Goal: Task Accomplishment & Management: Manage account settings

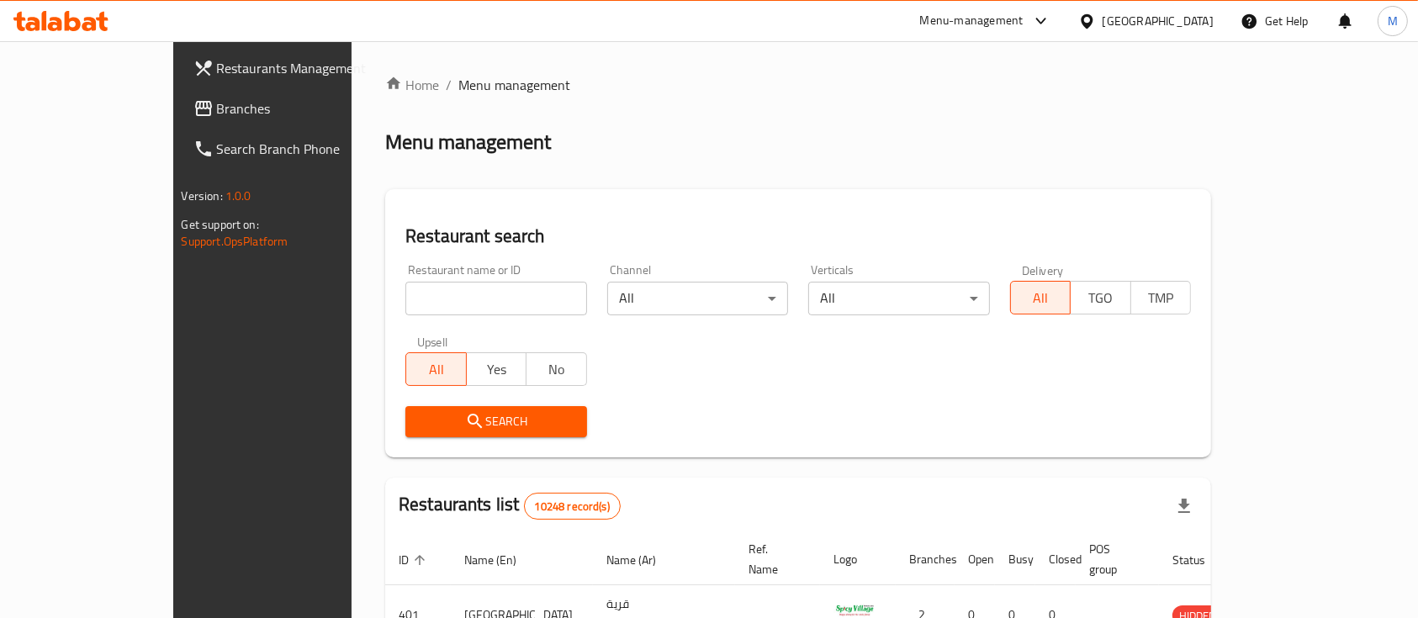
click at [501, 293] on input "search" at bounding box center [496, 299] width 182 height 34
type input "DFC"
click button "Search" at bounding box center [496, 421] width 182 height 31
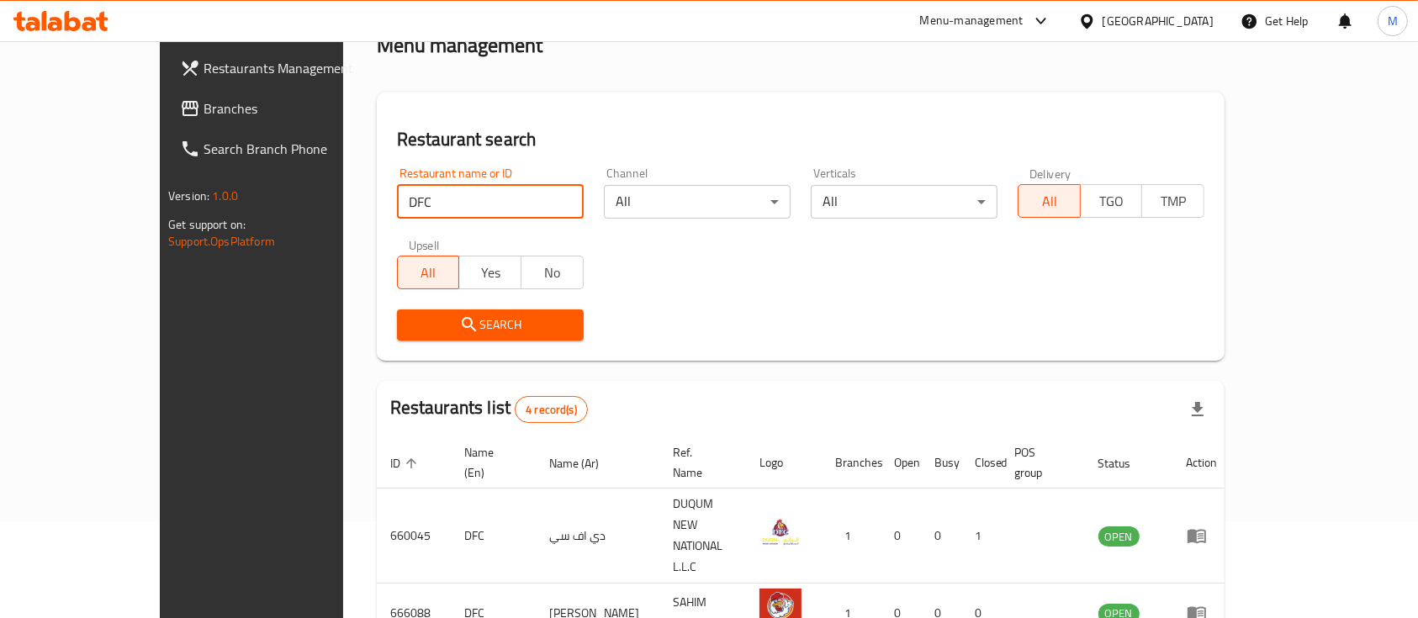
scroll to position [275, 0]
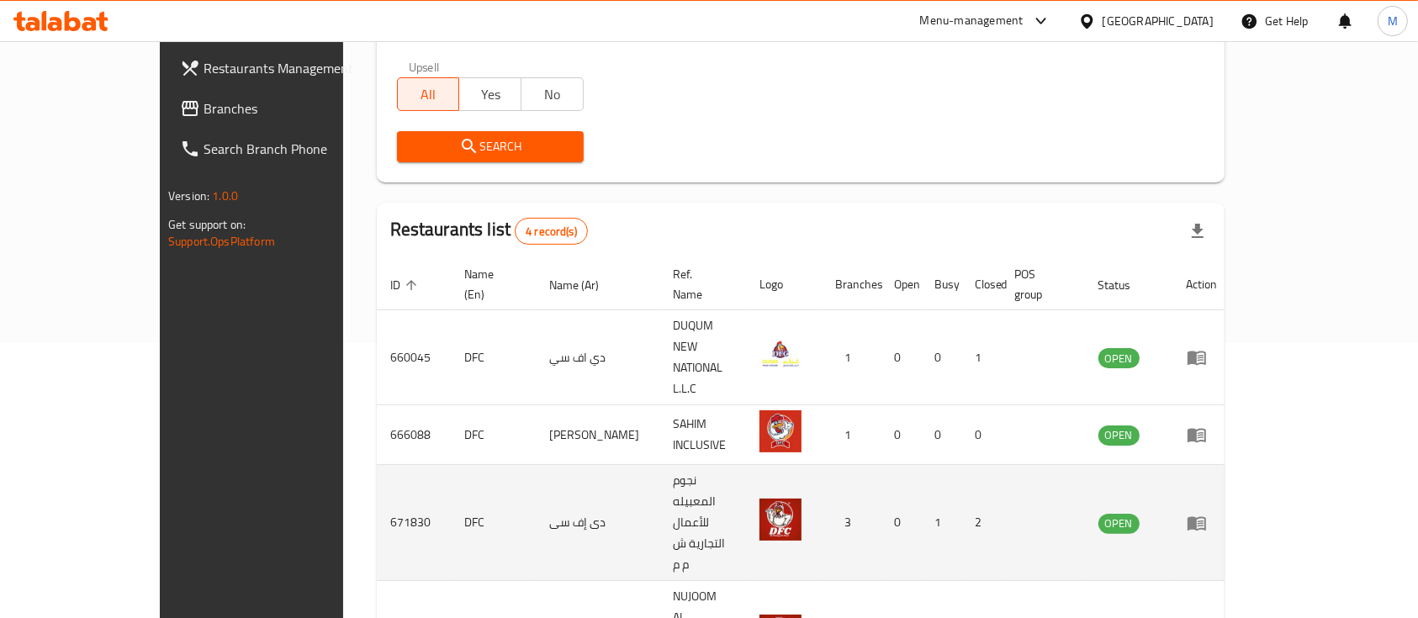
click at [1203, 520] on icon "enhanced table" at bounding box center [1200, 523] width 6 height 7
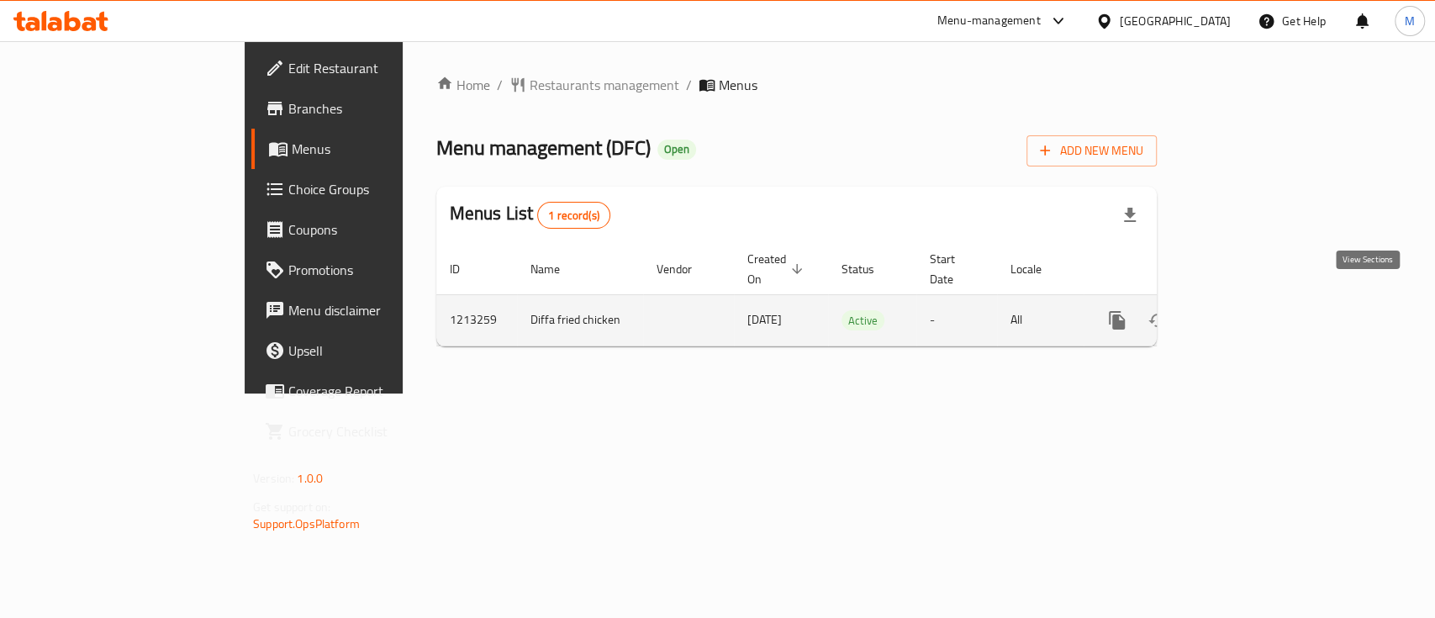
click at [1246, 313] on icon "enhanced table" at bounding box center [1238, 320] width 15 height 15
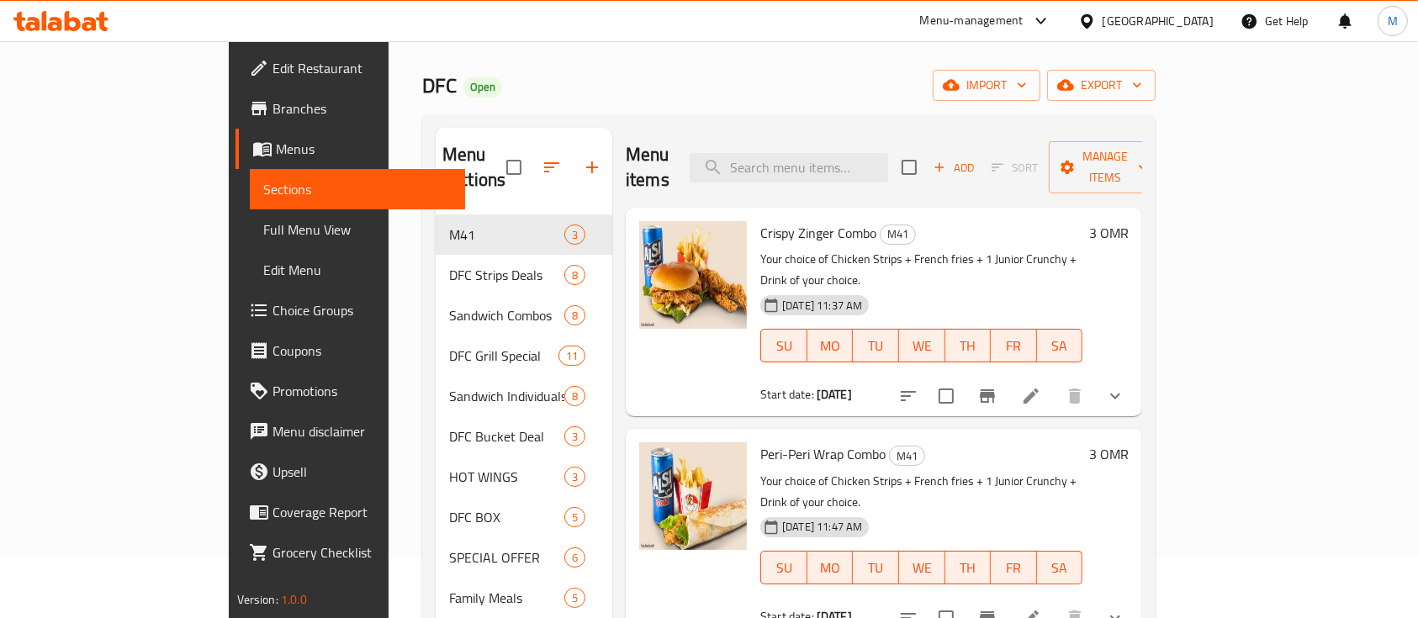
scroll to position [224, 0]
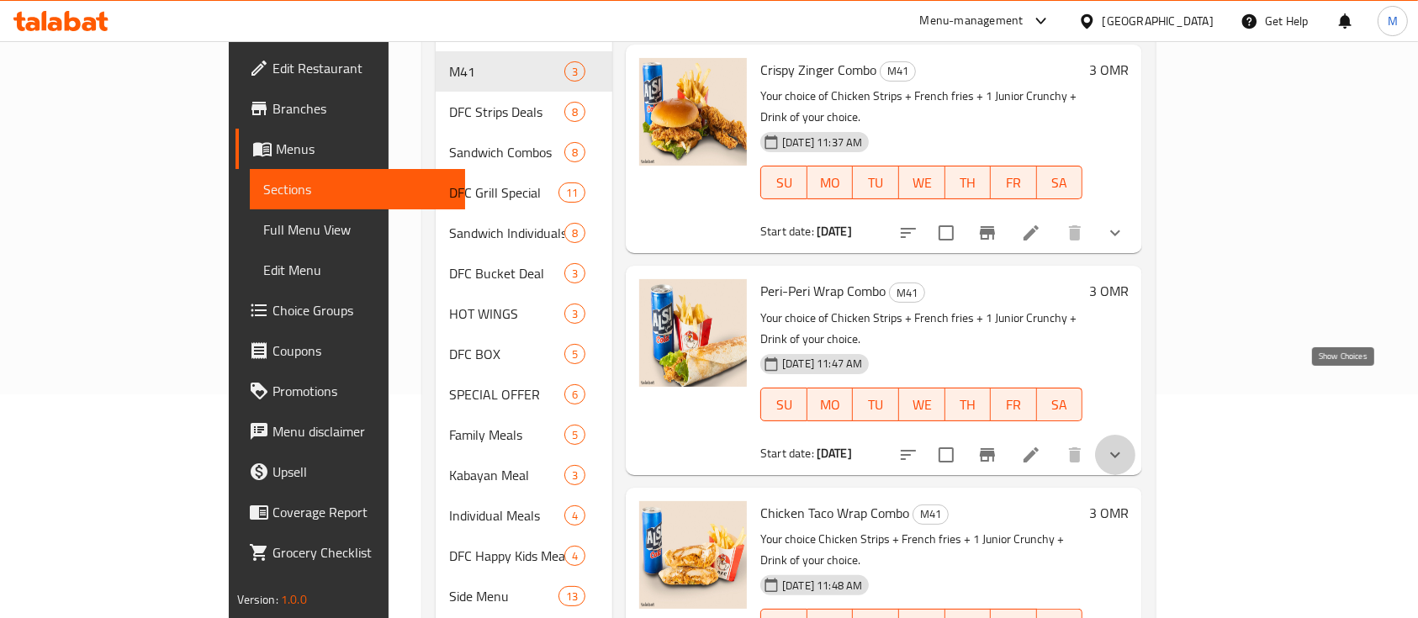
click at [1125, 445] on icon "show more" at bounding box center [1115, 455] width 20 height 20
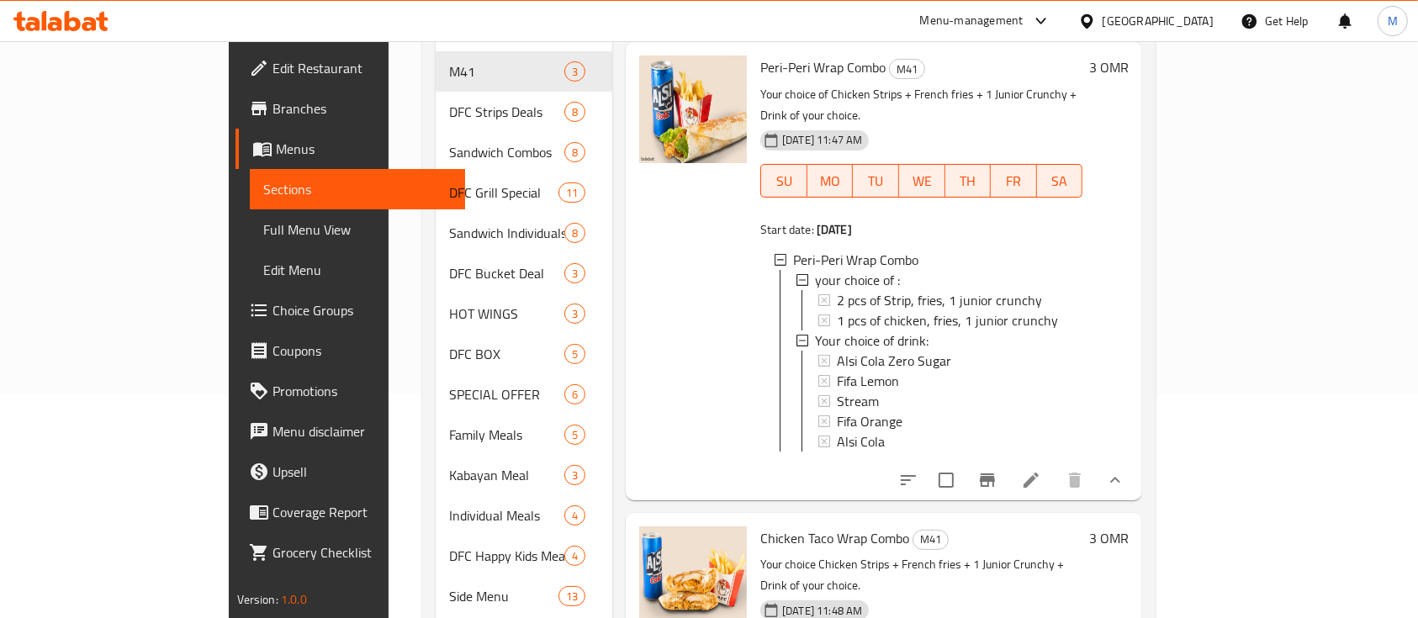
scroll to position [0, 0]
click at [632, 194] on div at bounding box center [692, 271] width 121 height 444
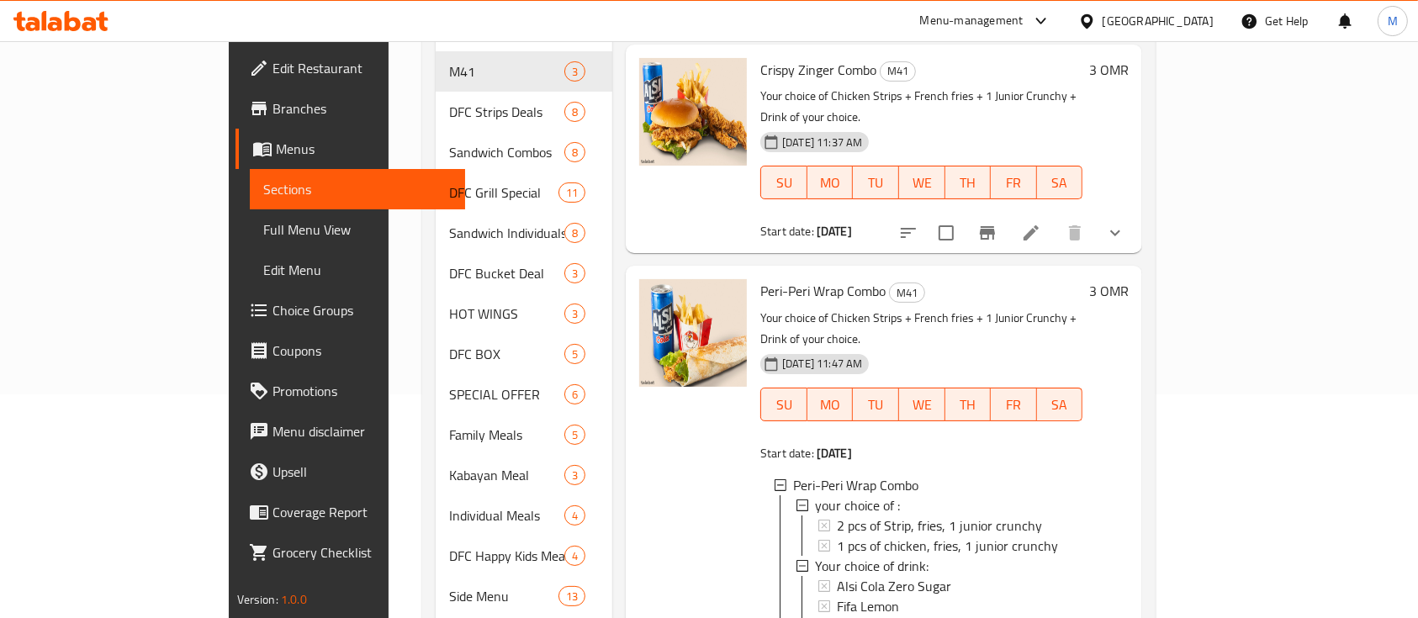
click at [816, 442] on b "[DATE]" at bounding box center [833, 453] width 35 height 22
click at [892, 445] on div "Start date: 13-08-2025" at bounding box center [921, 453] width 322 height 17
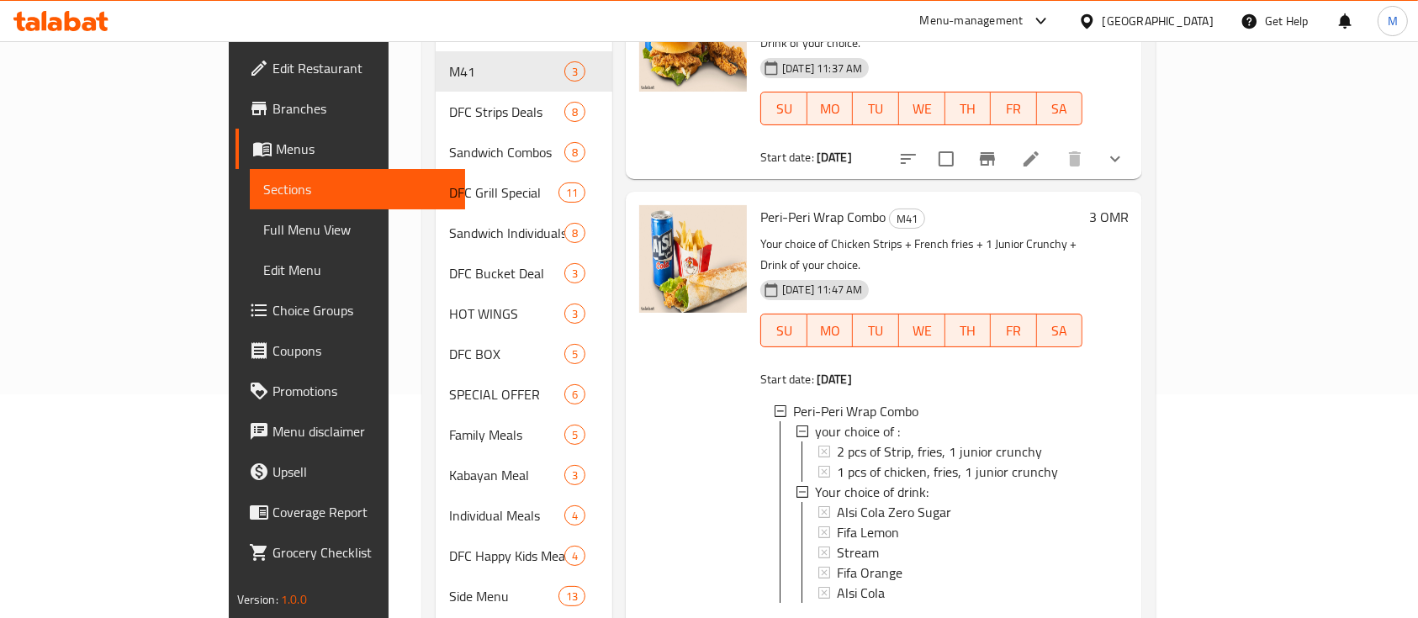
scroll to position [235, 0]
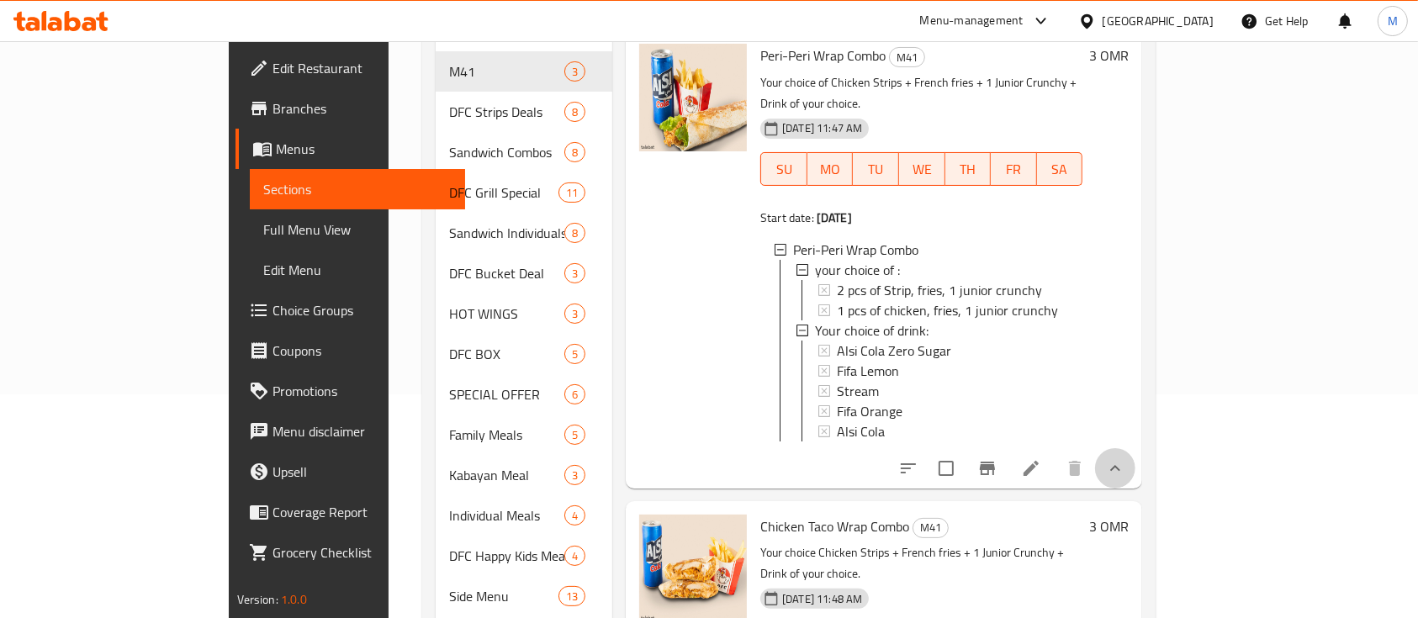
click at [1135, 448] on button "show more" at bounding box center [1115, 468] width 40 height 40
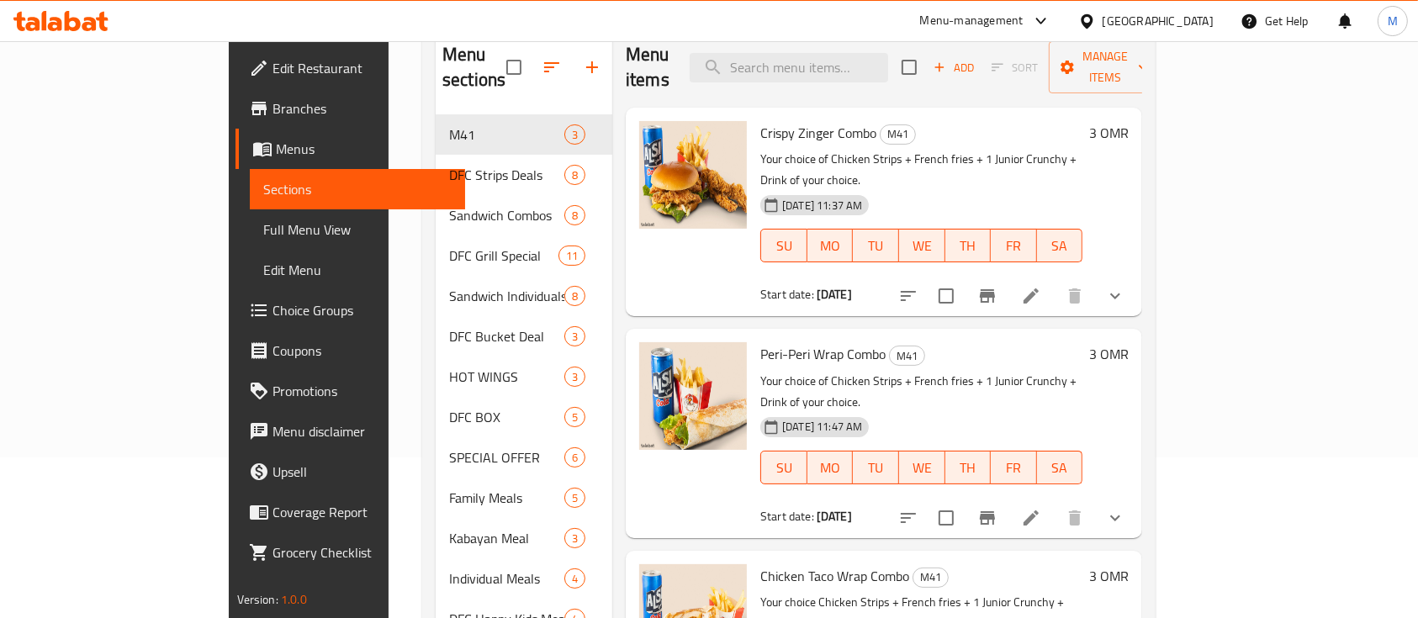
scroll to position [112, 0]
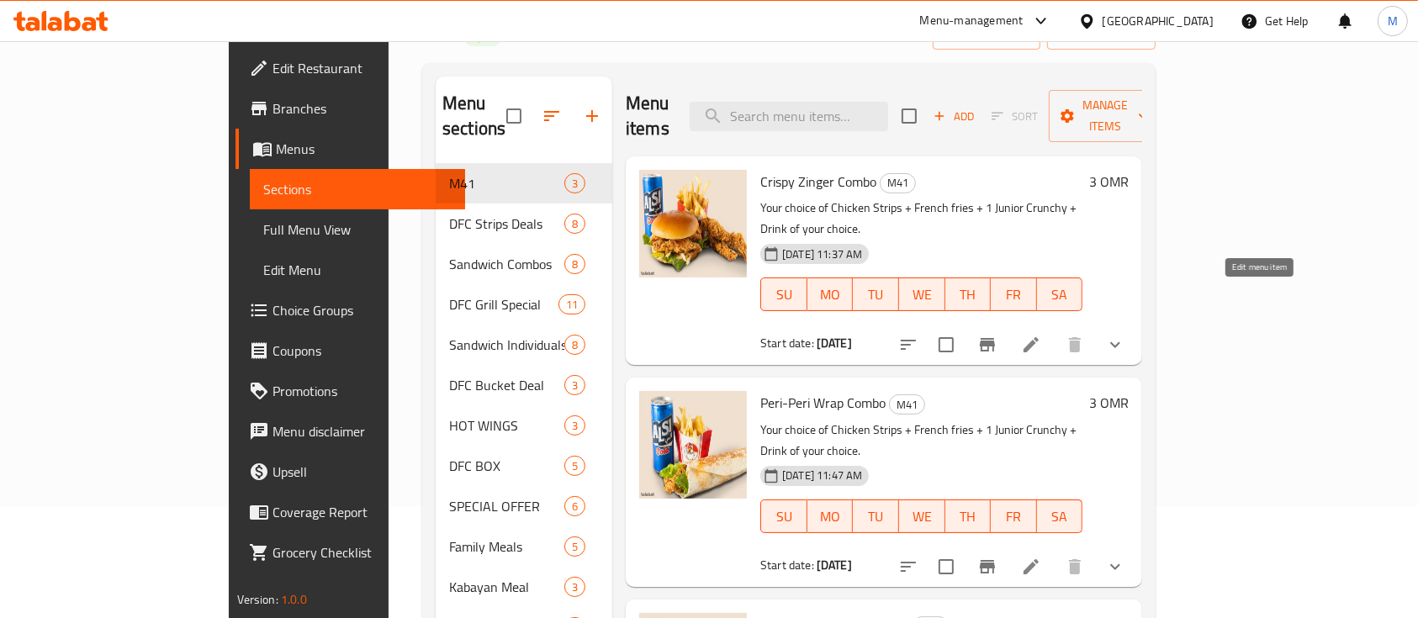
click at [1041, 335] on icon at bounding box center [1031, 345] width 20 height 20
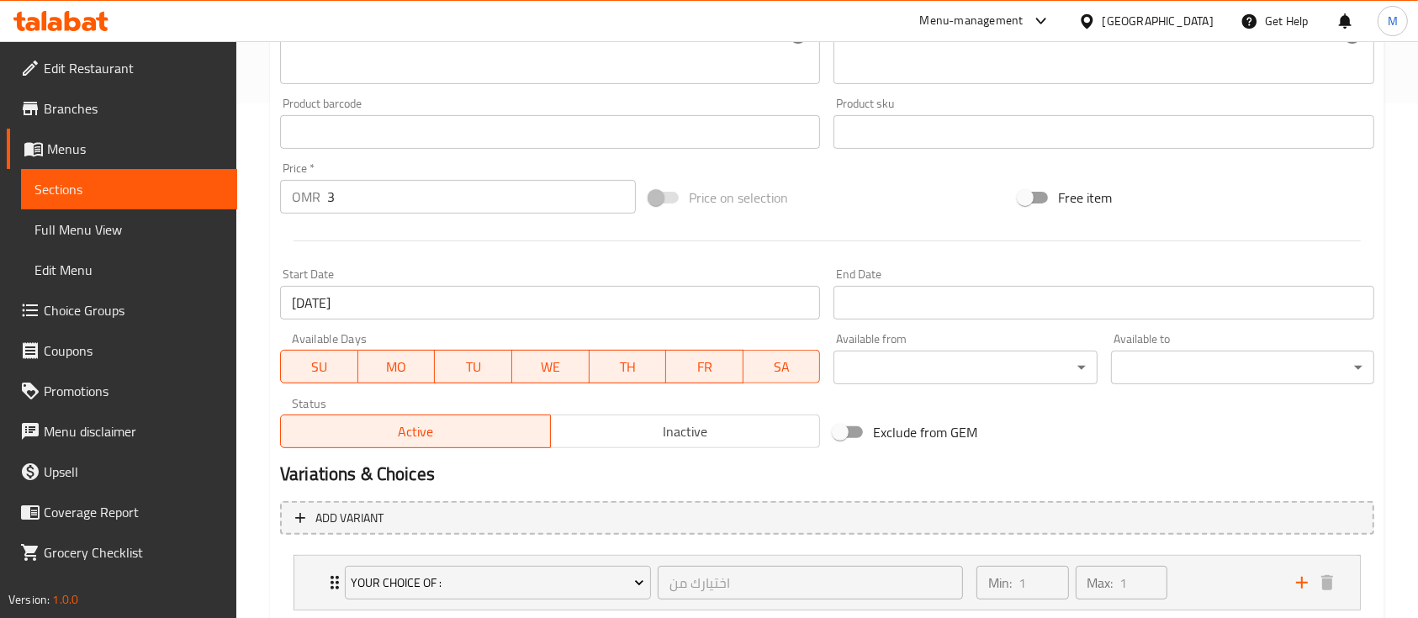
scroll to position [673, 0]
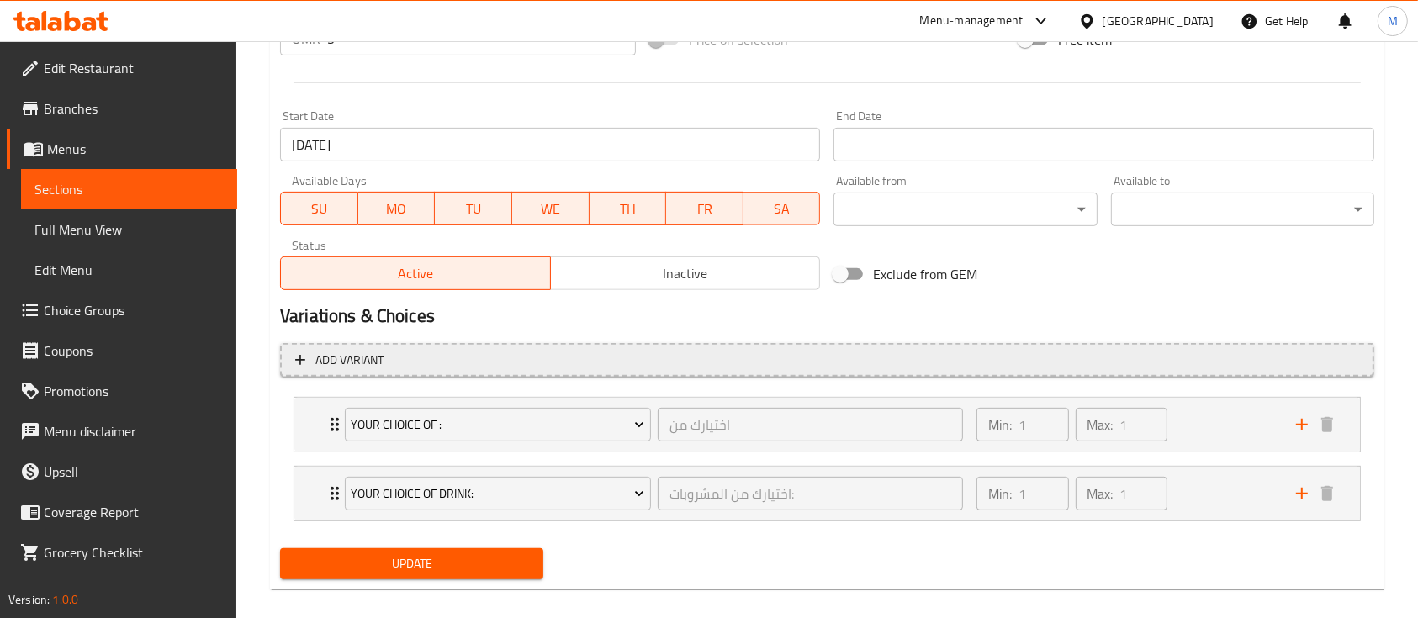
click at [345, 364] on span "Add variant" at bounding box center [349, 360] width 68 height 21
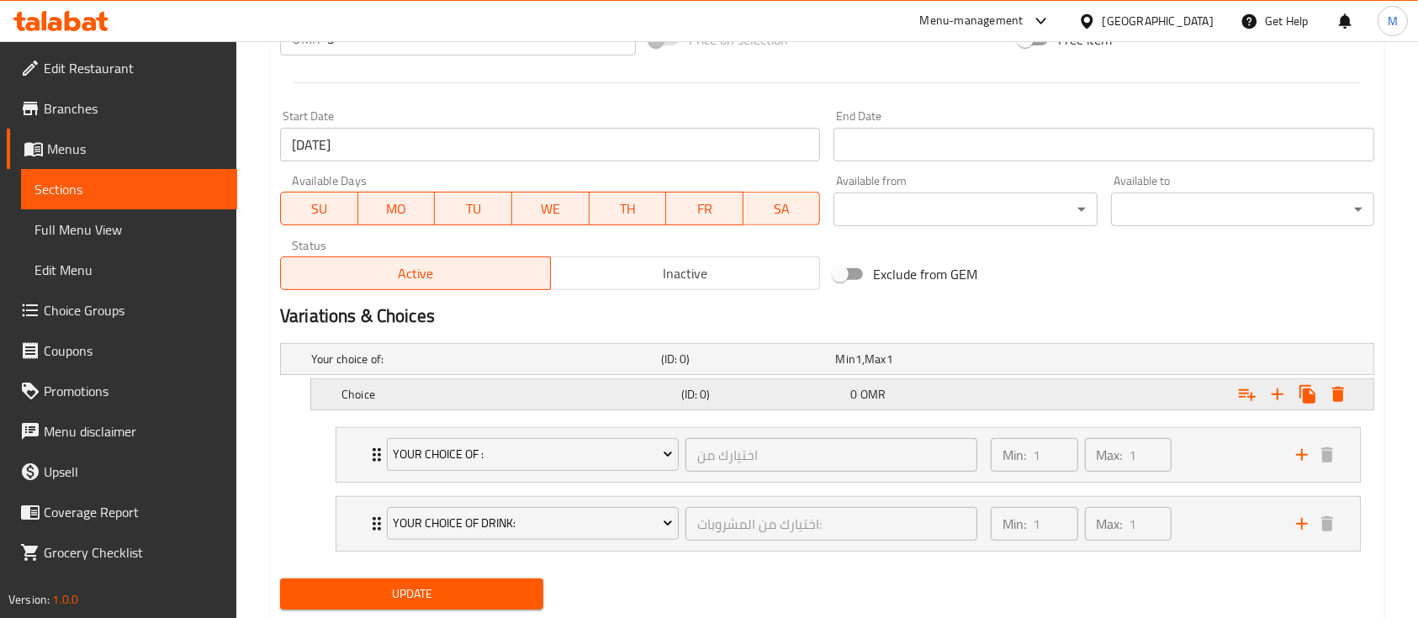
click at [455, 399] on h5 "Choice" at bounding box center [507, 394] width 333 height 17
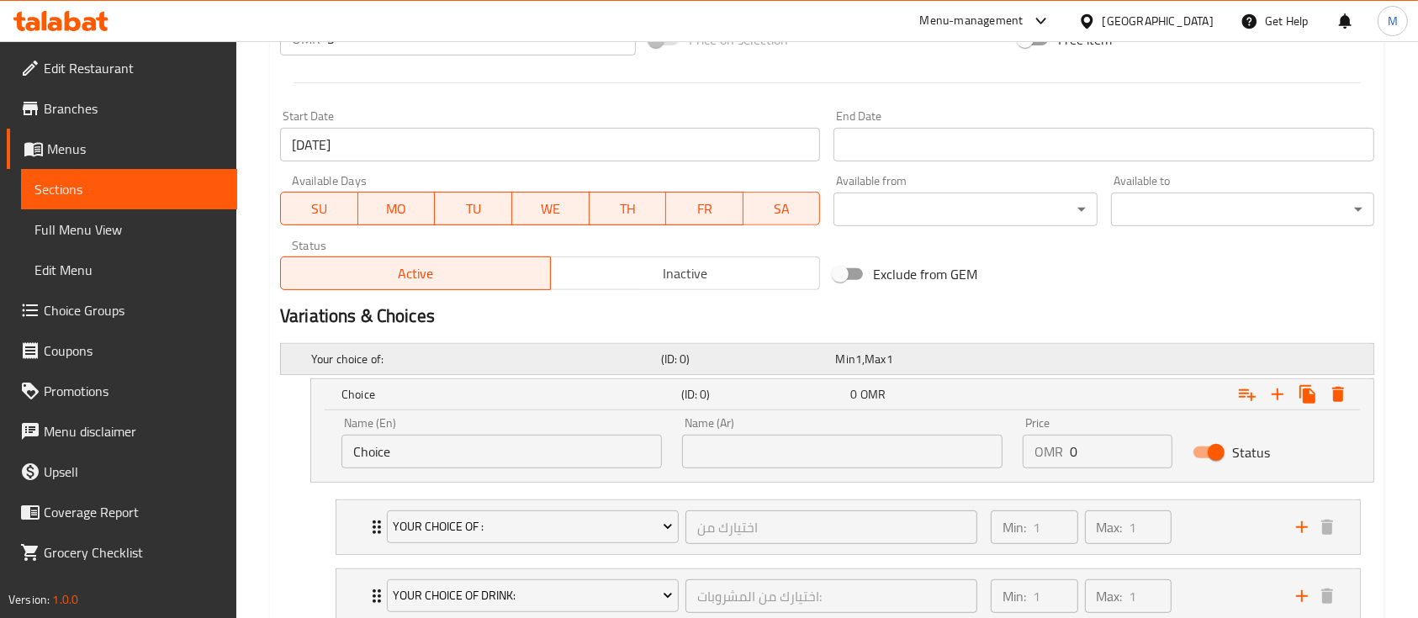
click at [396, 356] on h5 "Your choice of:" at bounding box center [482, 359] width 343 height 17
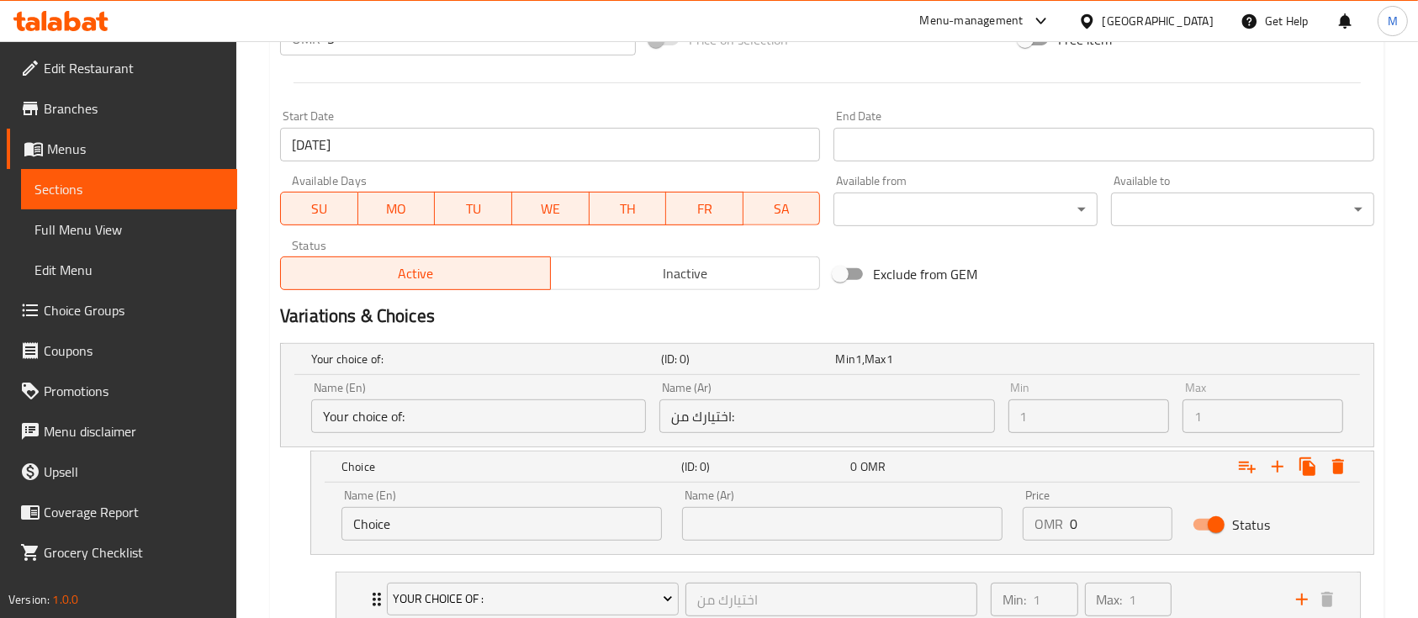
click at [424, 411] on input "Your choice of:" at bounding box center [478, 416] width 335 height 34
click at [412, 418] on input "Your choice of:" at bounding box center [478, 416] width 335 height 34
click at [332, 409] on input "Your choice of:" at bounding box center [478, 416] width 335 height 34
click at [618, 508] on input "Choice" at bounding box center [501, 524] width 320 height 34
click at [349, 400] on input "Your choice of:" at bounding box center [478, 416] width 335 height 34
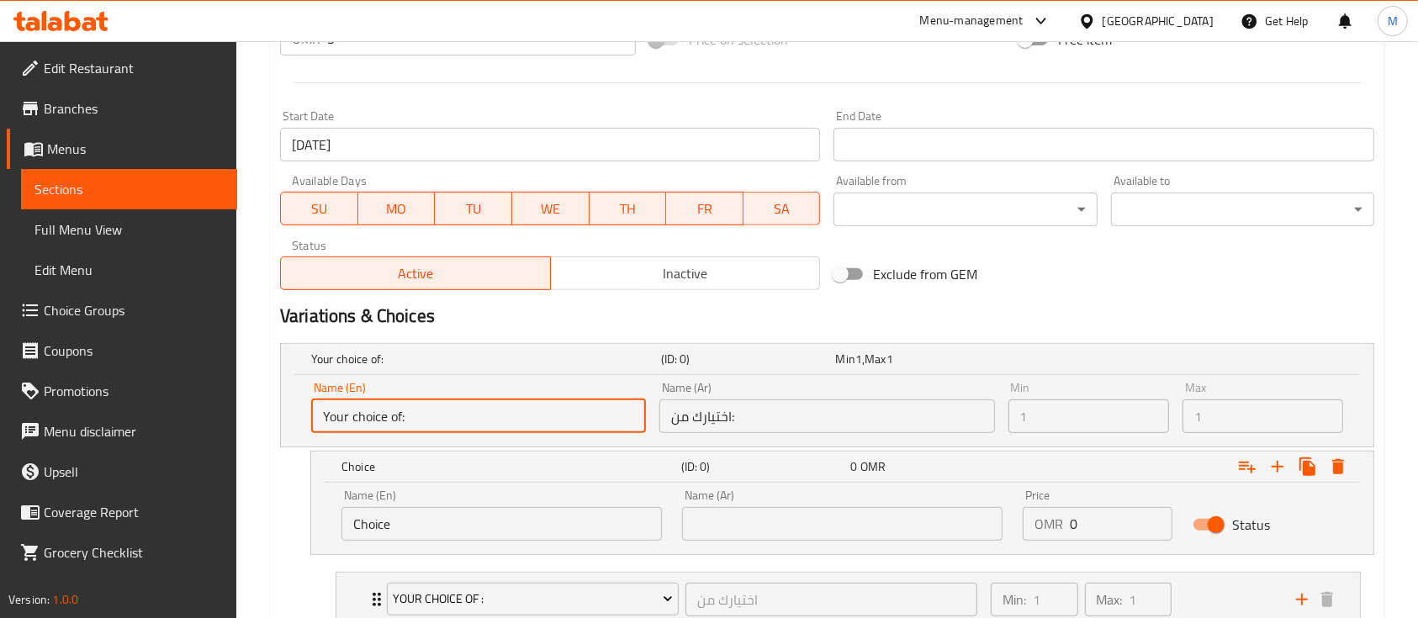
click at [398, 423] on input "Your choice of:" at bounding box center [478, 416] width 335 height 34
click at [397, 423] on input "Your choice of:" at bounding box center [478, 416] width 335 height 34
click at [539, 436] on div "Name (En) Your choice of: Name (En)" at bounding box center [478, 407] width 348 height 65
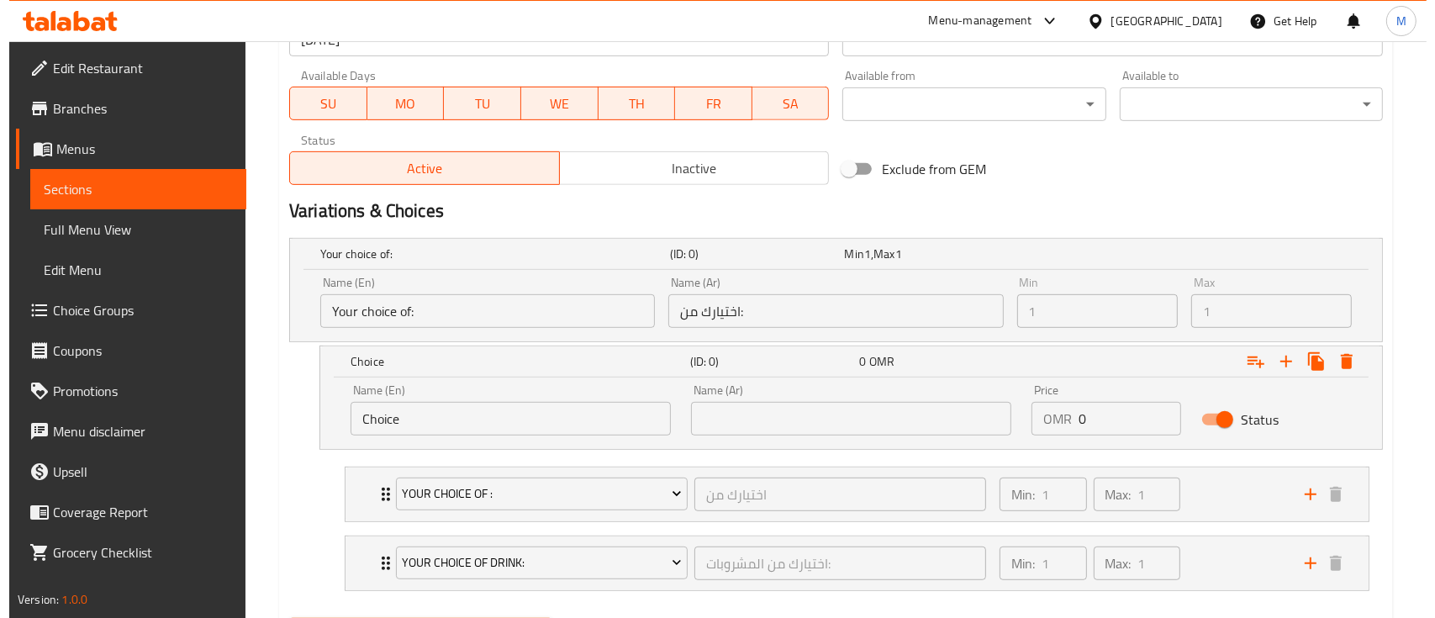
scroll to position [864, 0]
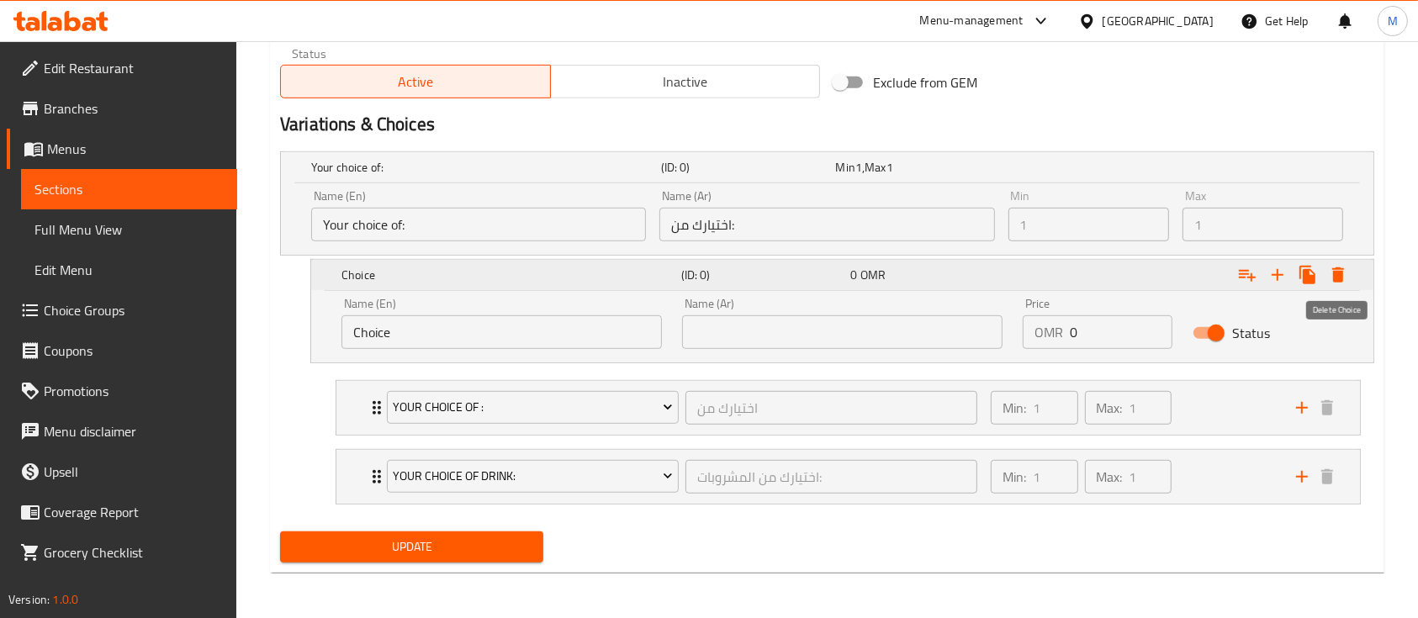
click at [1339, 270] on icon "Expand" at bounding box center [1338, 274] width 12 height 15
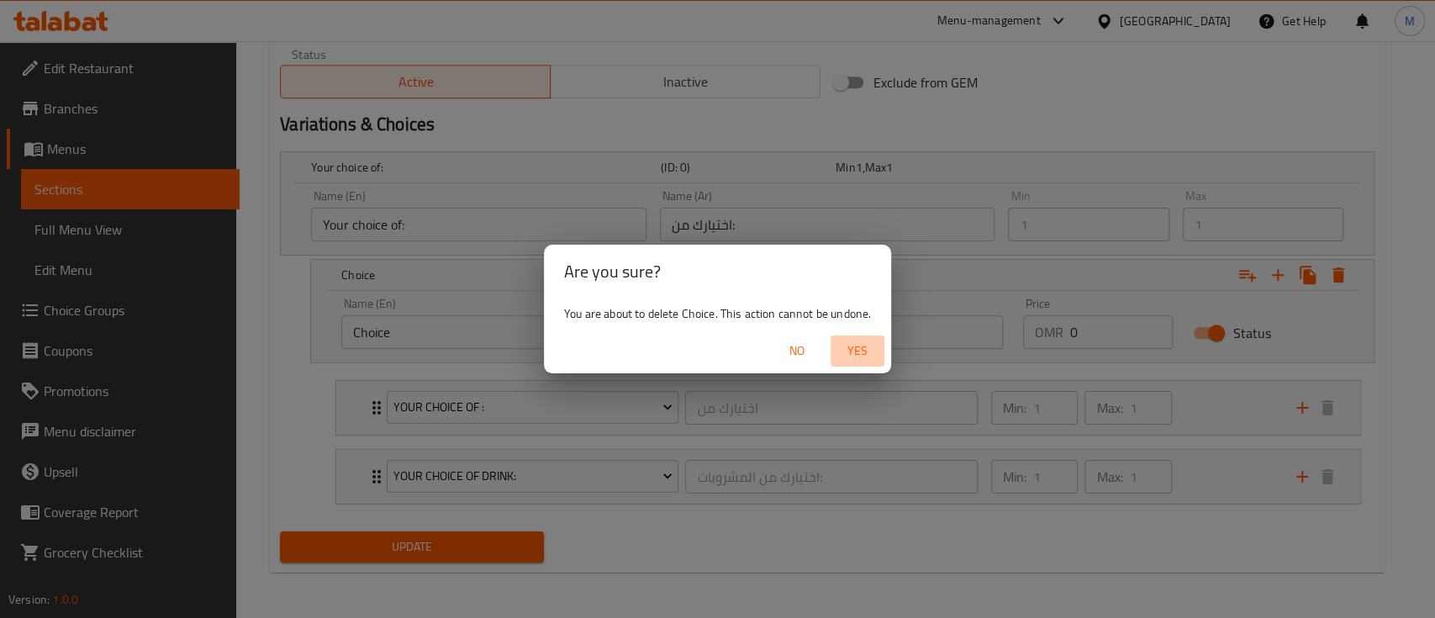
click at [847, 345] on span "Yes" at bounding box center [857, 351] width 40 height 21
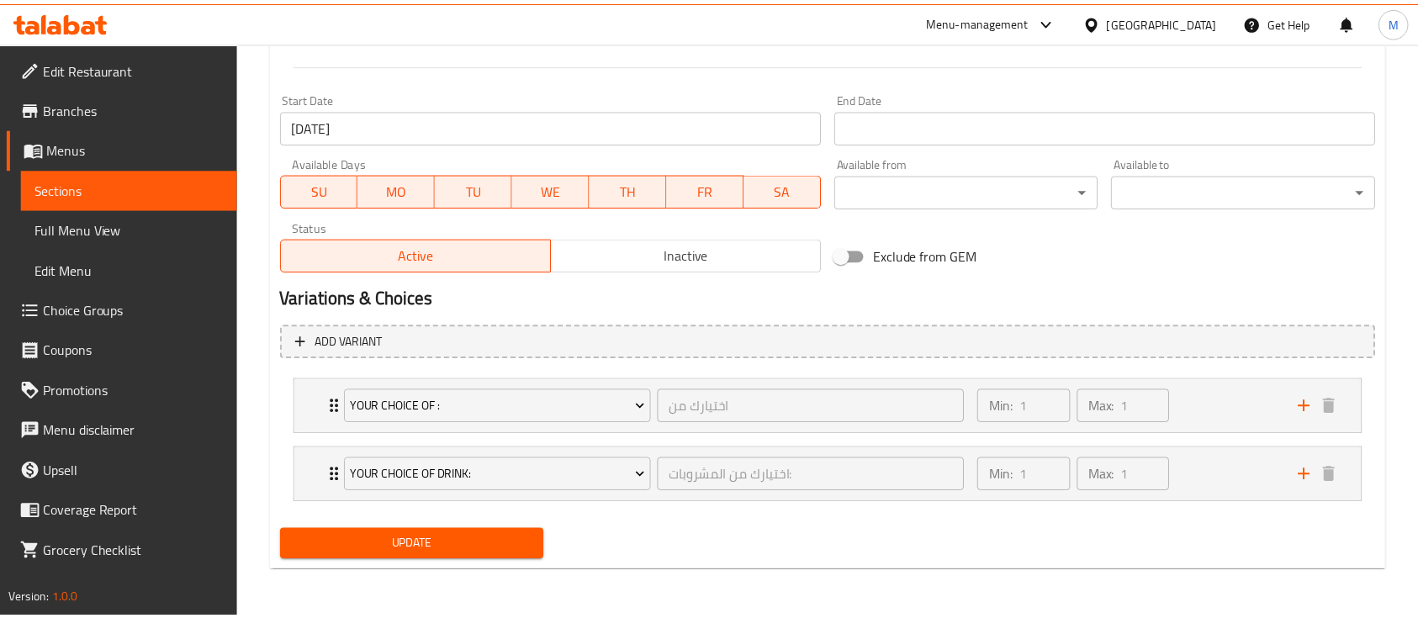
scroll to position [690, 0]
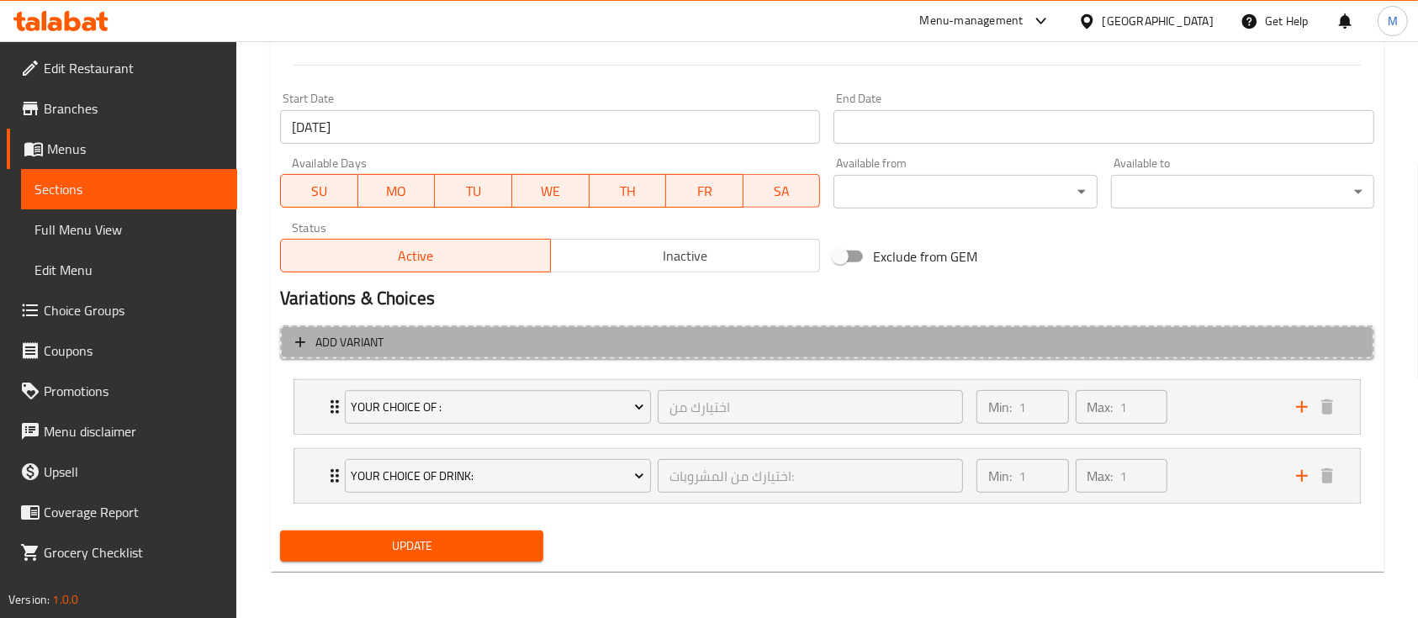
click at [417, 346] on span "Add variant" at bounding box center [827, 342] width 1064 height 21
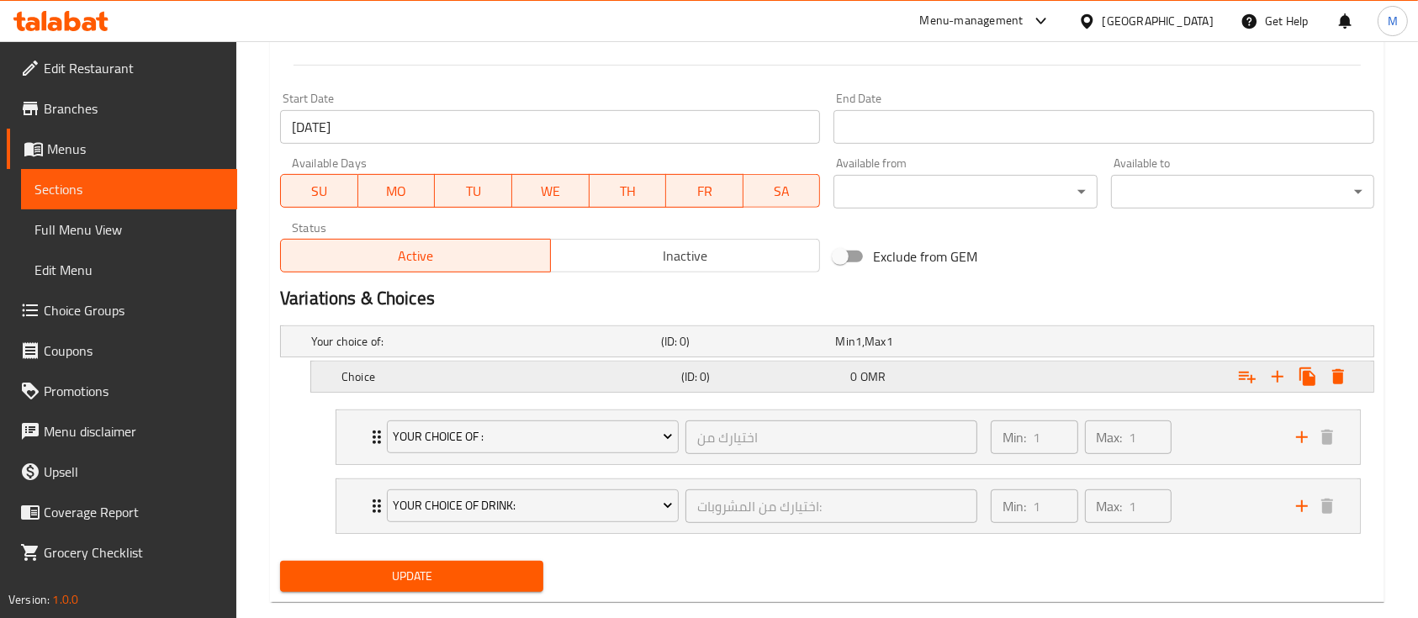
click at [404, 387] on div "Choice (ID: 0) 0 OMR" at bounding box center [847, 376] width 1018 height 37
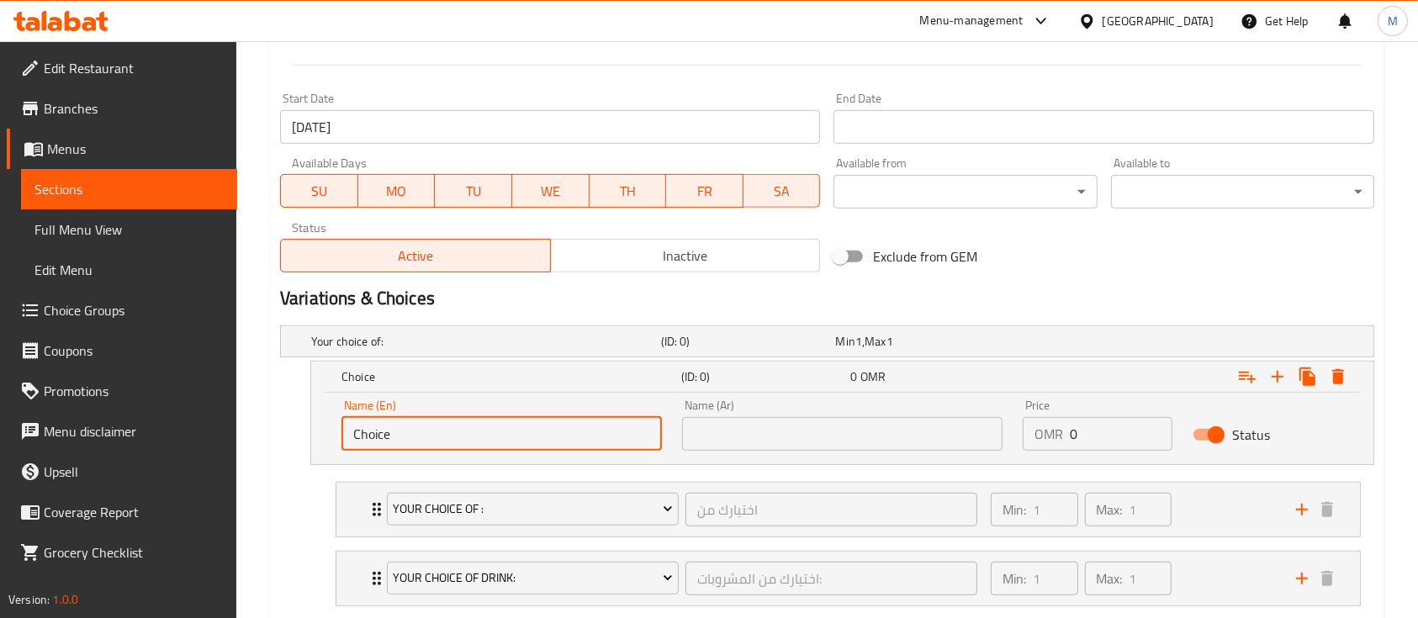
click at [417, 442] on input "Choice" at bounding box center [501, 434] width 320 height 34
click at [390, 335] on h5 "Your choice of:" at bounding box center [482, 341] width 343 height 17
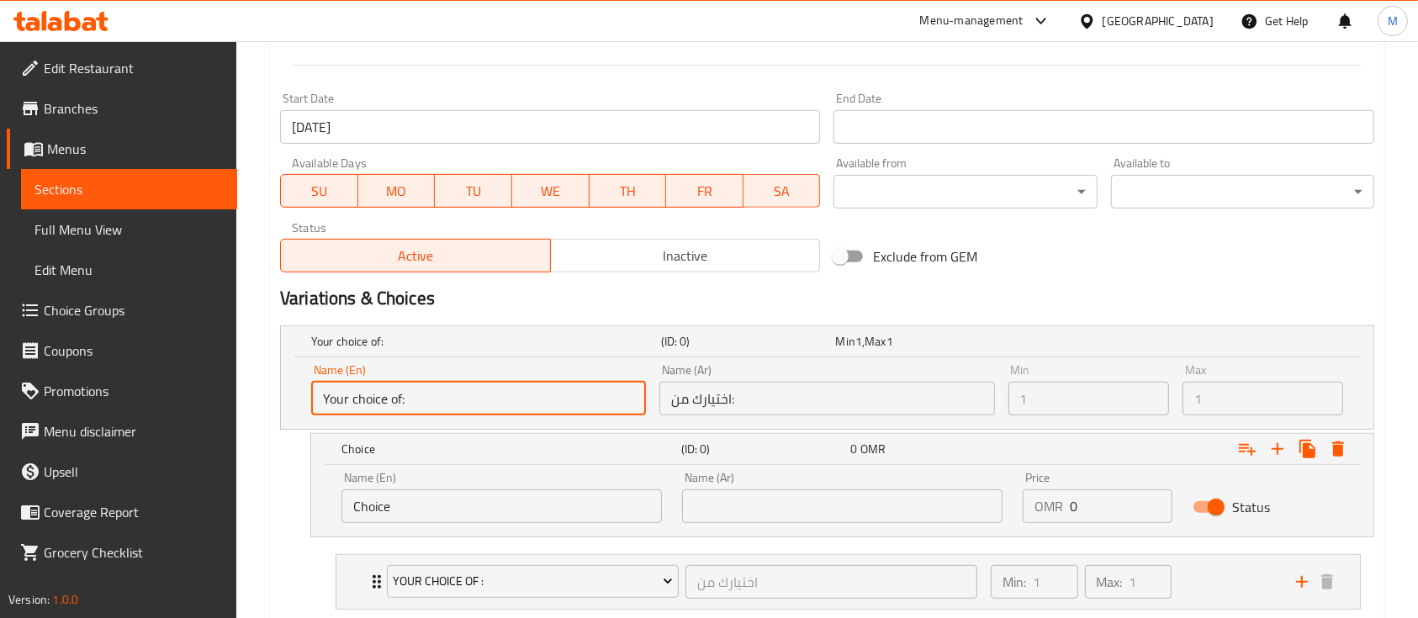
click at [391, 396] on input "Your choice of:" at bounding box center [478, 399] width 335 height 34
click at [470, 400] on input "Your choice of:" at bounding box center [478, 399] width 335 height 34
click at [469, 499] on input "Choice" at bounding box center [501, 506] width 320 height 34
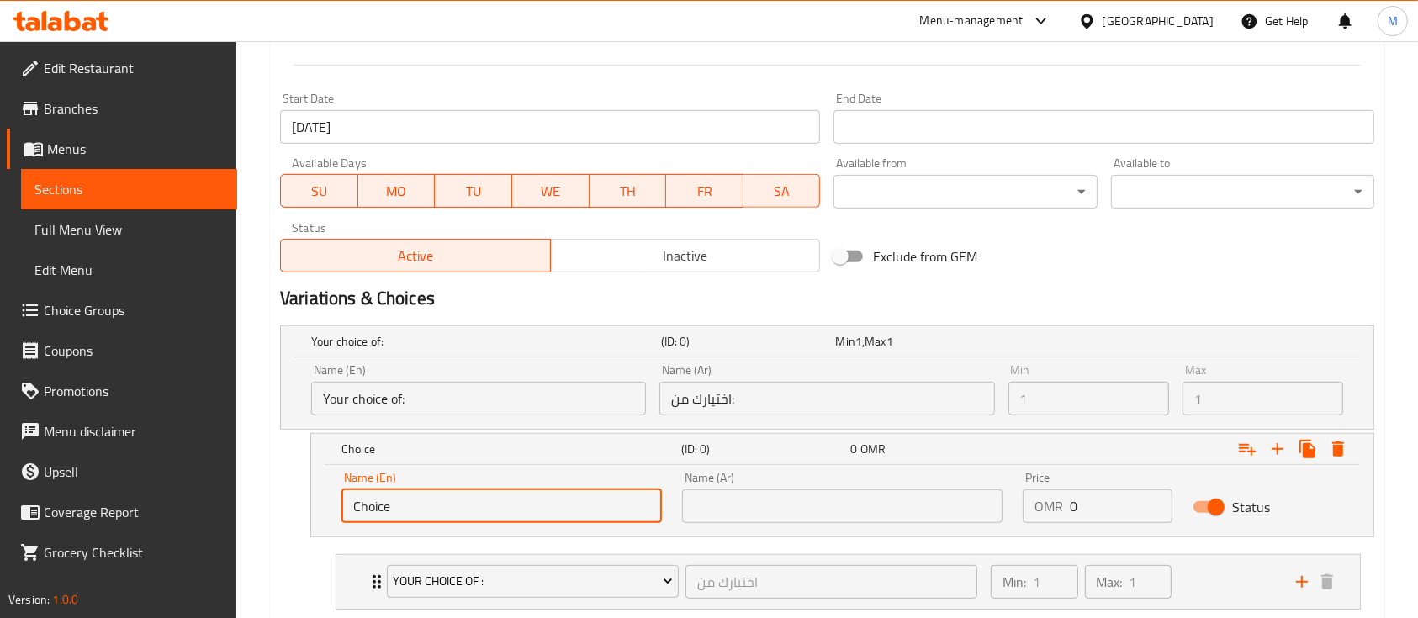
click at [479, 508] on input "Choice" at bounding box center [501, 506] width 320 height 34
click at [504, 535] on div "Choice (ID: 0) 0 OMR Name (En) Choice Name (En) Name (Ar) Name (Ar) Price OMR 0…" at bounding box center [842, 485] width 1064 height 104
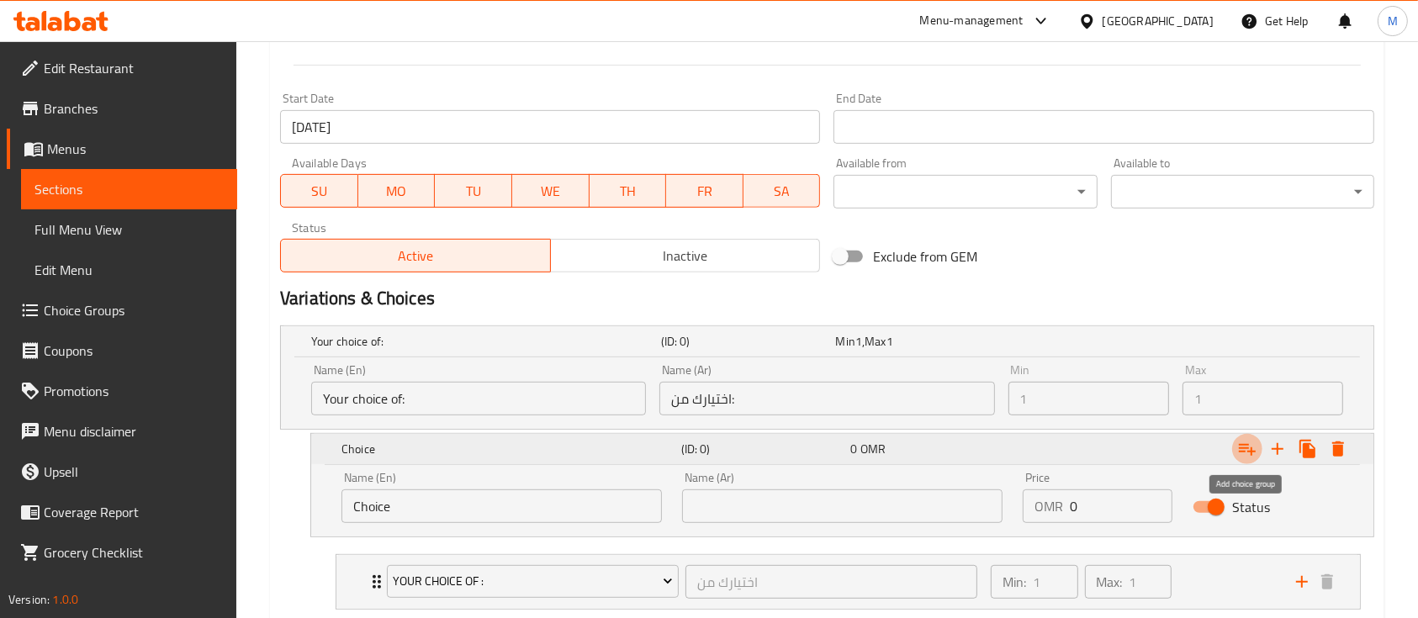
click at [1243, 454] on icon "Expand" at bounding box center [1247, 449] width 20 height 20
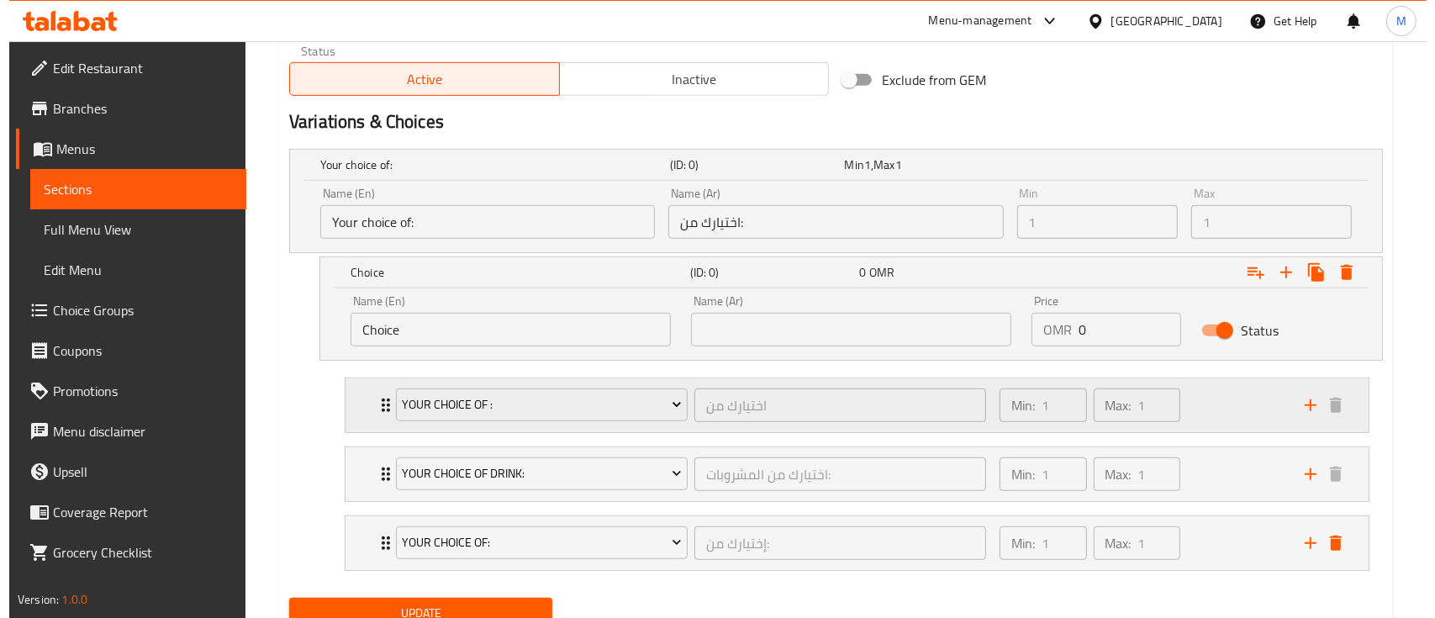
scroll to position [915, 0]
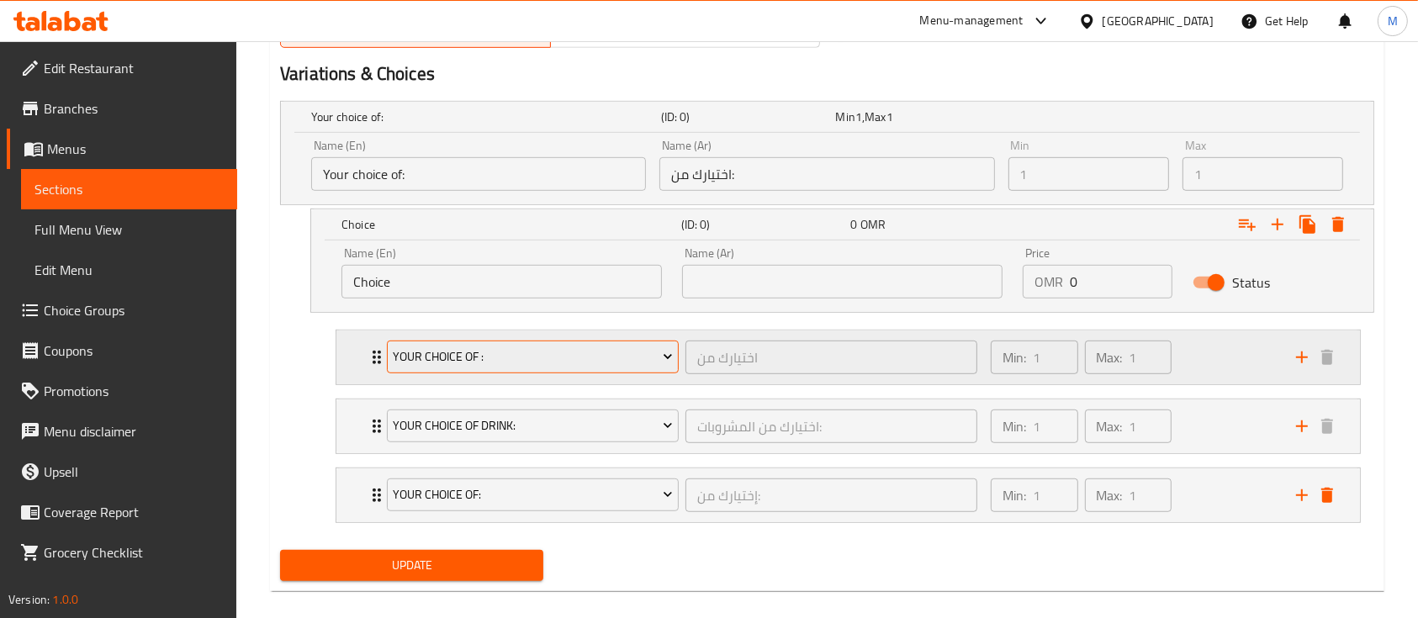
click at [499, 354] on span "your choice of :" at bounding box center [532, 356] width 279 height 21
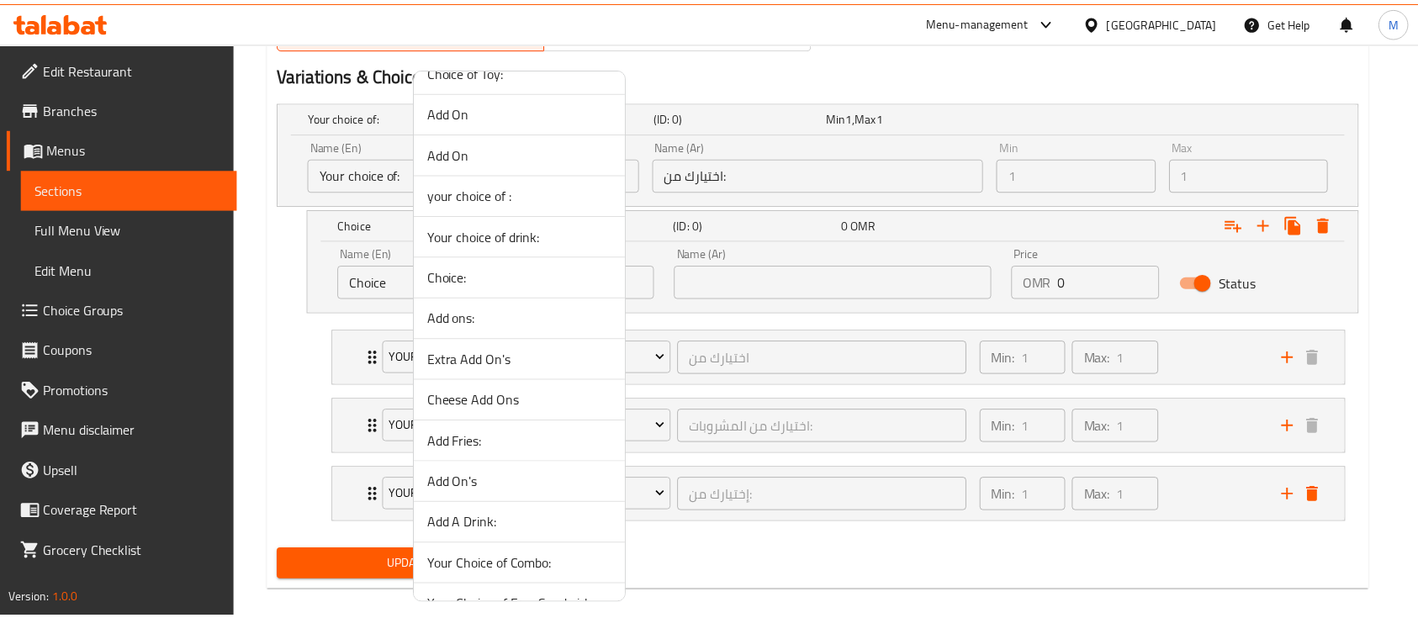
scroll to position [93, 0]
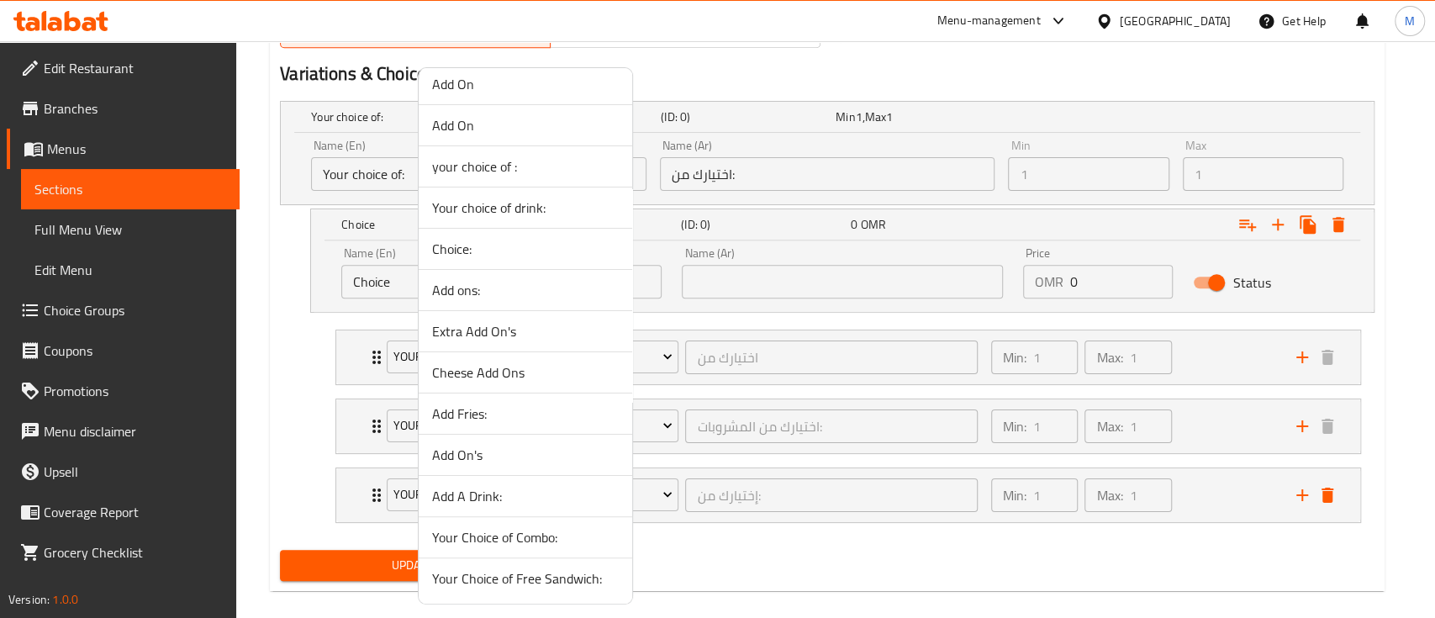
click at [847, 592] on div at bounding box center [717, 309] width 1435 height 618
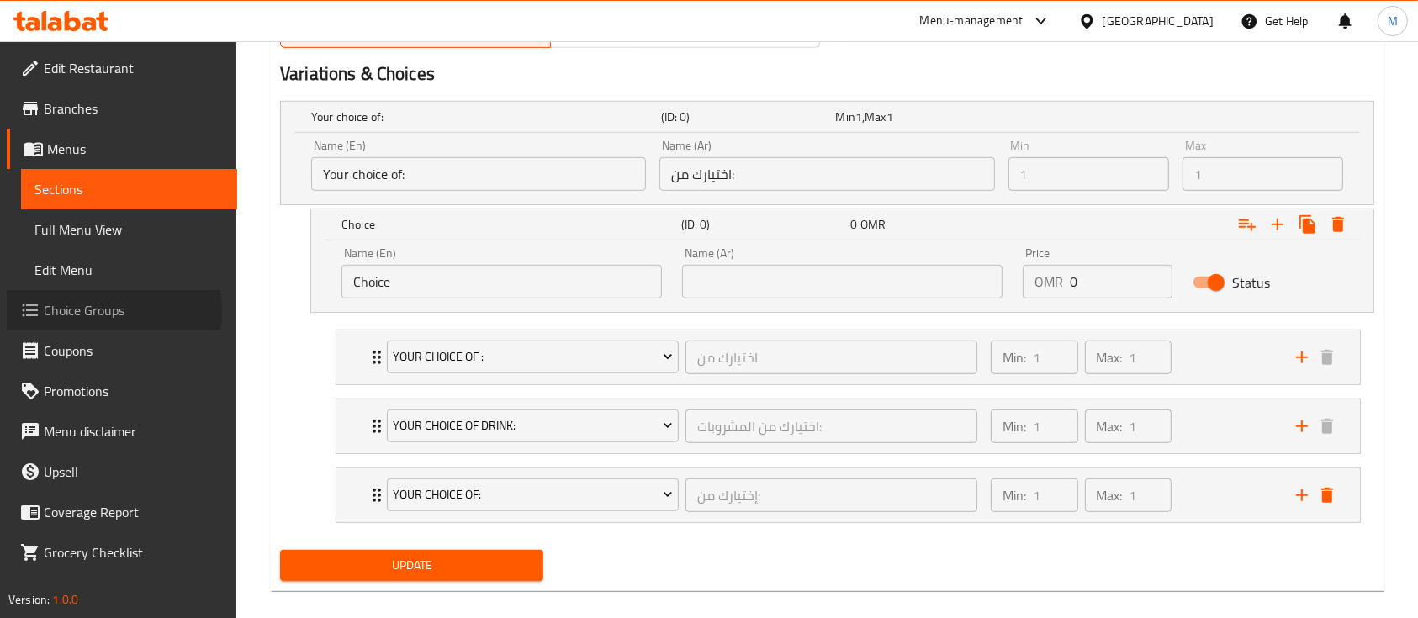
click at [91, 311] on span "Choice Groups" at bounding box center [134, 310] width 180 height 20
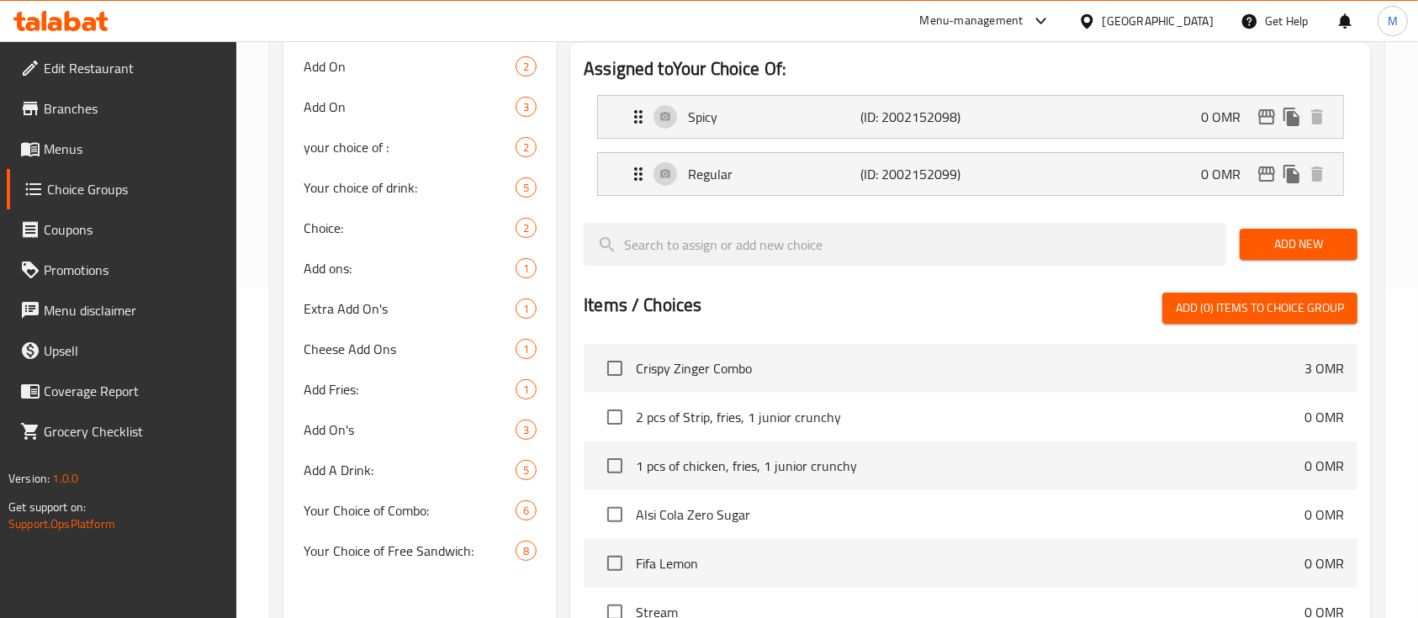
scroll to position [336, 0]
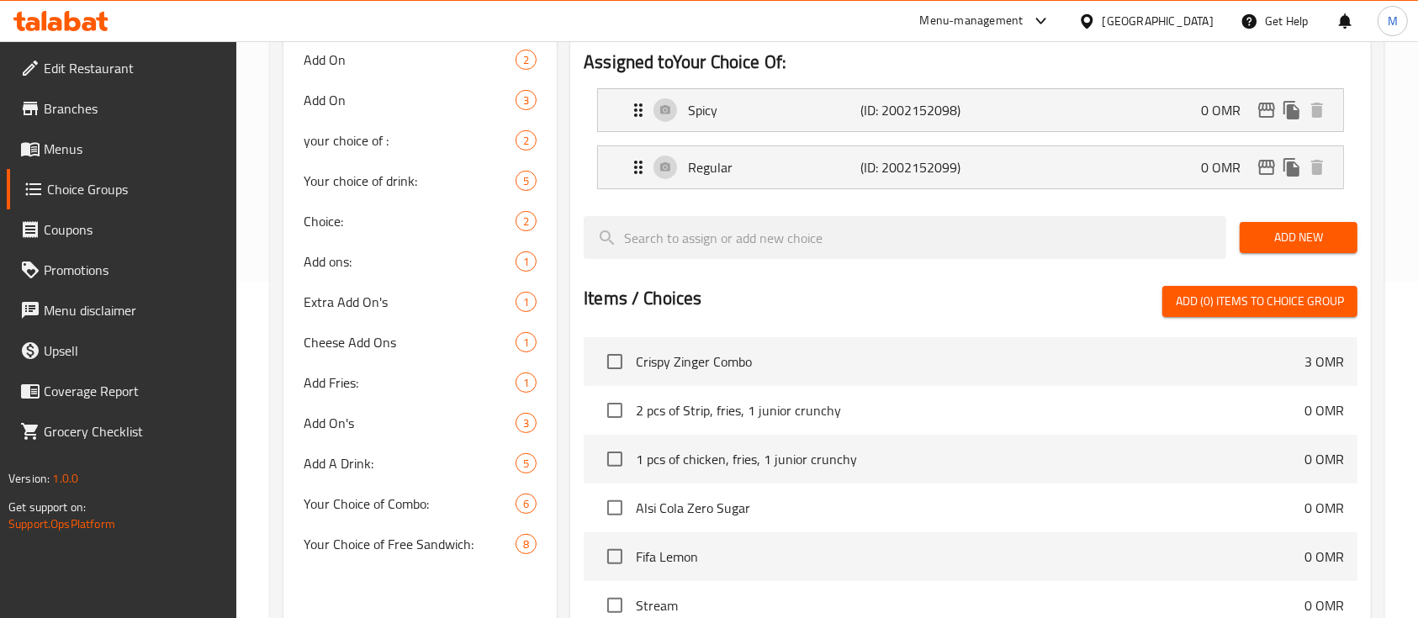
click at [1275, 304] on span "Add (0) items to choice group" at bounding box center [1259, 301] width 168 height 21
click at [1230, 300] on span "Add (0) items to choice group" at bounding box center [1259, 301] width 168 height 21
click at [1315, 227] on span "Add New" at bounding box center [1298, 237] width 91 height 21
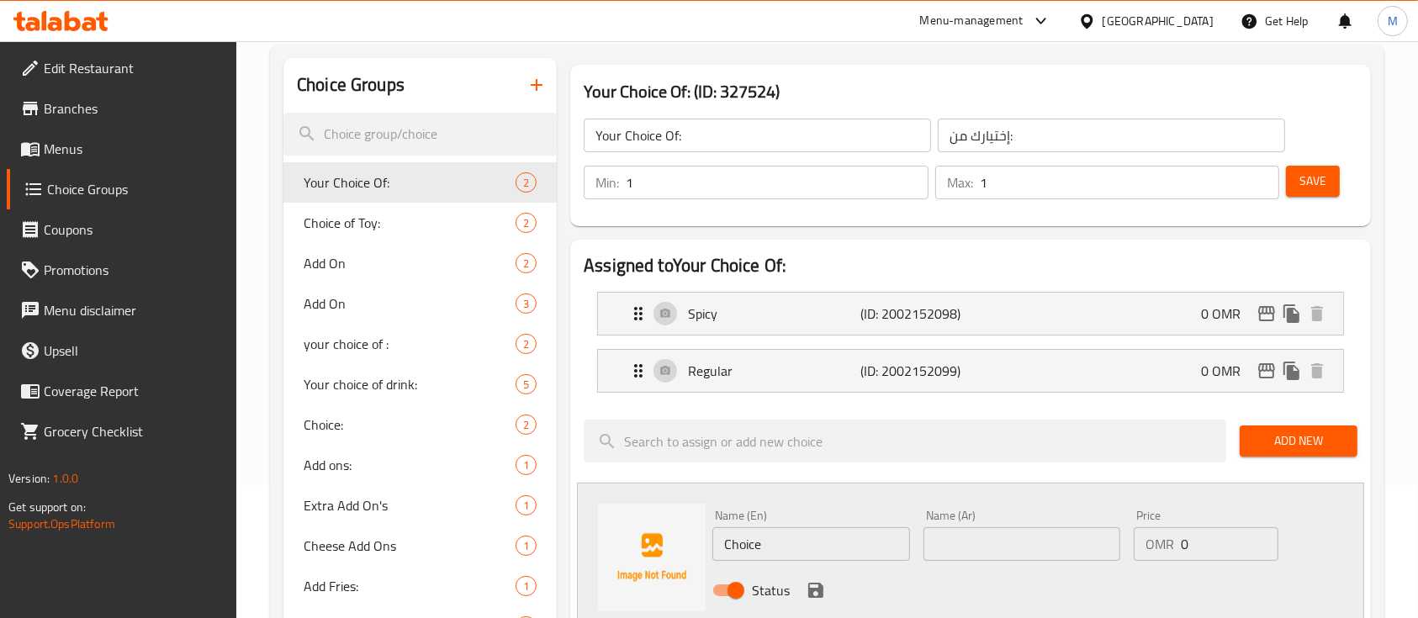
scroll to position [112, 0]
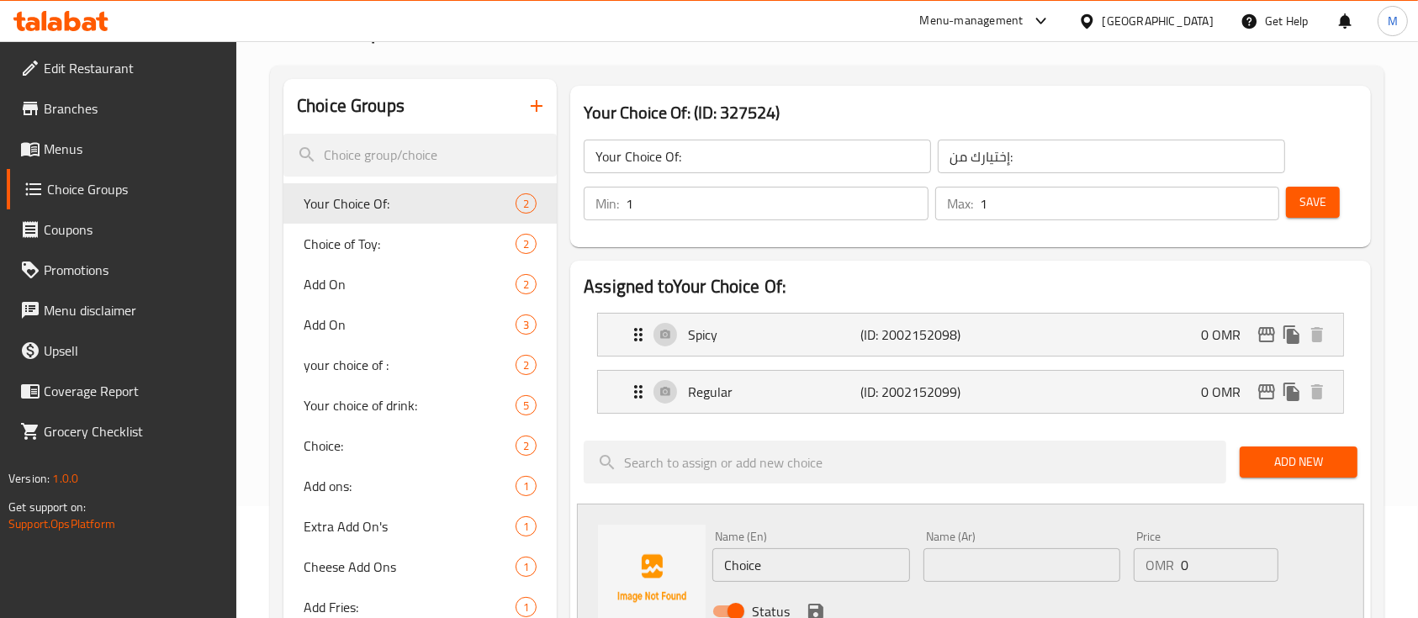
click at [534, 103] on icon "button" at bounding box center [536, 106] width 20 height 20
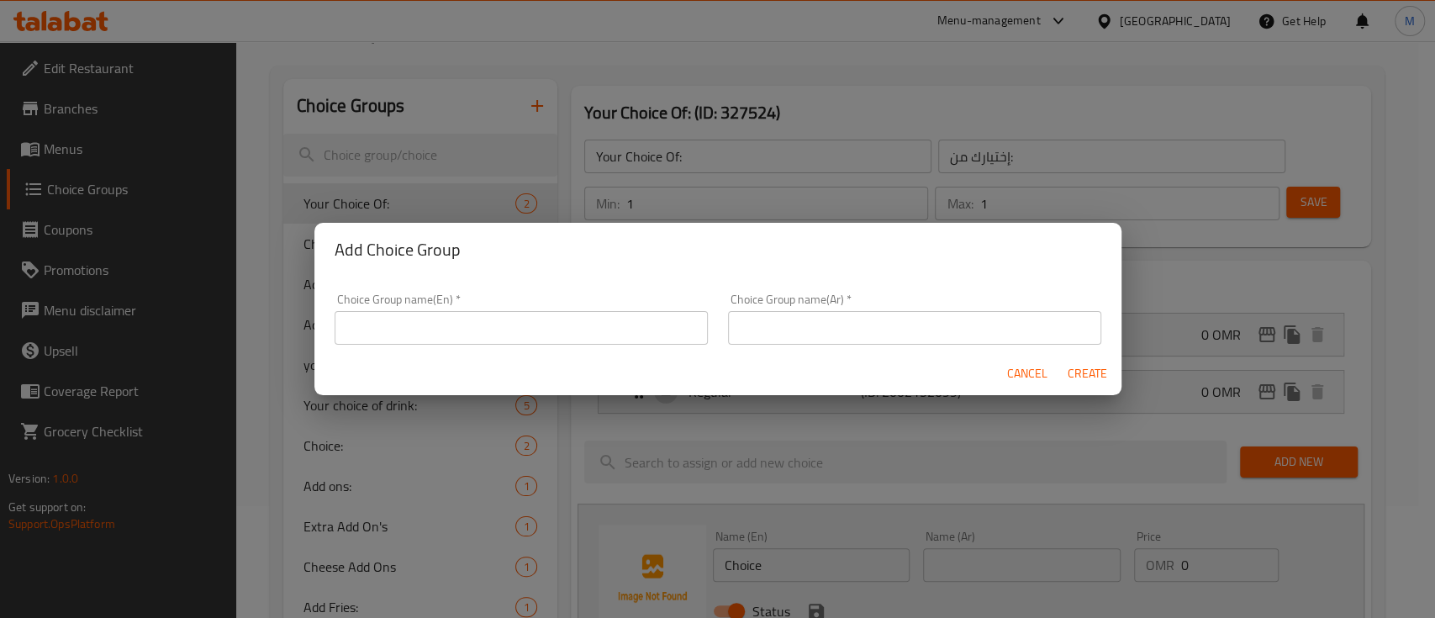
click at [518, 329] on input "text" at bounding box center [521, 328] width 373 height 34
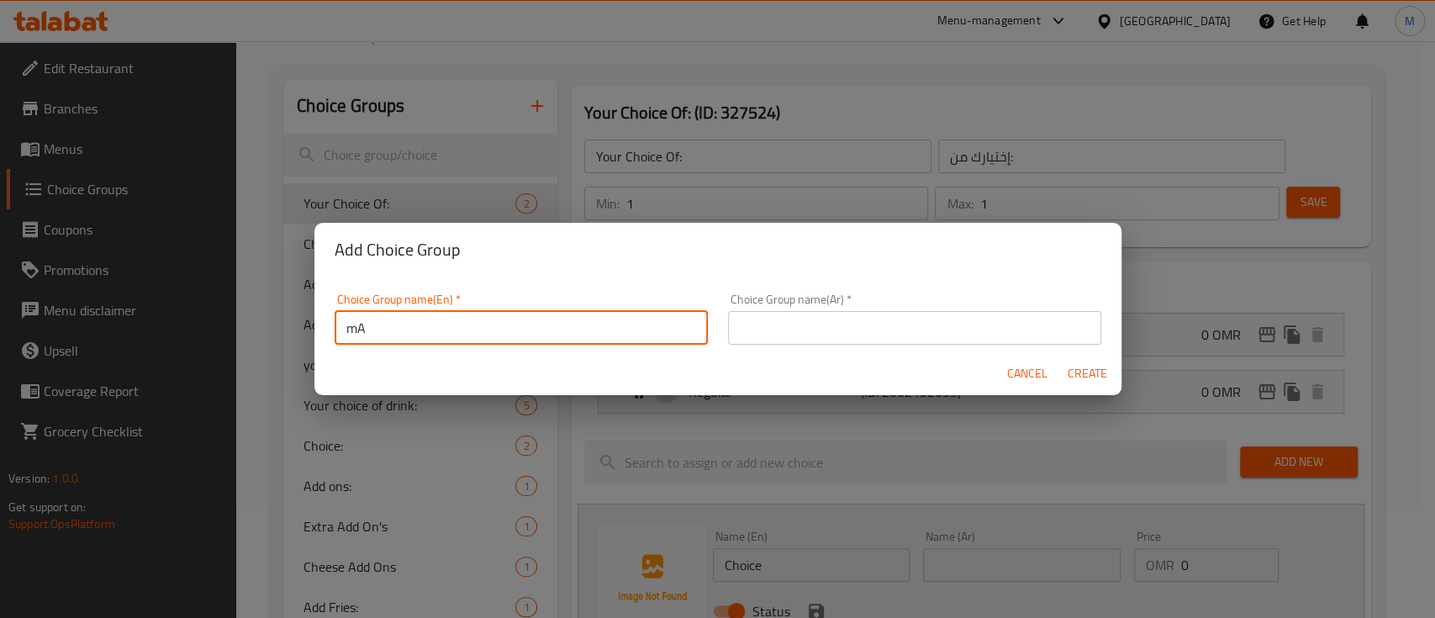
type input "m"
type input "Main item"
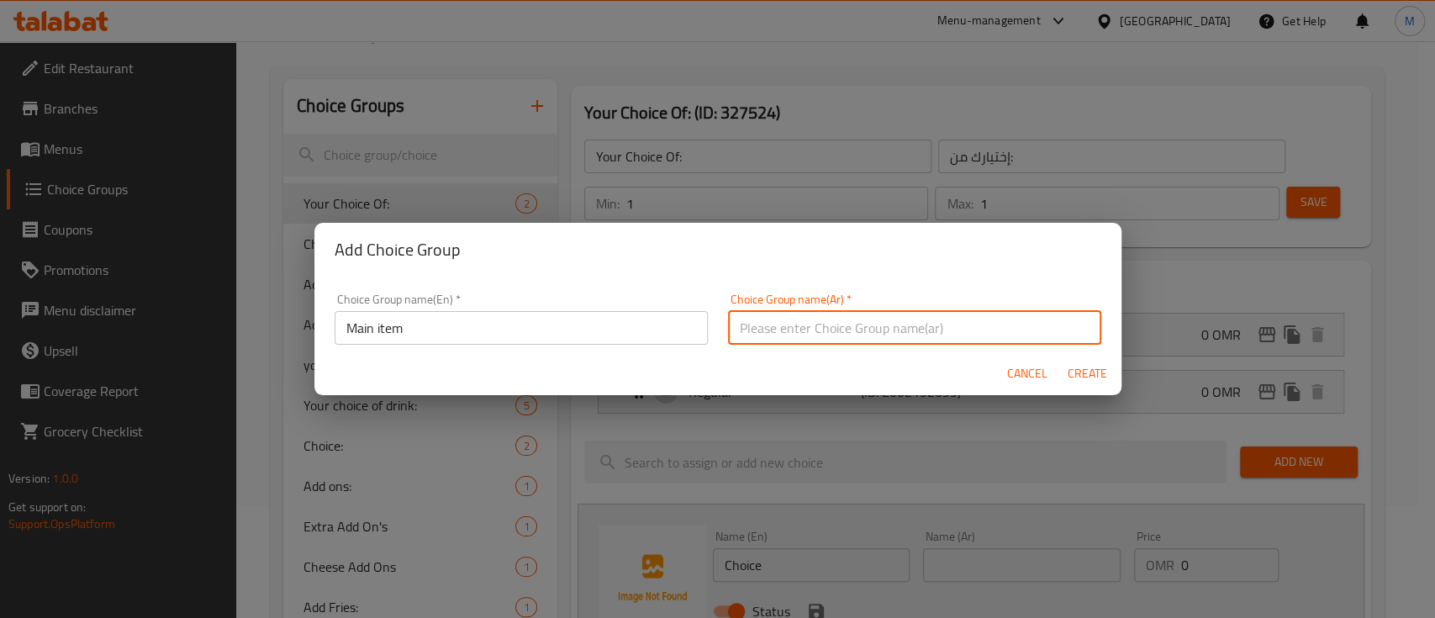
click at [753, 339] on input "text" at bounding box center [914, 328] width 373 height 34
type input "ب"
type input "ل"
type input "الطبيق الرئيسي"
click at [1097, 373] on span "Create" at bounding box center [1088, 373] width 40 height 21
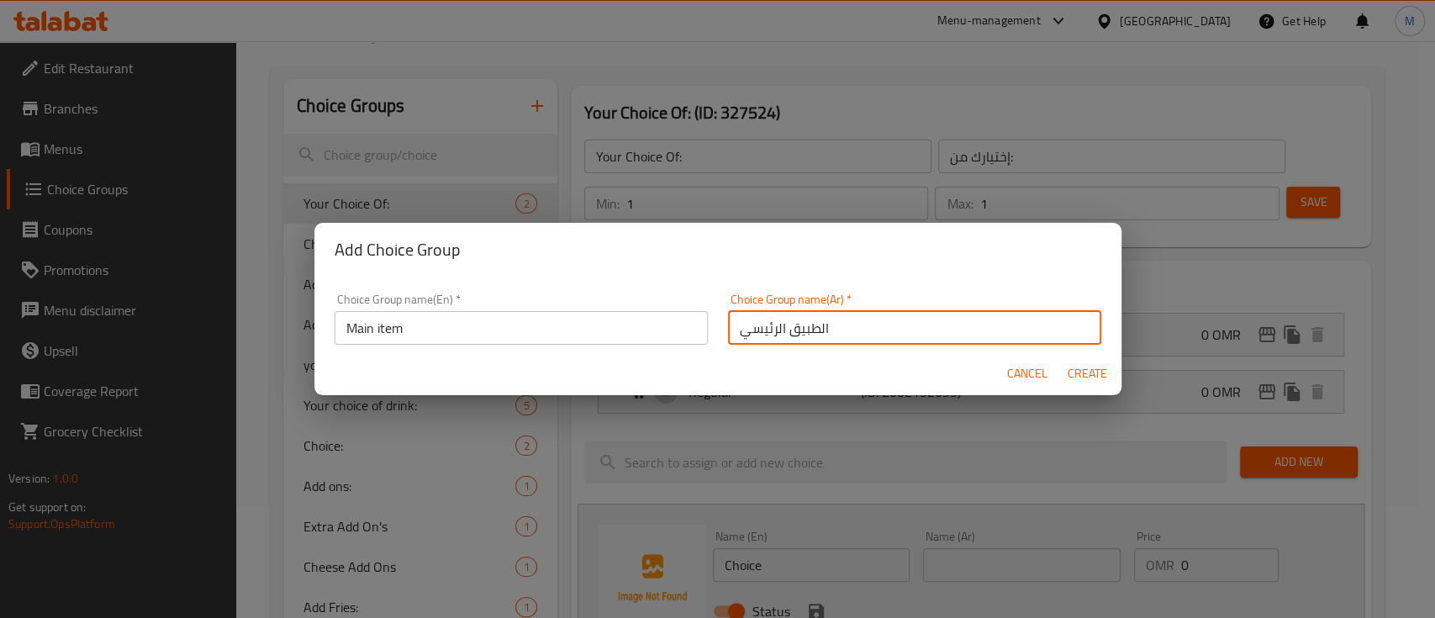
type input "Main item"
type input "الطبيق الرئيسي"
type input "0"
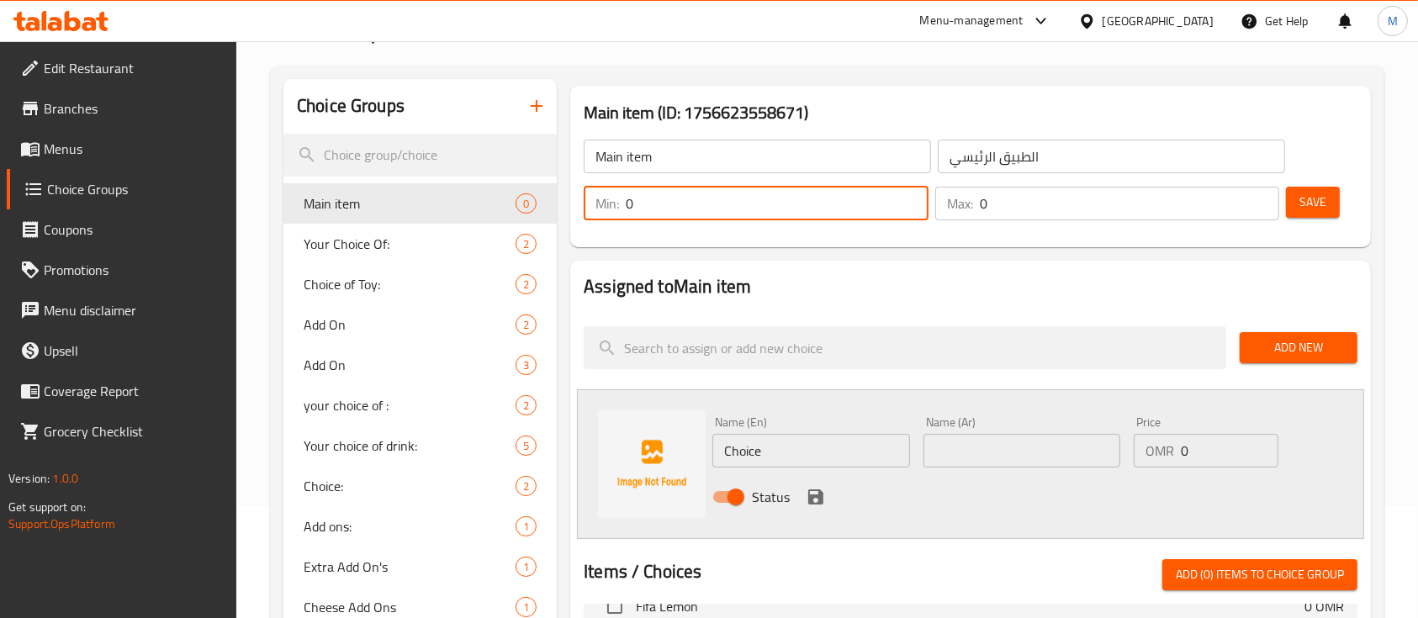
click at [716, 188] on input "0" at bounding box center [777, 204] width 303 height 34
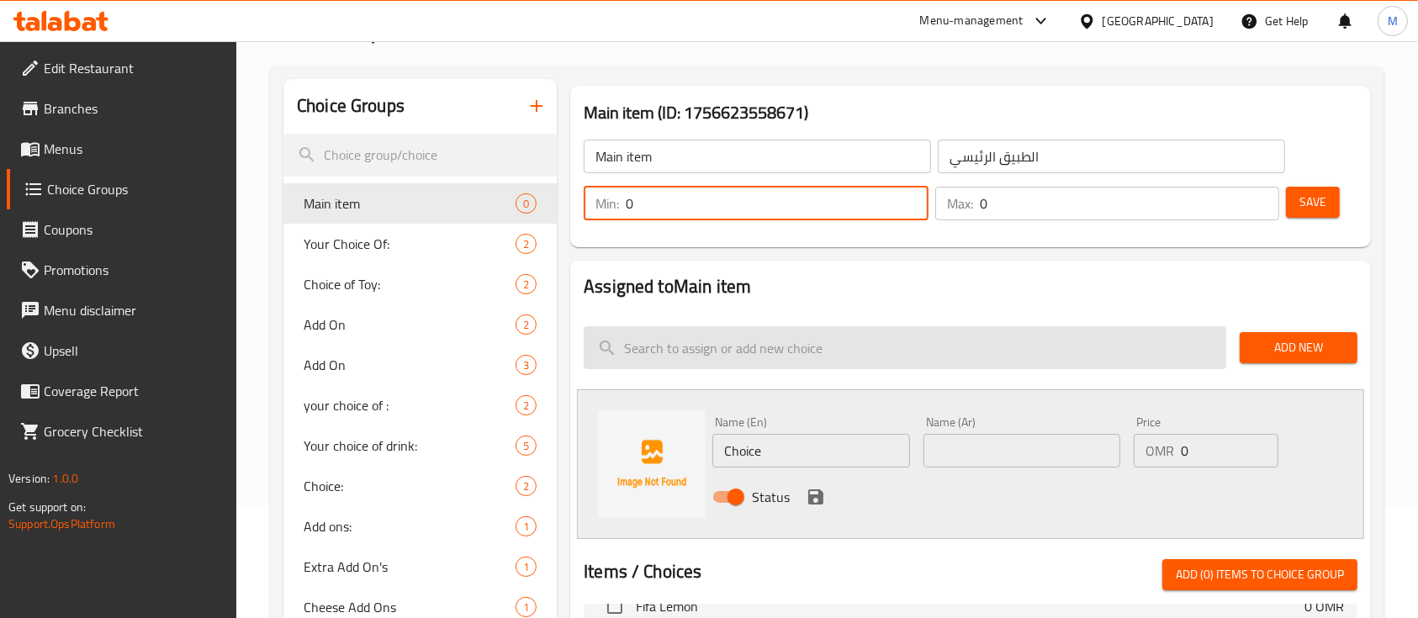
click at [995, 359] on input "search" at bounding box center [905, 347] width 642 height 43
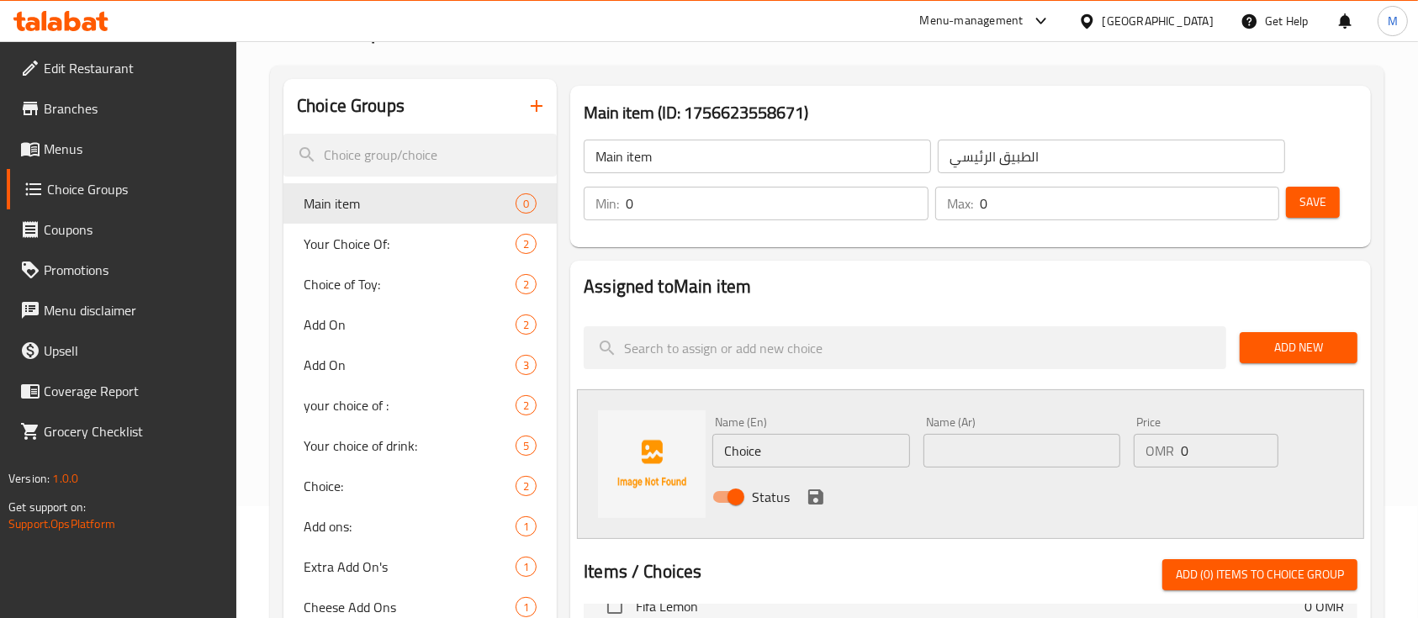
click at [1341, 350] on span "Add New" at bounding box center [1298, 347] width 91 height 21
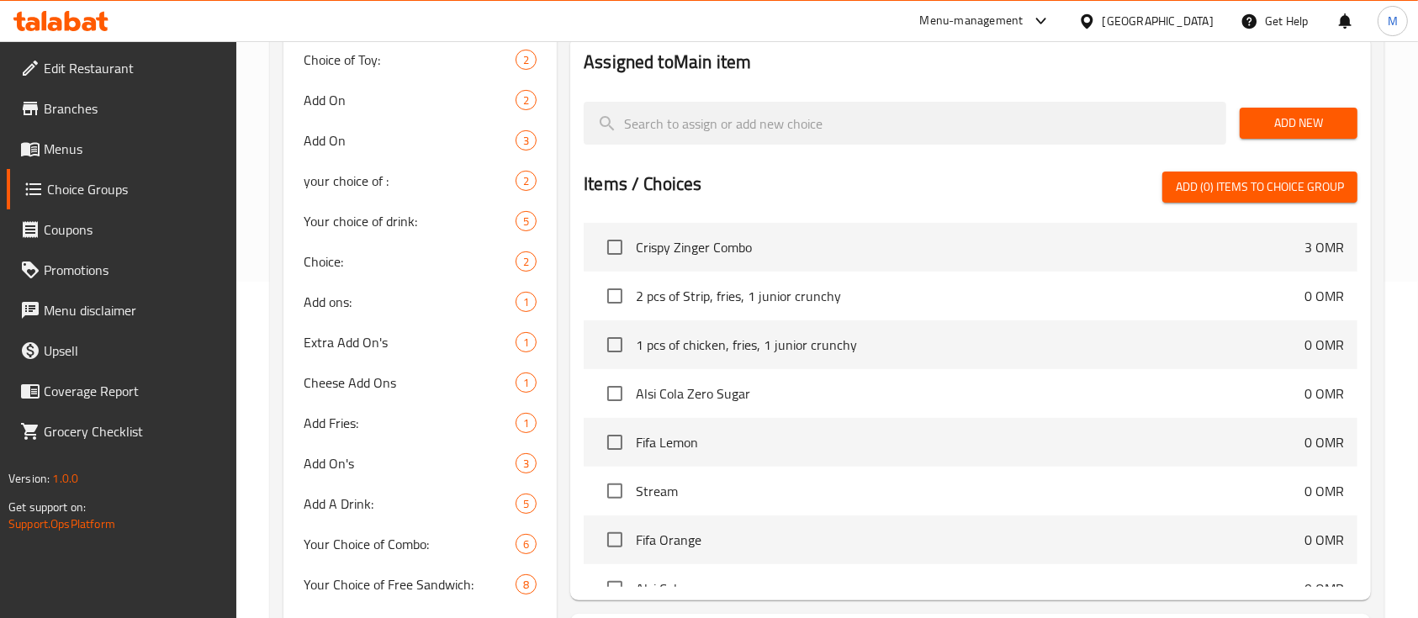
scroll to position [0, 0]
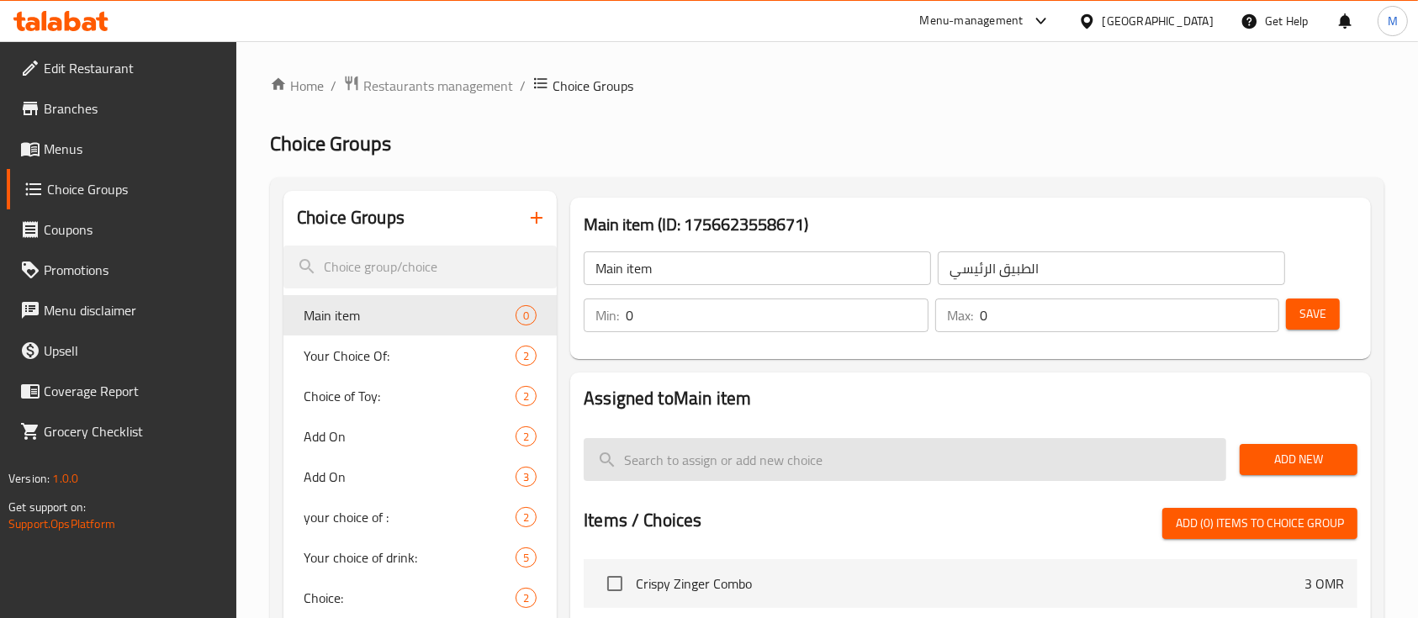
click at [892, 461] on input "search" at bounding box center [905, 459] width 642 height 43
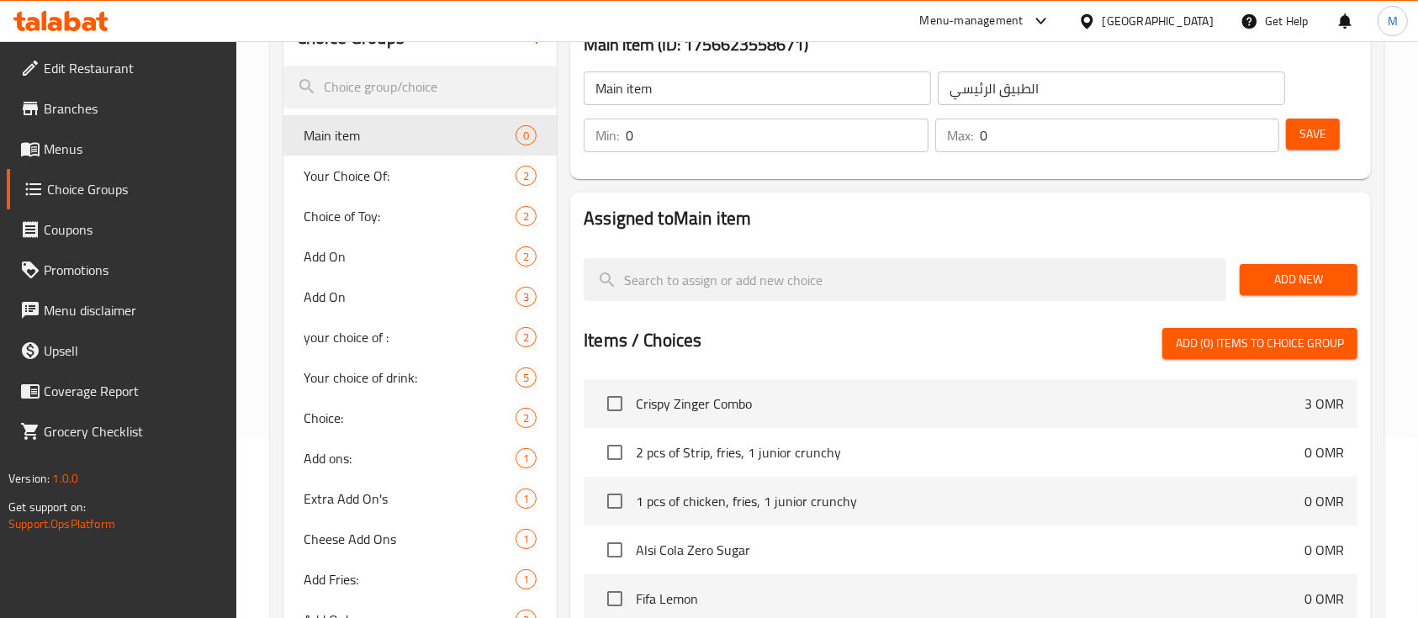
scroll to position [224, 0]
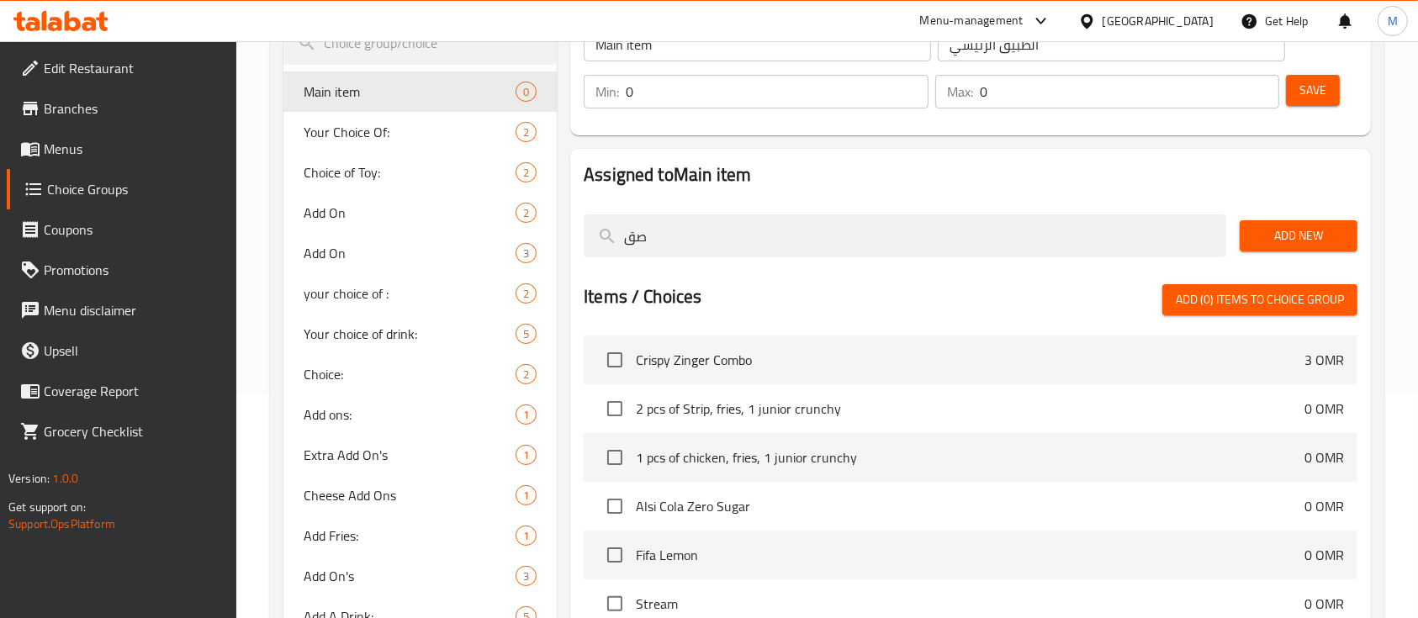
type input "ص"
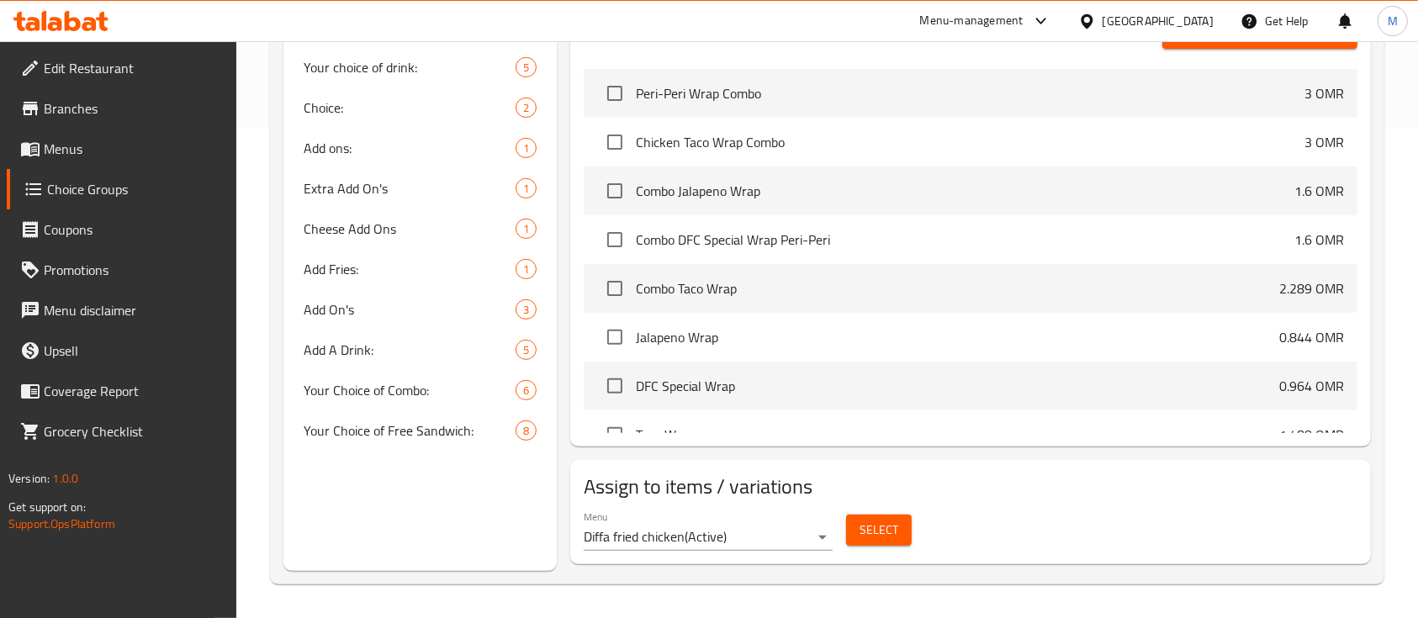
scroll to position [378, 0]
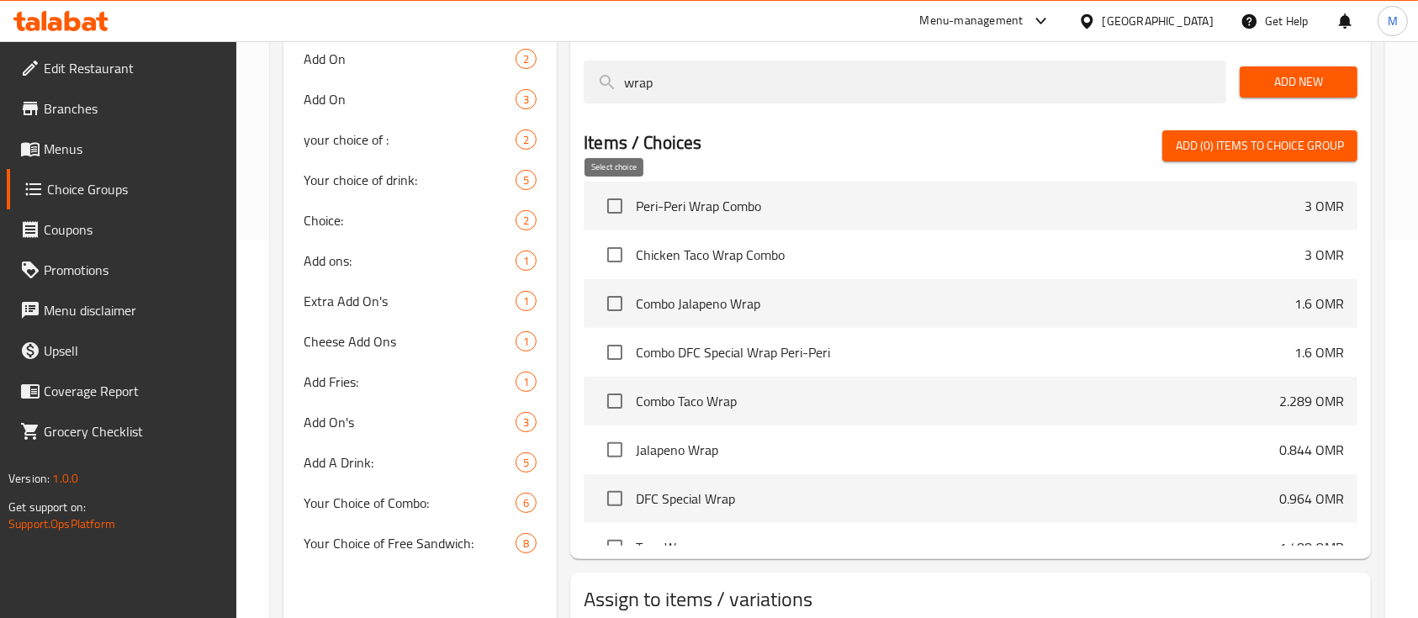
type input "wrap"
click at [610, 208] on input "checkbox" at bounding box center [614, 205] width 35 height 35
checkbox input "true"
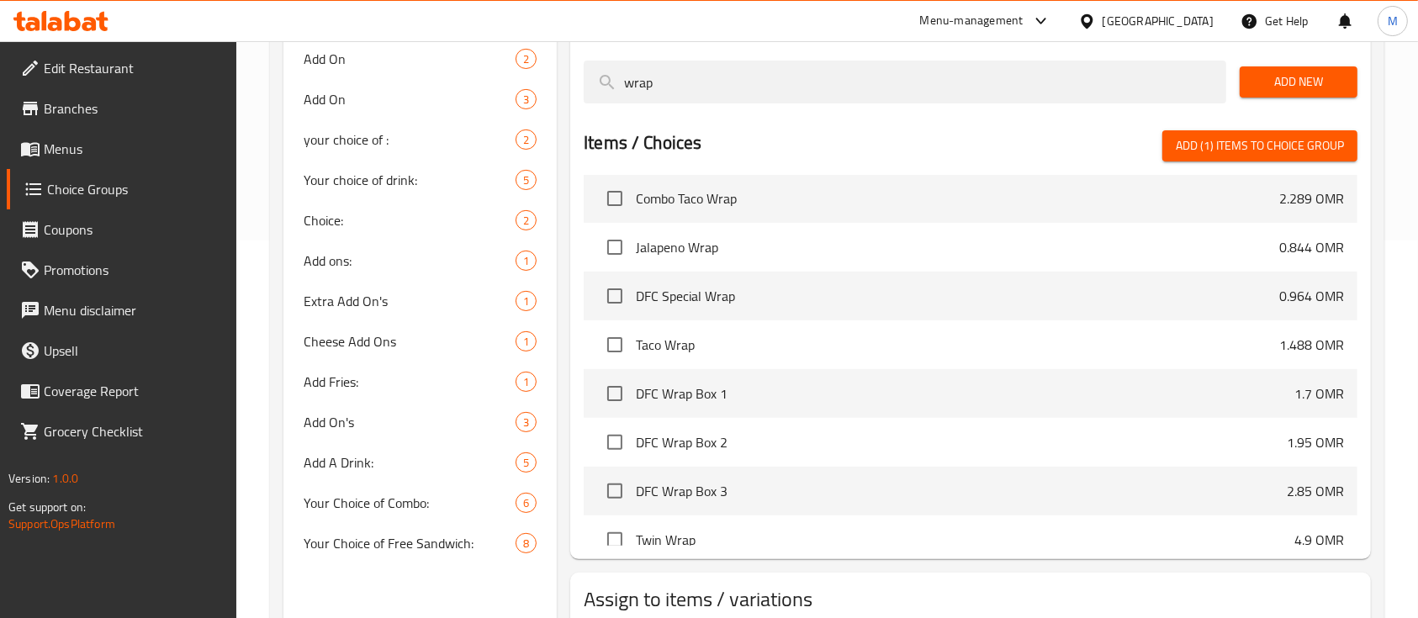
scroll to position [224, 0]
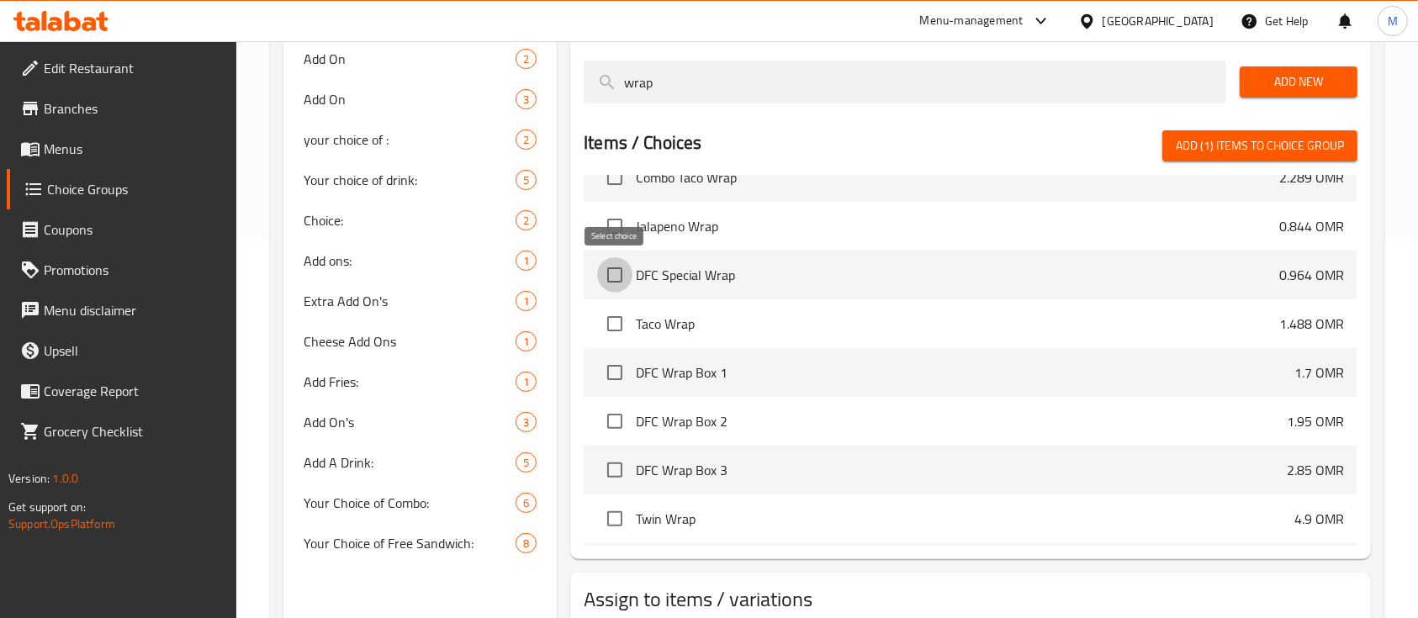
click at [609, 277] on input "checkbox" at bounding box center [614, 274] width 35 height 35
checkbox input "true"
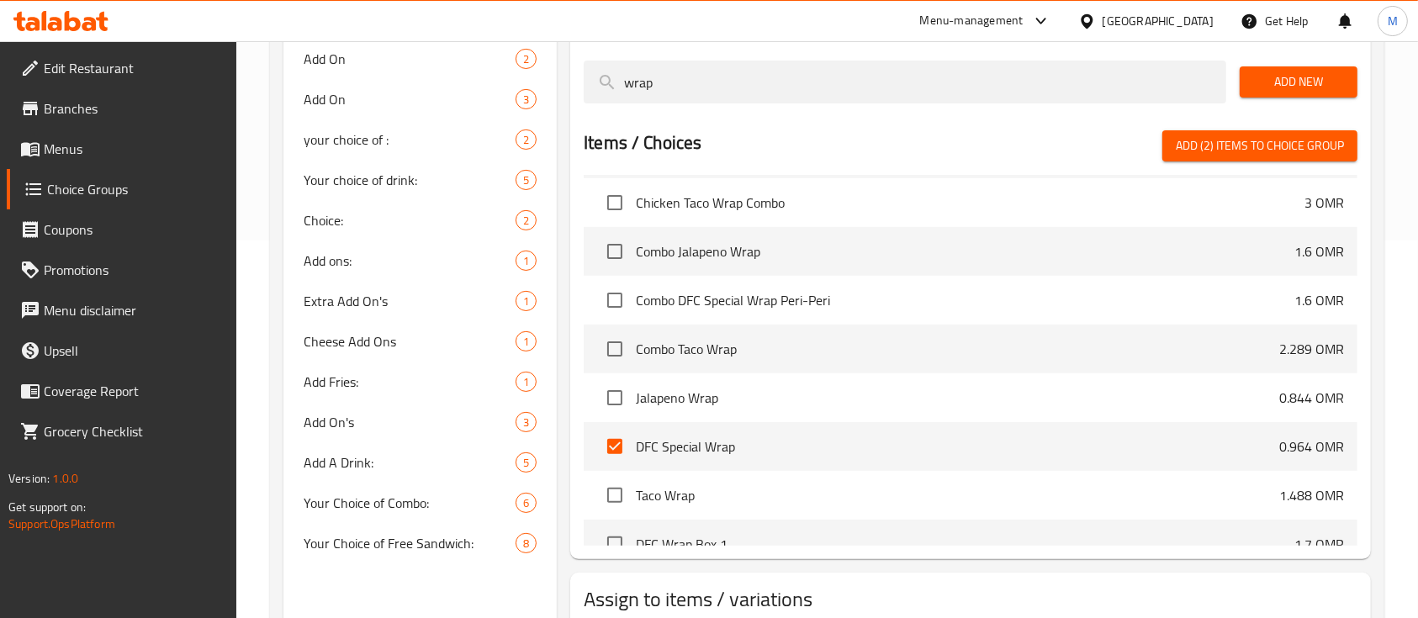
scroll to position [0, 0]
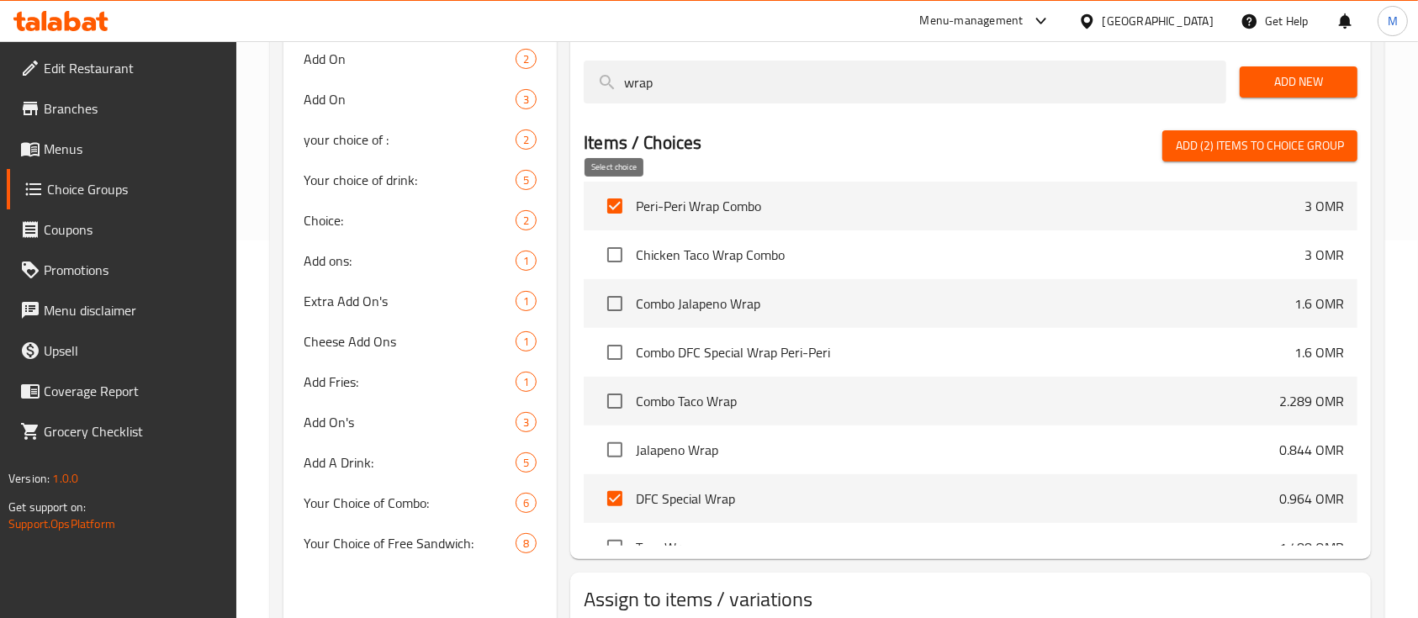
click at [619, 203] on input "checkbox" at bounding box center [614, 205] width 35 height 35
checkbox input "false"
click at [620, 496] on input "checkbox" at bounding box center [614, 498] width 35 height 35
checkbox input "false"
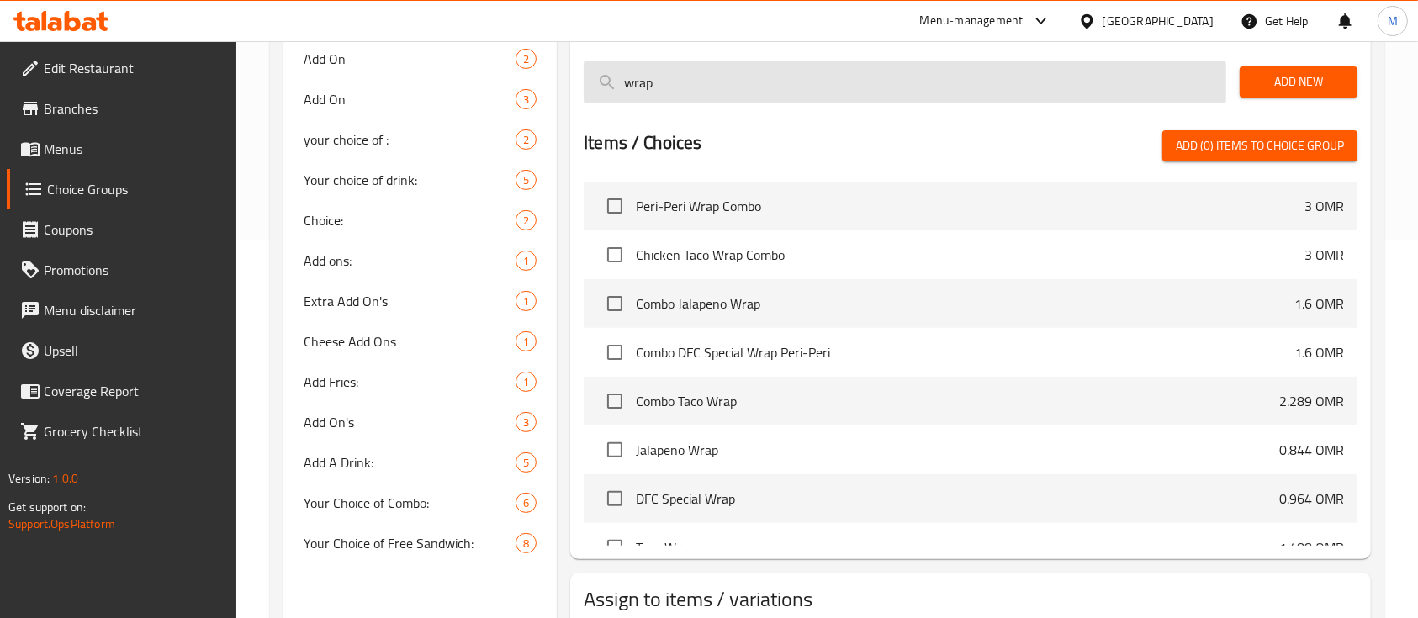
click at [700, 90] on input "wrap" at bounding box center [905, 82] width 642 height 43
click at [1022, 73] on input "search" at bounding box center [905, 82] width 642 height 43
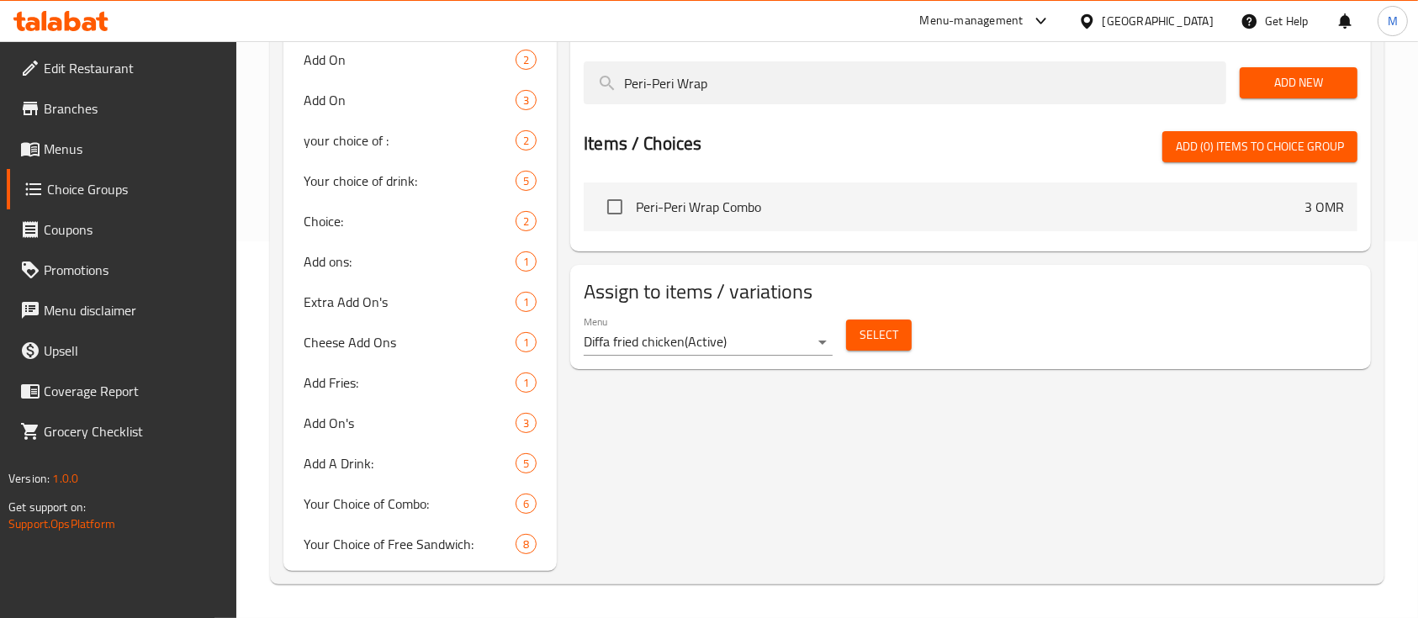
type input "Peri-Peri Wrap"
click at [1301, 87] on span "Add New" at bounding box center [1298, 82] width 91 height 21
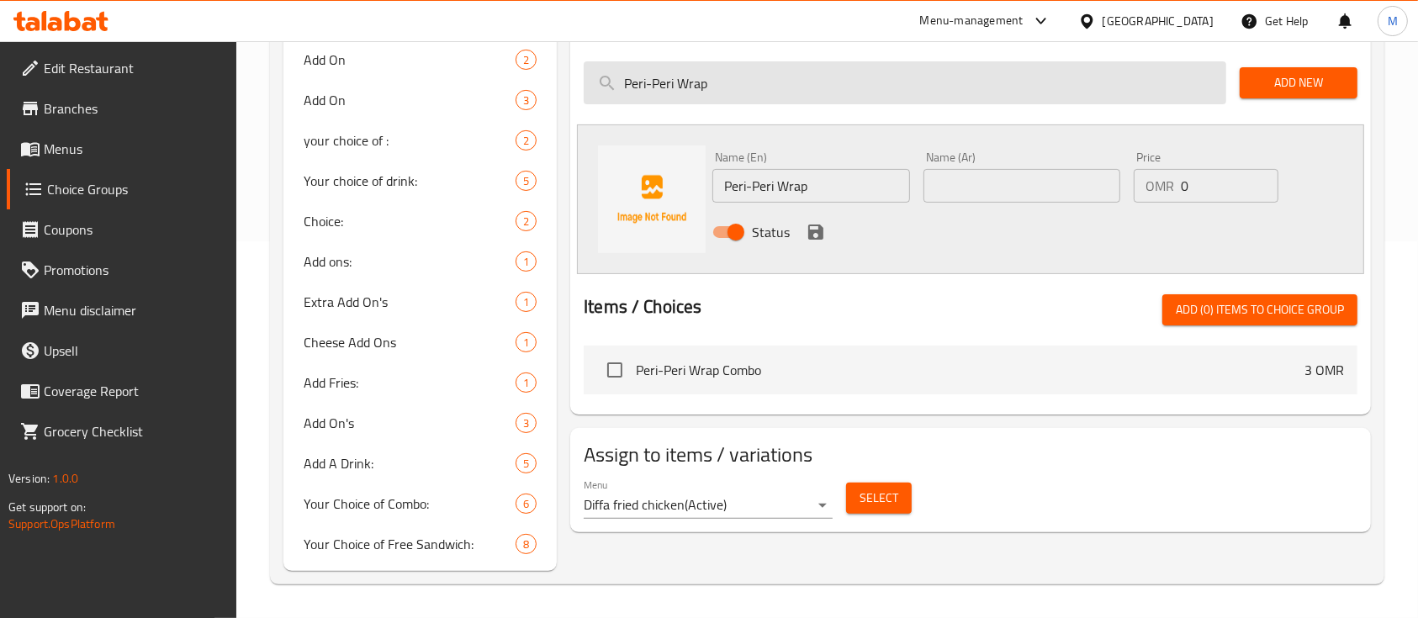
click at [761, 82] on input "Peri-Peri Wrap" at bounding box center [905, 82] width 642 height 43
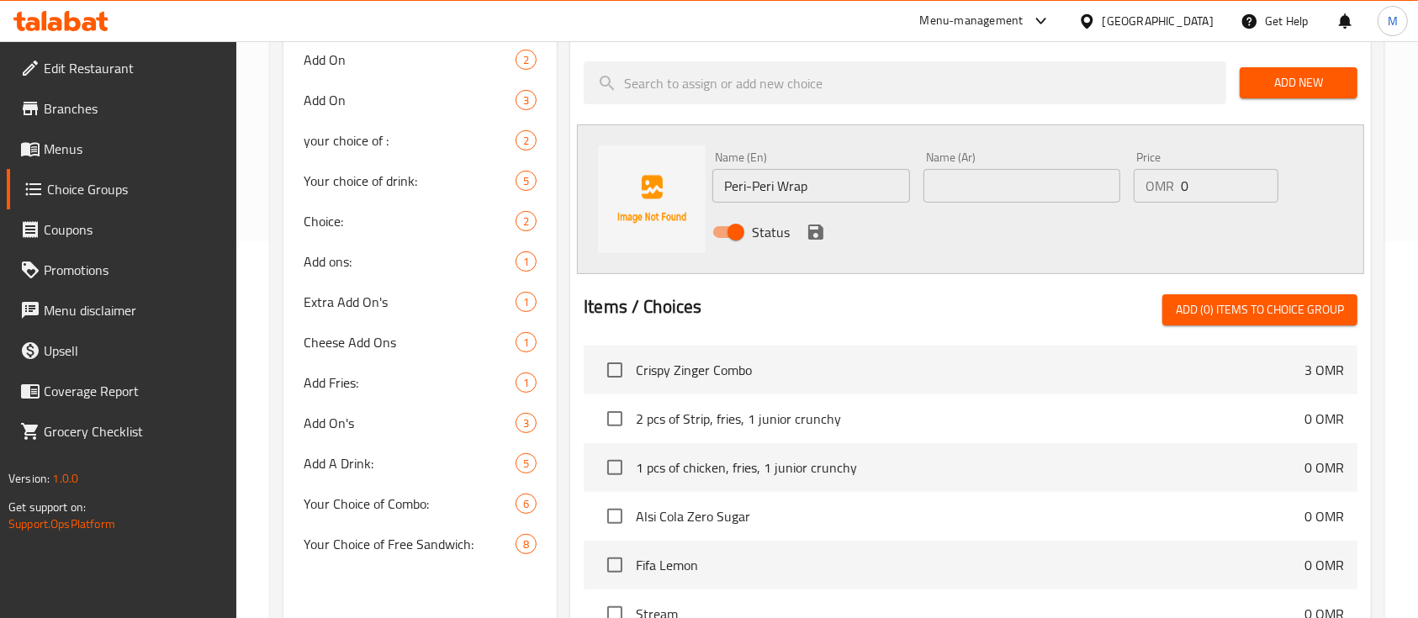
click at [988, 209] on div "Status" at bounding box center [1020, 231] width 631 height 45
click at [990, 198] on input "text" at bounding box center [1021, 186] width 197 height 34
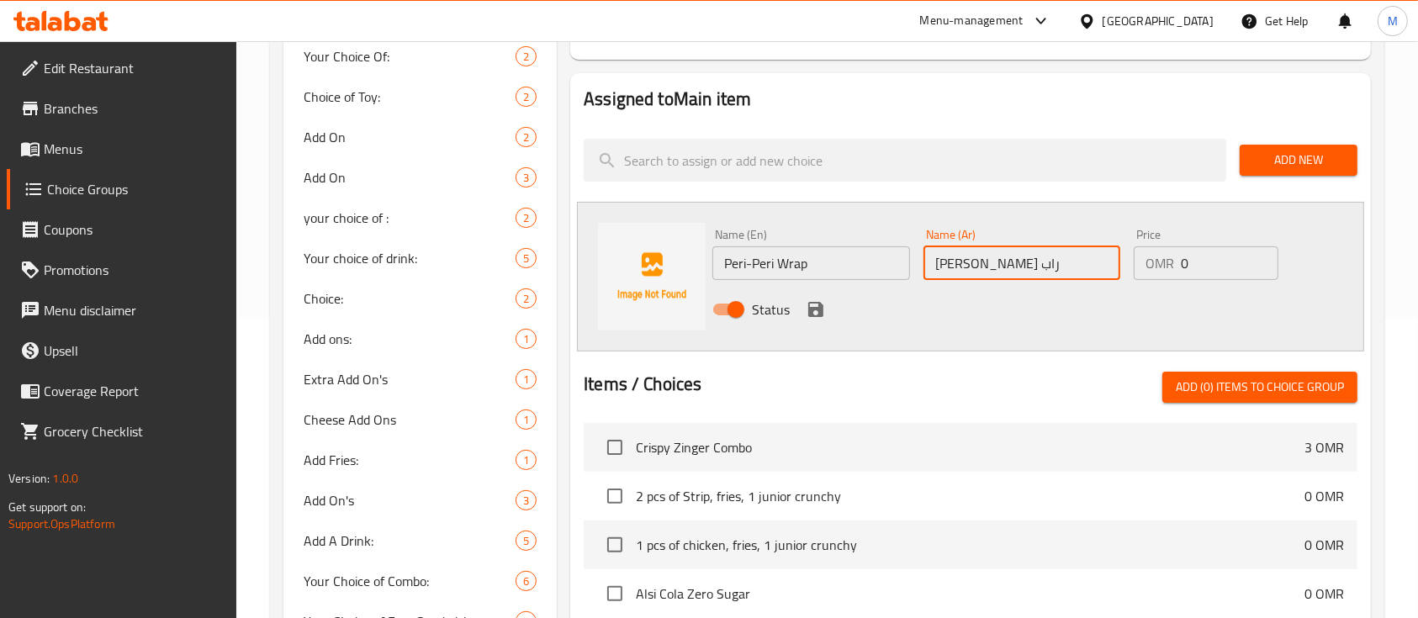
scroll to position [264, 0]
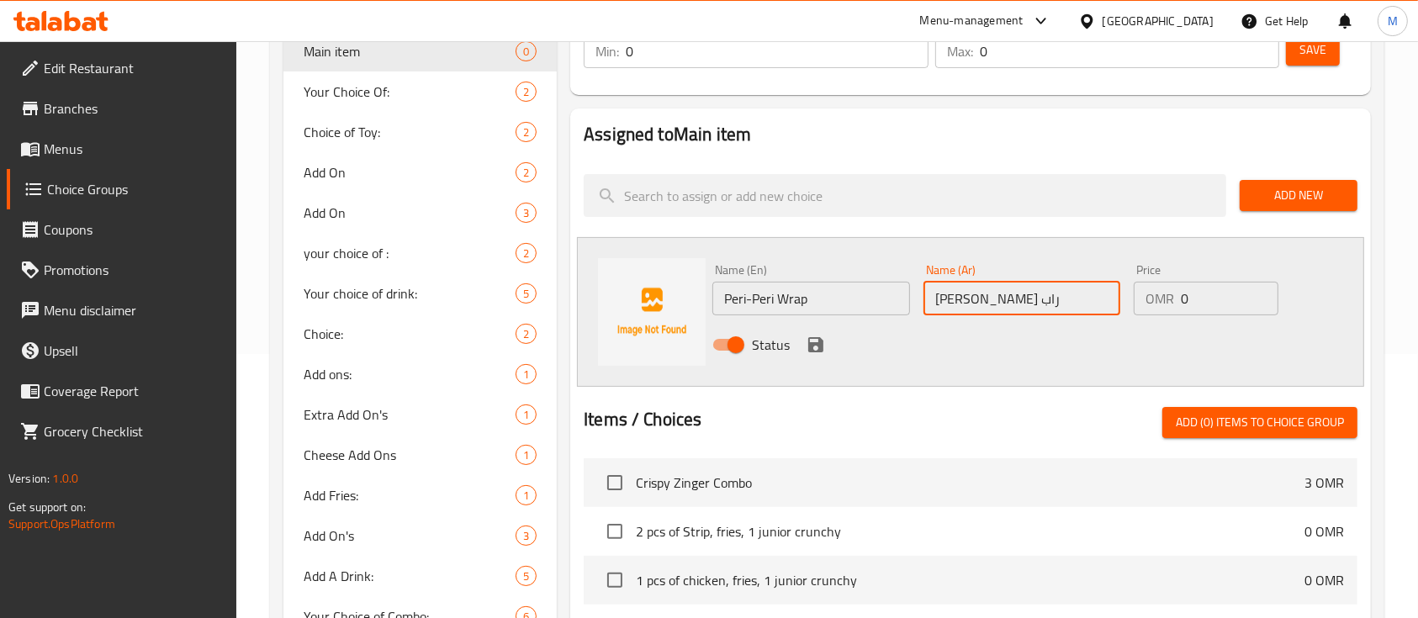
type input "بيري بيري راب"
click at [882, 167] on div at bounding box center [905, 195] width 656 height 56
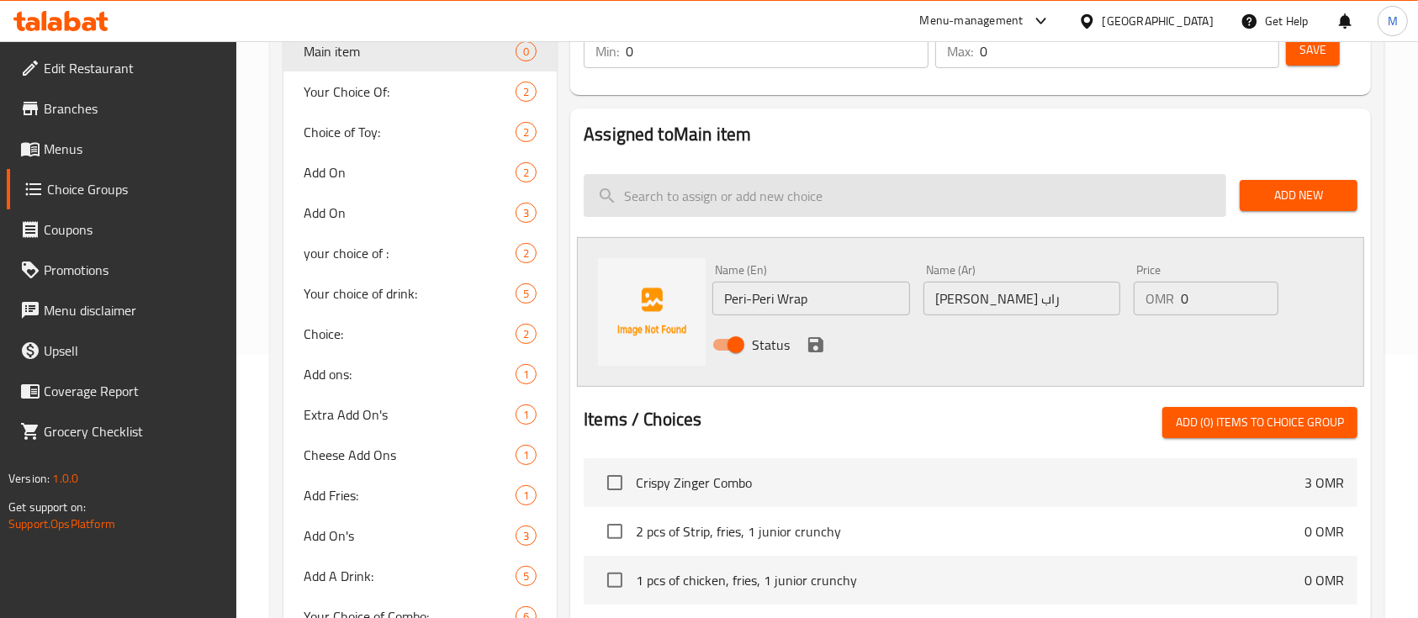
click at [876, 188] on input "search" at bounding box center [905, 195] width 642 height 43
type input "ب"
type input "j"
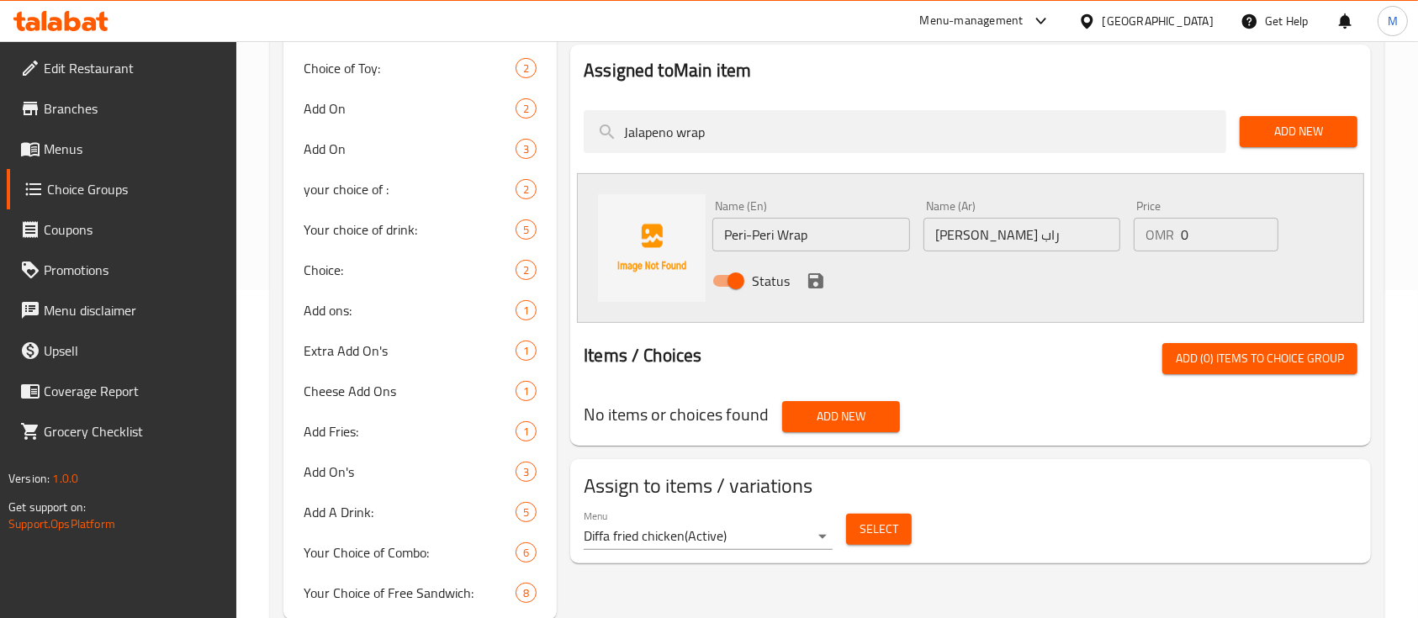
scroll to position [377, 0]
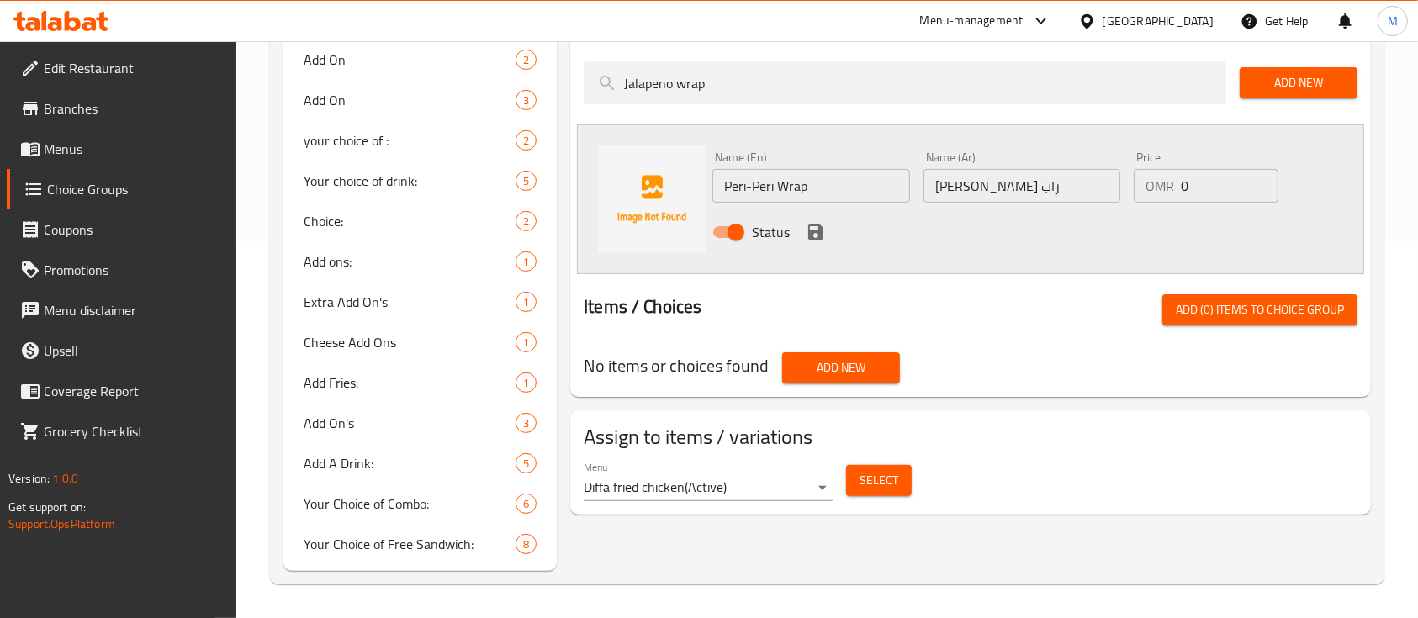
type input "Jalapeno wrap"
click at [1314, 72] on span "Add New" at bounding box center [1298, 82] width 91 height 21
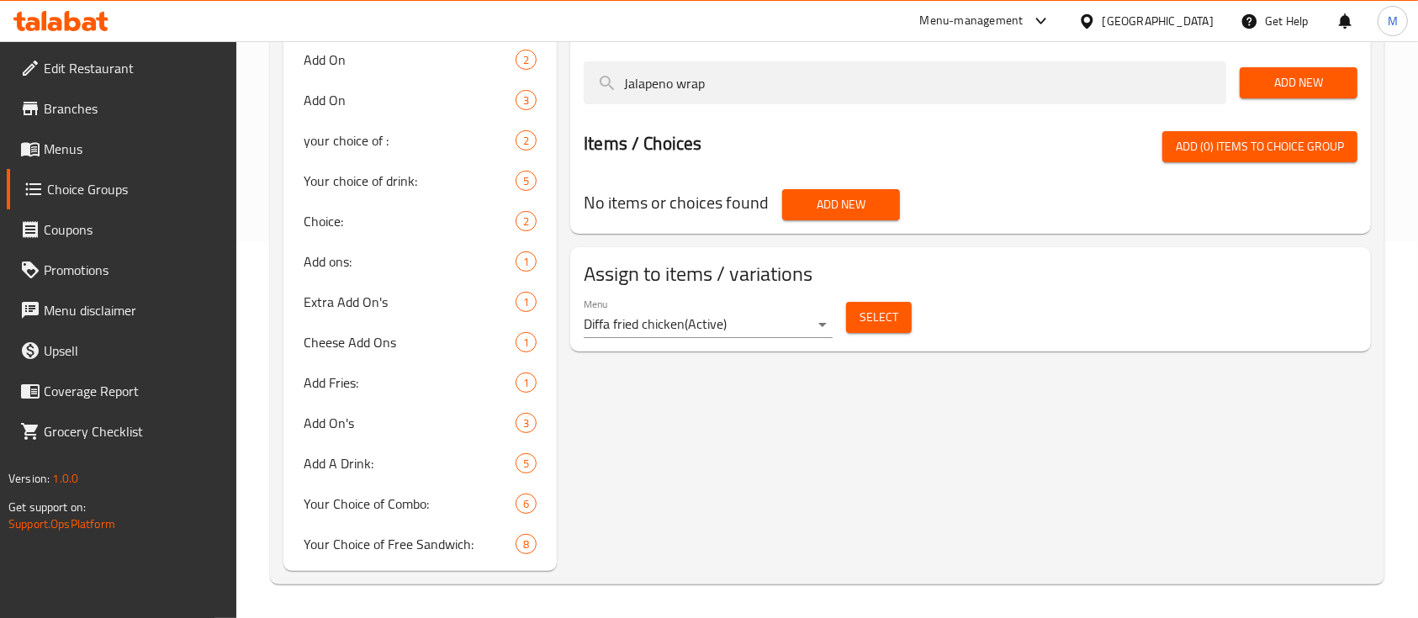
click at [1305, 73] on span "Add New" at bounding box center [1298, 82] width 91 height 21
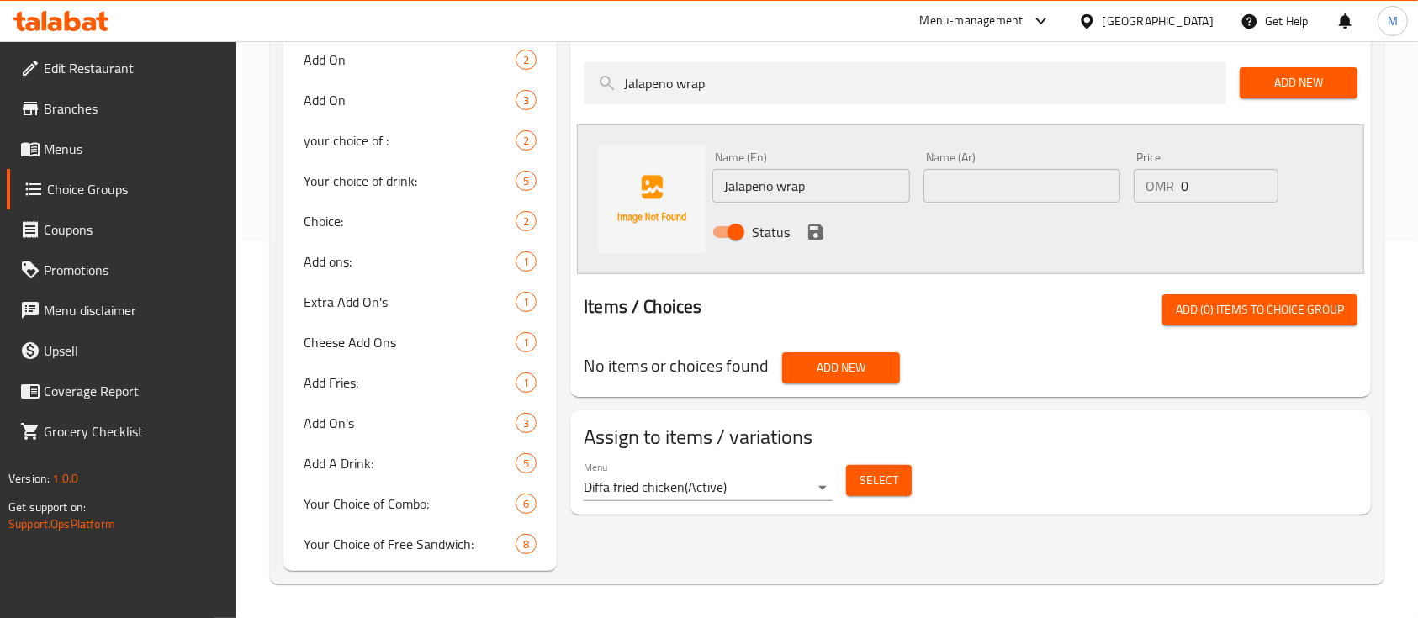
click at [1284, 309] on span "Add (0) items to choice group" at bounding box center [1259, 309] width 168 height 21
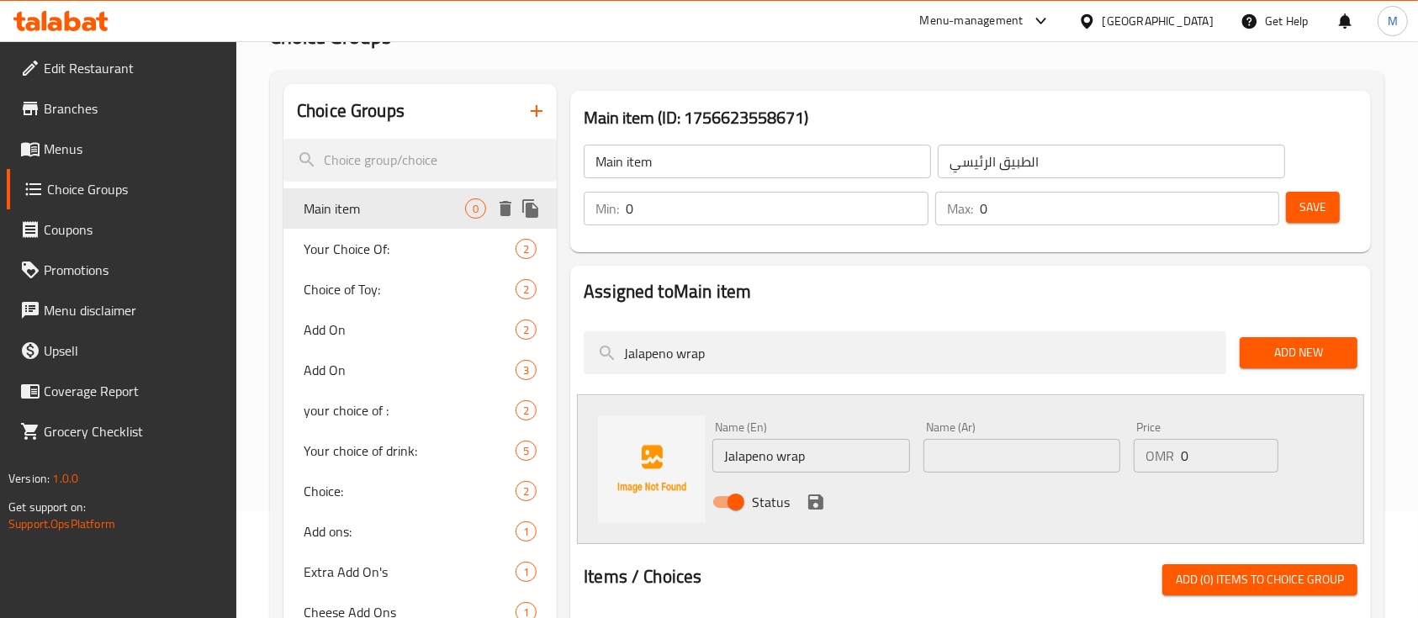
scroll to position [105, 0]
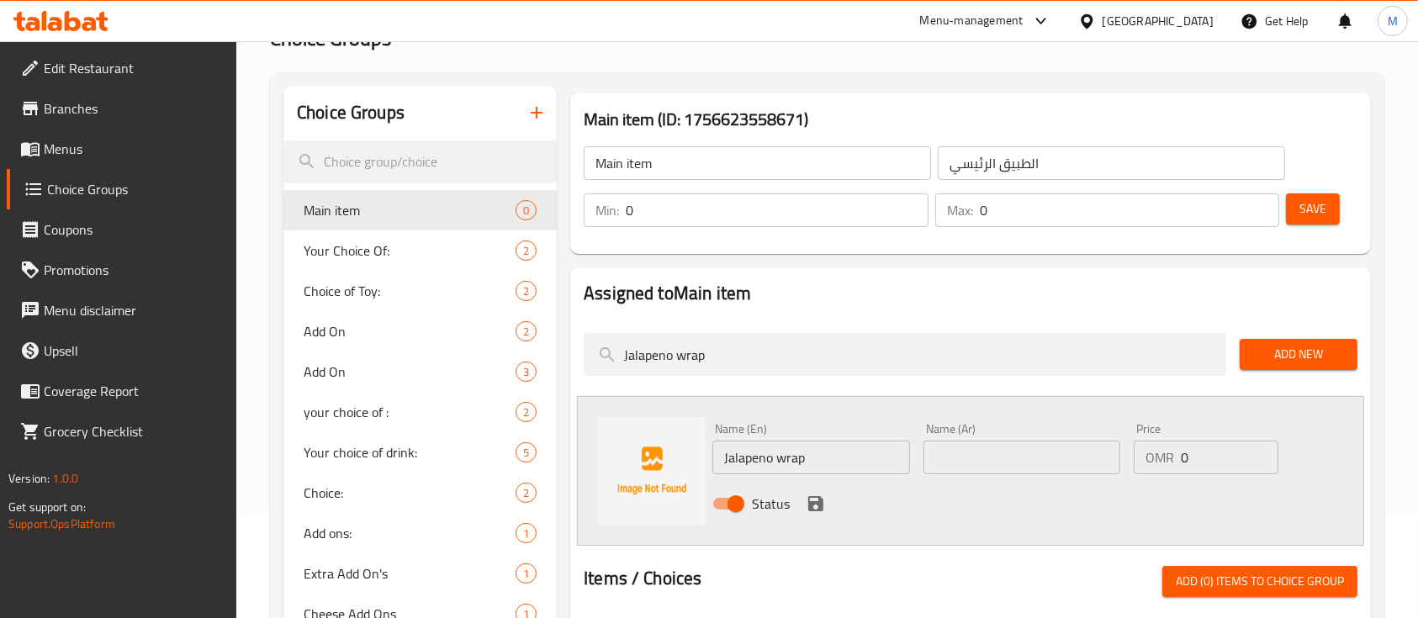
click at [105, 133] on link "Menus" at bounding box center [122, 149] width 230 height 40
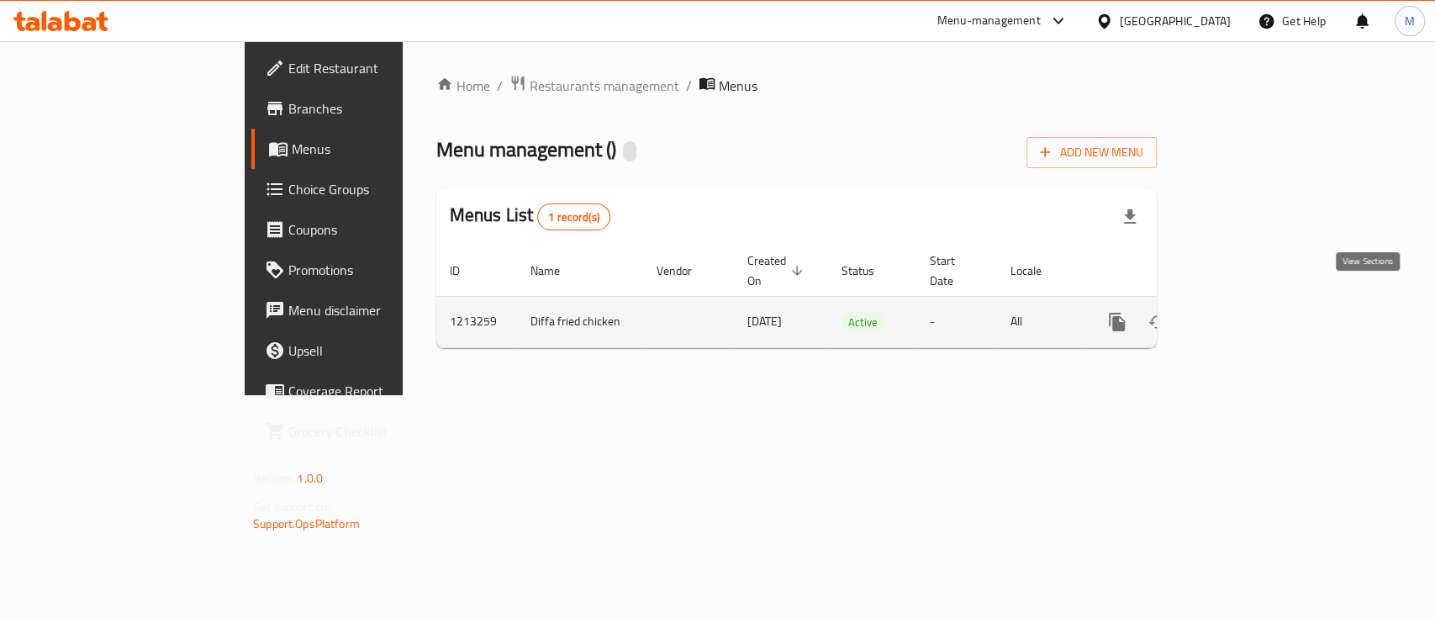
click at [1249, 312] on icon "enhanced table" at bounding box center [1238, 322] width 20 height 20
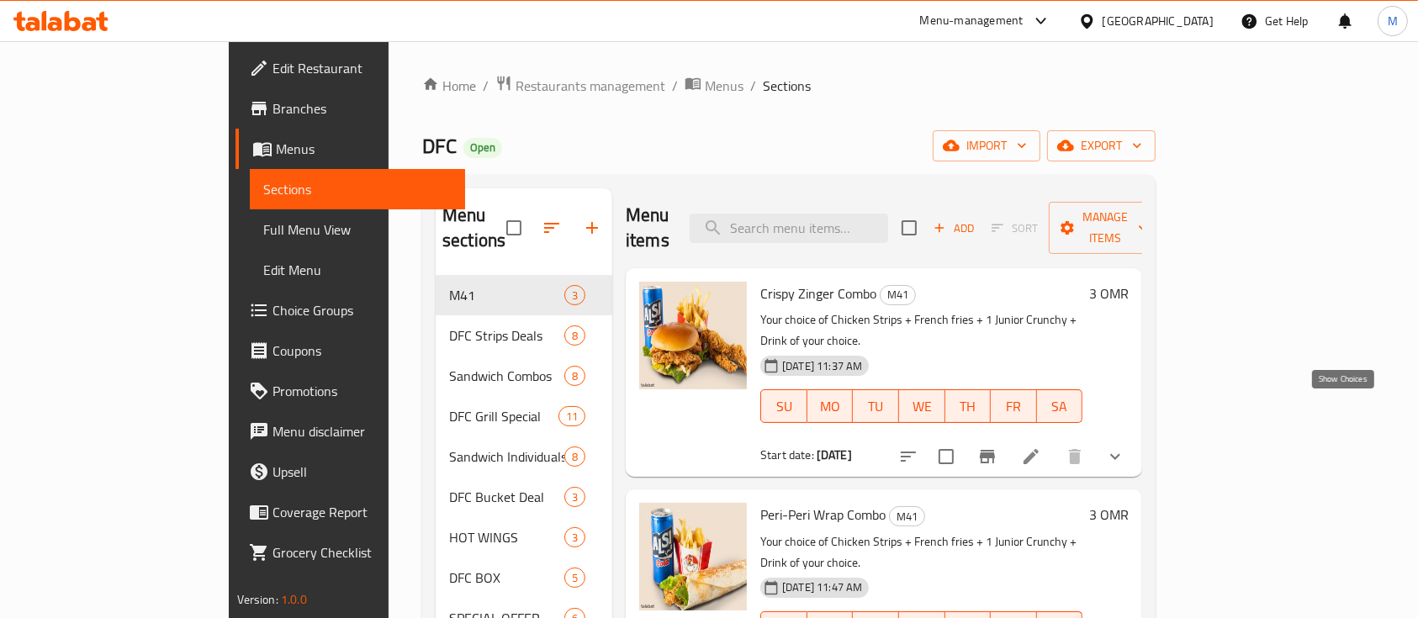
click at [1125, 446] on icon "show more" at bounding box center [1115, 456] width 20 height 20
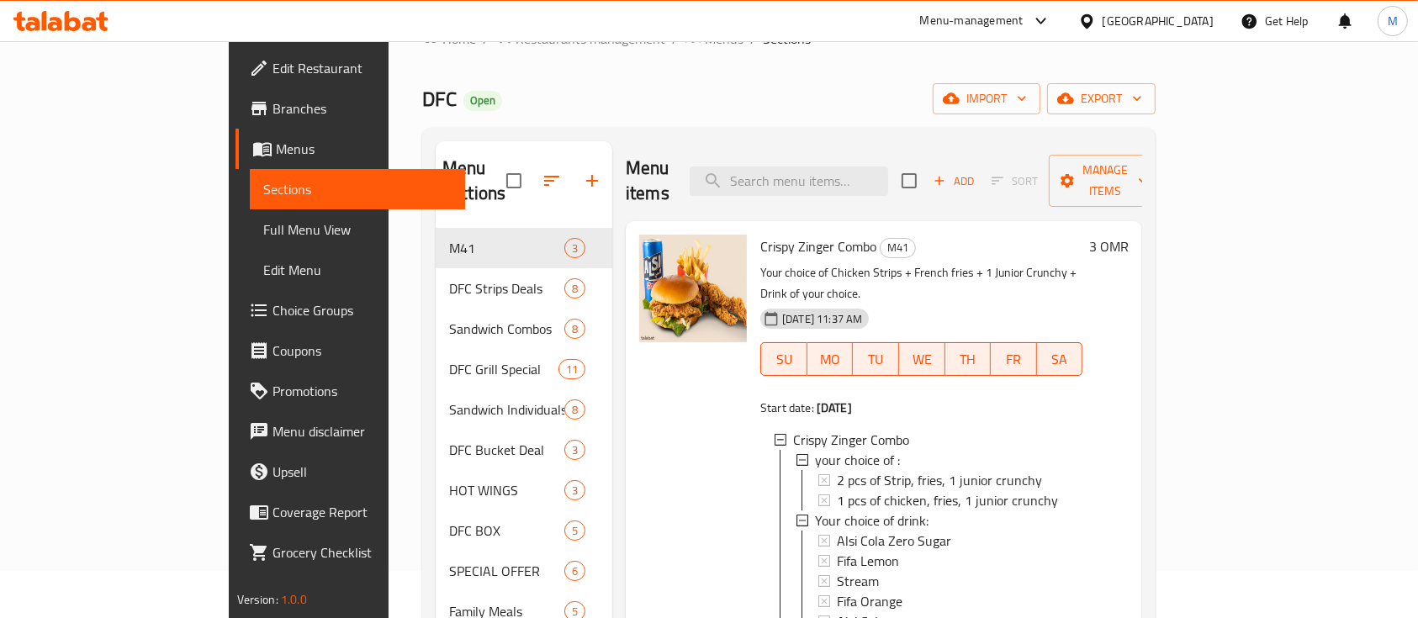
scroll to position [78, 0]
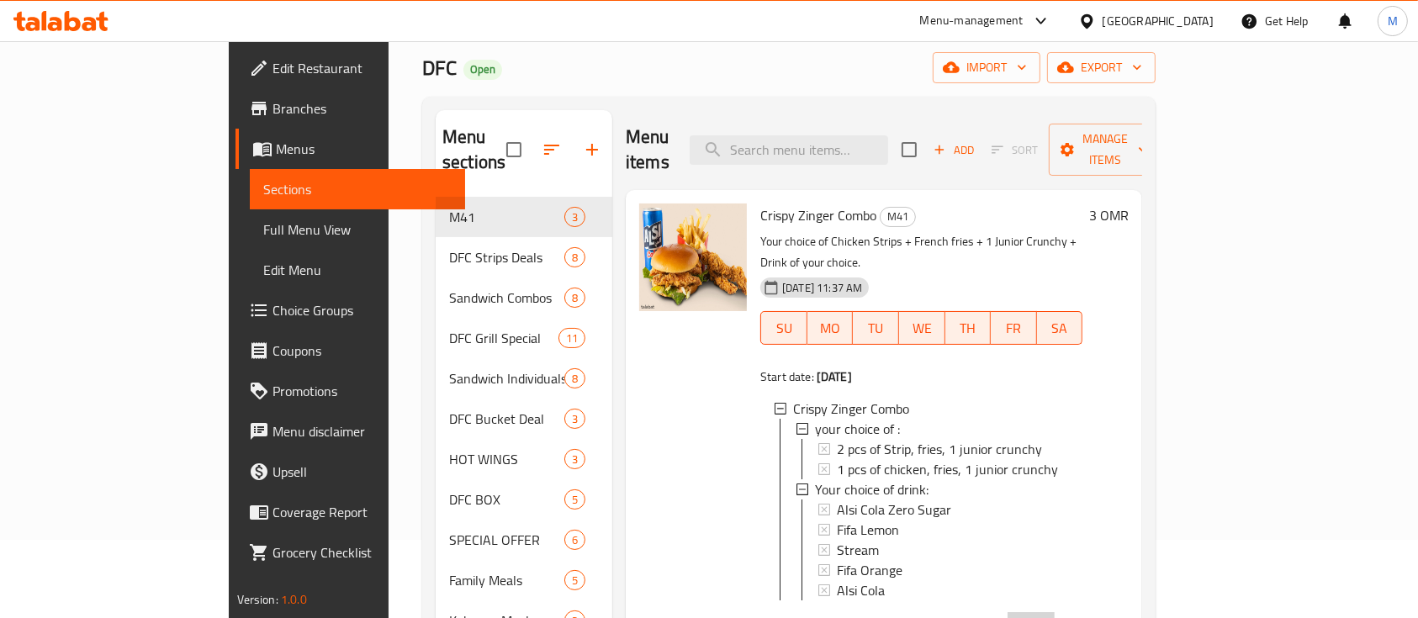
click at [1054, 612] on li at bounding box center [1030, 627] width 47 height 30
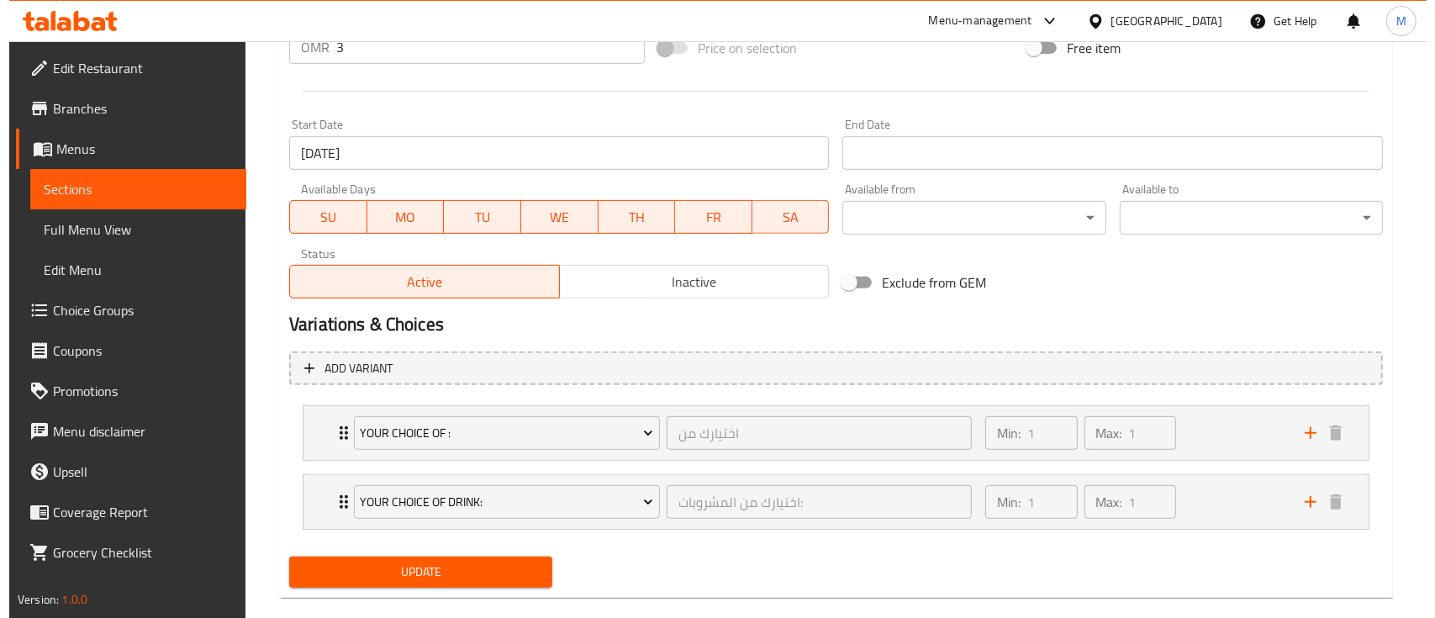
scroll to position [673, 0]
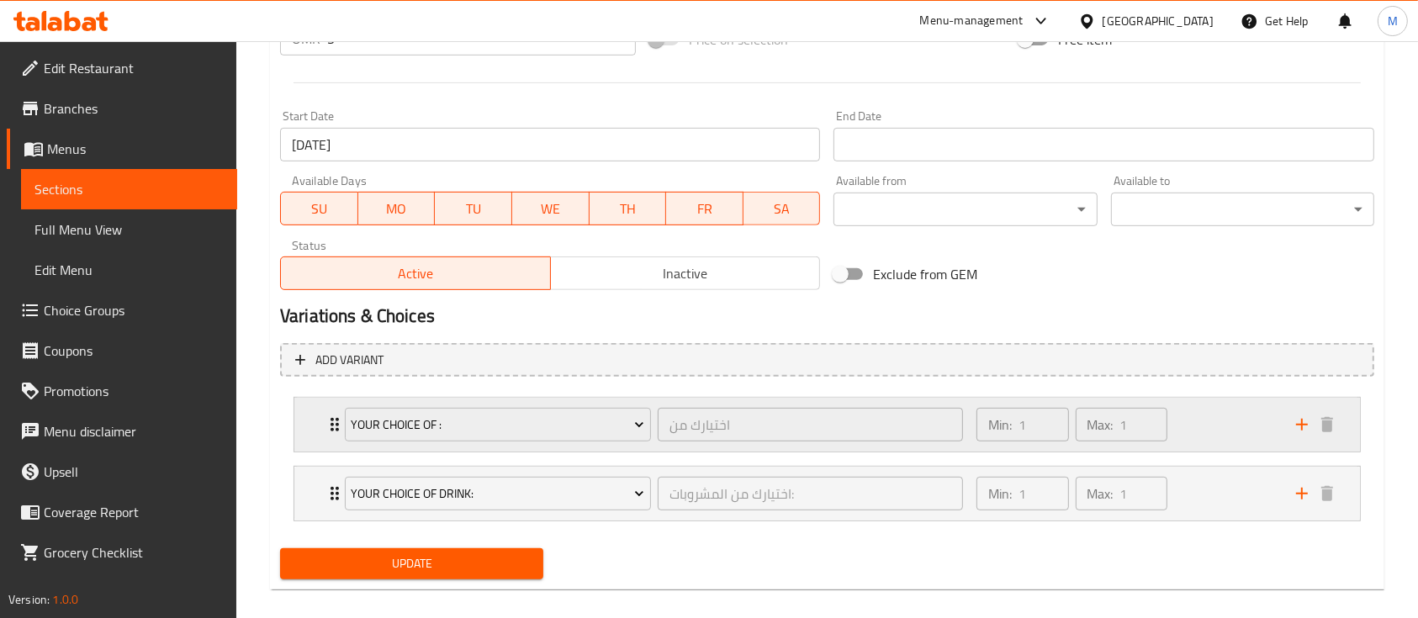
click at [328, 420] on icon "Expand" at bounding box center [335, 425] width 20 height 20
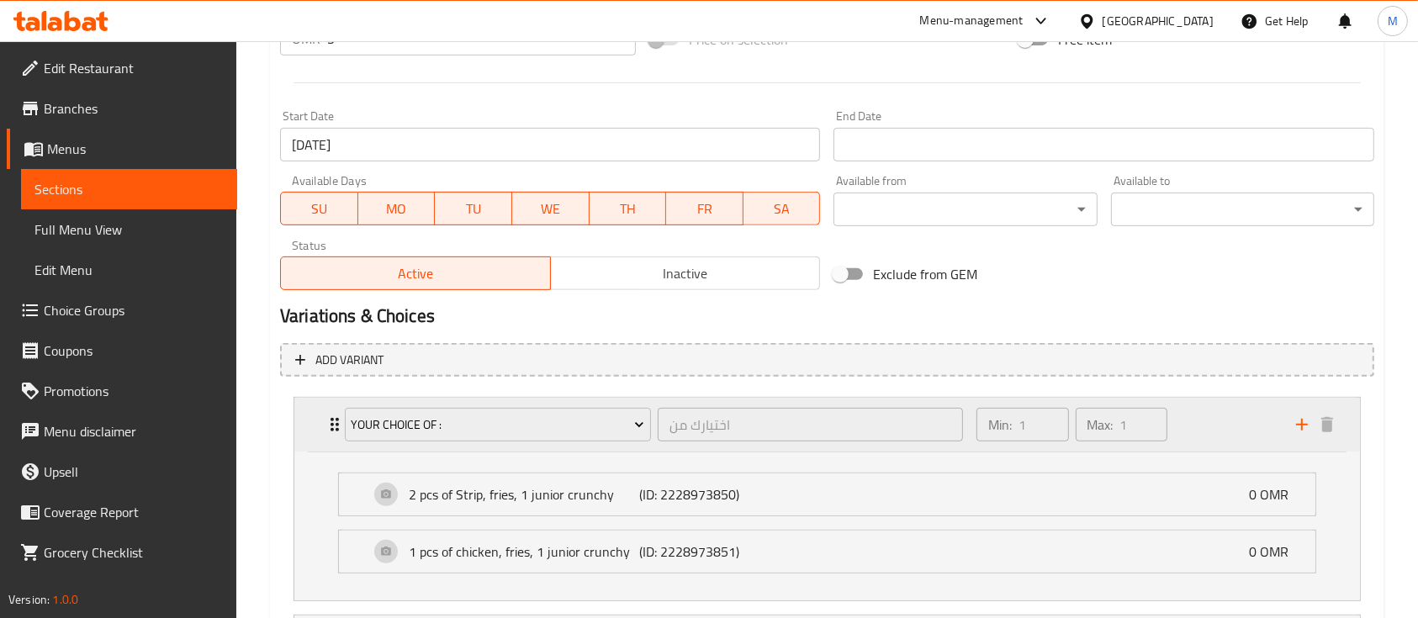
click at [330, 420] on icon "Expand" at bounding box center [334, 424] width 8 height 13
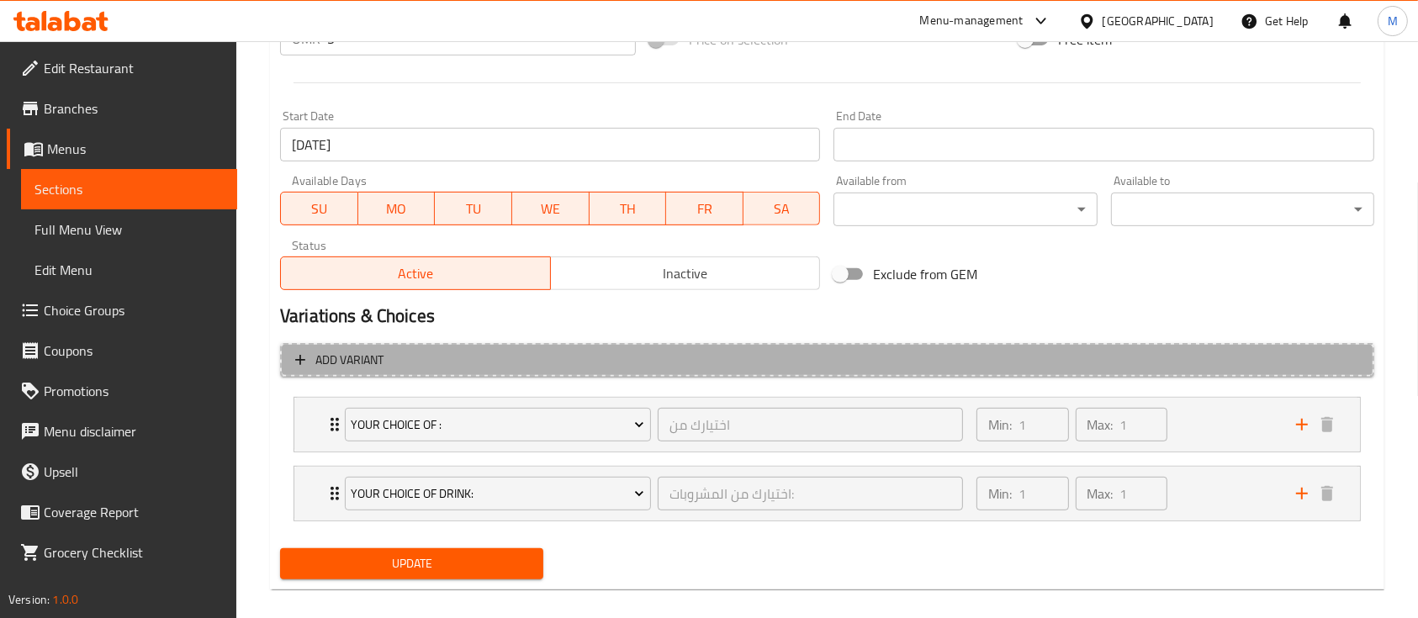
click at [379, 356] on span "Add variant" at bounding box center [349, 360] width 68 height 21
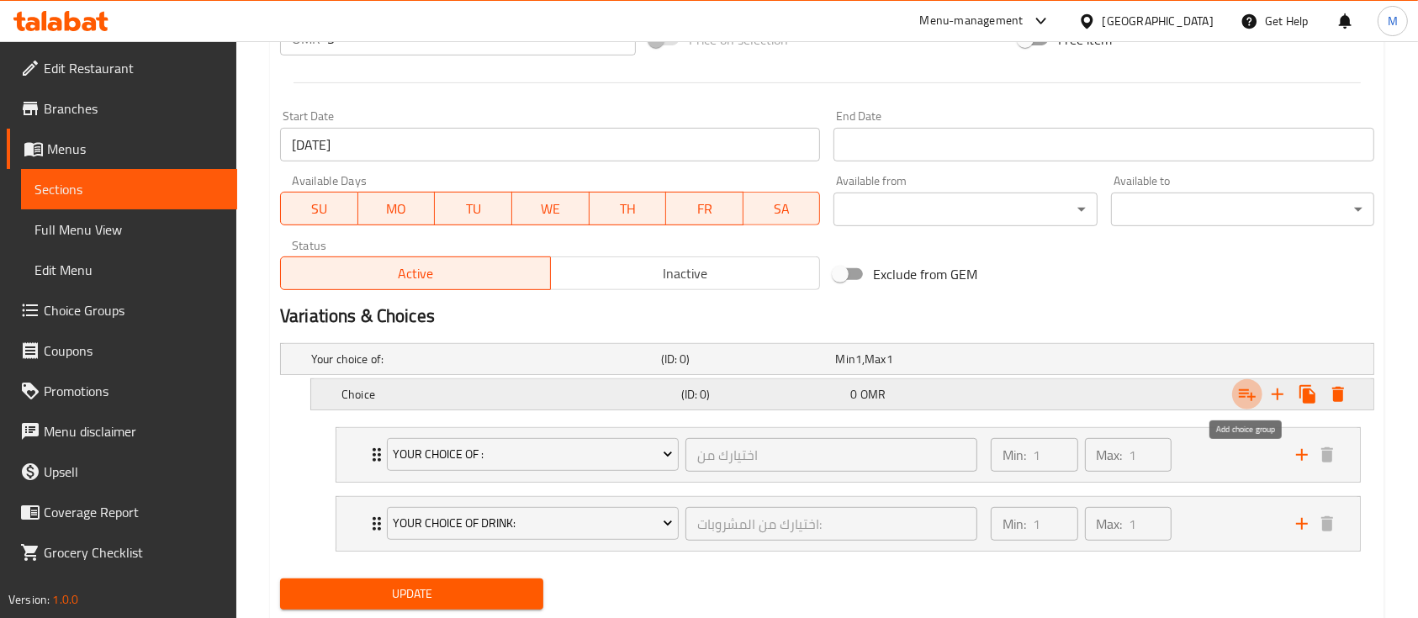
click at [1249, 394] on icon "Expand" at bounding box center [1247, 394] width 20 height 20
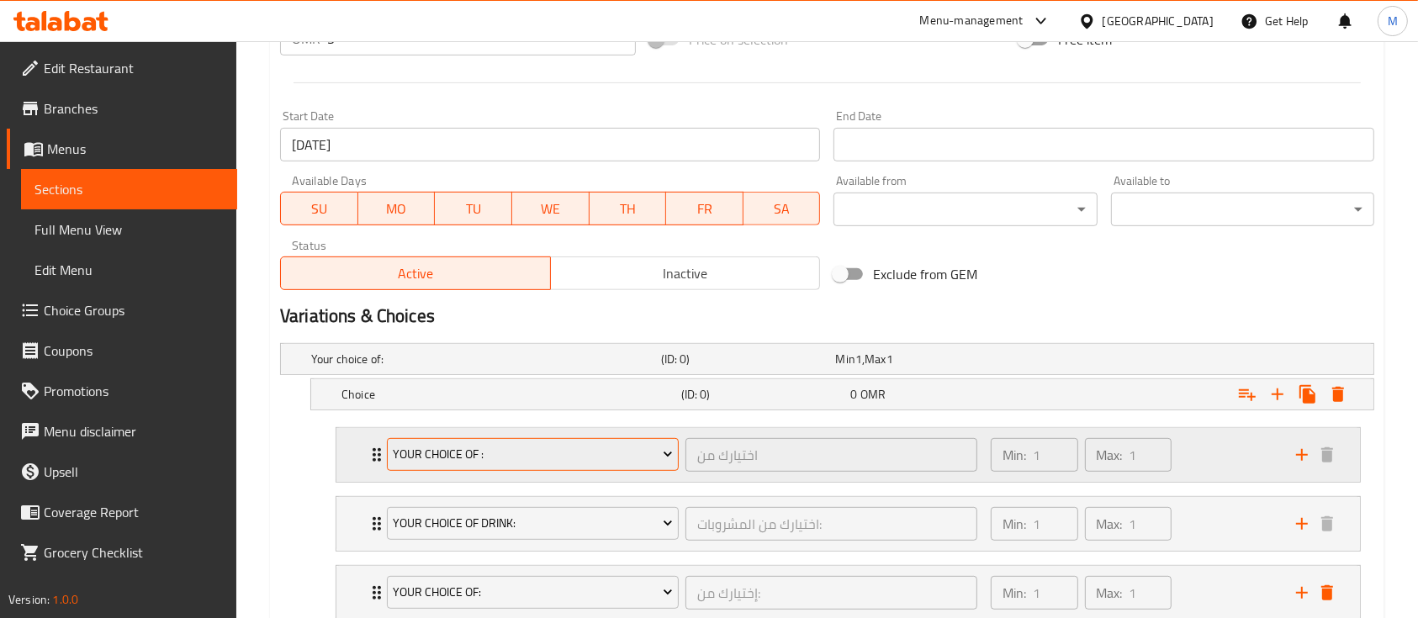
click at [646, 461] on span "your choice of :" at bounding box center [532, 454] width 279 height 21
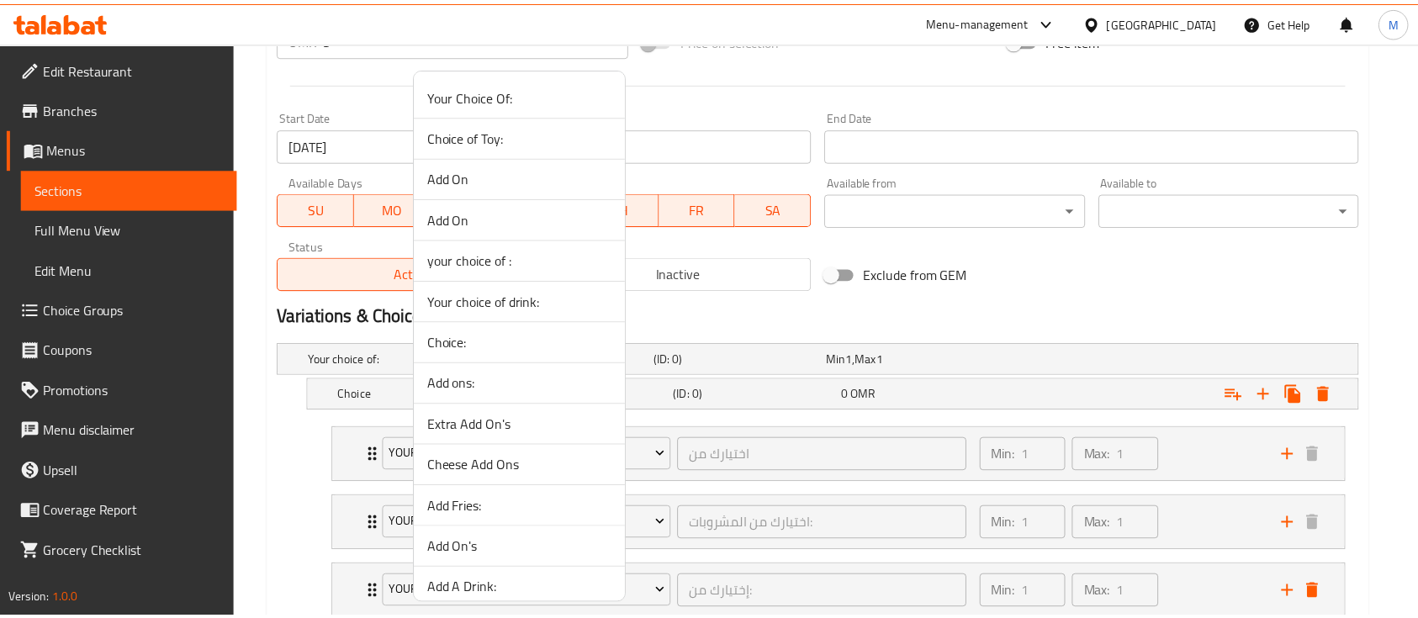
scroll to position [93, 0]
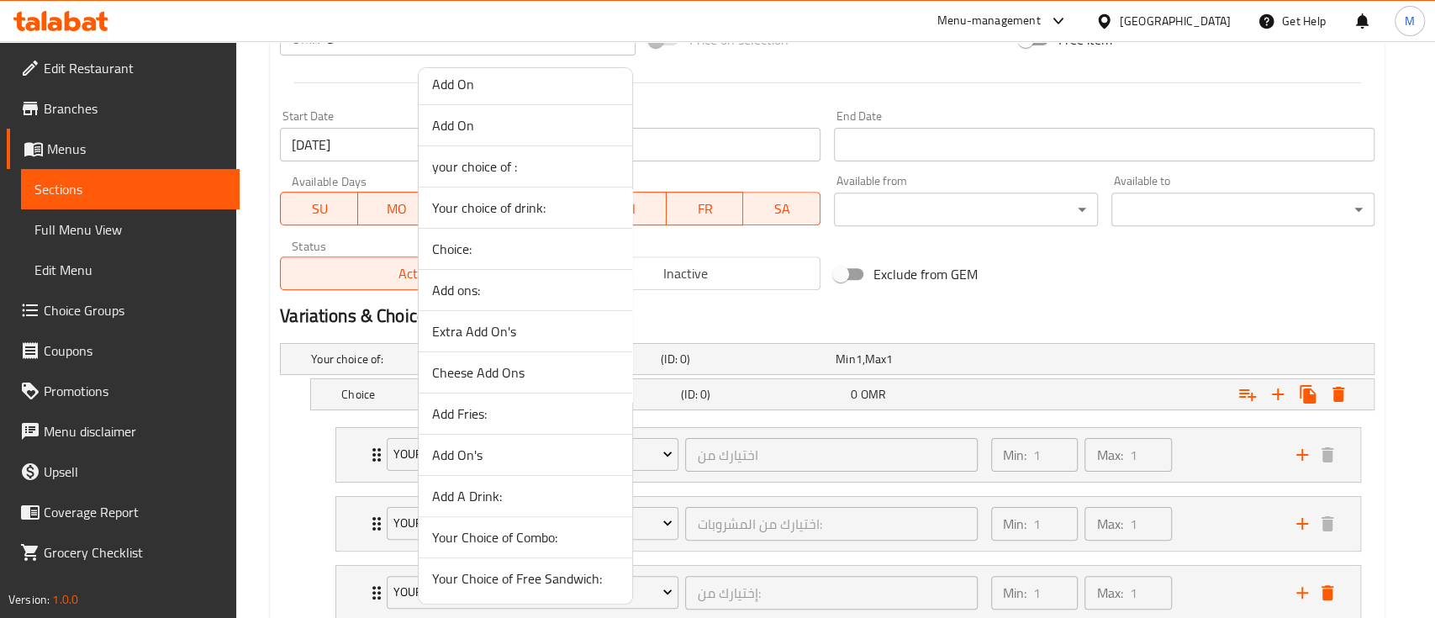
click at [1008, 311] on div at bounding box center [717, 309] width 1435 height 618
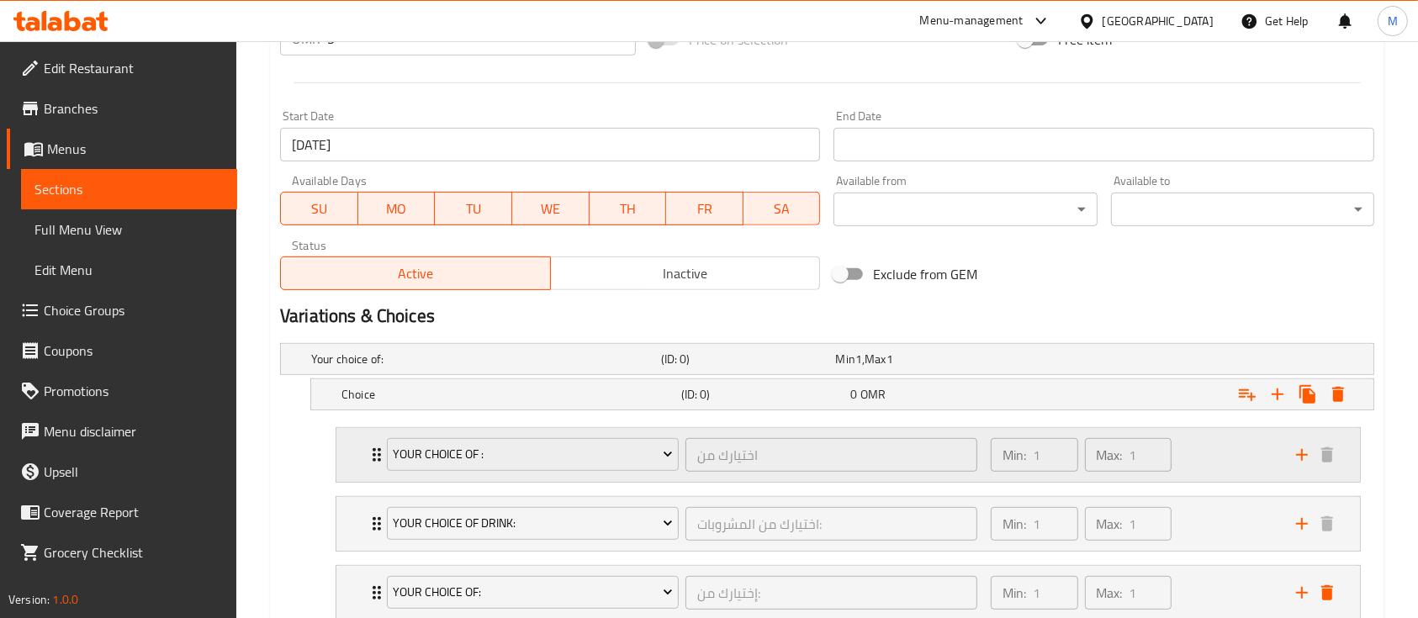
click at [1229, 457] on div "Min: 1 ​ Max: 1 ​" at bounding box center [1132, 455] width 305 height 54
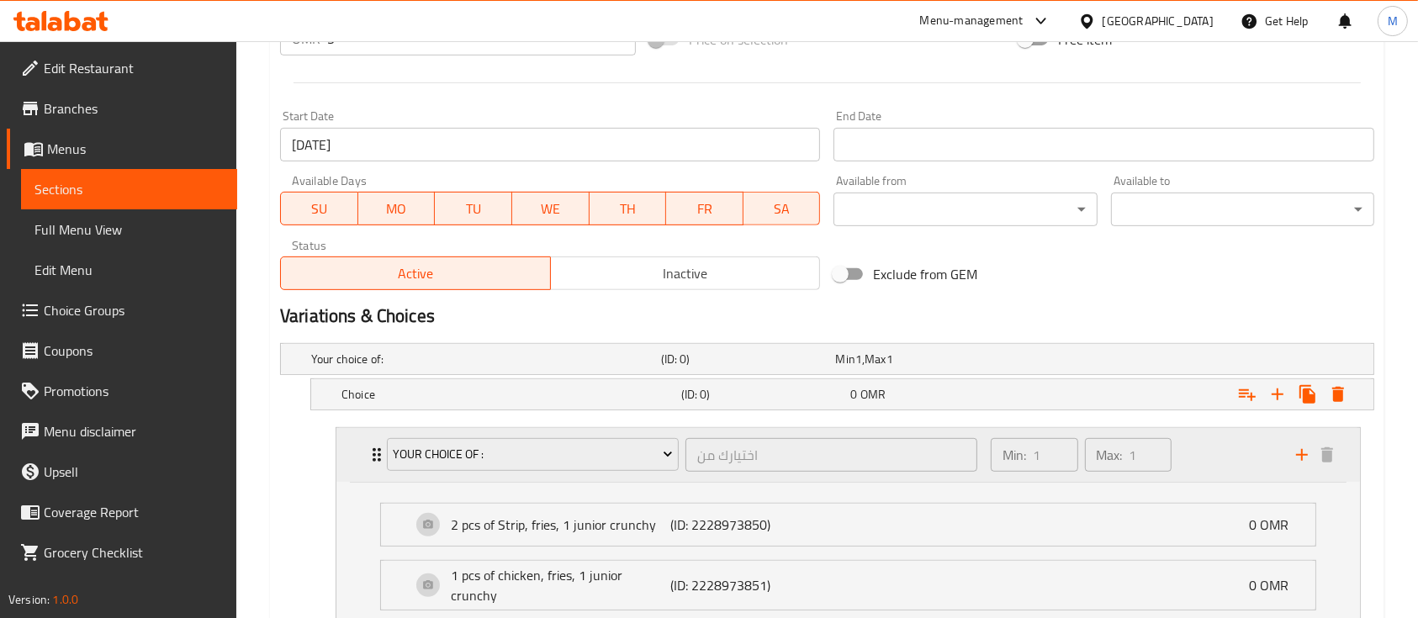
click at [1229, 457] on div "Min: 1 ​ Max: 1 ​" at bounding box center [1132, 455] width 305 height 54
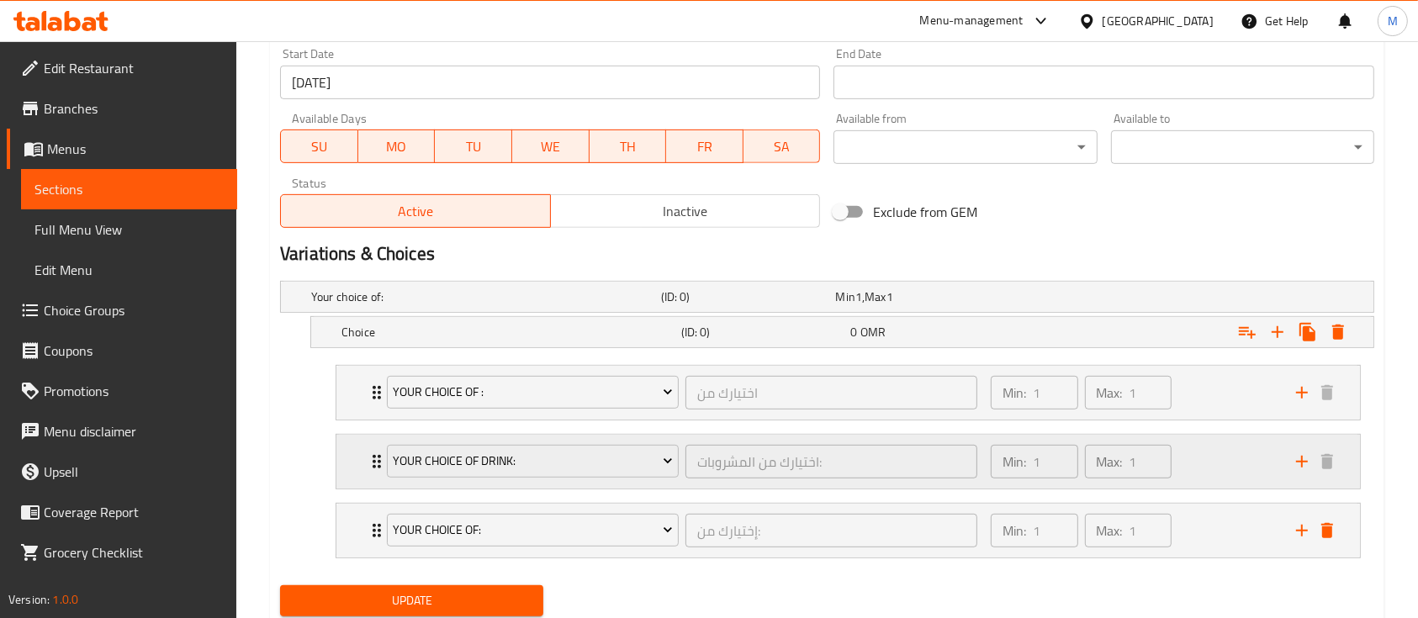
scroll to position [789, 0]
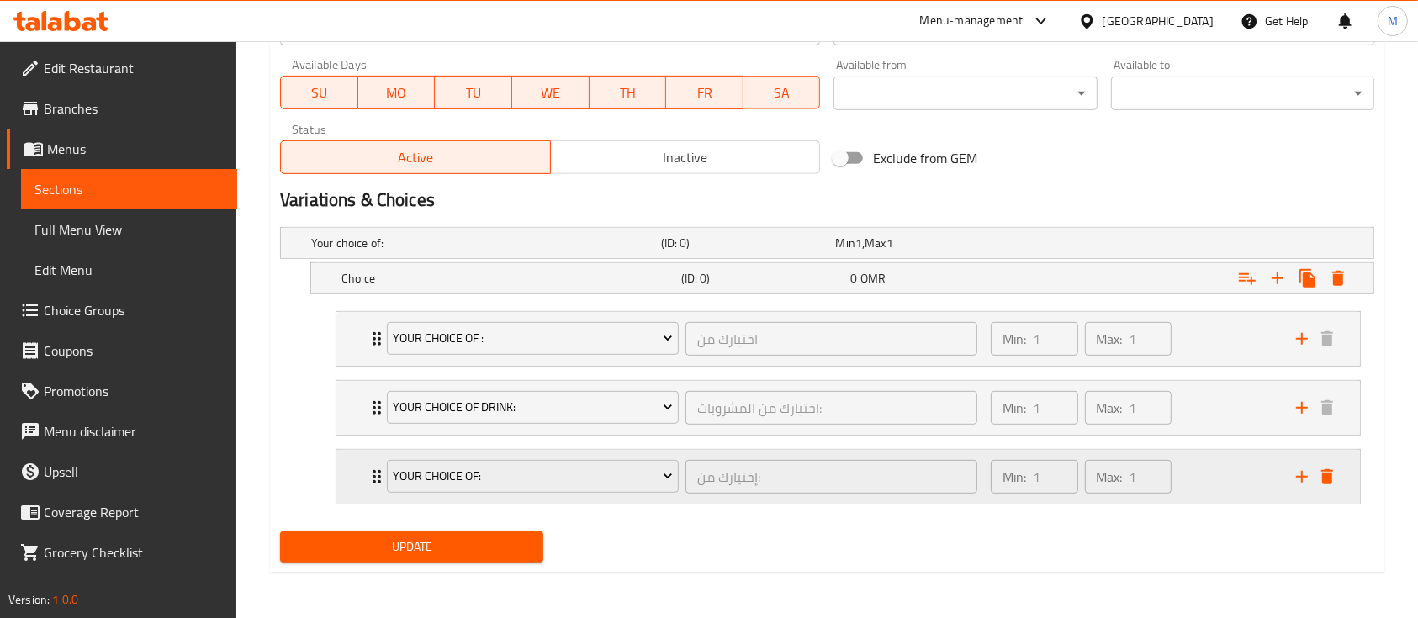
click at [372, 472] on icon "Expand" at bounding box center [377, 477] width 20 height 20
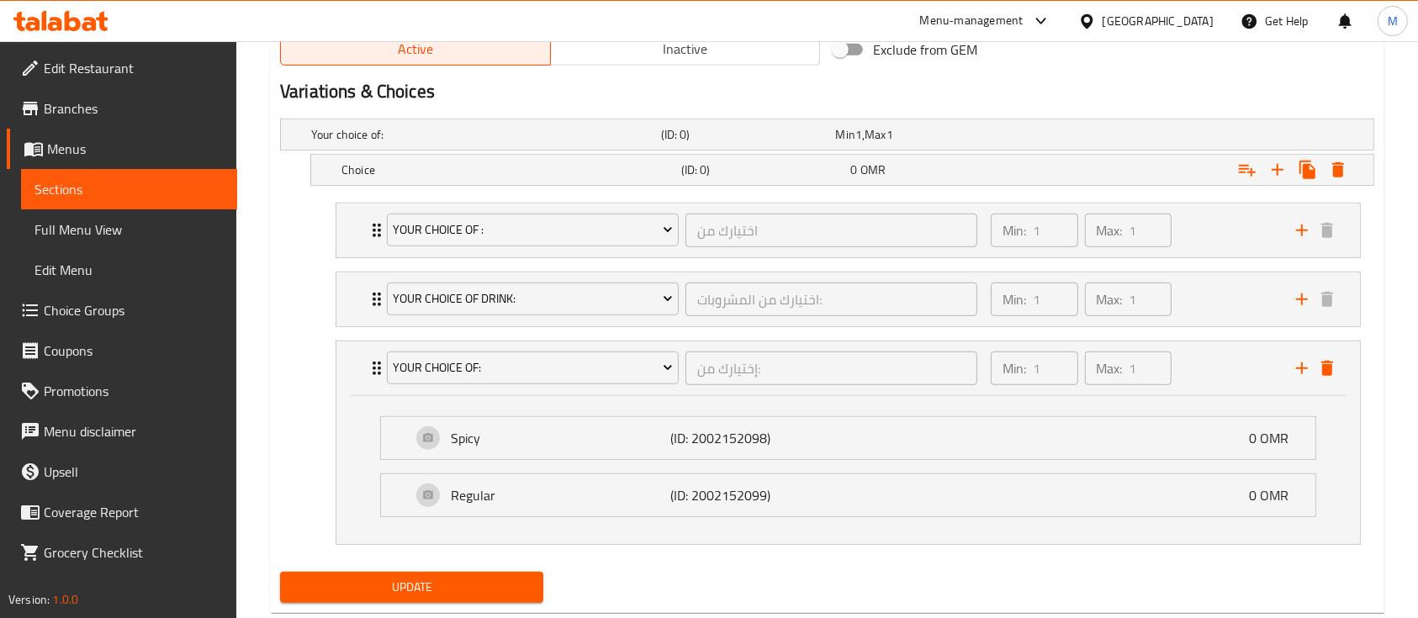
scroll to position [937, 0]
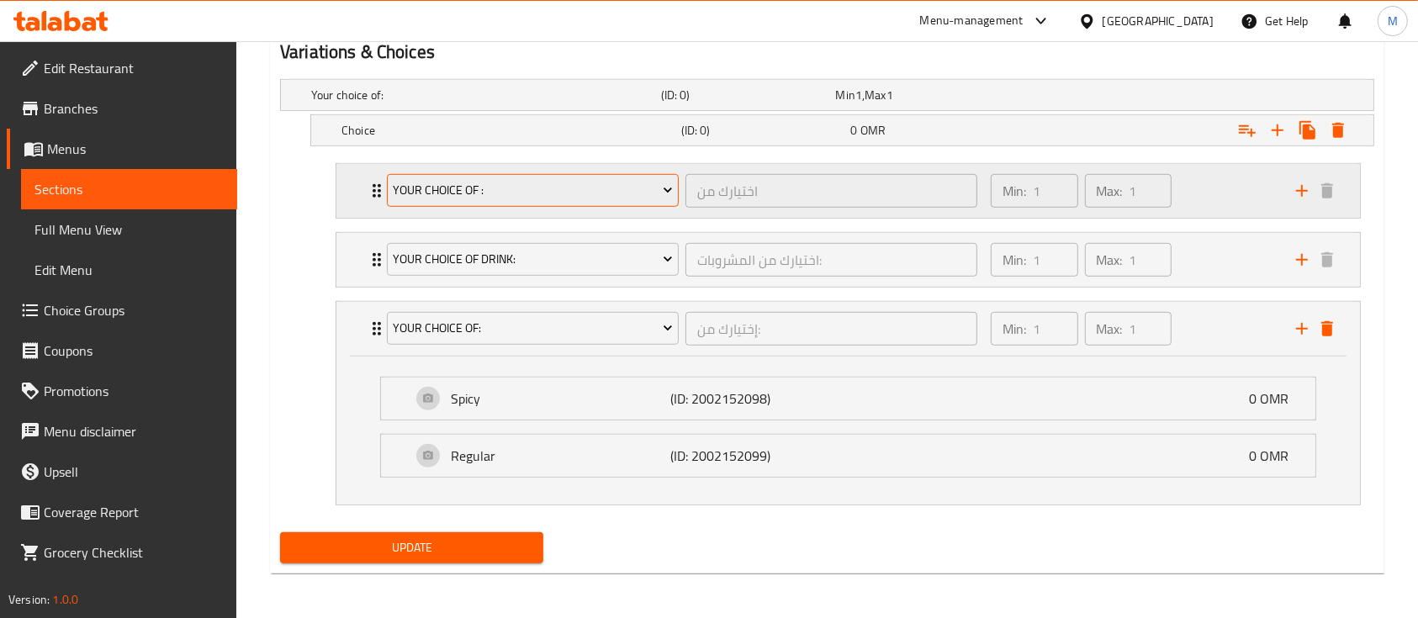
click at [637, 205] on button "your choice of :" at bounding box center [533, 191] width 292 height 34
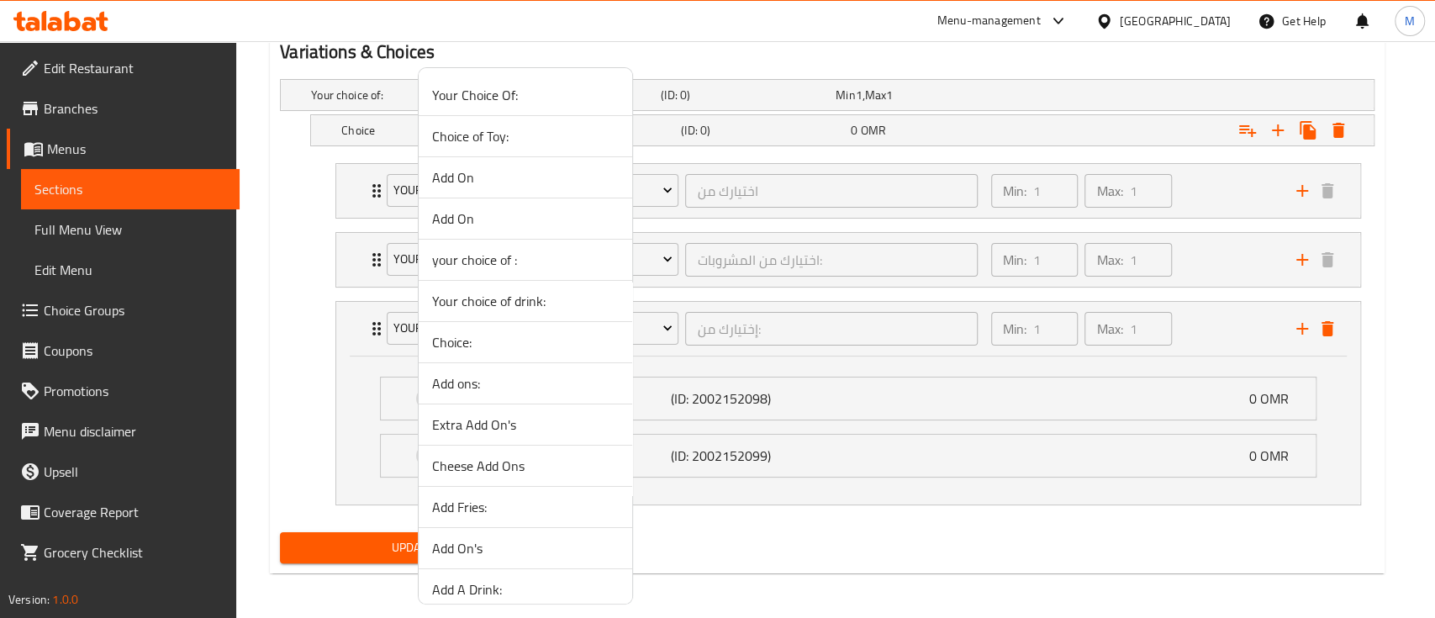
click at [263, 195] on div at bounding box center [717, 309] width 1435 height 618
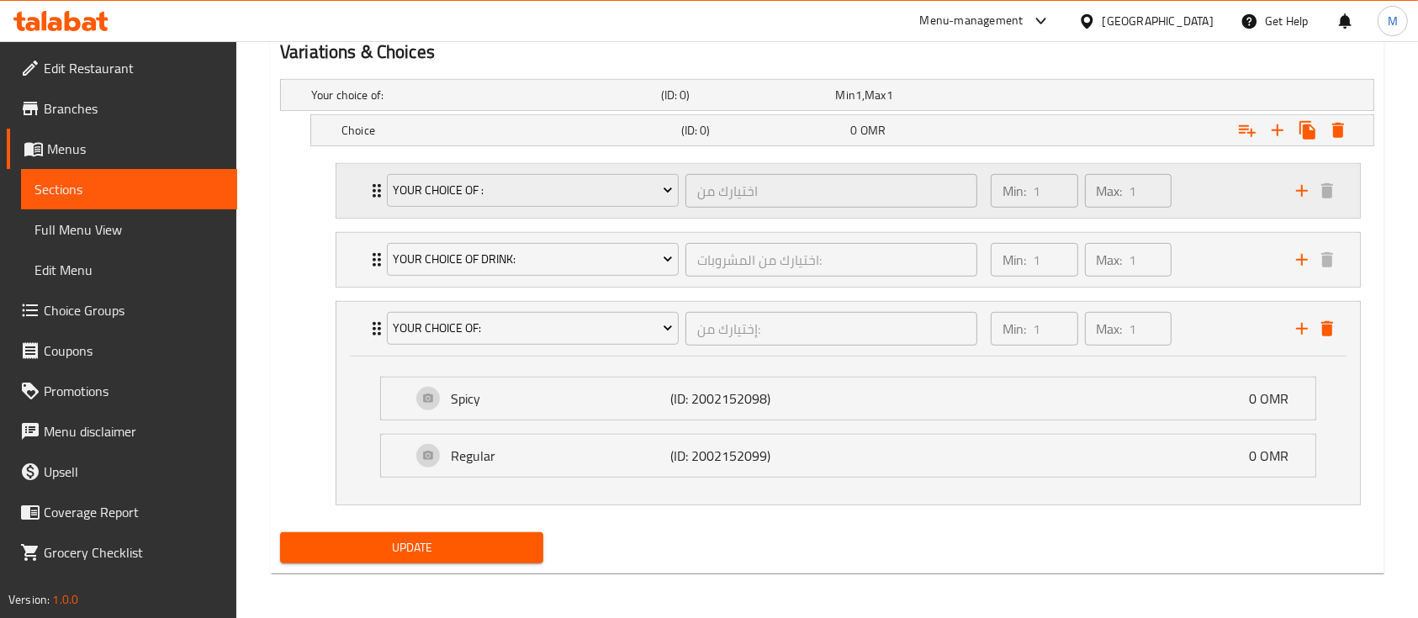
click at [373, 184] on icon "Expand" at bounding box center [376, 190] width 8 height 13
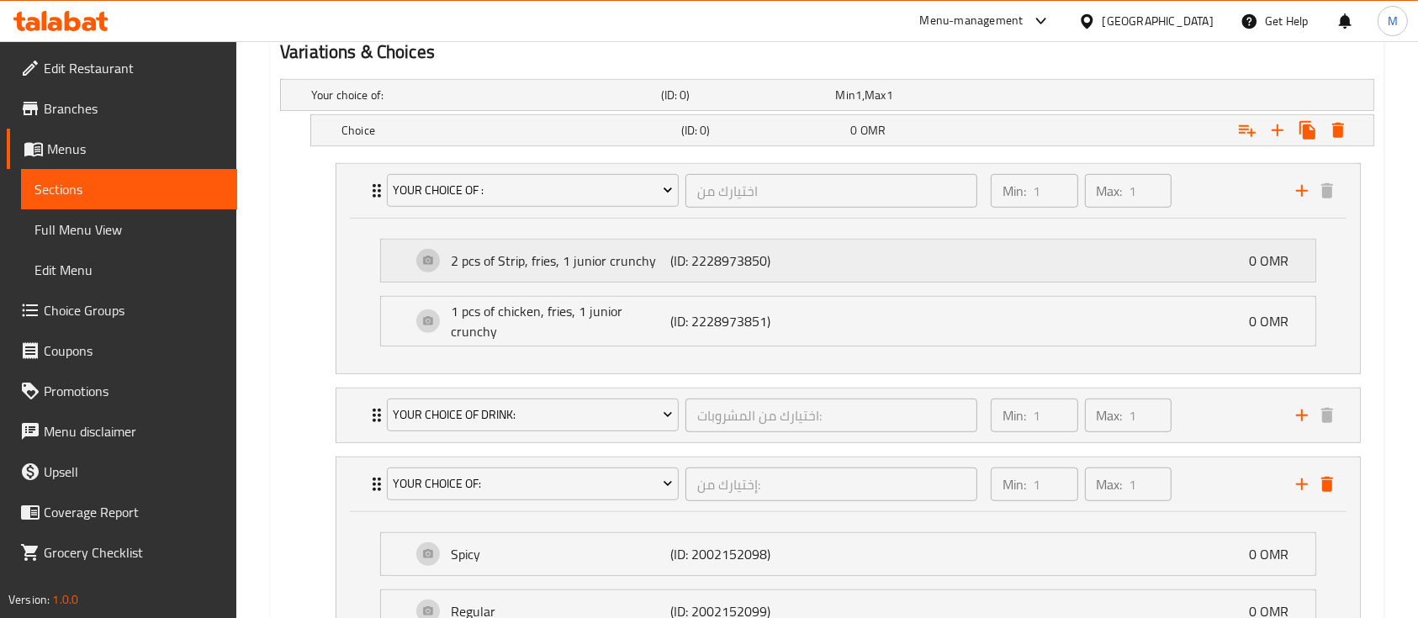
click at [911, 276] on div "2 pcs of Strip, fries, 1 junior crunchy (ID: 2228973850) 0 OMR" at bounding box center [853, 261] width 884 height 42
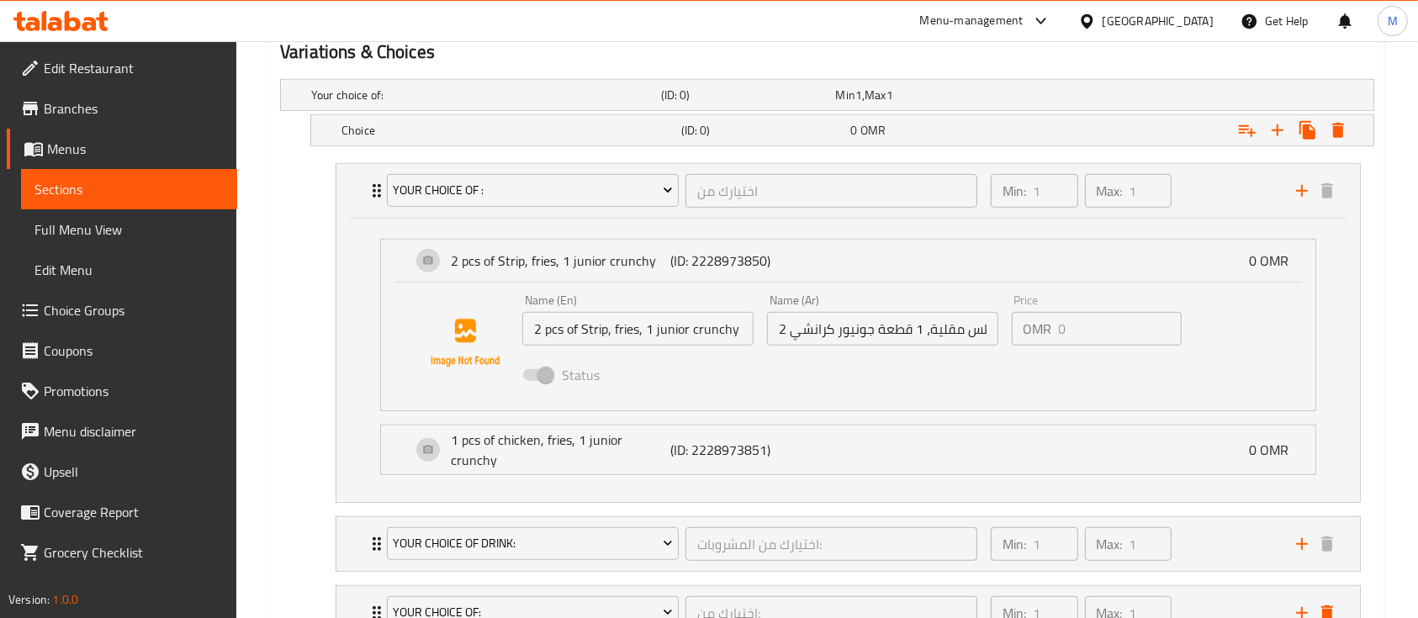
click at [114, 306] on span "Choice Groups" at bounding box center [134, 310] width 180 height 20
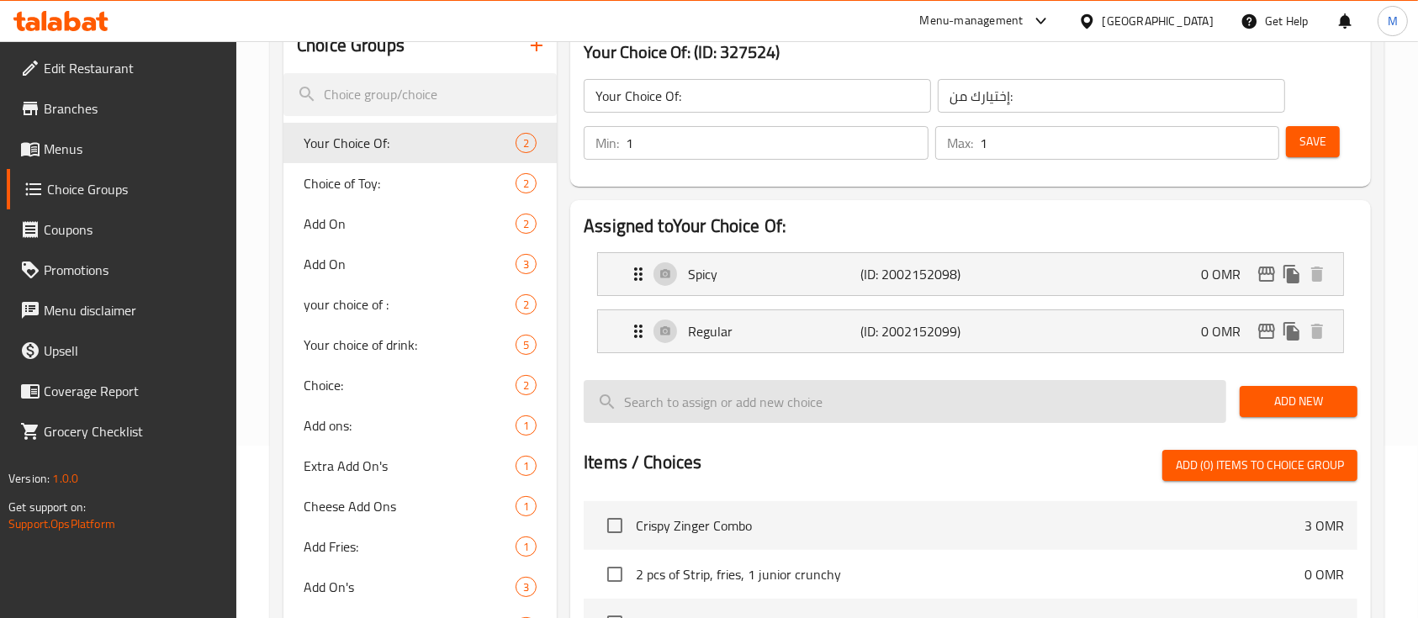
scroll to position [224, 0]
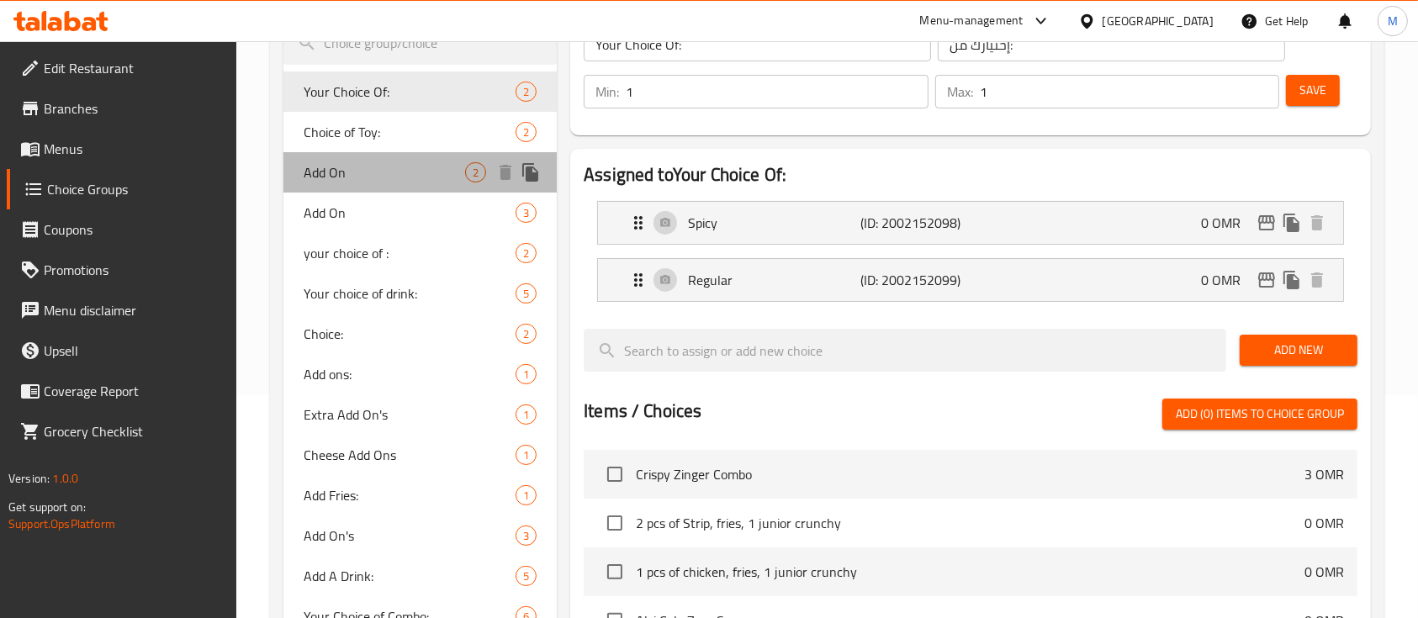
click at [344, 172] on span "Add On" at bounding box center [384, 172] width 161 height 20
type input "Add On"
type input "أضف على"
type input "0"
type input "2"
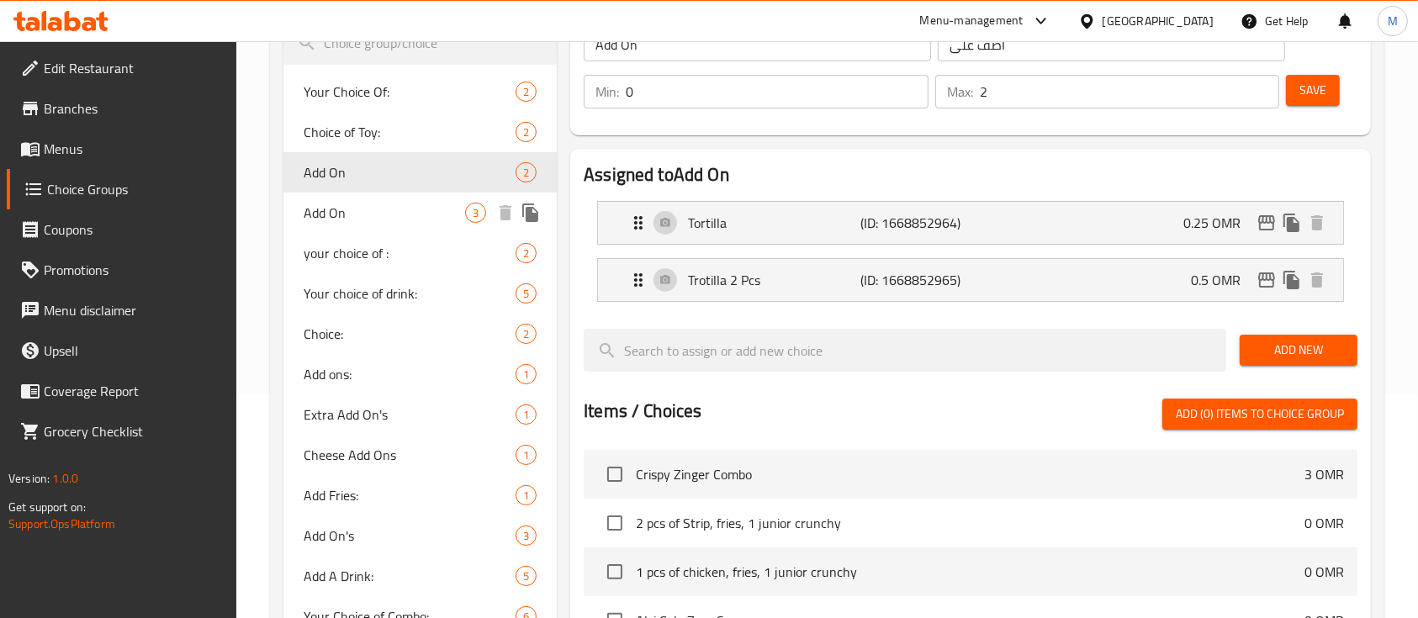
click at [360, 210] on span "Add On" at bounding box center [384, 213] width 161 height 20
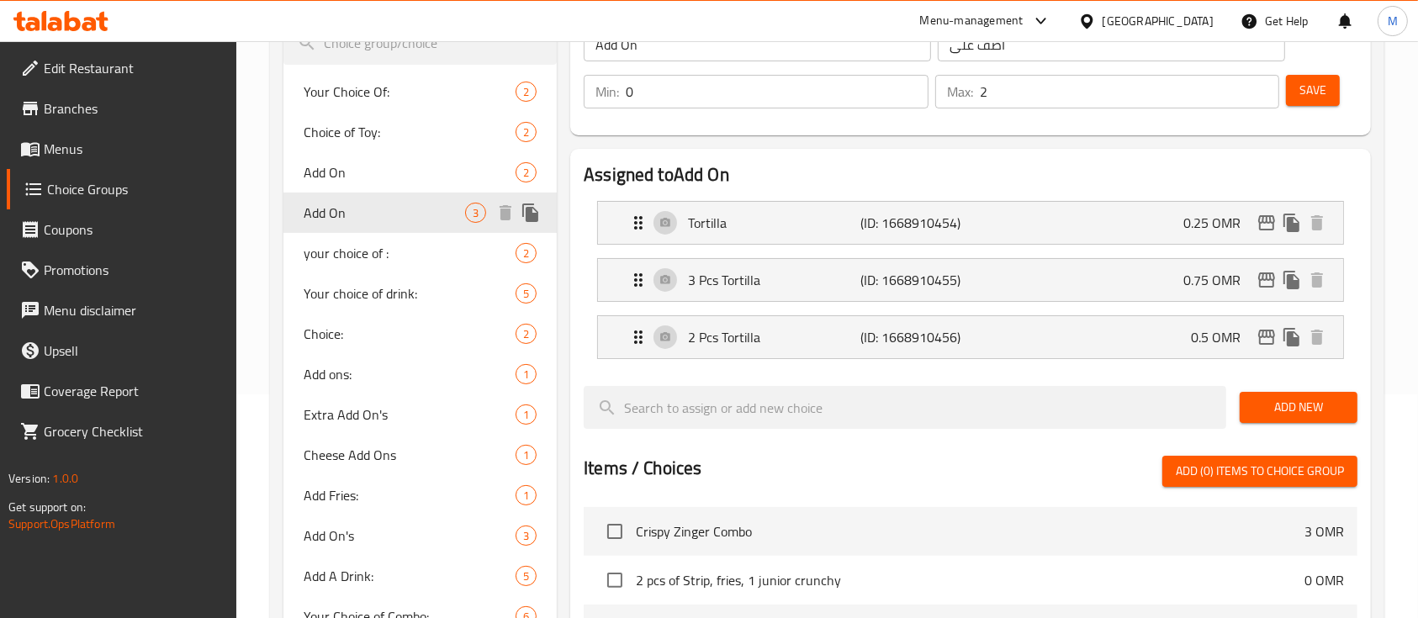
type input "الإضافات"
type input "1"
type input "3"
click at [350, 256] on span "your choice of :" at bounding box center [384, 253] width 161 height 20
type input "your choice of :"
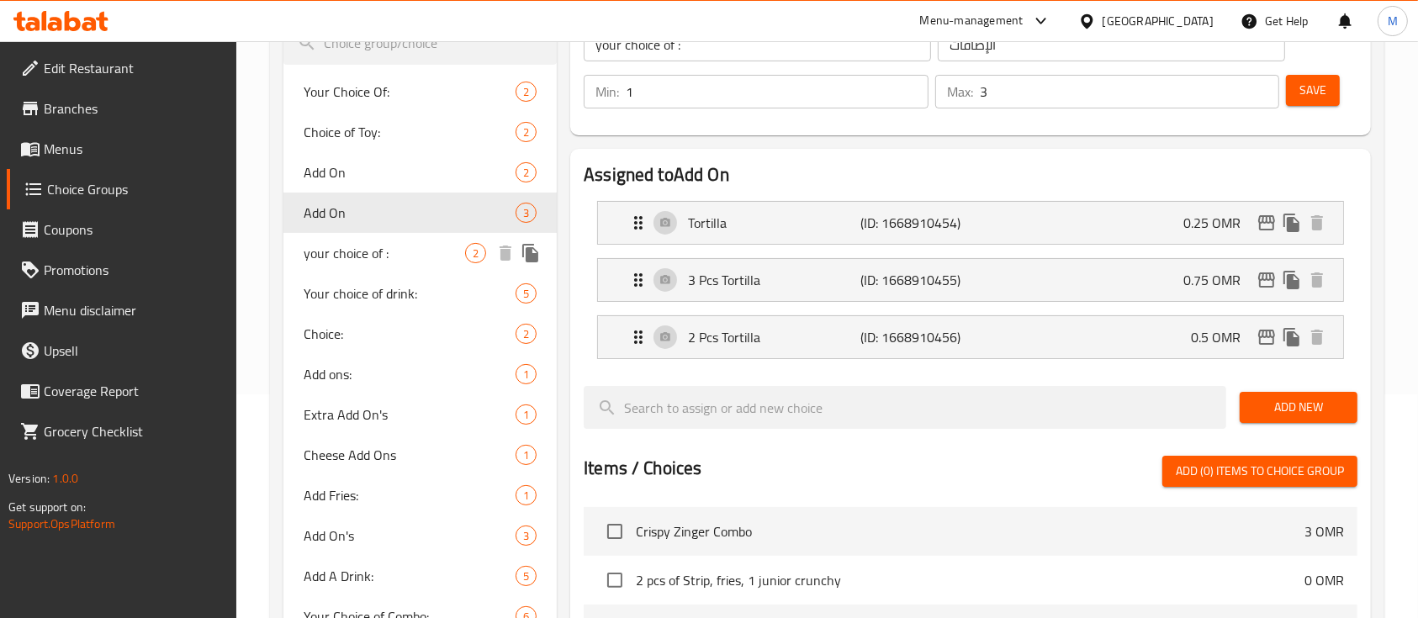
type input "اختيارك من"
type input "1"
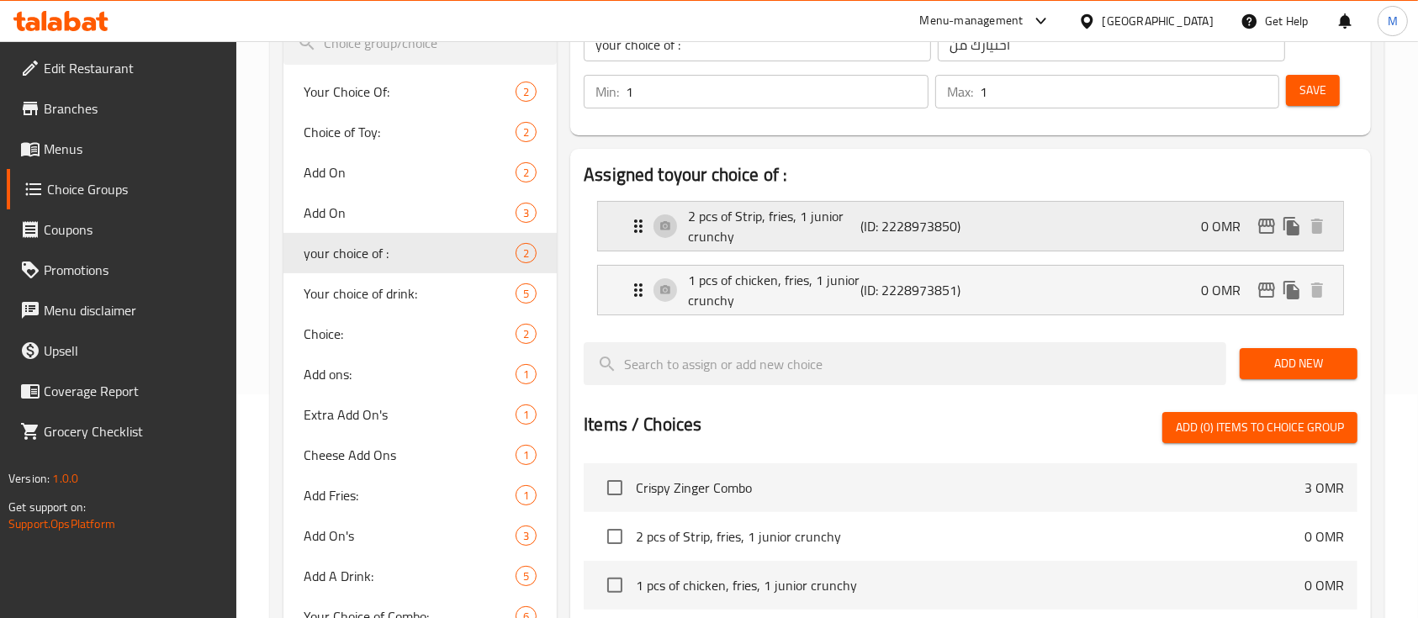
click at [803, 227] on p "2 pcs of Strip, fries, 1 junior crunchy" at bounding box center [774, 226] width 172 height 40
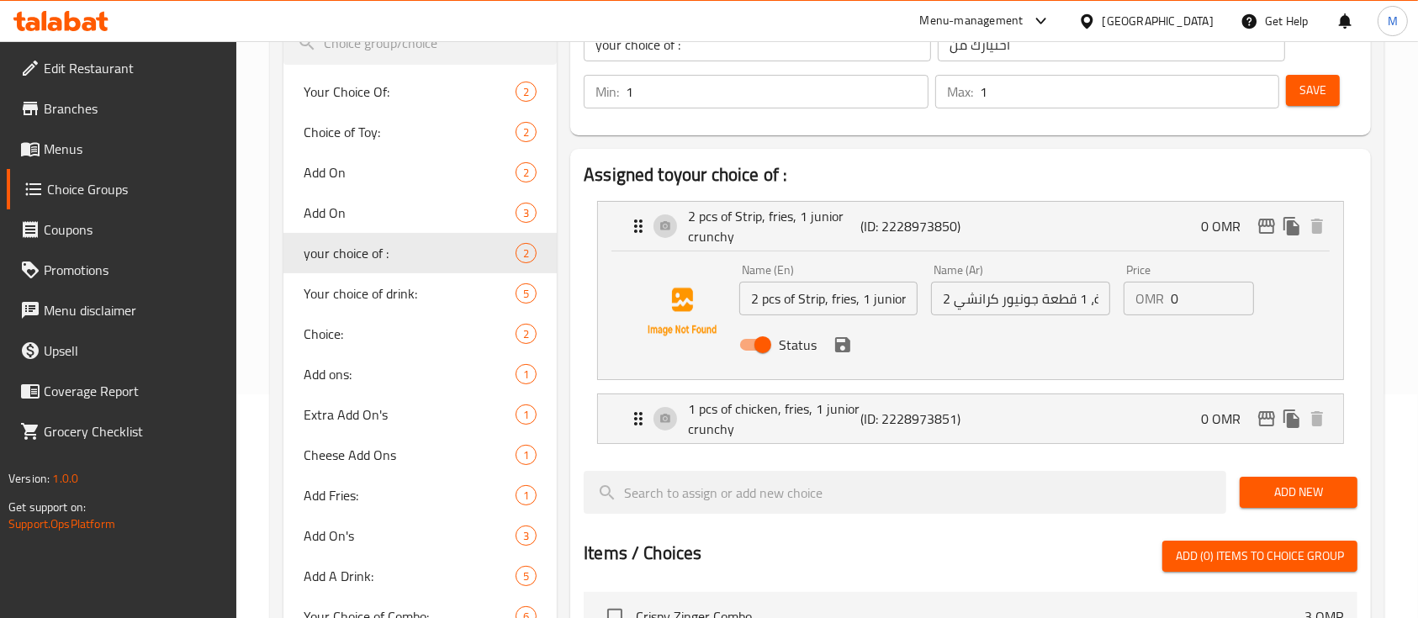
click at [837, 303] on input "2 pcs of Strip, fries, 1 junior crunchy" at bounding box center [828, 299] width 178 height 34
click at [992, 218] on div "2 pcs of Strip, fries, 1 junior crunchy (ID: 2228973850) 0 OMR" at bounding box center [975, 226] width 694 height 49
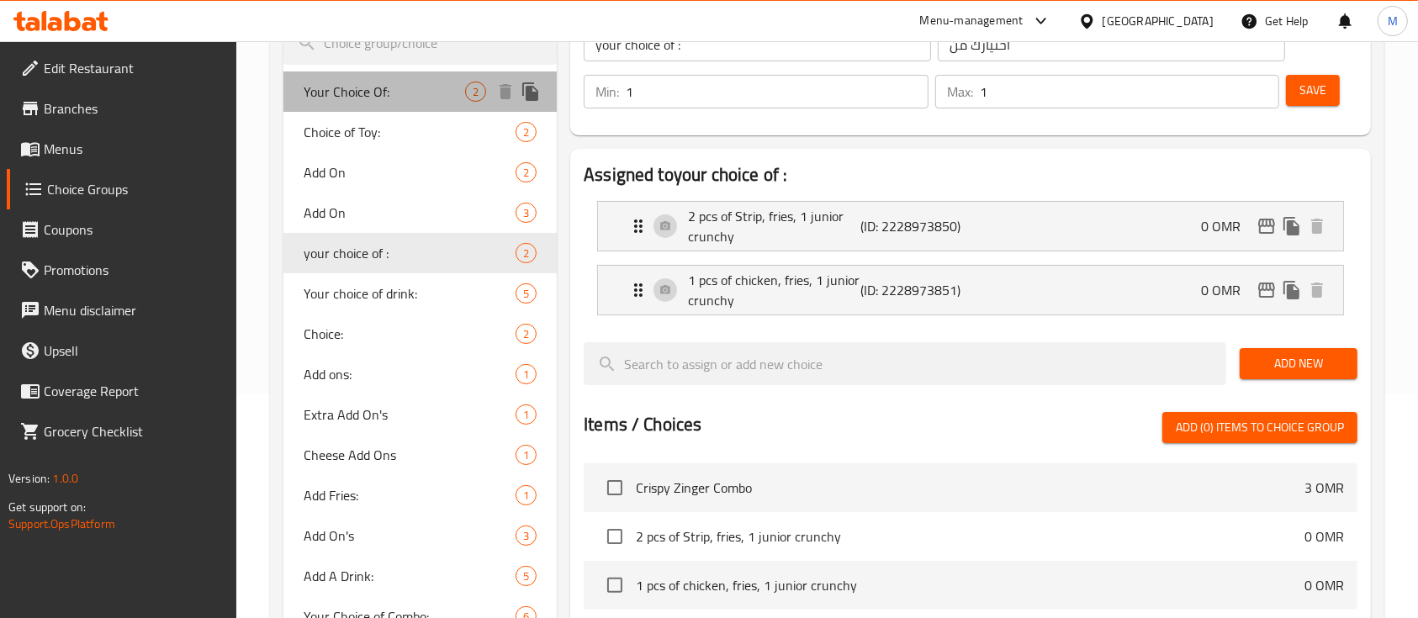
click at [383, 85] on span "Your Choice Of:" at bounding box center [384, 92] width 161 height 20
type input "Your Choice Of:"
type input "إختيارك من:"
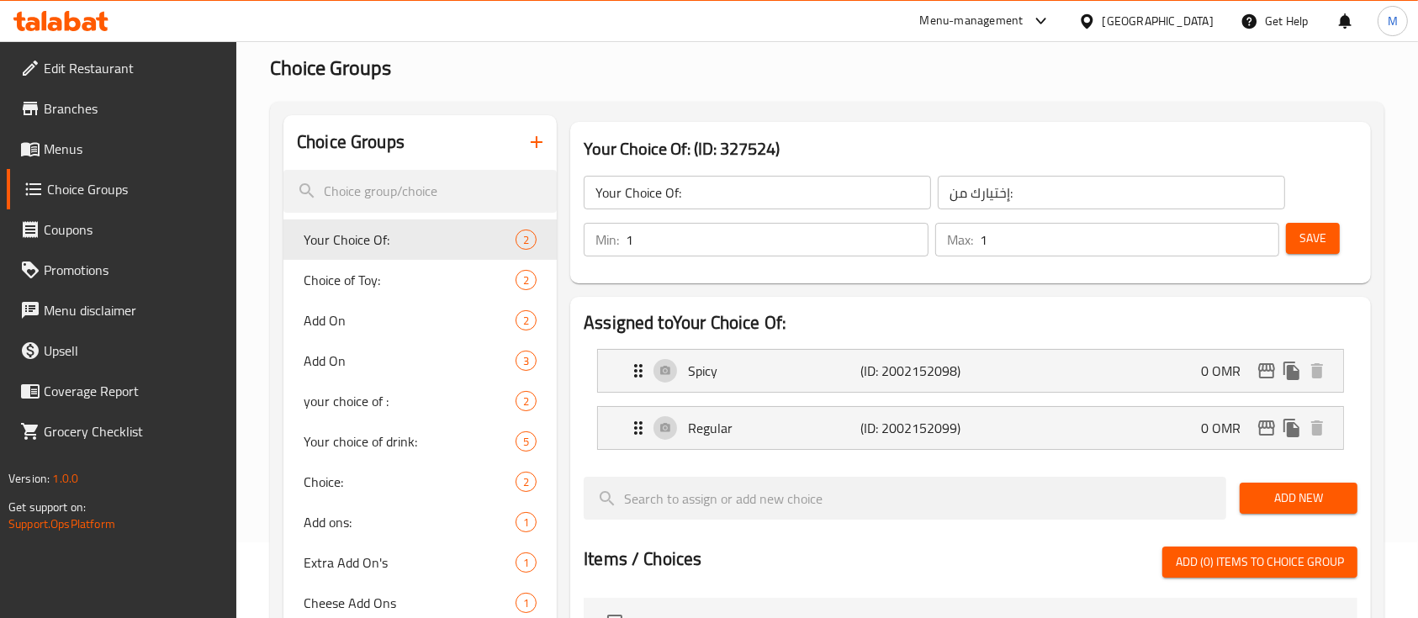
scroll to position [0, 0]
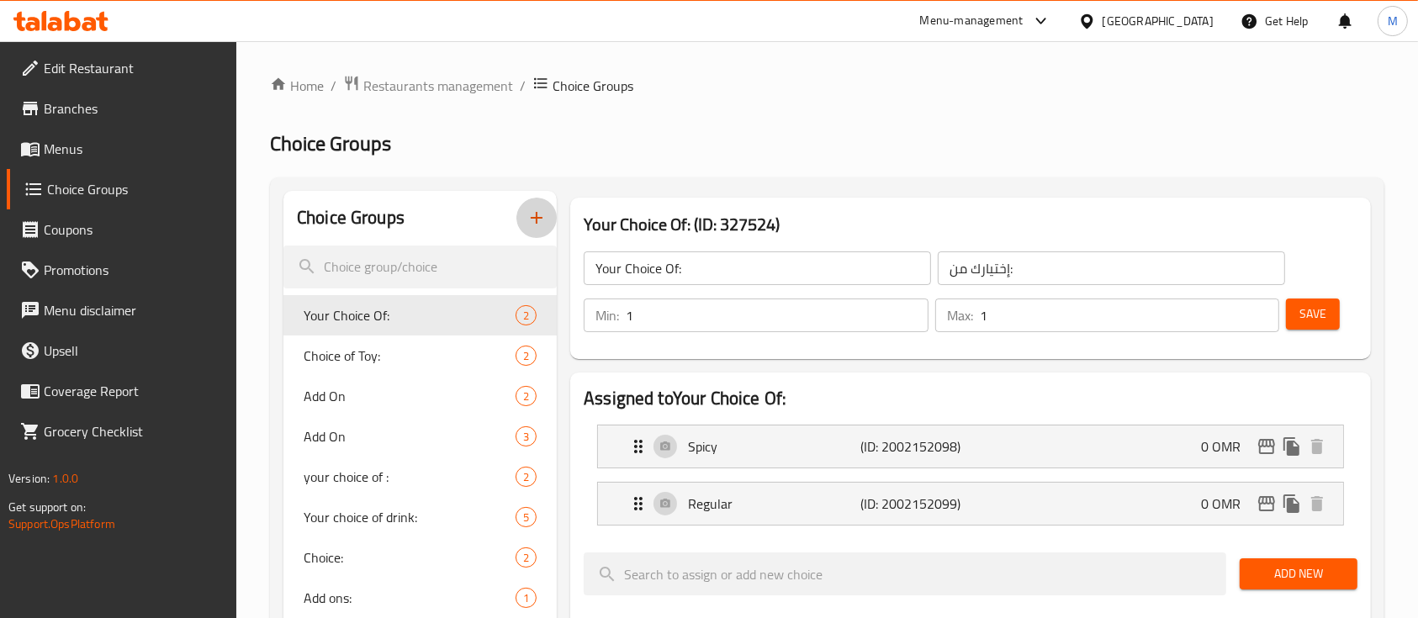
click at [541, 219] on icon "button" at bounding box center [536, 218] width 20 height 20
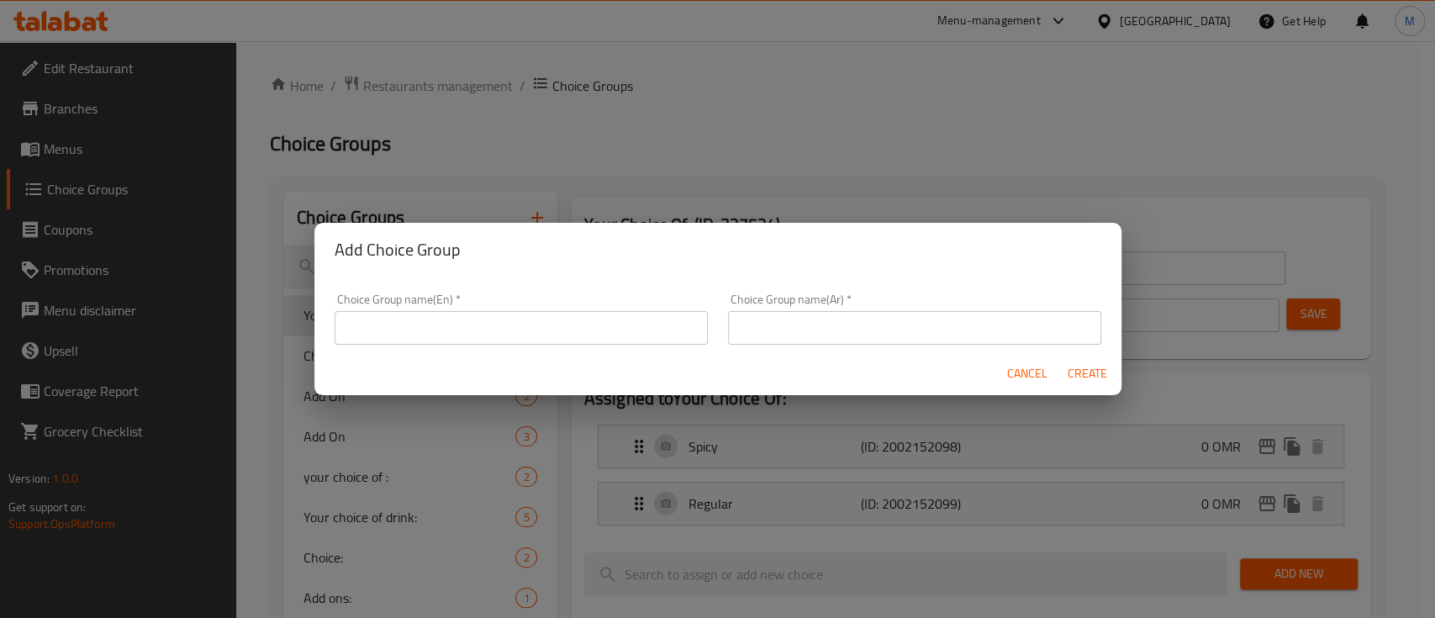
click at [552, 339] on input "text" at bounding box center [521, 328] width 373 height 34
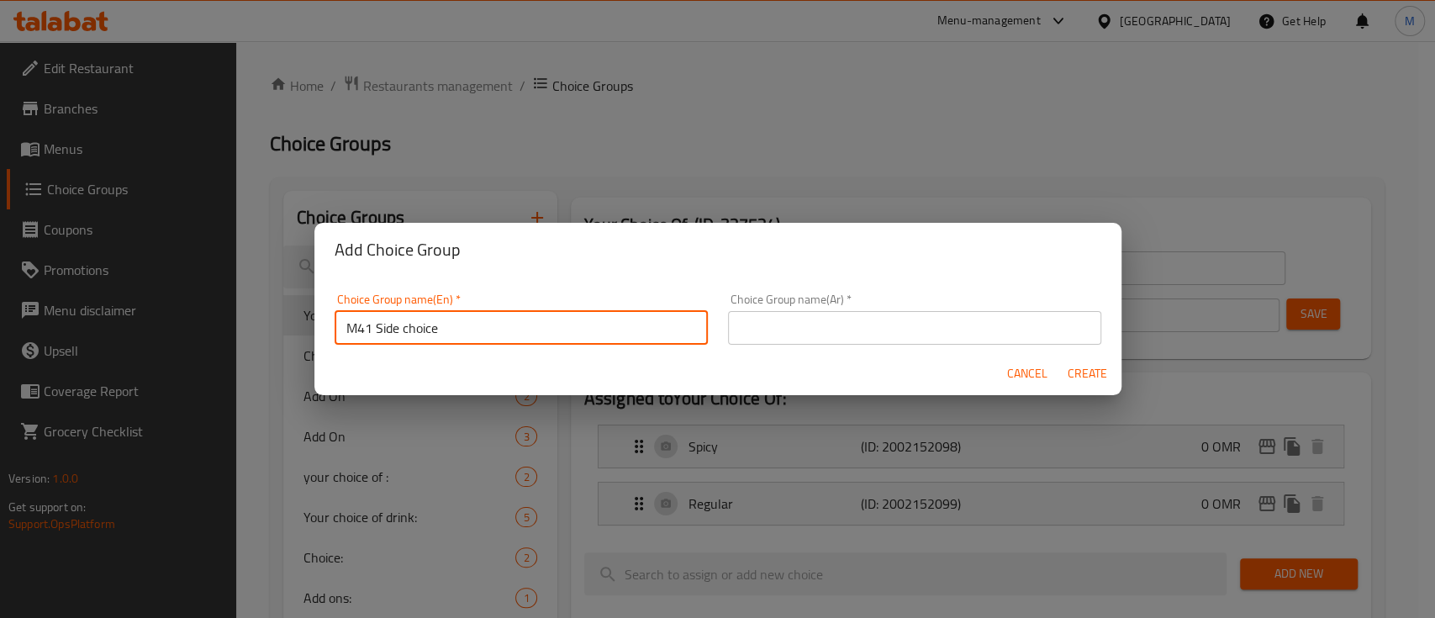
type input "M41 Side choice"
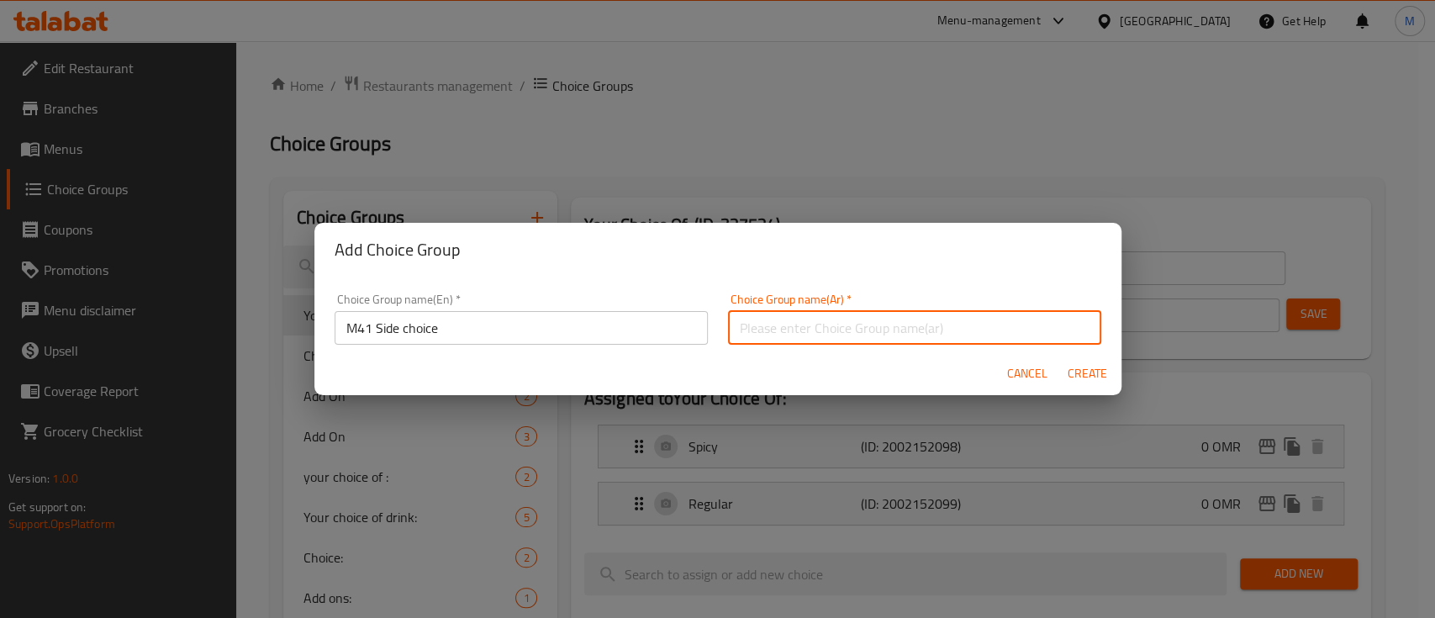
type input "ة"
type input "l"
type input "k"
type input "l"
type input "h"
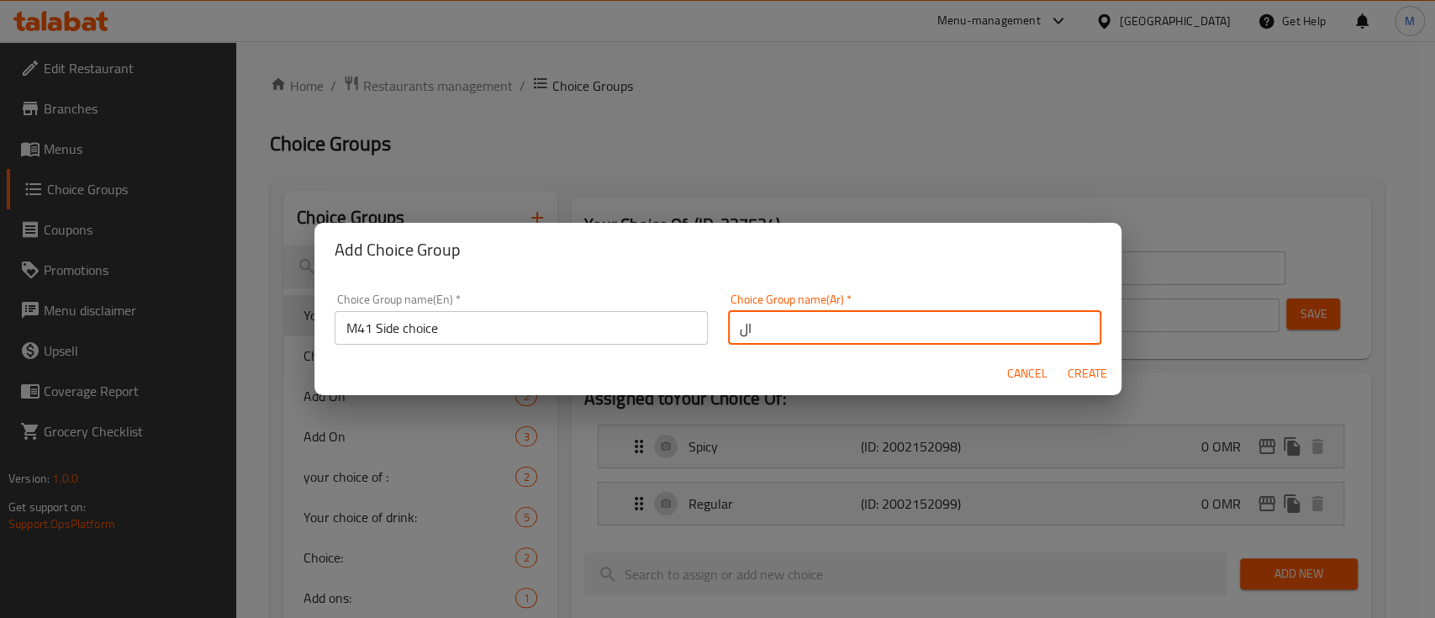
type input "ا"
type input "اختيارك من الطبق الجانبي"
click at [1076, 377] on span "Create" at bounding box center [1088, 373] width 40 height 21
type input "M41 Side choice"
type input "اختيارك من الطبق الجانبي"
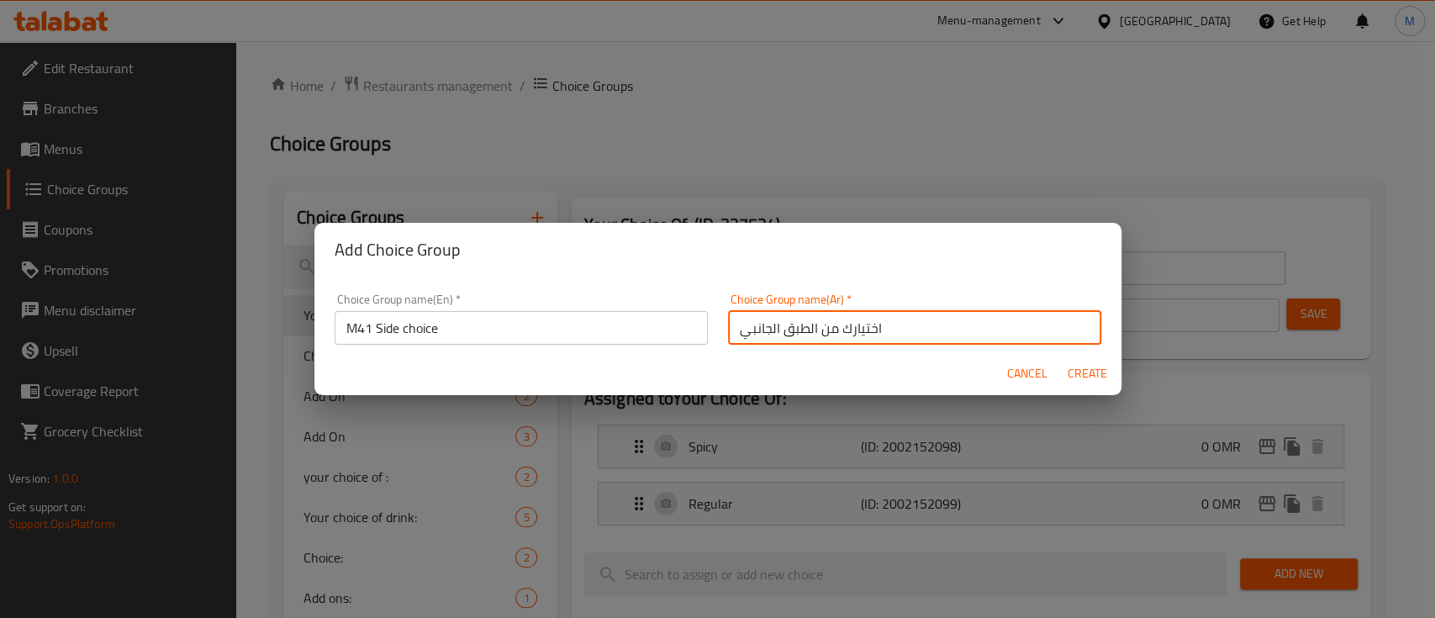
type input "0"
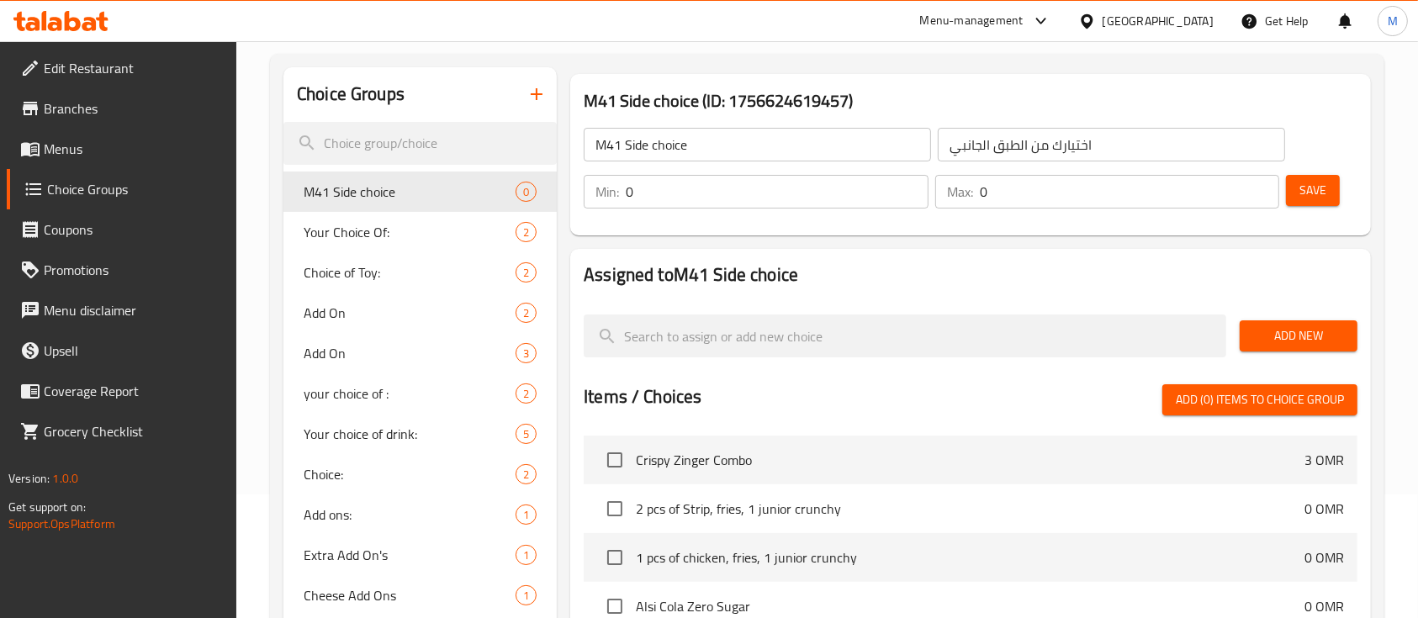
scroll to position [224, 0]
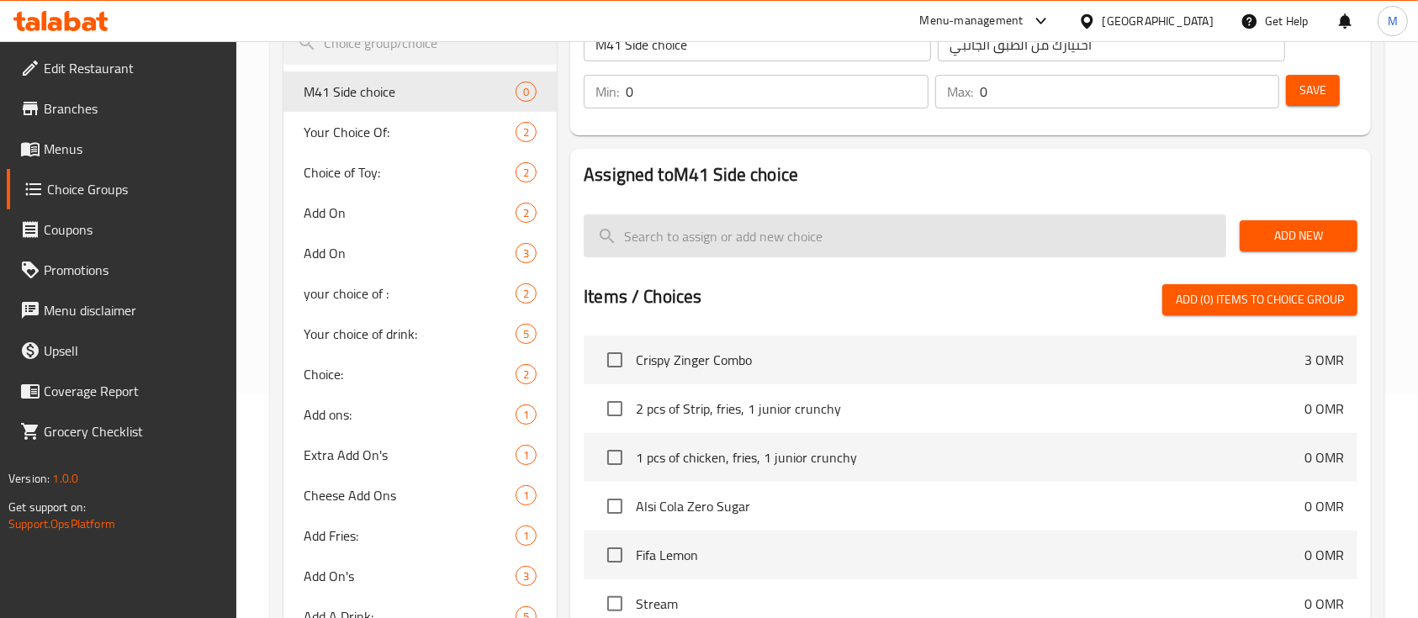
click at [861, 231] on input "search" at bounding box center [905, 235] width 642 height 43
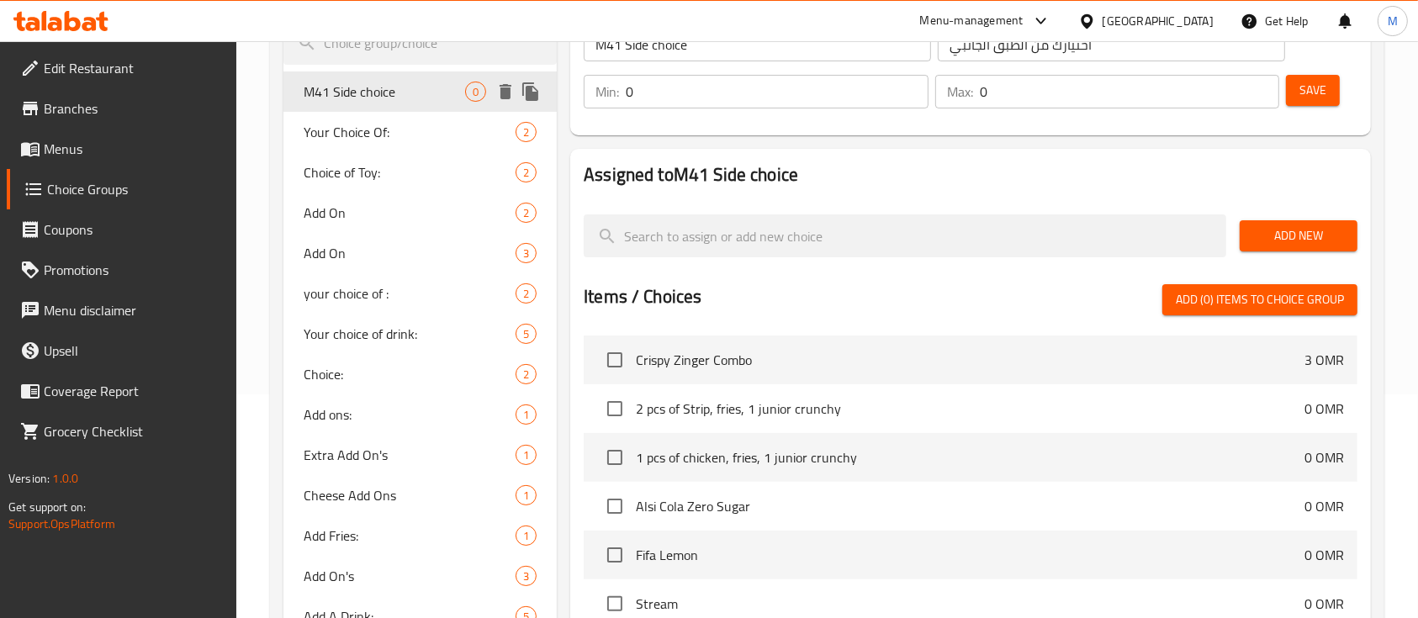
click at [353, 85] on span "M41 Side choice" at bounding box center [384, 92] width 161 height 20
click at [1003, 199] on nav at bounding box center [971, 193] width 774 height 13
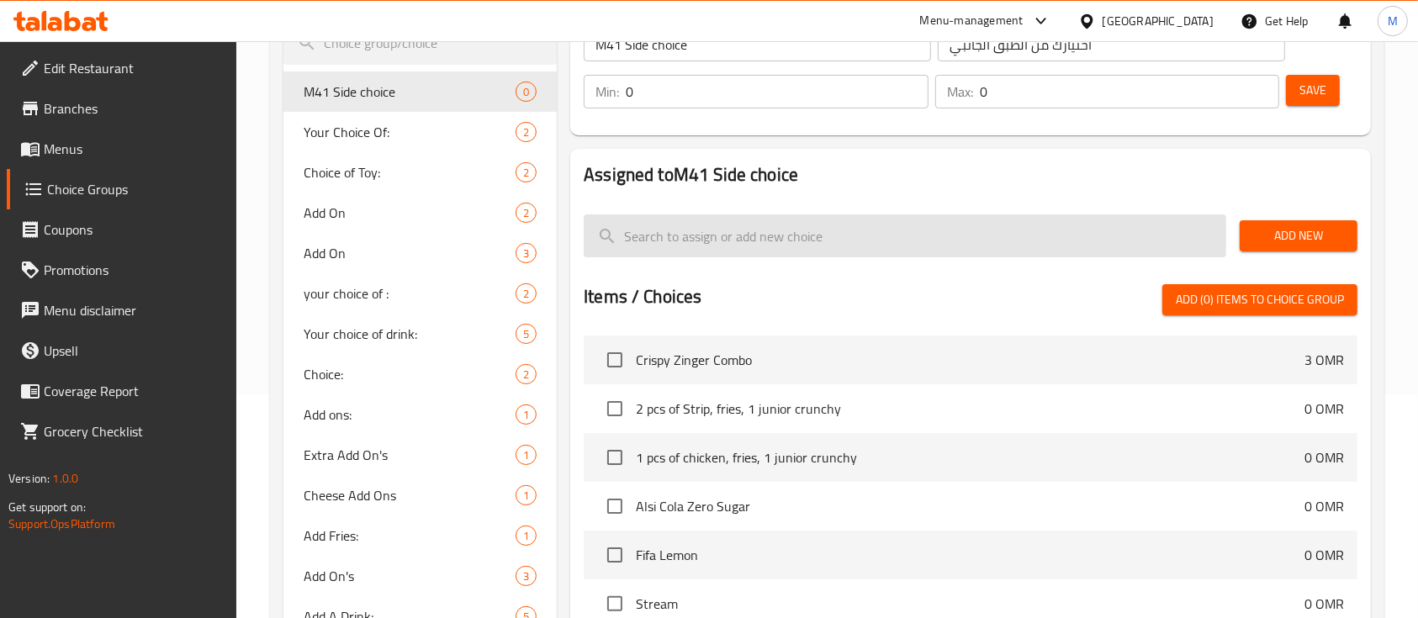
click at [991, 216] on input "search" at bounding box center [905, 235] width 642 height 43
type input "ل"
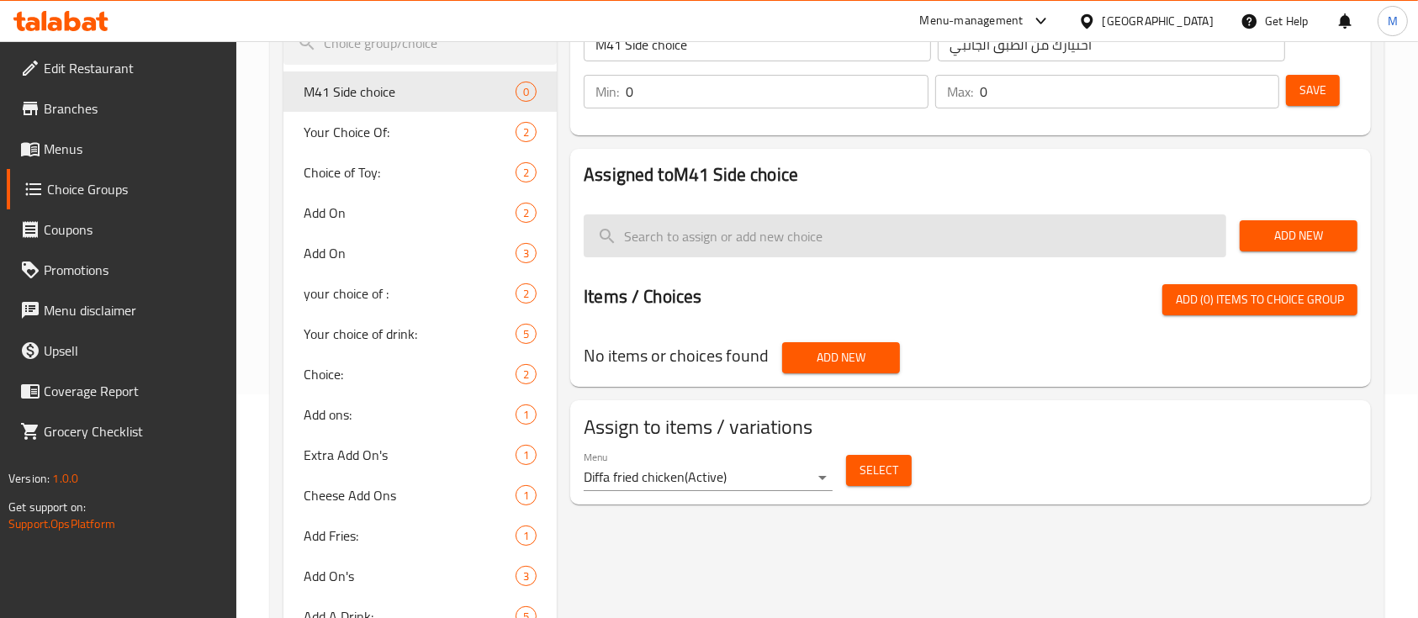
type input "r"
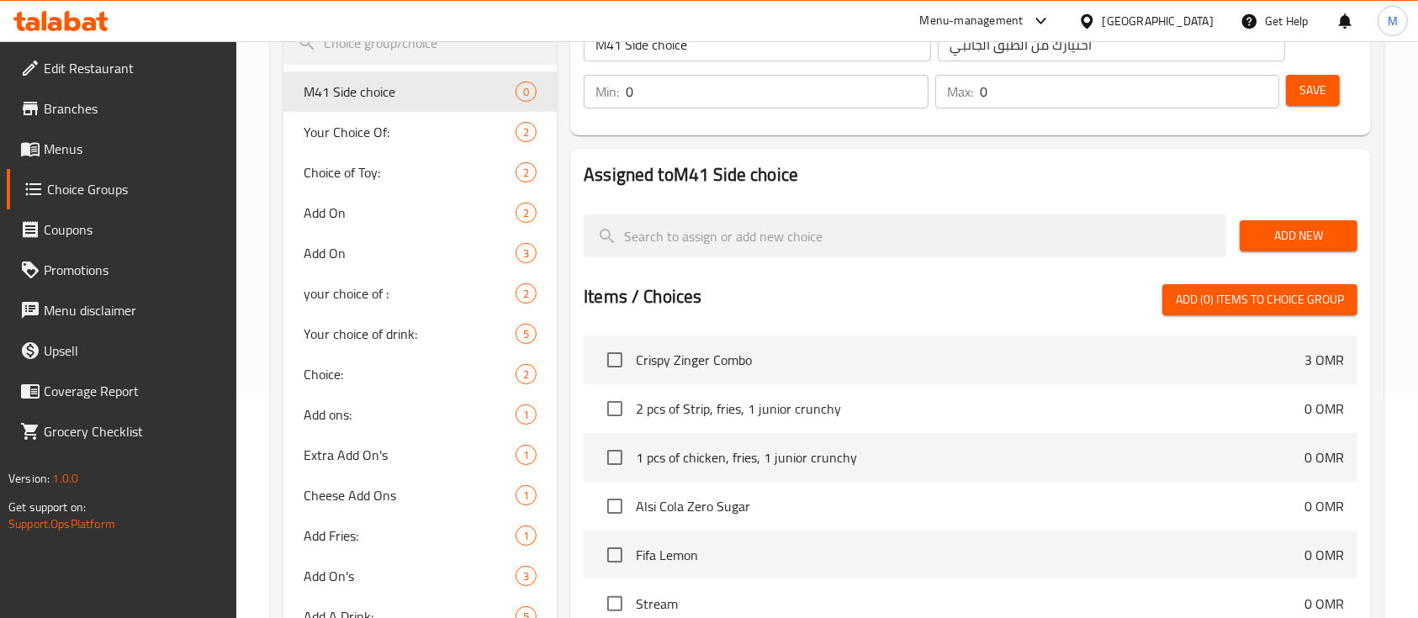
click at [1313, 232] on span "Add New" at bounding box center [1298, 235] width 91 height 21
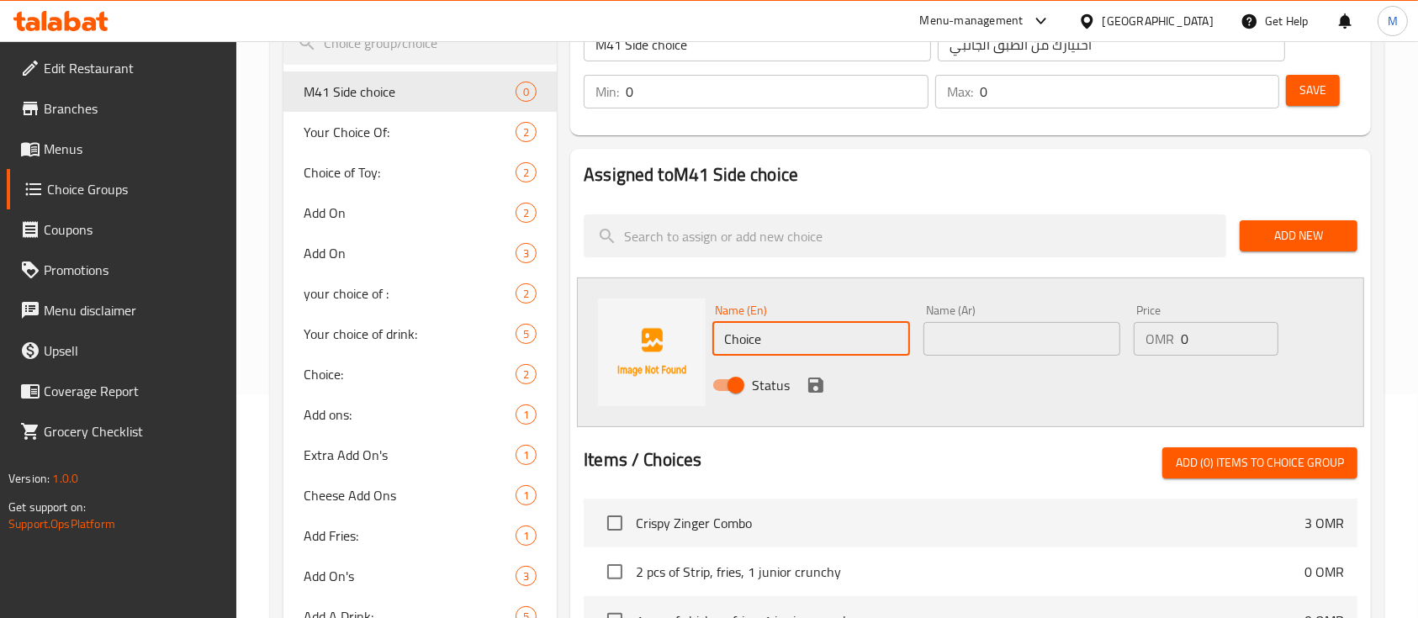
click at [791, 342] on input "Choice" at bounding box center [810, 339] width 197 height 34
type input "2"
type input "2 pcs of strips"
click at [1044, 343] on input "text" at bounding box center [1021, 339] width 197 height 34
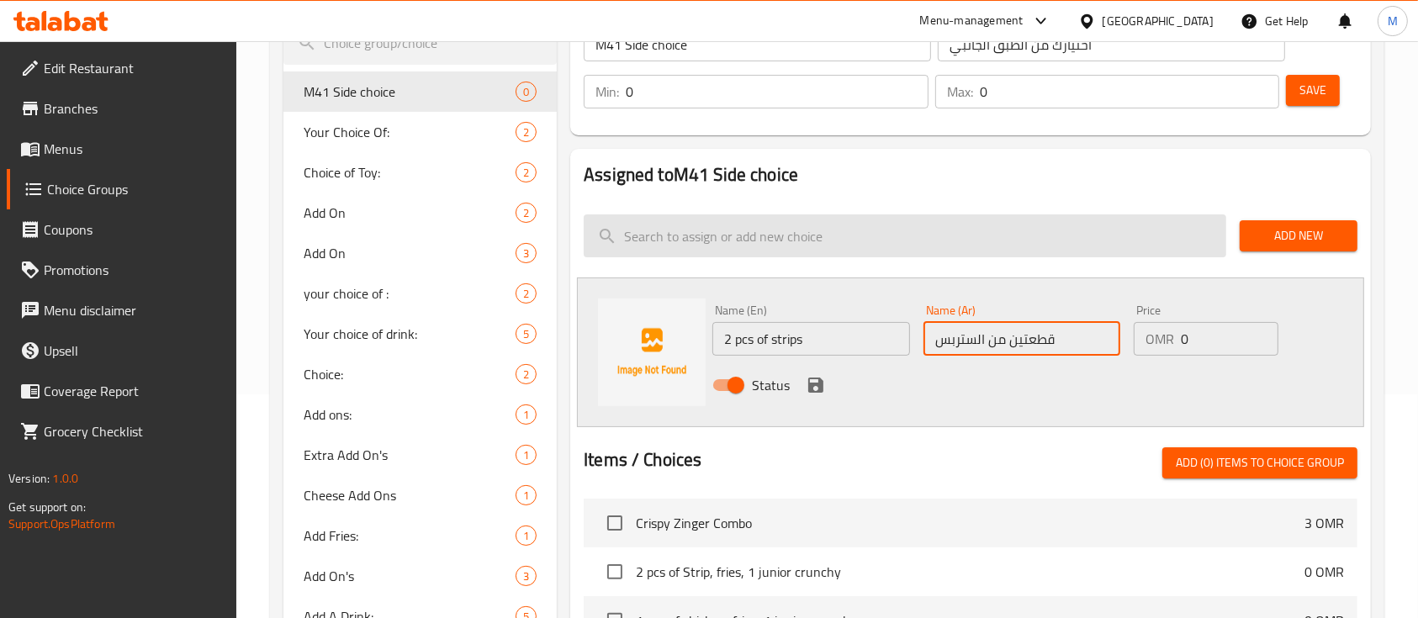
type input "قطعتين من الستربس"
click at [1107, 237] on input "search" at bounding box center [905, 235] width 642 height 43
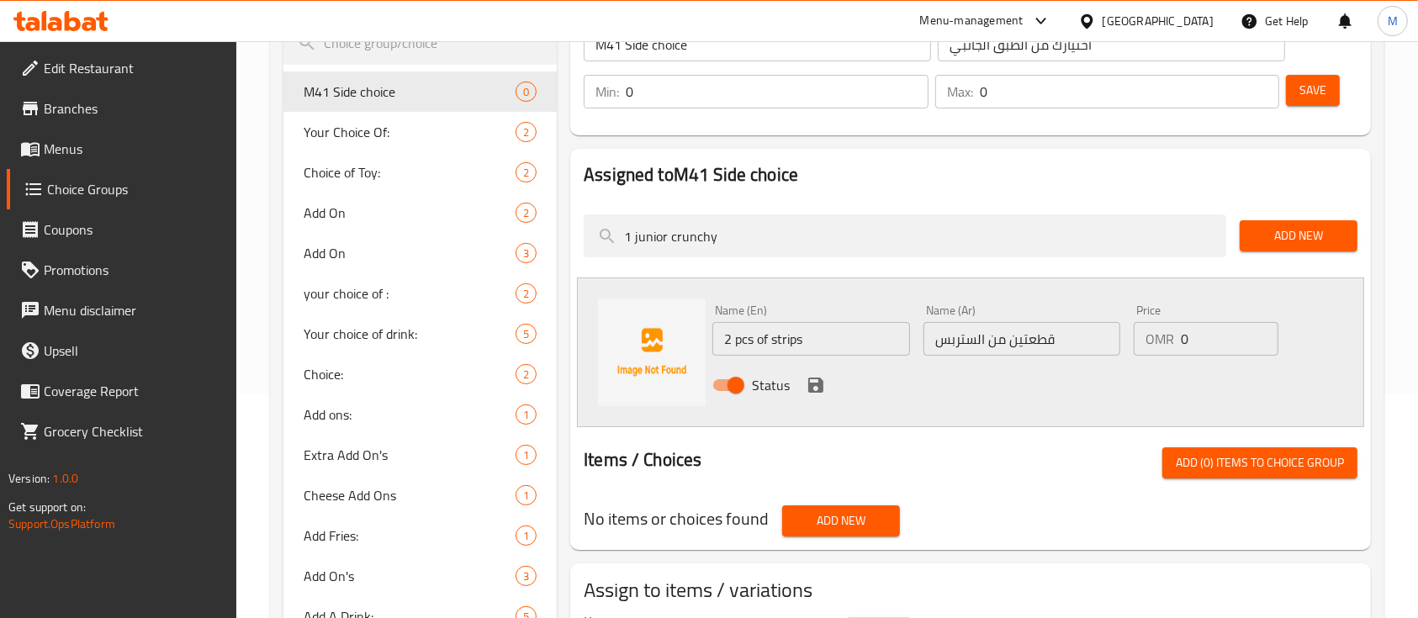
type input "1 junior crunchy"
click at [1289, 232] on span "Add New" at bounding box center [1298, 235] width 91 height 21
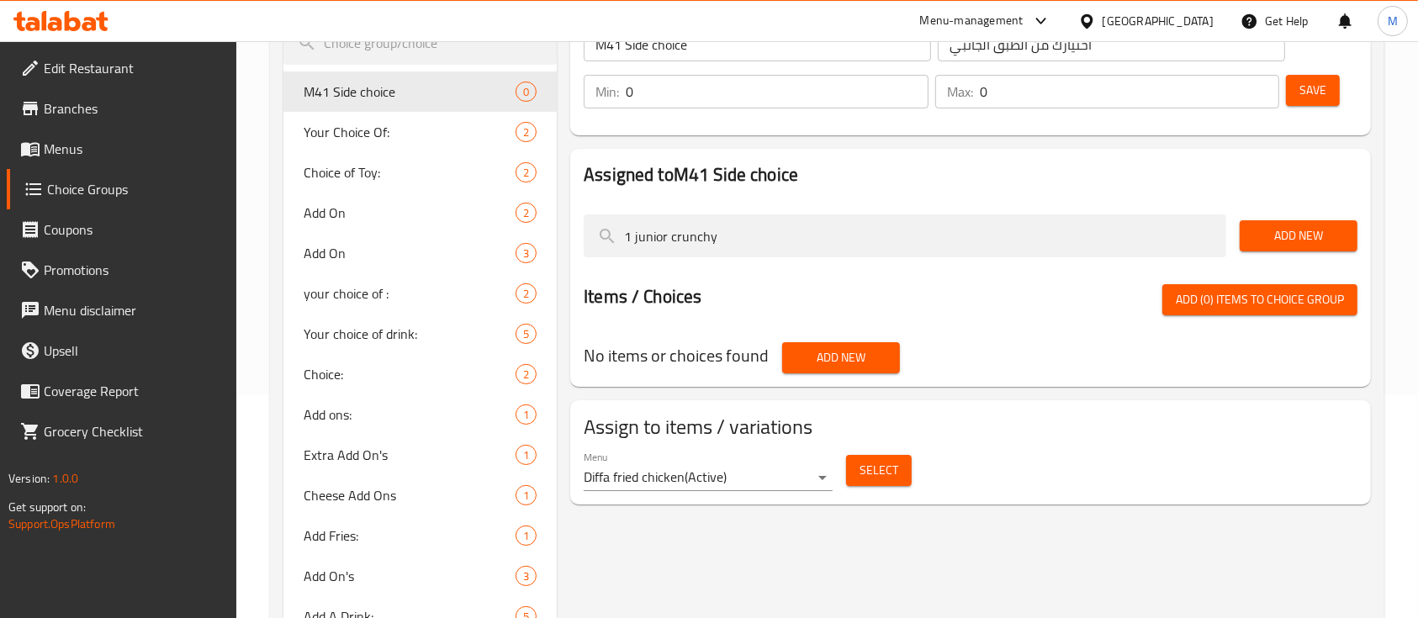
click at [1286, 232] on span "Add New" at bounding box center [1298, 235] width 91 height 21
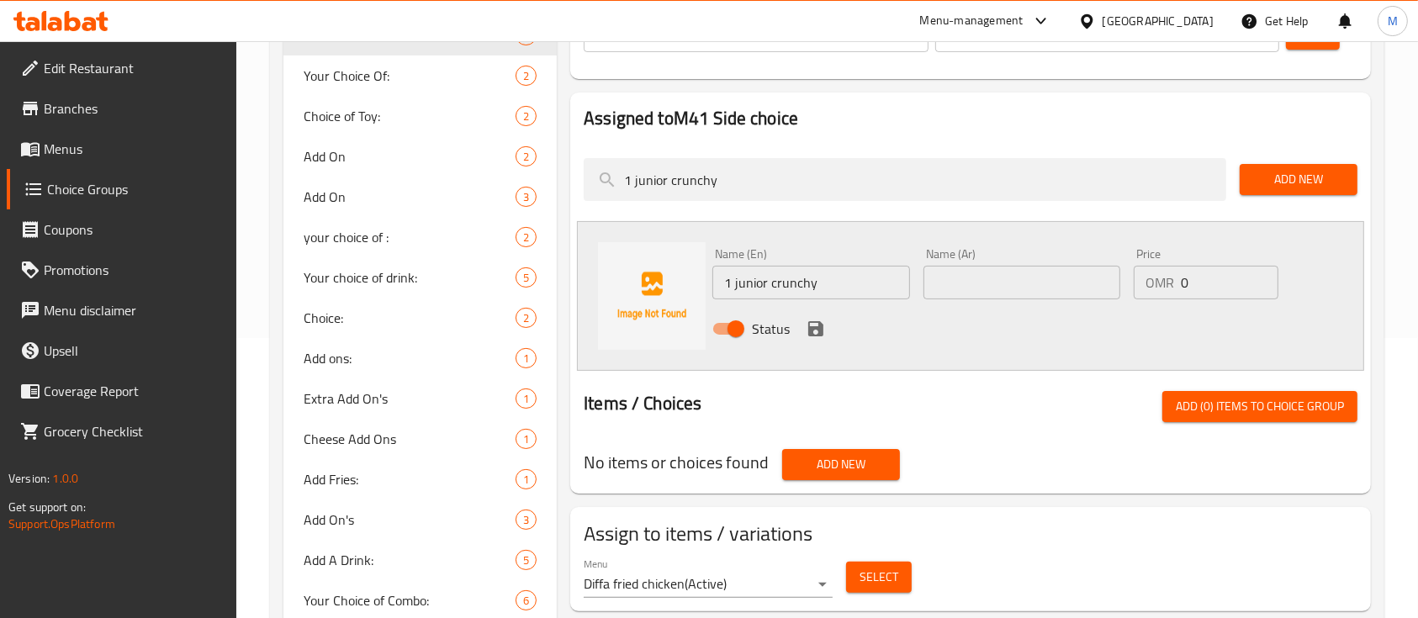
scroll to position [377, 0]
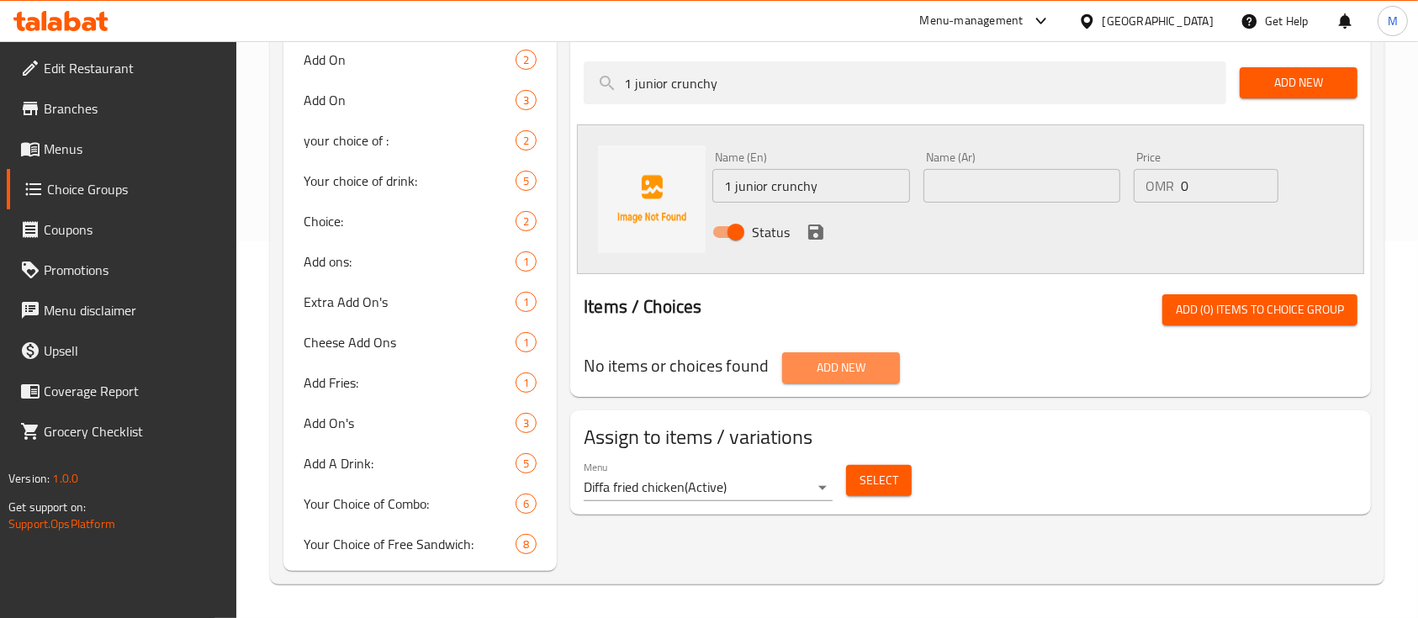
click at [818, 368] on span "Add New" at bounding box center [840, 367] width 91 height 21
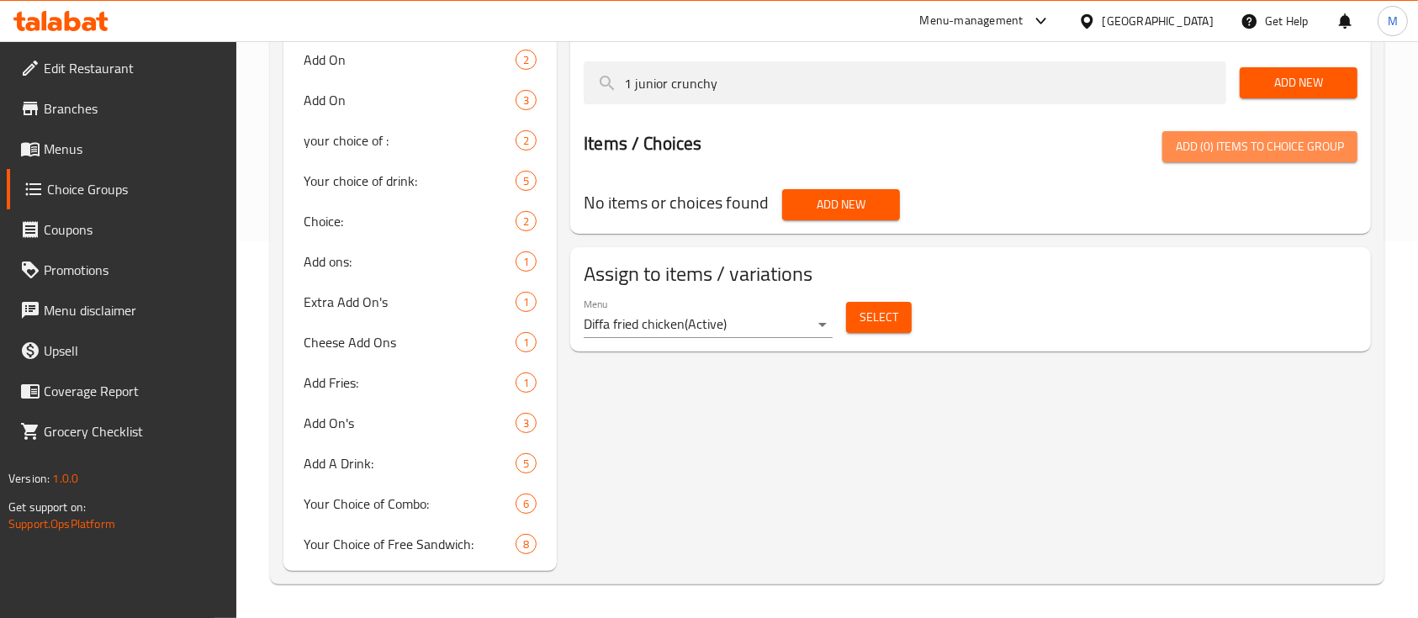
click at [1286, 161] on button "Add (0) items to choice group" at bounding box center [1259, 146] width 195 height 31
click at [1281, 150] on span "Add (0) items to choice group" at bounding box center [1259, 146] width 168 height 21
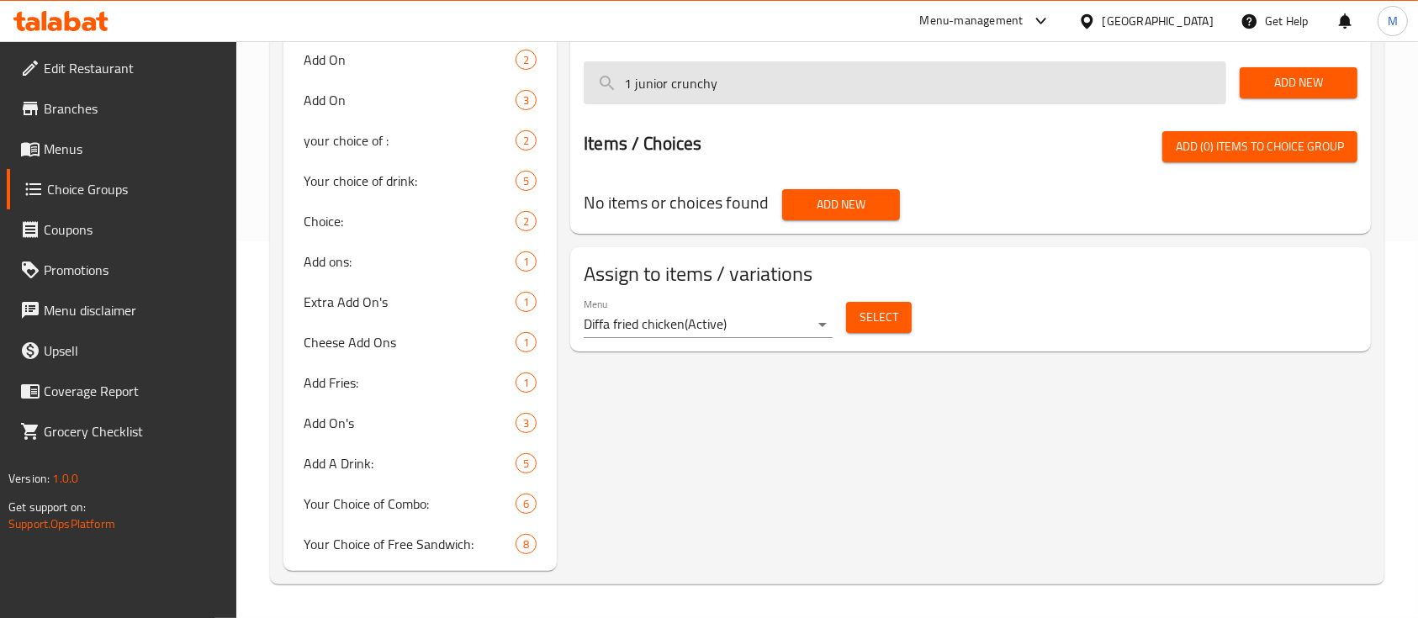
click at [883, 88] on input "1 junior crunchy" at bounding box center [905, 82] width 642 height 43
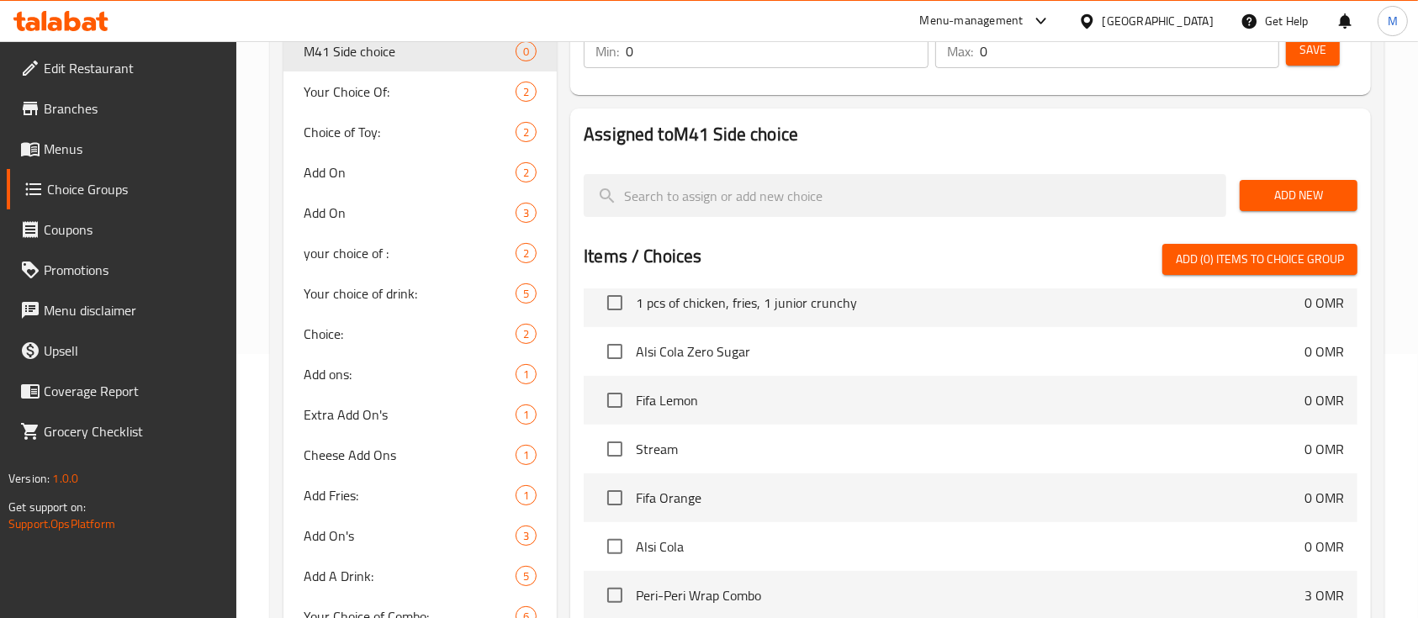
scroll to position [0, 0]
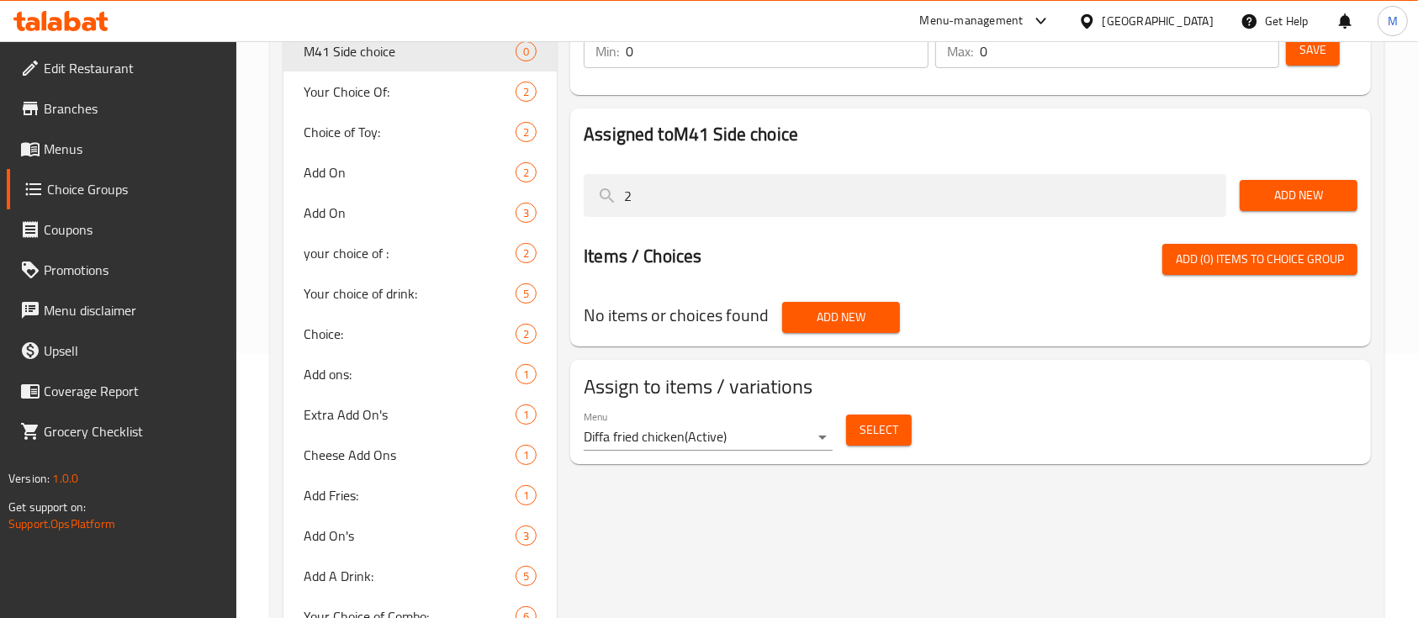
type input "2"
type input "1 junior"
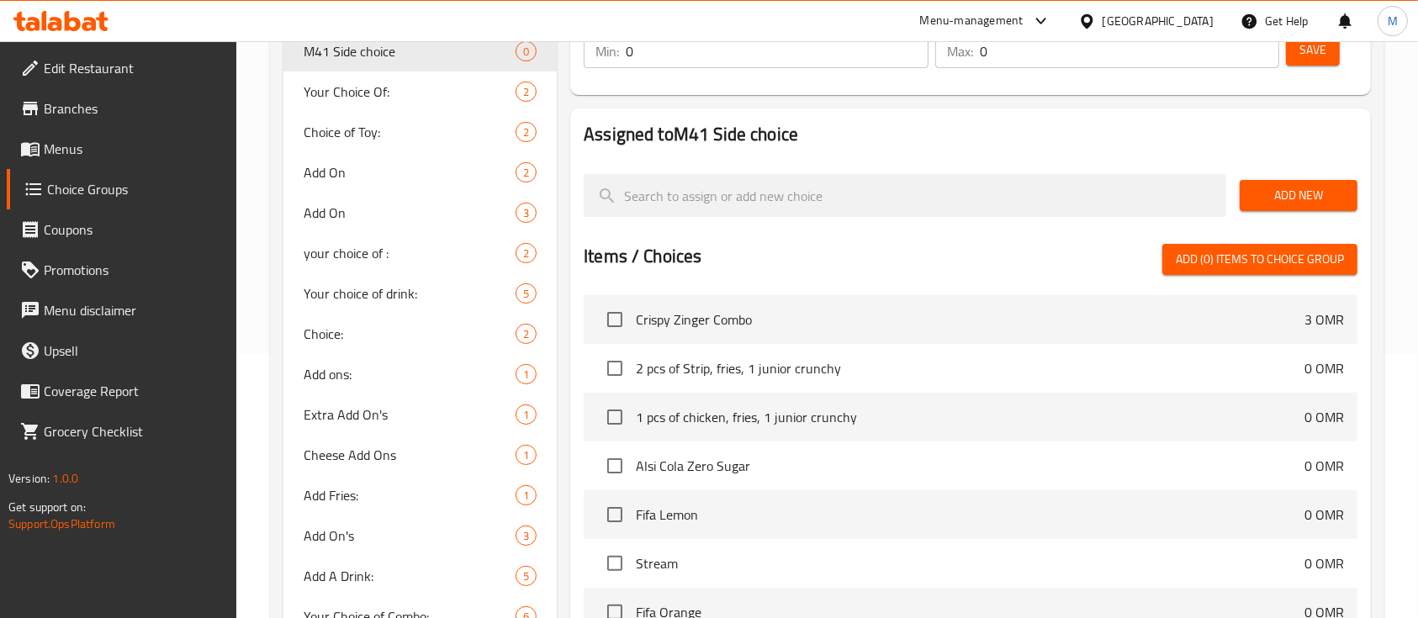
click at [1251, 193] on button "Add New" at bounding box center [1298, 195] width 118 height 31
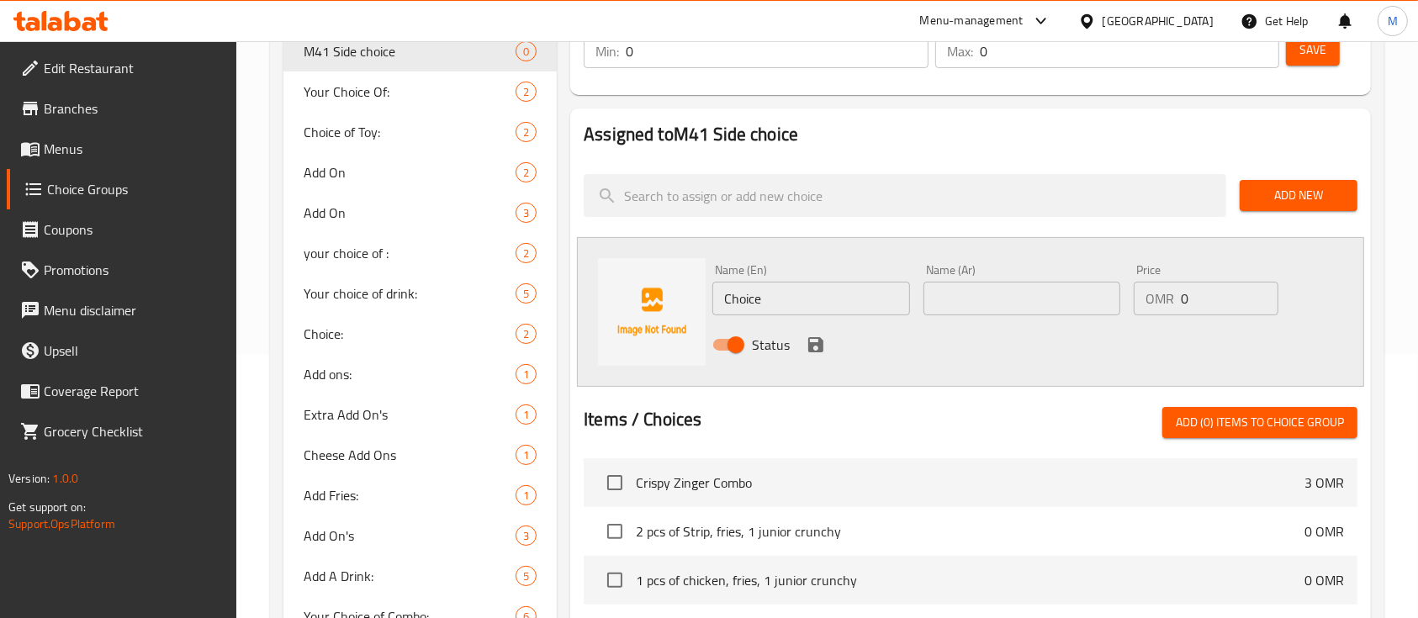
click at [784, 308] on input "Choice" at bounding box center [810, 299] width 197 height 34
type input "1 junior cunchy"
click at [1001, 285] on input "text" at bounding box center [1021, 299] width 197 height 34
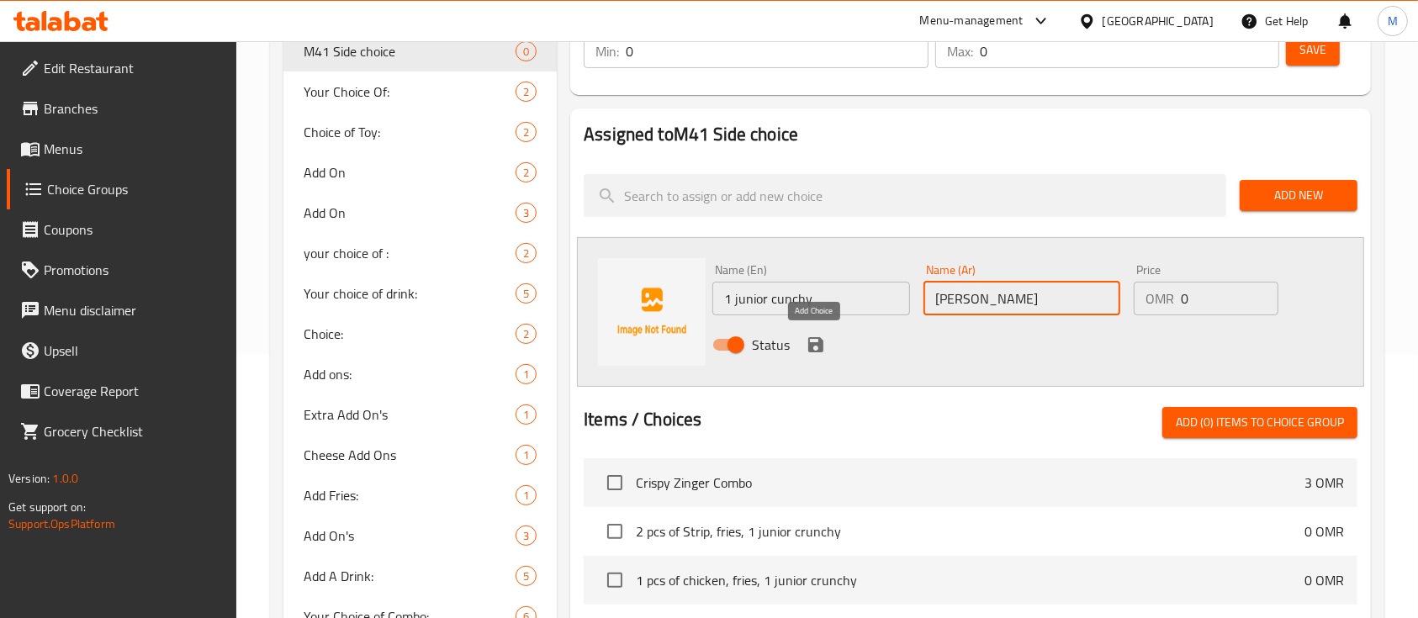
type input "جونيور كرنشي"
click at [814, 340] on icon "save" at bounding box center [815, 345] width 20 height 20
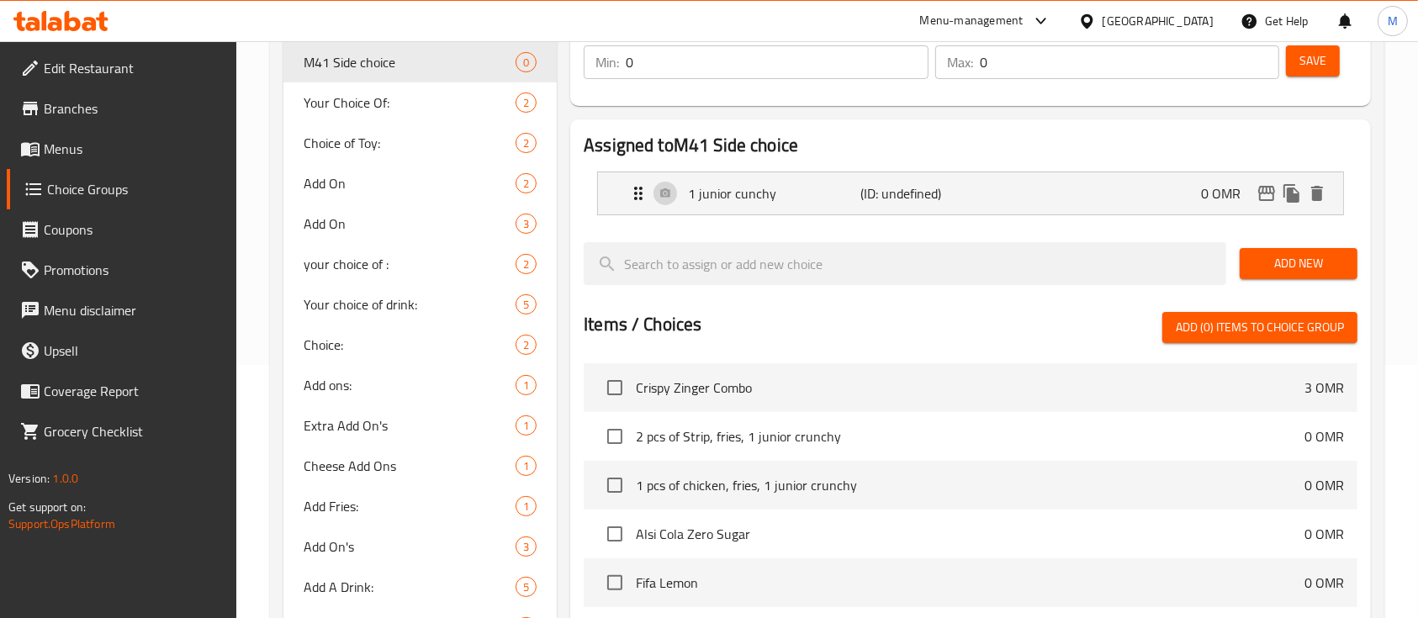
scroll to position [264, 0]
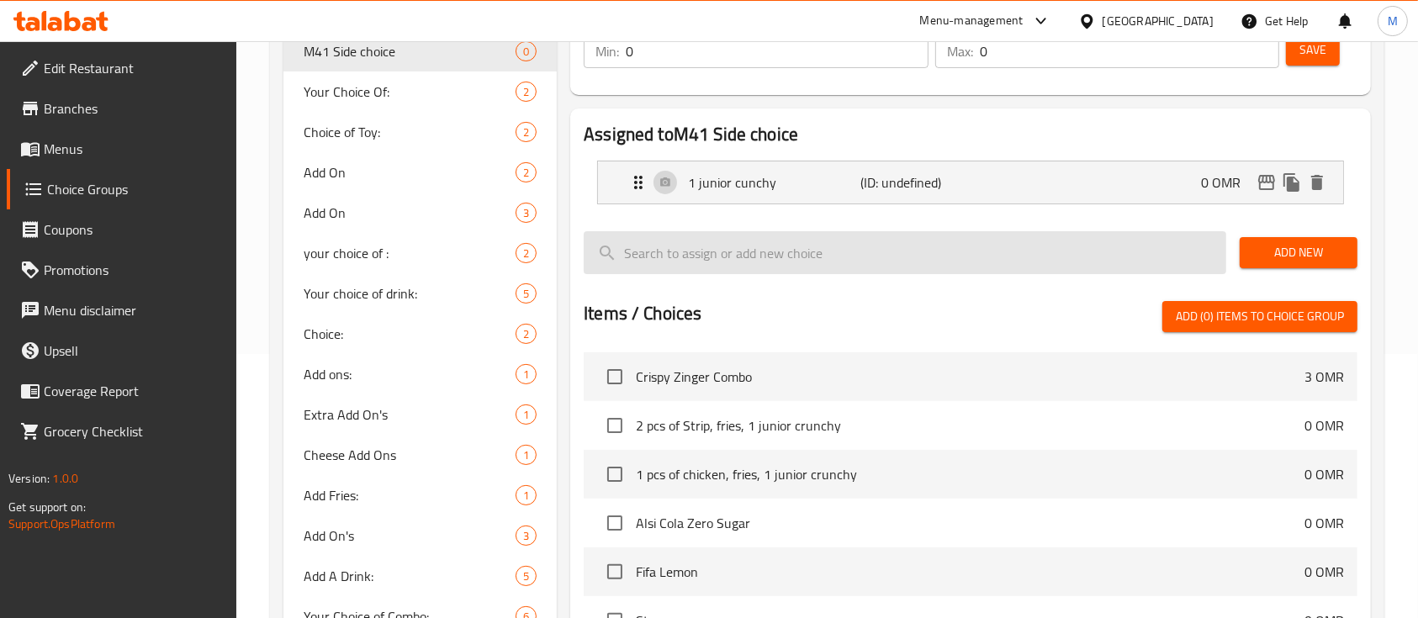
click at [770, 260] on input "search" at bounding box center [905, 252] width 642 height 43
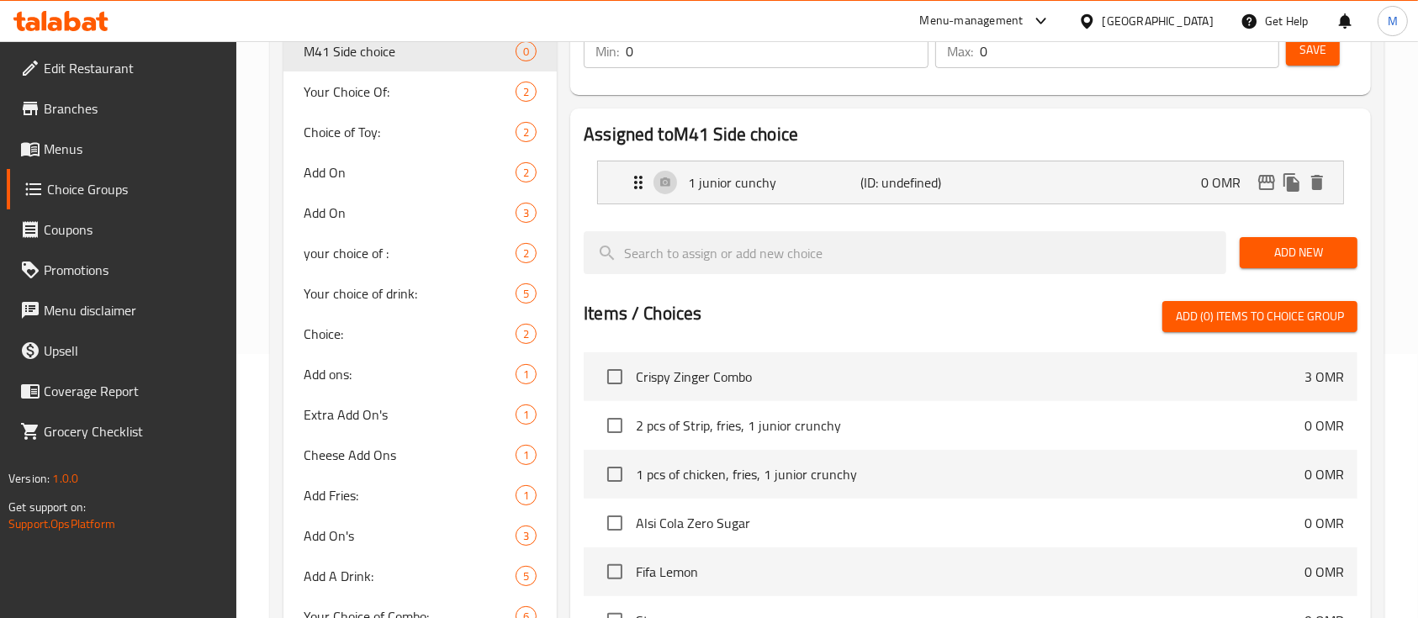
type input "ب"
click at [1283, 259] on span "Add New" at bounding box center [1298, 252] width 91 height 21
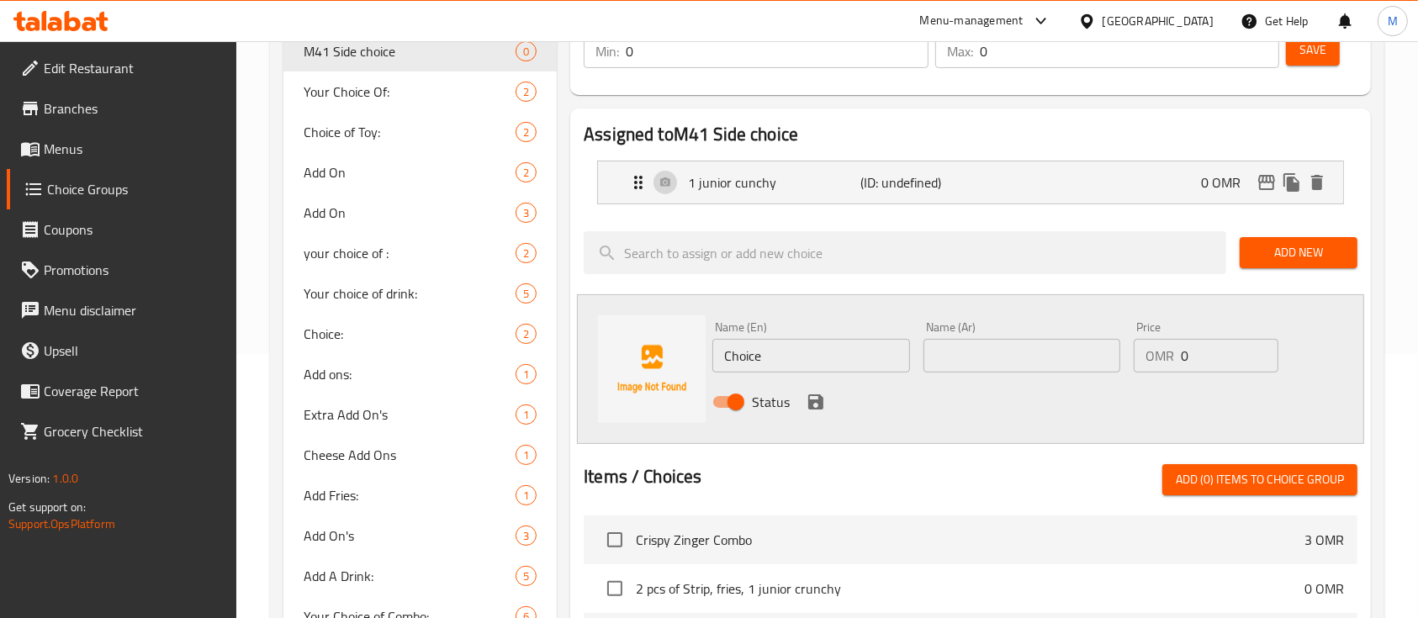
click at [861, 347] on input "Choice" at bounding box center [810, 356] width 197 height 34
type input "s"
type input "2 pcs of strips"
click at [959, 325] on div "Name (Ar) Name (Ar)" at bounding box center [1021, 346] width 197 height 51
click at [958, 343] on input "text" at bounding box center [1021, 356] width 197 height 34
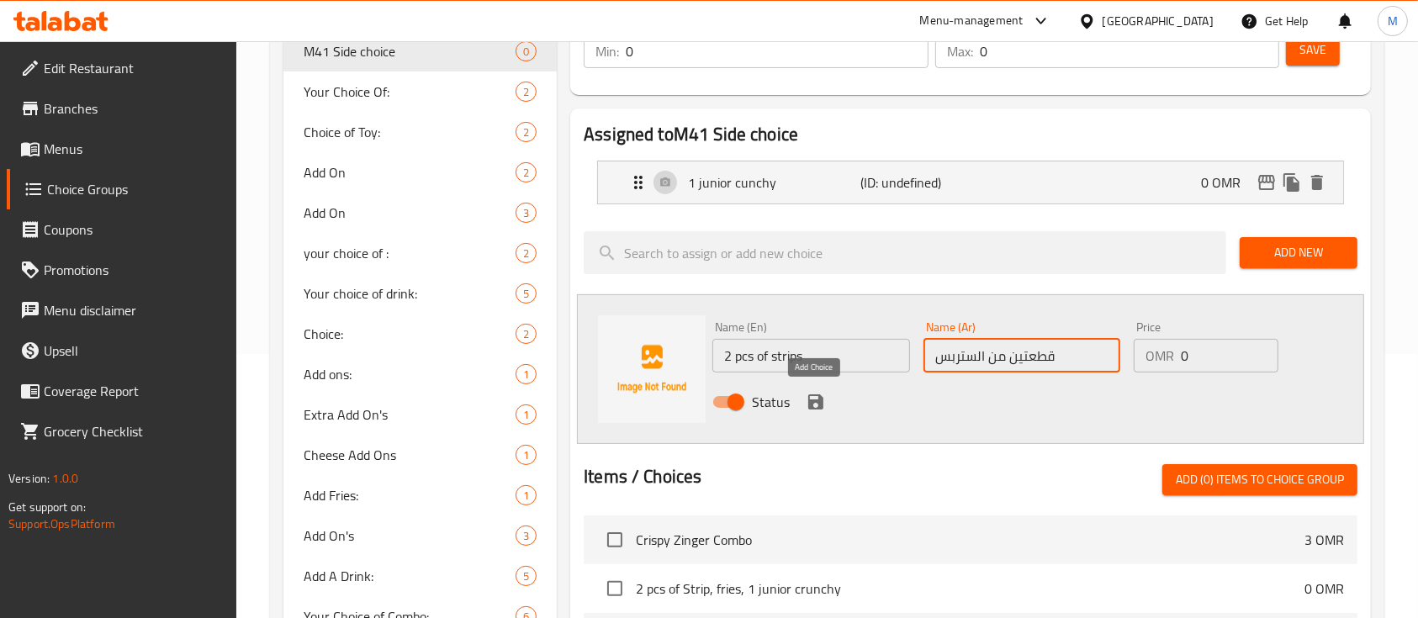
type input "قطعتين من الستربس"
click at [818, 398] on icon "save" at bounding box center [815, 401] width 15 height 15
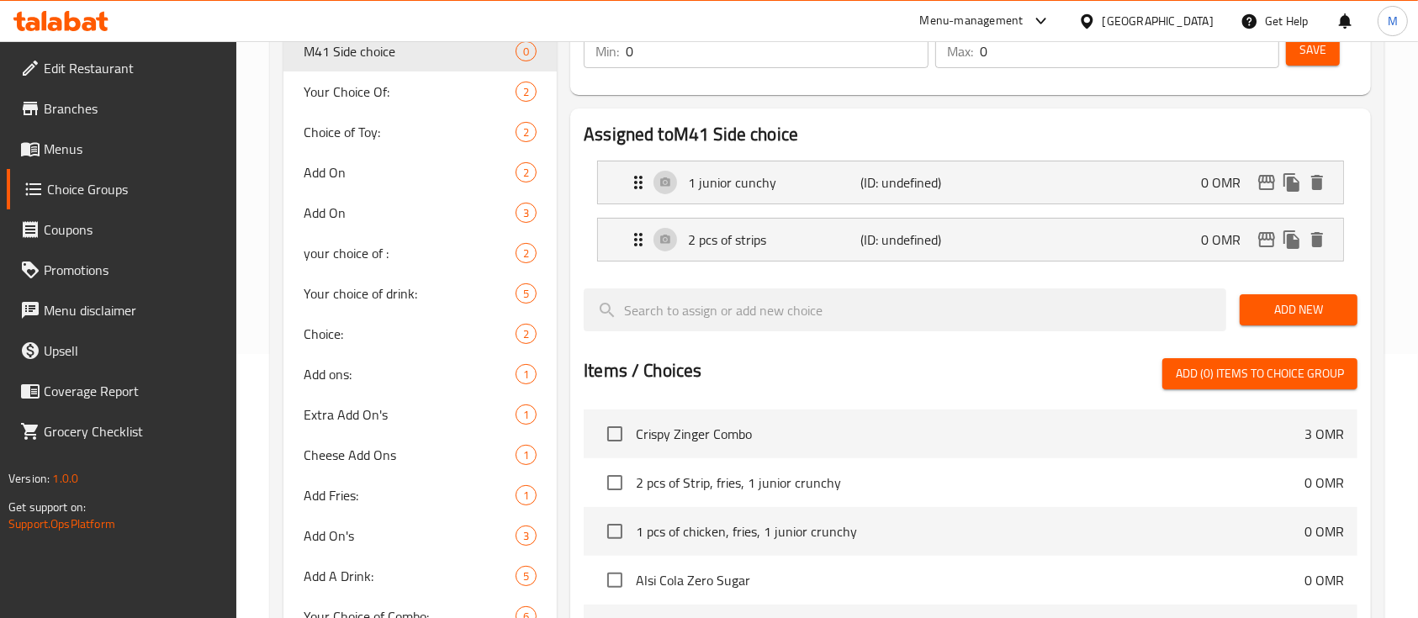
click at [1284, 305] on span "Add New" at bounding box center [1298, 309] width 91 height 21
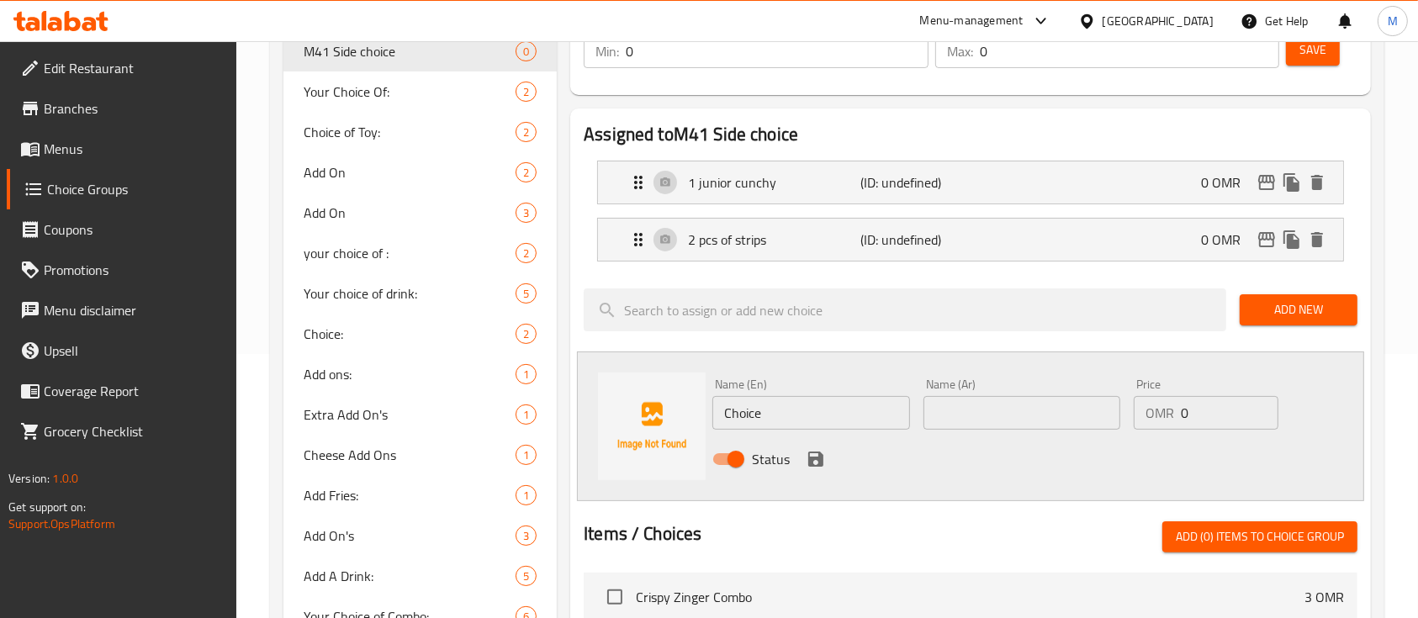
click at [844, 418] on input "Choice" at bounding box center [810, 413] width 197 height 34
type input "ب"
type input "f"
type input "Fries"
click at [975, 414] on input "text" at bounding box center [1021, 413] width 197 height 34
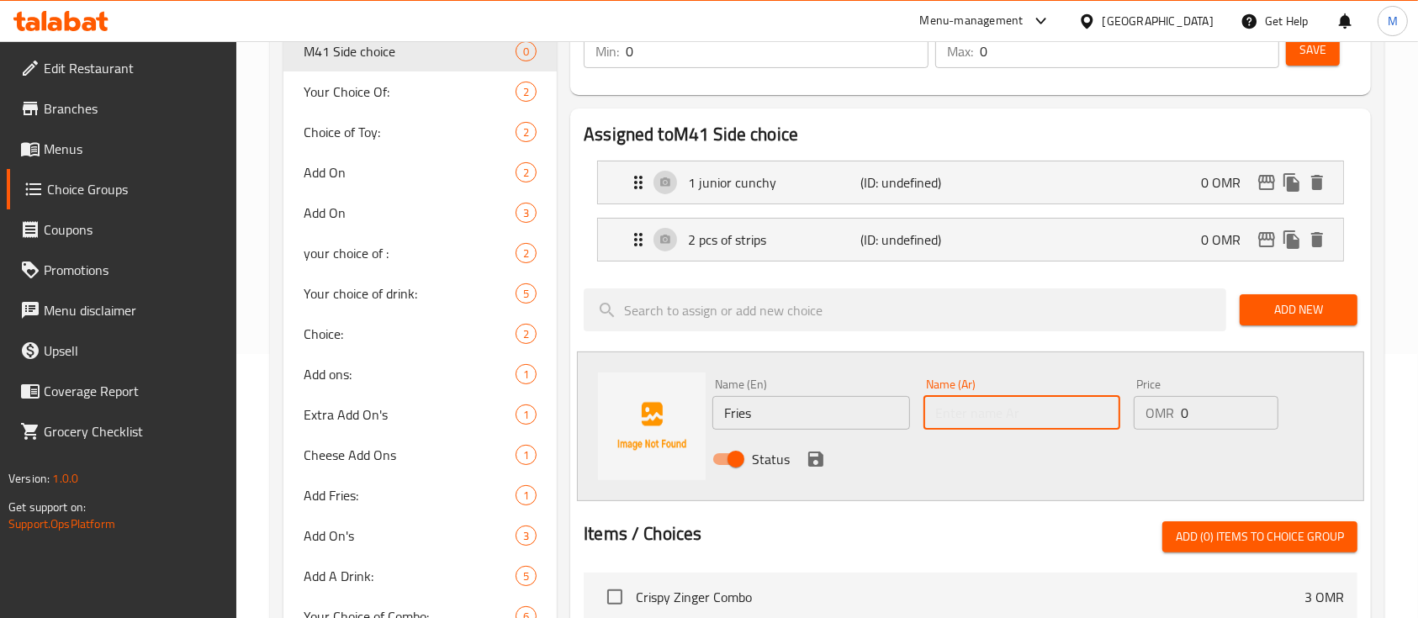
type input "ف"
type input "بطاطا مقلية"
click at [809, 455] on icon "save" at bounding box center [815, 458] width 15 height 15
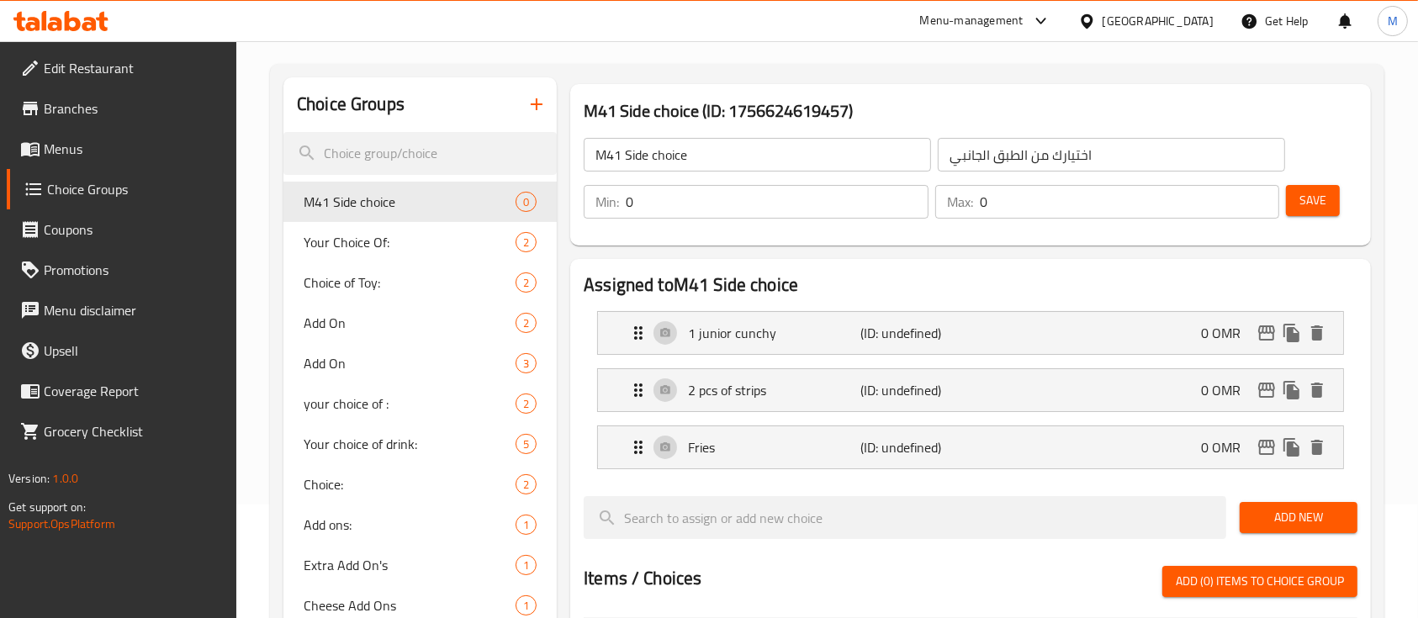
scroll to position [112, 0]
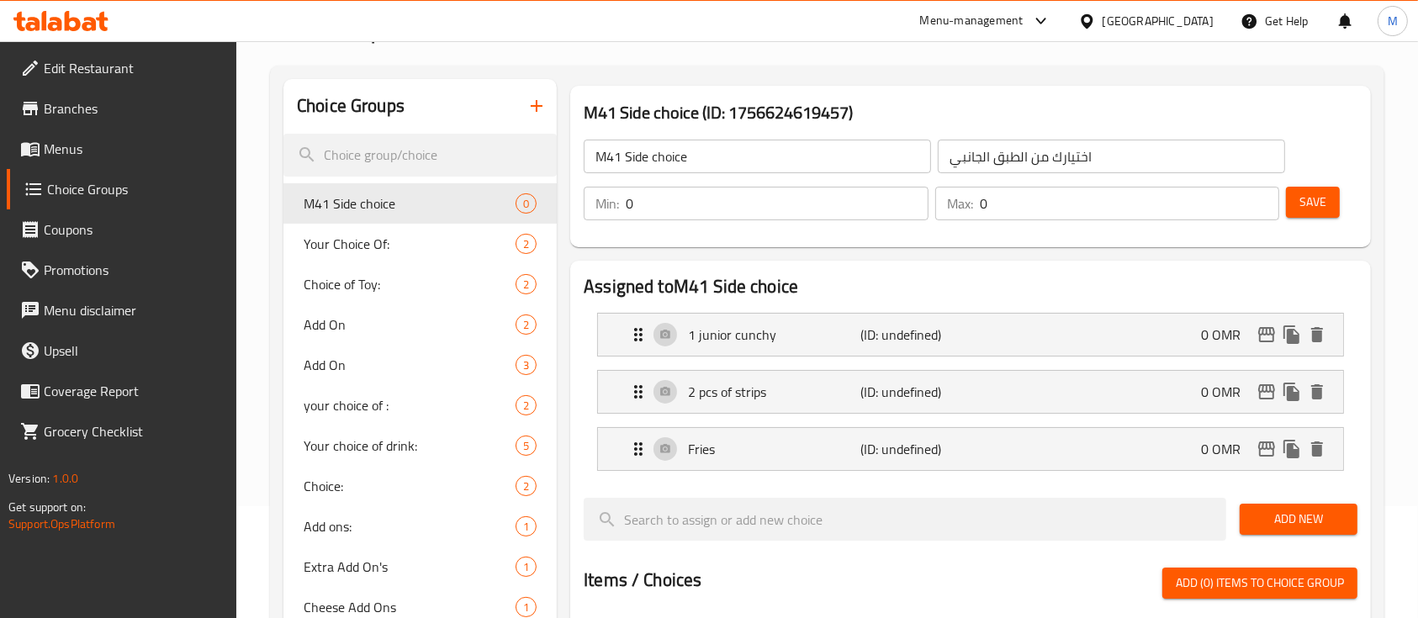
click at [529, 109] on icon "button" at bounding box center [536, 106] width 20 height 20
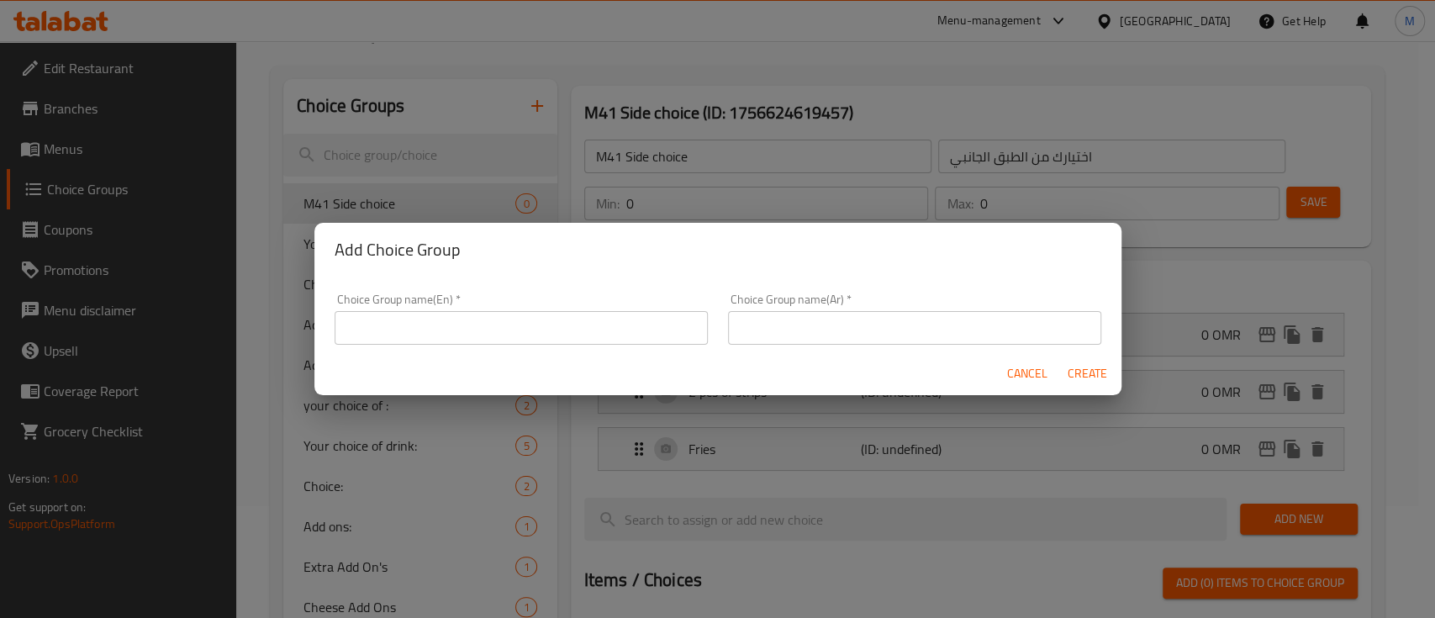
click at [443, 329] on input "text" at bounding box center [521, 328] width 373 height 34
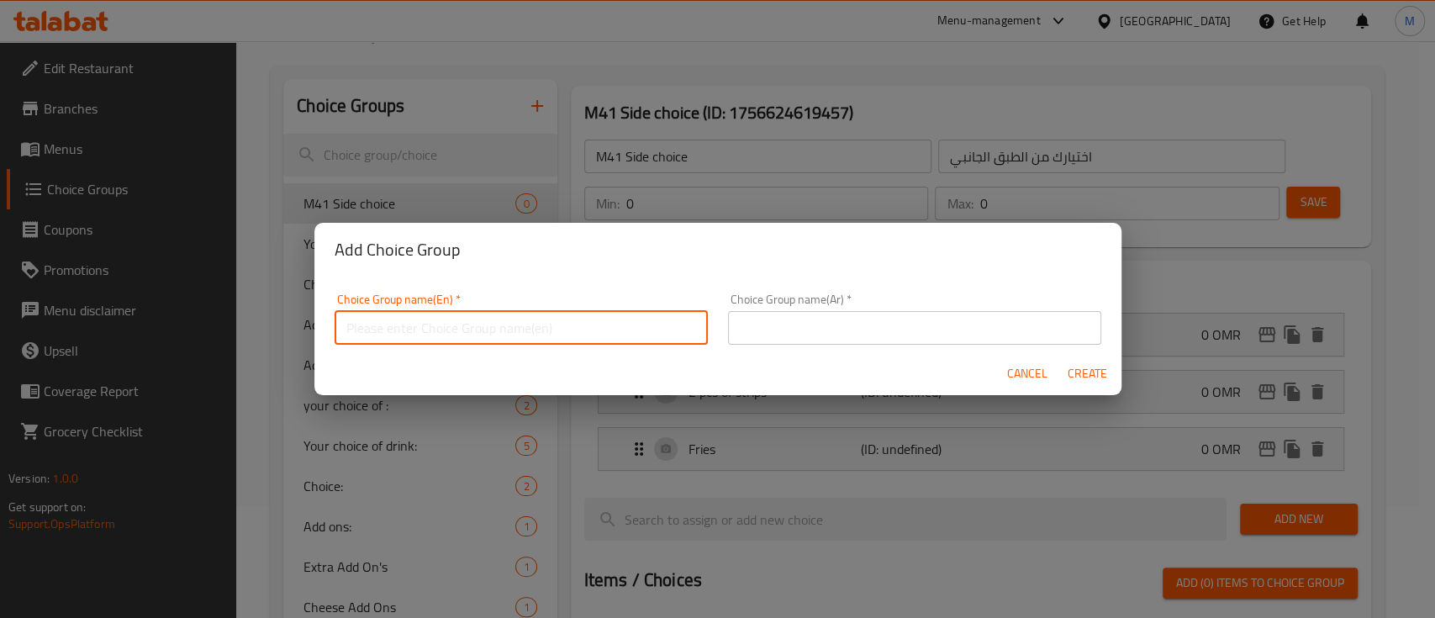
type input "و"
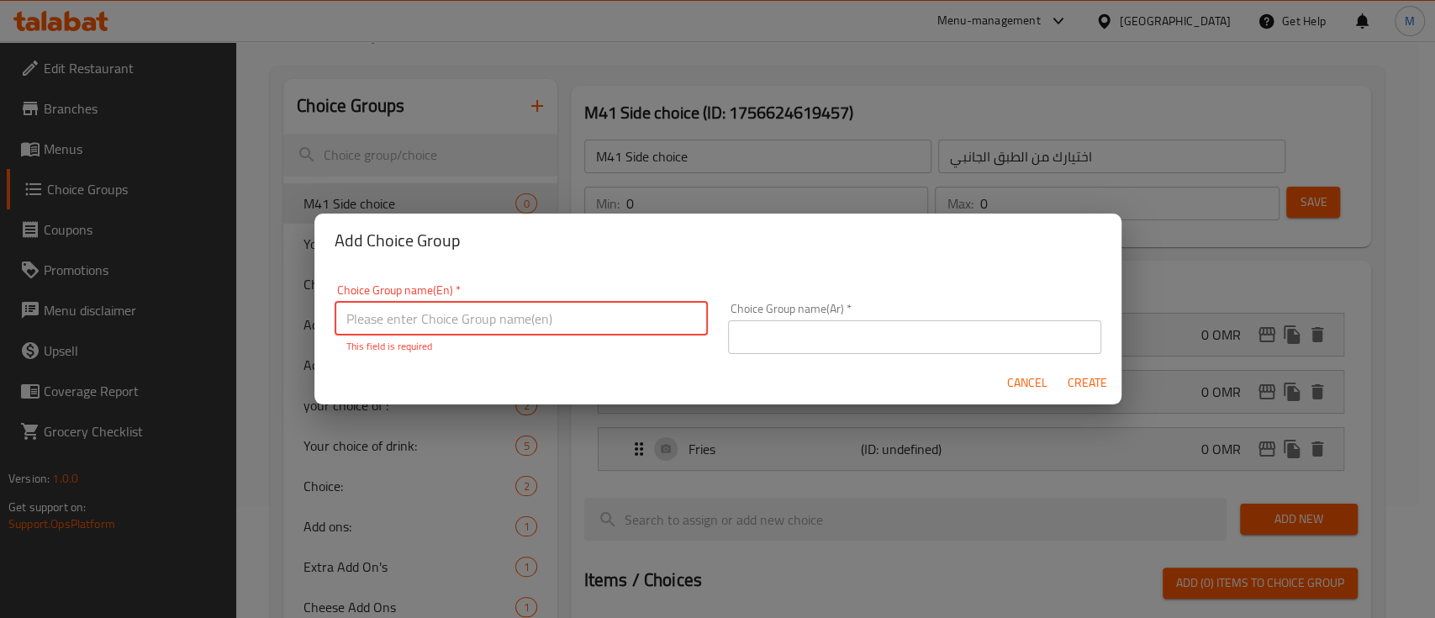
type input "ة"
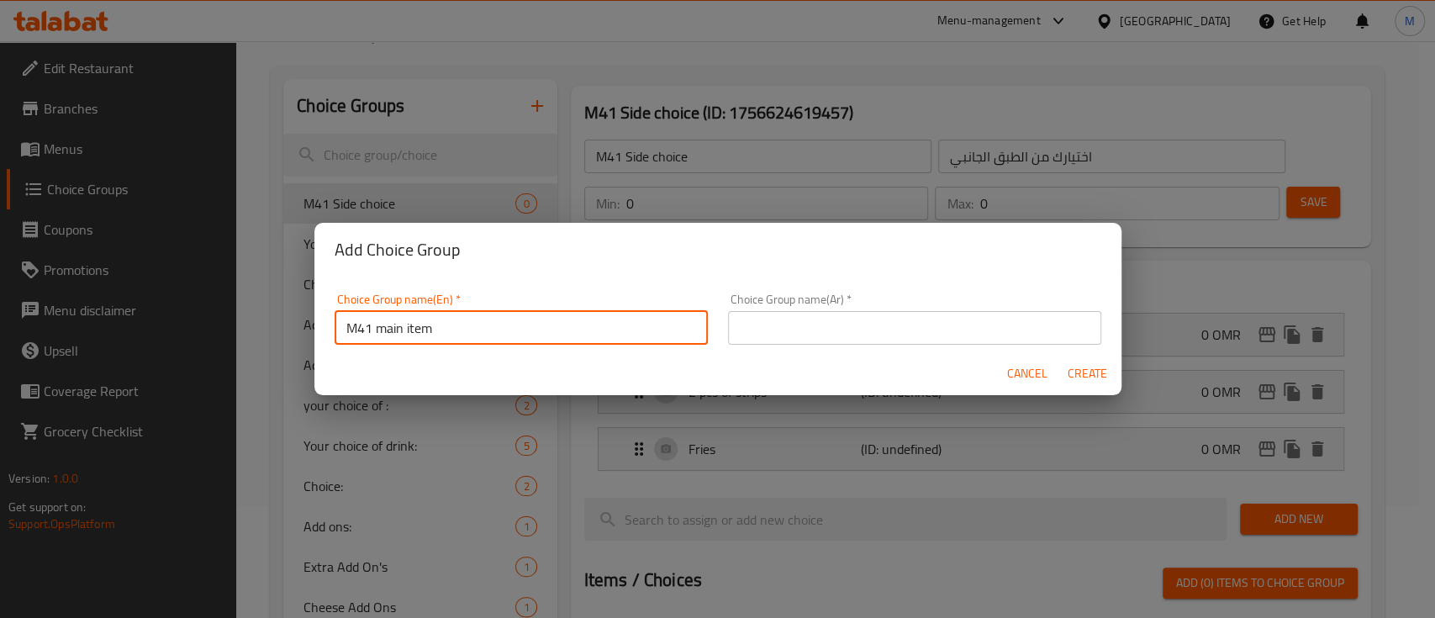
type input "M41 main item"
click at [733, 327] on input "text" at bounding box center [914, 328] width 373 height 34
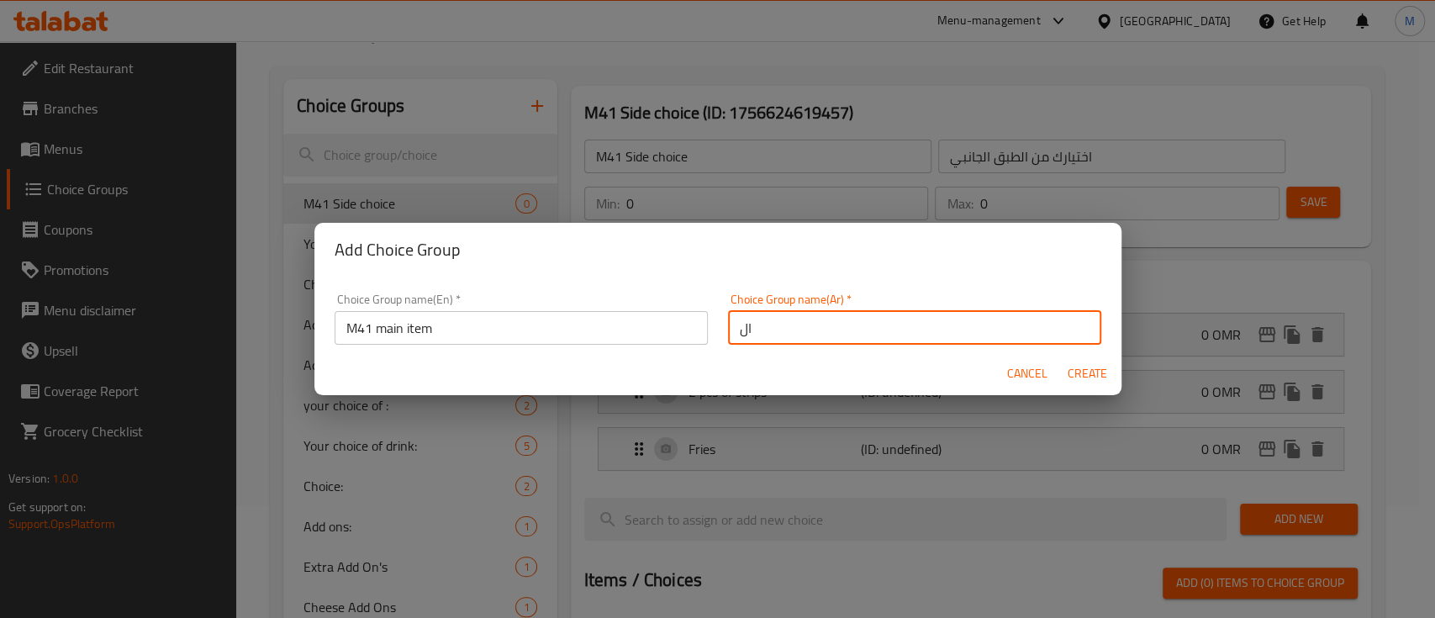
type input "ا"
type input "اختيارك من الطبق الرئيسي"
click at [1096, 375] on span "Create" at bounding box center [1088, 373] width 40 height 21
type input "M41 main item"
type input "اختيارك من الطبق الرئيسي"
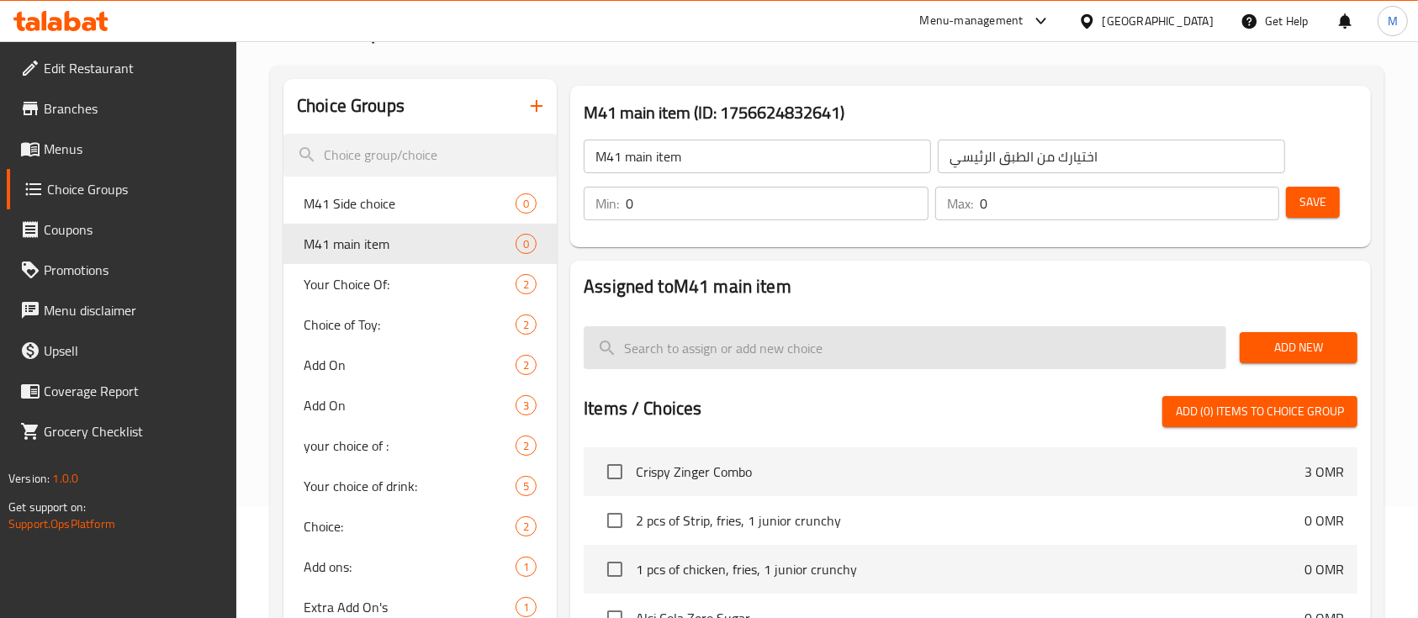
click at [1038, 344] on input "search" at bounding box center [905, 347] width 642 height 43
type input "ح"
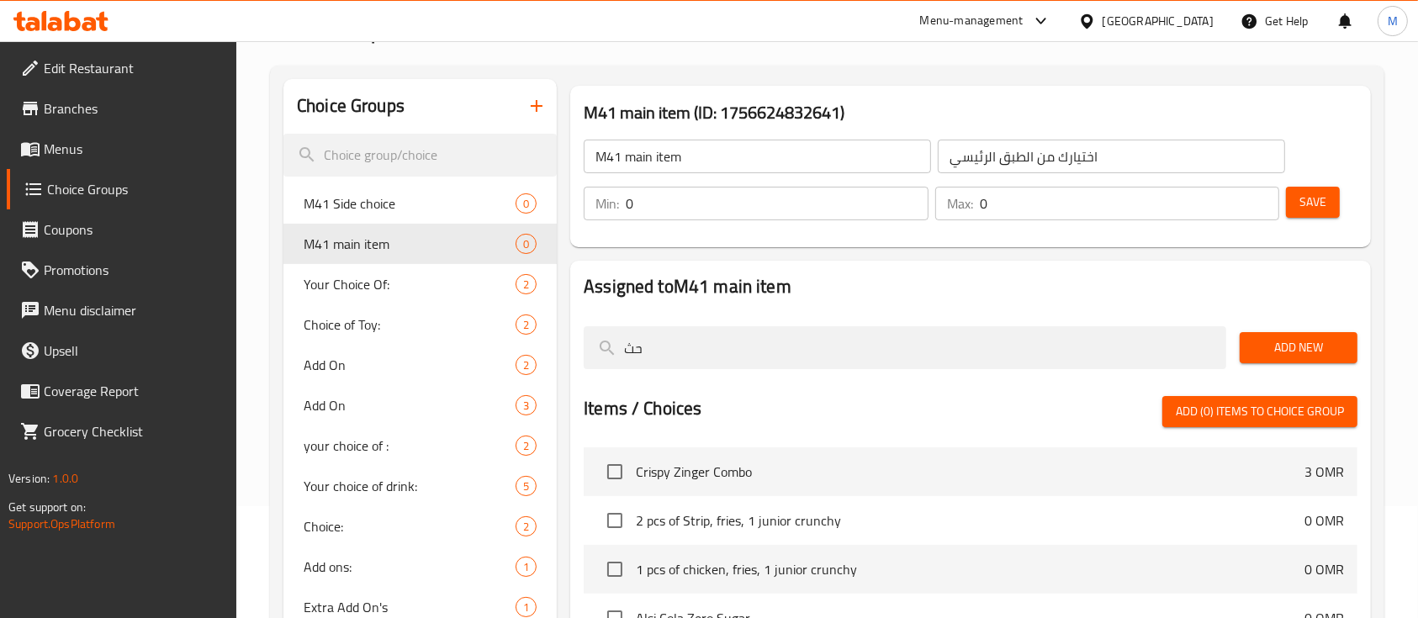
type input "ح"
click at [1292, 343] on span "Add New" at bounding box center [1298, 347] width 91 height 21
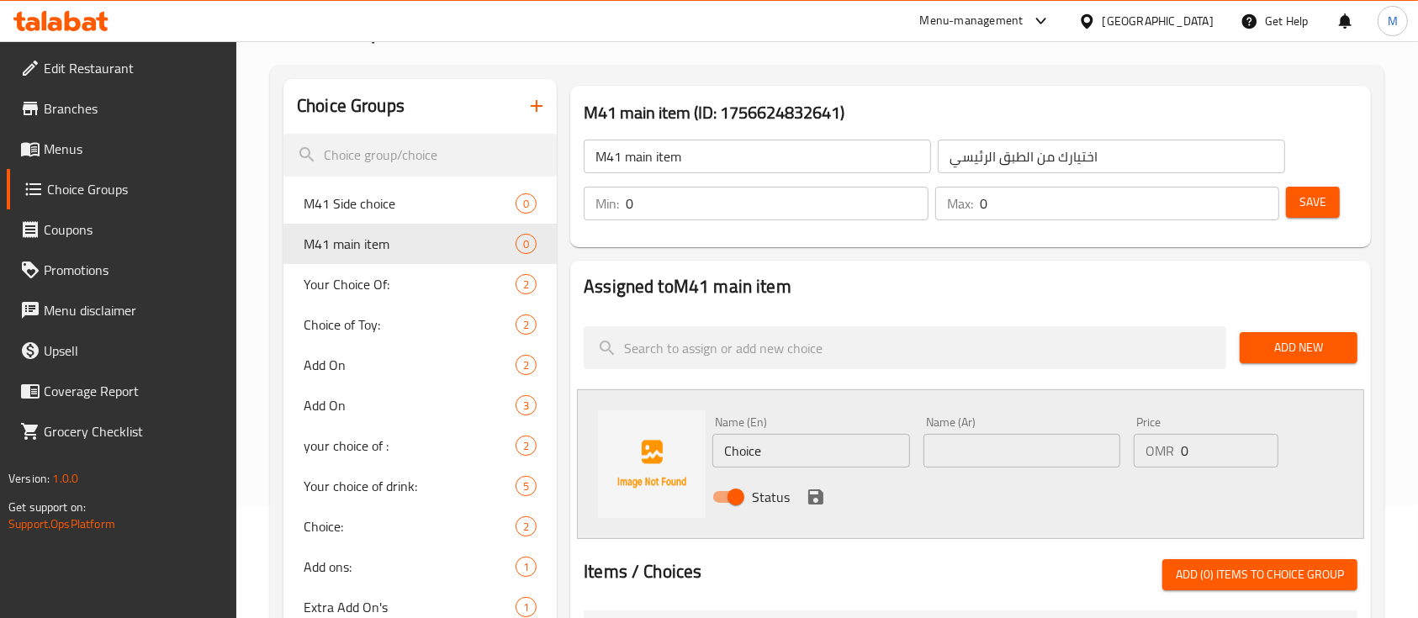
click at [860, 452] on input "Choice" at bounding box center [810, 451] width 197 height 34
click at [343, 203] on span "M41 Side choice" at bounding box center [384, 203] width 161 height 20
type input "M41 Side choice"
type input "اختيارك من الطبق الجانبي"
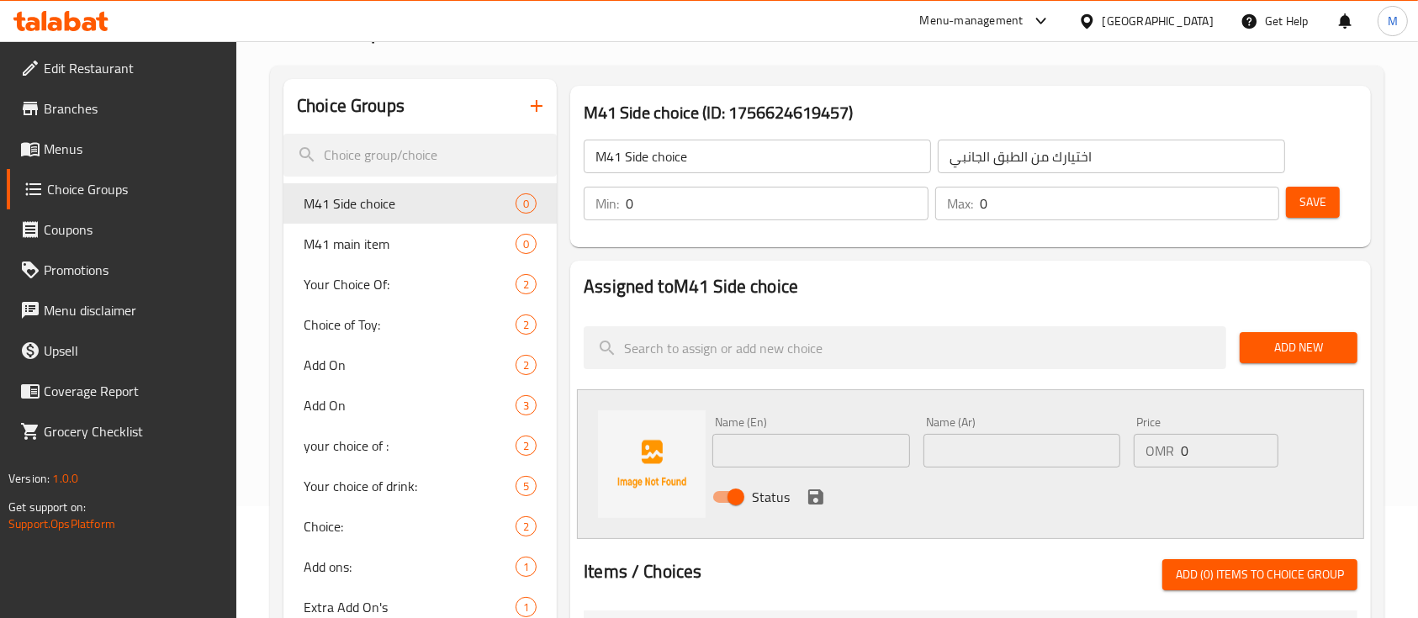
click at [814, 457] on input "text" at bounding box center [810, 451] width 197 height 34
type input "ح"
type input "Peri Peri Wrap"
click at [1022, 451] on input "text" at bounding box center [1021, 451] width 197 height 34
type input "بيري بيري راب"
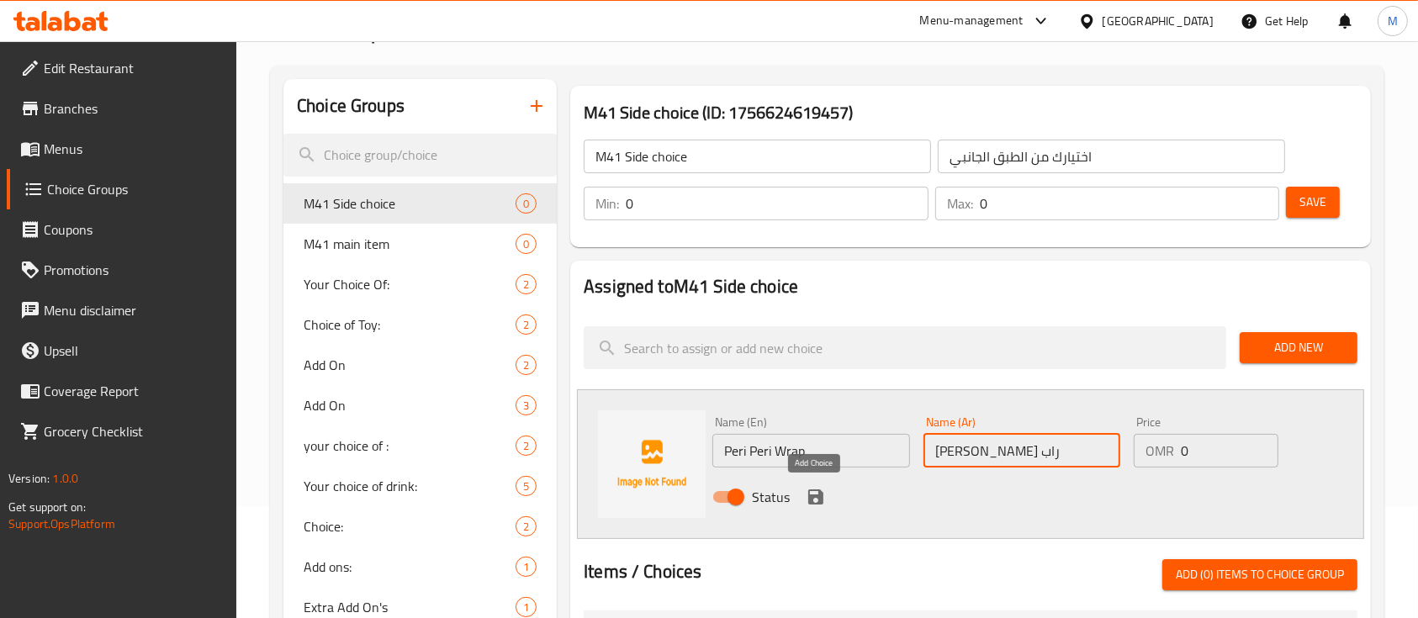
click at [811, 494] on icon "save" at bounding box center [815, 497] width 20 height 20
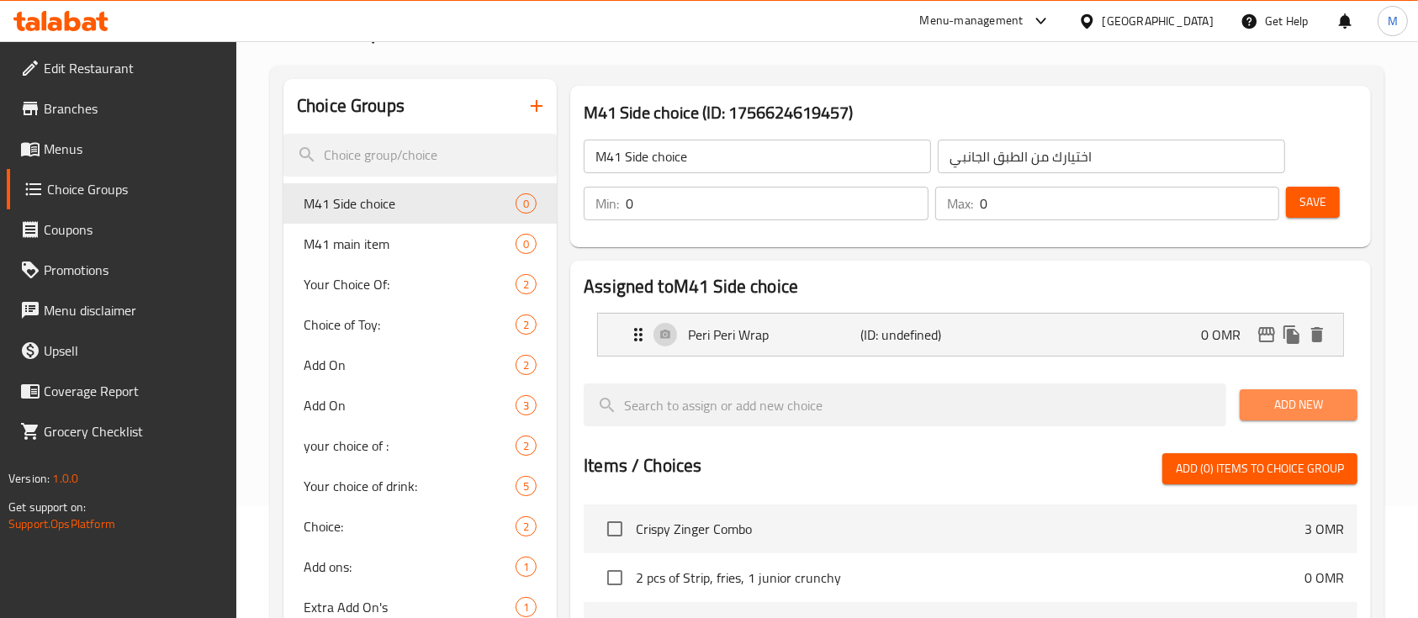
click at [1312, 414] on span "Add New" at bounding box center [1298, 404] width 91 height 21
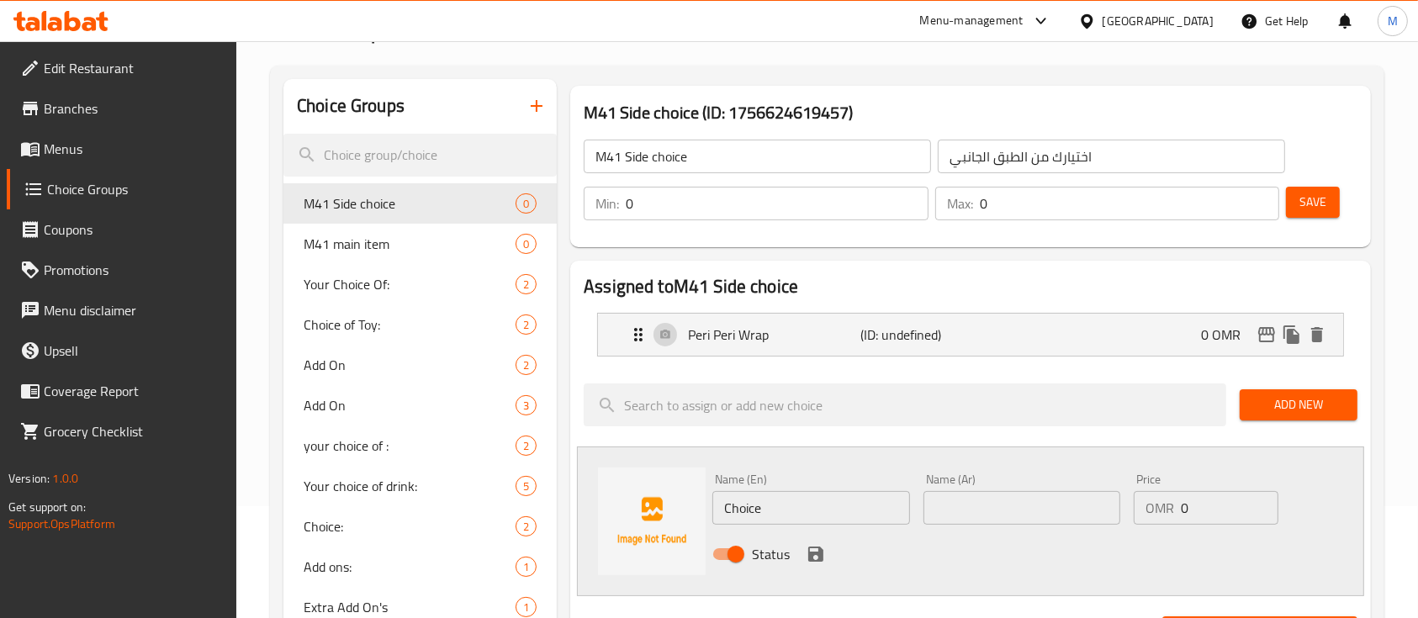
click at [867, 508] on input "Choice" at bounding box center [810, 508] width 197 height 34
type input "ف"
type input "Taco wrap"
click at [1090, 515] on input "text" at bounding box center [1021, 508] width 197 height 34
type input "ن"
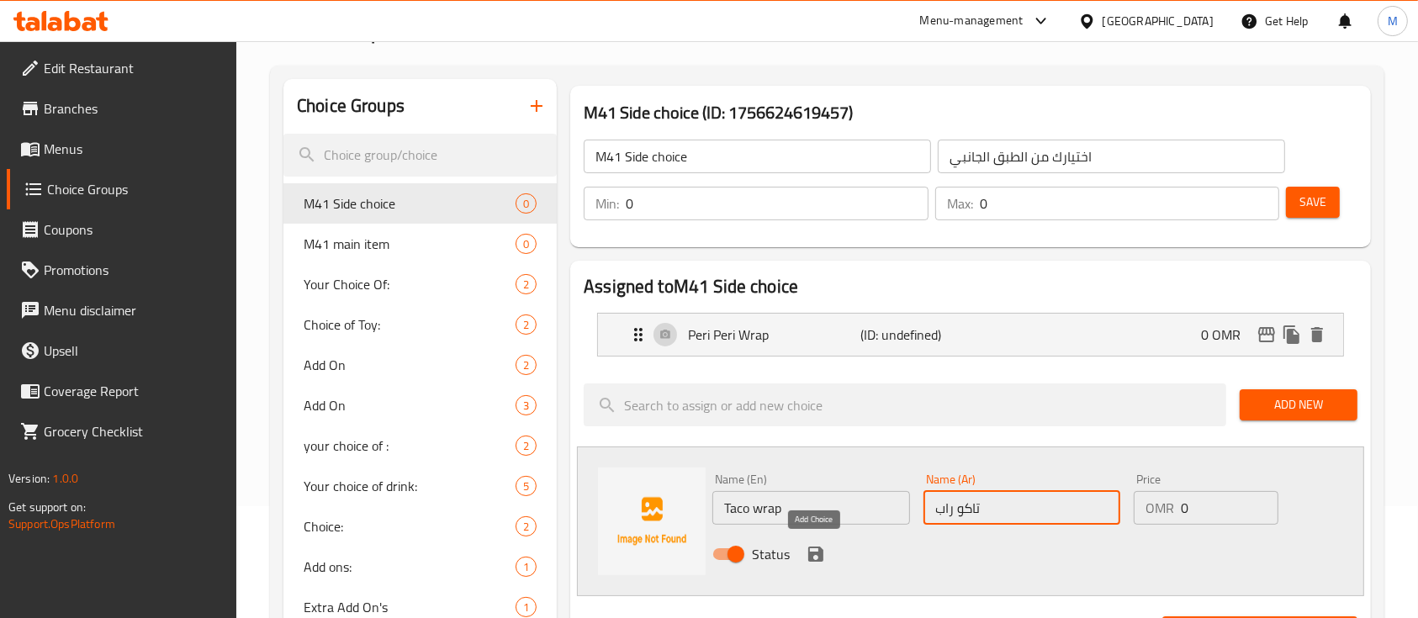
type input "تاكو راب"
click at [817, 547] on icon "save" at bounding box center [815, 554] width 15 height 15
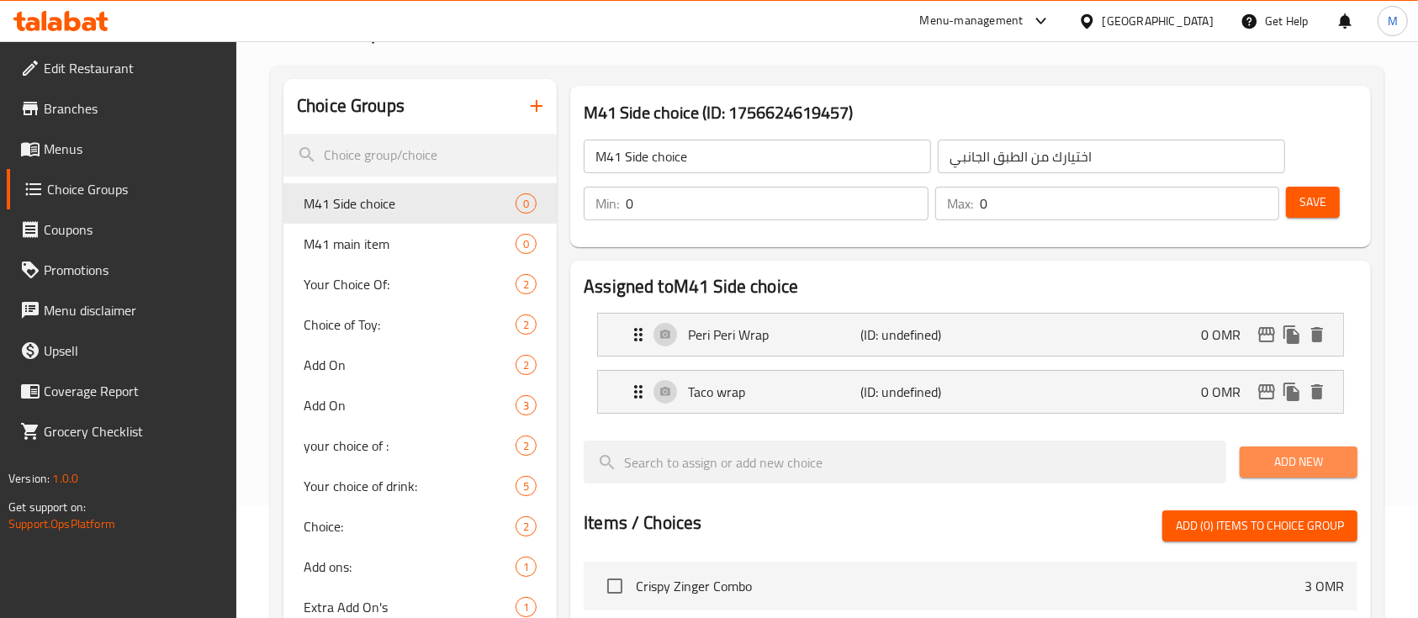
click at [1268, 463] on span "Add New" at bounding box center [1298, 461] width 91 height 21
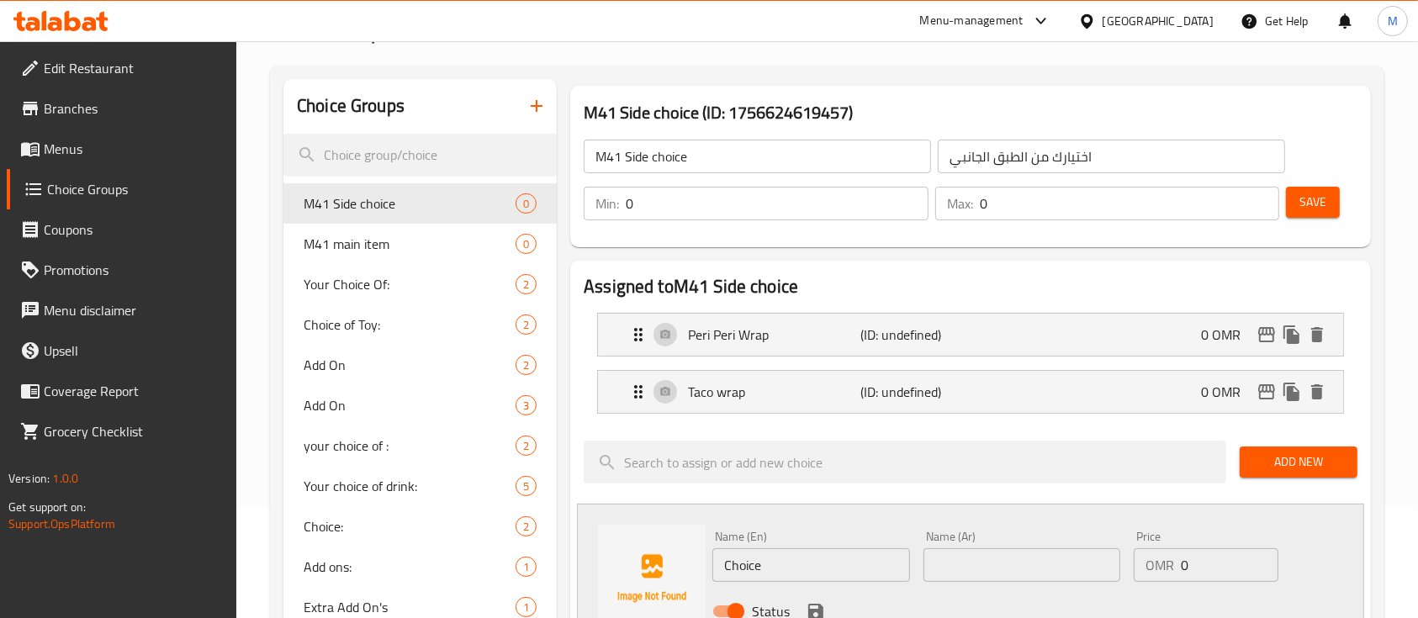
click at [787, 562] on input "Choice" at bounding box center [810, 565] width 197 height 34
click at [1285, 462] on span "Add New" at bounding box center [1298, 461] width 91 height 21
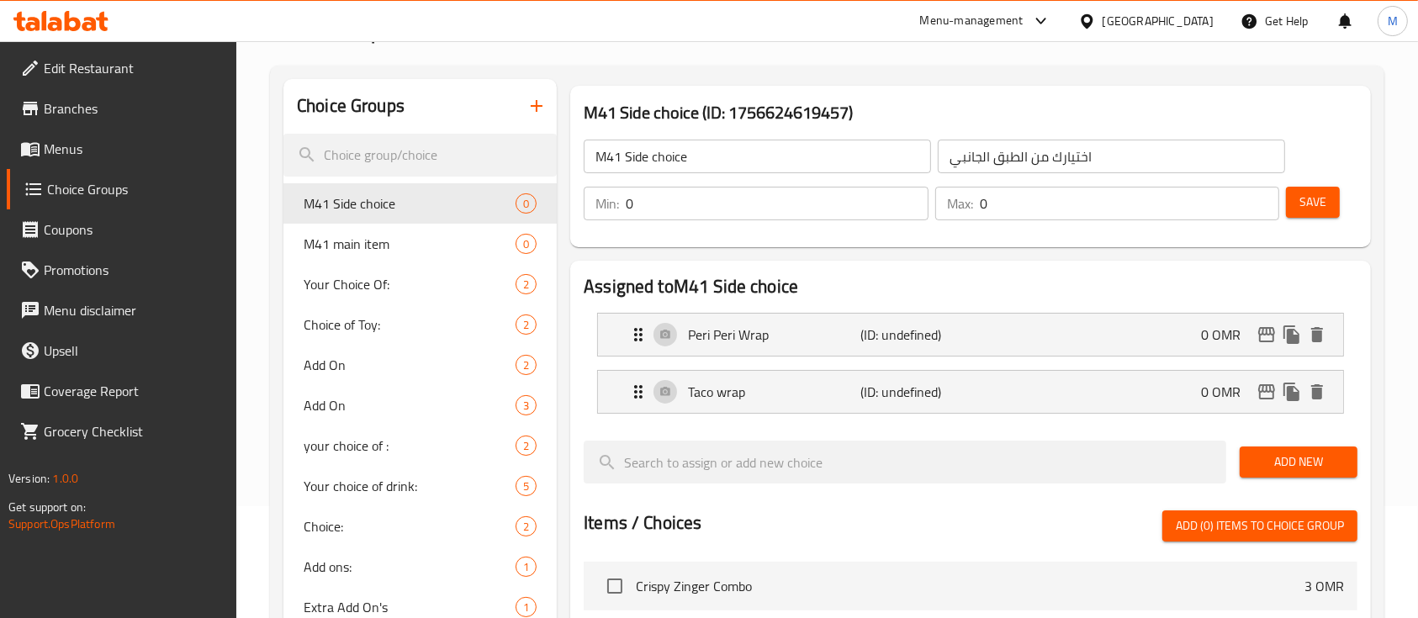
click at [1303, 464] on span "Add New" at bounding box center [1298, 461] width 91 height 21
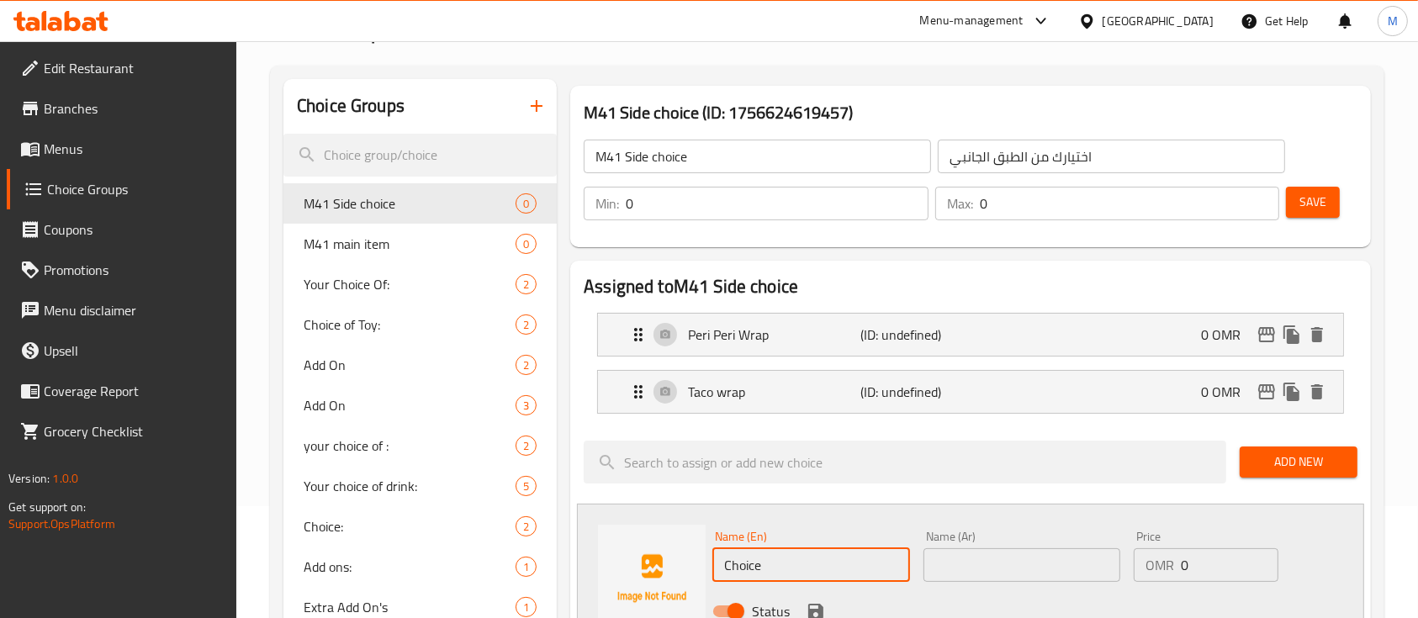
click at [818, 568] on input "Choice" at bounding box center [810, 565] width 197 height 34
type input "ؤ"
type input "Crispy zinger"
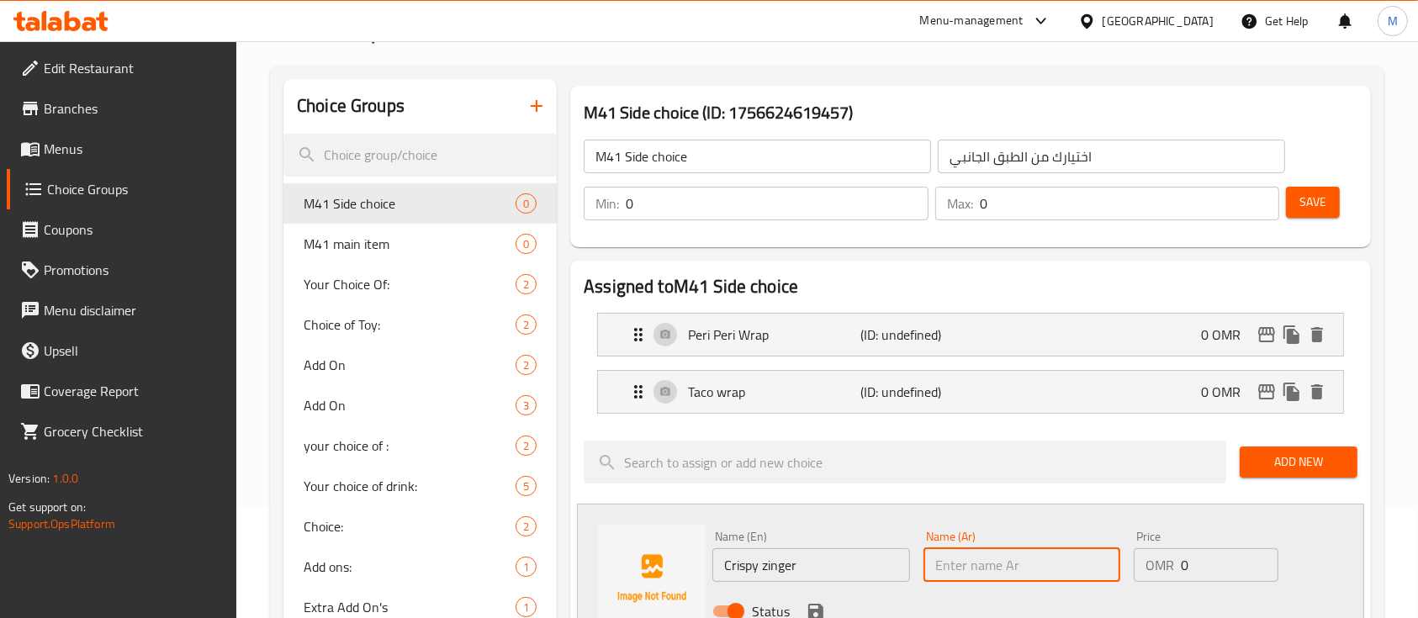
drag, startPoint x: 973, startPoint y: 573, endPoint x: 954, endPoint y: 557, distance: 23.9
click at [973, 573] on input "text" at bounding box center [1021, 565] width 197 height 34
type input "كريسبي زنجر"
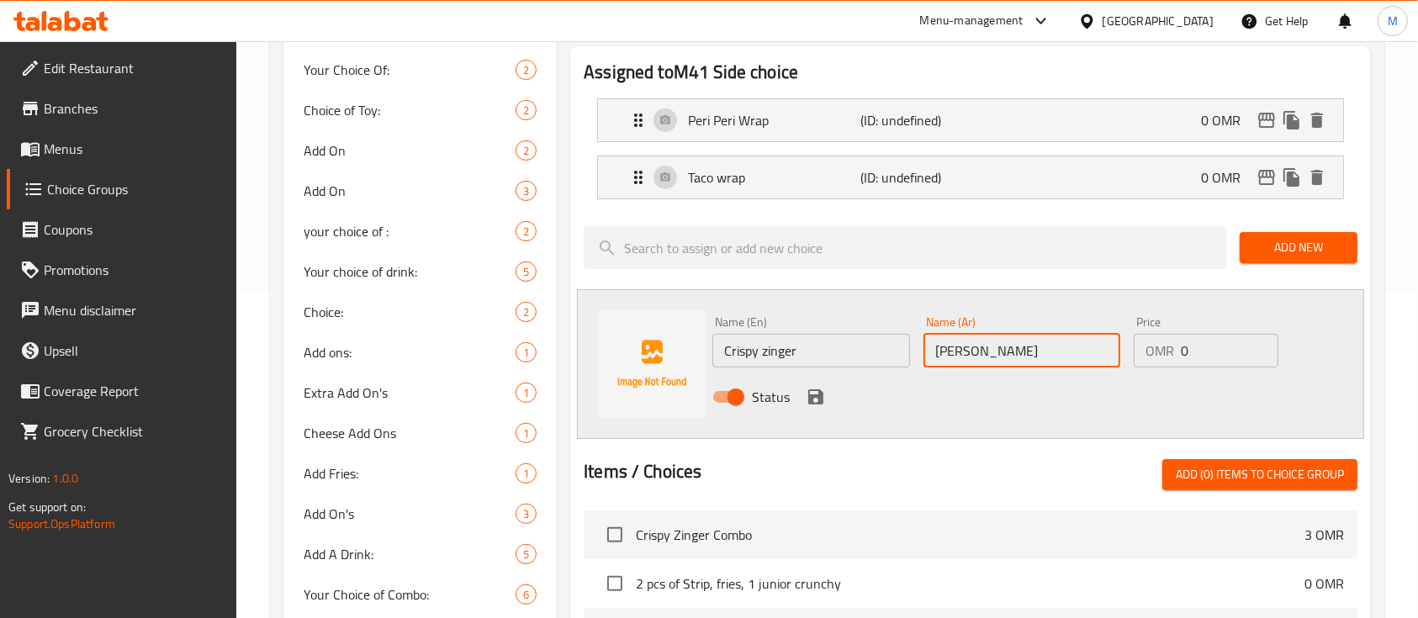
scroll to position [336, 0]
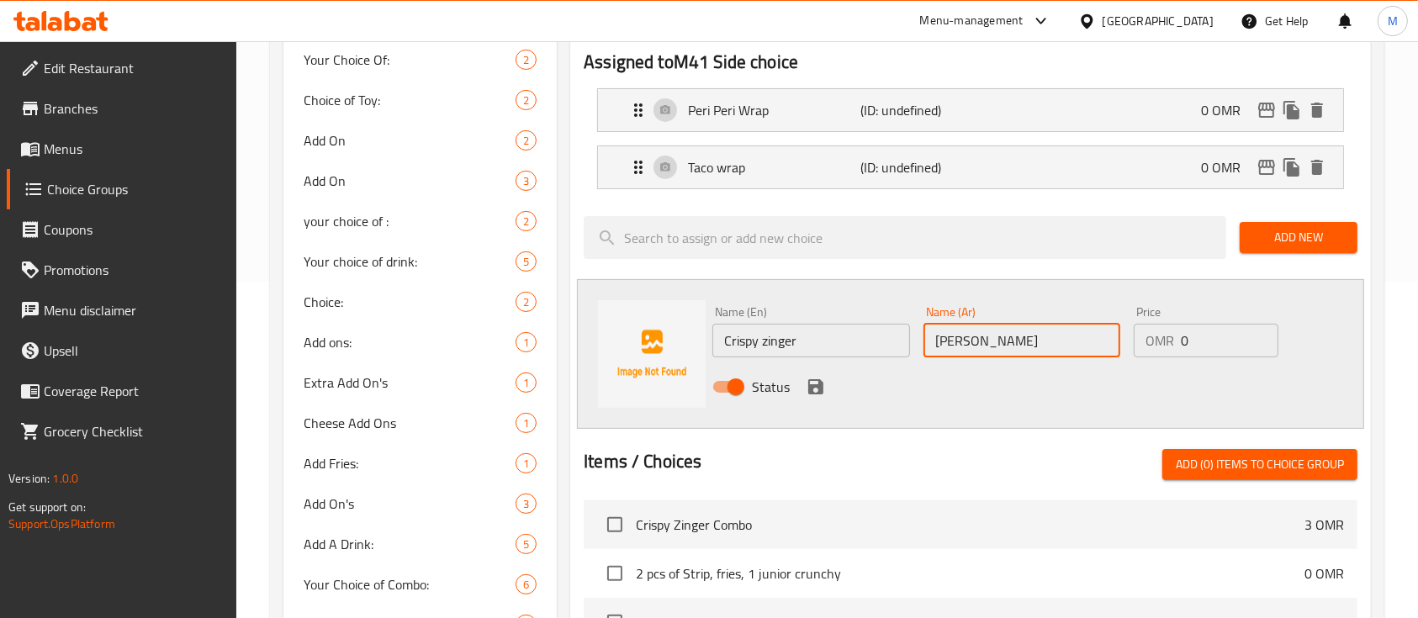
click at [817, 389] on icon "save" at bounding box center [815, 386] width 15 height 15
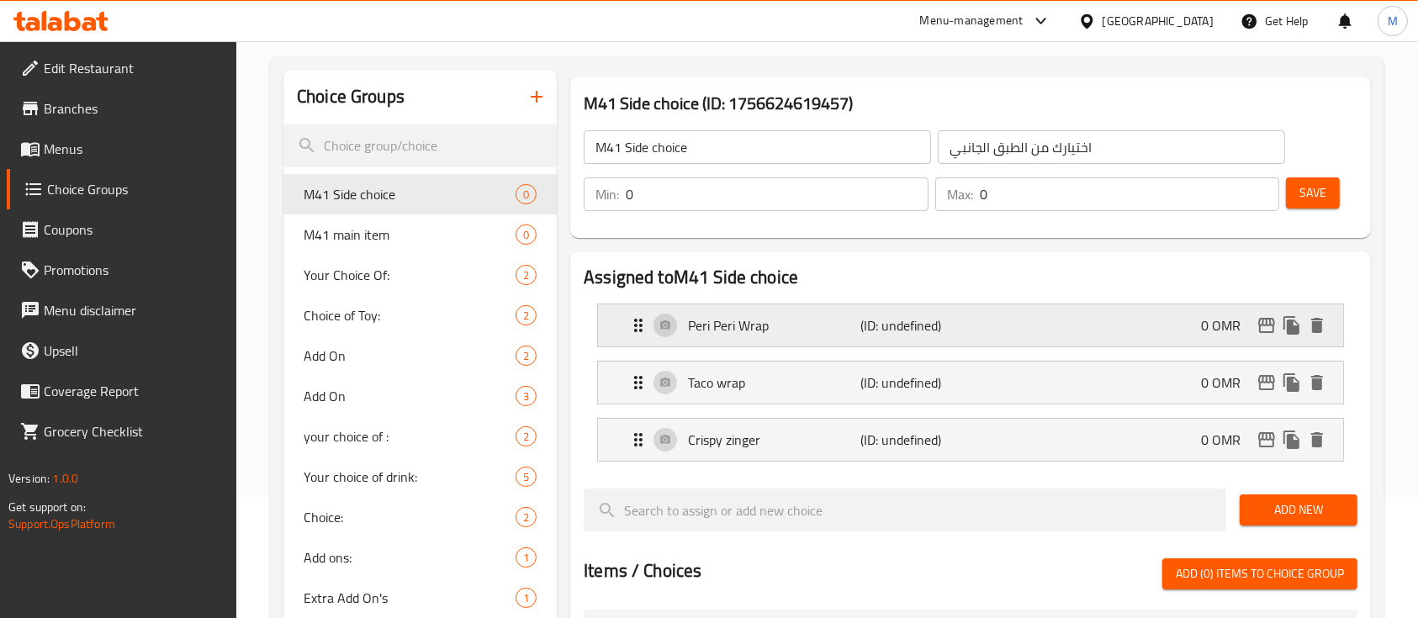
scroll to position [112, 0]
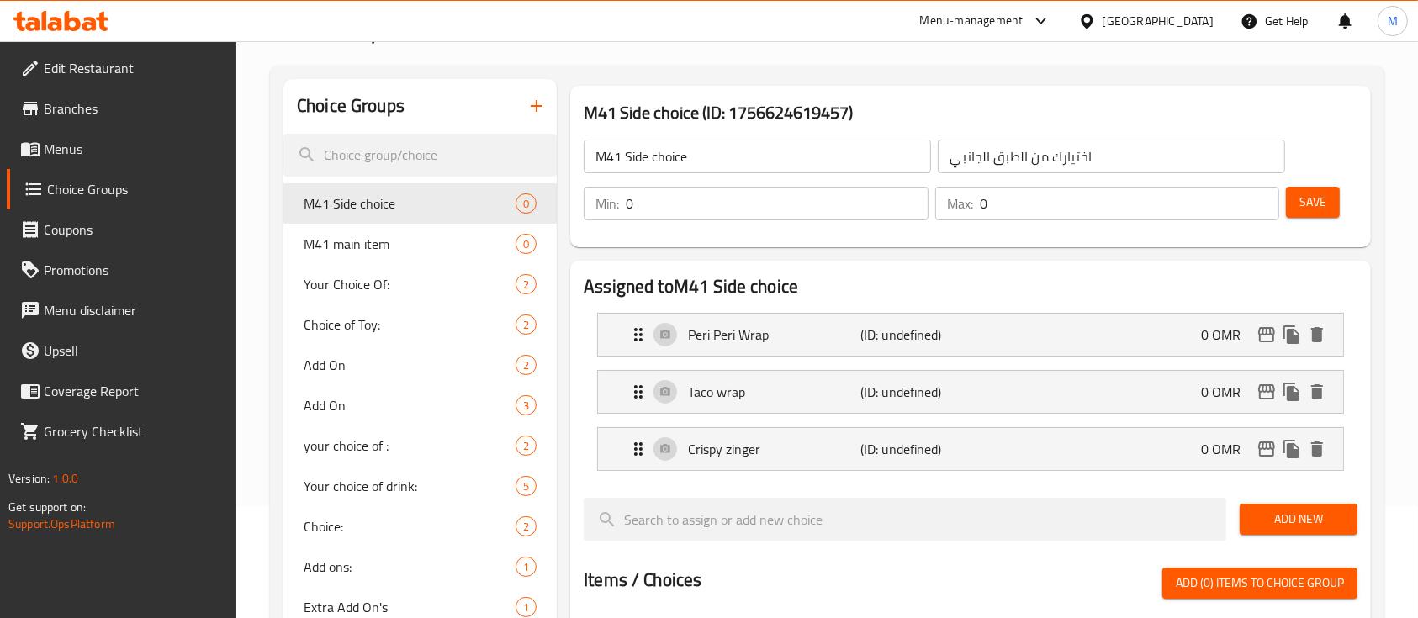
click at [531, 107] on icon "button" at bounding box center [536, 106] width 20 height 20
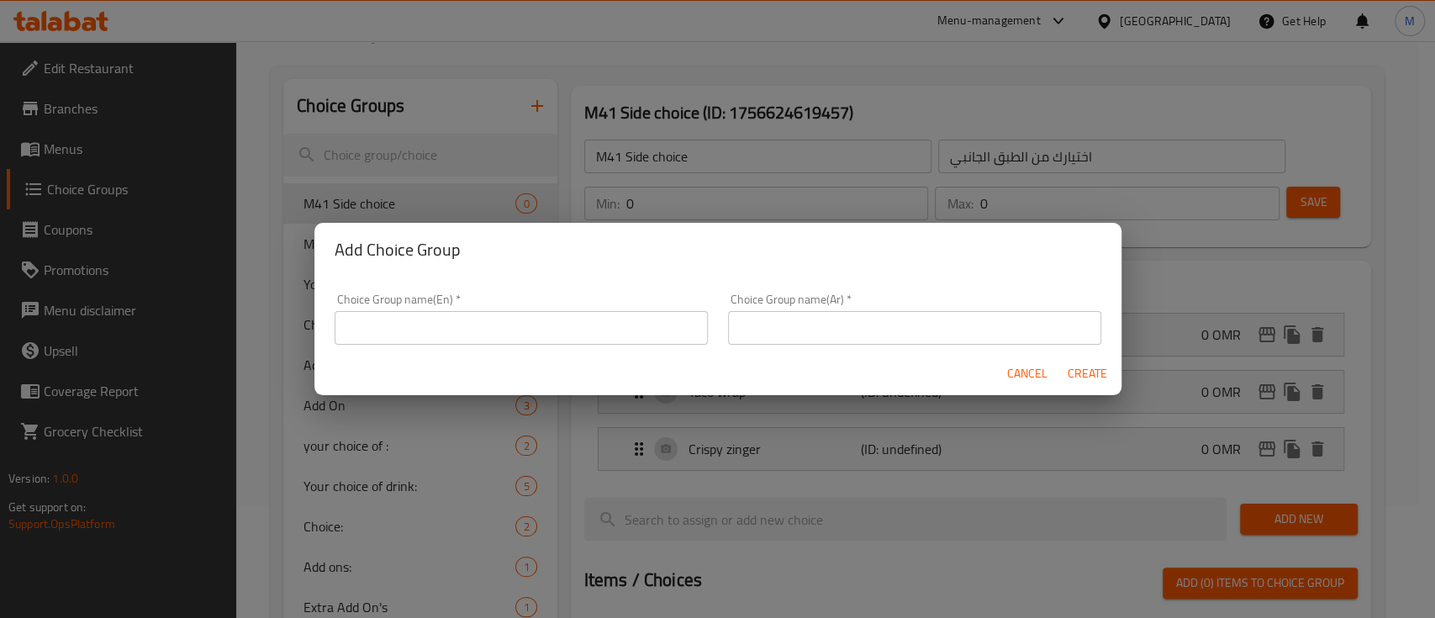
click at [473, 360] on div "Cancel Create" at bounding box center [717, 373] width 807 height 45
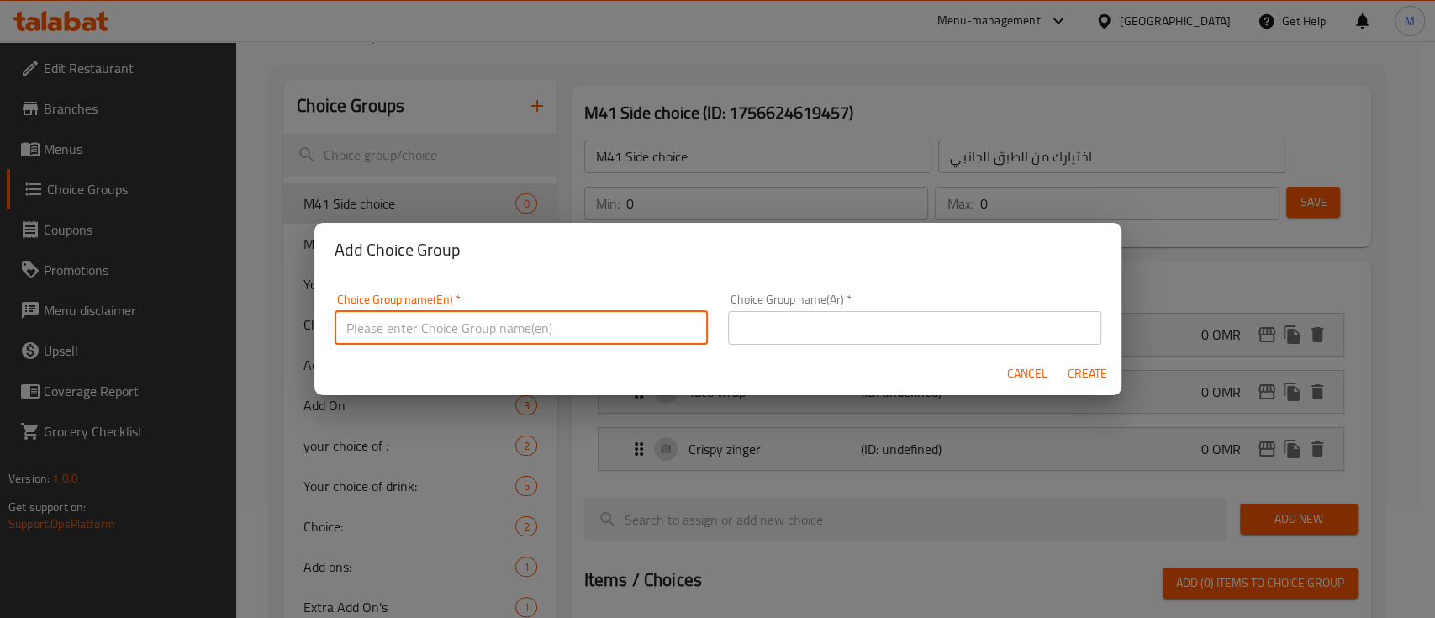
click at [464, 334] on input "text" at bounding box center [521, 328] width 373 height 34
type input "ف"
type input "m41 2nd choice"
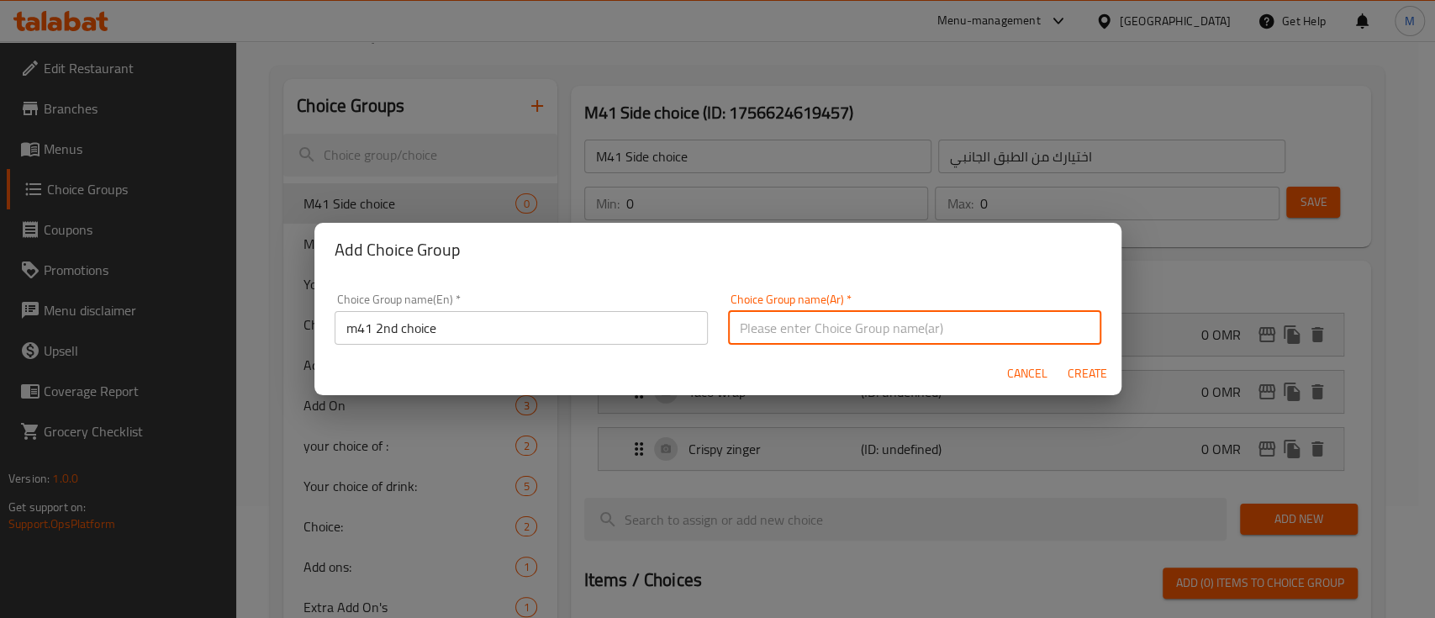
click at [754, 319] on input "text" at bounding box center [914, 328] width 373 height 34
type input "الطبق الجانبي الثاني"
click at [1064, 380] on button "Create" at bounding box center [1088, 373] width 54 height 31
type input "m41 2nd choice"
type input "الطبق الجانبي الثاني"
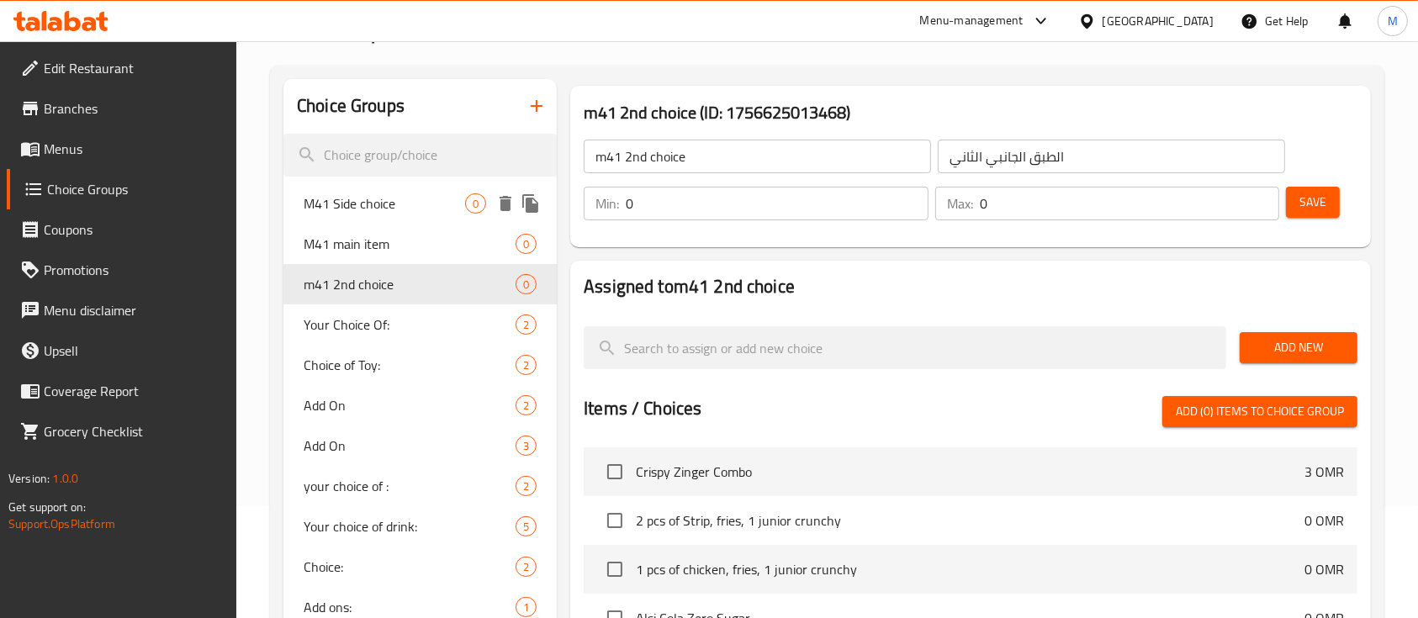
click at [370, 193] on span "M41 Side choice" at bounding box center [384, 203] width 161 height 20
type input "M41 Side choice"
type input "اختيارك من الطبق الجانبي"
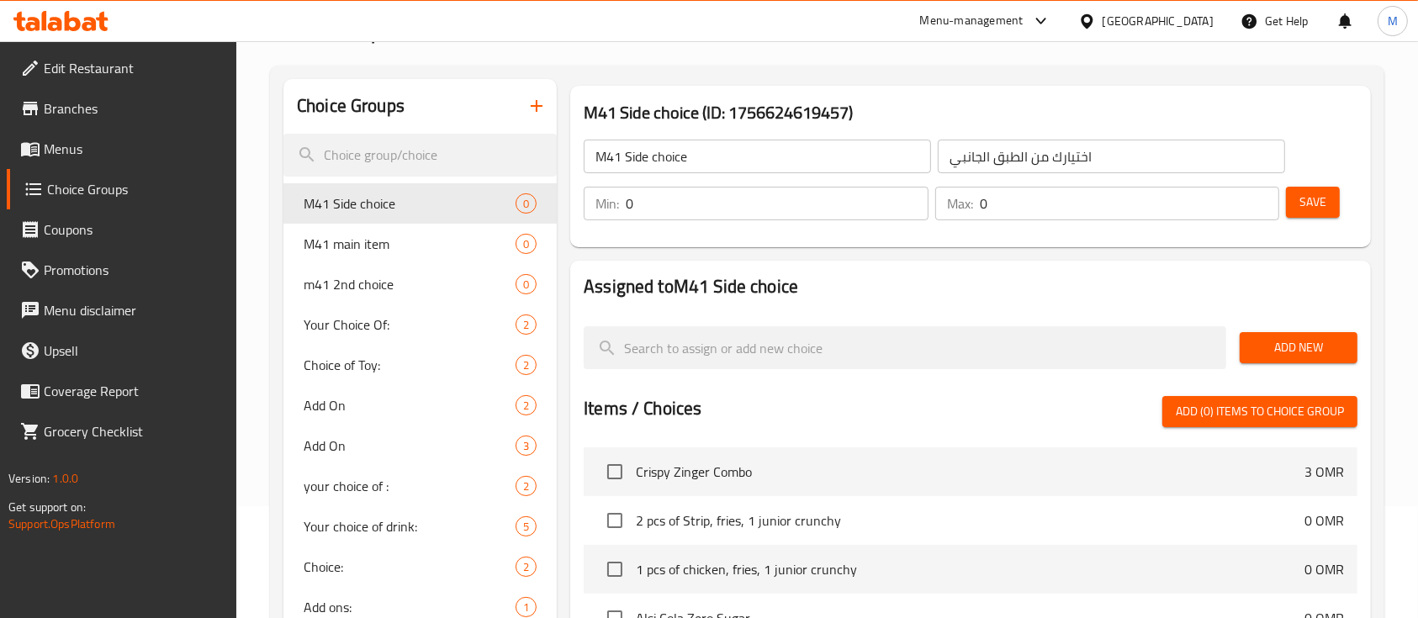
click at [1285, 337] on span "Add New" at bounding box center [1298, 347] width 91 height 21
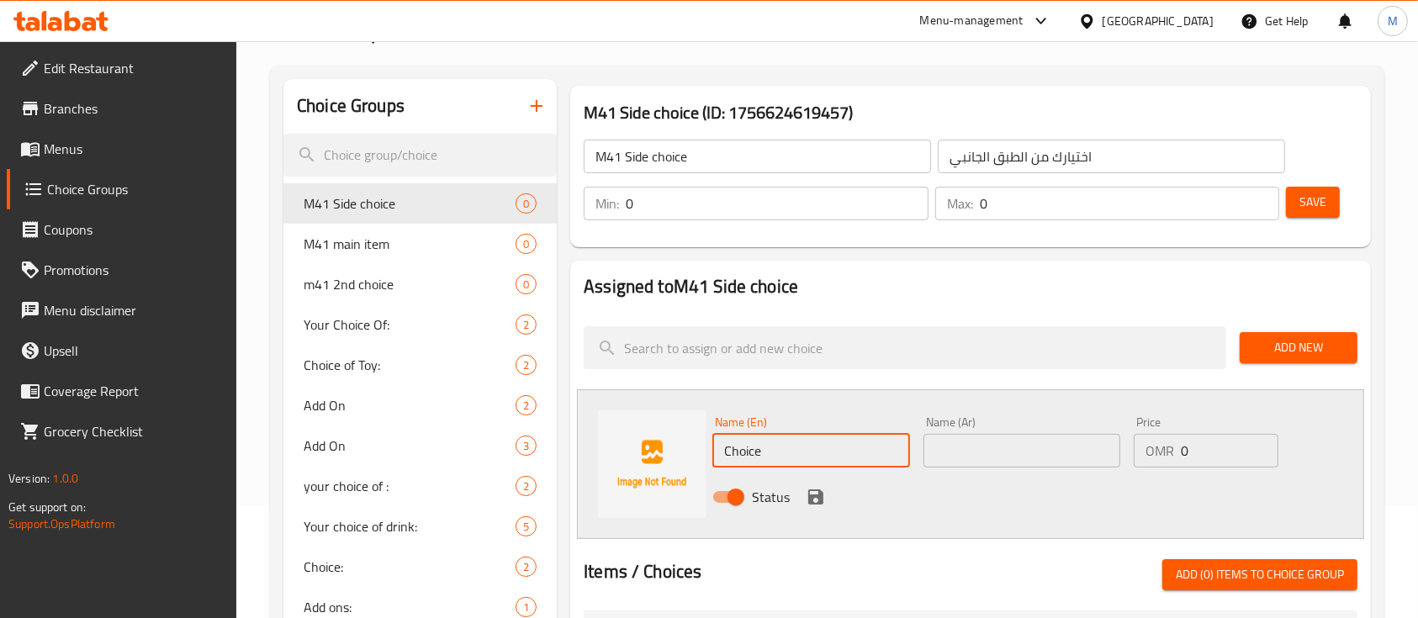
click at [800, 437] on input "Choice" at bounding box center [810, 451] width 197 height 34
type input "1 pc of chicken"
click at [991, 454] on input "text" at bounding box center [1021, 451] width 197 height 34
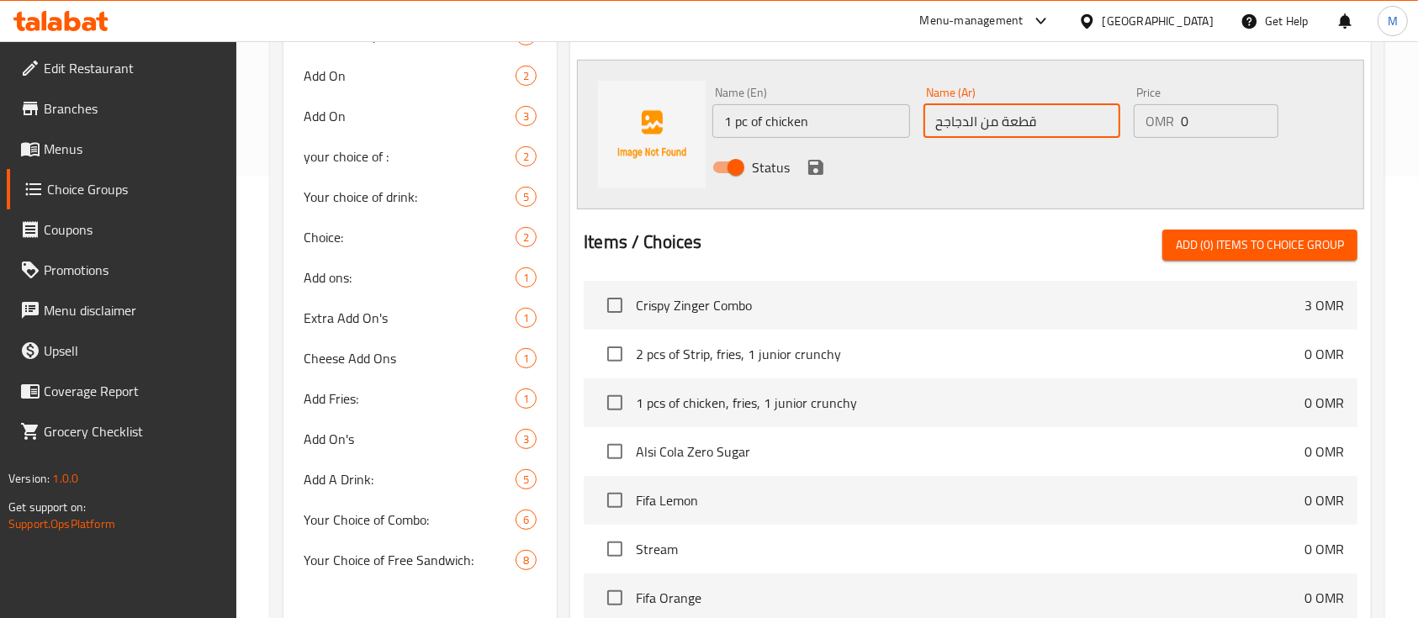
scroll to position [448, 0]
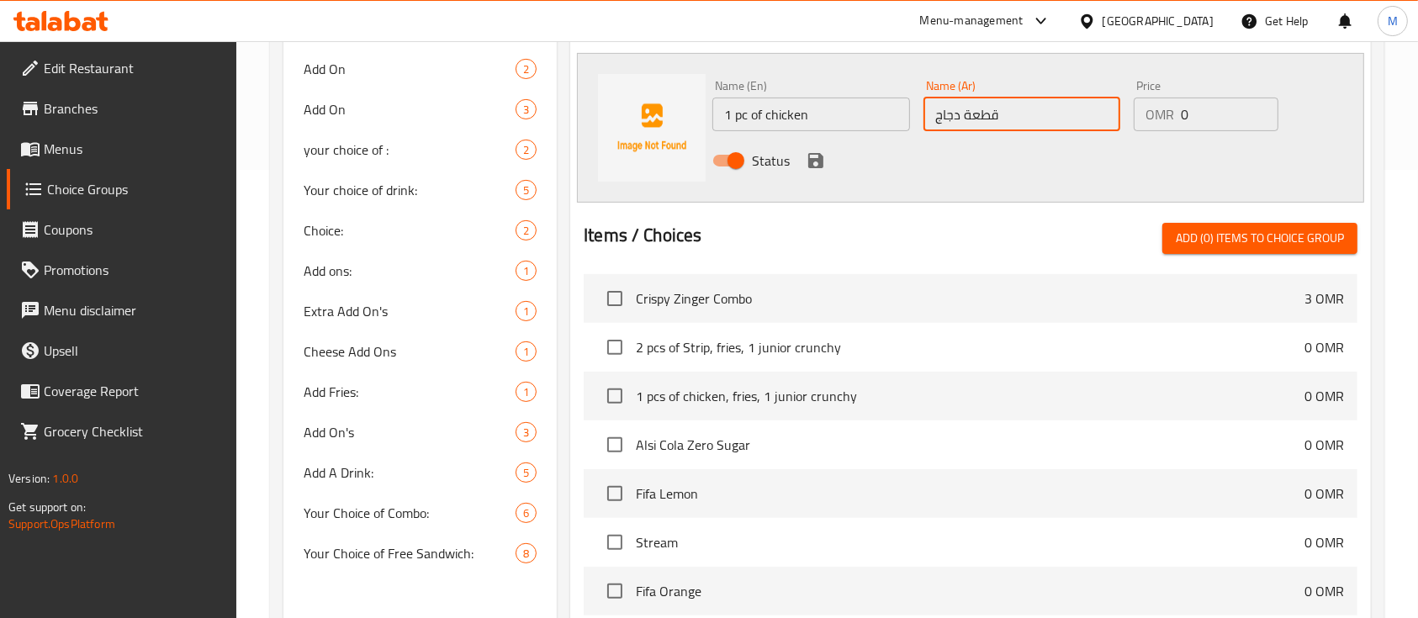
type input "قطعة دجاج"
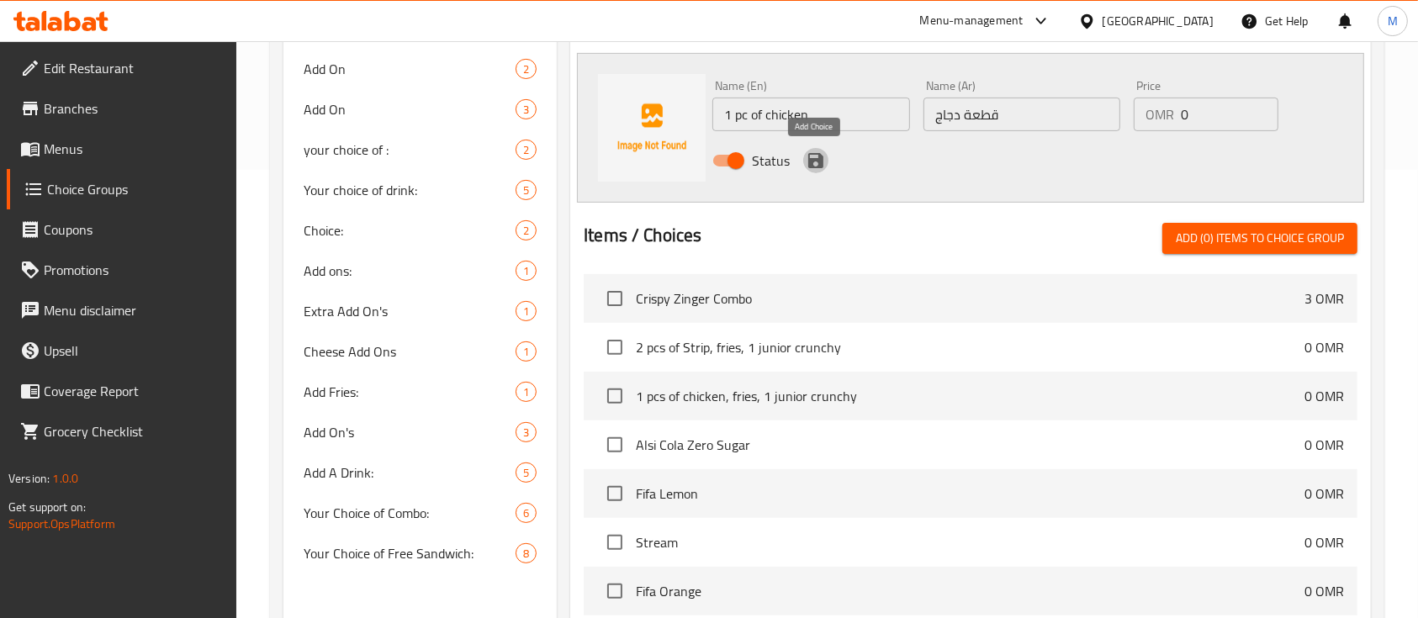
click at [823, 160] on icon "save" at bounding box center [815, 160] width 20 height 20
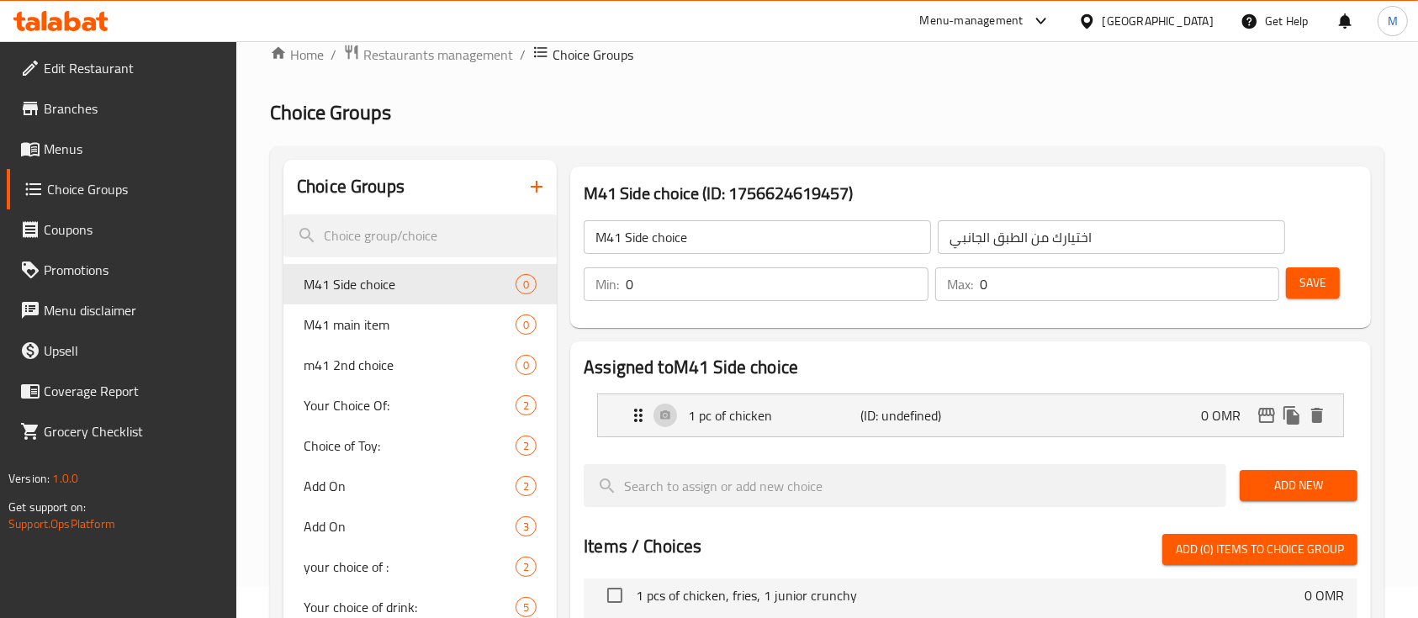
scroll to position [0, 0]
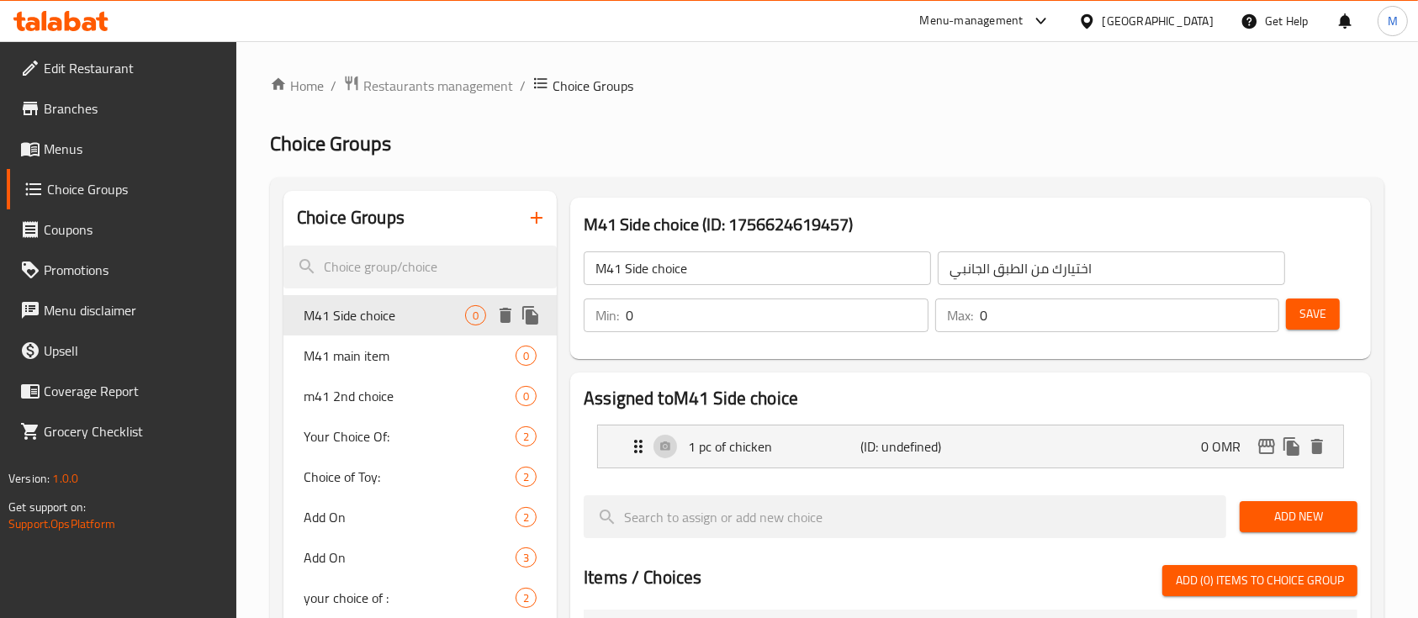
click at [402, 313] on span "M41 Side choice" at bounding box center [384, 315] width 161 height 20
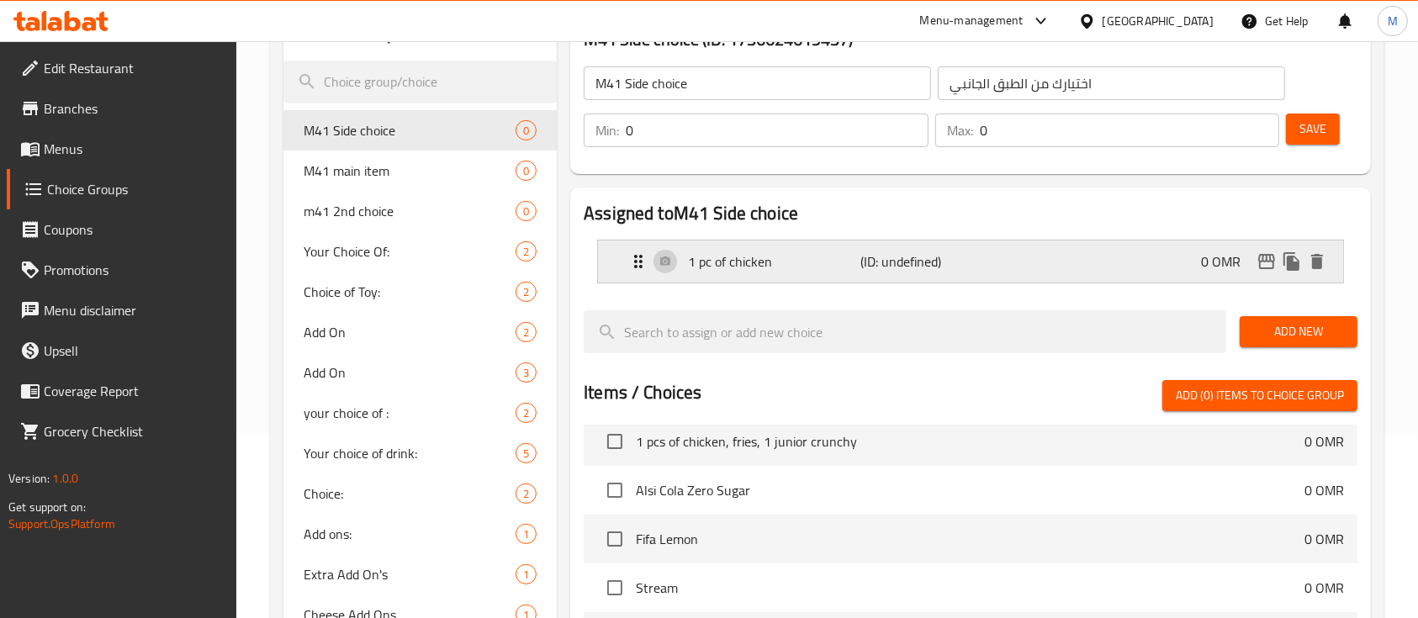
scroll to position [224, 0]
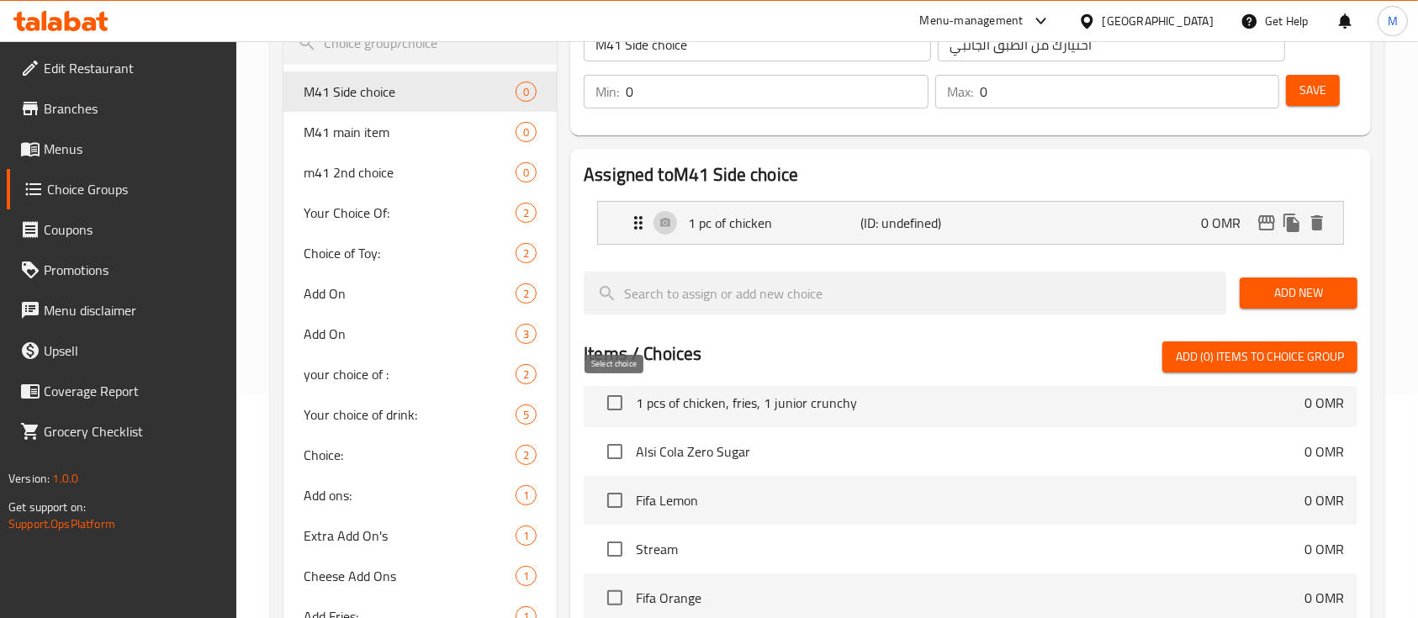
click at [617, 400] on input "checkbox" at bounding box center [614, 402] width 35 height 35
click at [616, 401] on input "checkbox" at bounding box center [614, 402] width 35 height 35
checkbox input "false"
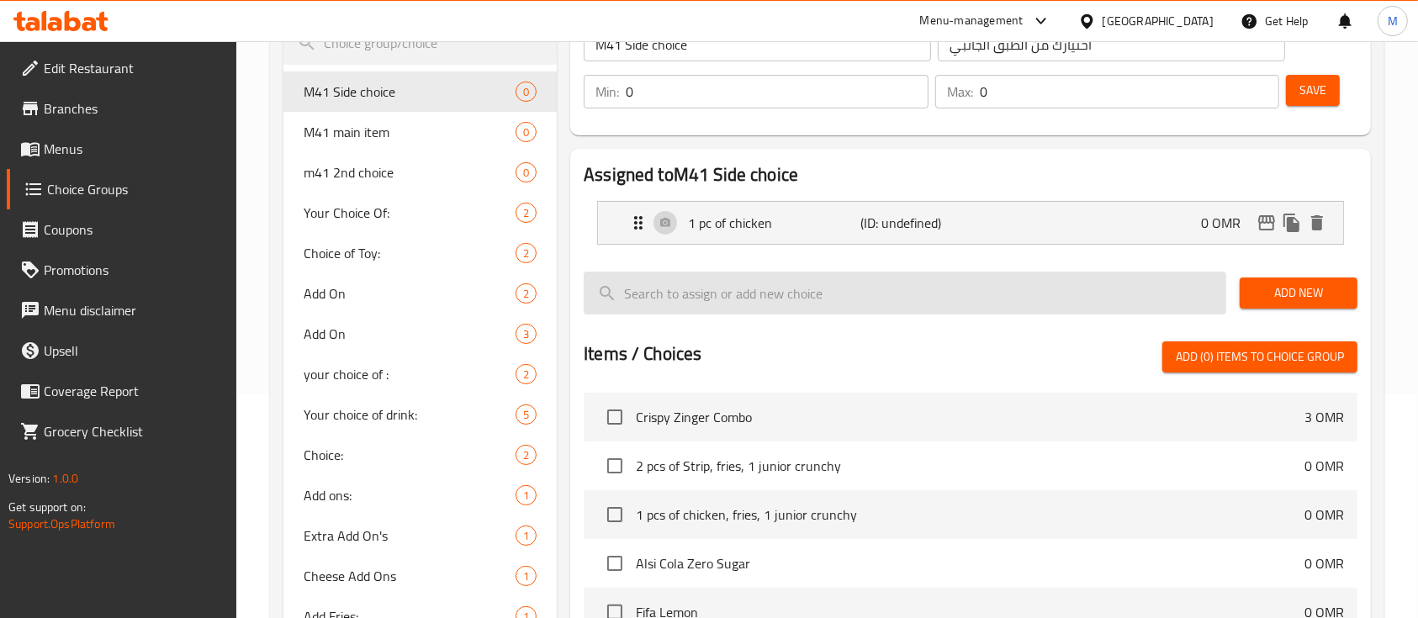
click at [780, 288] on input "search" at bounding box center [905, 293] width 642 height 43
type input "ب"
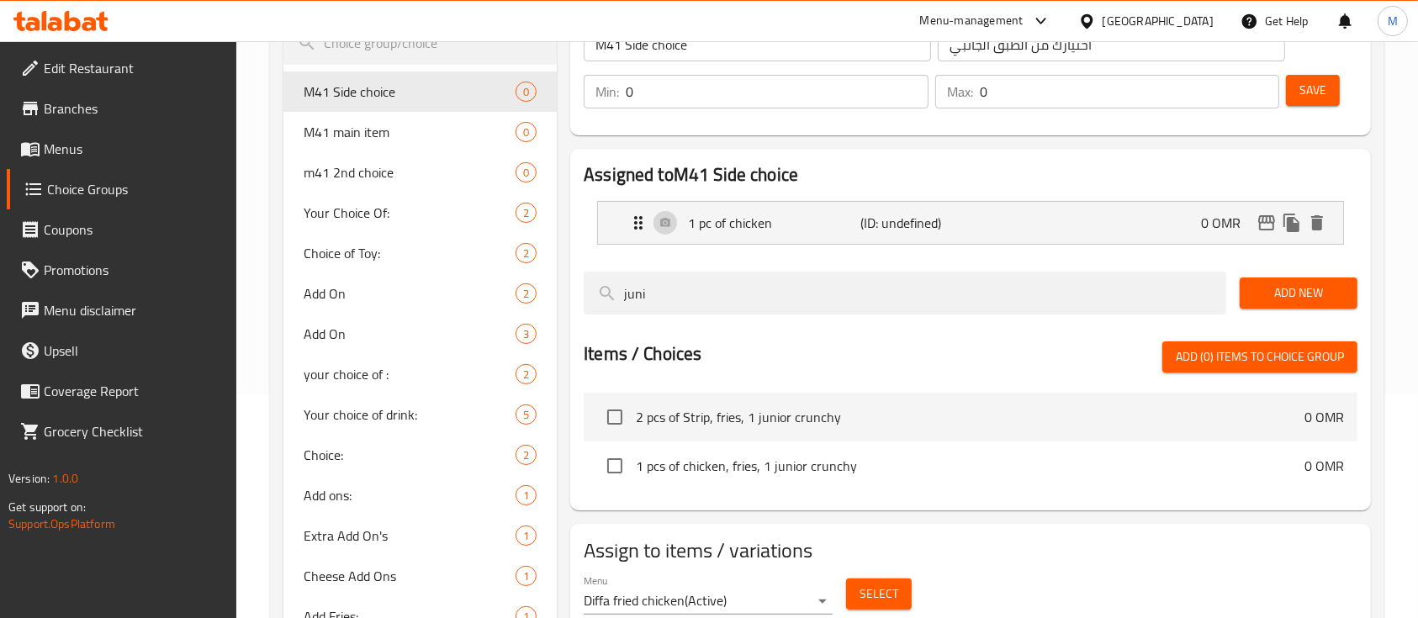
type input "jun"
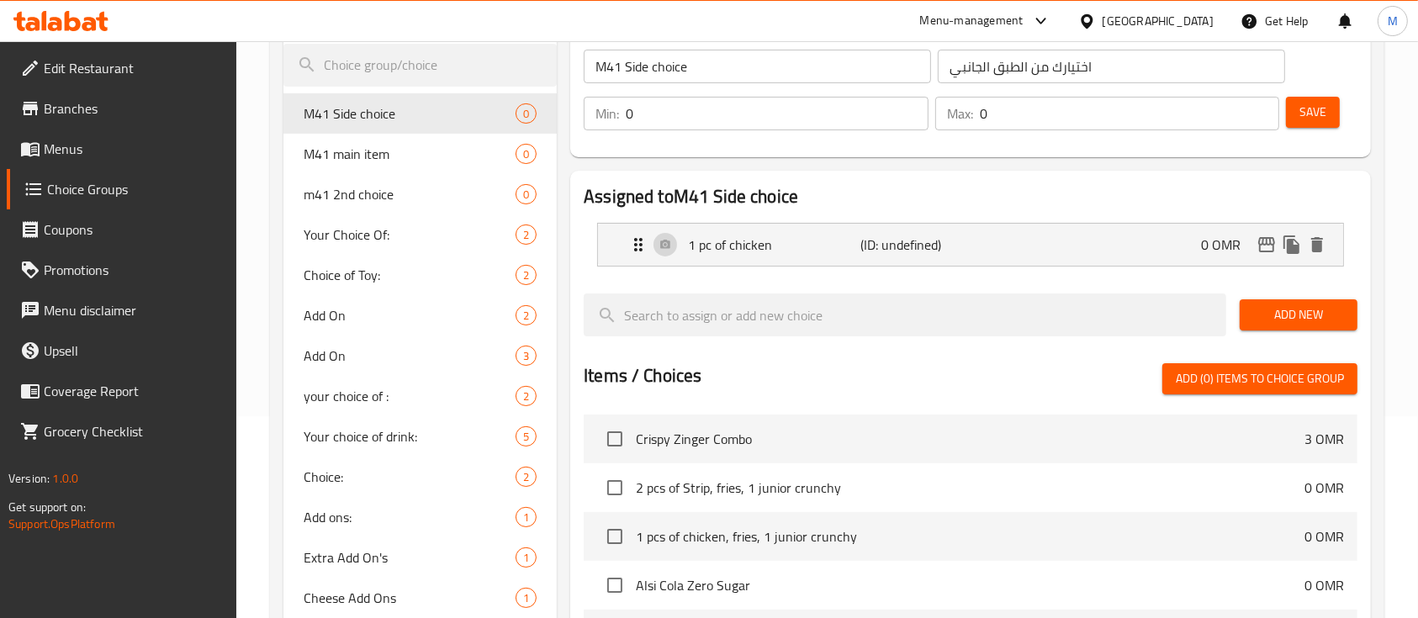
scroll to position [0, 0]
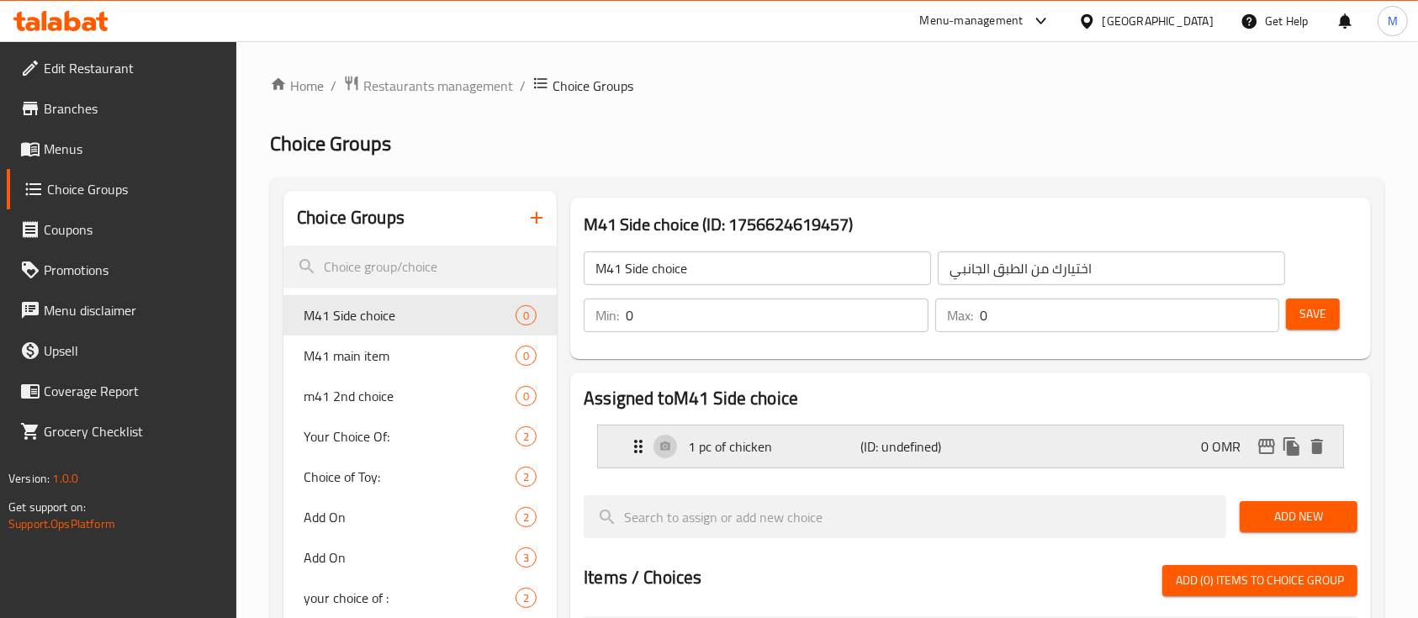
click at [955, 438] on p "(ID: undefined)" at bounding box center [917, 446] width 115 height 20
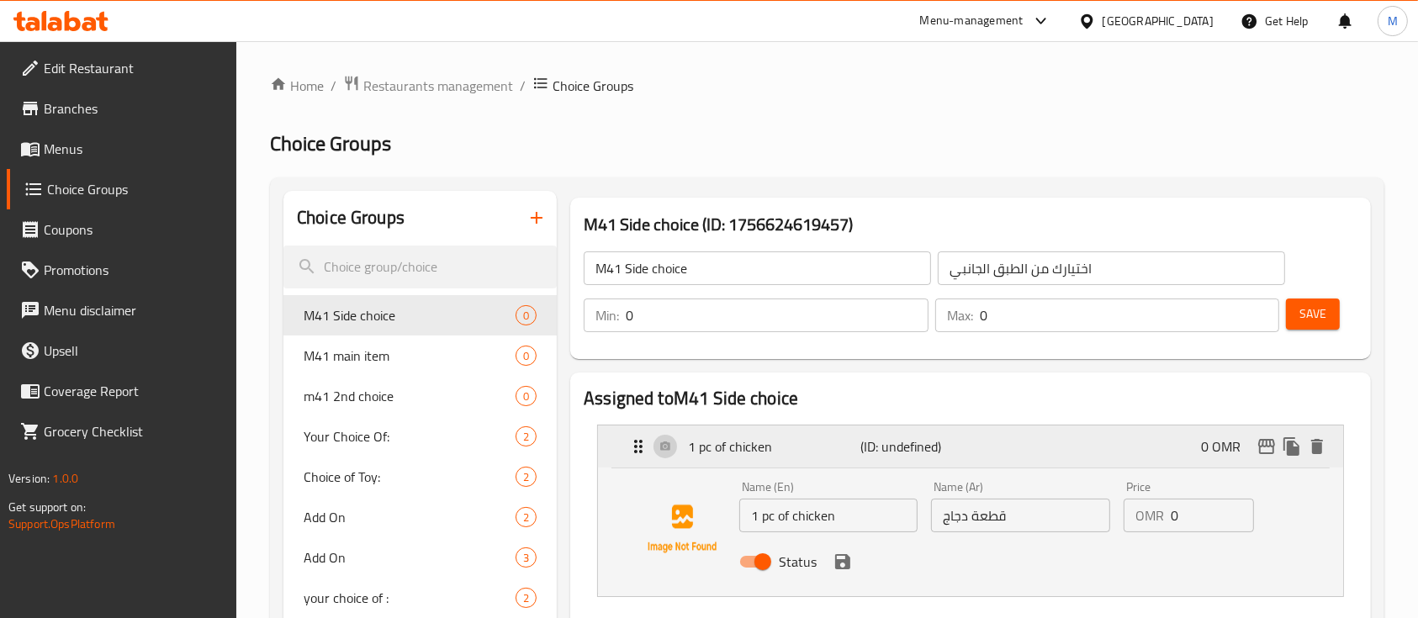
click at [955, 438] on p "(ID: undefined)" at bounding box center [917, 446] width 115 height 20
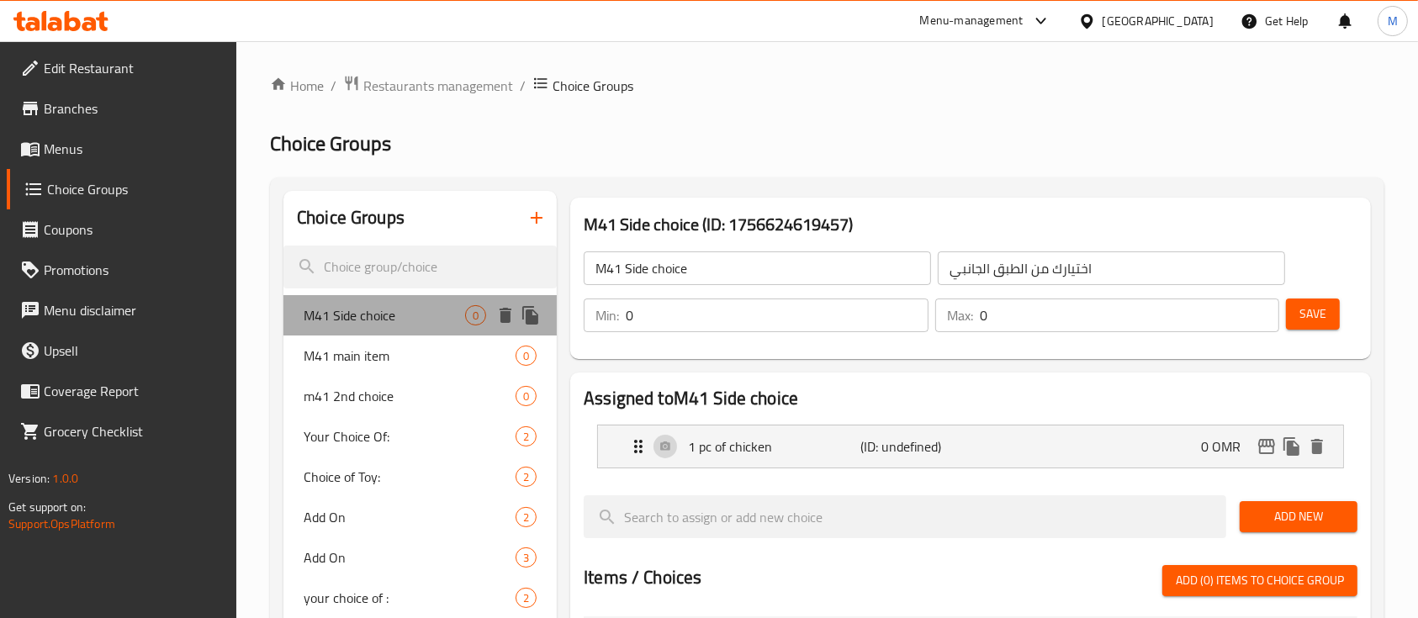
click at [437, 317] on span "M41 Side choice" at bounding box center [384, 315] width 161 height 20
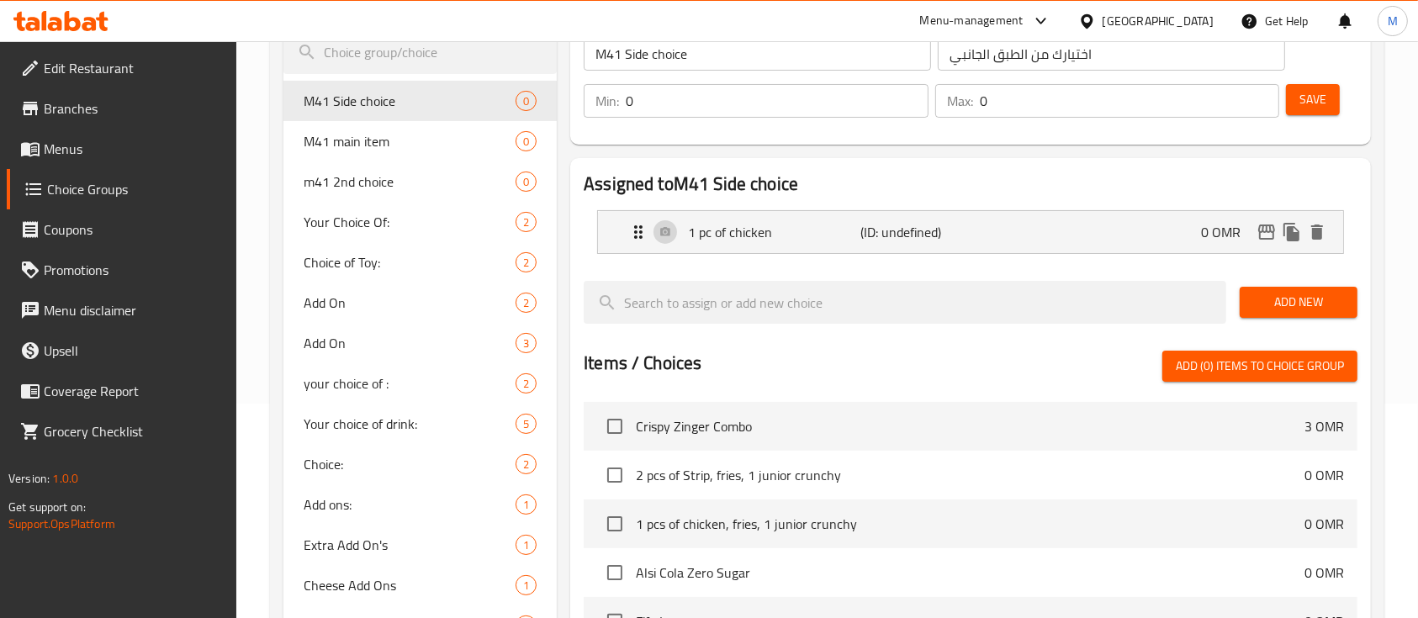
scroll to position [224, 0]
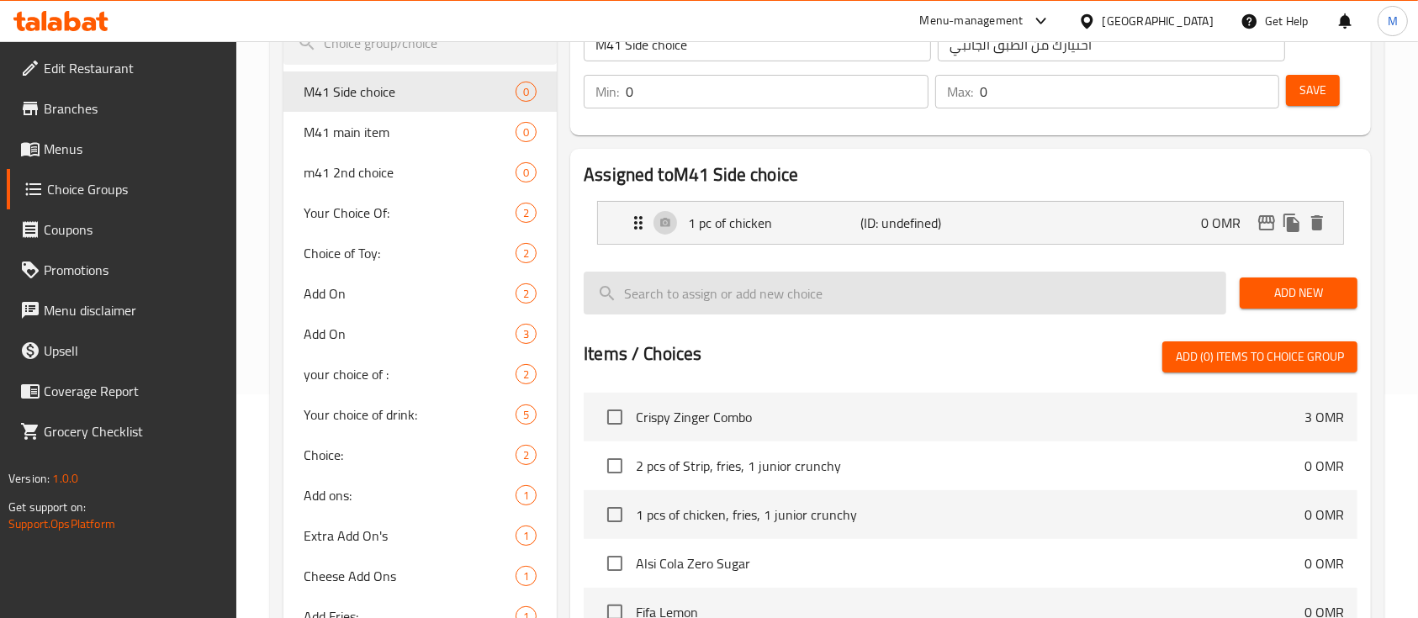
click at [763, 276] on input "search" at bounding box center [905, 293] width 642 height 43
type input "g"
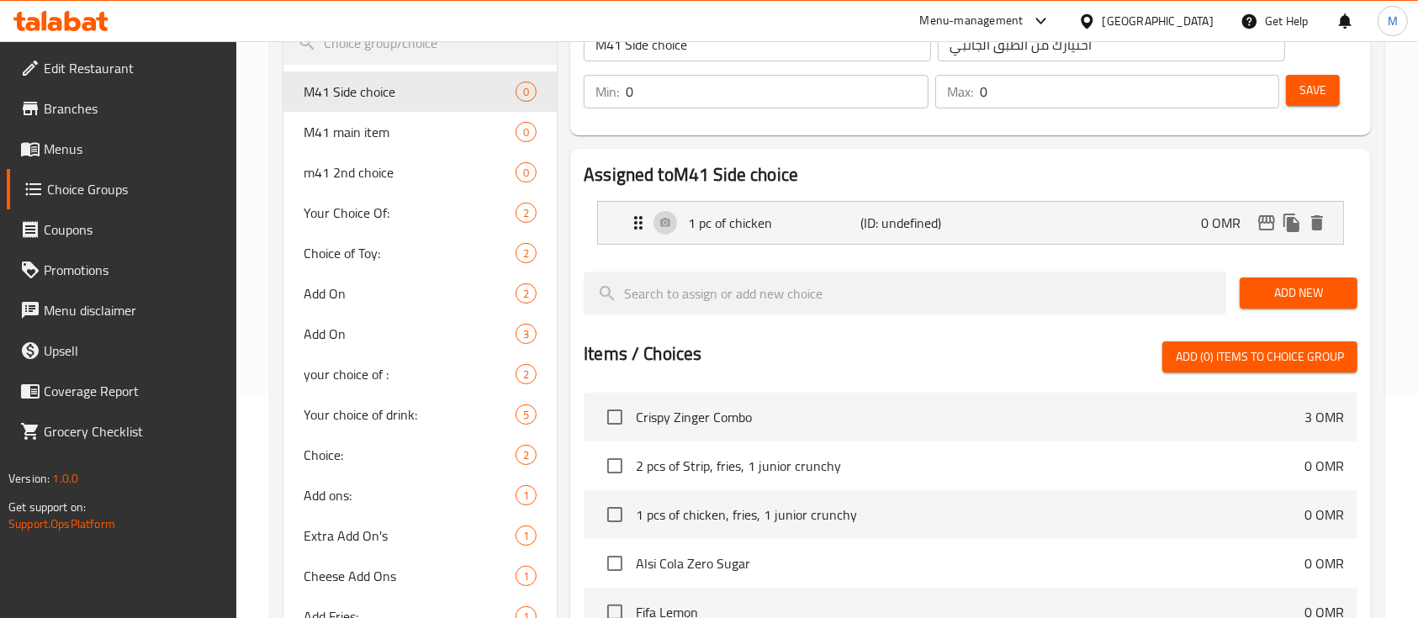
click at [850, 475] on li "2 pcs of Strip, fries, 1 junior crunchy 0 OMR" at bounding box center [971, 465] width 774 height 49
click at [816, 461] on span "2 pcs of Strip, fries, 1 junior crunchy" at bounding box center [970, 466] width 668 height 20
click at [864, 463] on span "2 pcs of Strip, fries, 1 junior crunchy" at bounding box center [970, 466] width 668 height 20
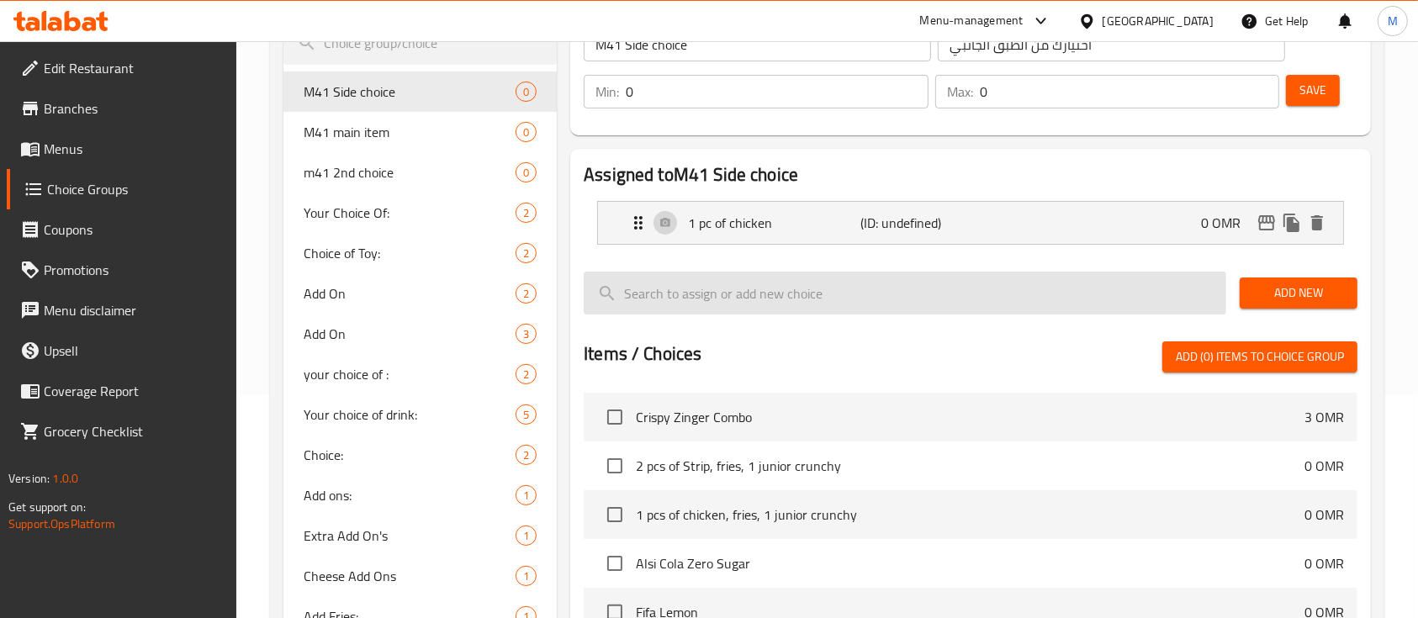
click at [983, 288] on input "search" at bounding box center [905, 293] width 642 height 43
type input "junio"
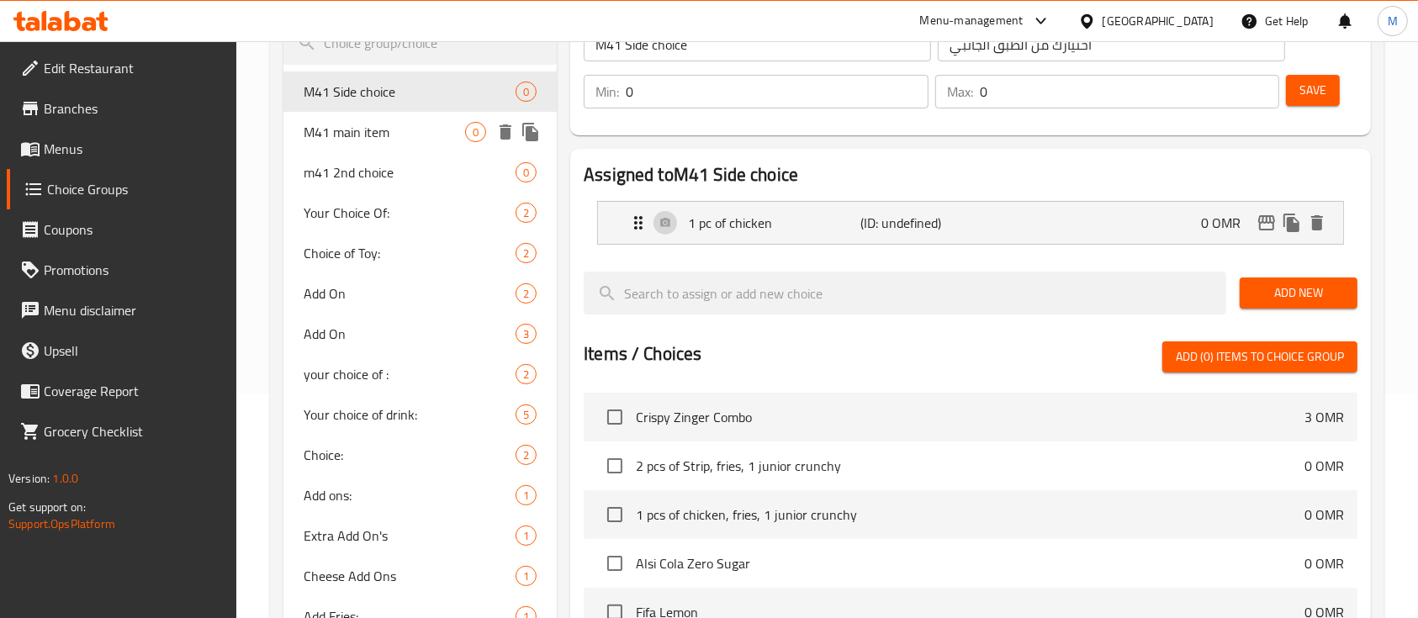
click at [333, 132] on span "M41 main item" at bounding box center [384, 132] width 161 height 20
type input "M41 main item"
type input "اختيارك من الطبق الرئيسي"
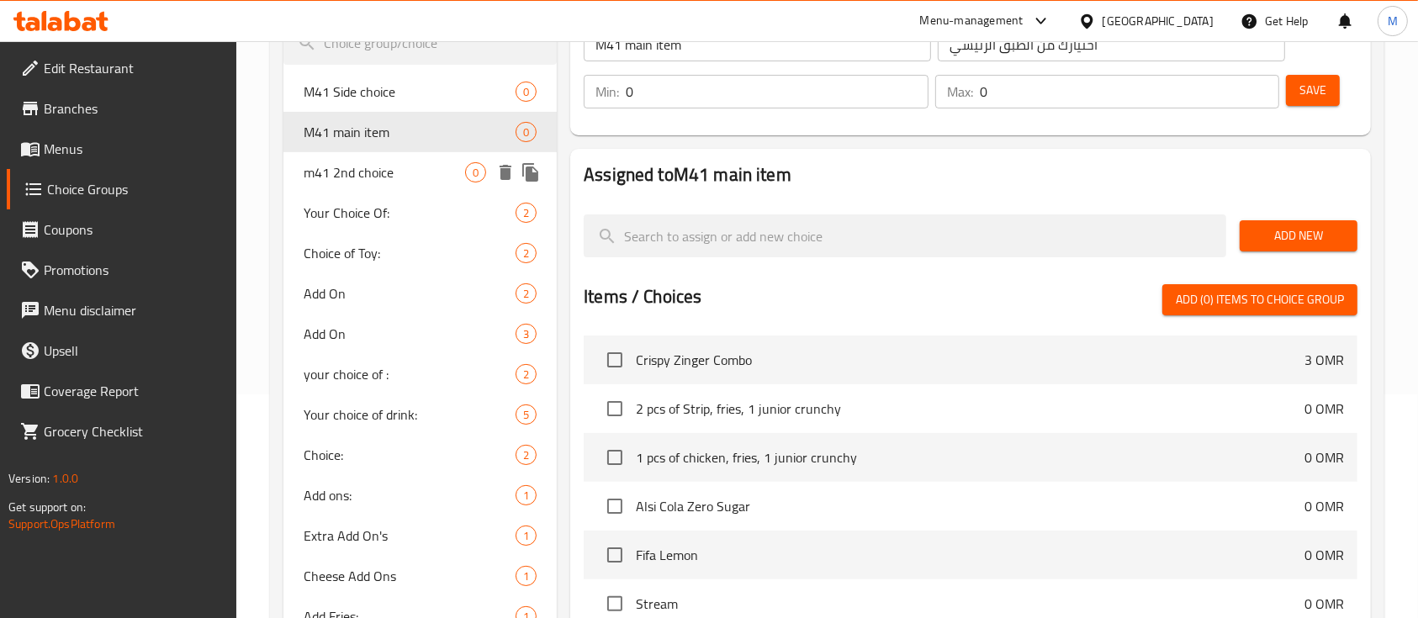
click at [351, 178] on span "m41 2nd choice" at bounding box center [384, 172] width 161 height 20
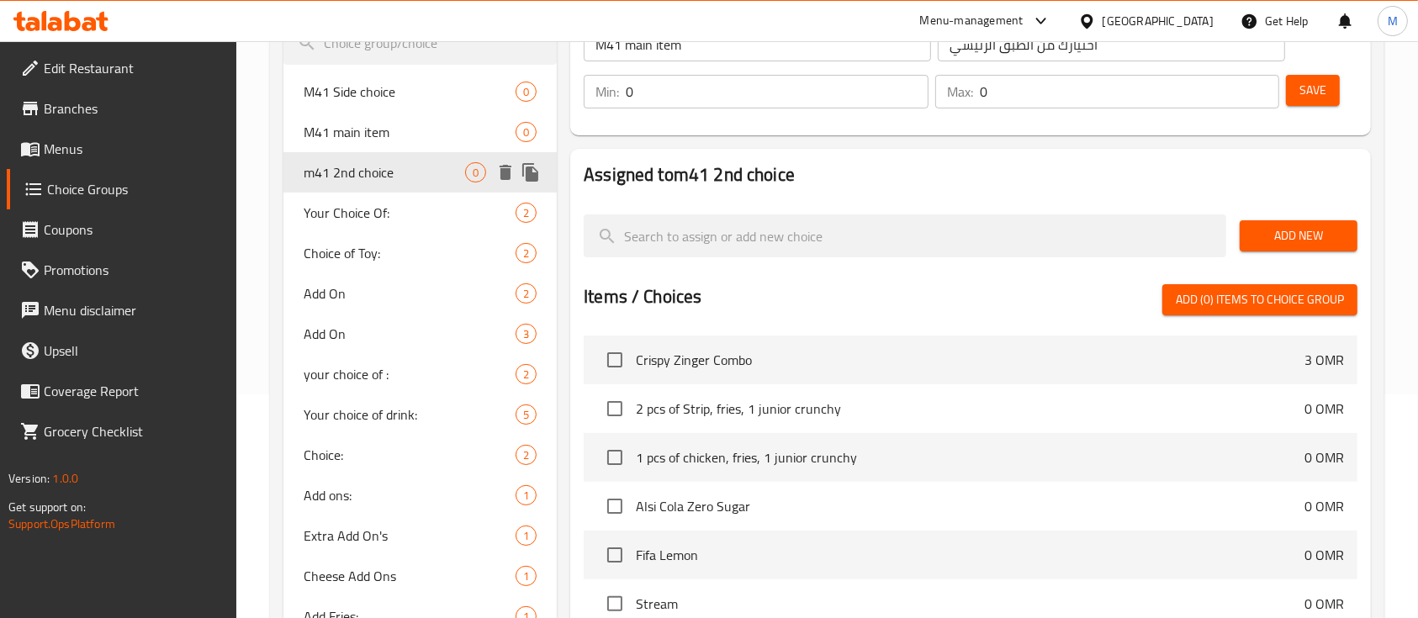
type input "m41 2nd choice"
type input "الطبق الجانبي الثاني"
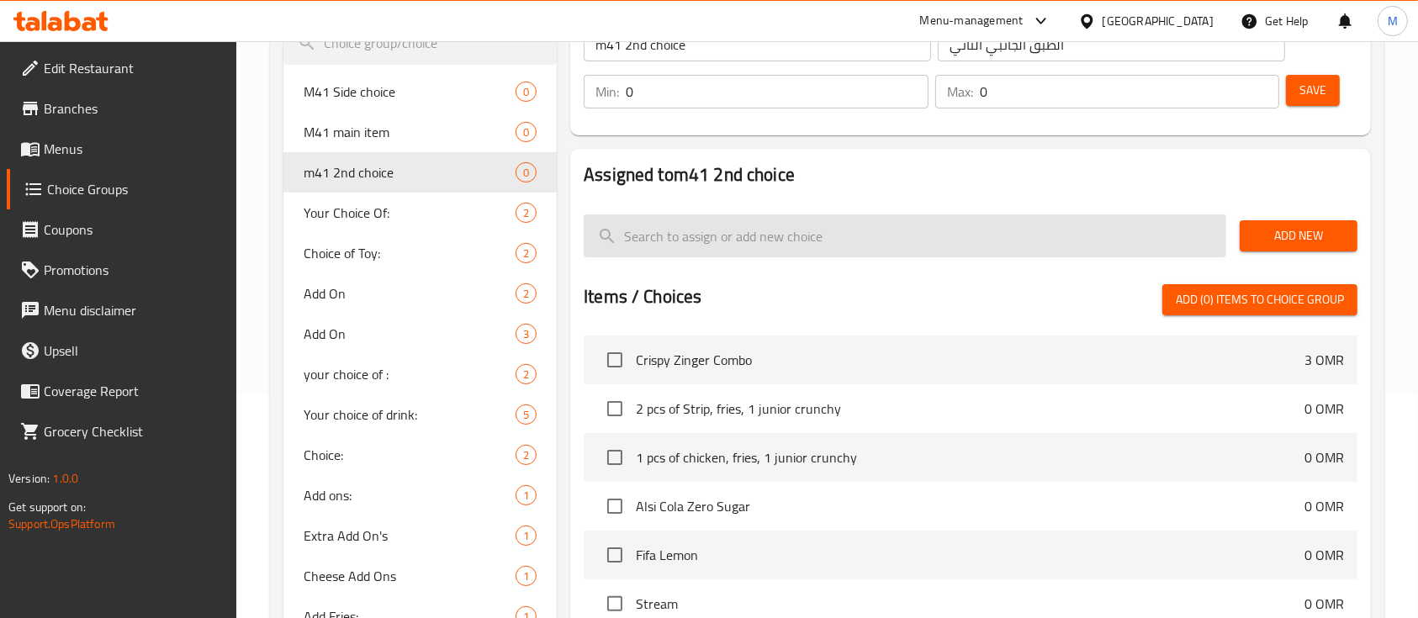
click at [717, 238] on input "search" at bounding box center [905, 235] width 642 height 43
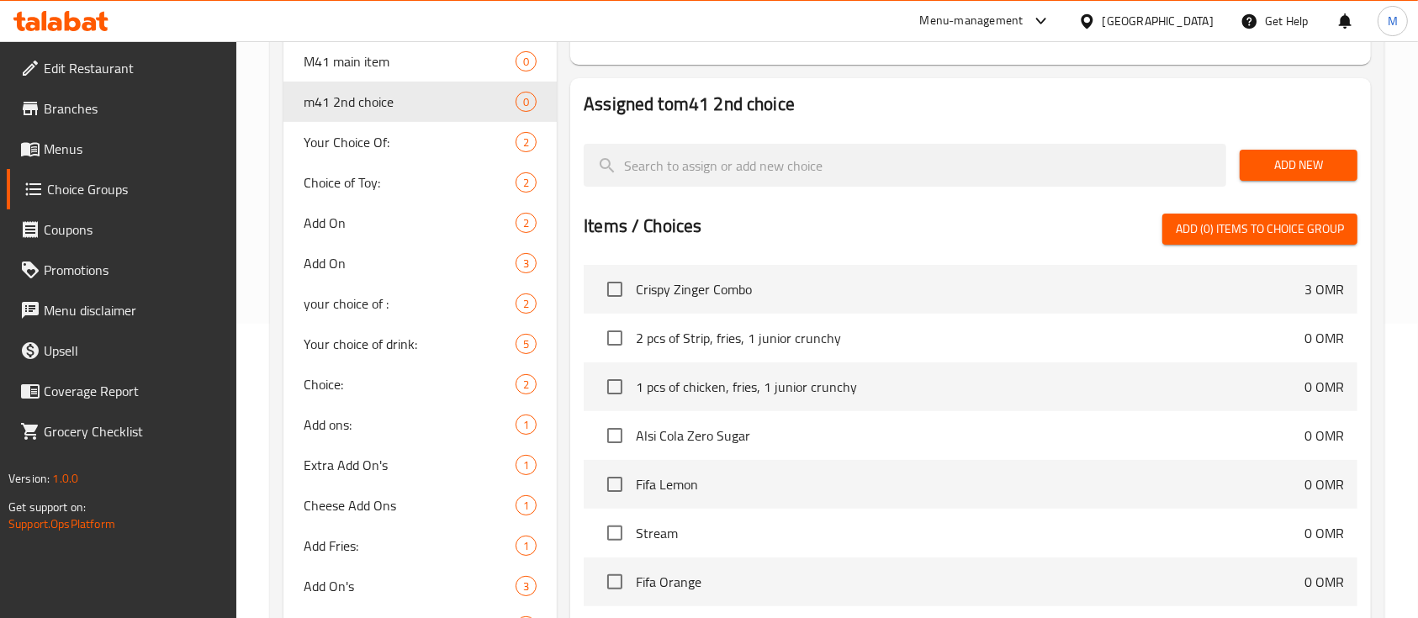
scroll to position [336, 0]
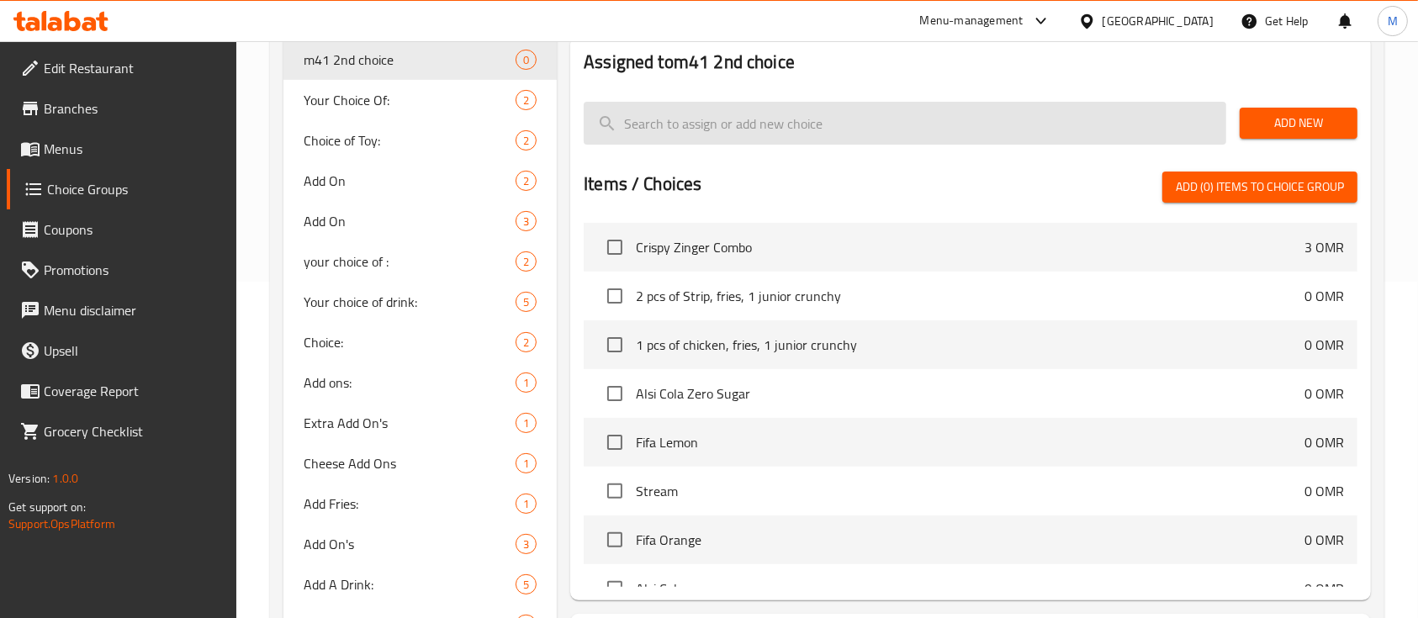
click at [667, 134] on input "search" at bounding box center [905, 123] width 642 height 43
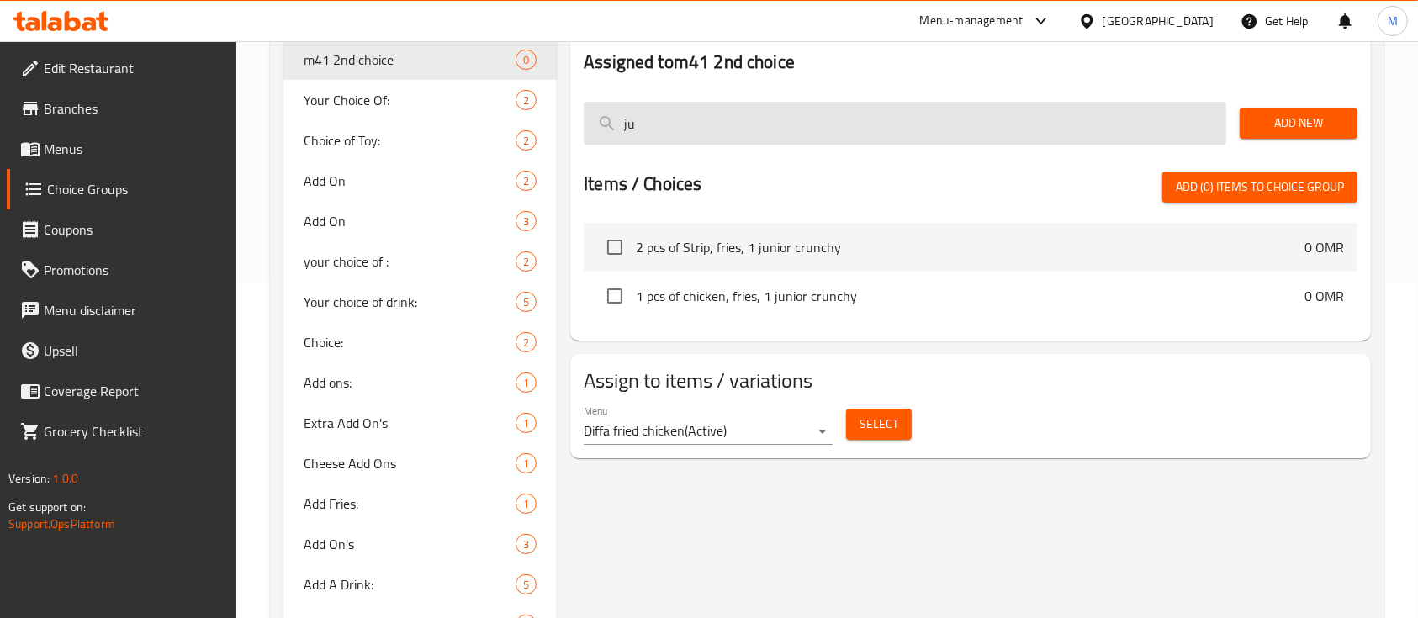
type input "j"
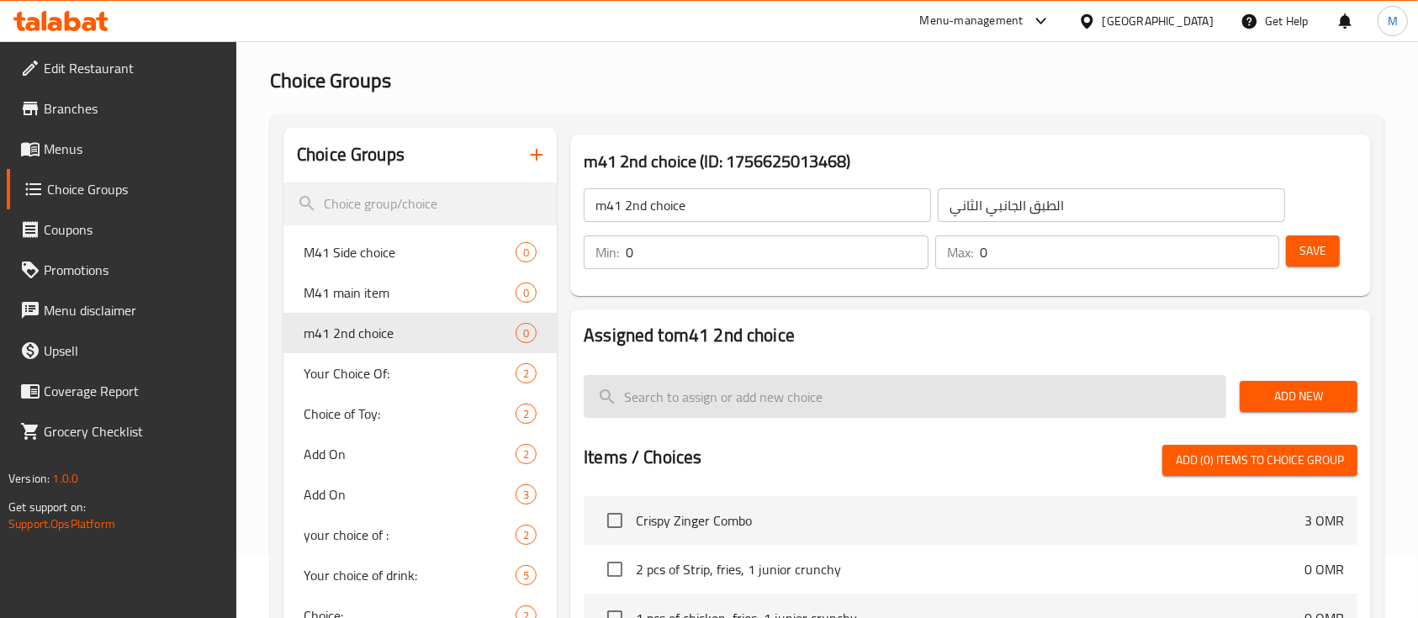
scroll to position [112, 0]
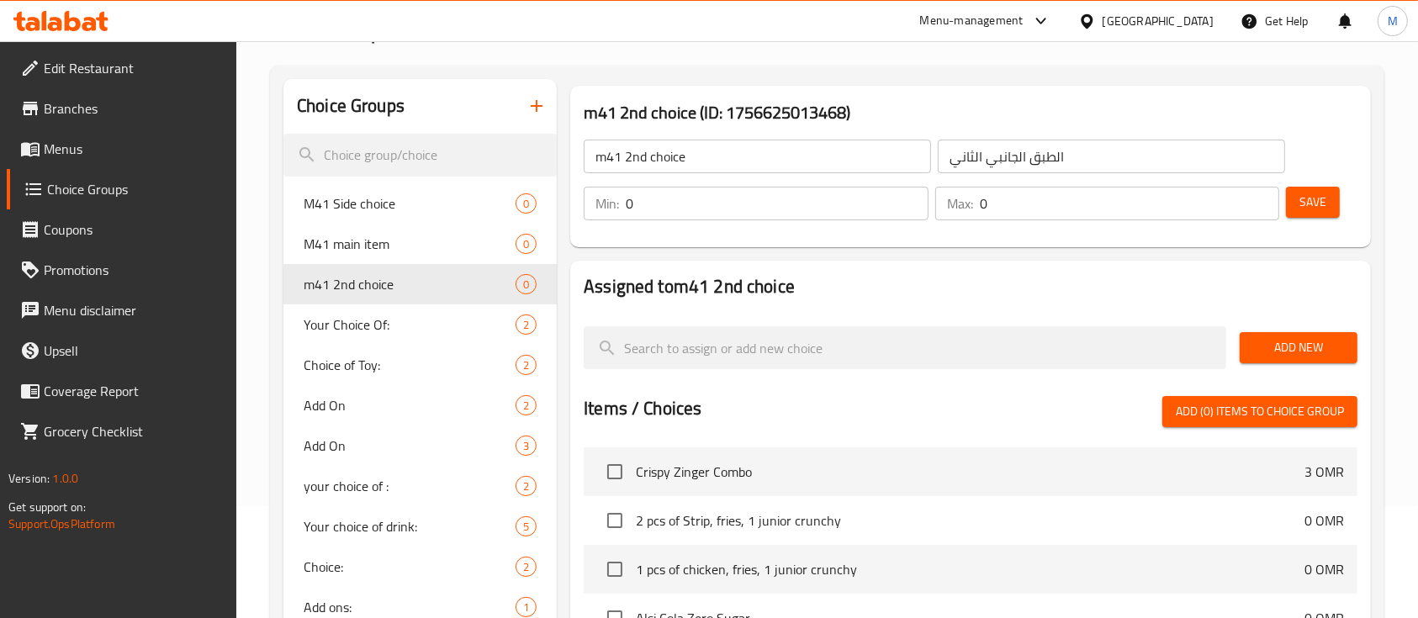
click at [1252, 345] on button "Add New" at bounding box center [1298, 347] width 118 height 31
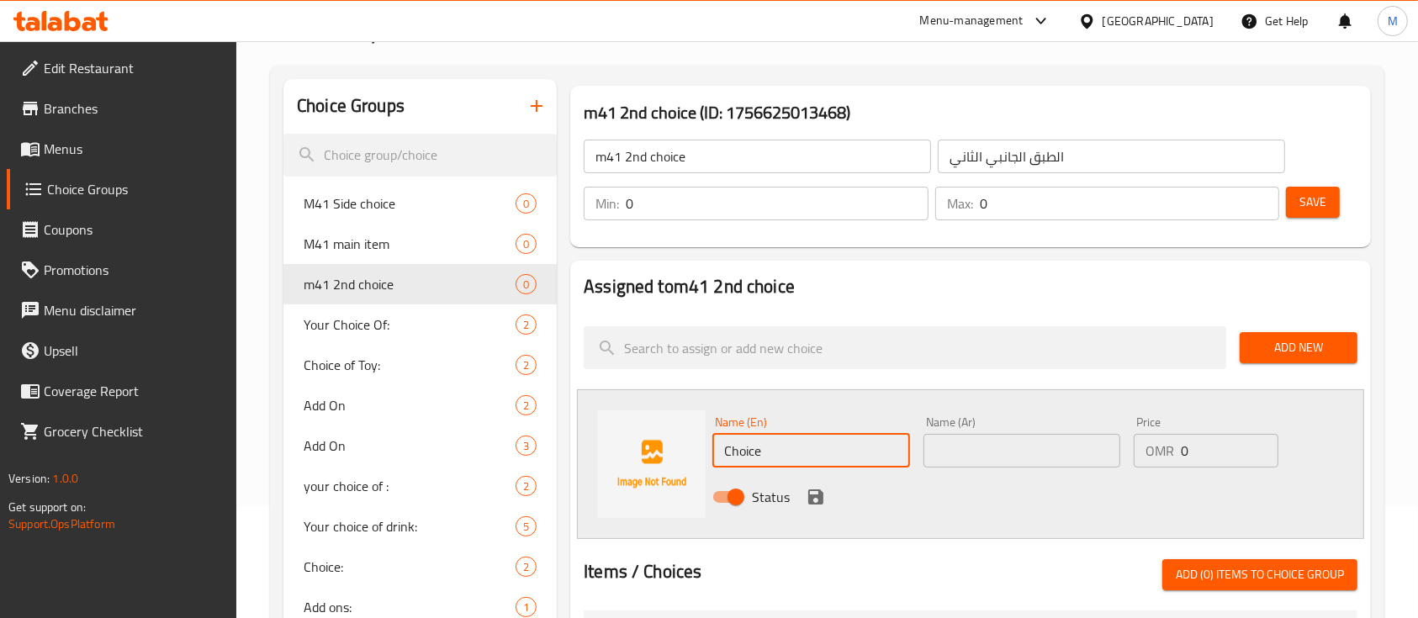
click at [810, 461] on input "Choice" at bounding box center [810, 451] width 197 height 34
type input "k"
type input "junior crunchy"
click at [1064, 463] on input "text" at bounding box center [1021, 451] width 197 height 34
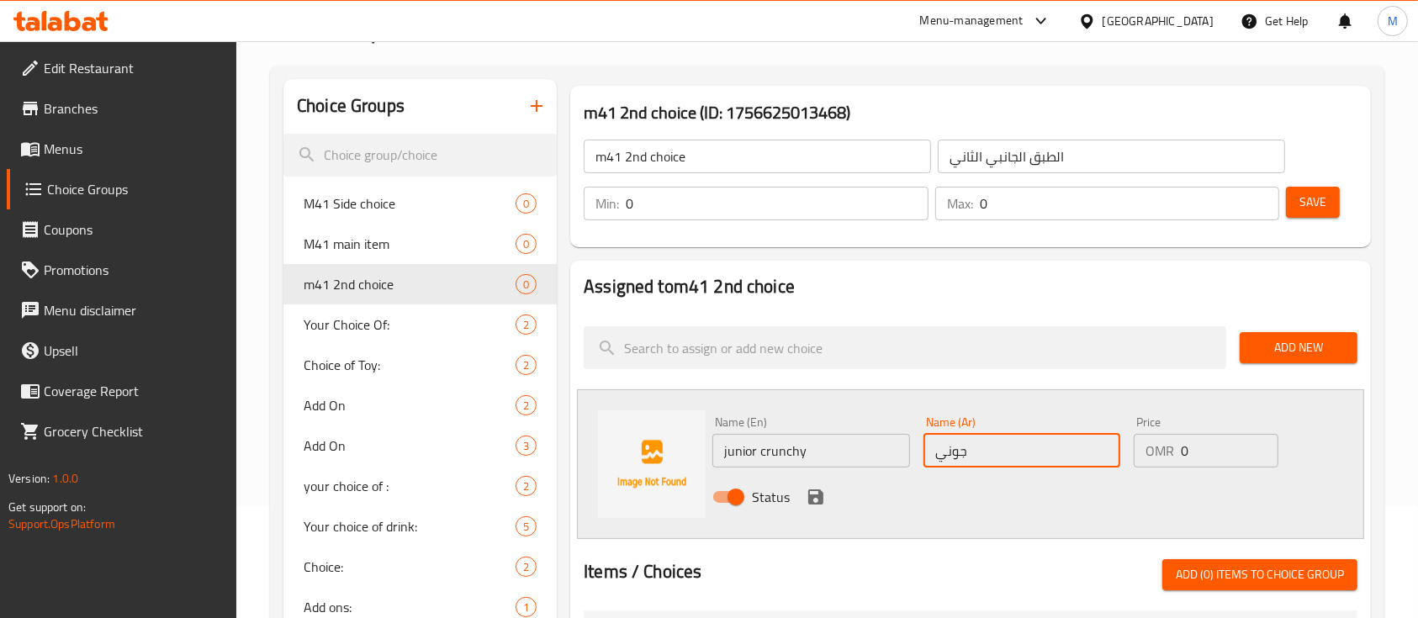
type input "جونيور كرنشي"
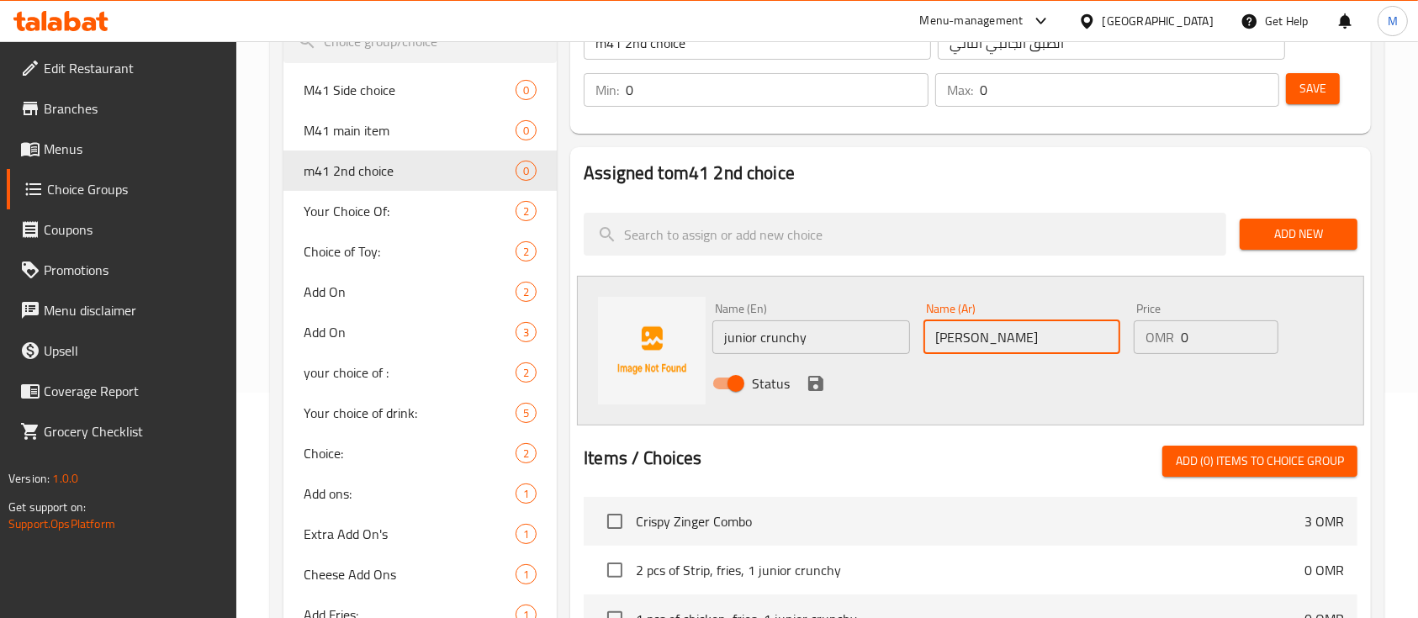
scroll to position [224, 0]
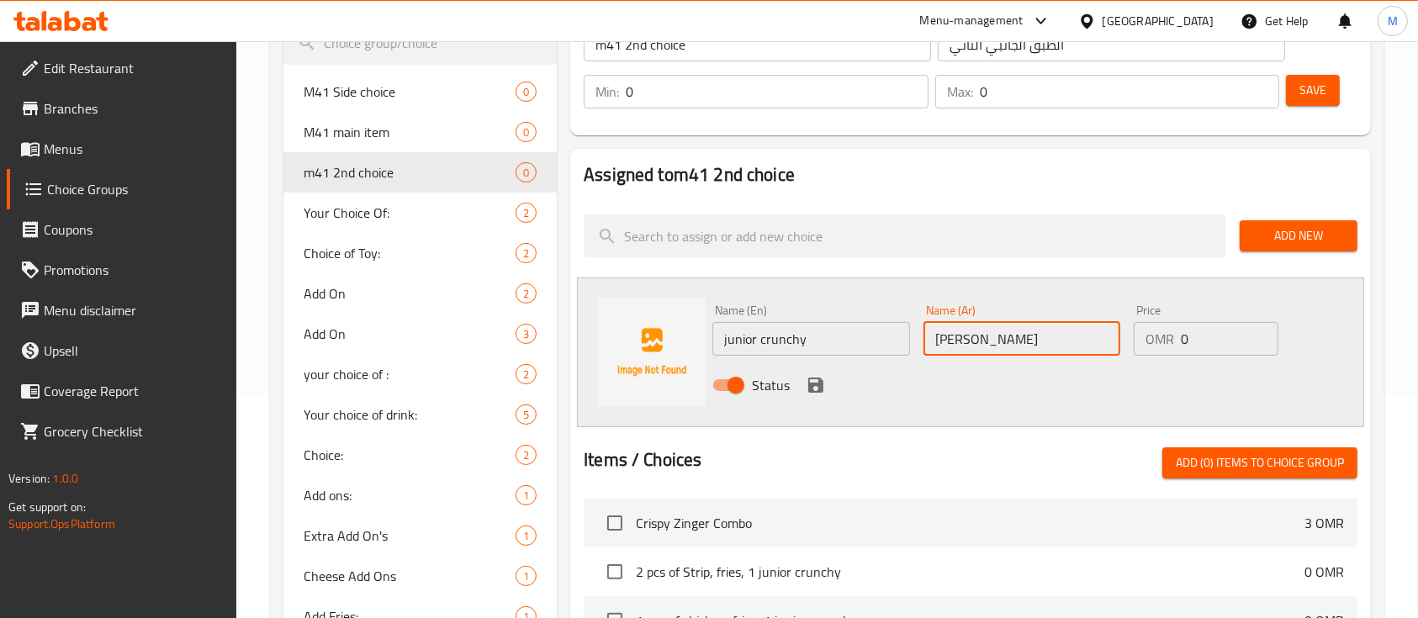
click at [1291, 233] on span "Add New" at bounding box center [1298, 235] width 91 height 21
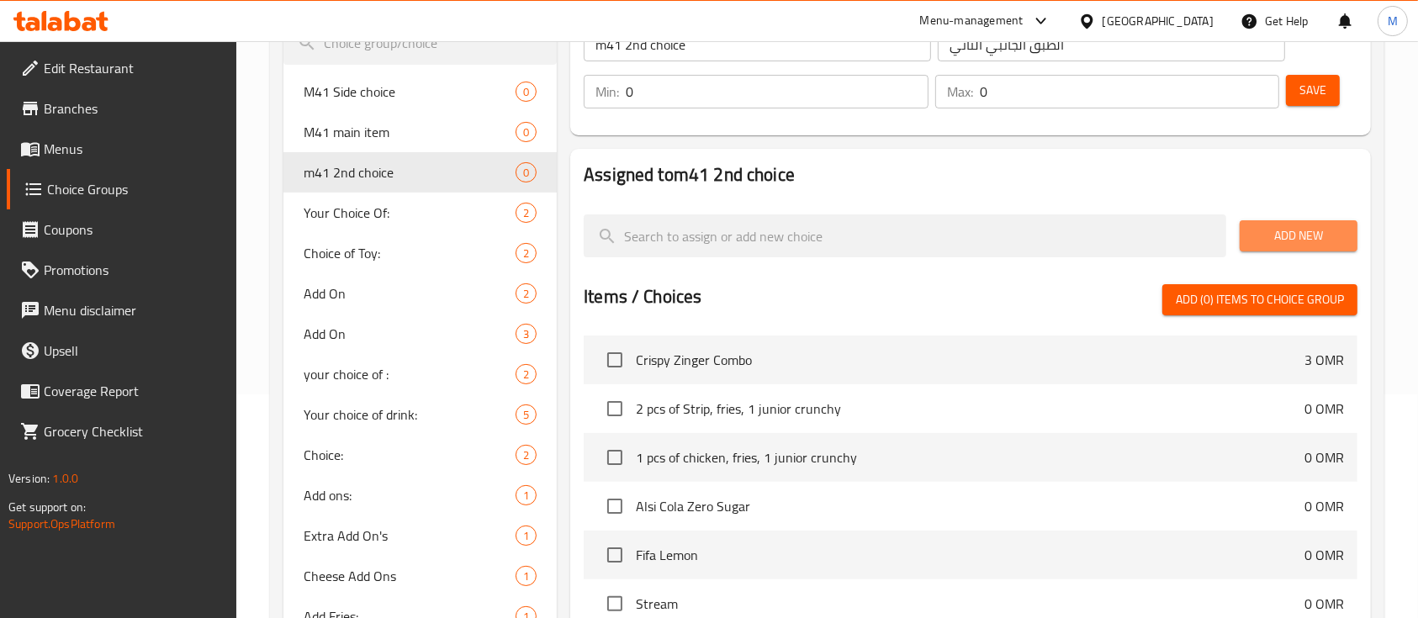
click at [1291, 233] on span "Add New" at bounding box center [1298, 235] width 91 height 21
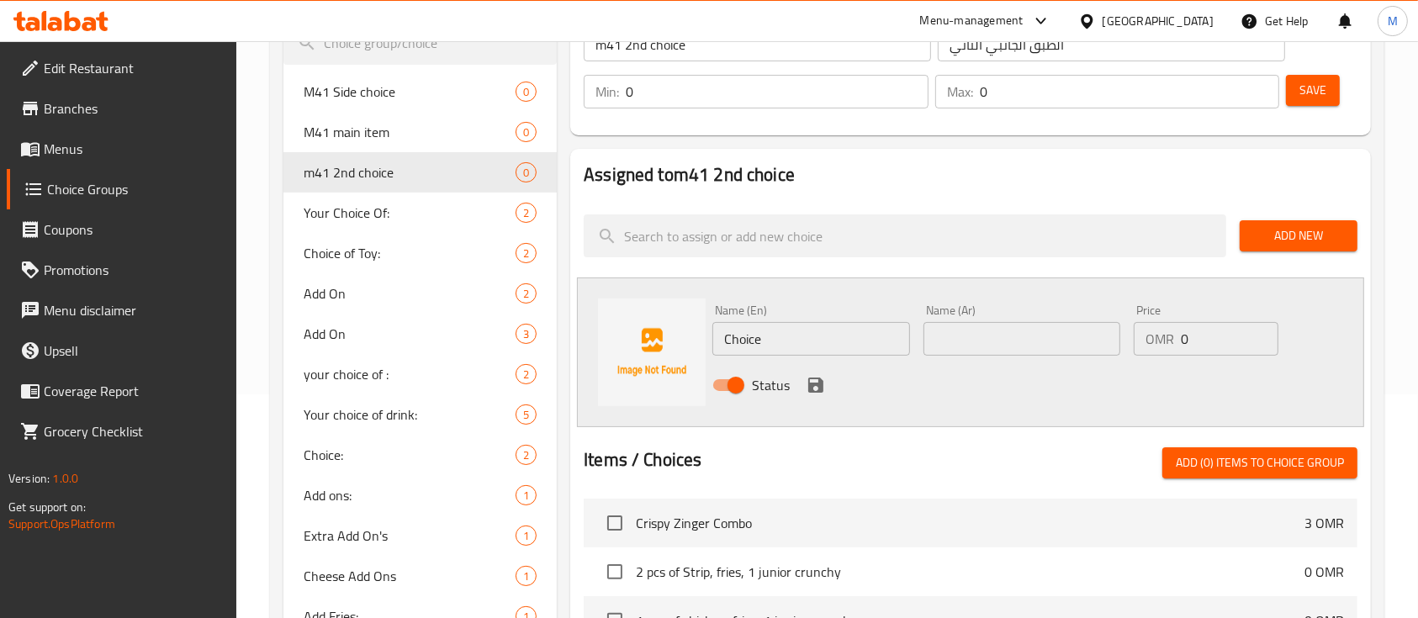
click at [827, 335] on input "Choice" at bounding box center [810, 339] width 197 height 34
type input "ت"
type input "junior crunchy"
click at [1014, 339] on input "text" at bounding box center [1021, 339] width 197 height 34
type input "جونيور كرنشي"
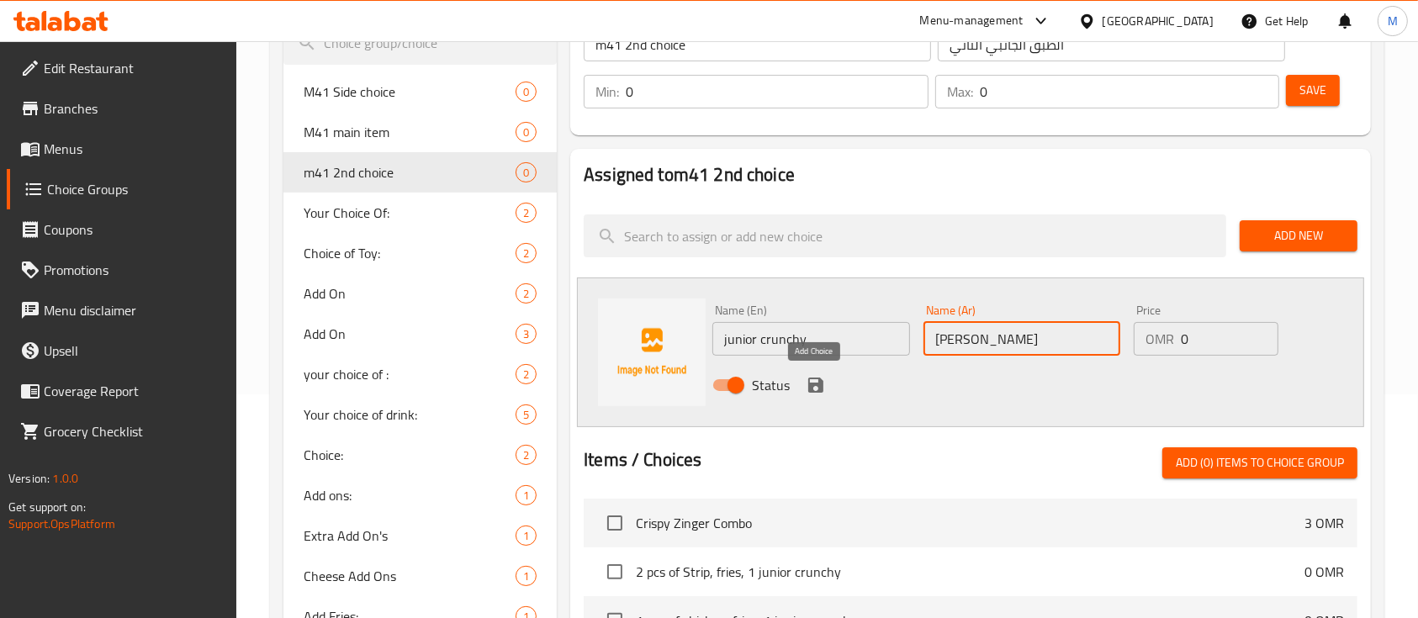
click at [811, 386] on icon "save" at bounding box center [815, 385] width 15 height 15
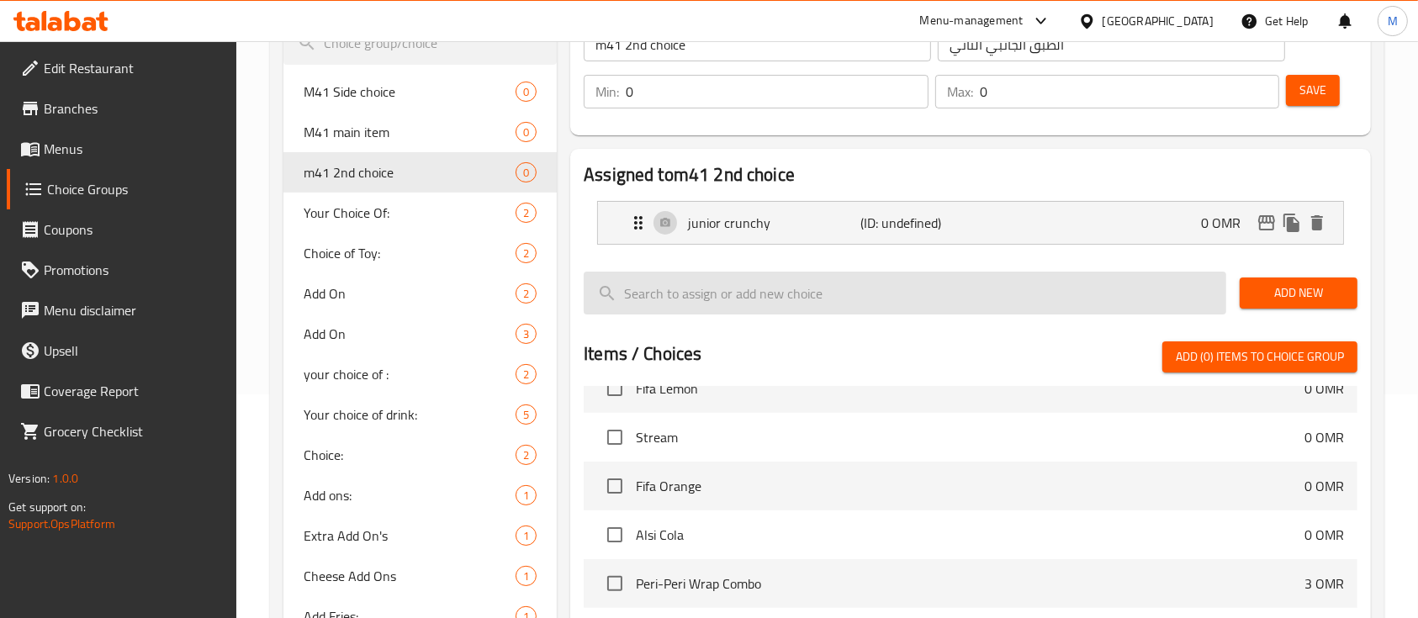
click at [807, 296] on input "search" at bounding box center [905, 293] width 642 height 43
type input "ت"
type input "junio"
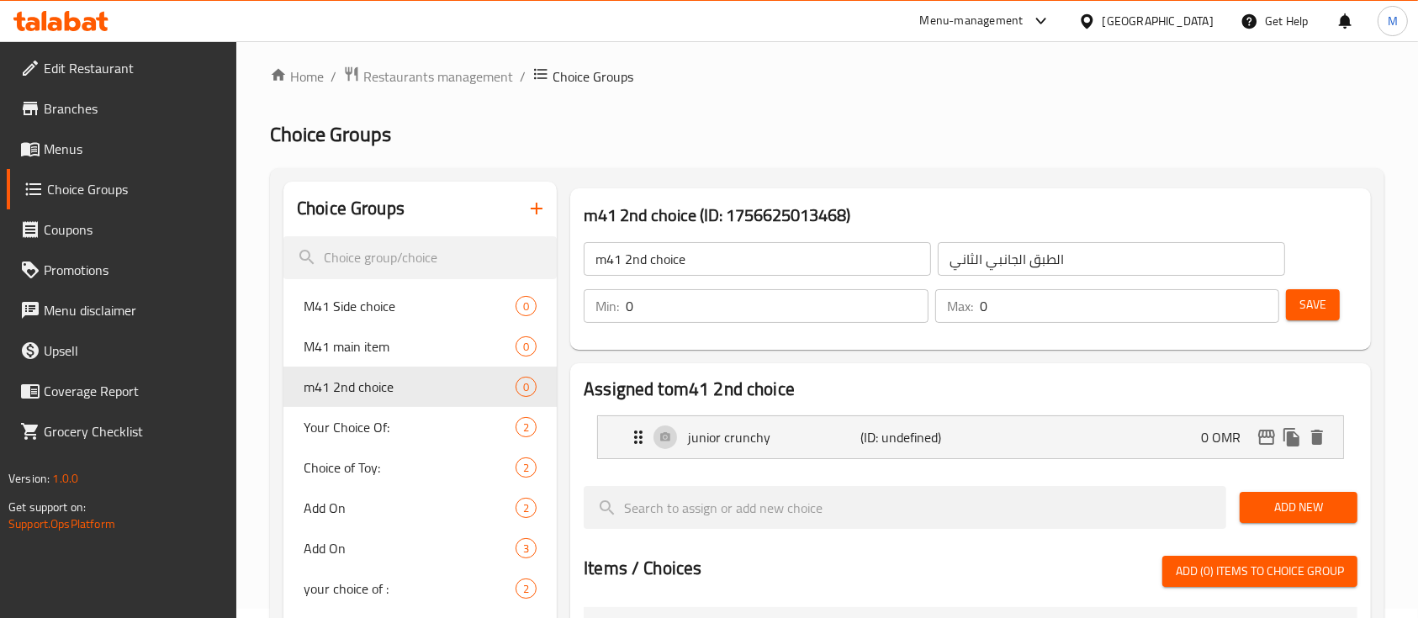
scroll to position [0, 0]
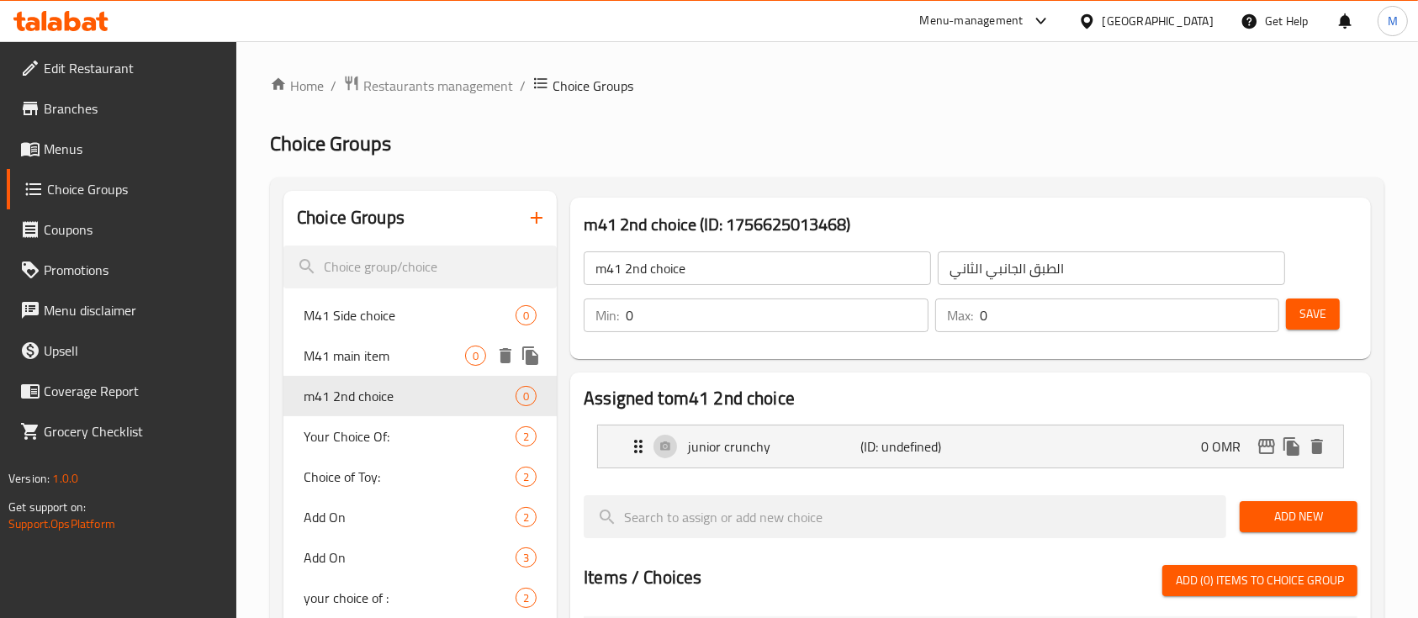
click at [362, 338] on div "M41 main item 0" at bounding box center [419, 355] width 273 height 40
type input "M41 main item"
type input "اختيارك من الطبق الرئيسي"
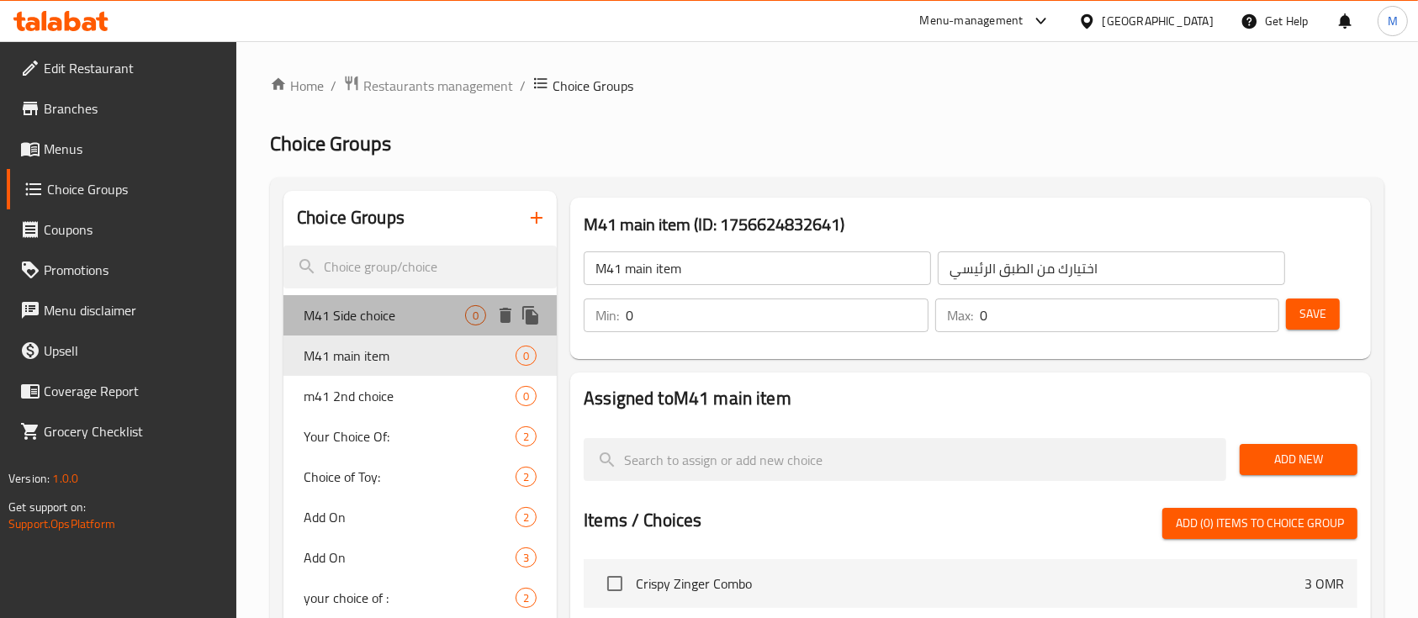
click at [359, 318] on span "M41 Side choice" at bounding box center [384, 315] width 161 height 20
type input "M41 Side choice"
type input "اختيارك من الطبق الجانبي"
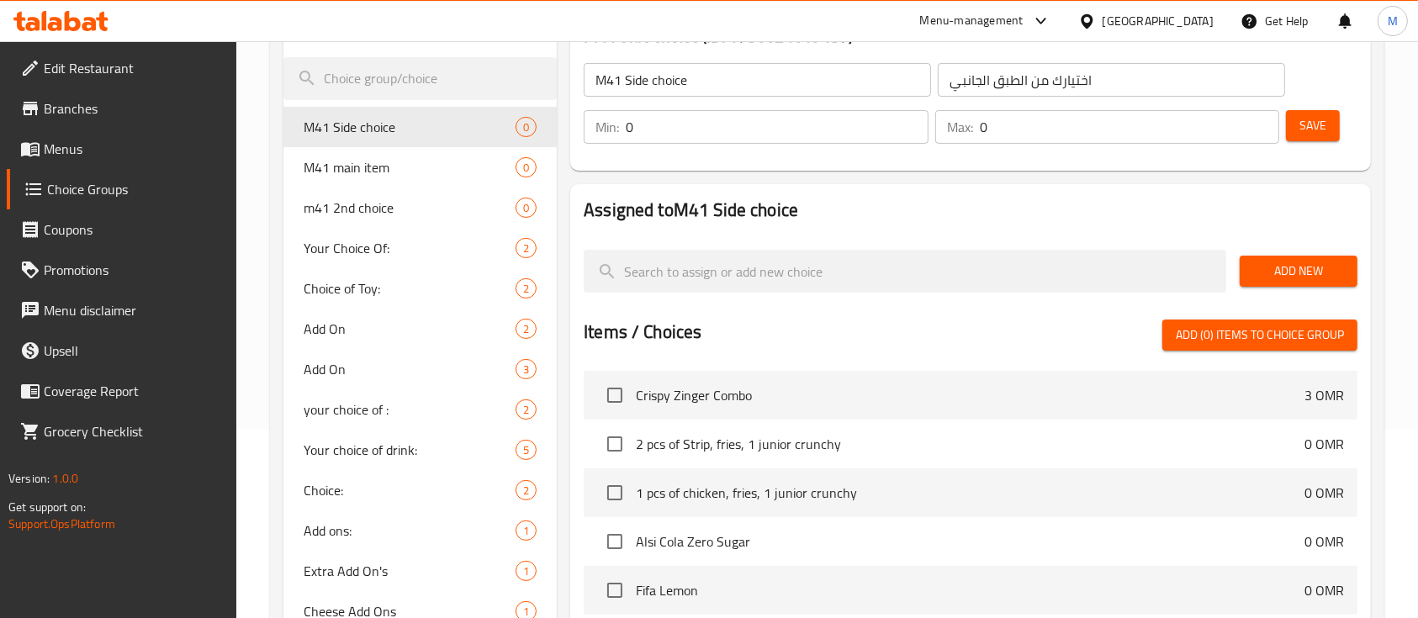
scroll to position [224, 0]
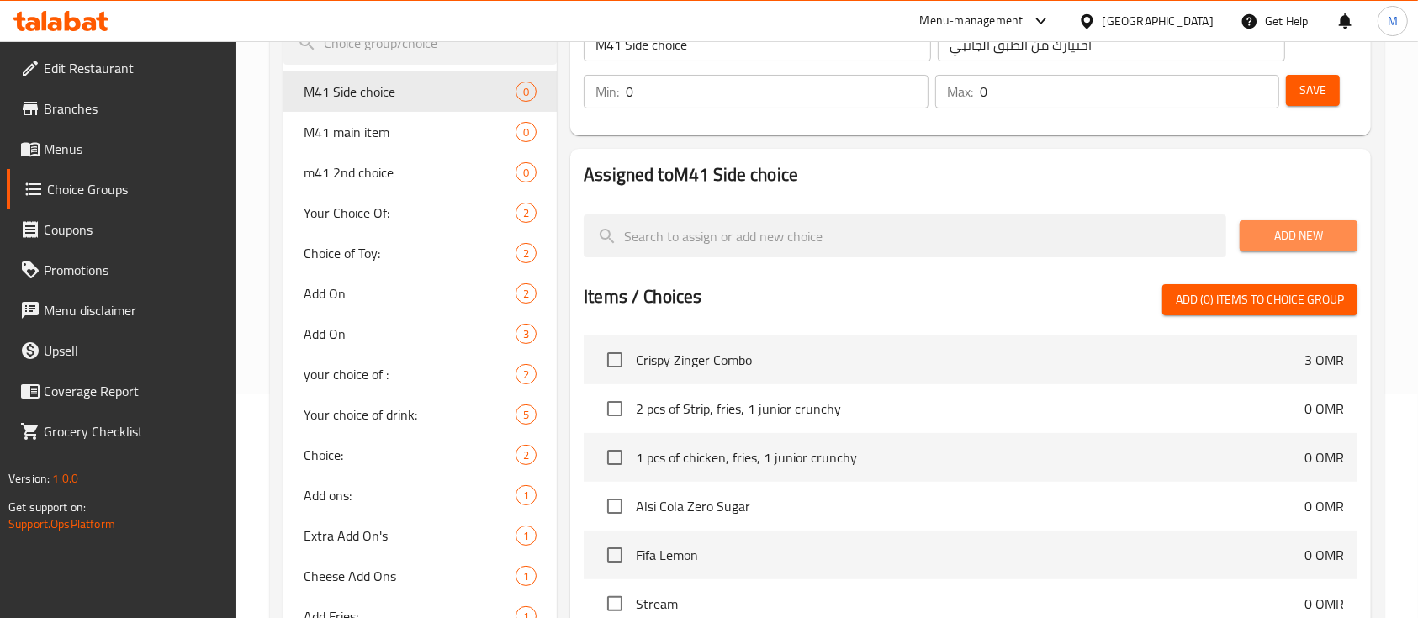
click at [1259, 237] on span "Add New" at bounding box center [1298, 235] width 91 height 21
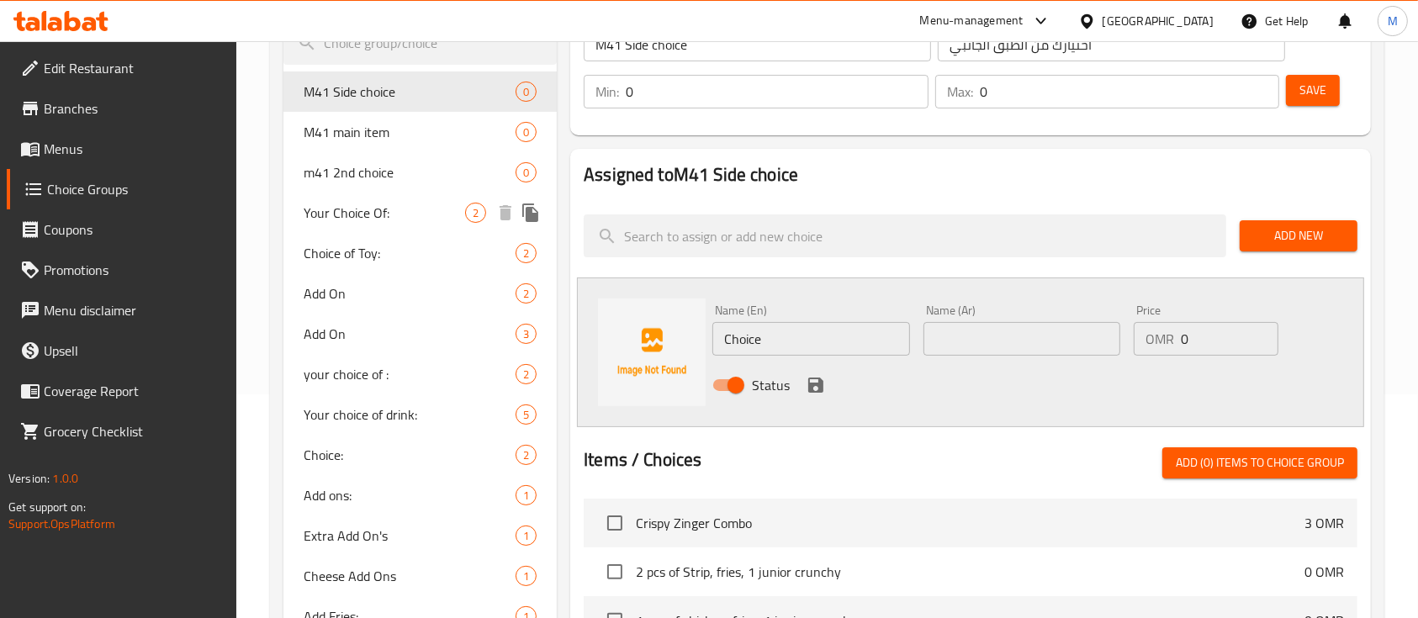
click at [357, 206] on span "Your Choice Of:" at bounding box center [384, 213] width 161 height 20
type input "Your Choice Of:"
type input "إختيارك من:"
type input "1"
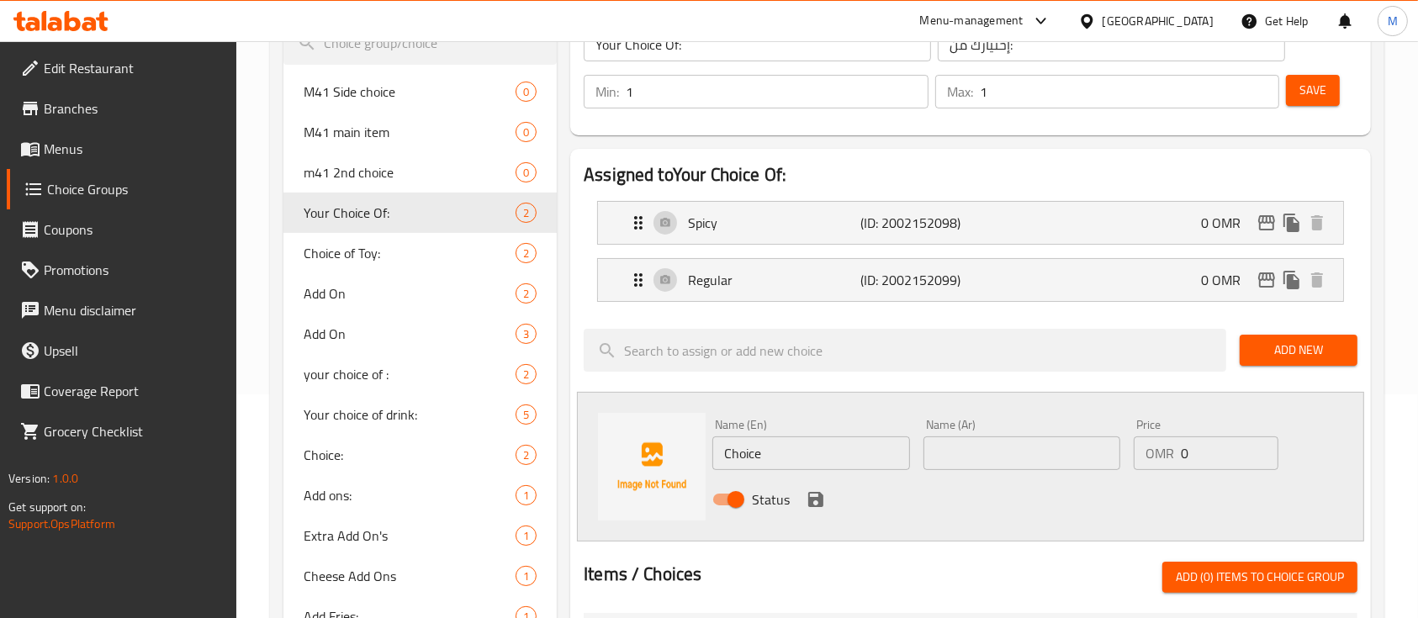
click at [150, 214] on link "Coupons" at bounding box center [122, 229] width 230 height 40
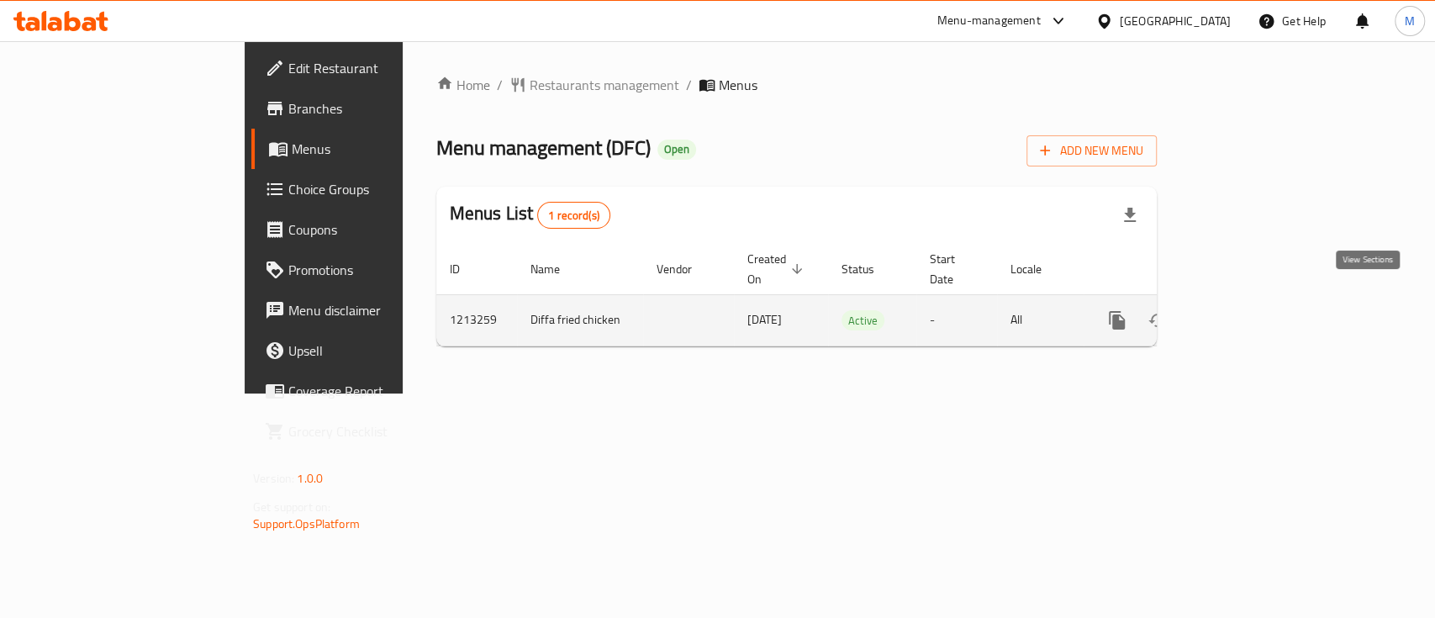
click at [1249, 310] on icon "enhanced table" at bounding box center [1238, 320] width 20 height 20
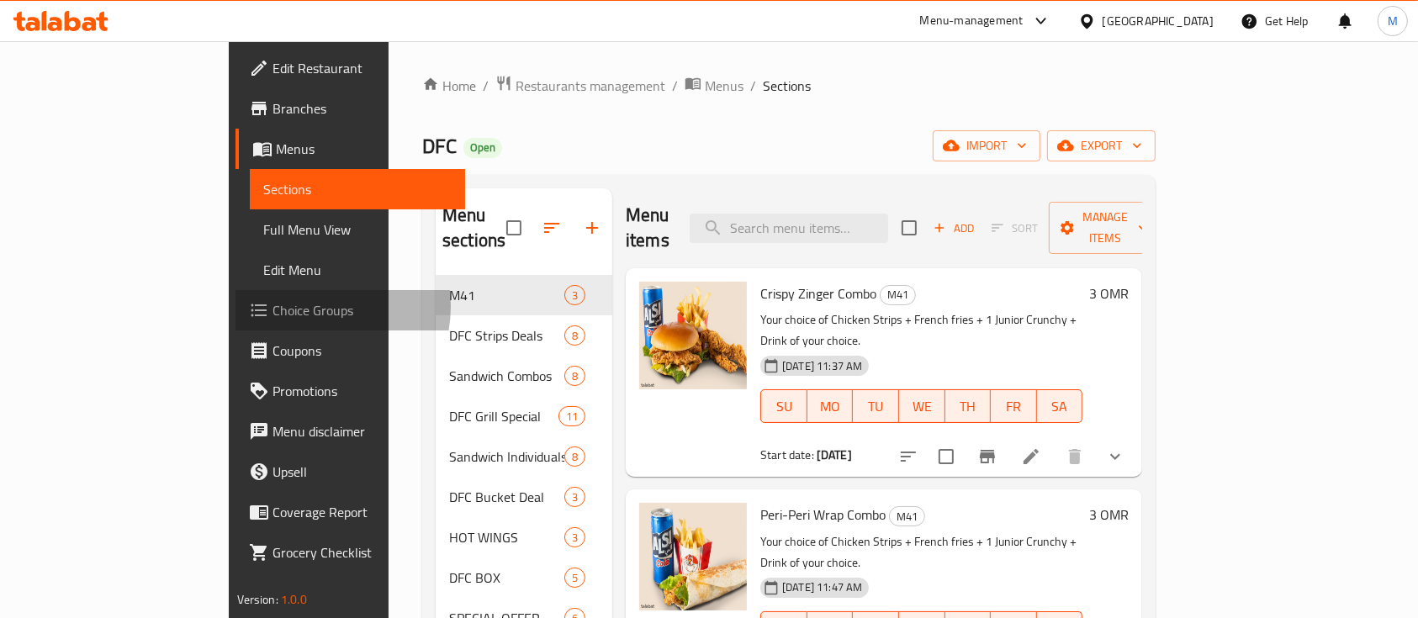
click at [272, 306] on span "Choice Groups" at bounding box center [362, 310] width 180 height 20
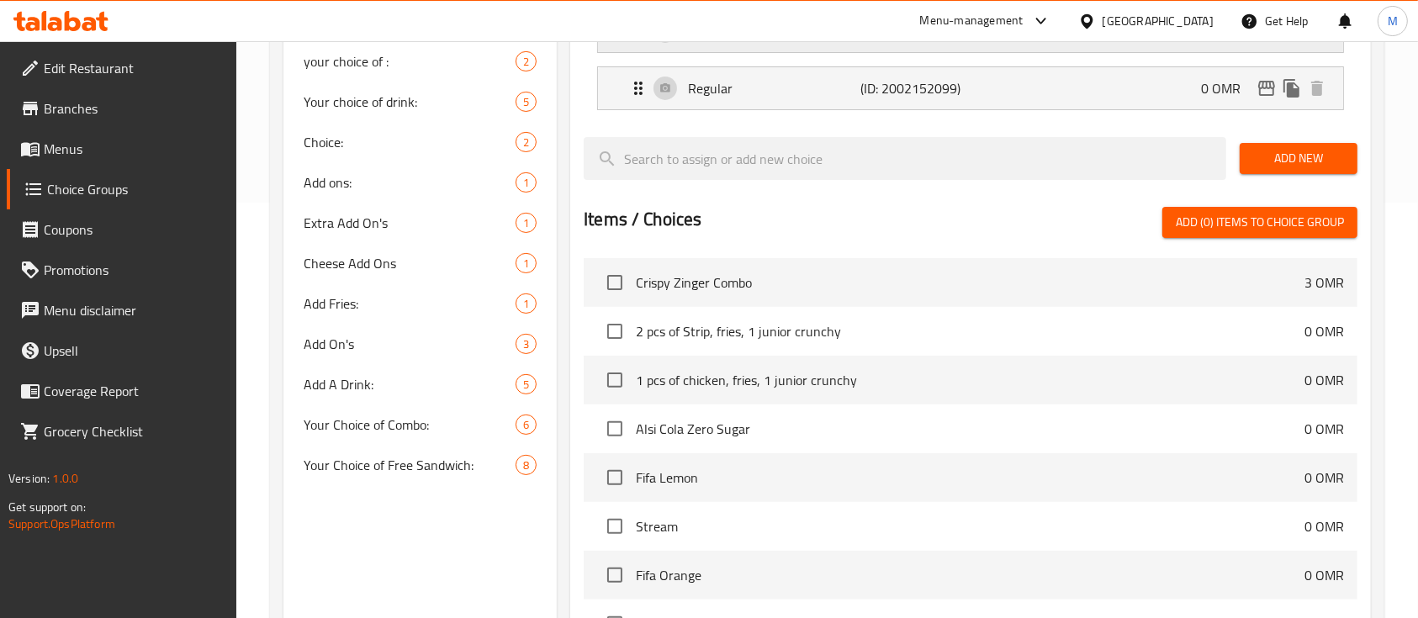
scroll to position [336, 0]
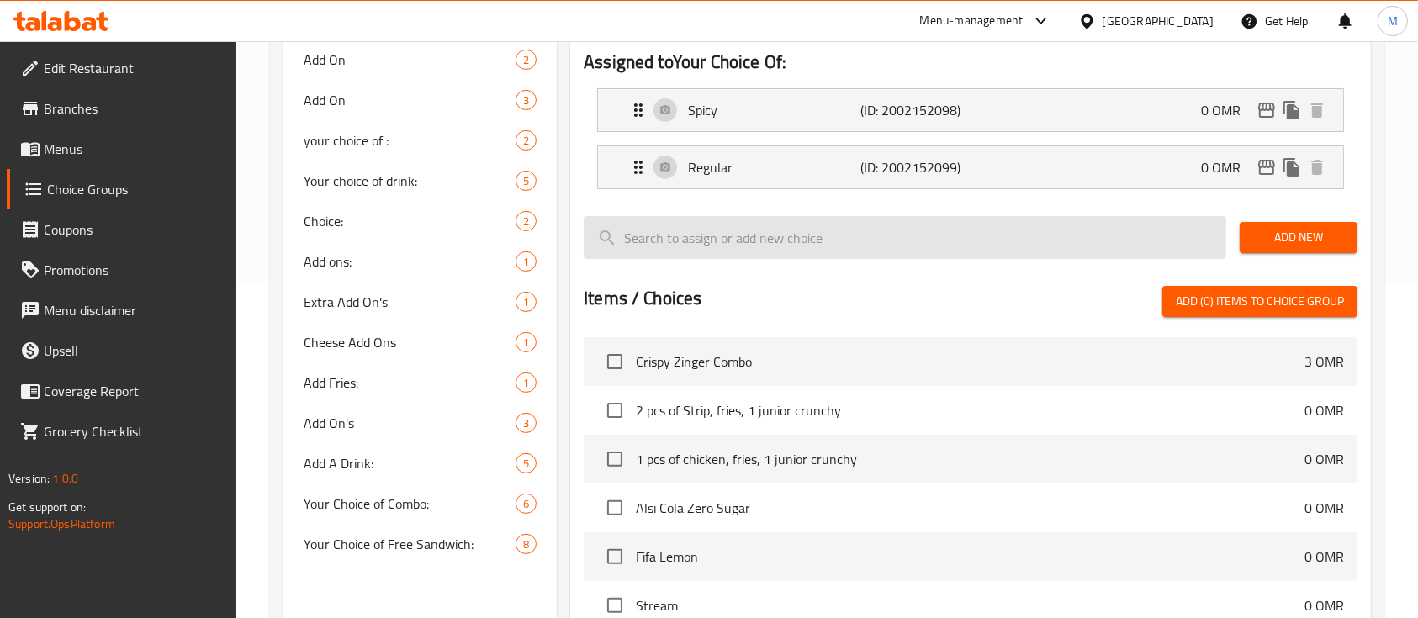
click at [830, 230] on input "search" at bounding box center [905, 237] width 642 height 43
type input "f"
type input "1 cr"
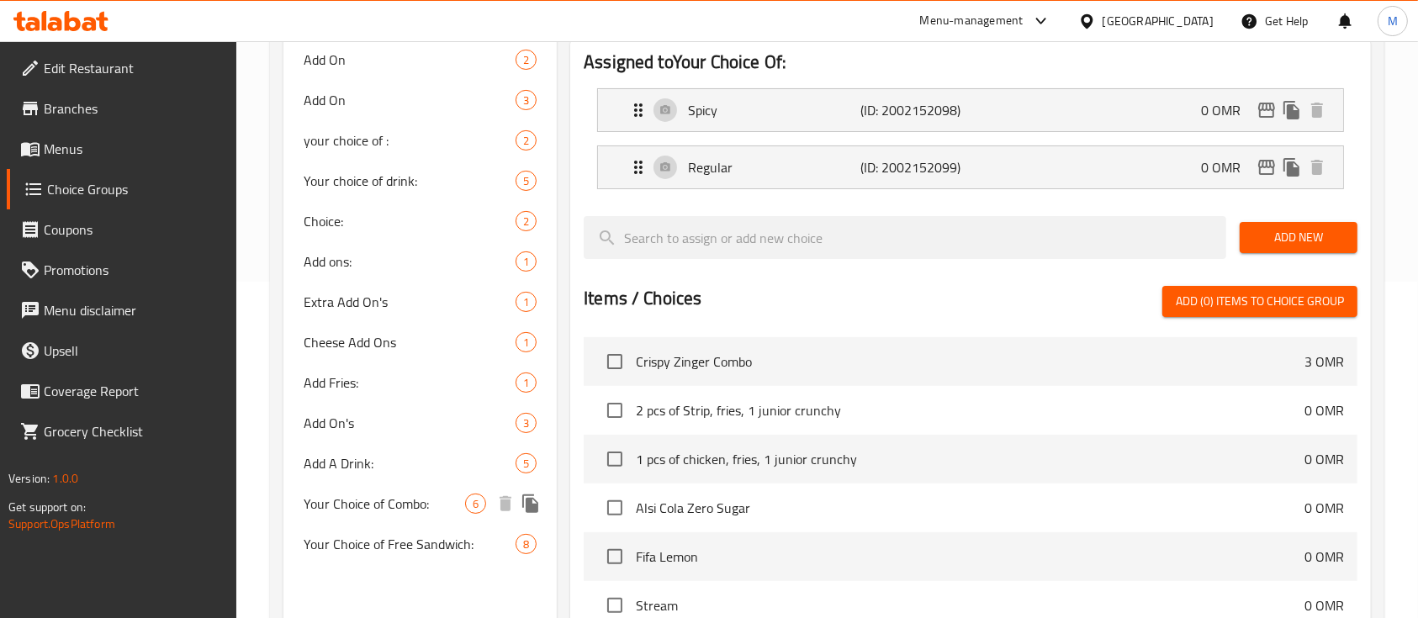
click at [411, 497] on span "Your Choice of Combo:" at bounding box center [384, 504] width 161 height 20
type input "Your Choice of Combo:"
type input "اختيارك من الكومبو:"
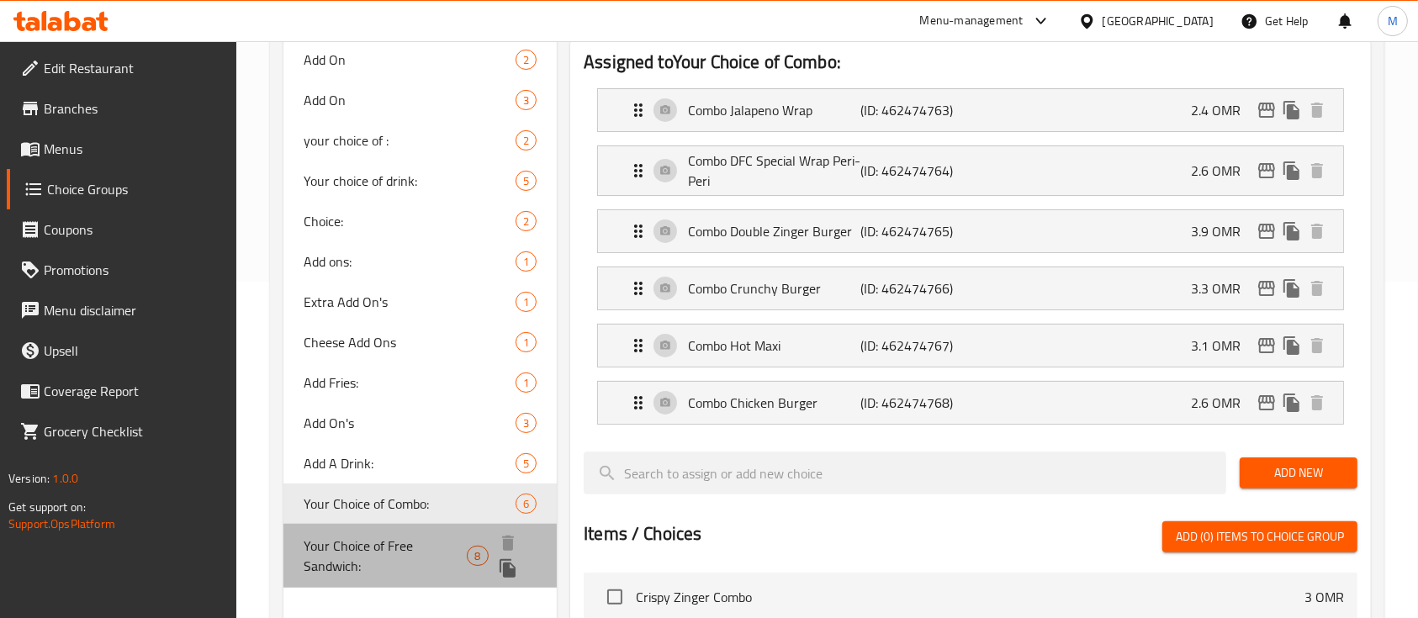
click at [430, 541] on span "Your Choice of Free Sandwich:" at bounding box center [385, 556] width 163 height 40
type input "Your Choice of Free Sandwich:"
type input "اختيارك من الساندوتش المجاني:"
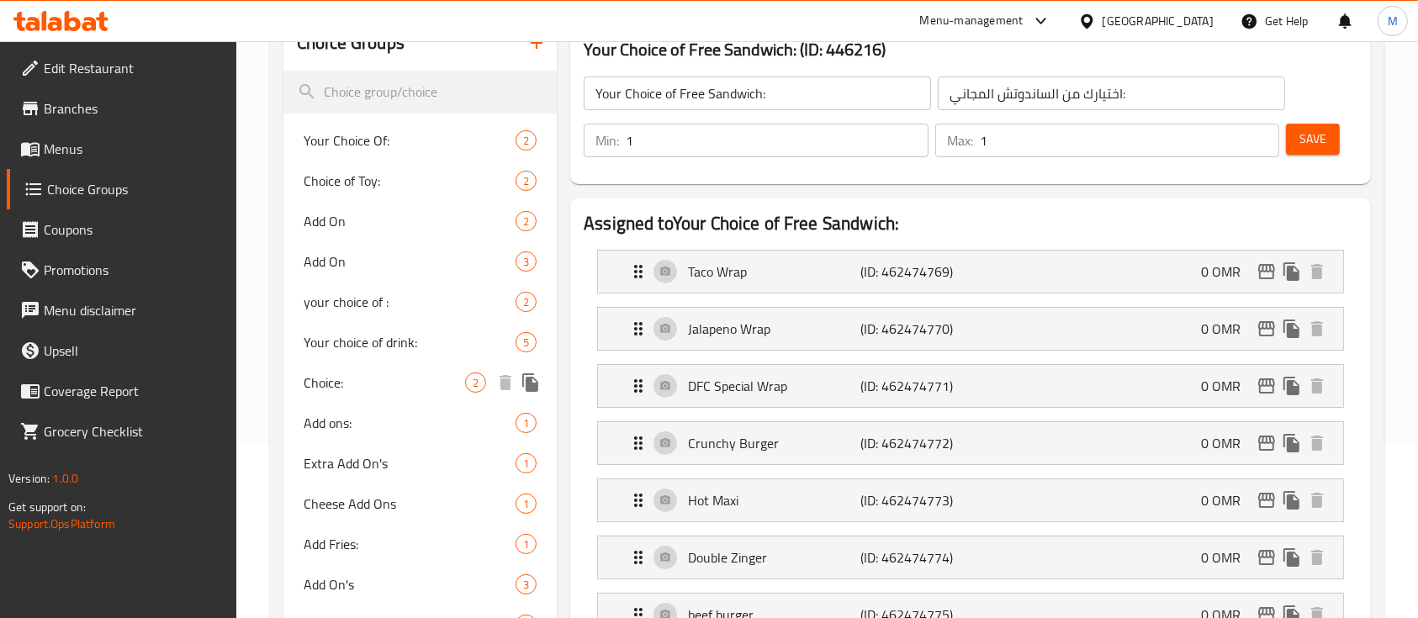
scroll to position [0, 0]
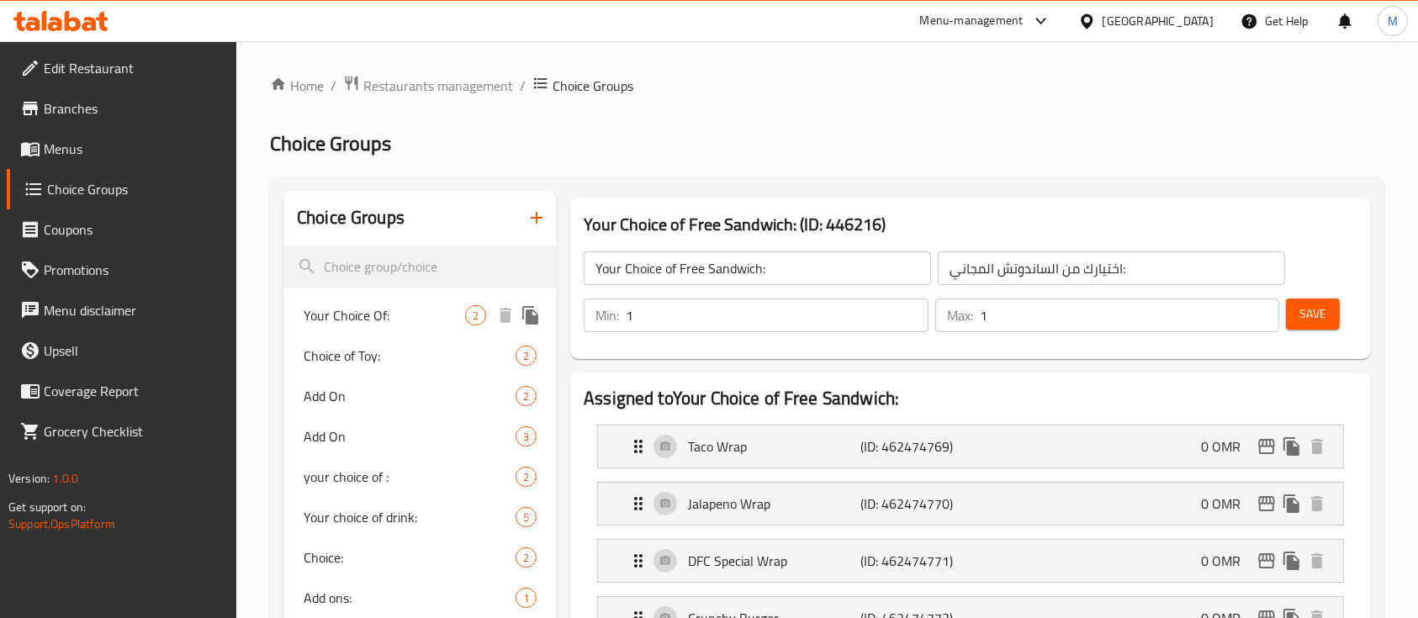
click at [386, 298] on div "Your Choice Of: 2" at bounding box center [419, 315] width 273 height 40
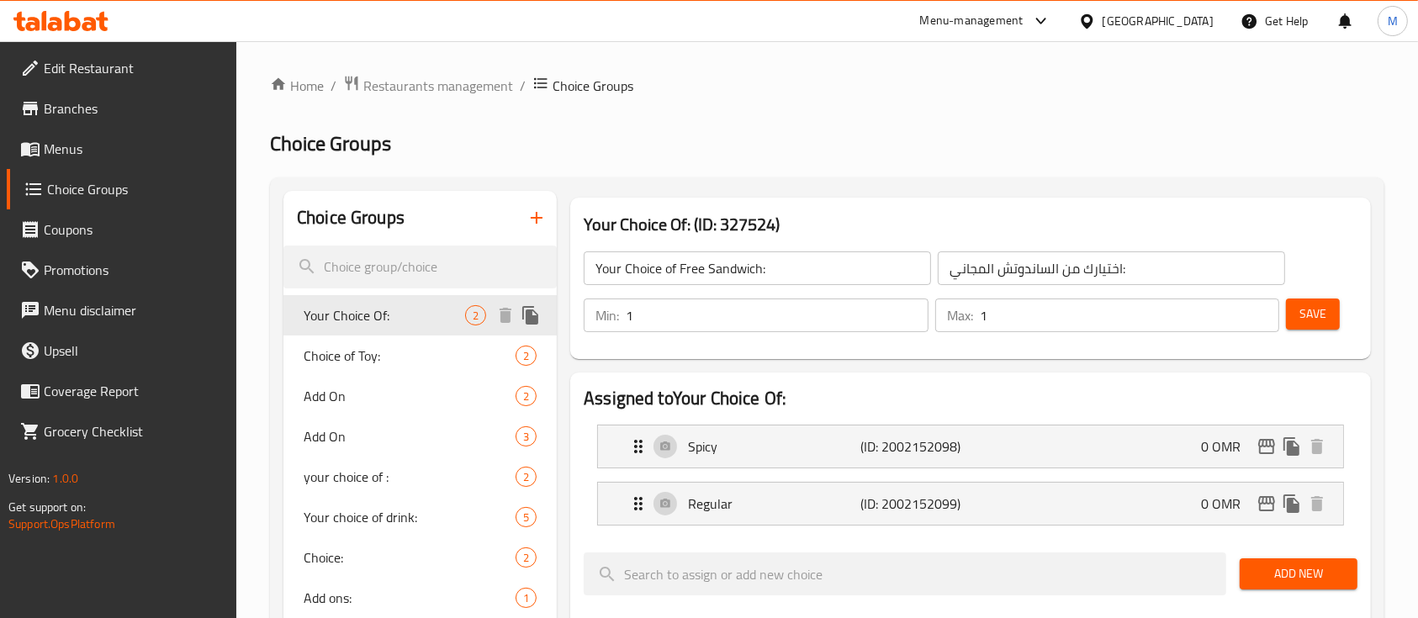
type input "Your Choice Of:"
type input "إختيارك من:"
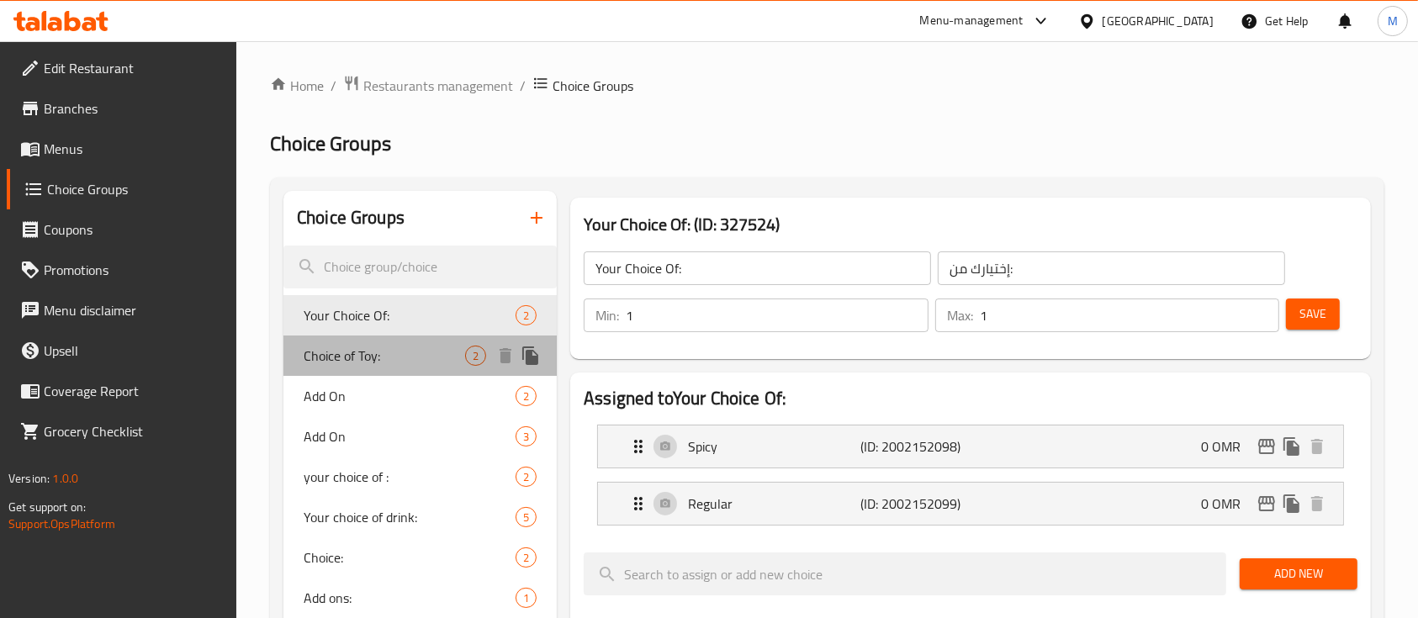
click at [390, 356] on span "Choice of Toy:" at bounding box center [384, 356] width 161 height 20
type input "Choice of Toy:"
type input "اختيار اللعبة:"
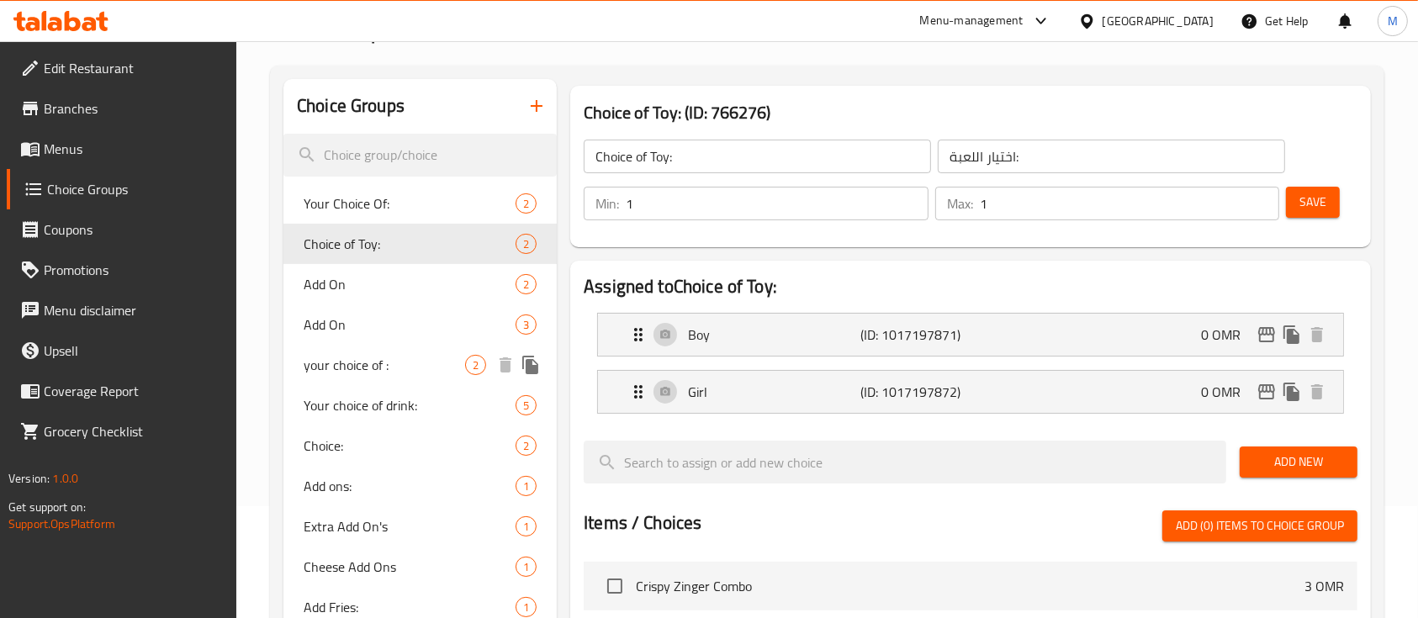
scroll to position [224, 0]
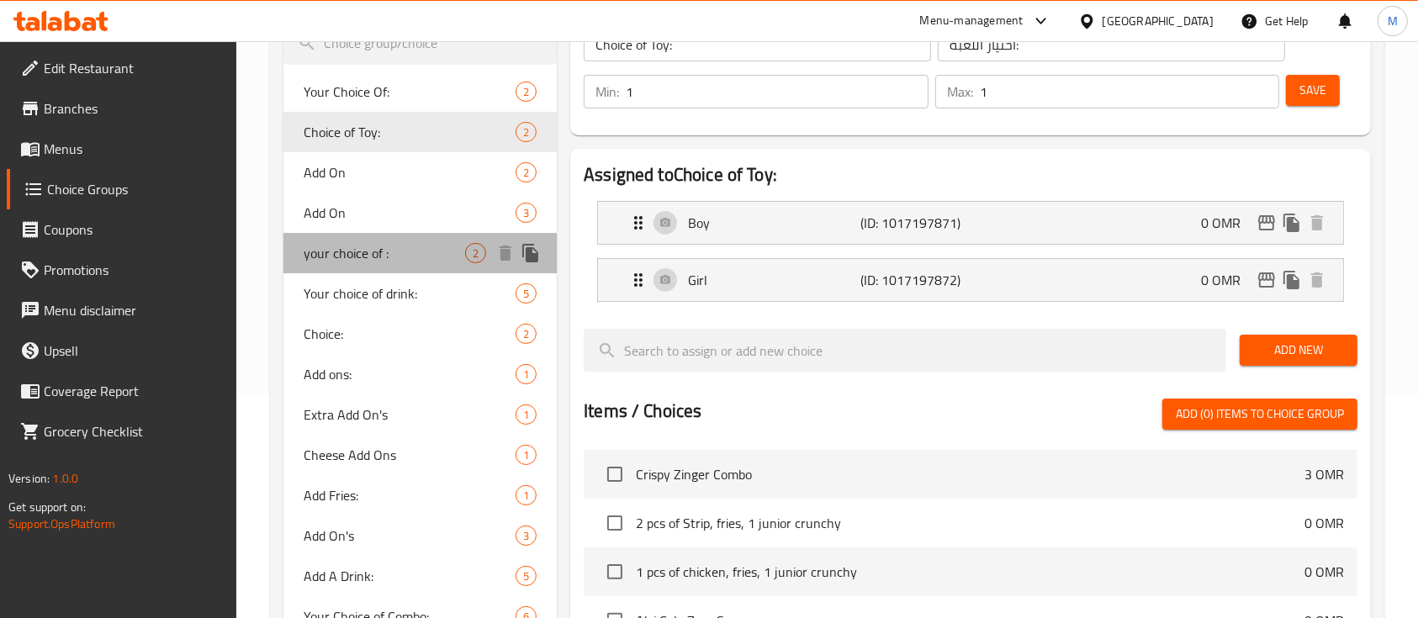
click at [429, 261] on span "your choice of :" at bounding box center [384, 253] width 161 height 20
type input "your choice of :"
type input "اختيارك من"
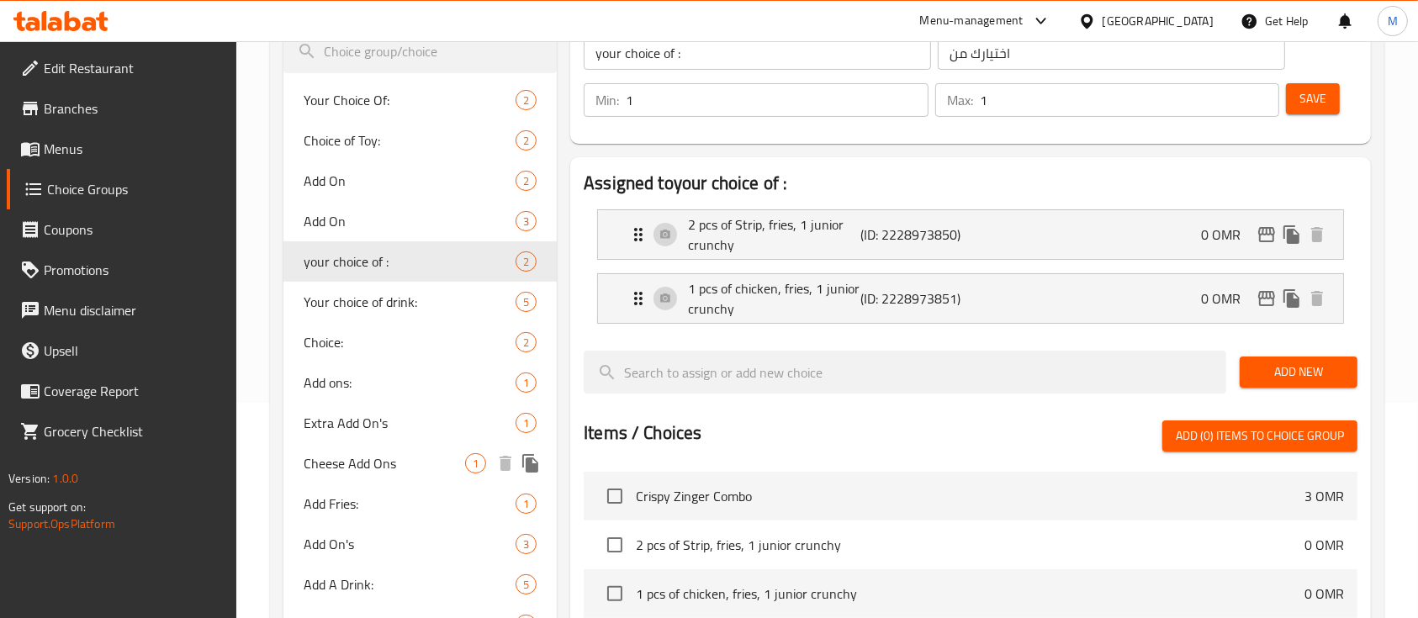
scroll to position [336, 0]
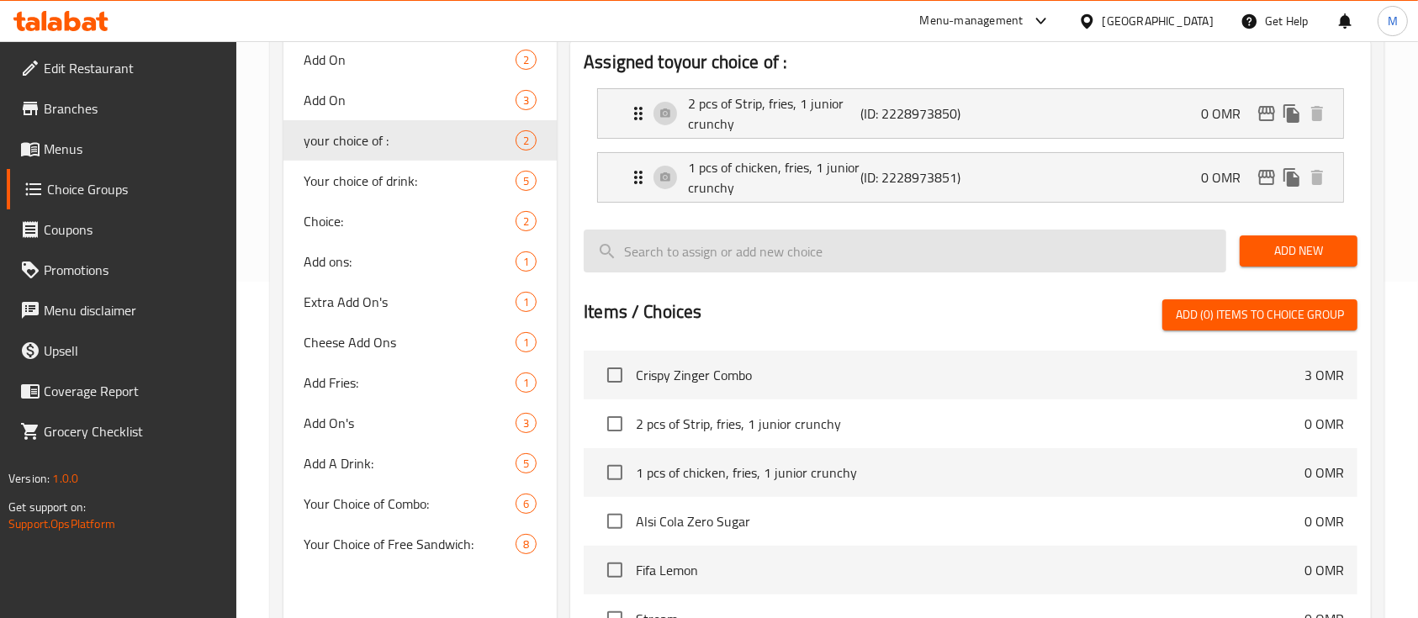
click at [796, 256] on input "search" at bounding box center [905, 251] width 642 height 43
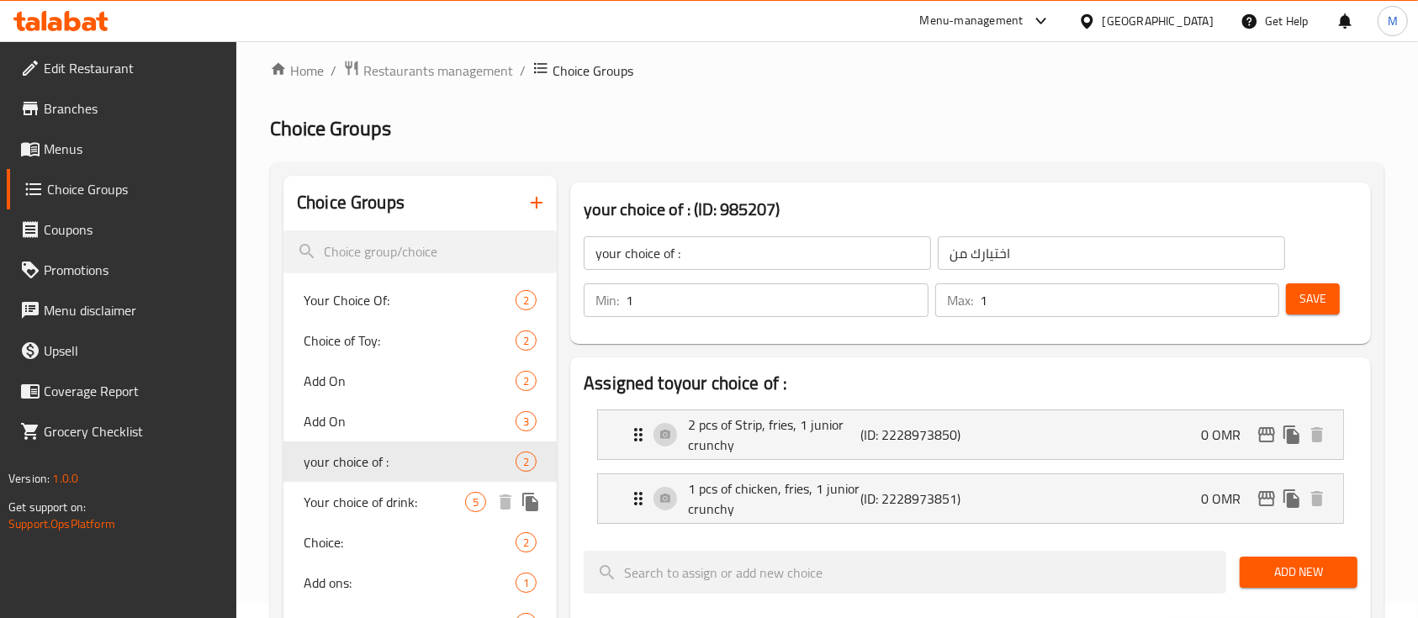
scroll to position [0, 0]
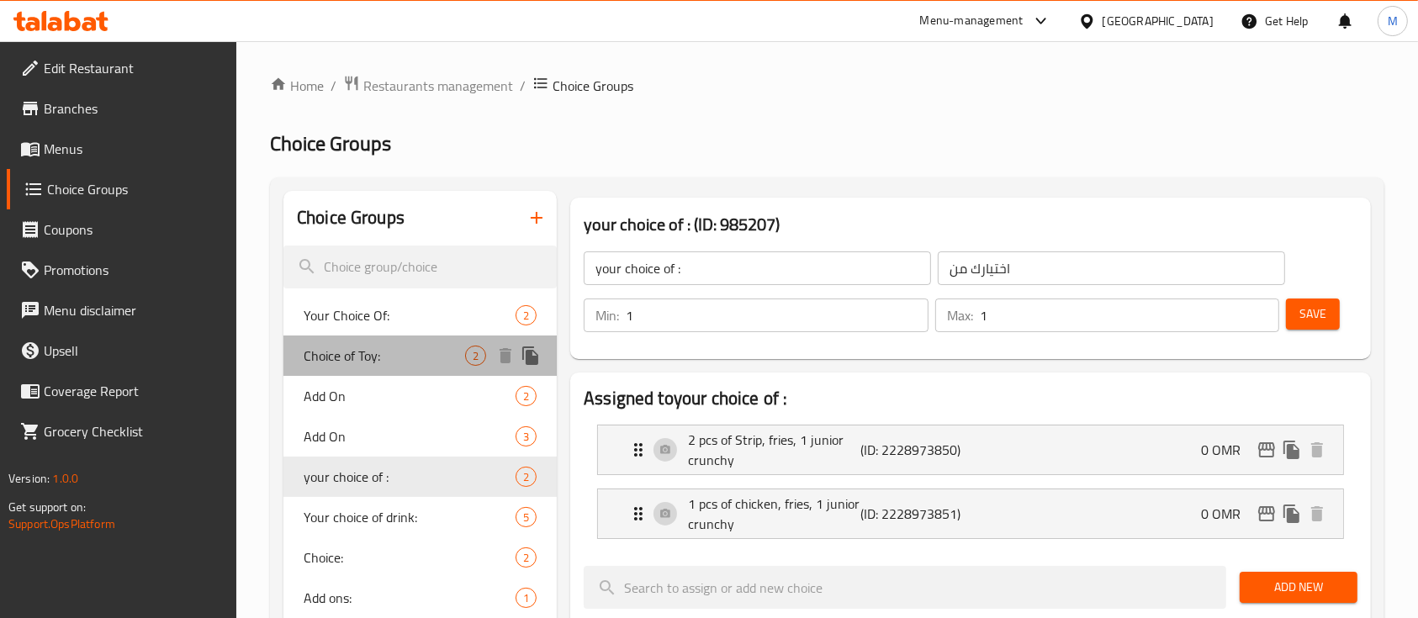
click at [375, 338] on div "Choice of Toy: 2" at bounding box center [419, 355] width 273 height 40
type input "Choice of Toy:"
type input "اختيار اللعبة:"
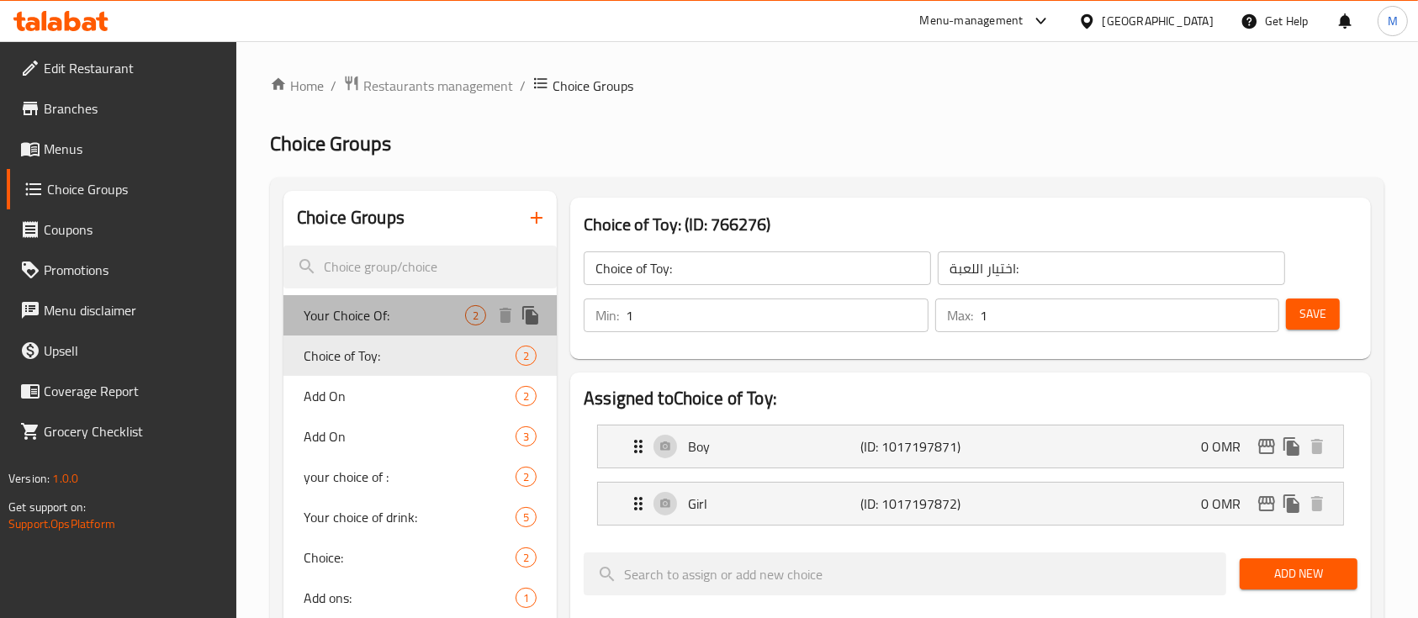
click at [372, 313] on span "Your Choice Of:" at bounding box center [384, 315] width 161 height 20
type input "Your Choice Of:"
type input "إختيارك من:"
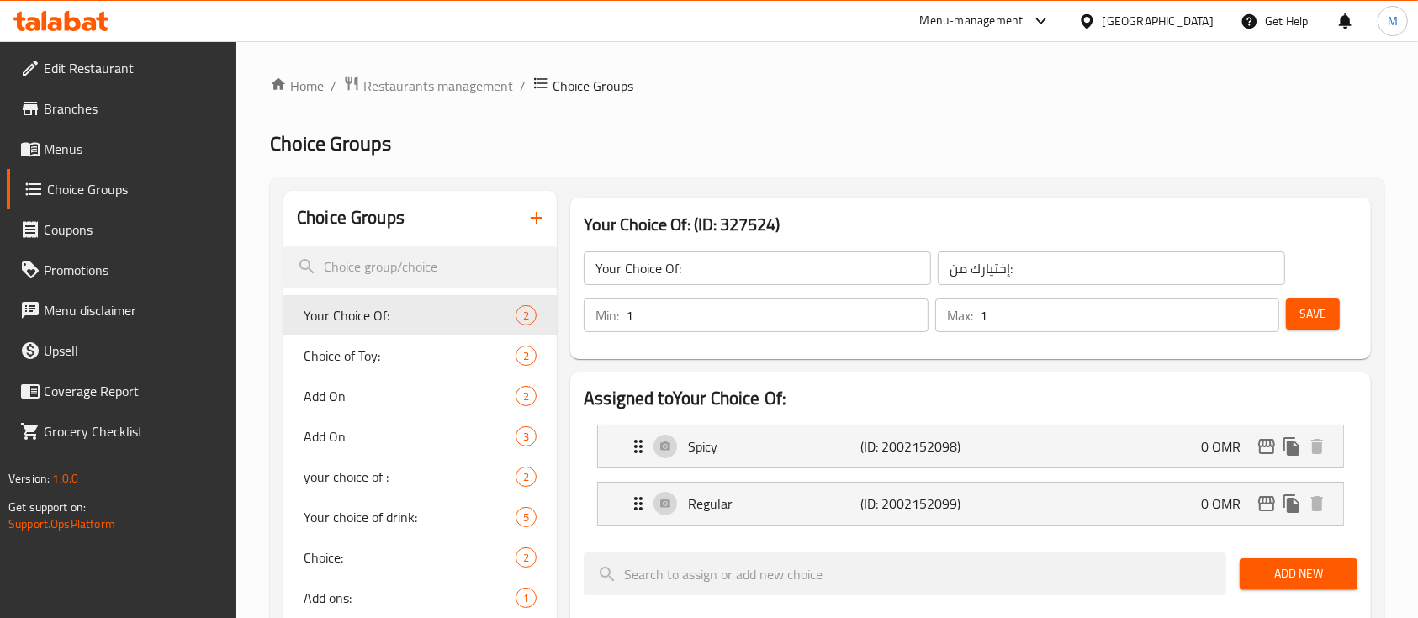
scroll to position [129, 0]
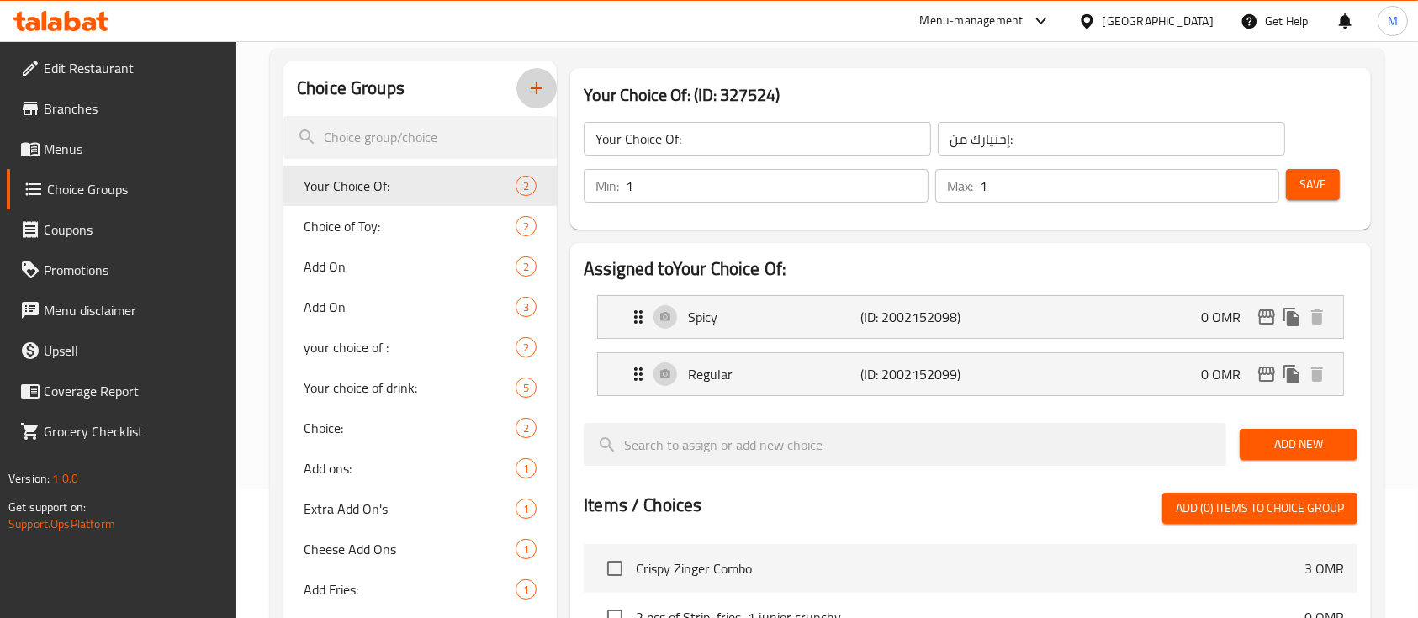
click at [530, 91] on icon "button" at bounding box center [536, 88] width 20 height 20
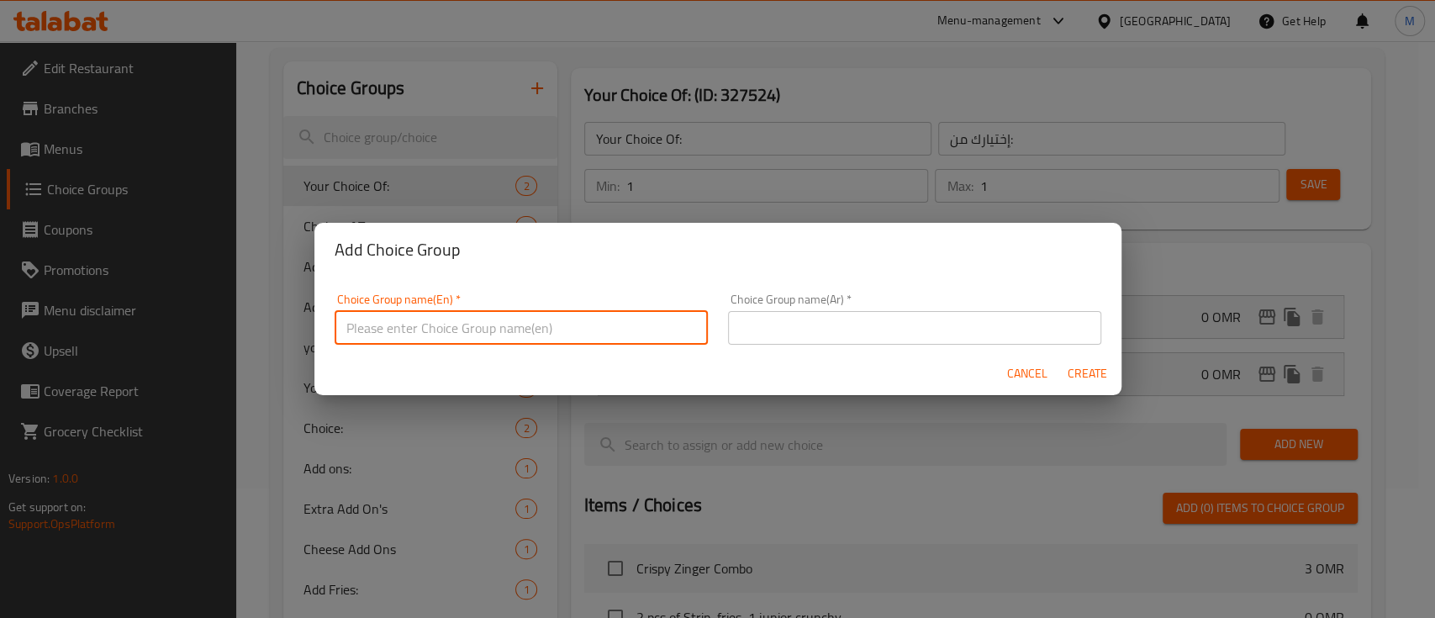
click at [463, 325] on input "text" at bounding box center [521, 328] width 373 height 34
type input "c"
type input "main item choice"
click at [763, 326] on input "text" at bounding box center [914, 328] width 373 height 34
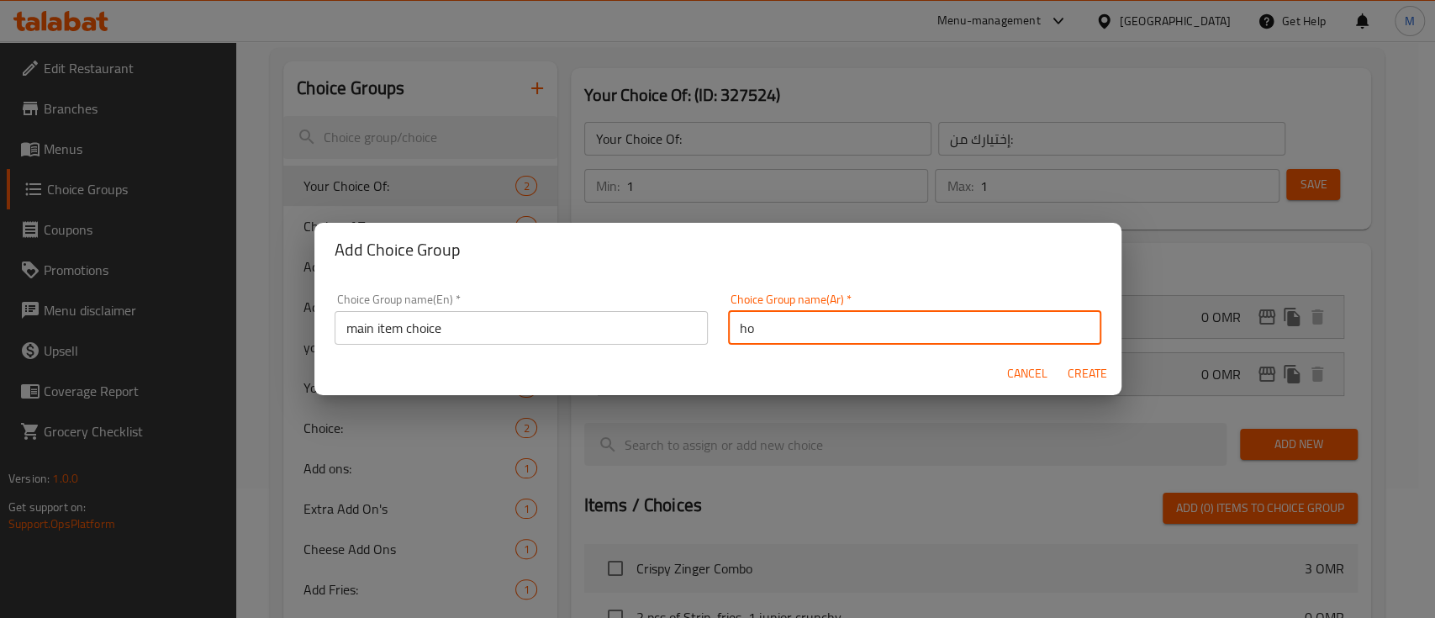
type input "h"
type input "اختيارك من الطبق الجانبي"
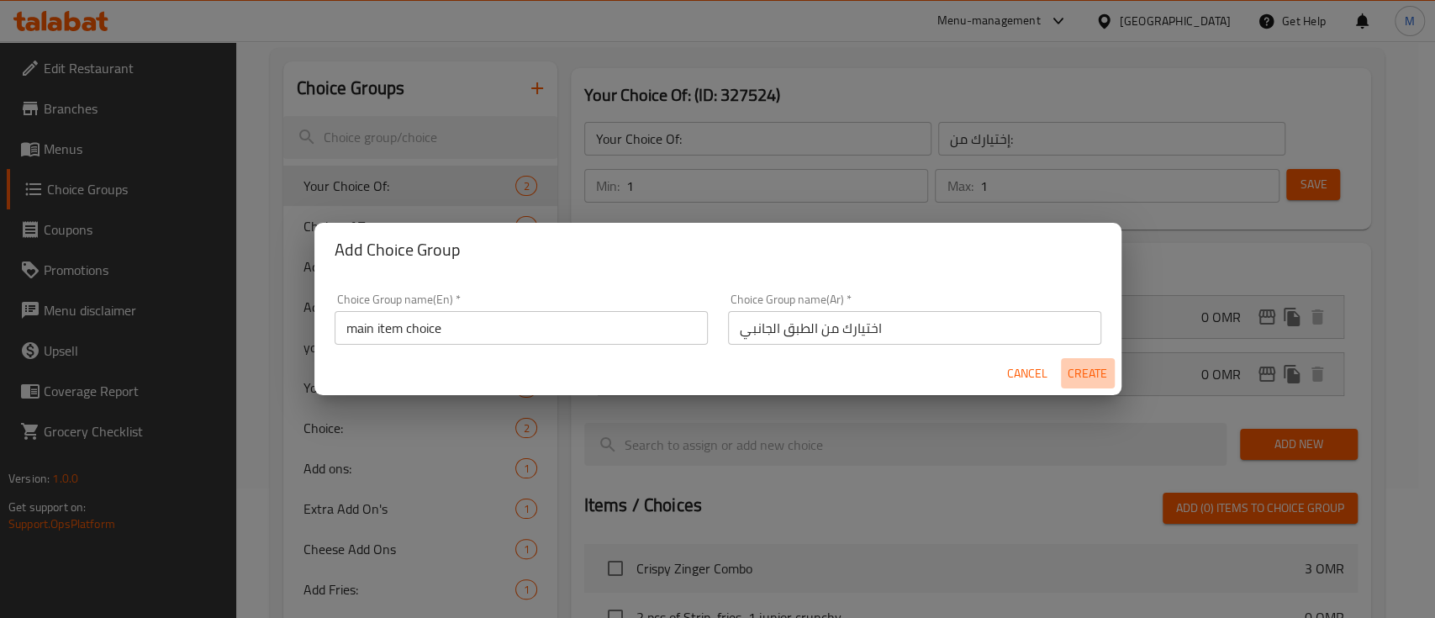
click at [1075, 376] on span "Create" at bounding box center [1088, 373] width 40 height 21
type input "main item choice"
type input "اختيارك من الطبق الجانبي"
type input "0"
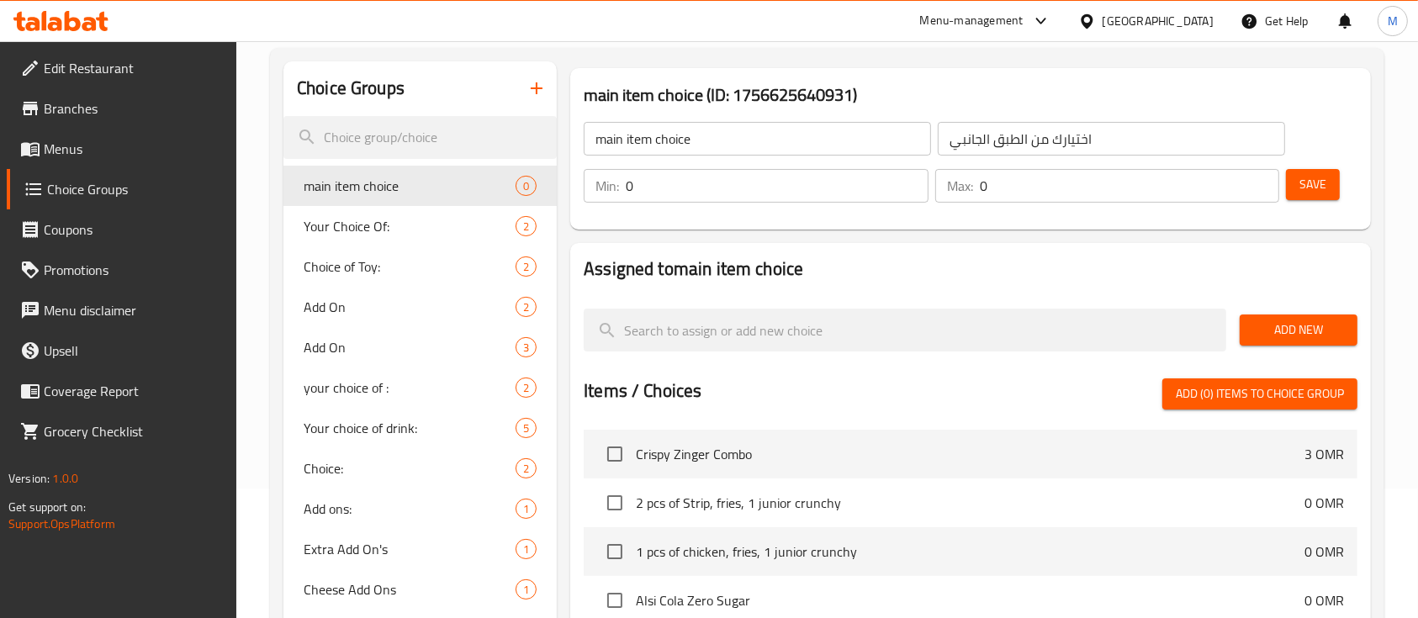
scroll to position [129, 0]
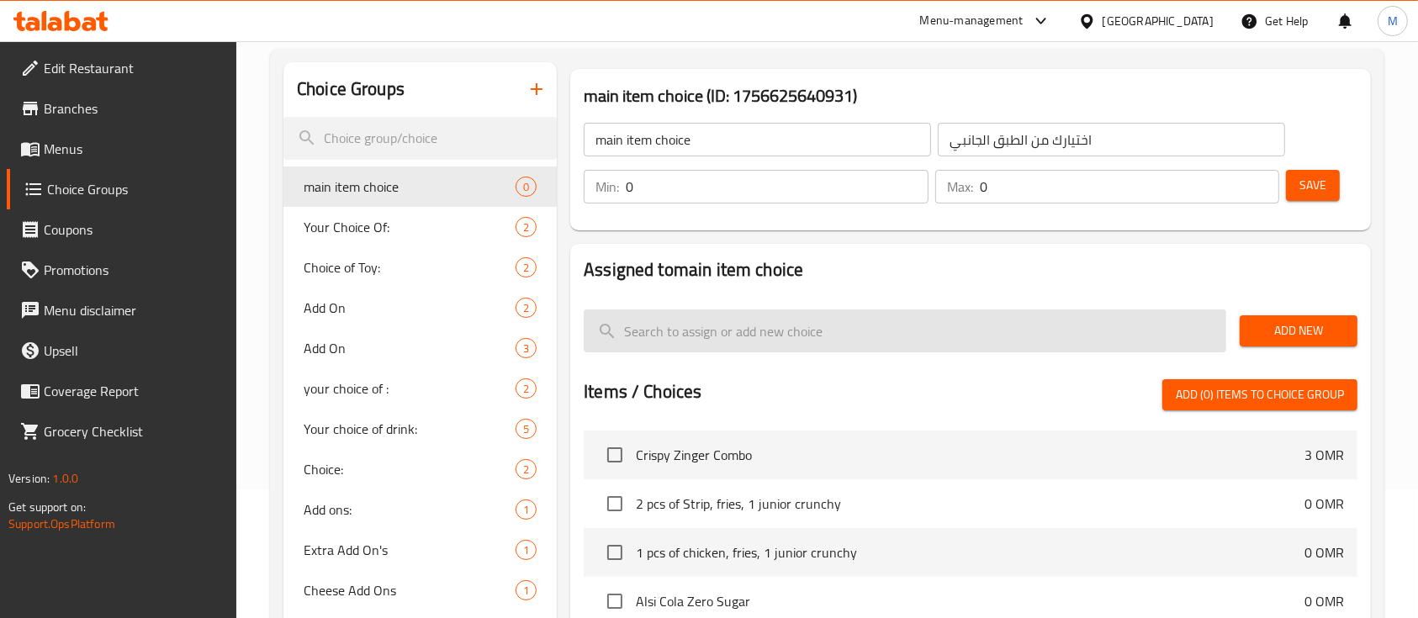
click at [1158, 333] on input "search" at bounding box center [905, 330] width 642 height 43
type input "ب"
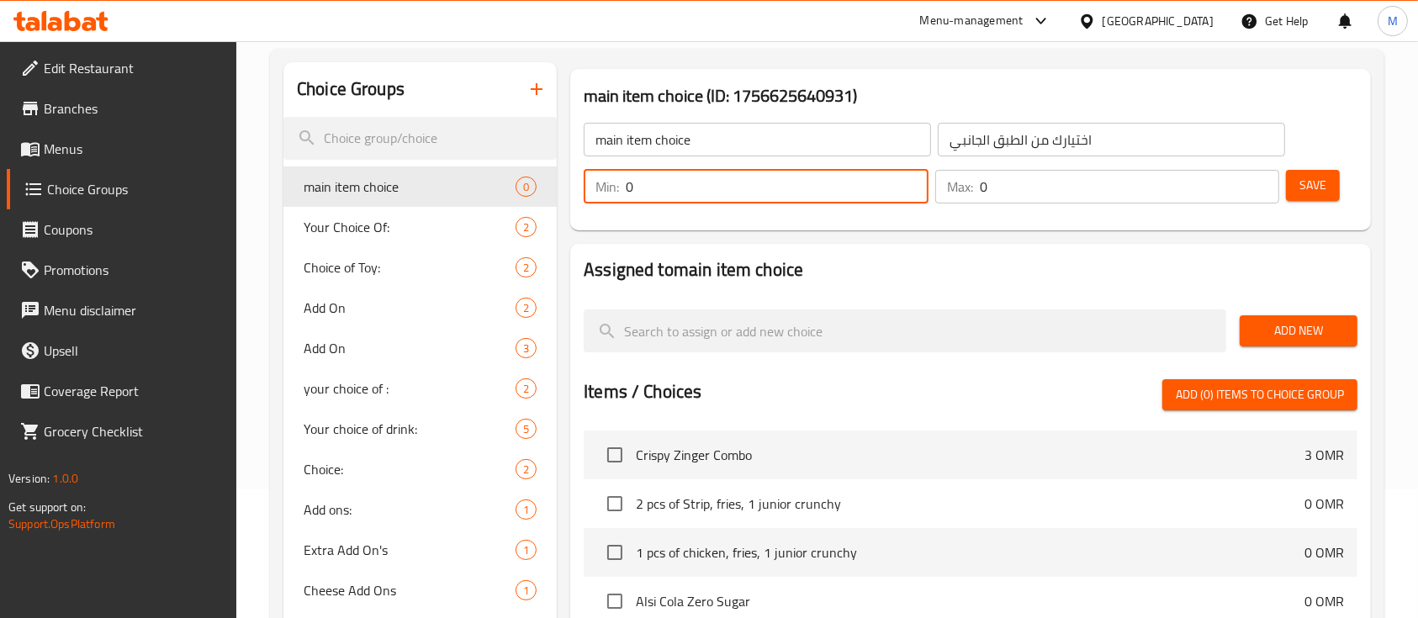
click at [831, 195] on input "0" at bounding box center [777, 187] width 303 height 34
type input "1"
click at [985, 189] on input "0" at bounding box center [1130, 187] width 300 height 34
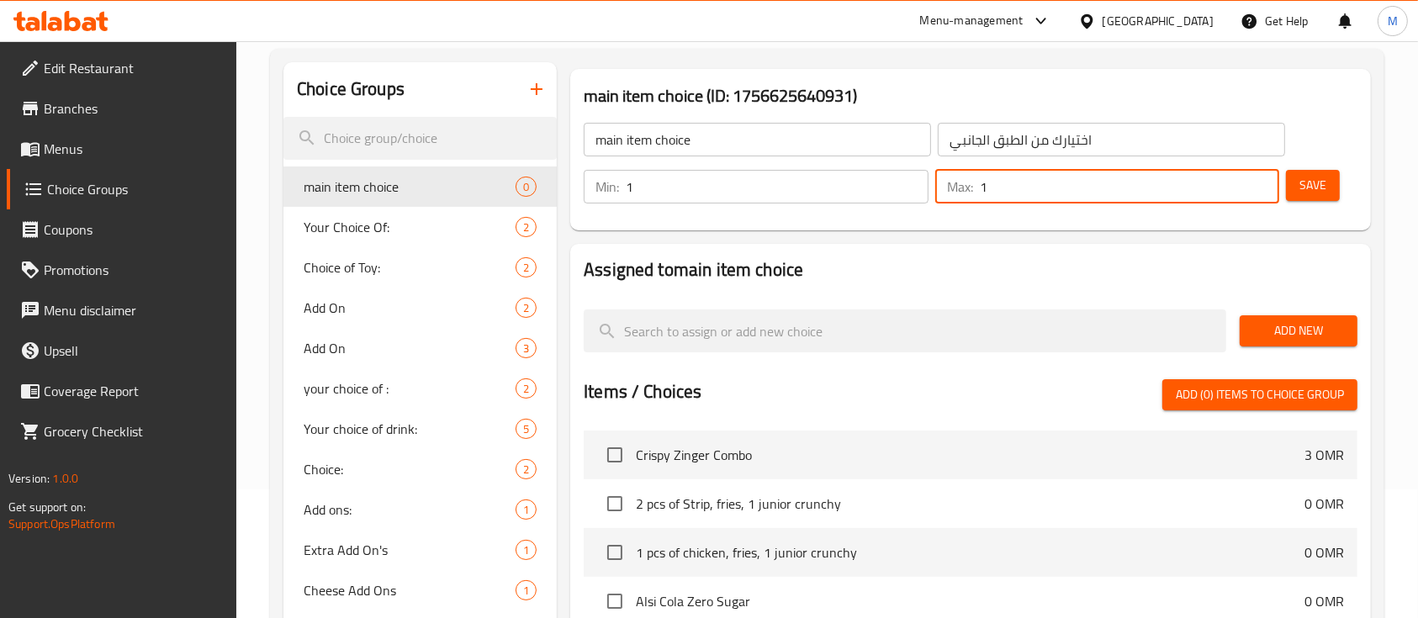
type input "1"
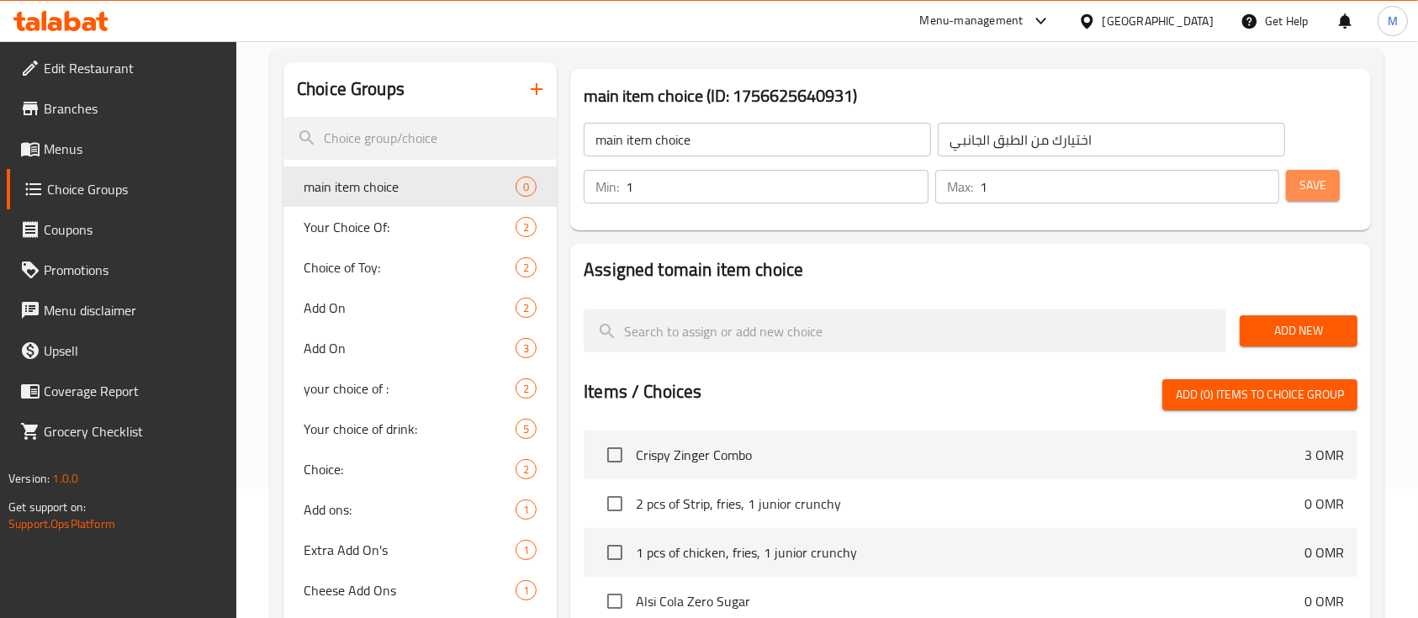
click at [1323, 198] on button "Save" at bounding box center [1313, 185] width 54 height 31
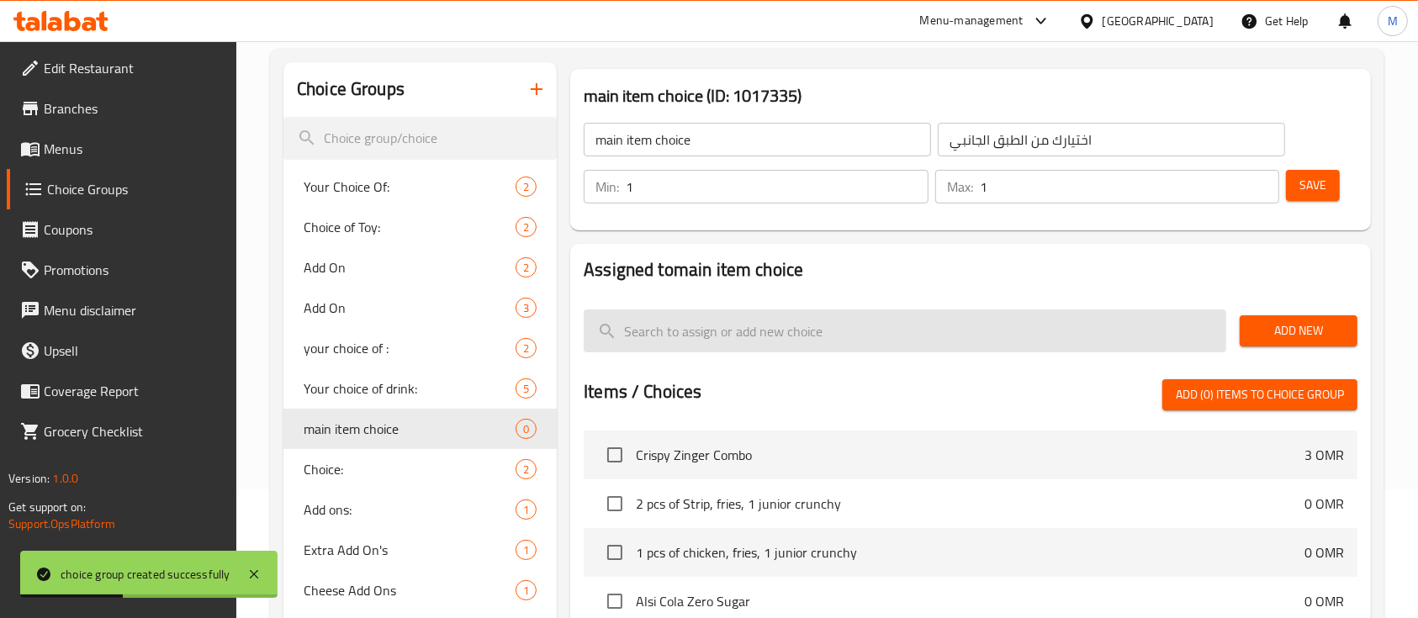
click at [807, 344] on input "search" at bounding box center [905, 330] width 642 height 43
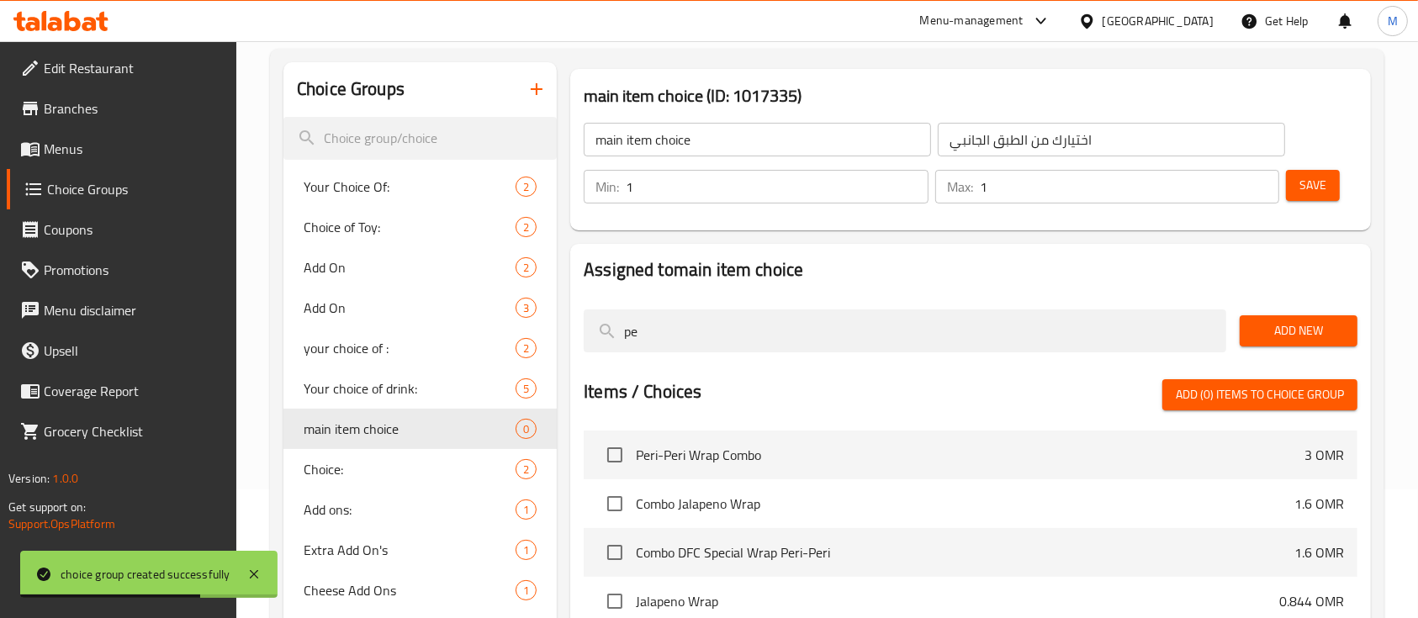
type input "pe"
click at [1286, 329] on span "Add New" at bounding box center [1298, 330] width 91 height 21
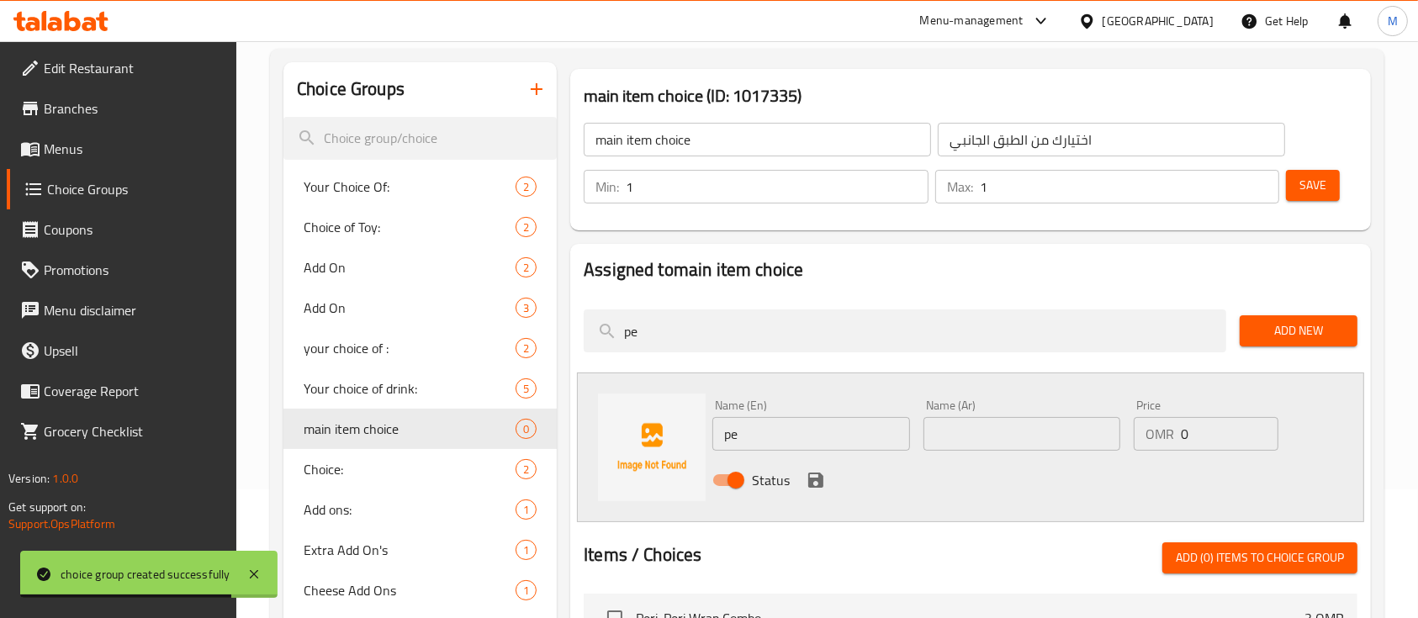
click at [758, 444] on input "pe" at bounding box center [810, 434] width 197 height 34
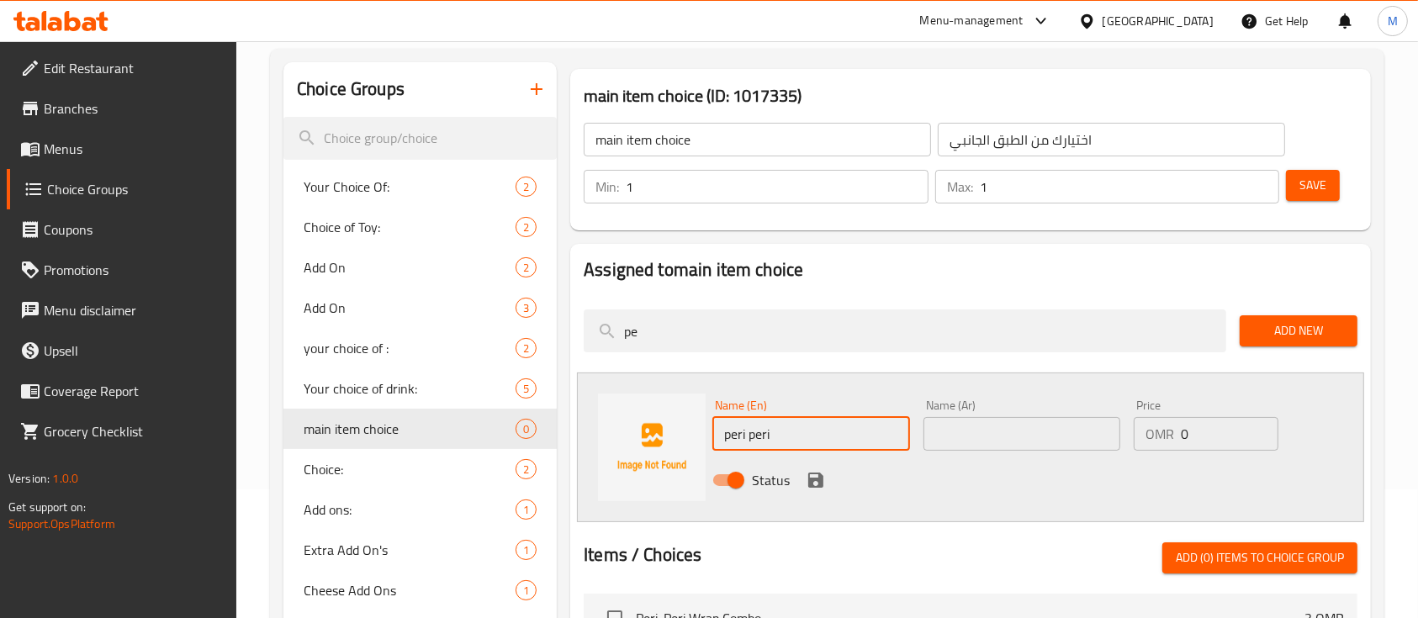
drag, startPoint x: 758, startPoint y: 444, endPoint x: 812, endPoint y: 444, distance: 53.8
click at [812, 444] on input "peri peri" at bounding box center [810, 434] width 197 height 34
type input "Peri Peri Wrap"
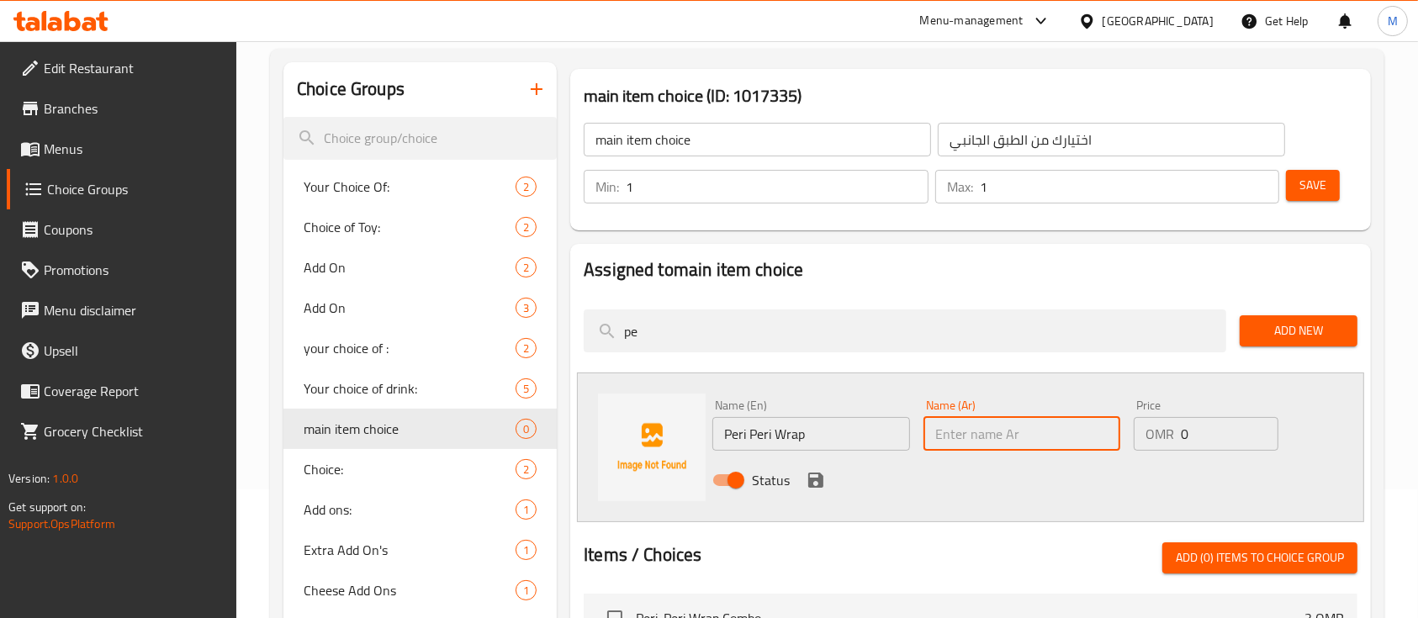
click at [1027, 438] on input "text" at bounding box center [1021, 434] width 197 height 34
type input "بيري بيري راب"
click at [808, 485] on icon "save" at bounding box center [815, 480] width 15 height 15
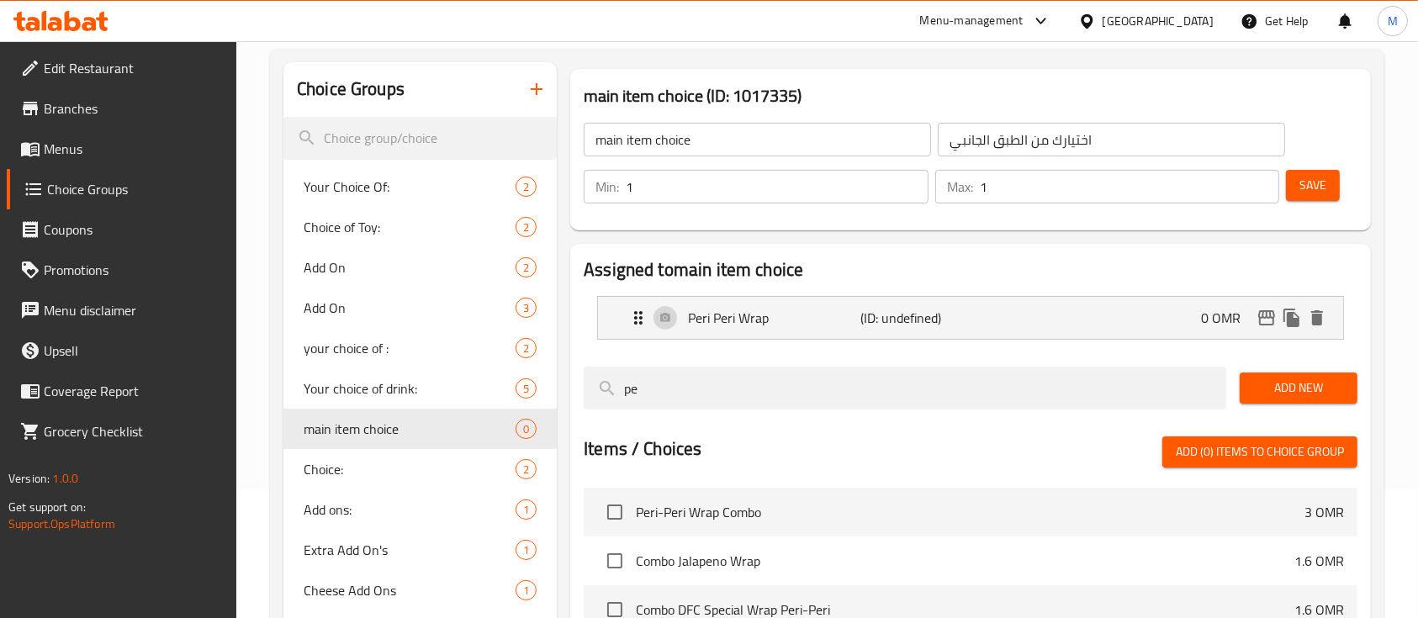
click at [1332, 189] on button "Save" at bounding box center [1313, 185] width 54 height 31
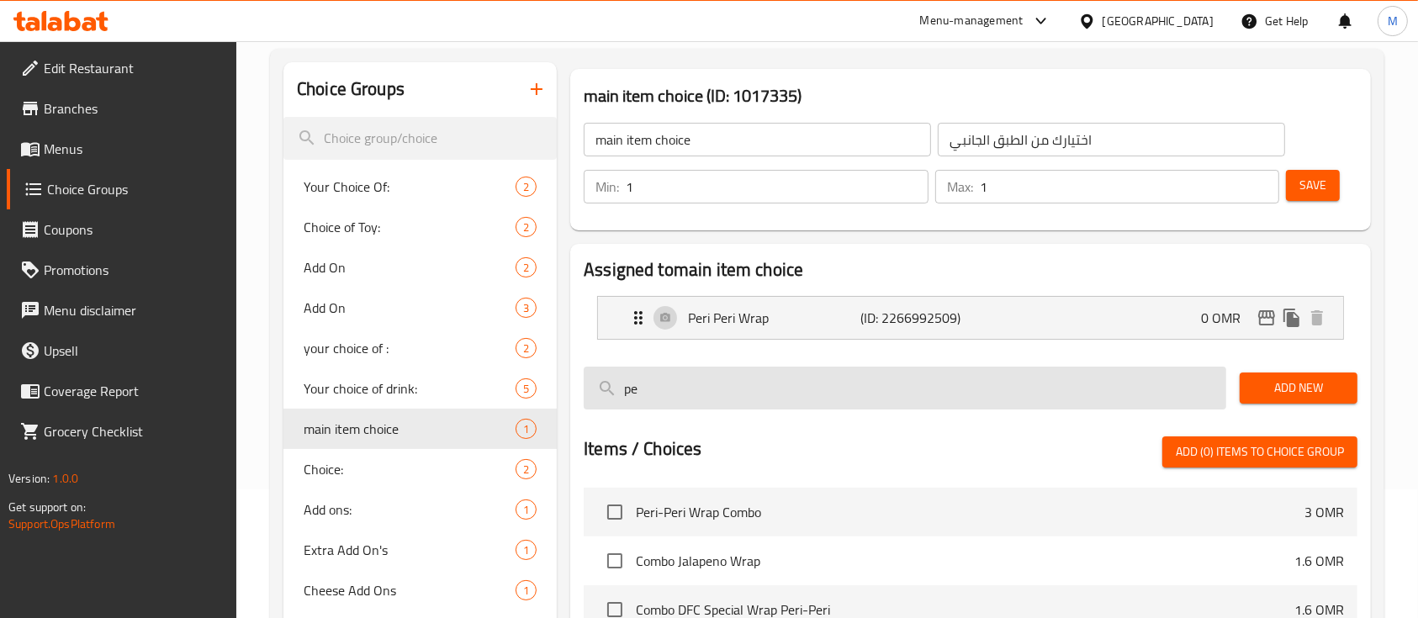
click at [767, 384] on input "pe" at bounding box center [905, 388] width 642 height 43
type input "ب"
type input "ف"
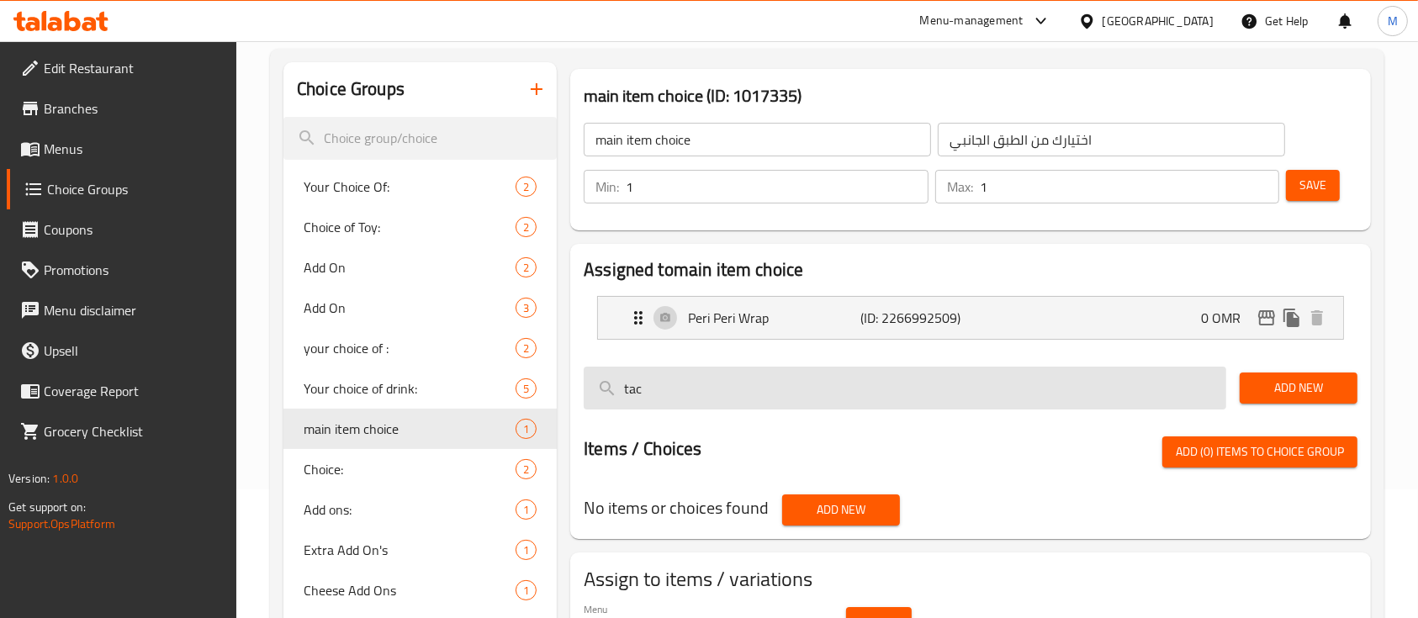
type input "ta"
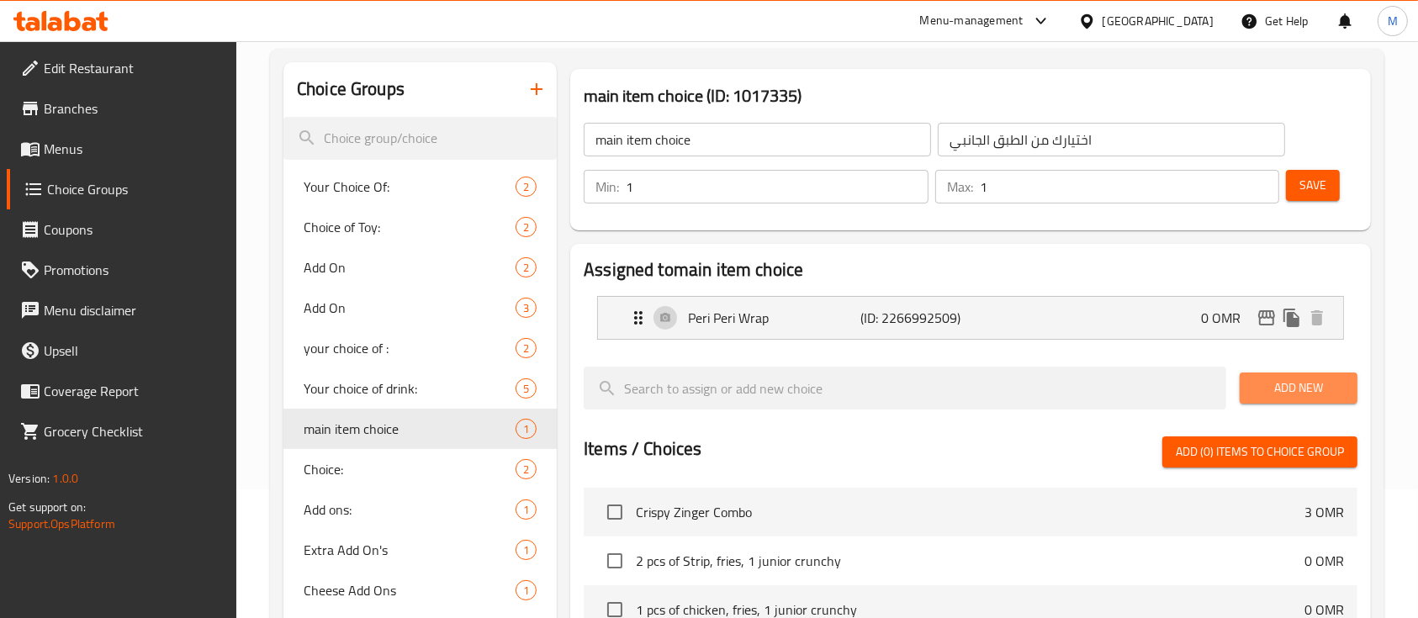
click at [1327, 391] on span "Add New" at bounding box center [1298, 388] width 91 height 21
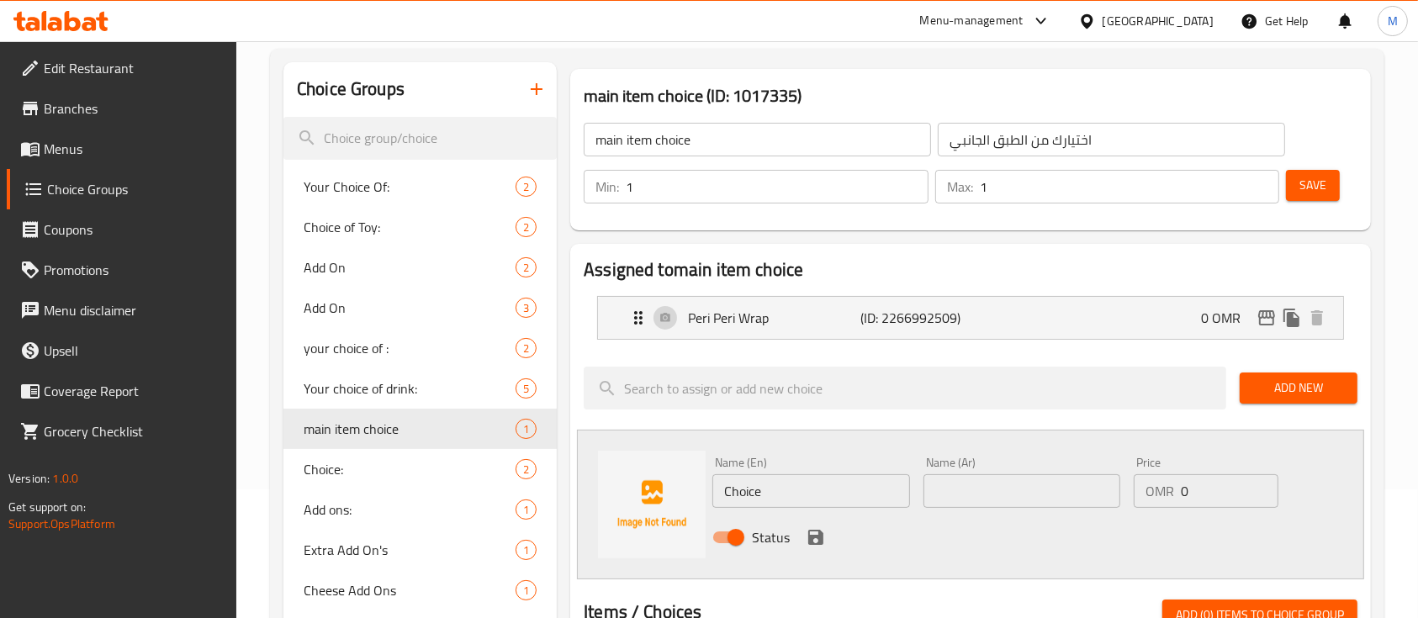
click at [778, 477] on input "Choice" at bounding box center [810, 491] width 197 height 34
type input "Taco wrap"
click at [954, 490] on input "text" at bounding box center [1021, 491] width 197 height 34
type input "تاكو راب"
click at [814, 535] on icon "save" at bounding box center [815, 537] width 15 height 15
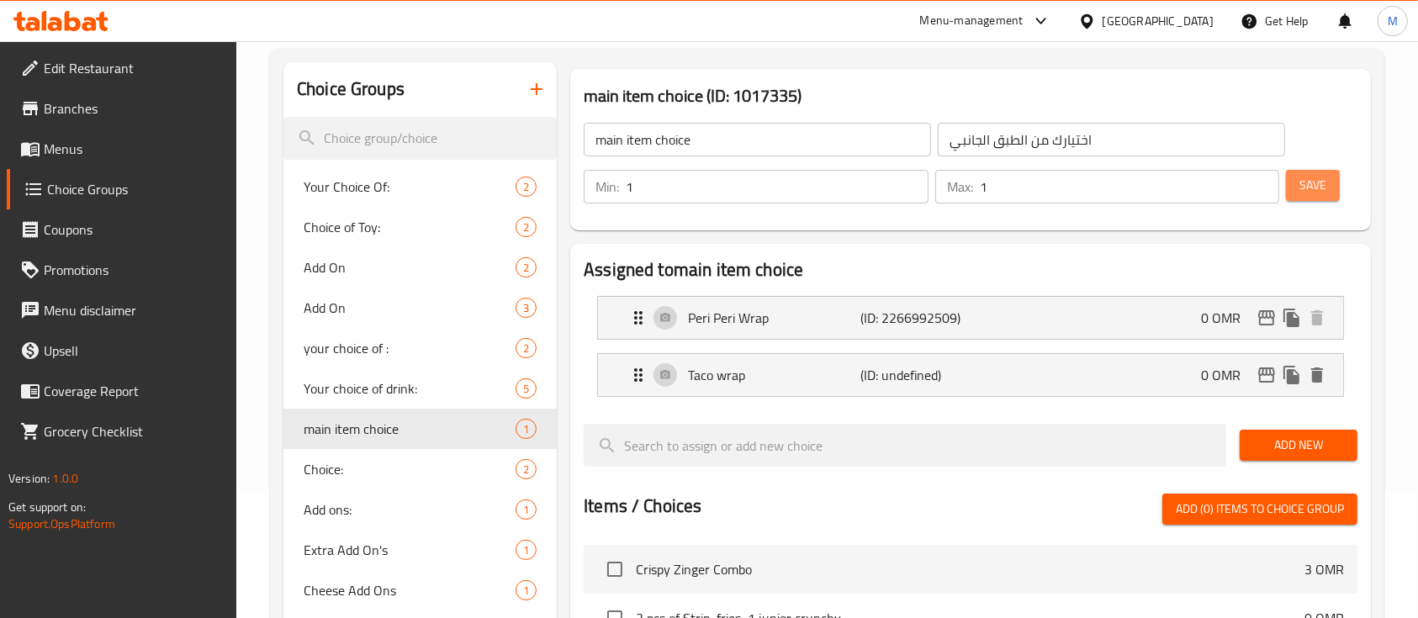
click at [1312, 180] on span "Save" at bounding box center [1312, 185] width 27 height 21
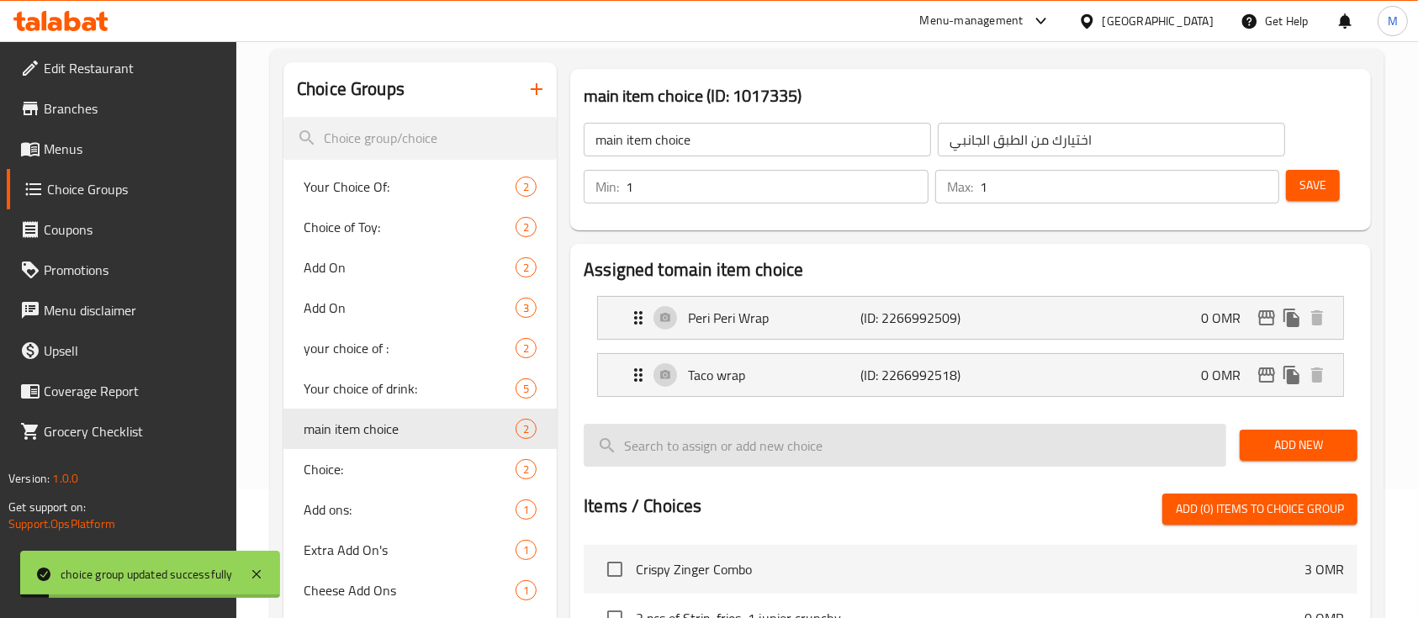
click at [753, 449] on input "search" at bounding box center [905, 445] width 642 height 43
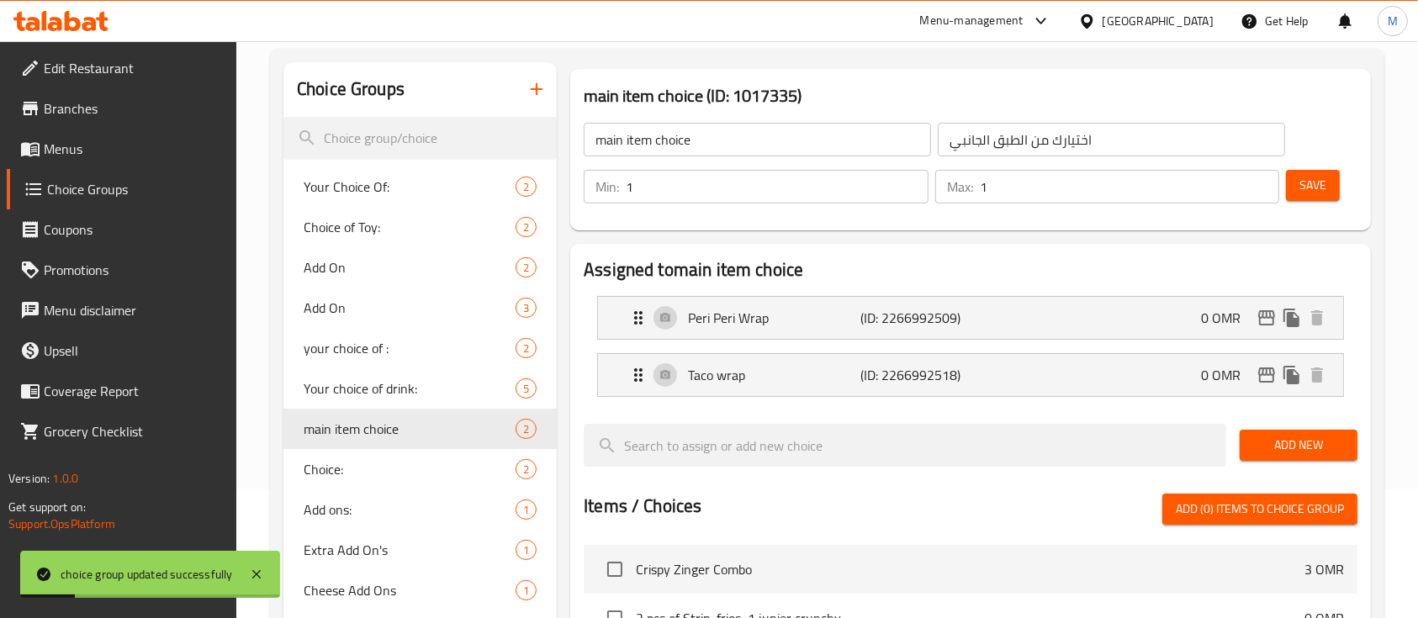
click at [1289, 450] on span "Add New" at bounding box center [1298, 445] width 91 height 21
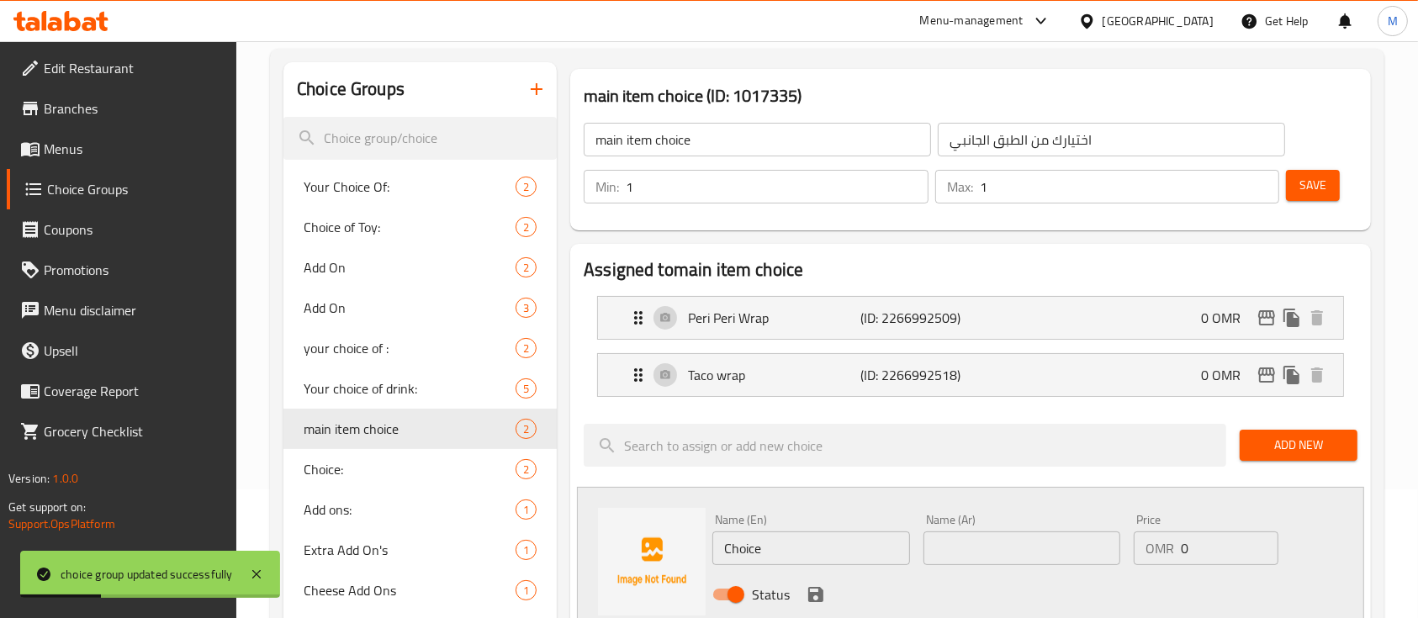
click at [791, 558] on input "Choice" at bounding box center [810, 548] width 197 height 34
type input "ء"
type input "Crispy zinger"
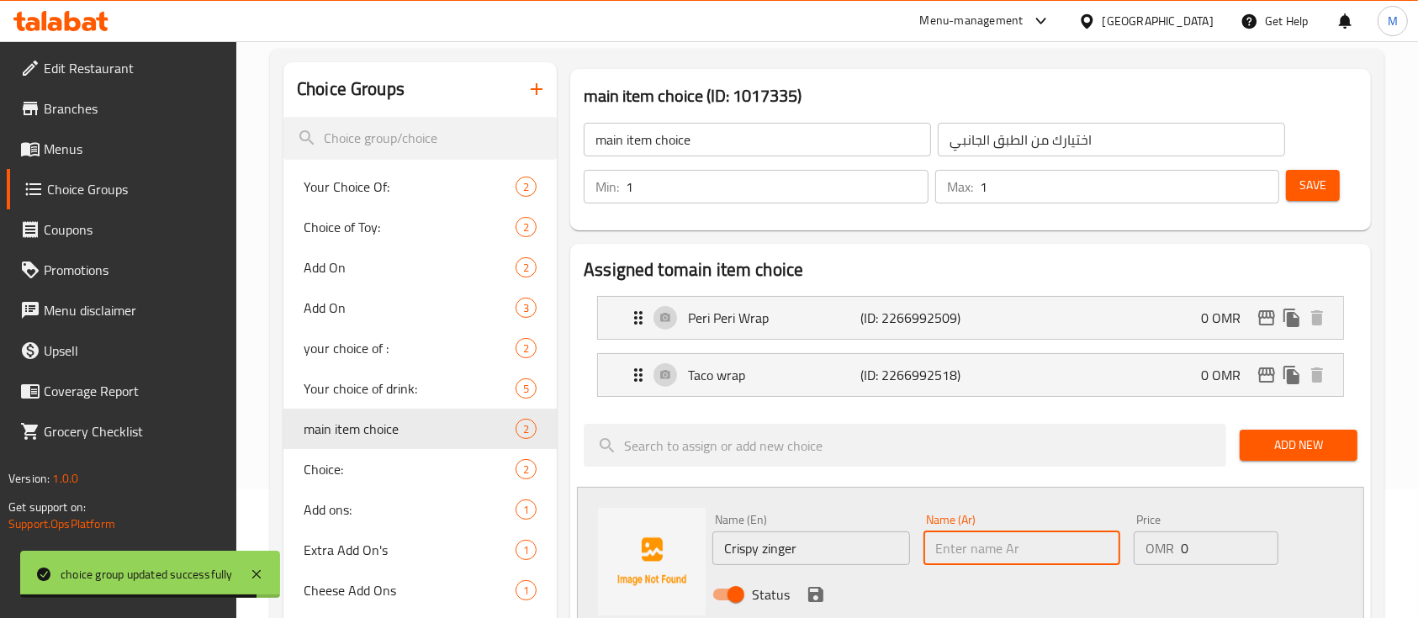
click at [1002, 558] on input "text" at bounding box center [1021, 548] width 197 height 34
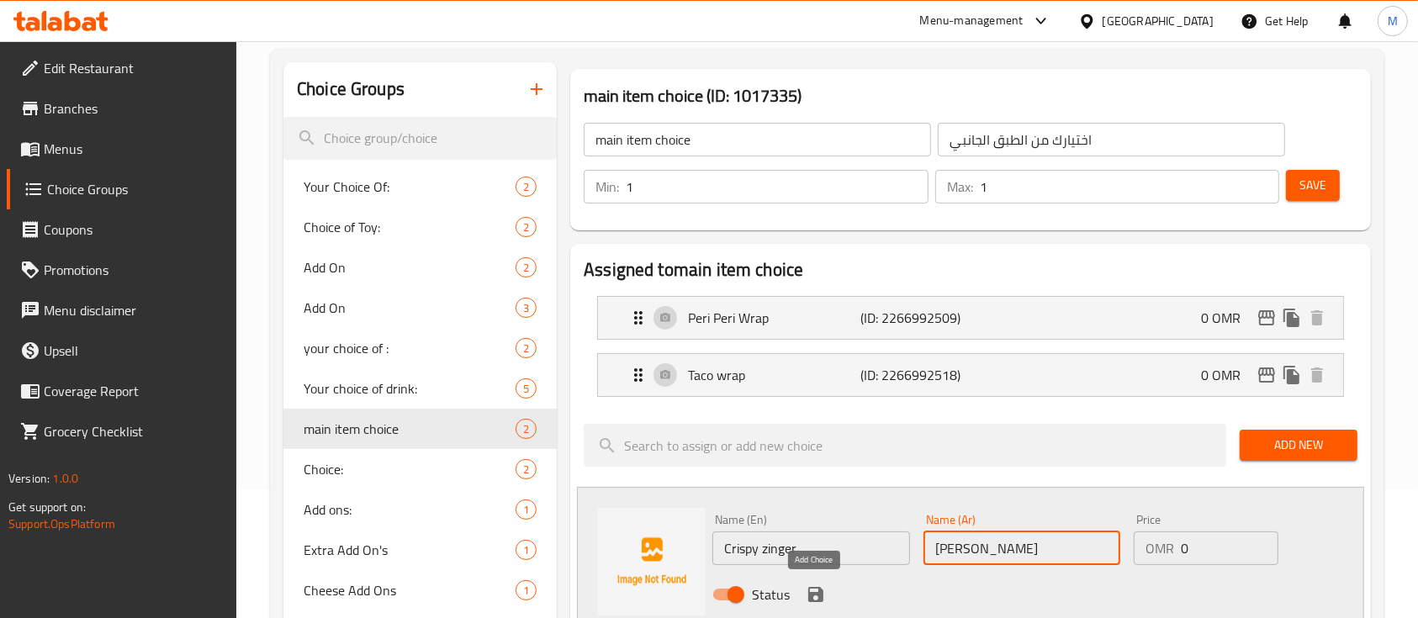
type input "كريسبي زنجر"
click at [808, 587] on icon "save" at bounding box center [815, 594] width 15 height 15
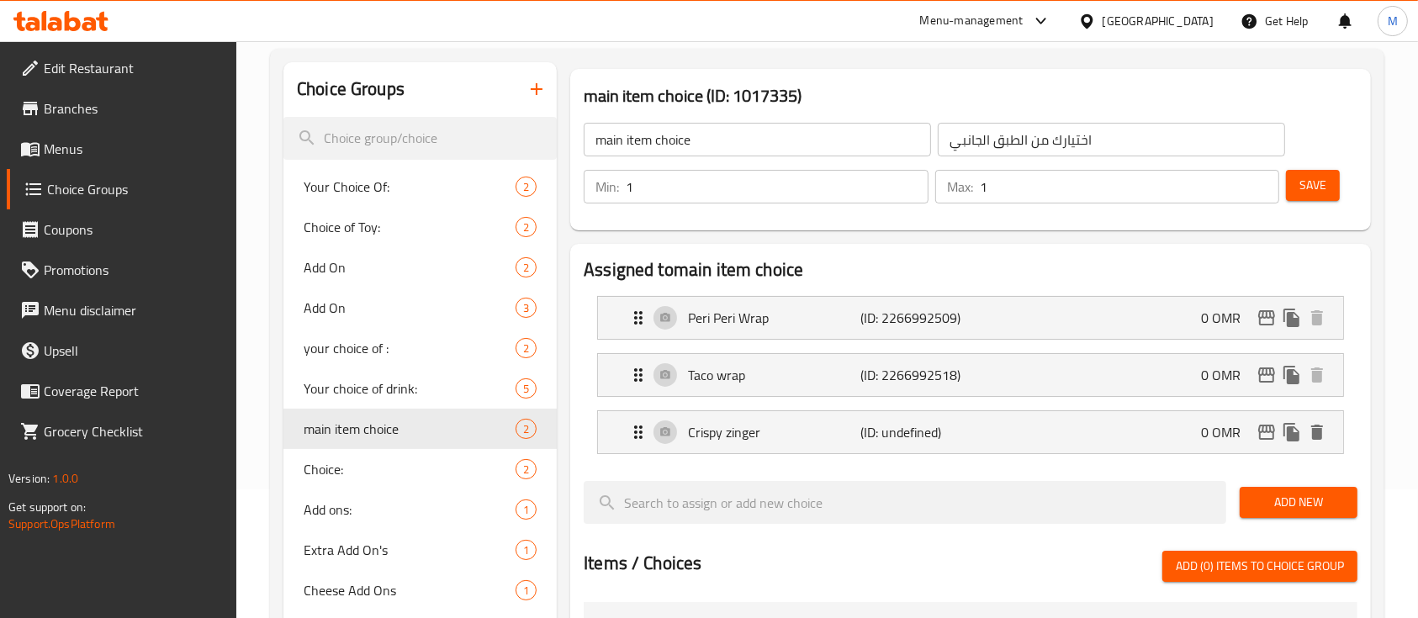
click at [1301, 187] on span "Save" at bounding box center [1312, 185] width 27 height 21
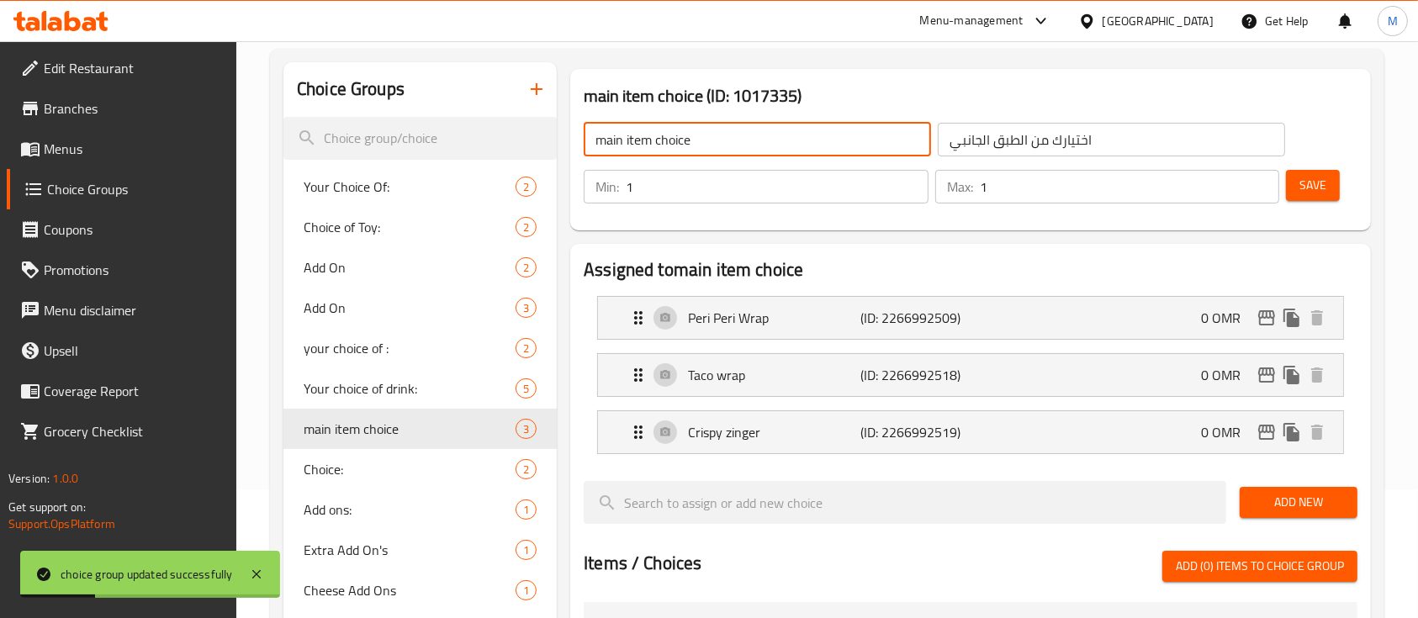
click at [695, 133] on input "main item choice" at bounding box center [757, 140] width 347 height 34
click at [534, 84] on icon "button" at bounding box center [536, 89] width 20 height 20
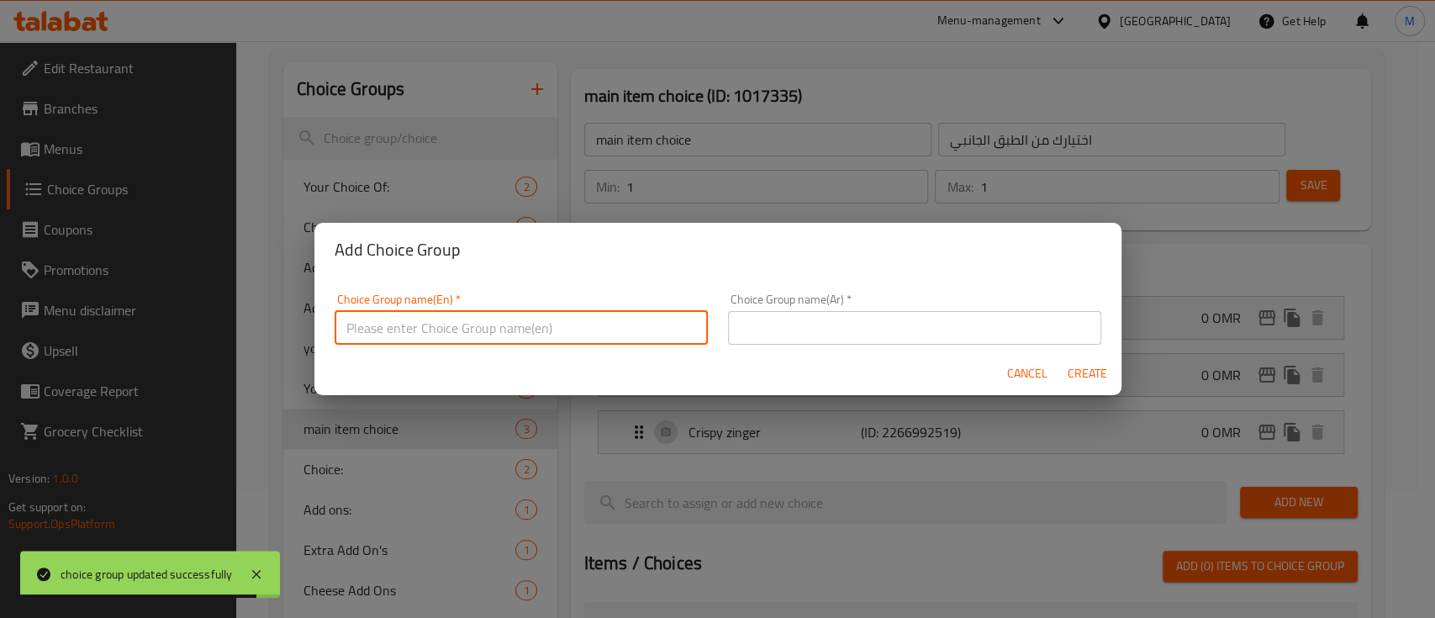
click at [498, 337] on input "text" at bounding box center [521, 328] width 373 height 34
type input "f"
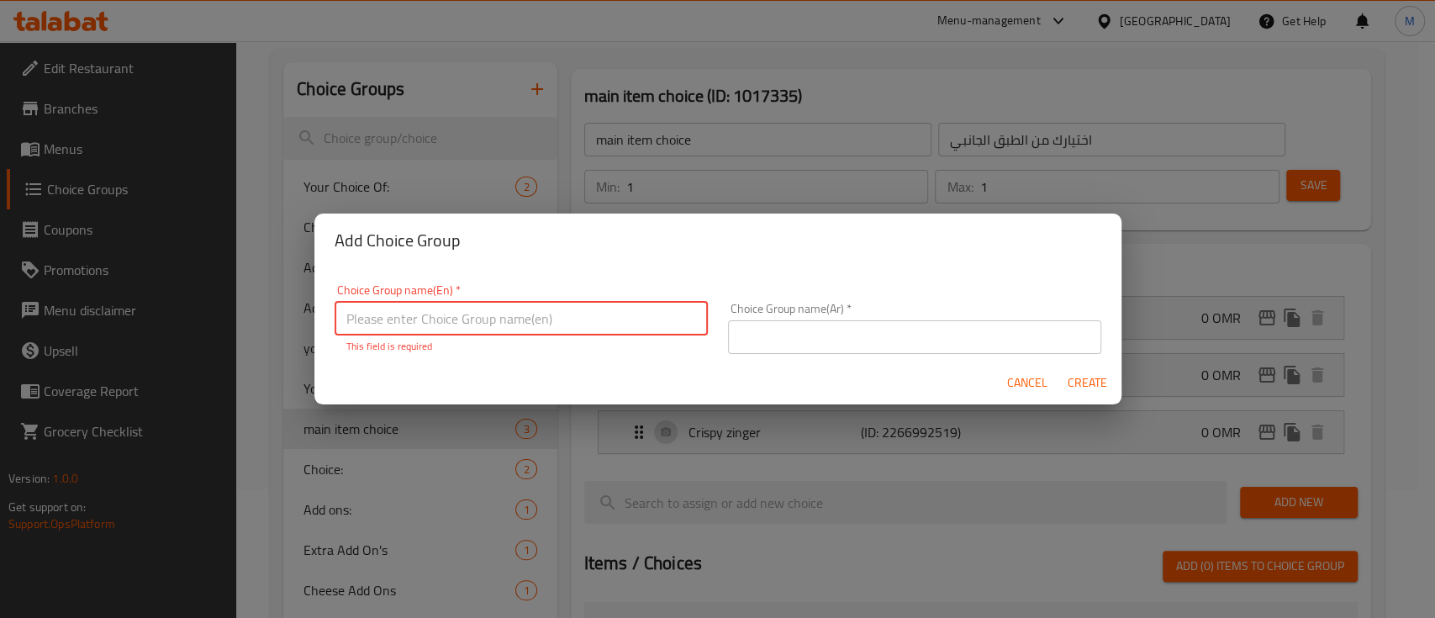
type input "S"
type input "s"
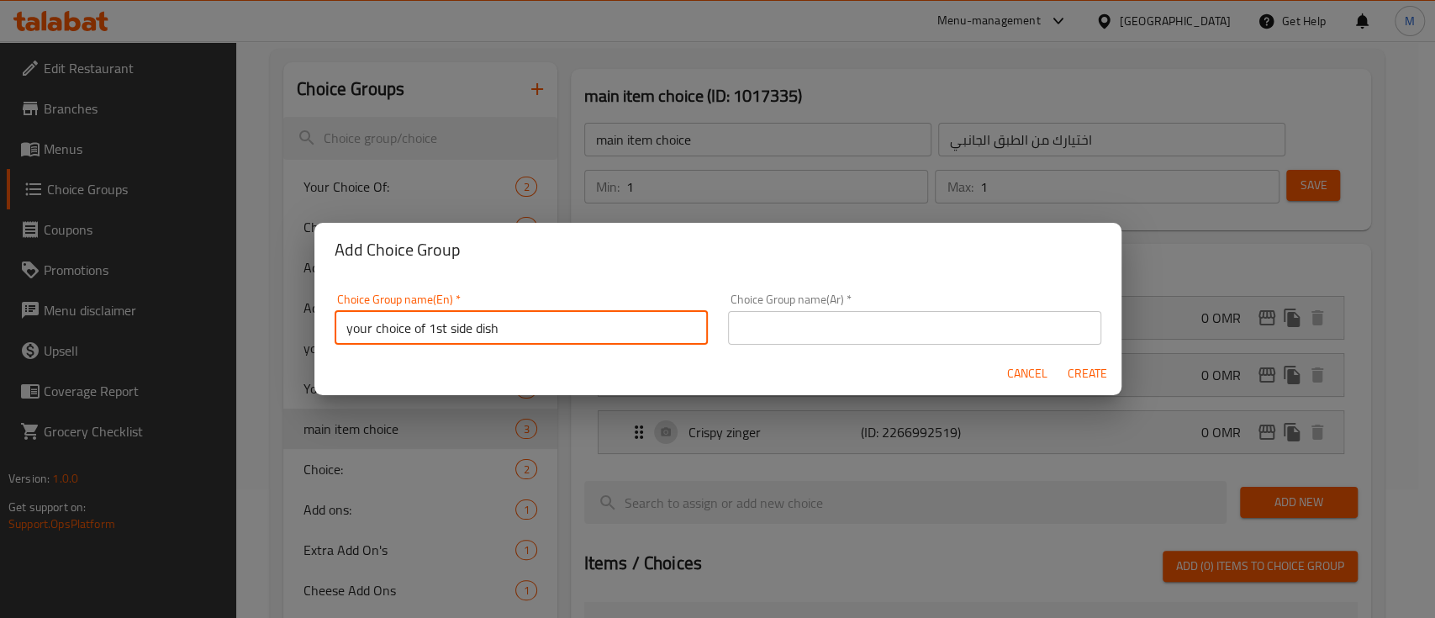
type input "your choice of 1st side dish"
click at [819, 347] on div "Choice Group name(Ar)   * Choice Group name(Ar) *" at bounding box center [914, 318] width 393 height 71
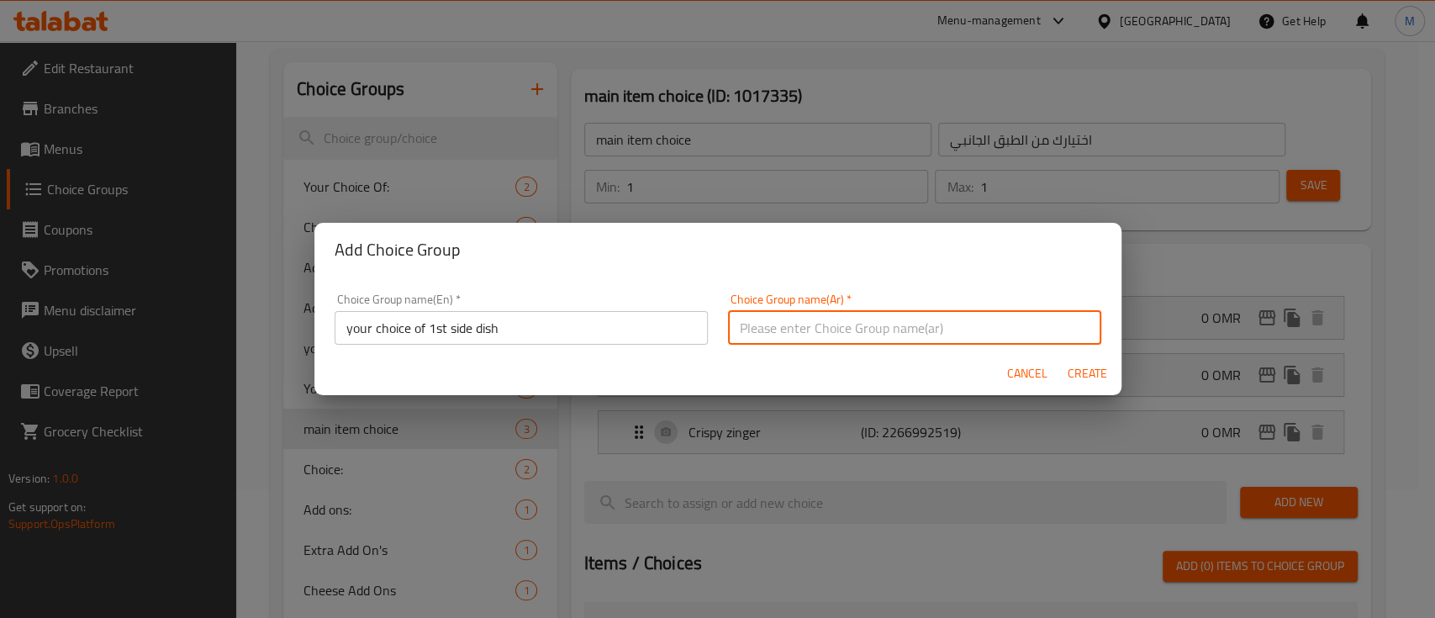
drag, startPoint x: 821, startPoint y: 329, endPoint x: 832, endPoint y: 342, distance: 17.3
click at [821, 328] on input "text" at bounding box center [914, 328] width 373 height 34
type input "اختيارك من الطبق الجانبي الاول"
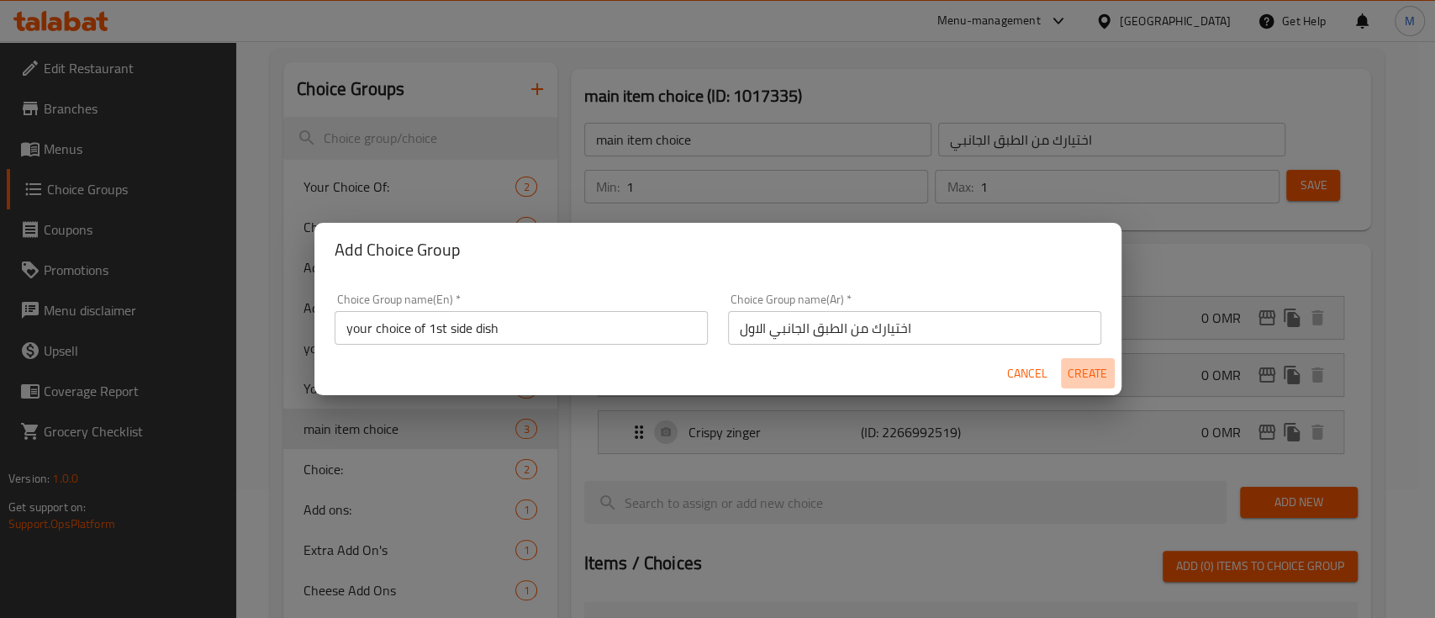
click at [1080, 377] on span "Create" at bounding box center [1088, 373] width 40 height 21
type input "your choice of 1st side dish"
type input "اختيارك من الطبق الجانبي الاول"
type input "0"
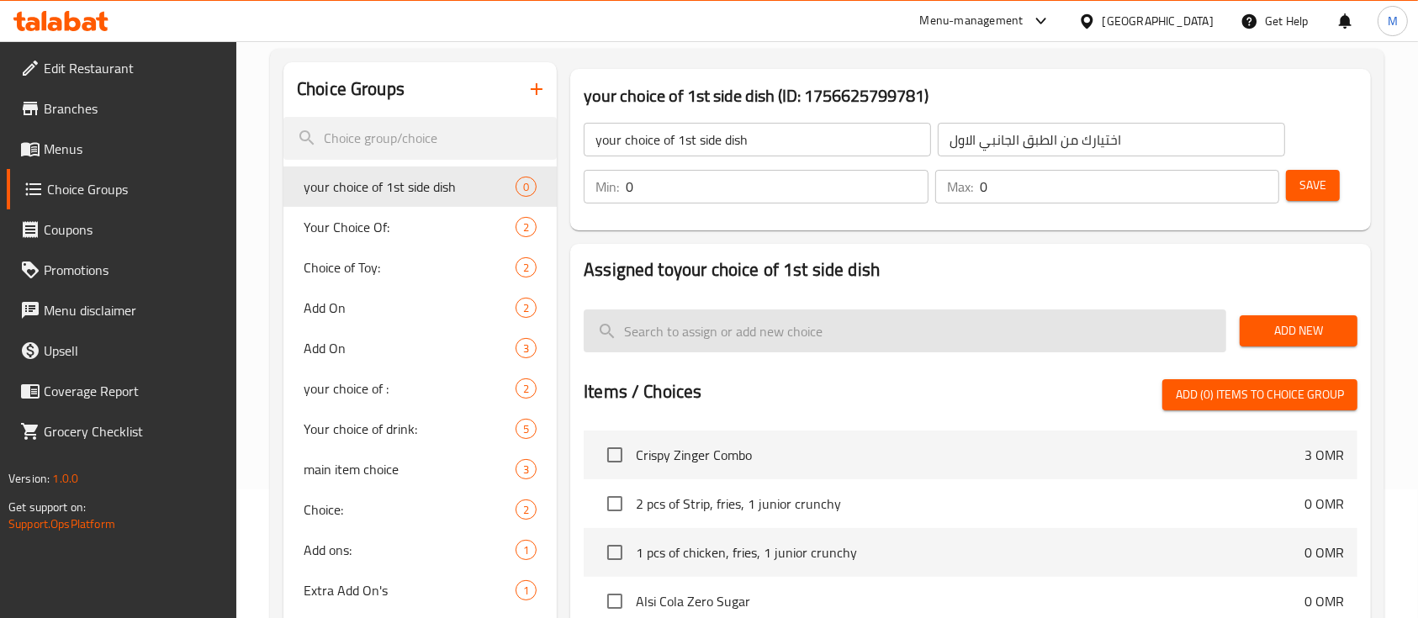
click at [796, 314] on input "search" at bounding box center [905, 330] width 642 height 43
type input "ل"
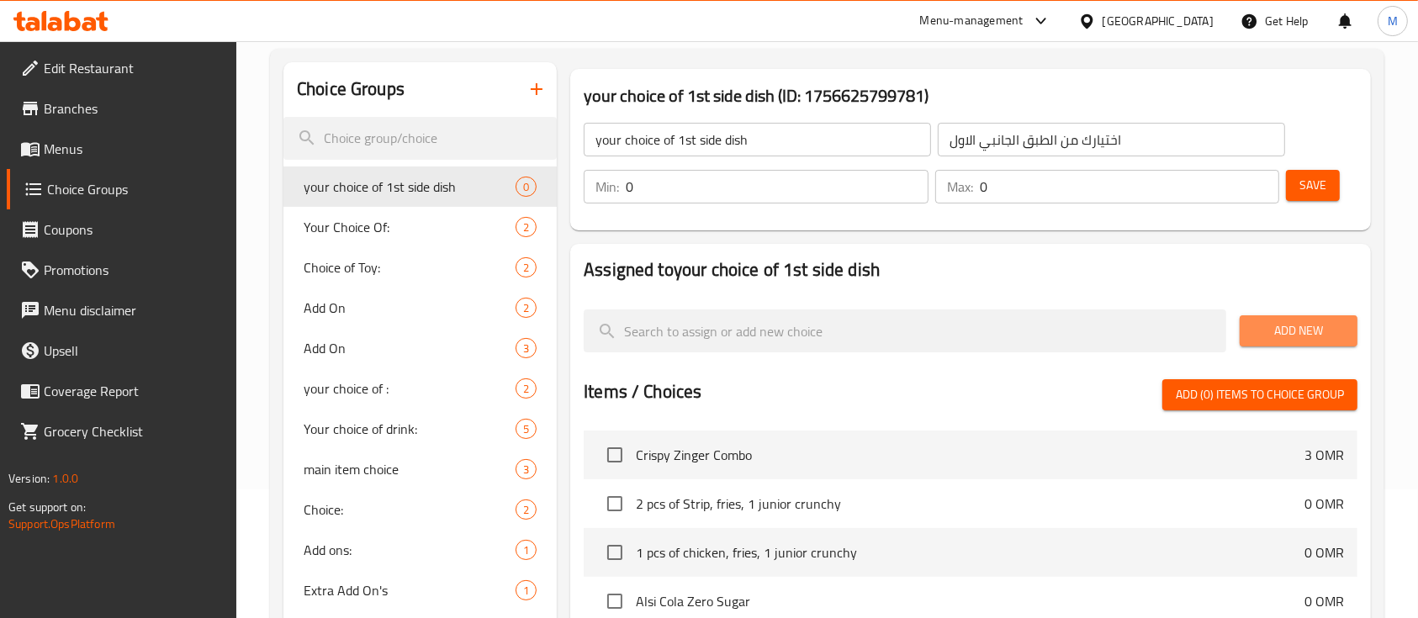
click at [1274, 325] on span "Add New" at bounding box center [1298, 330] width 91 height 21
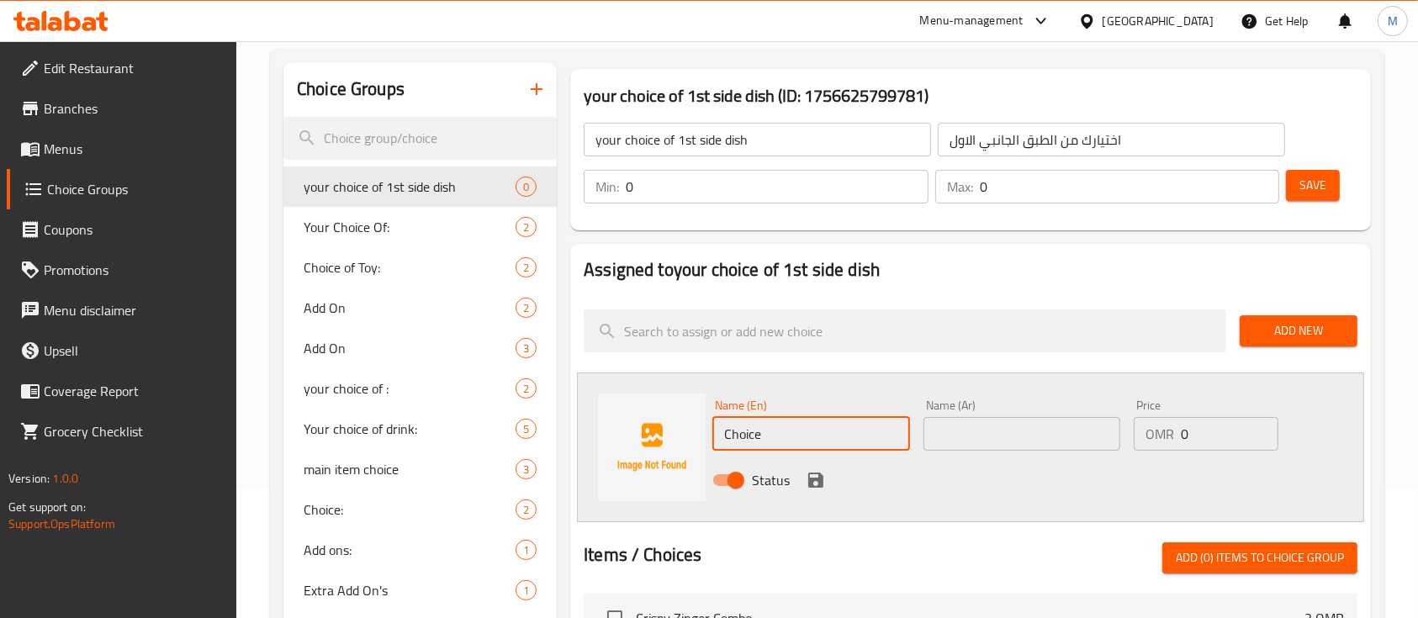
click at [863, 420] on input "Choice" at bounding box center [810, 434] width 197 height 34
type input "ؤ"
type input "C"
type input "c"
click at [760, 440] on input "Crunshy" at bounding box center [810, 434] width 197 height 34
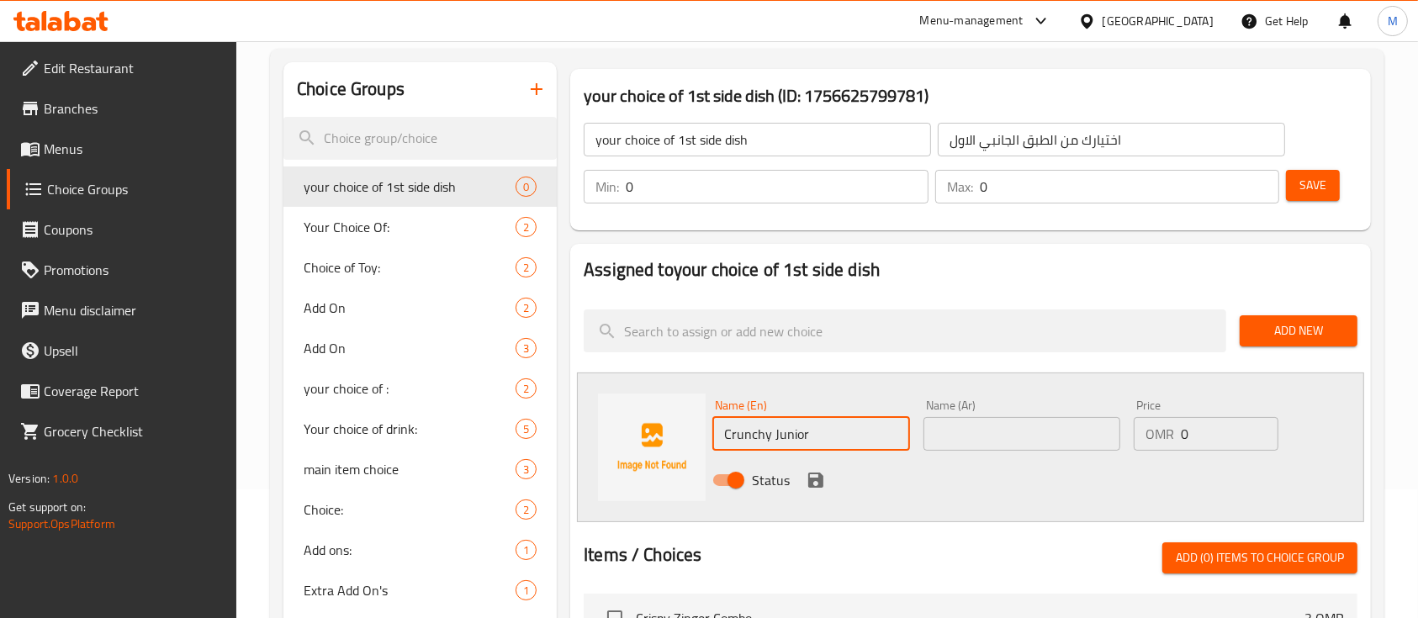
type input "Crunchy Junior"
click at [1074, 432] on input "text" at bounding box center [1021, 434] width 197 height 34
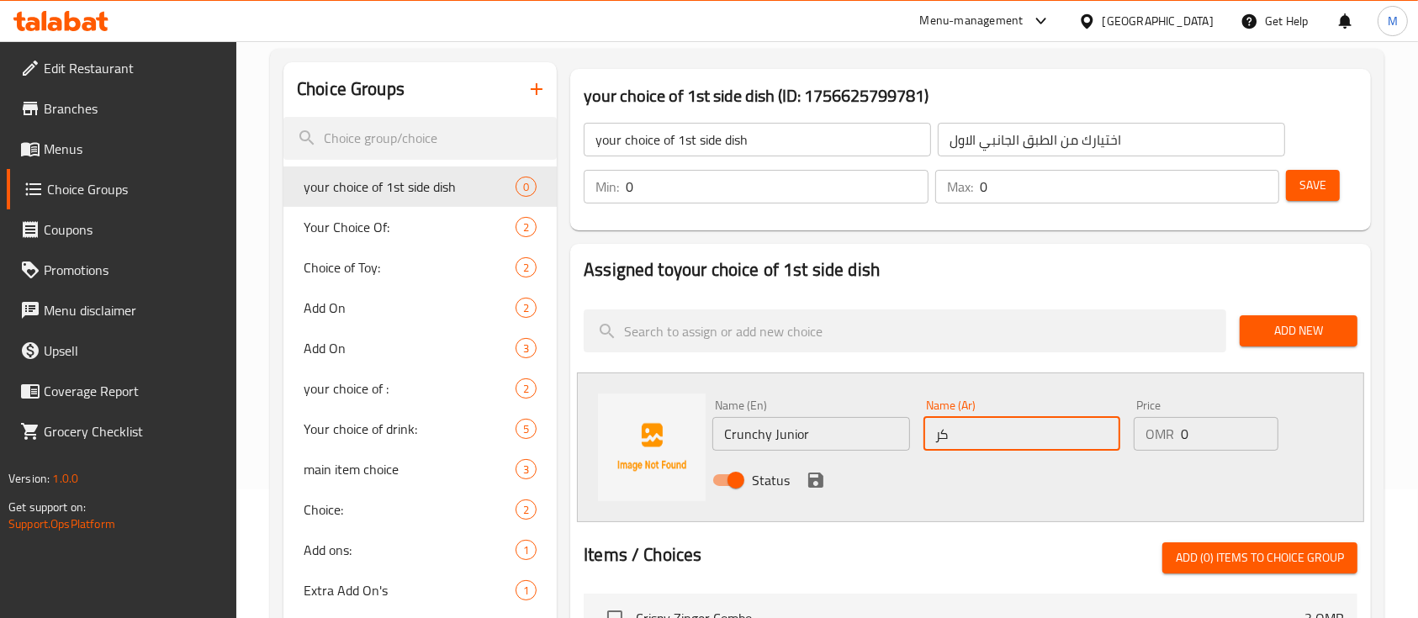
type input "ك"
type input "جونيور كرنشي"
click at [814, 479] on icon "save" at bounding box center [815, 480] width 15 height 15
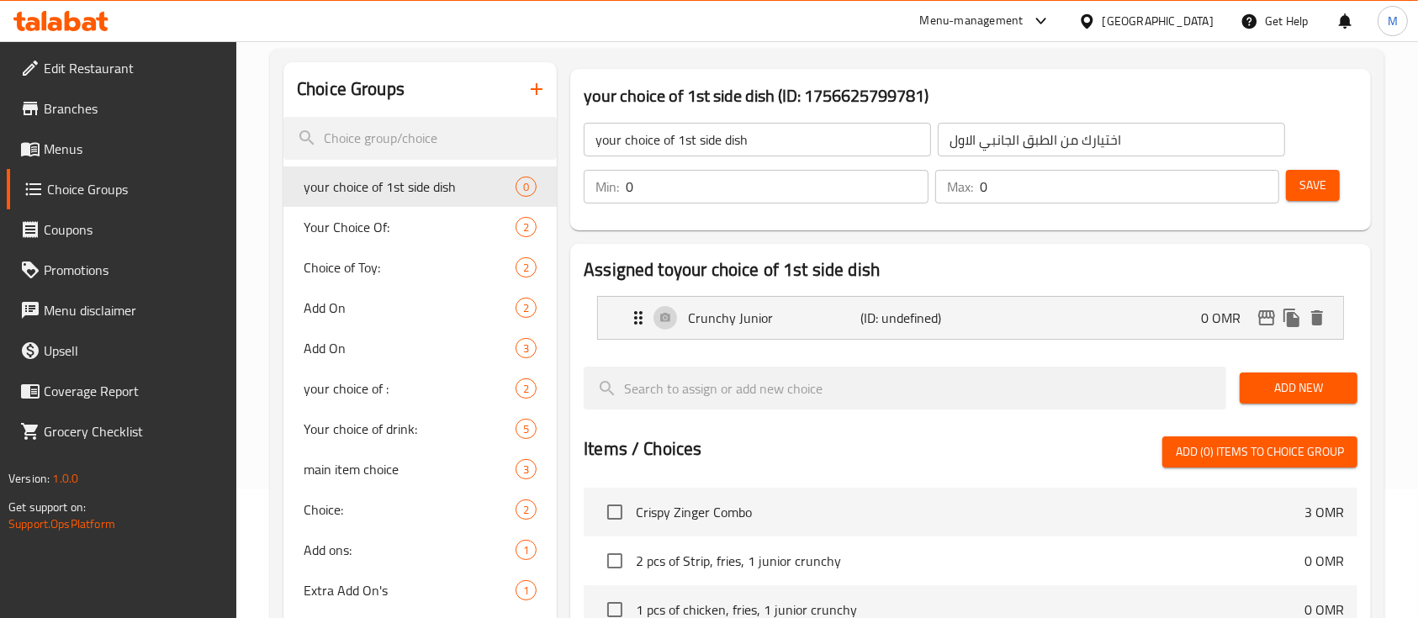
click at [1298, 167] on div "Save" at bounding box center [1314, 186] width 65 height 40
click at [1302, 177] on span "Save" at bounding box center [1312, 185] width 27 height 21
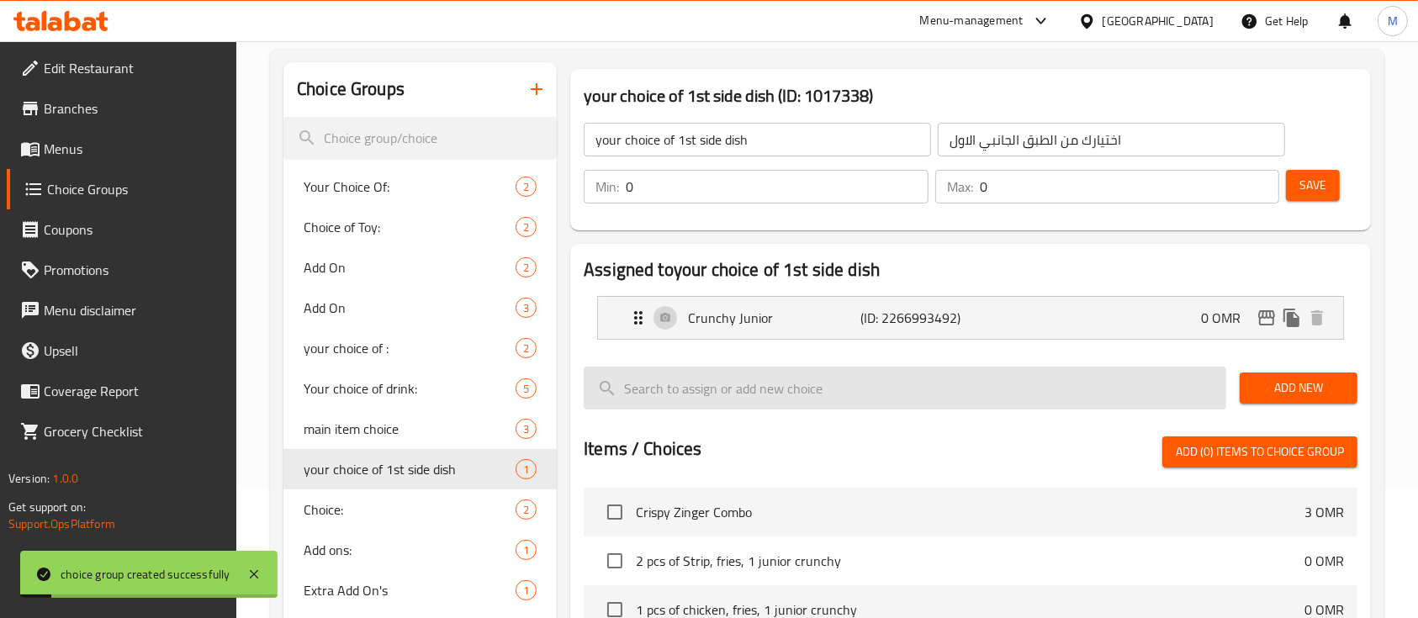
click at [805, 388] on input "search" at bounding box center [905, 388] width 642 height 43
type input "ر"
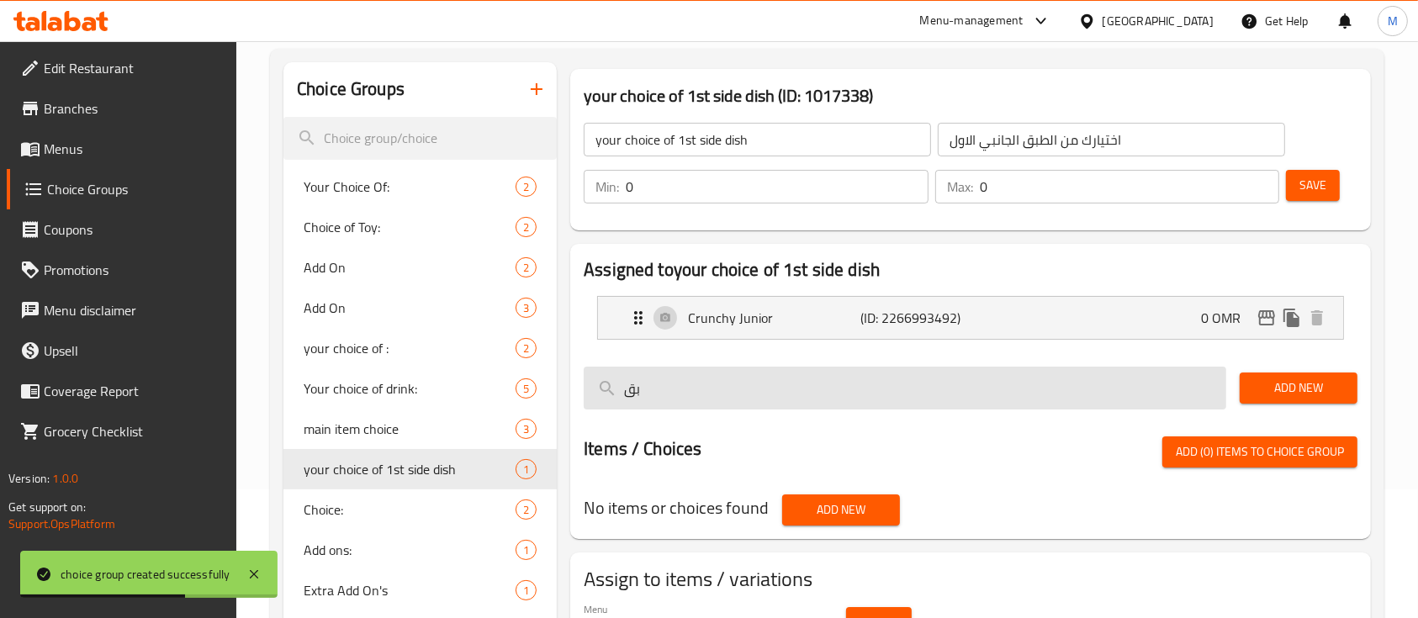
type input "ب"
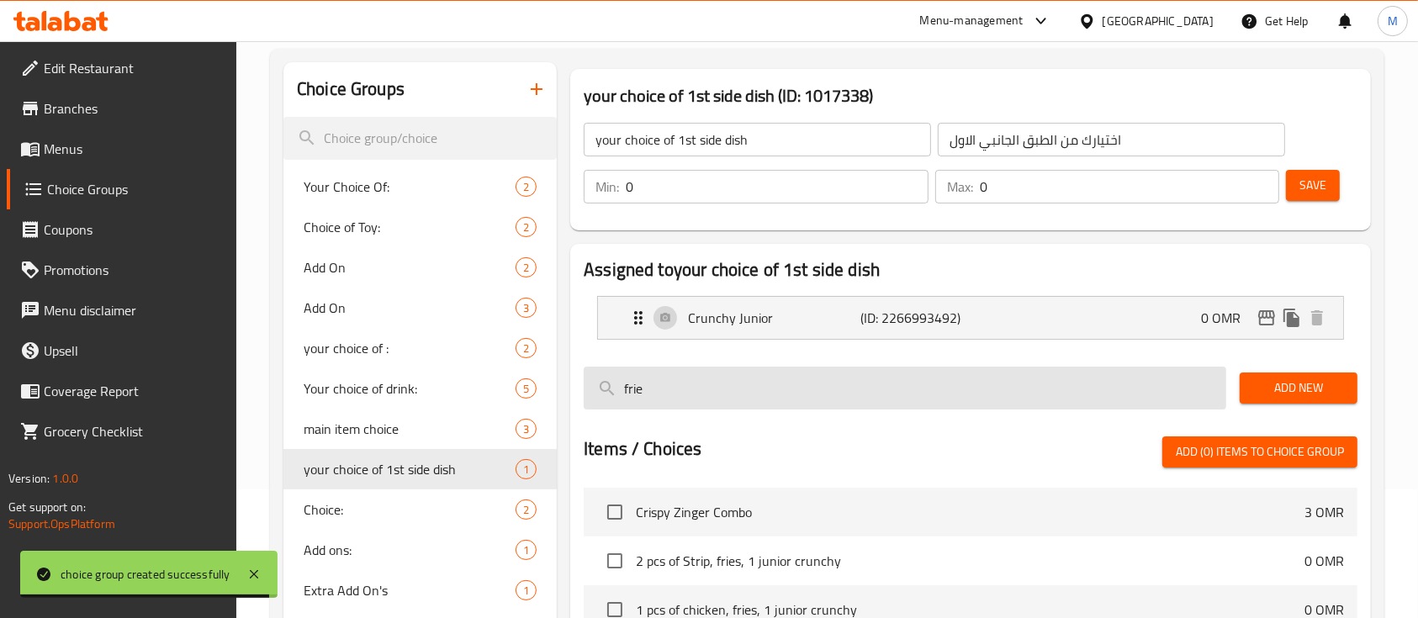
type input "fries"
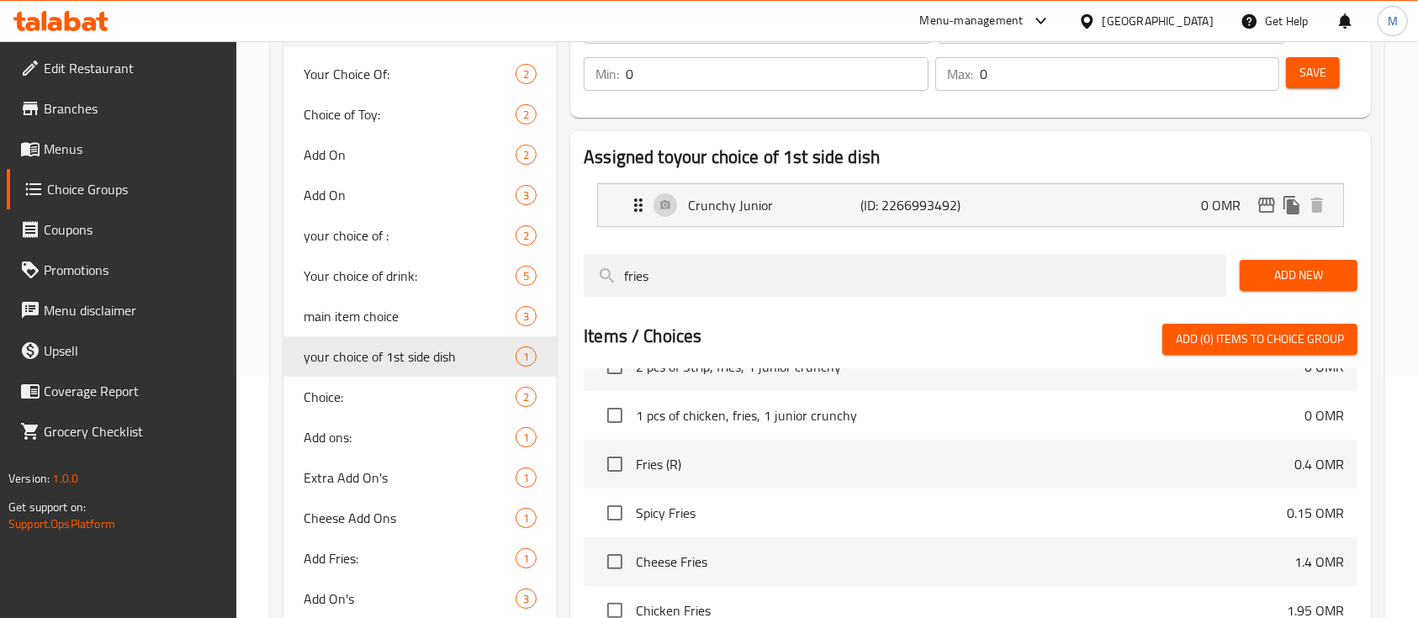
scroll to position [0, 0]
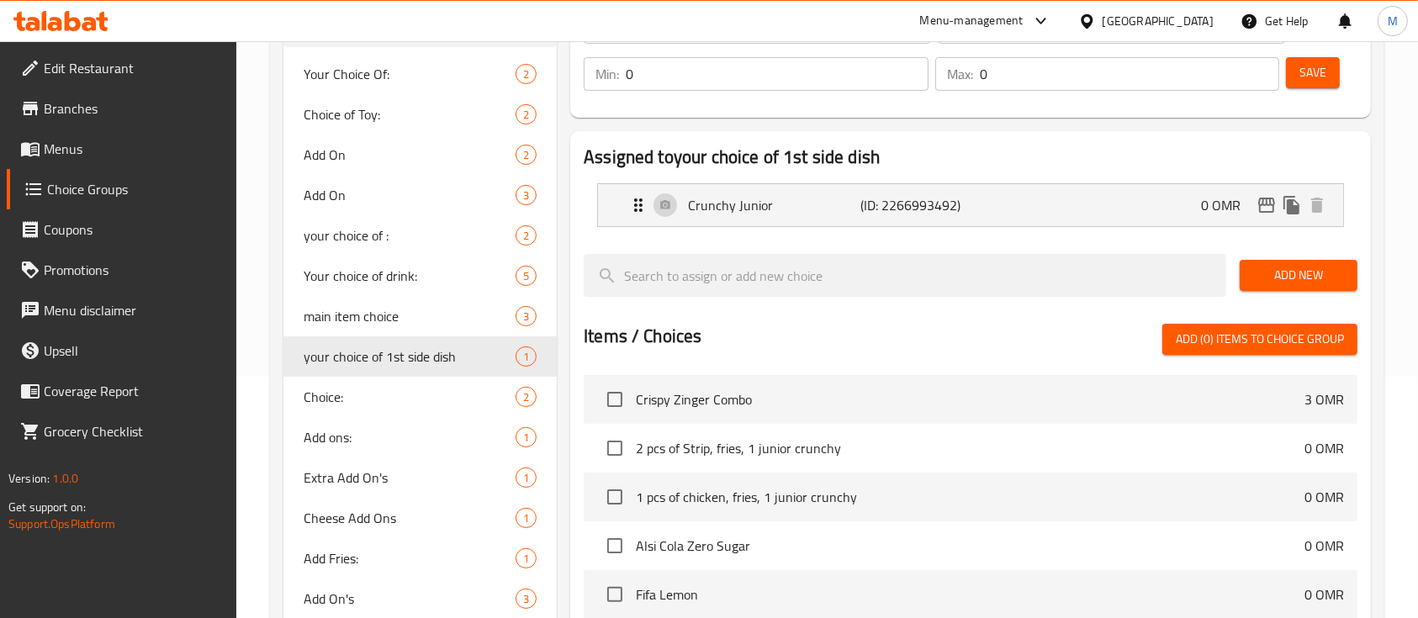
click at [1249, 277] on button "Add New" at bounding box center [1298, 275] width 118 height 31
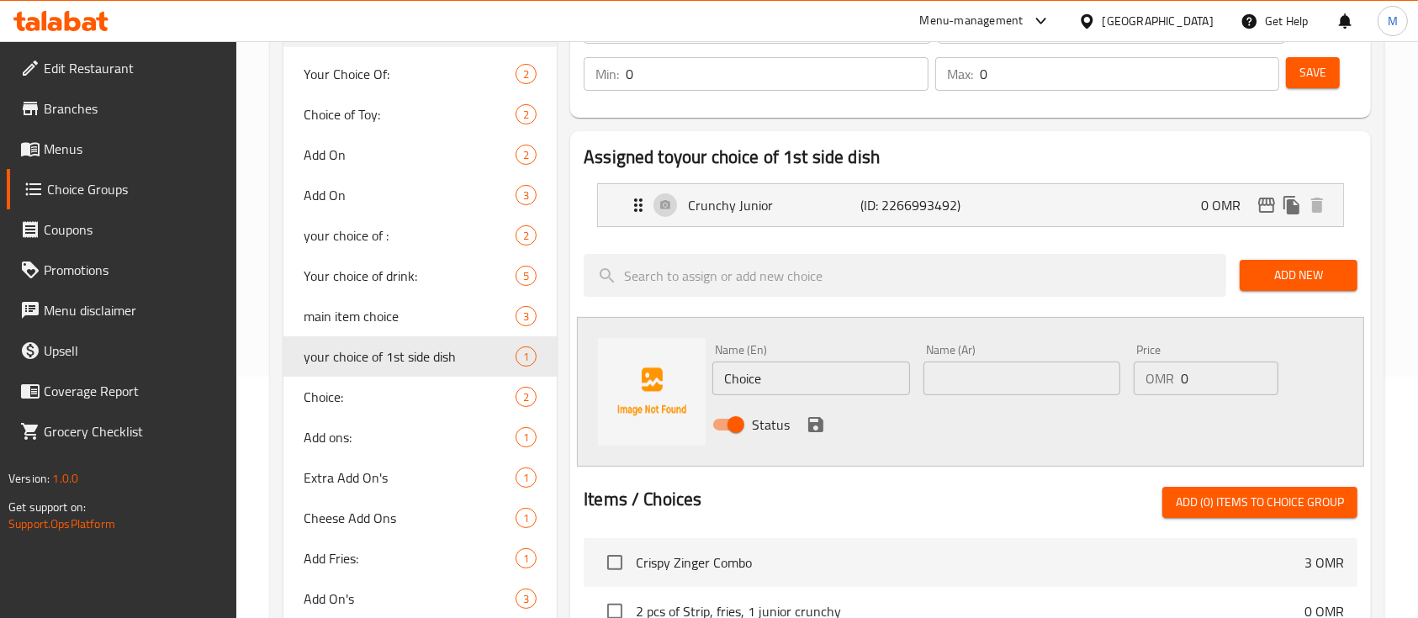
click at [778, 367] on input "Choice" at bounding box center [810, 379] width 197 height 34
type input "Normal fries"
click at [994, 370] on input "text" at bounding box center [1021, 379] width 197 height 34
type input "فرايز عادي"
click at [819, 427] on icon "save" at bounding box center [815, 424] width 15 height 15
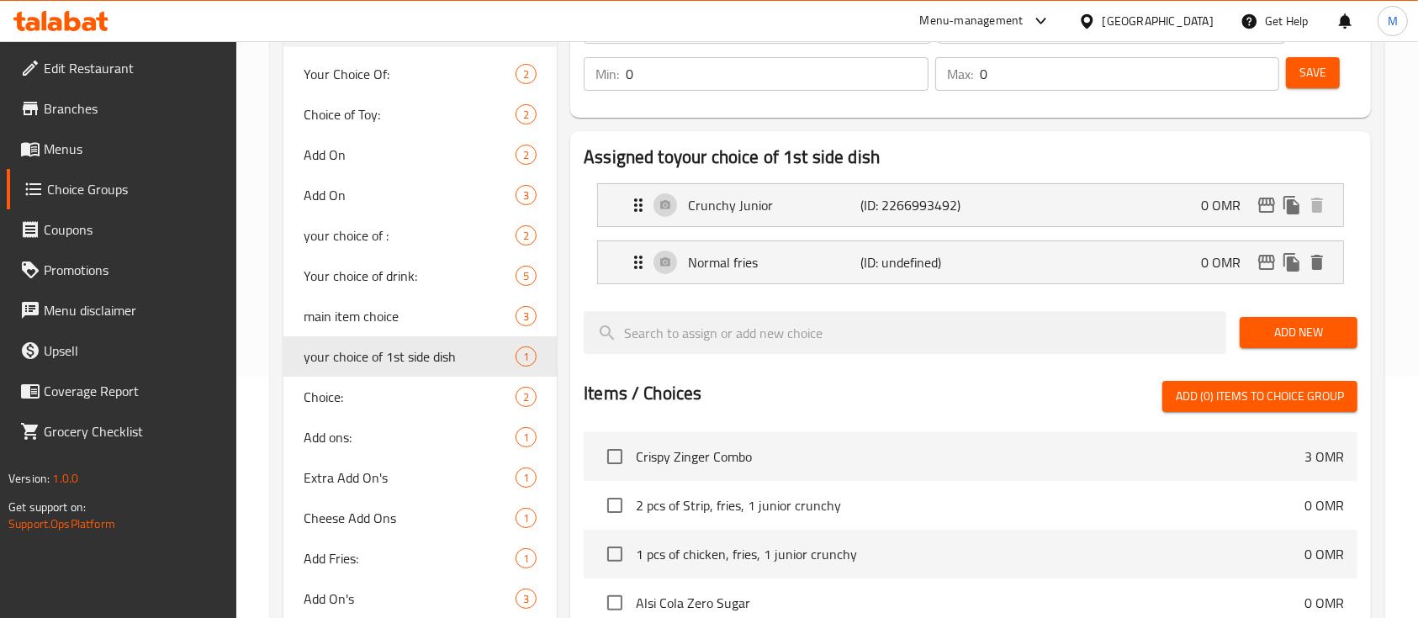
click at [1267, 326] on span "Add New" at bounding box center [1298, 332] width 91 height 21
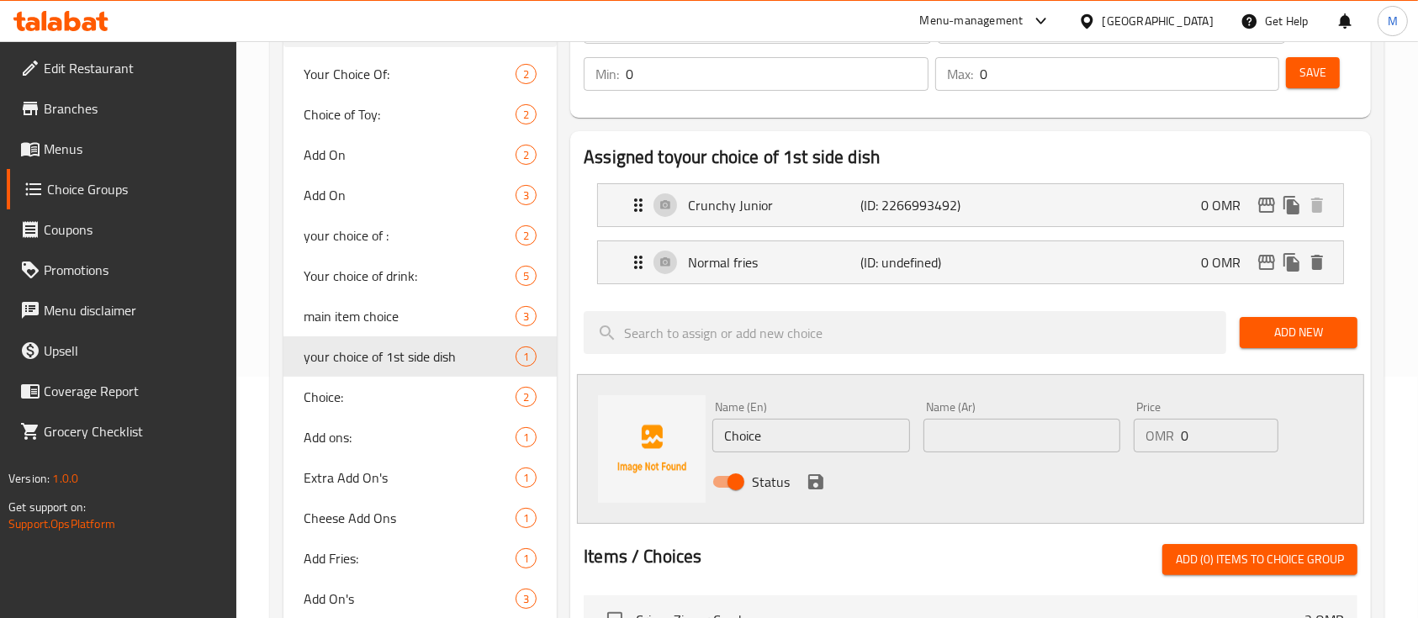
click at [768, 438] on input "Choice" at bounding box center [810, 436] width 197 height 34
type input "ب"
type input "Spicy fries"
click at [977, 425] on input "text" at bounding box center [1021, 436] width 197 height 34
type input "س"
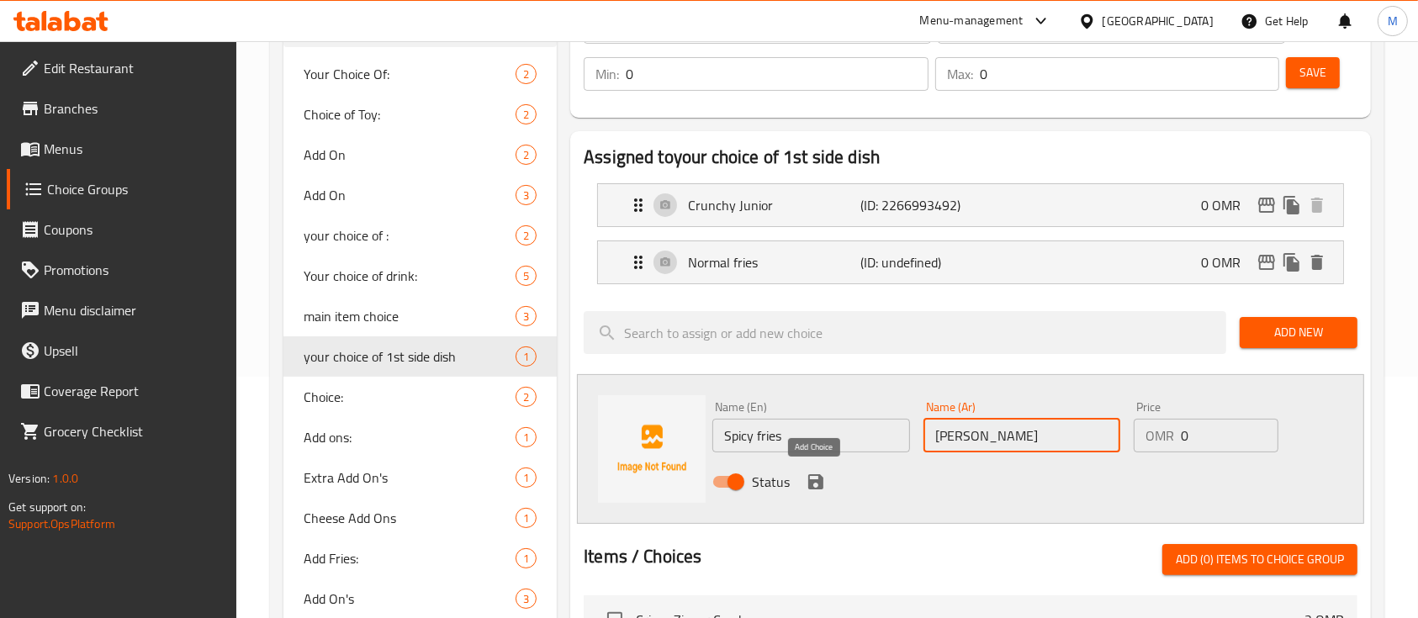
type input "فرايز حار"
click at [824, 483] on icon "save" at bounding box center [815, 482] width 20 height 20
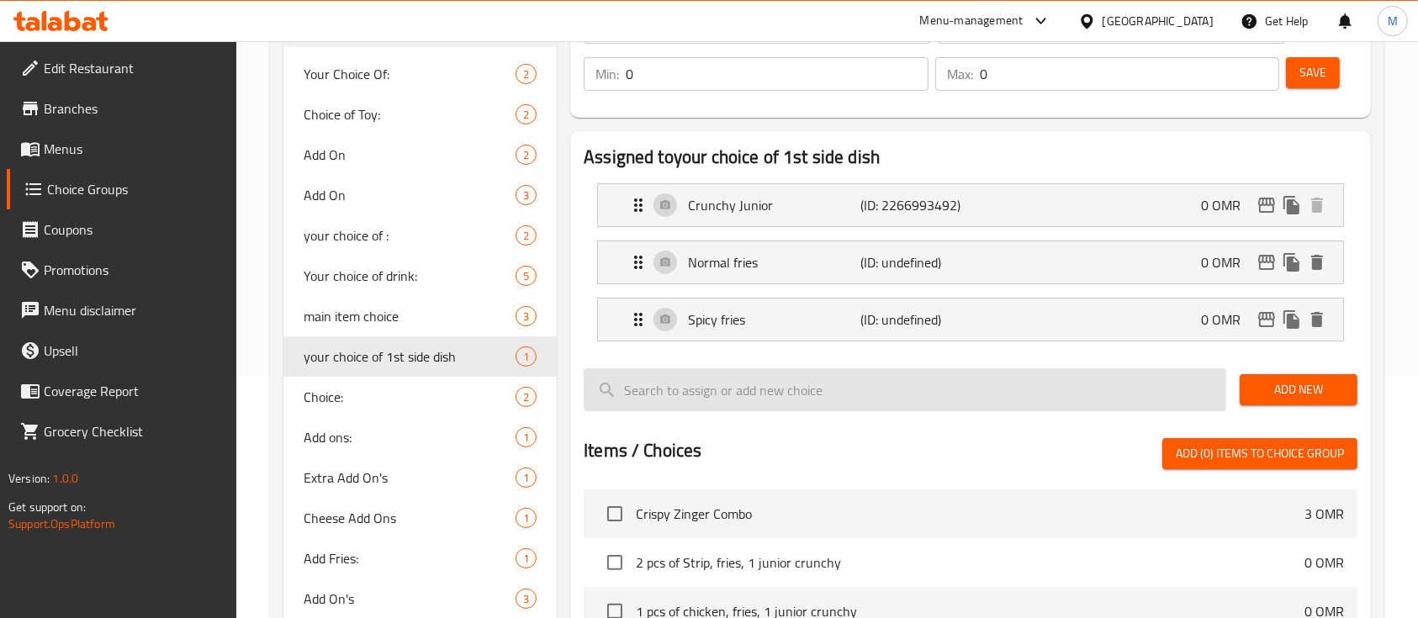
click at [1103, 379] on input "search" at bounding box center [905, 389] width 642 height 43
type input "ل"
type input "ب"
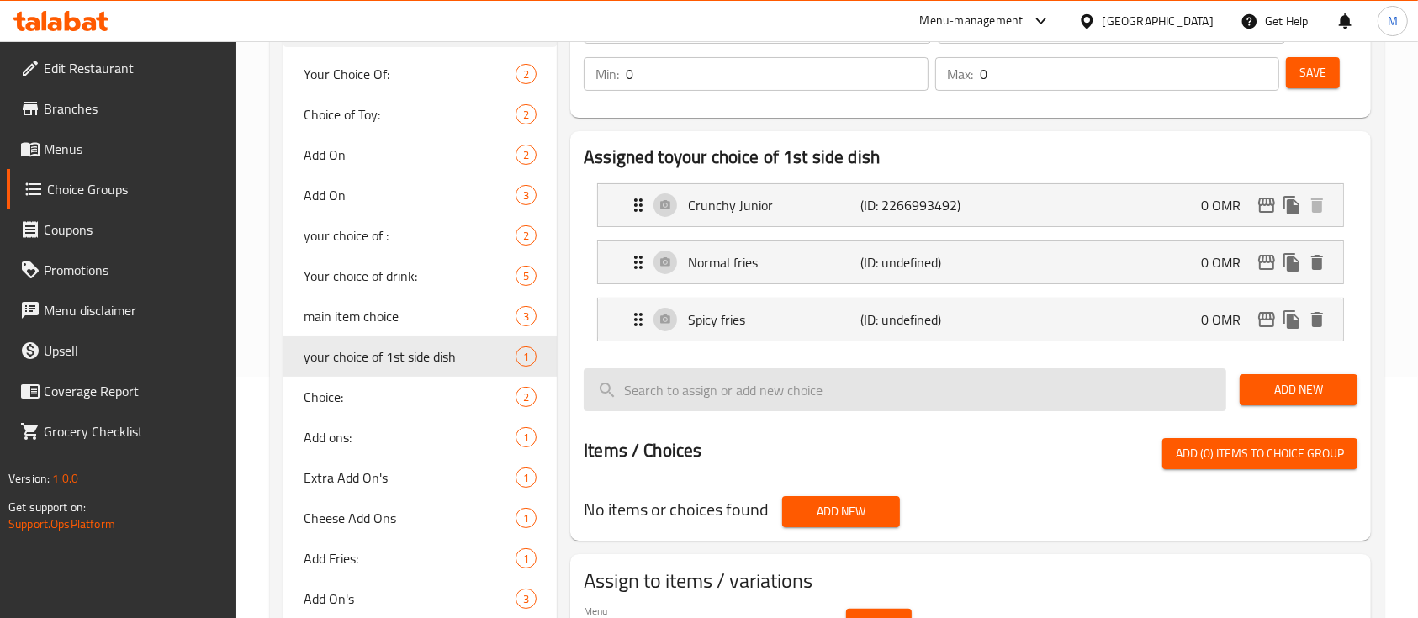
type input "ب"
type input "ل"
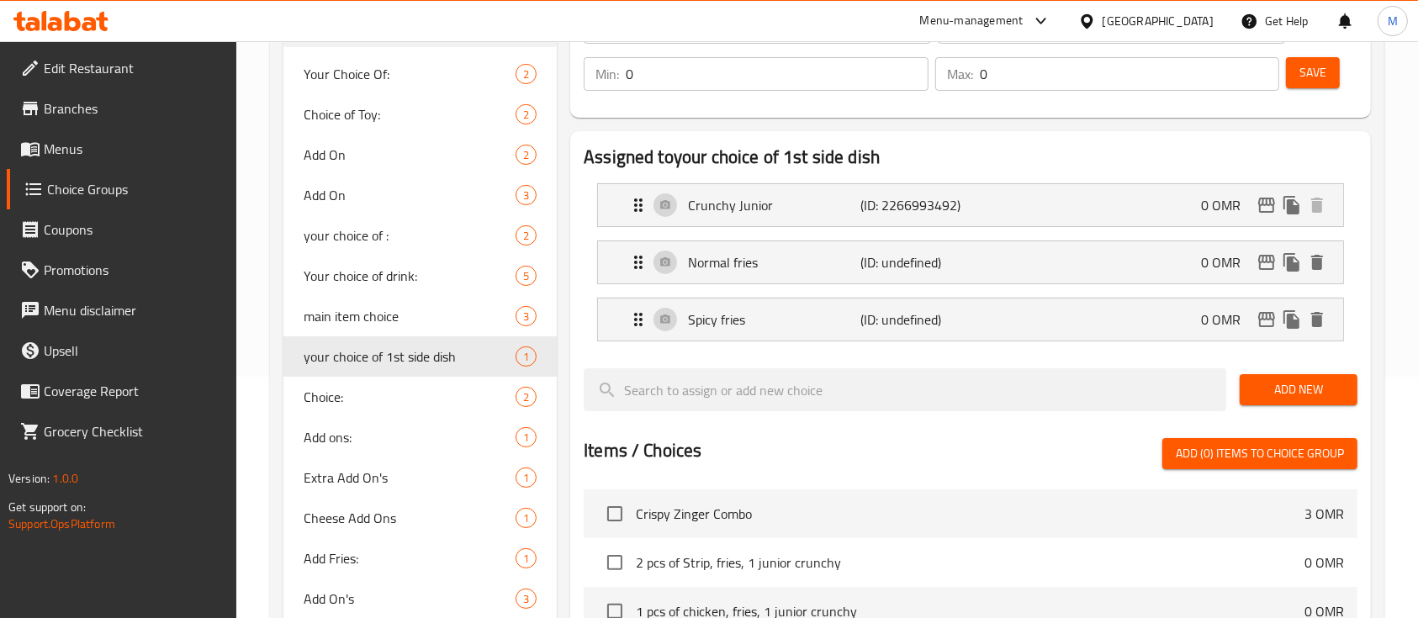
click at [1308, 409] on div "Add New" at bounding box center [1298, 390] width 131 height 56
click at [1307, 393] on span "Add New" at bounding box center [1298, 389] width 91 height 21
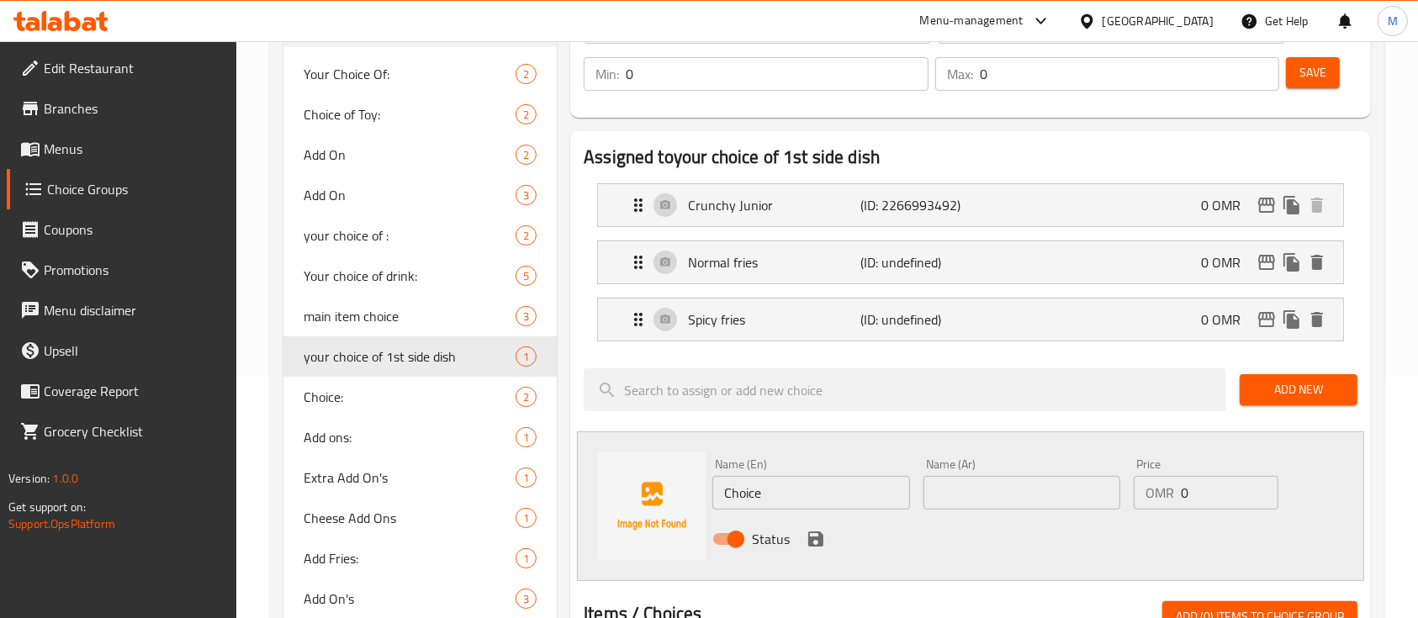
click at [852, 485] on input "Choice" at bounding box center [810, 493] width 197 height 34
type input "r"
type input "1"
type input "2 pcs of strips"
click at [948, 500] on input "text" at bounding box center [1021, 493] width 197 height 34
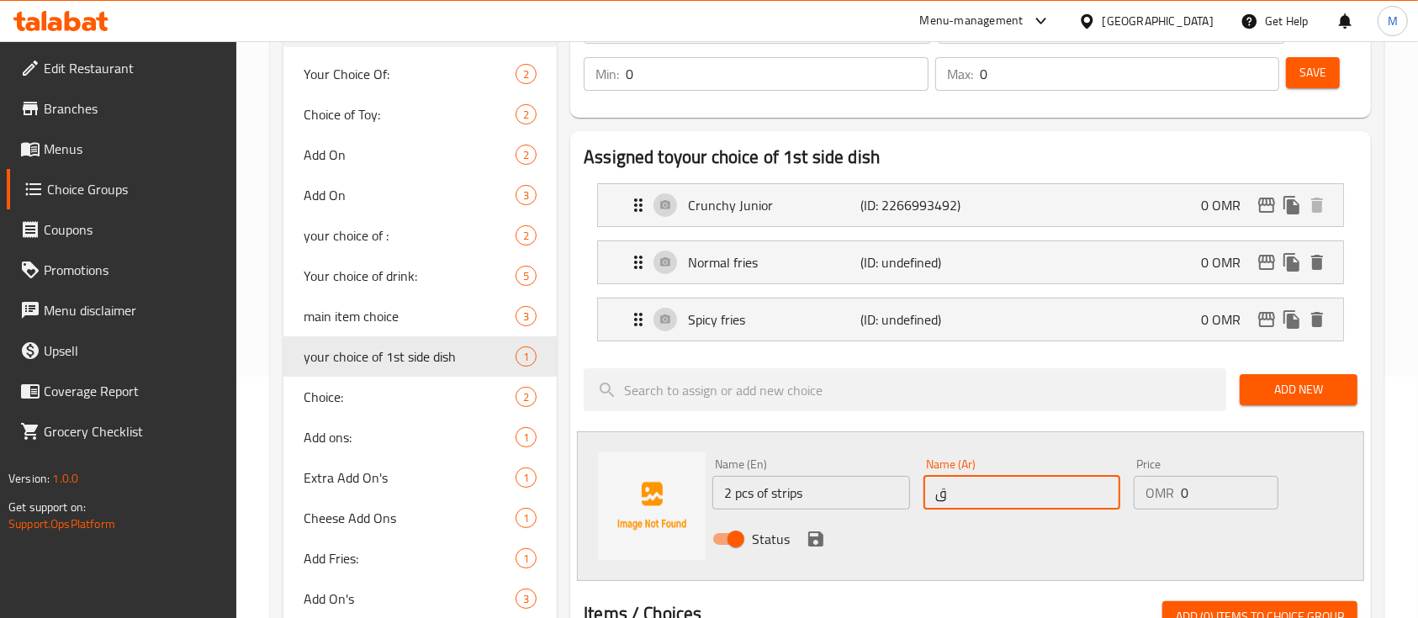
type input "قطعتين من الستربس"
click at [808, 541] on icon "save" at bounding box center [815, 538] width 15 height 15
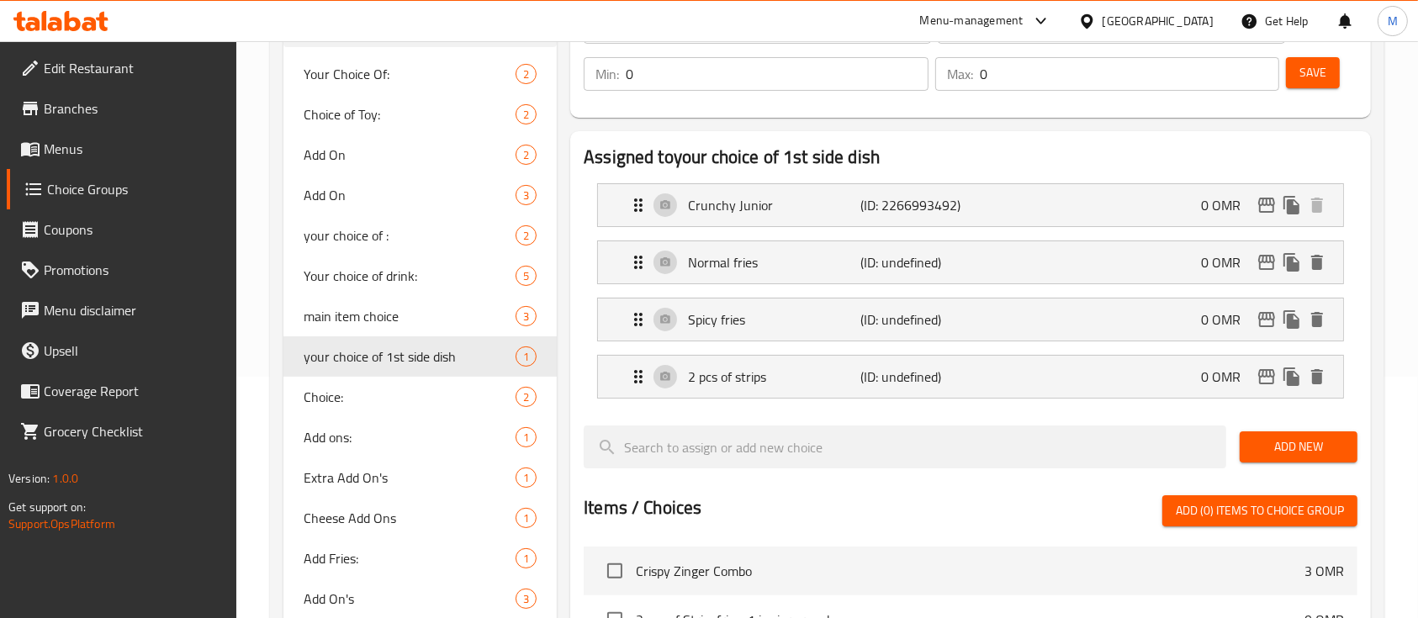
click at [1312, 73] on span "Save" at bounding box center [1312, 72] width 27 height 21
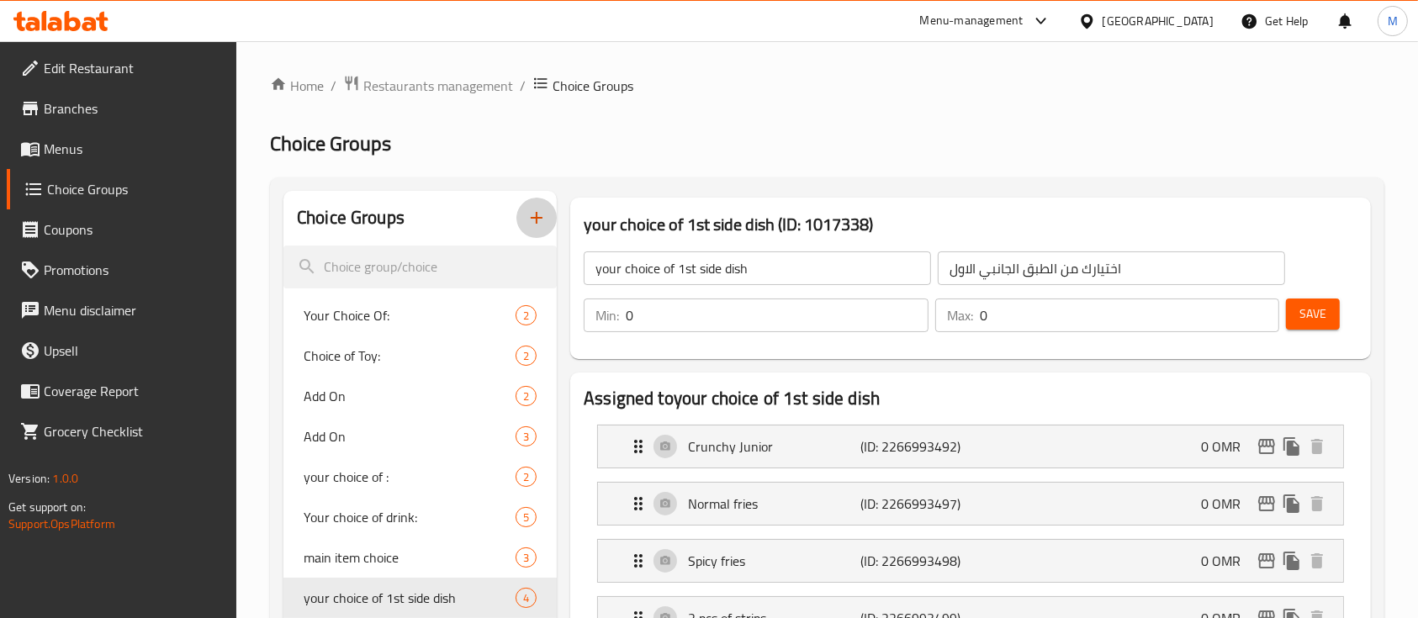
click at [541, 222] on icon "button" at bounding box center [536, 218] width 20 height 20
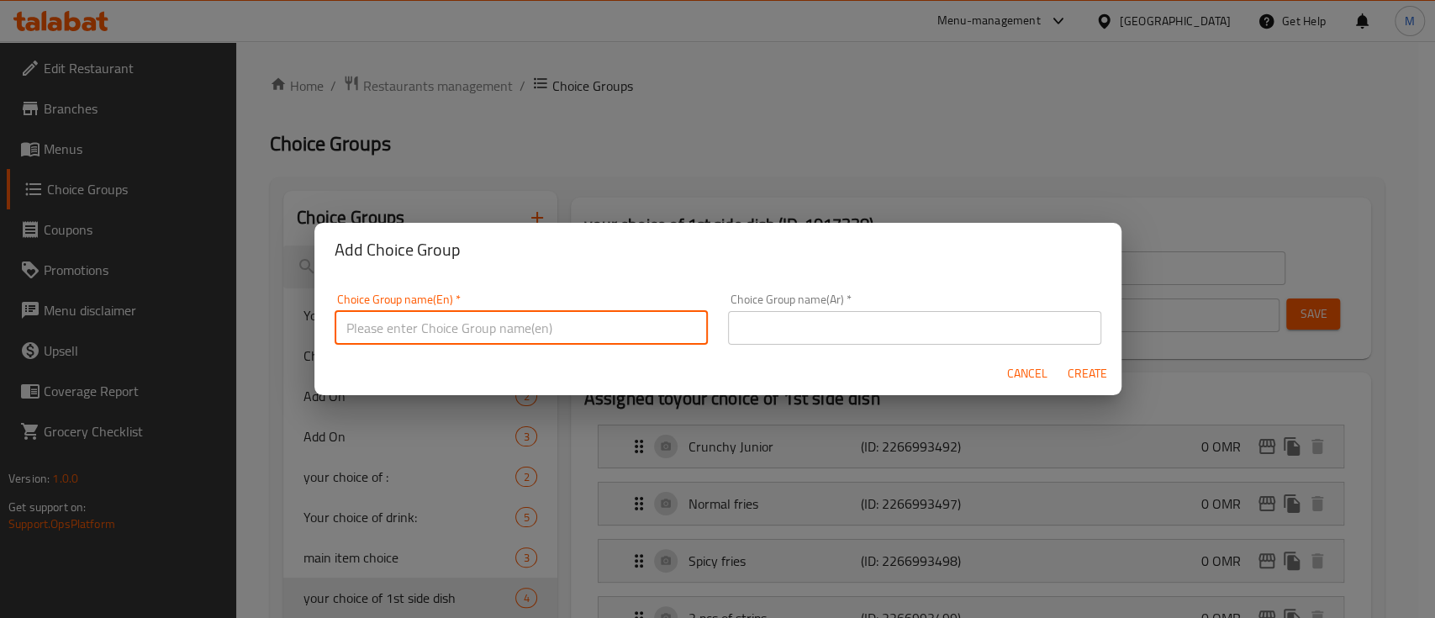
click at [502, 325] on input "text" at bounding box center [521, 328] width 373 height 34
type input "س"
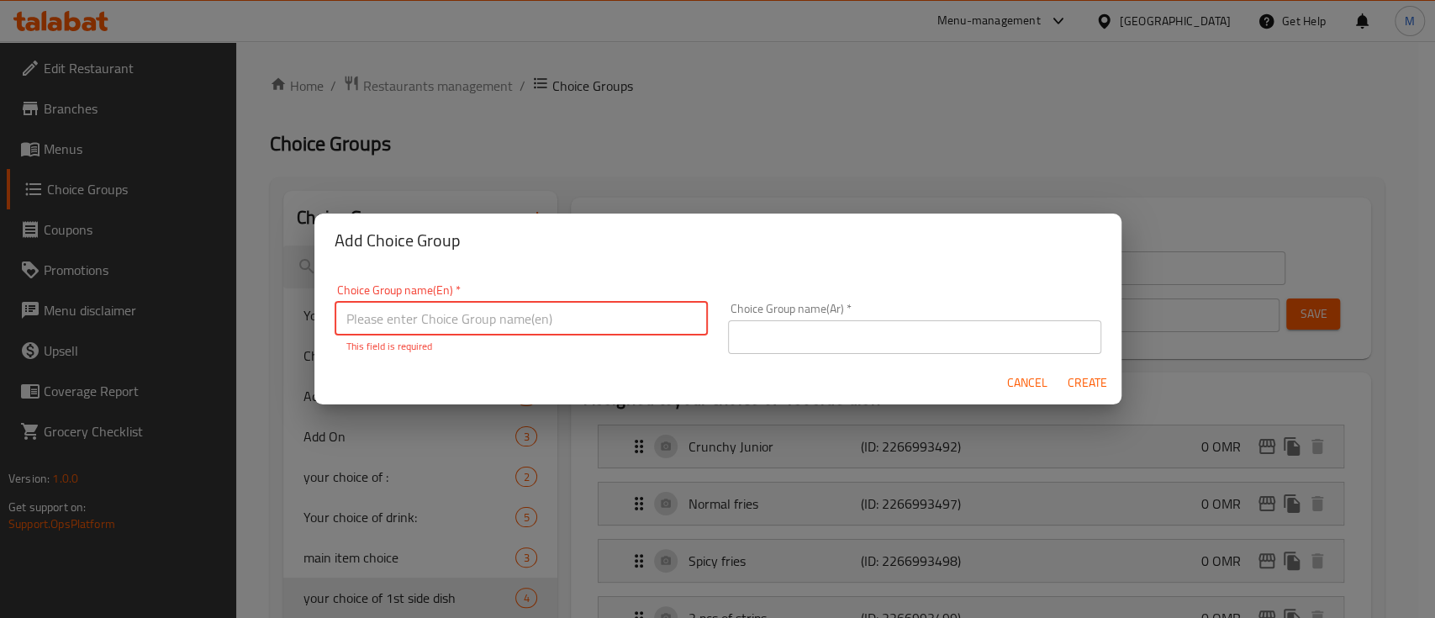
type input "s"
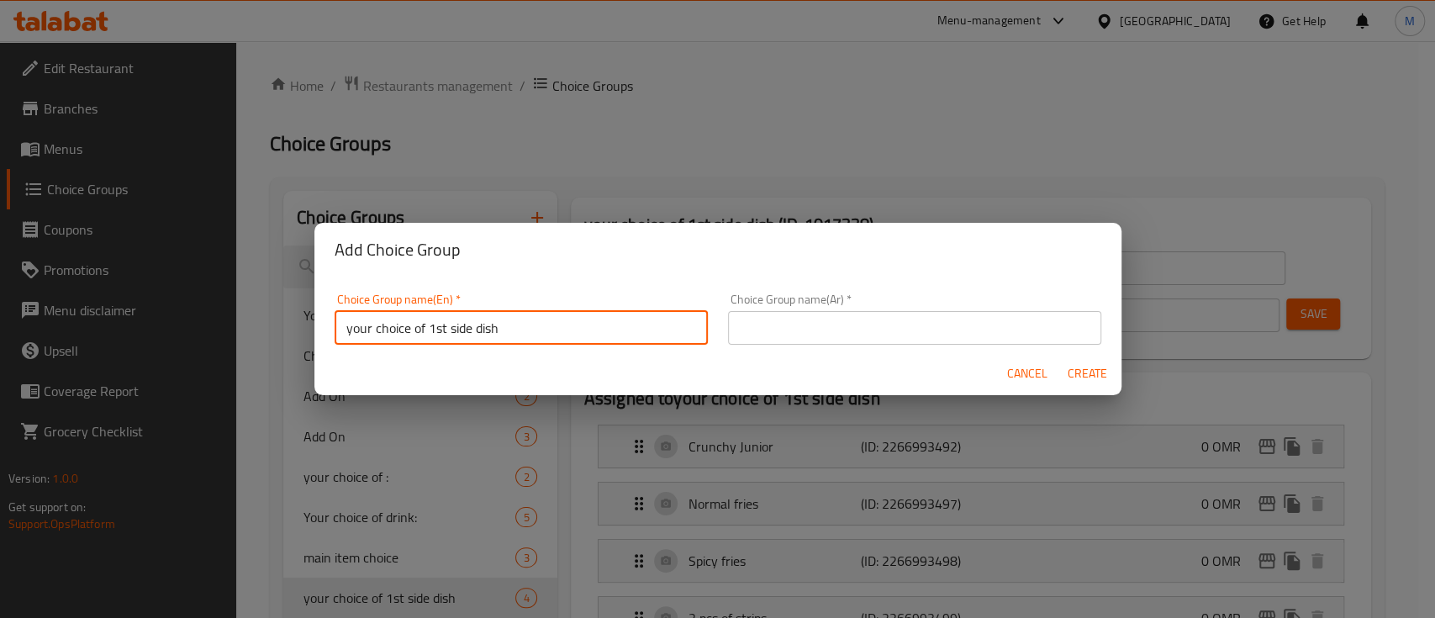
click at [430, 332] on input "your choice of 1st side dish" at bounding box center [521, 328] width 373 height 34
type input "your choice of 2st side dish"
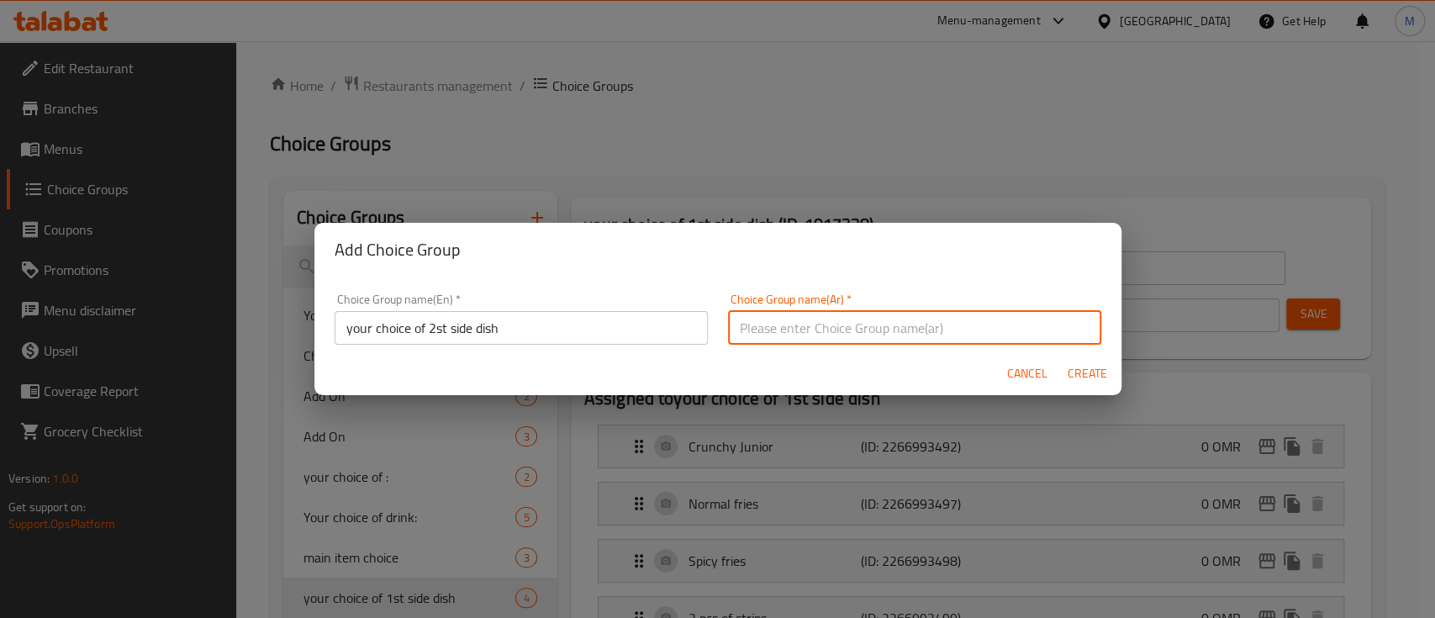
click at [728, 326] on input "text" at bounding box center [914, 328] width 373 height 34
type input "اختيارك من الطبق الجانبي الثاني"
click at [1081, 367] on span "Create" at bounding box center [1088, 373] width 40 height 21
type input "your choice of 2st side dish"
type input "اختيارك من الطبق الجانبي الثاني"
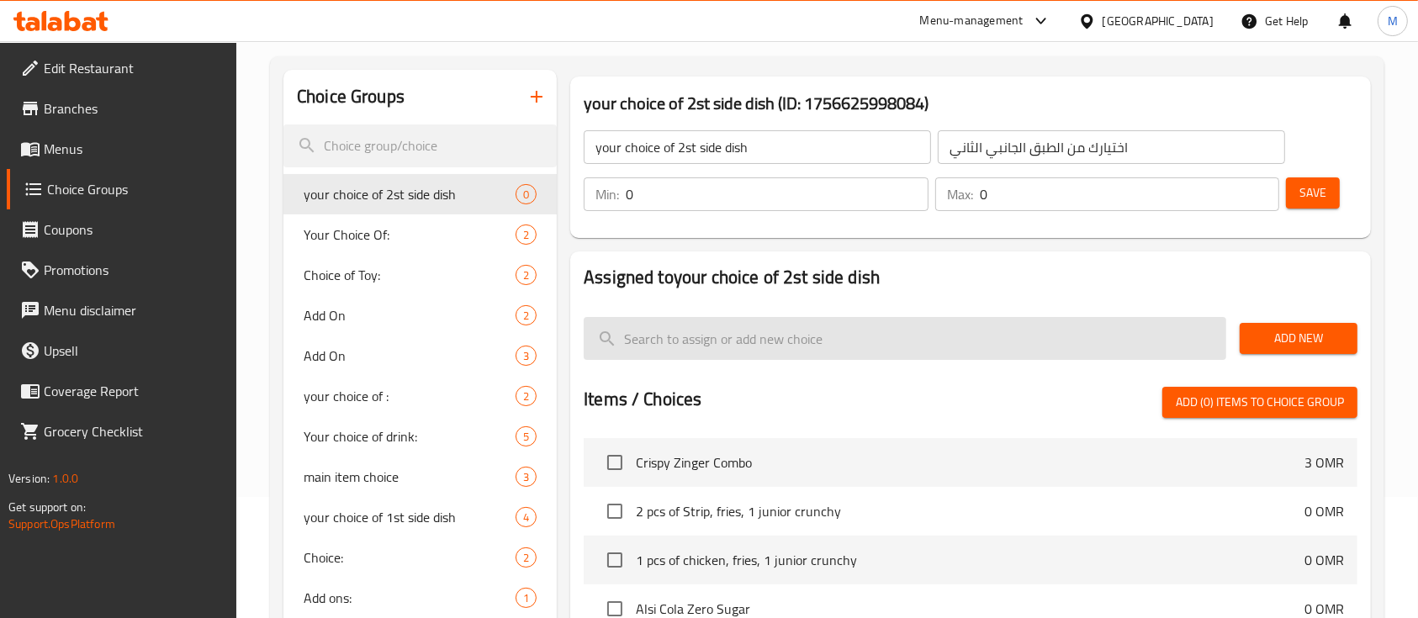
scroll to position [112, 0]
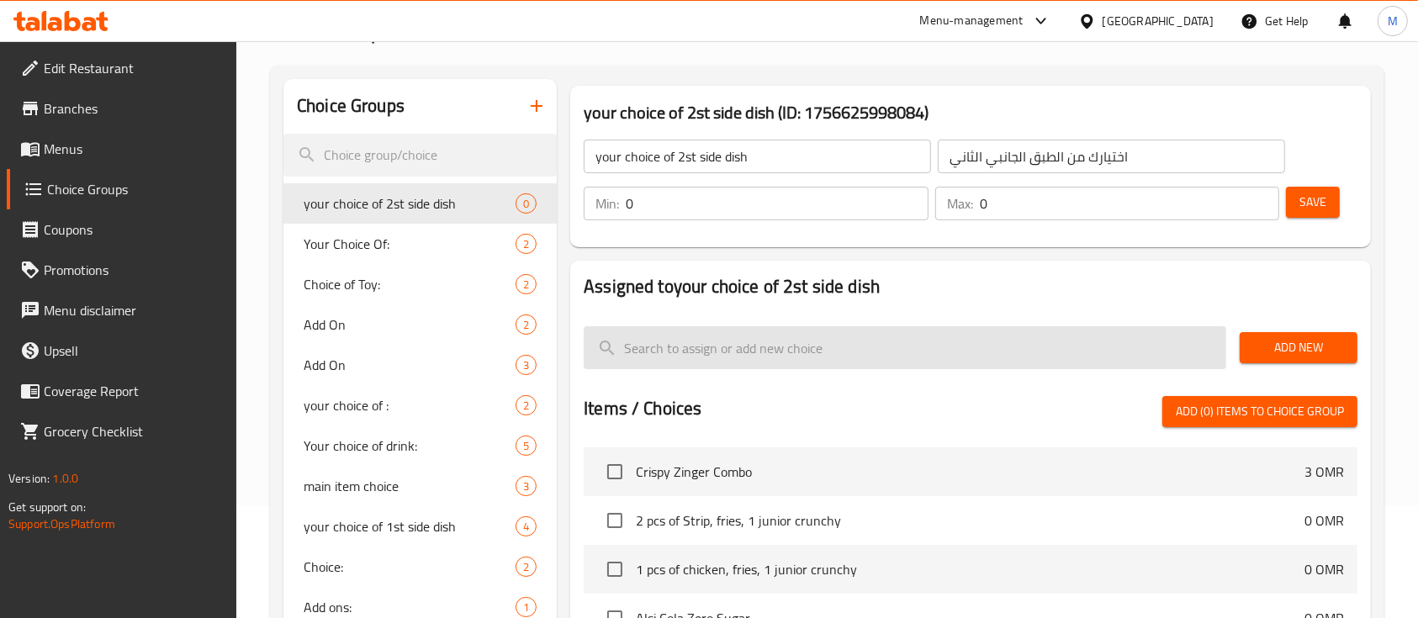
click at [673, 346] on input "search" at bounding box center [905, 347] width 642 height 43
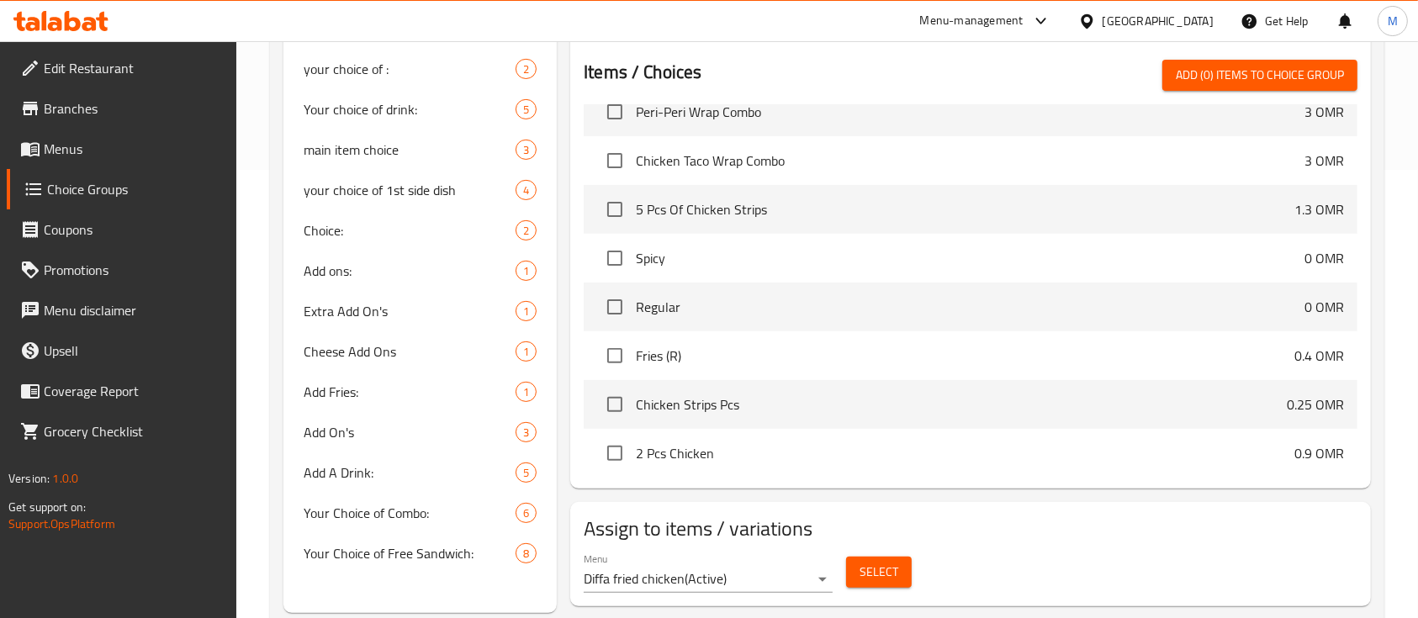
scroll to position [448, 0]
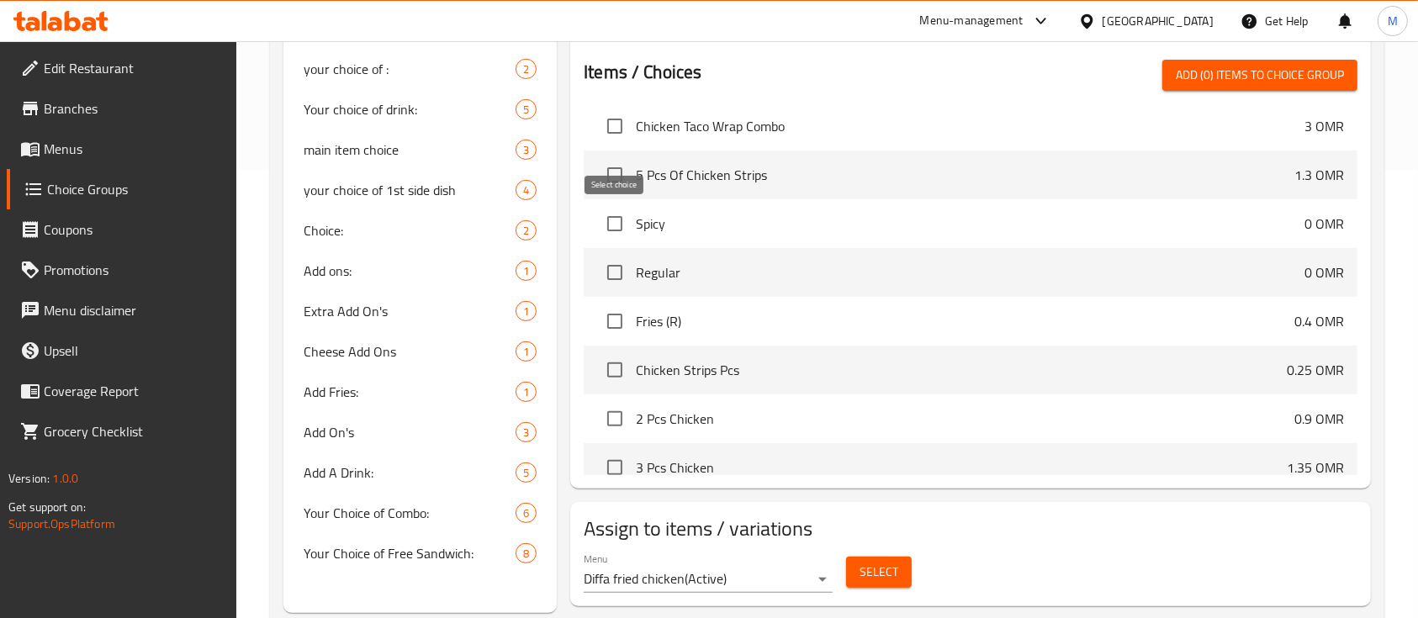
click at [625, 220] on input "checkbox" at bounding box center [614, 223] width 35 height 35
checkbox input "false"
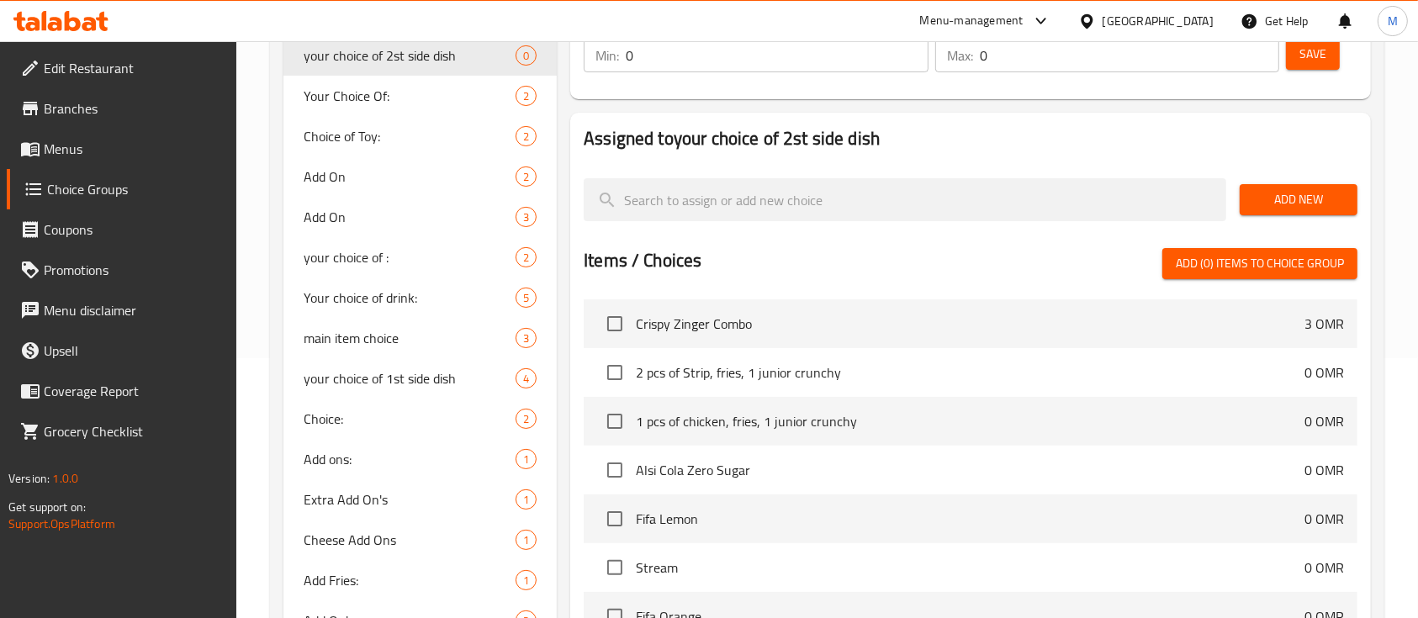
scroll to position [224, 0]
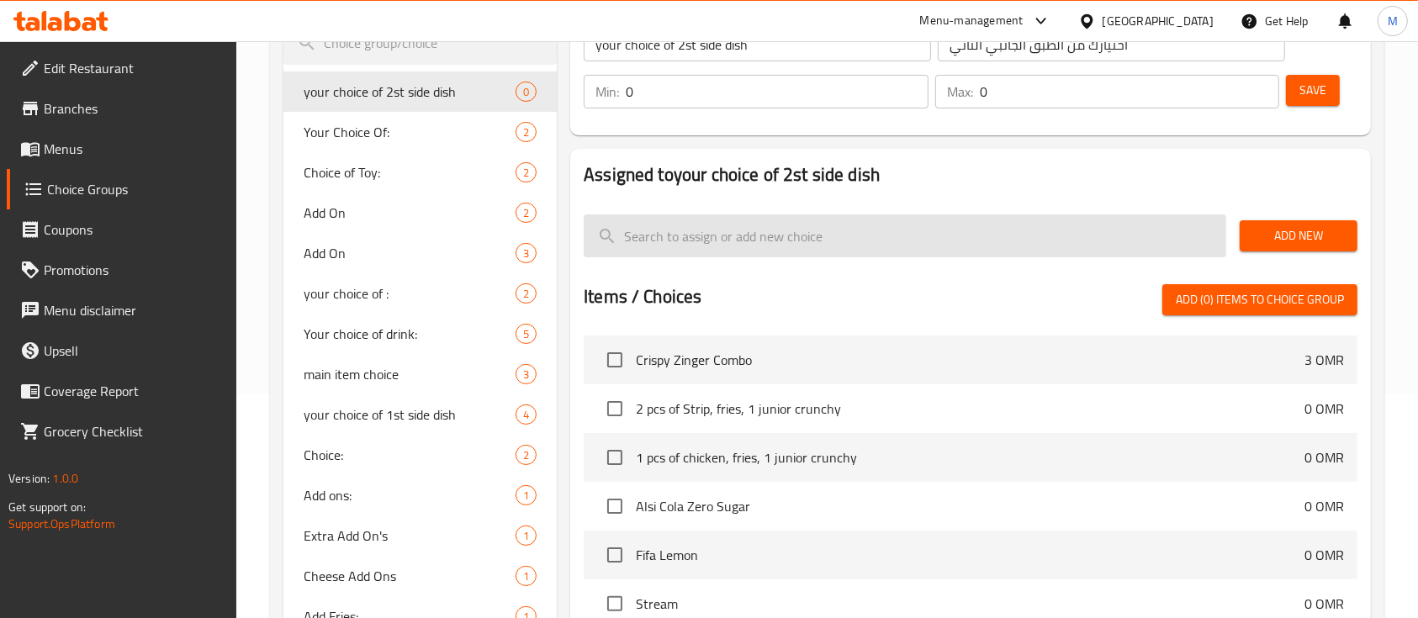
click at [679, 219] on input "search" at bounding box center [905, 235] width 642 height 43
type input "ب"
type input "jun"
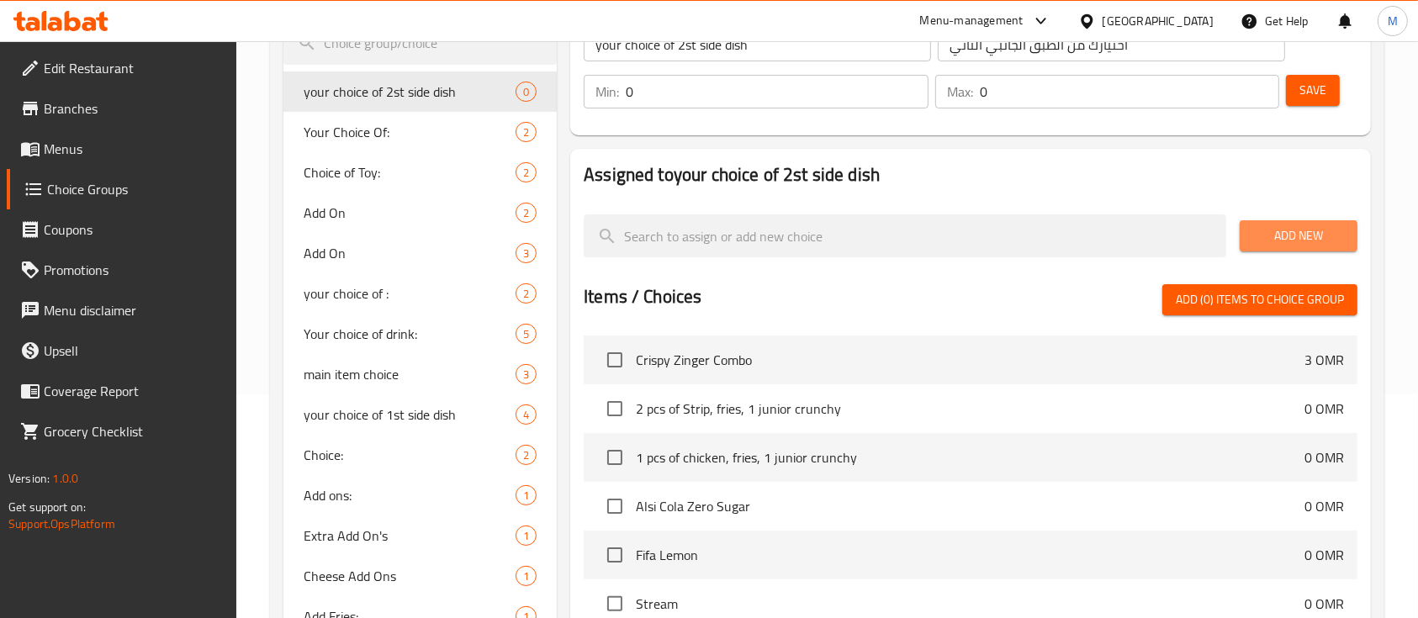
click at [1318, 241] on span "Add New" at bounding box center [1298, 235] width 91 height 21
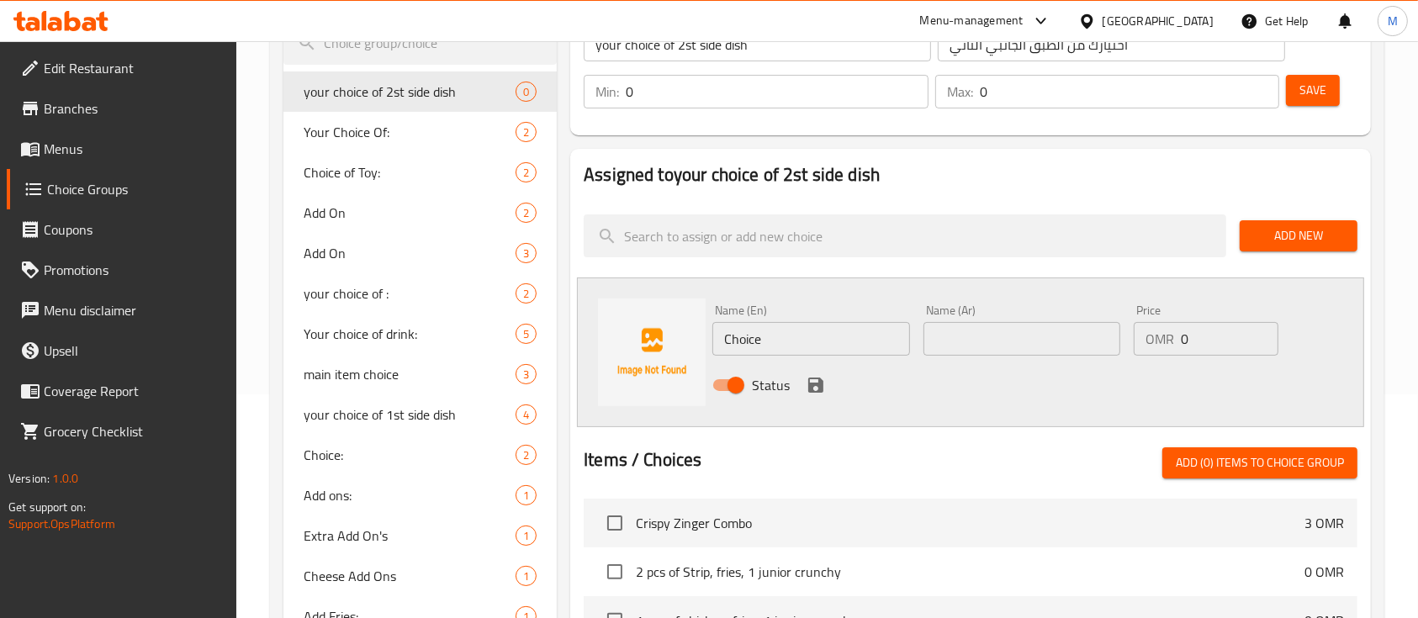
click at [768, 335] on input "Choice" at bounding box center [810, 339] width 197 height 34
type input "j"
type input "1 pc of chicken"
drag, startPoint x: 972, startPoint y: 344, endPoint x: 985, endPoint y: 356, distance: 17.3
click at [973, 343] on input "text" at bounding box center [1021, 339] width 197 height 34
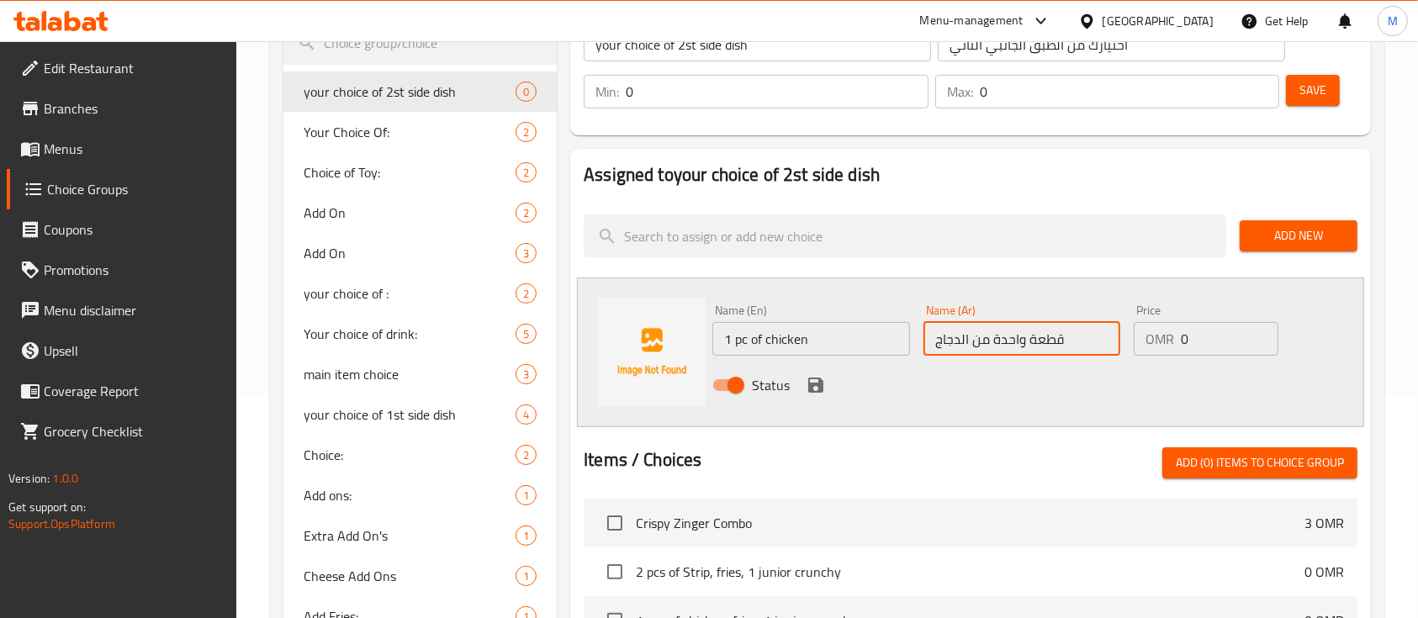
type input "قطعة واحدة من الدجاج"
click at [814, 390] on icon "save" at bounding box center [815, 385] width 15 height 15
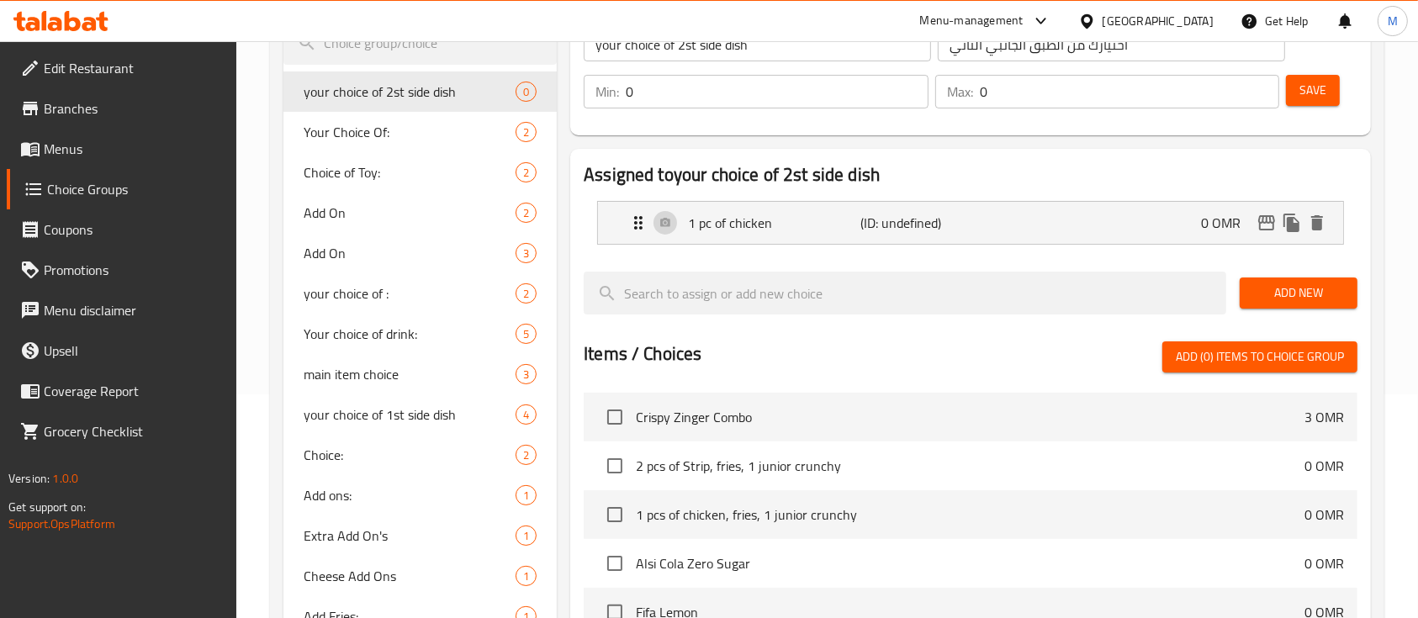
click at [1296, 90] on button "Save" at bounding box center [1313, 90] width 54 height 31
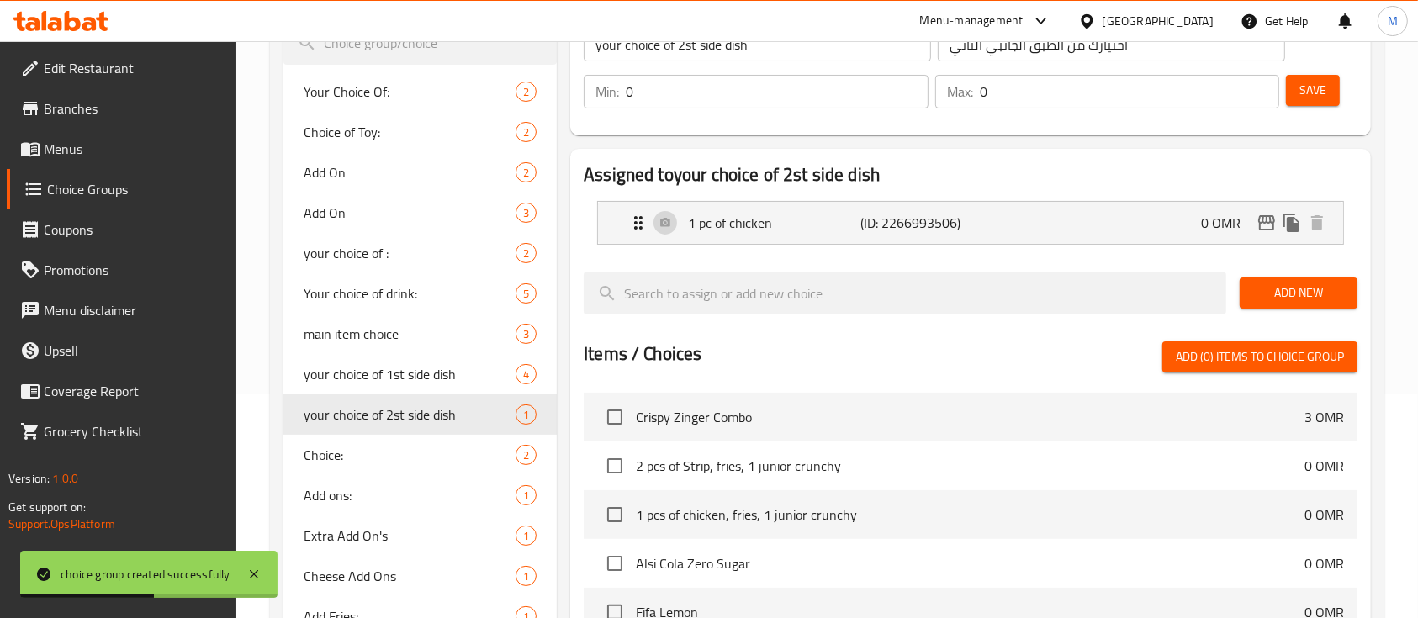
click at [81, 145] on span "Menus" at bounding box center [134, 149] width 180 height 20
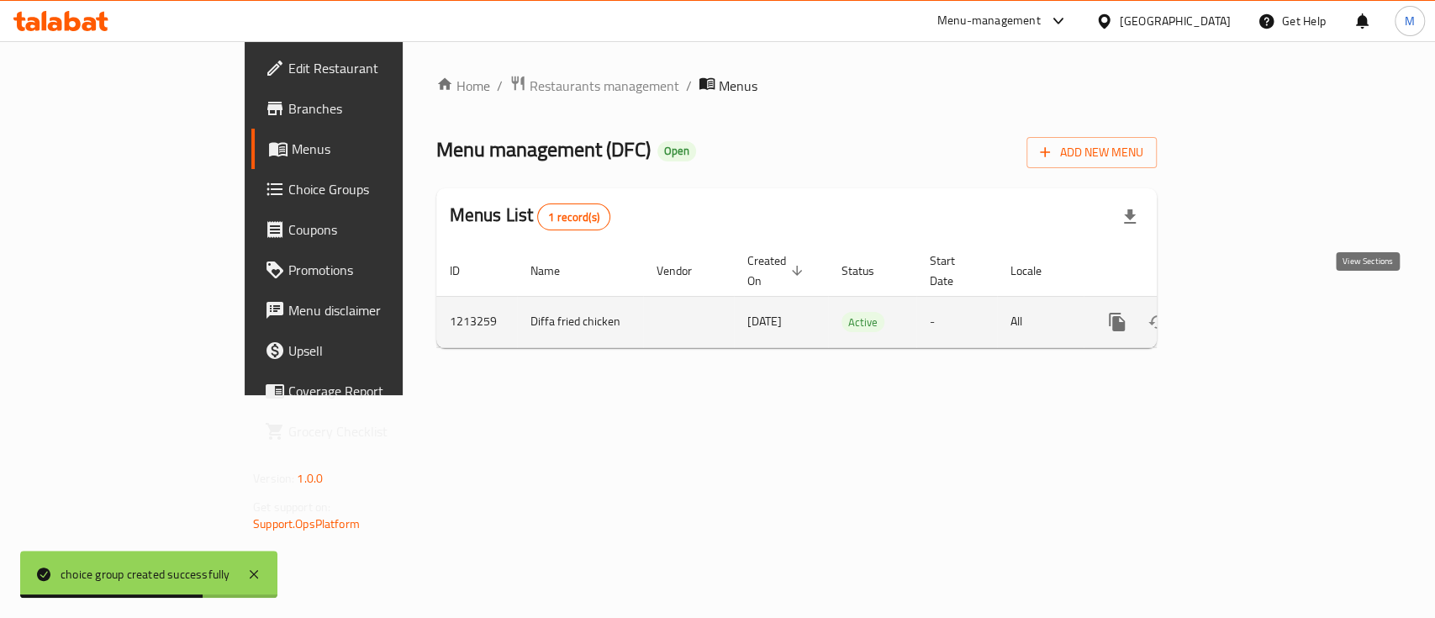
click at [1249, 312] on icon "enhanced table" at bounding box center [1238, 322] width 20 height 20
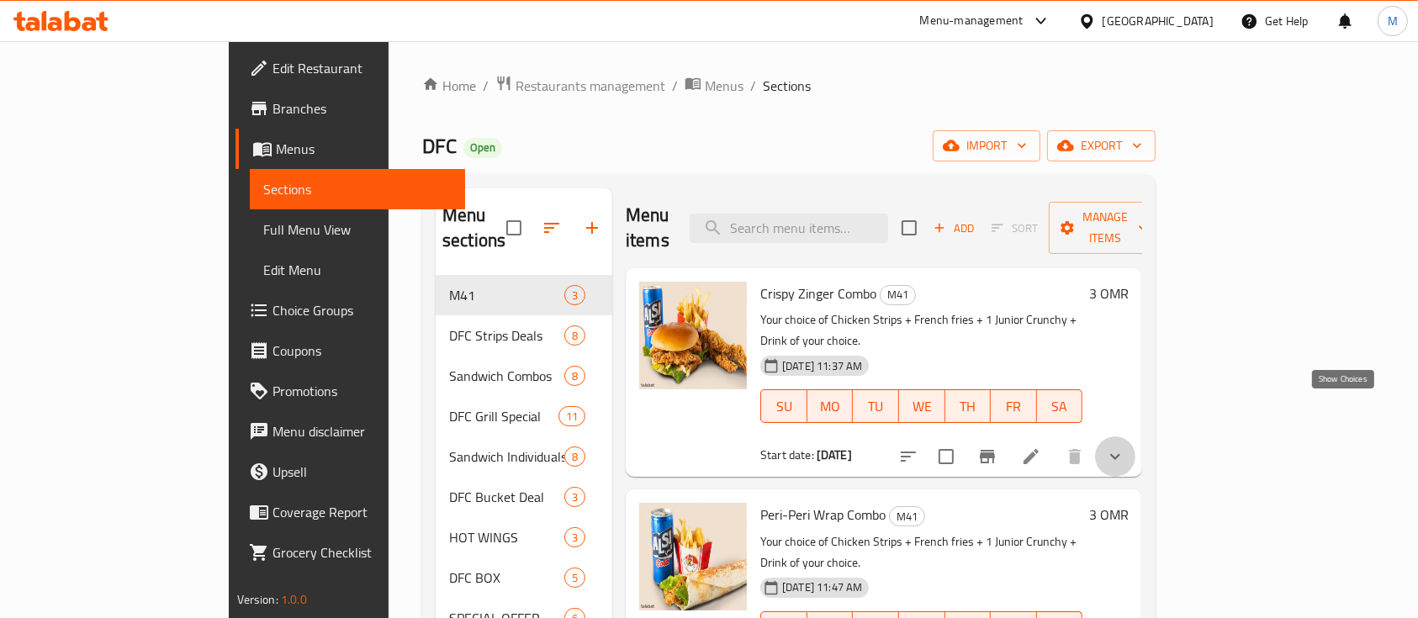
click at [1125, 446] on icon "show more" at bounding box center [1115, 456] width 20 height 20
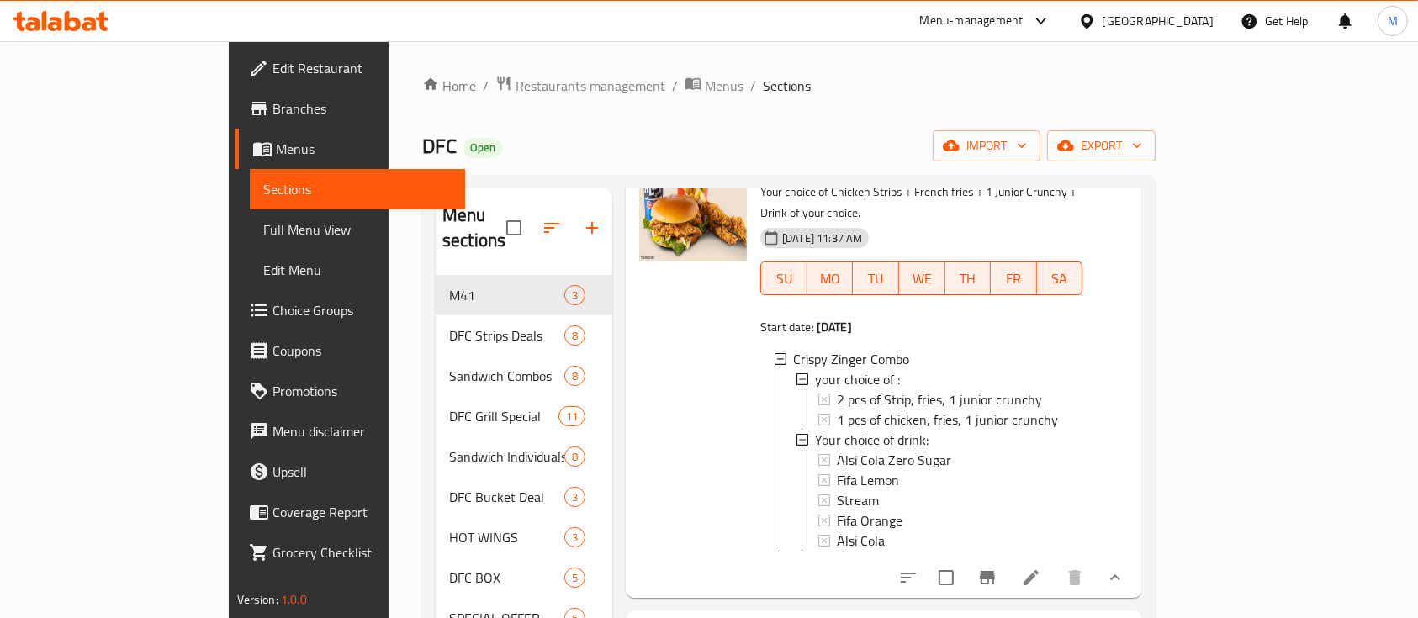
scroll to position [235, 0]
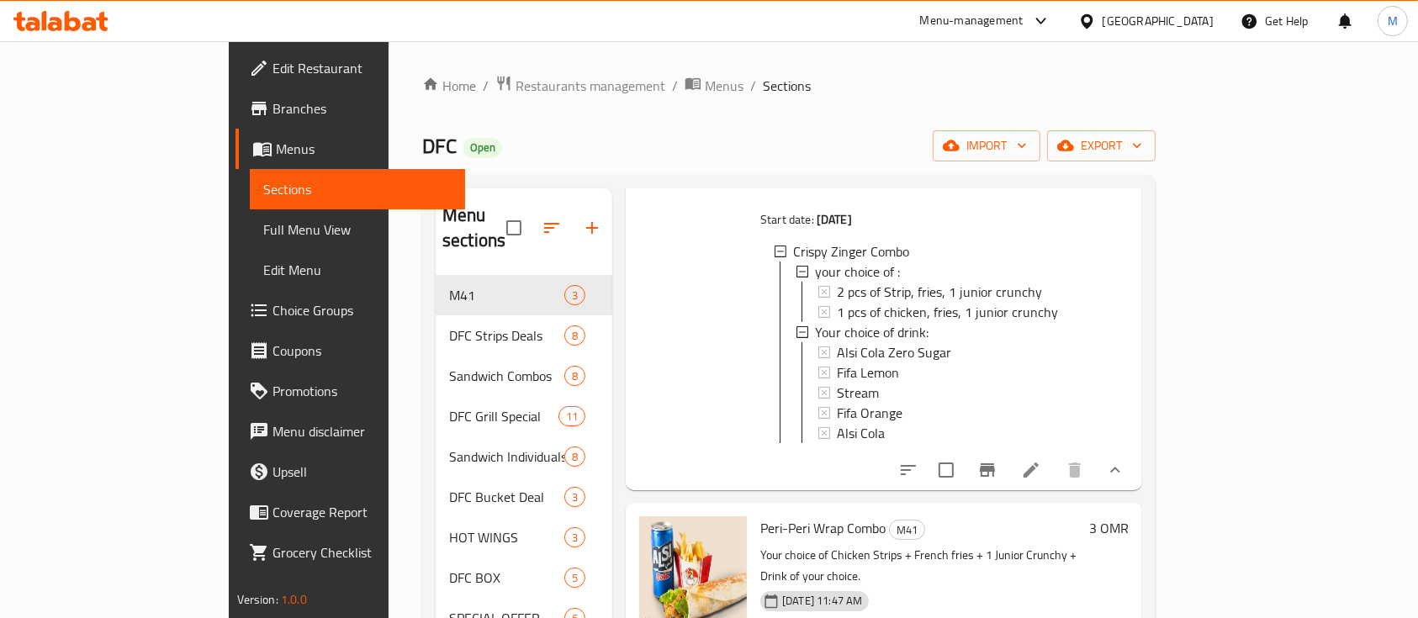
click at [1054, 455] on li at bounding box center [1030, 470] width 47 height 30
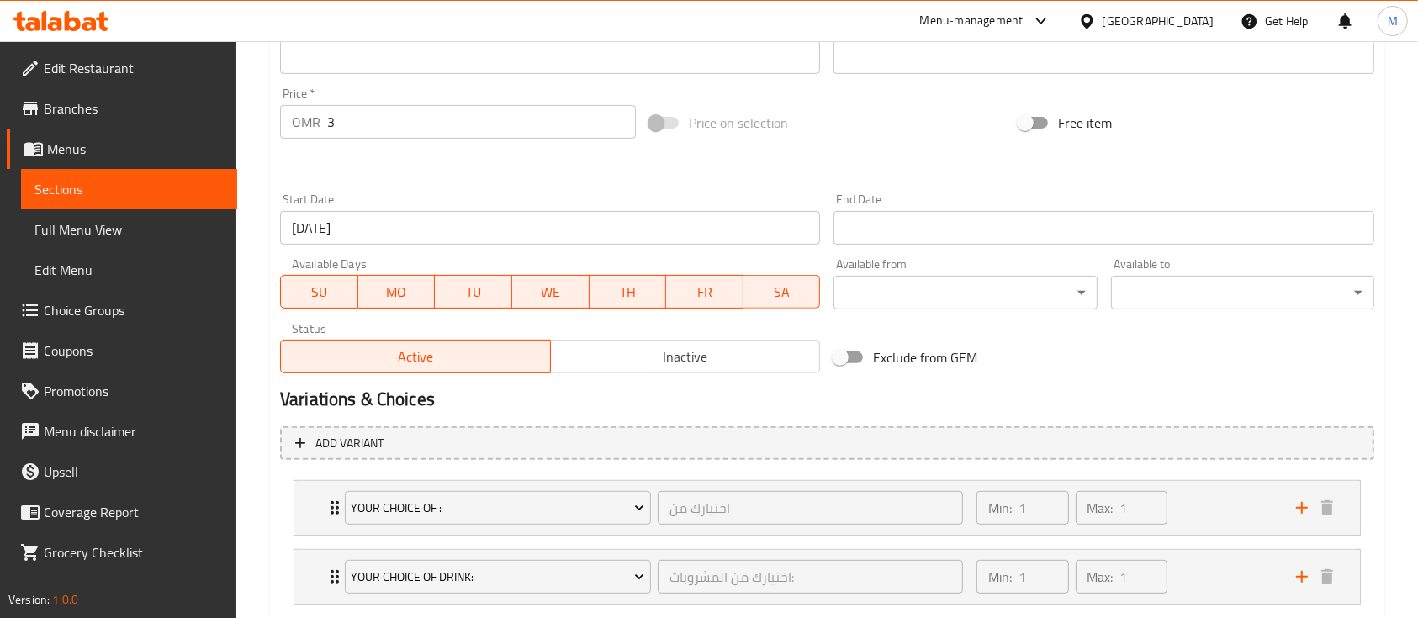
scroll to position [690, 0]
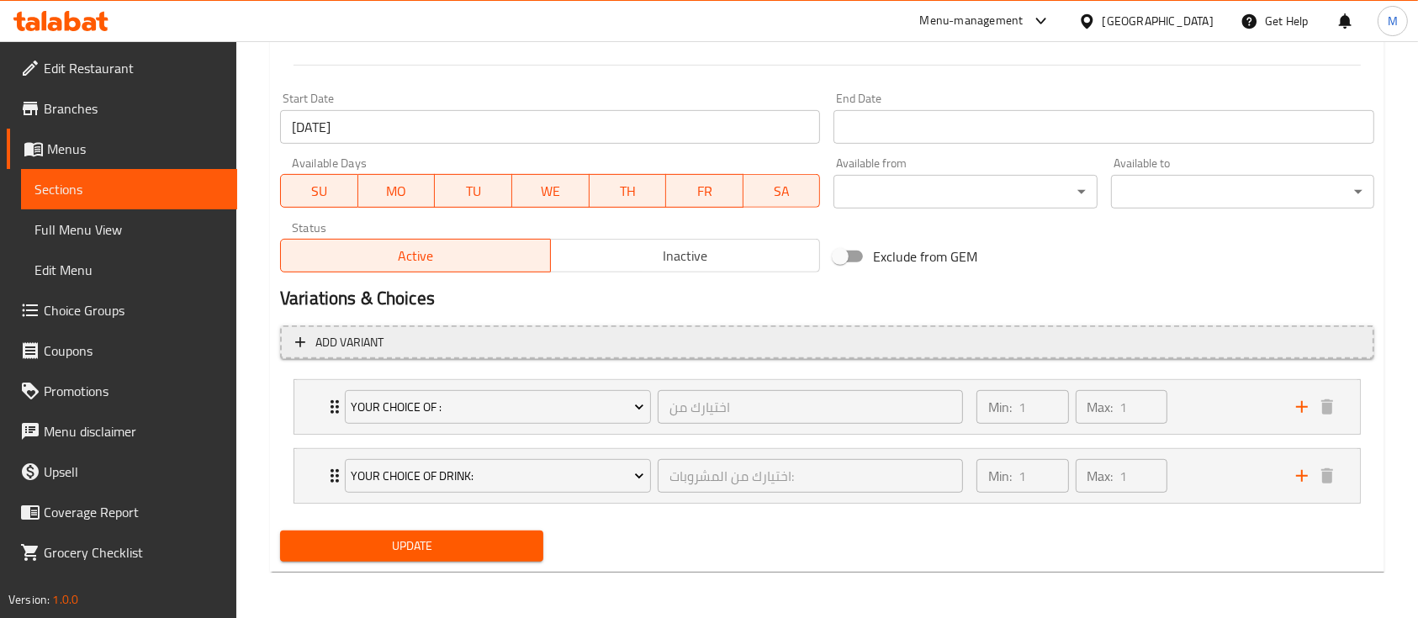
click at [298, 343] on icon "button" at bounding box center [300, 342] width 17 height 17
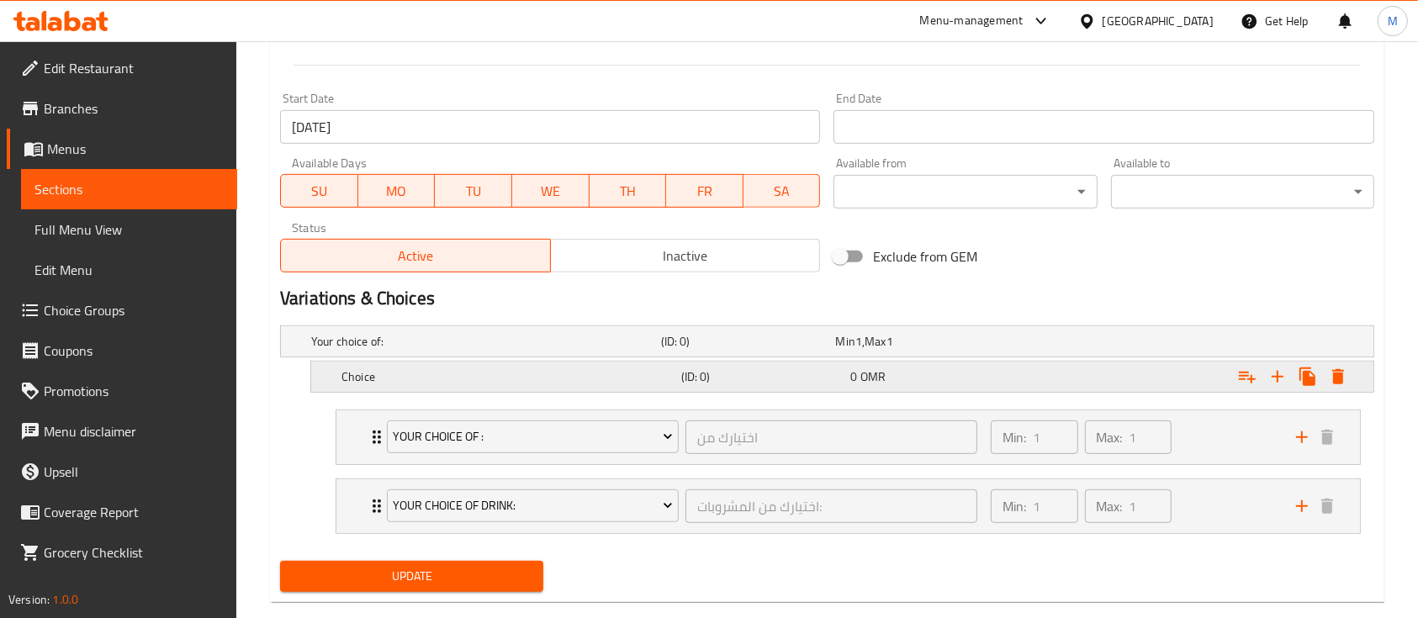
click at [364, 378] on h5 "Choice" at bounding box center [507, 376] width 333 height 17
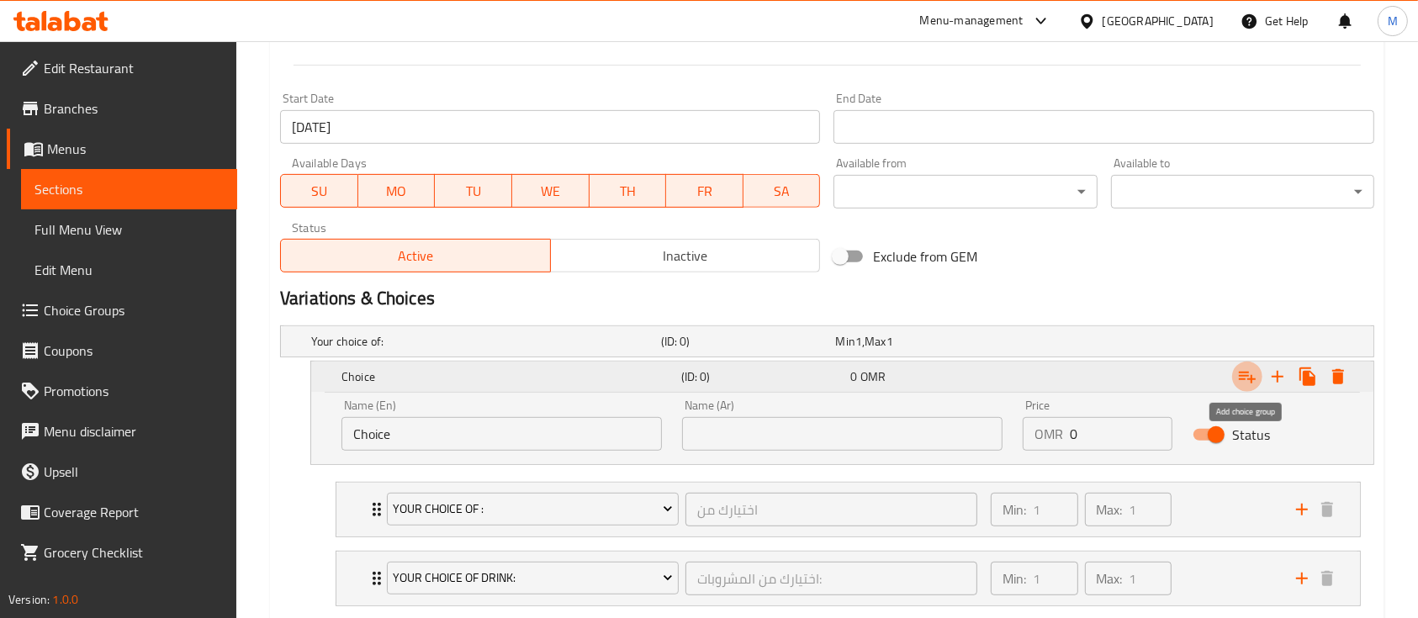
click at [1244, 372] on icon "Expand" at bounding box center [1247, 377] width 20 height 20
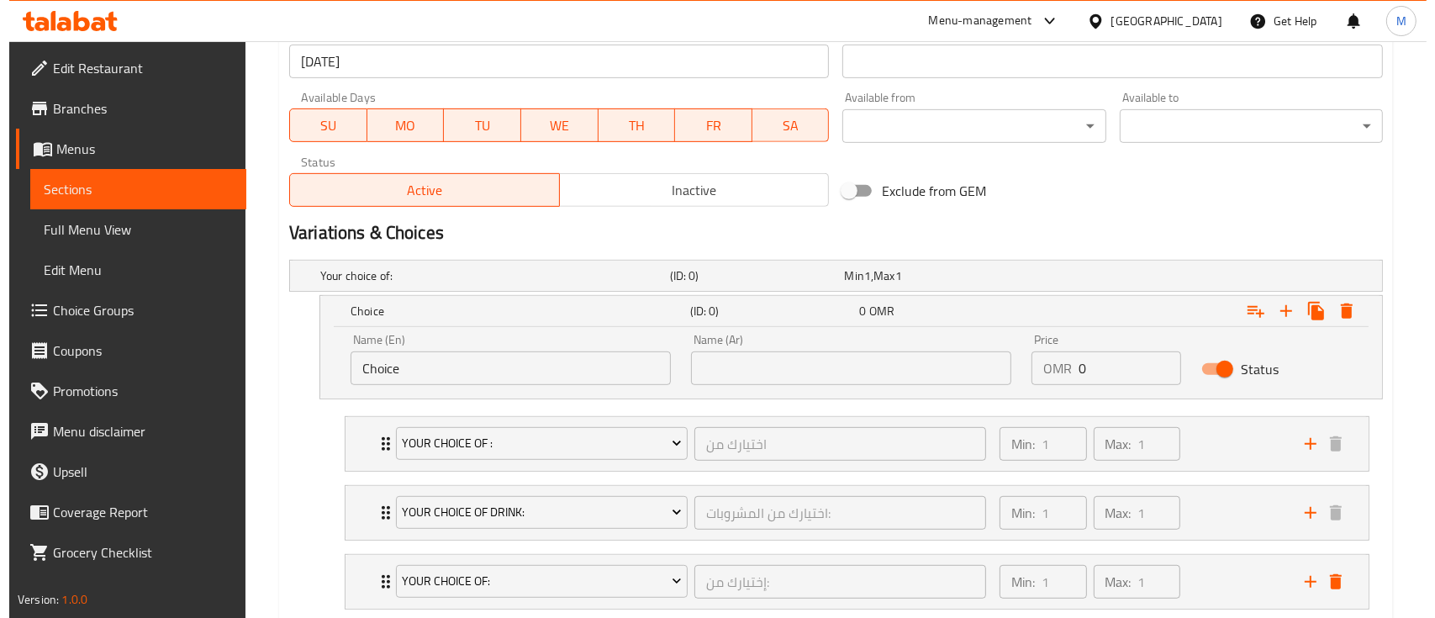
scroll to position [802, 0]
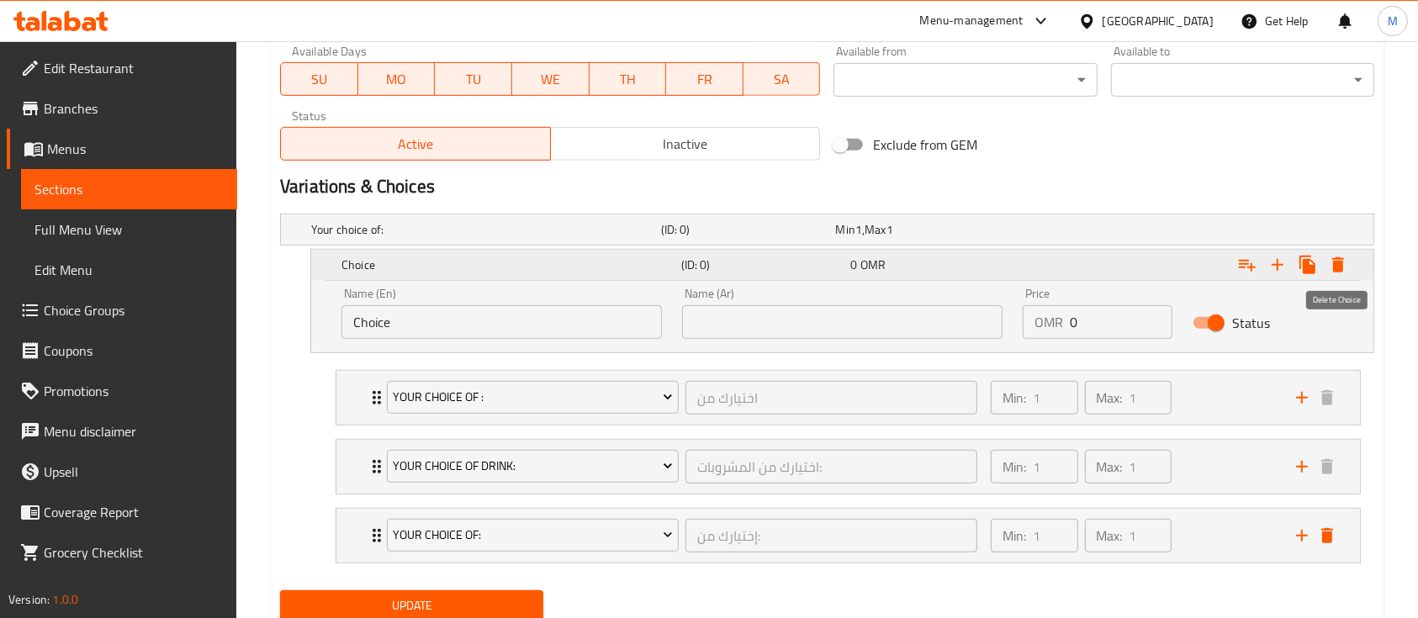
click at [1335, 261] on icon "Expand" at bounding box center [1338, 264] width 12 height 15
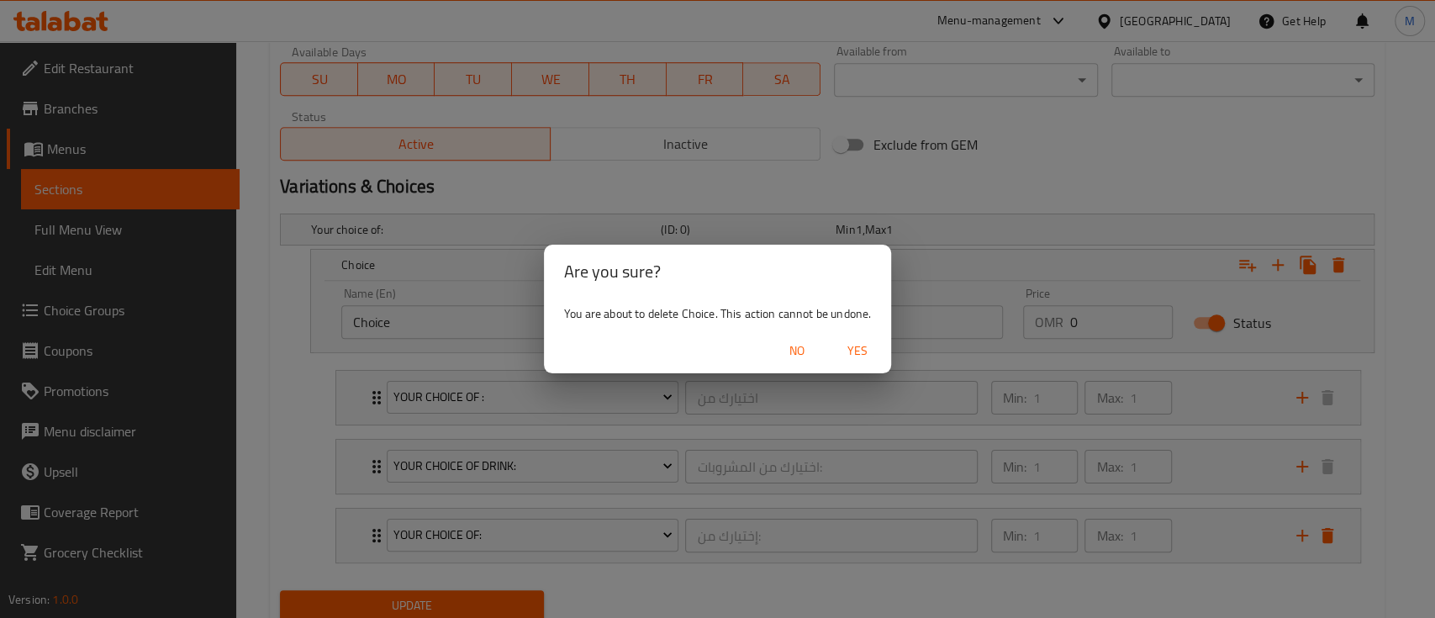
click at [870, 348] on span "Yes" at bounding box center [857, 351] width 40 height 21
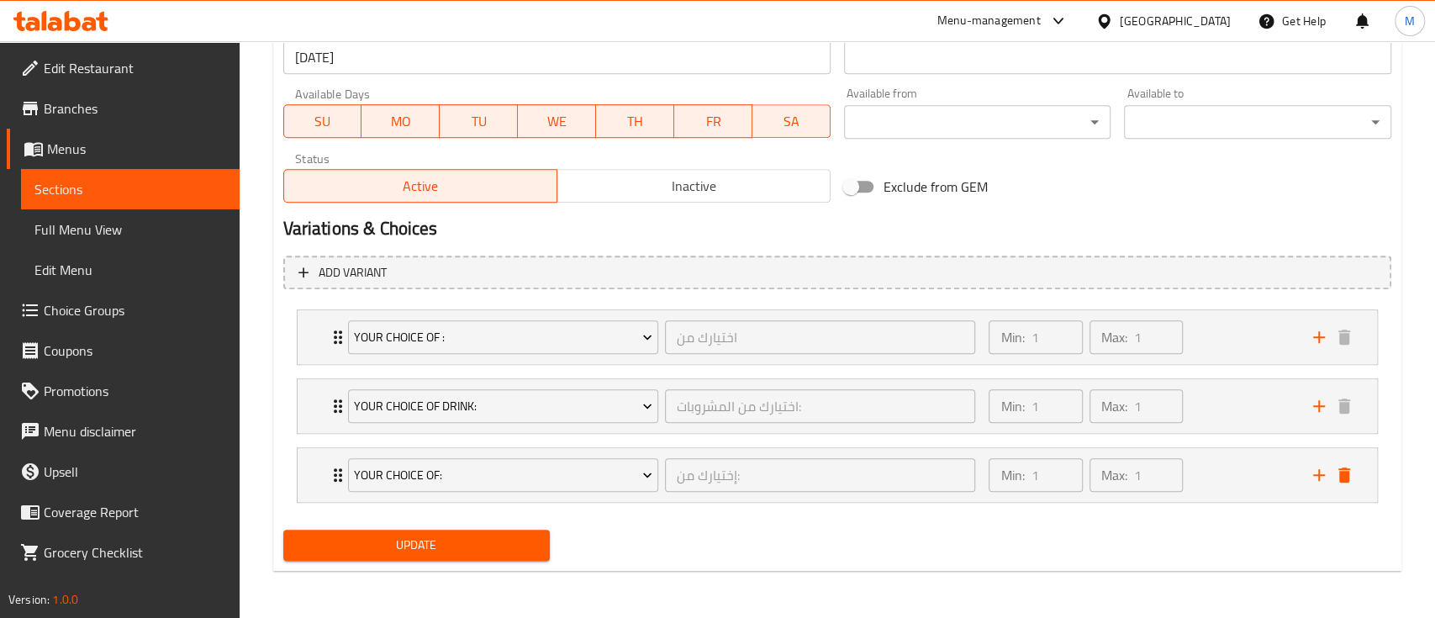
scroll to position [759, 0]
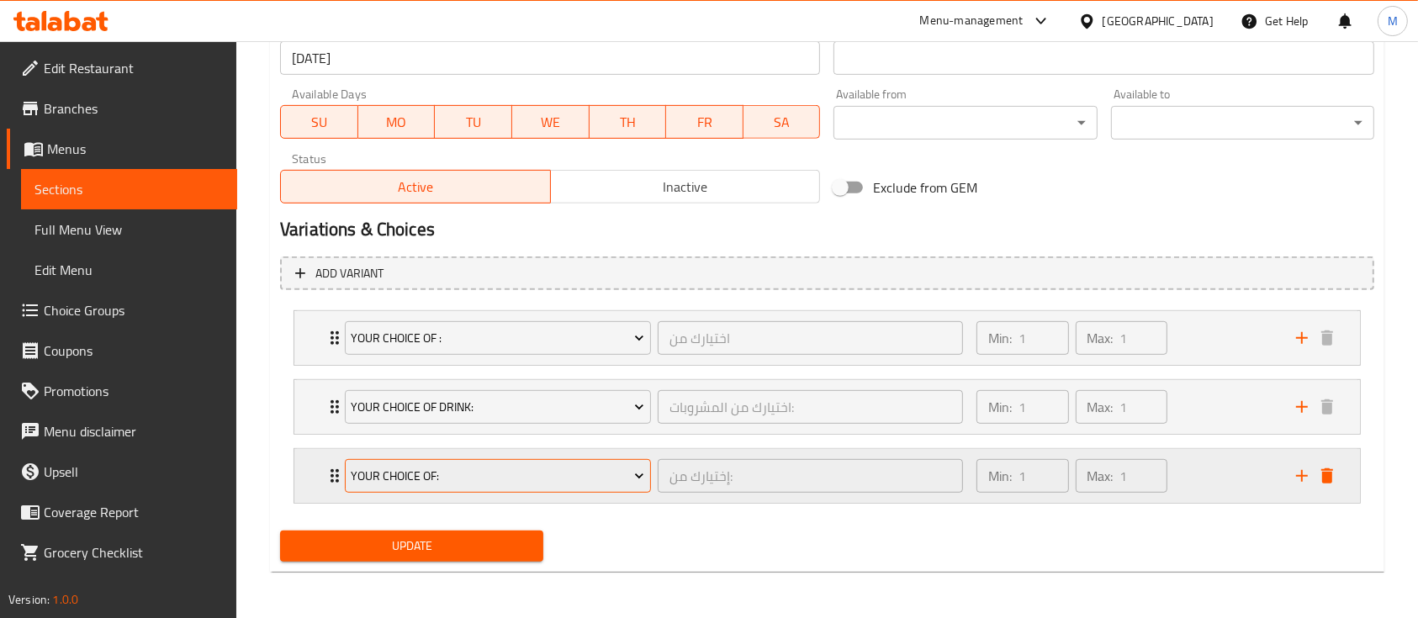
click at [423, 474] on span "Your Choice Of:" at bounding box center [497, 476] width 293 height 21
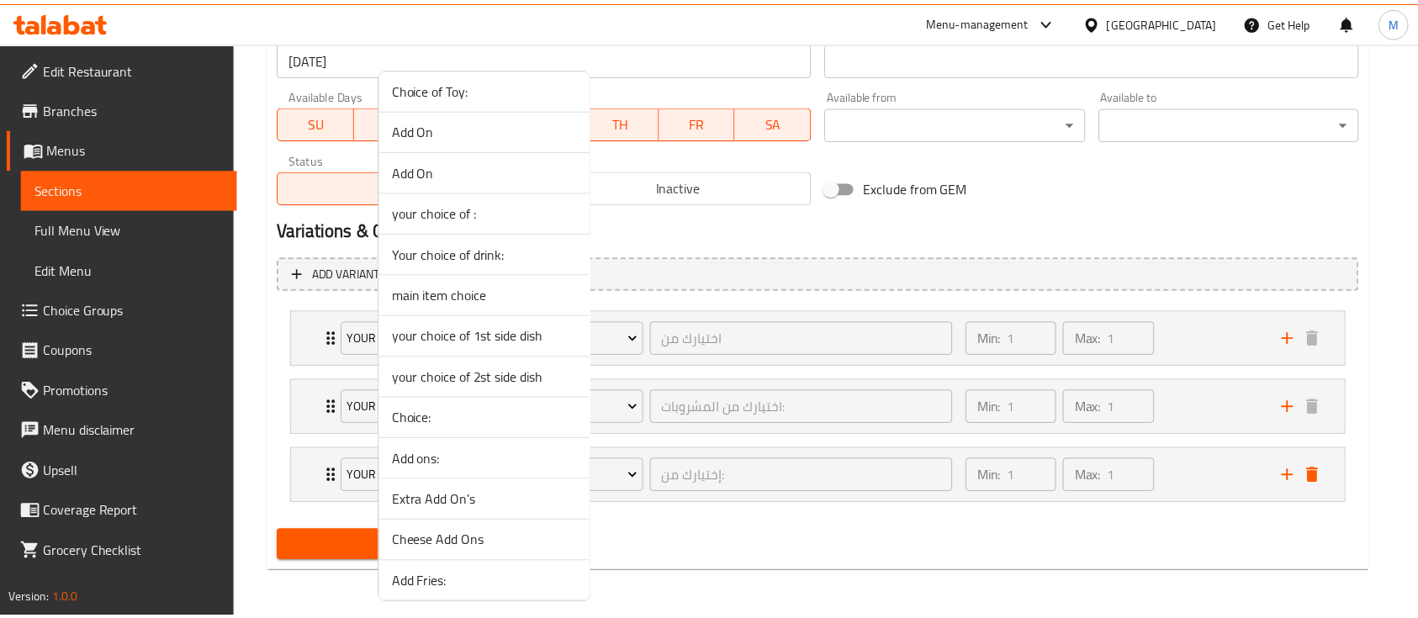
scroll to position [0, 0]
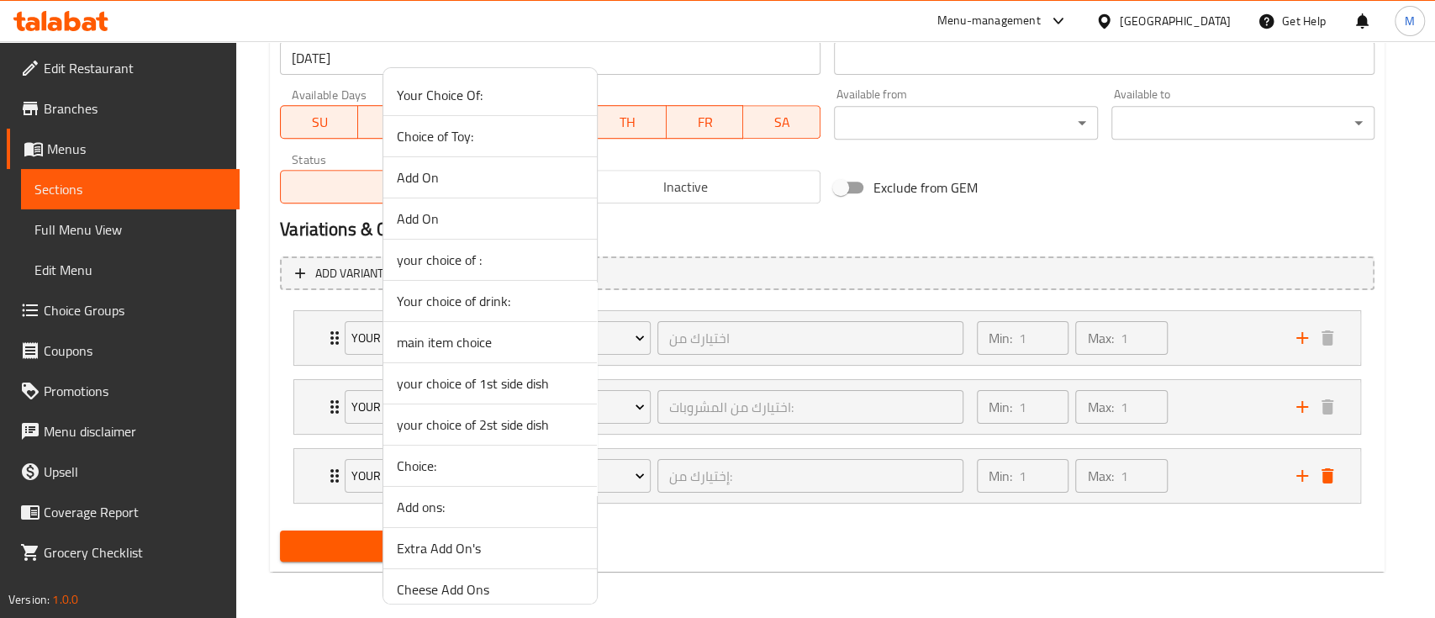
click at [477, 347] on span "main item choice" at bounding box center [490, 342] width 187 height 20
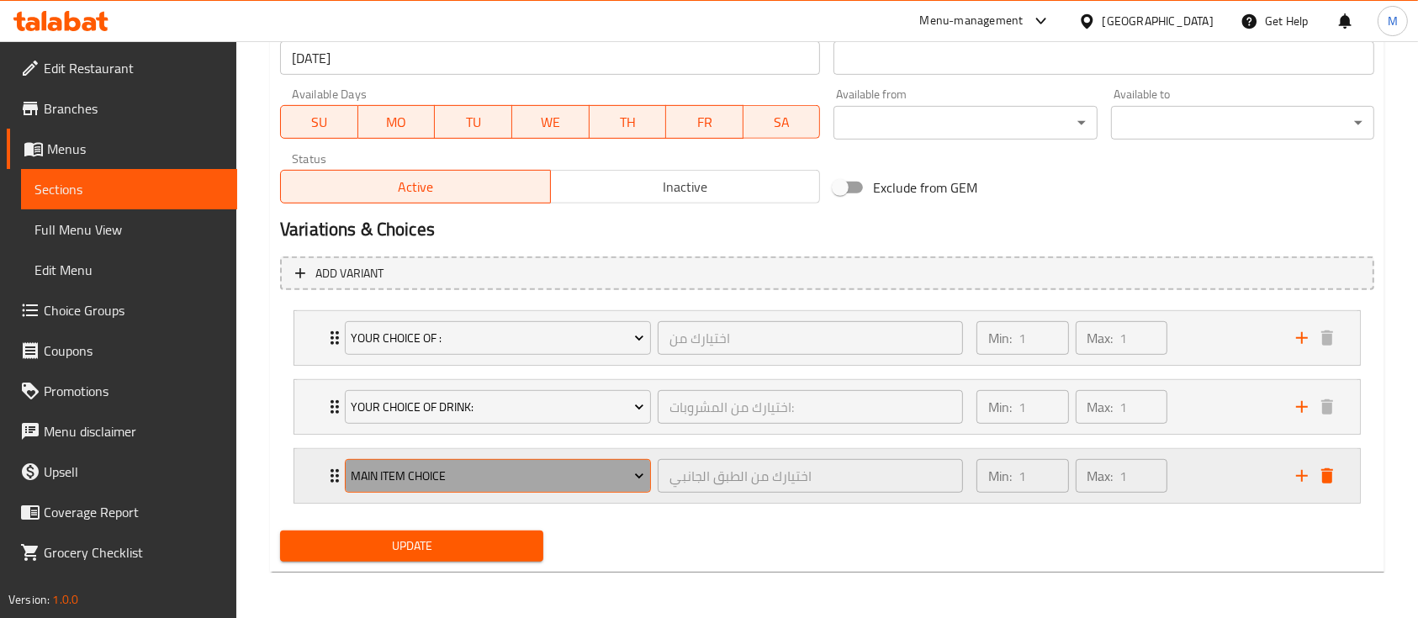
click at [488, 482] on span "main item choice" at bounding box center [497, 476] width 293 height 21
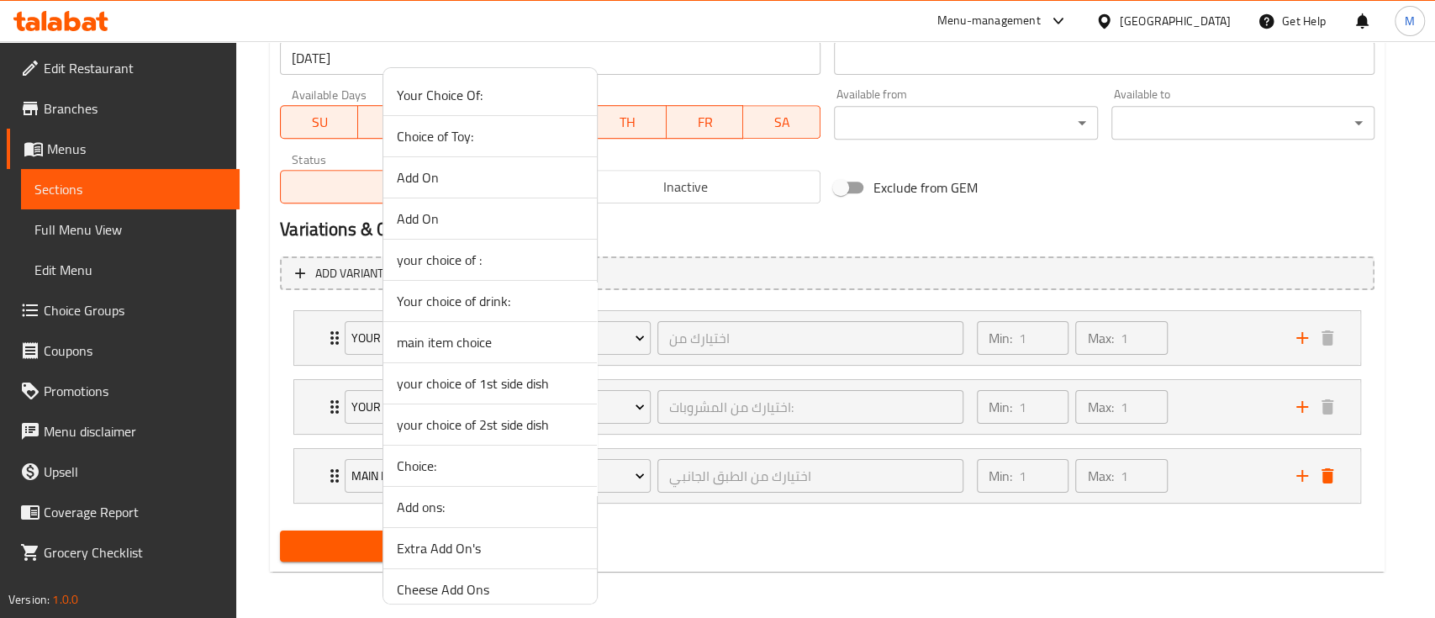
click at [668, 533] on div at bounding box center [717, 309] width 1435 height 618
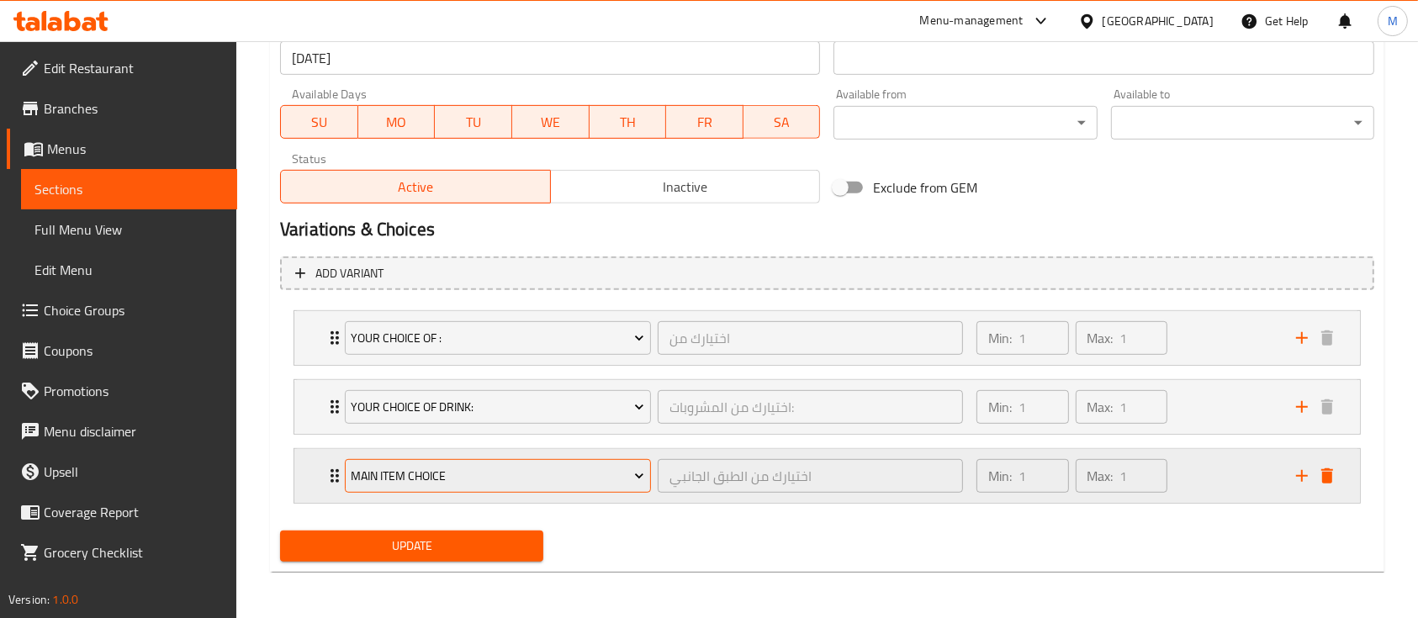
click at [646, 473] on icon "Expand" at bounding box center [639, 475] width 17 height 17
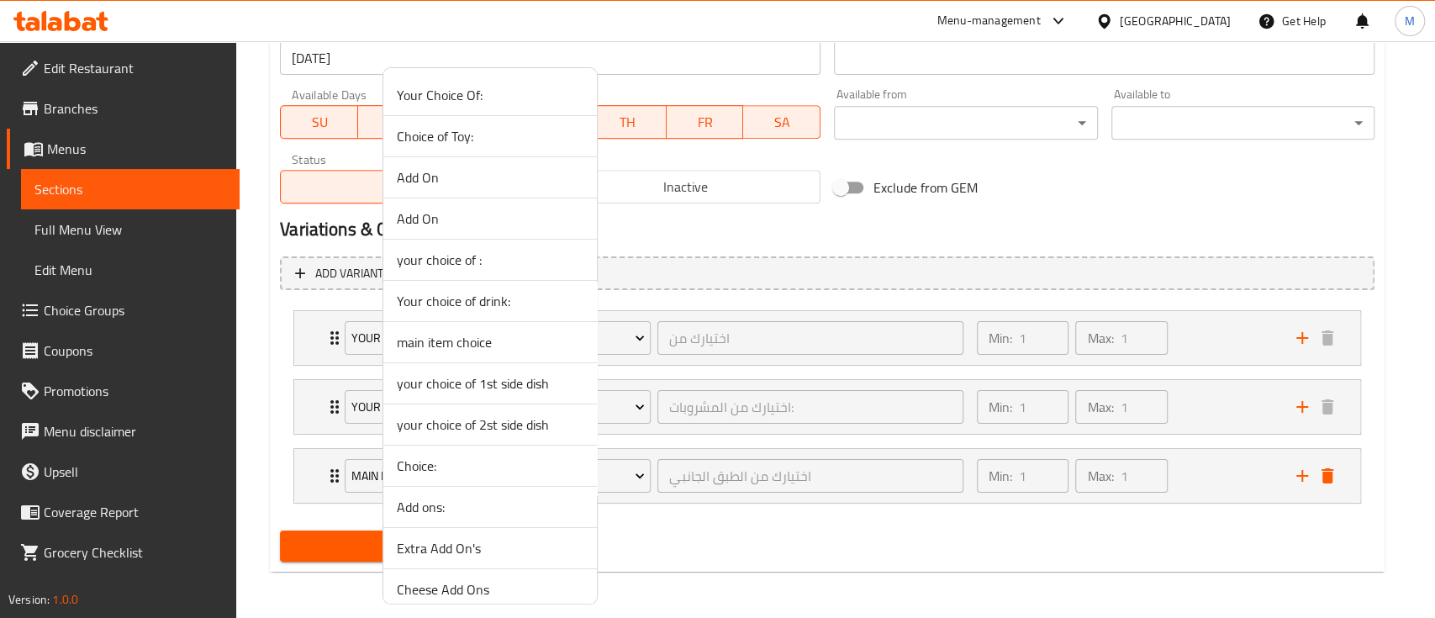
click at [700, 535] on div at bounding box center [717, 309] width 1435 height 618
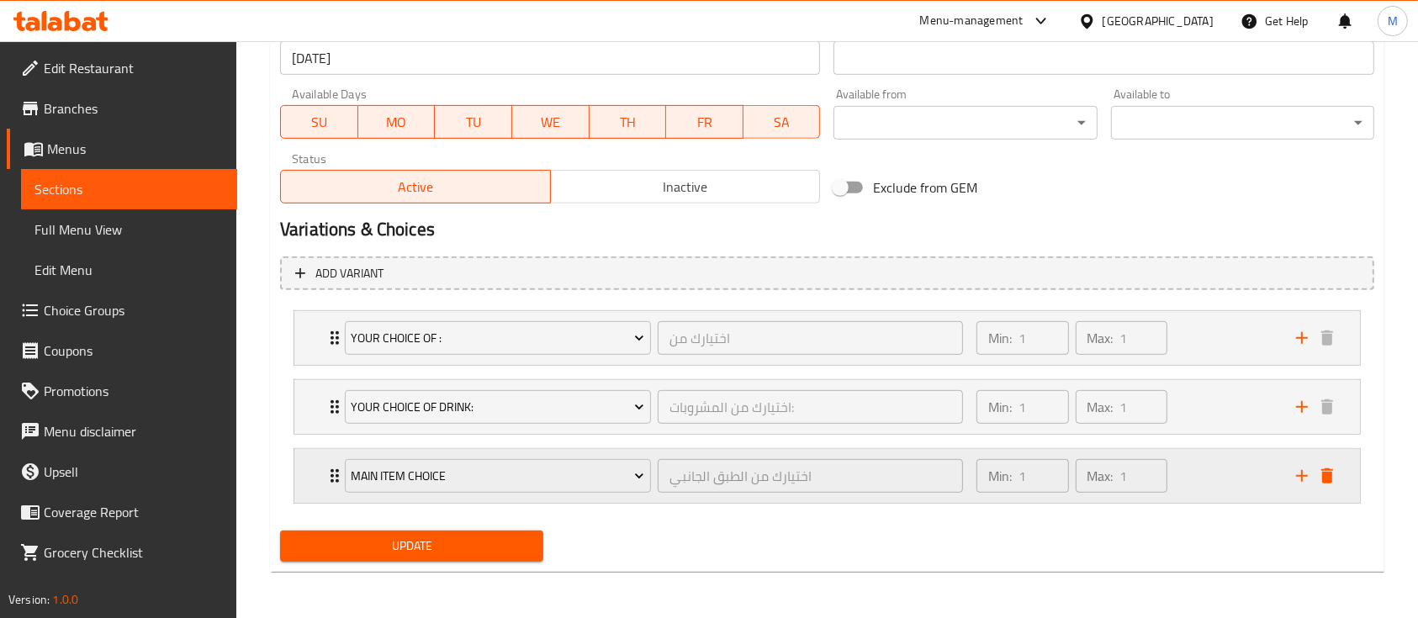
click at [340, 469] on div "main item choice اختيارك من الطبق الجانبي ​" at bounding box center [654, 476] width 638 height 54
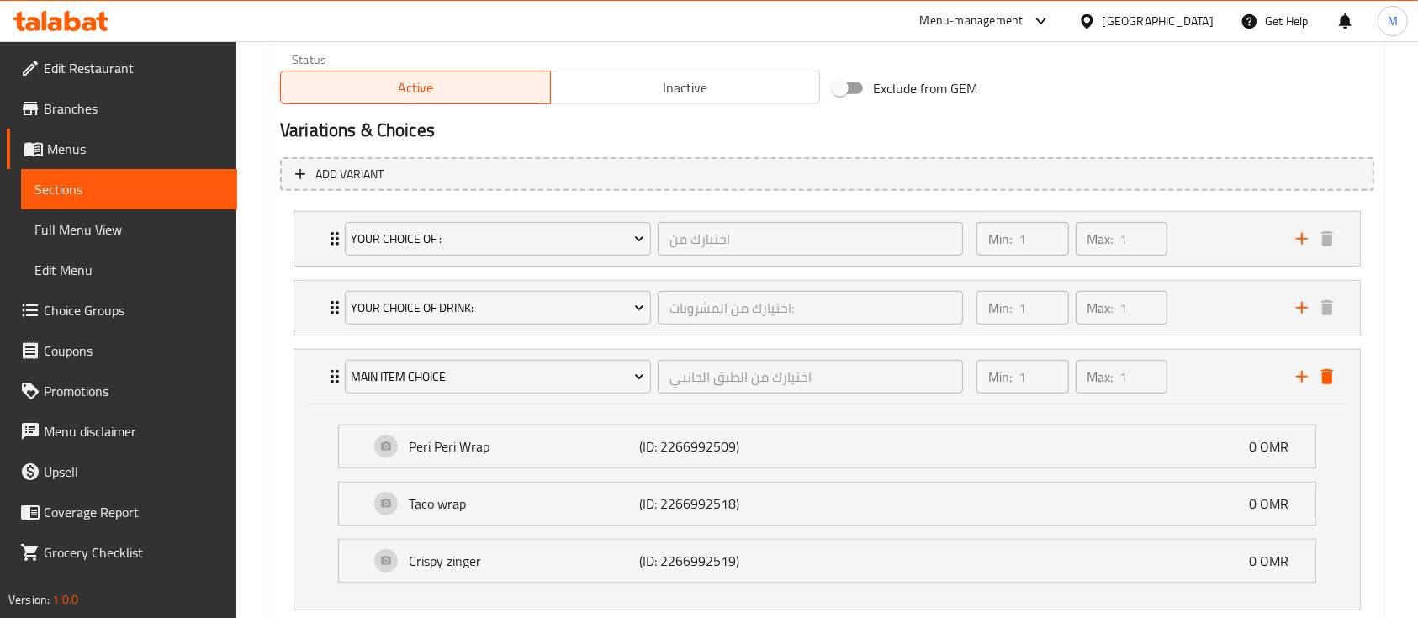
scroll to position [964, 0]
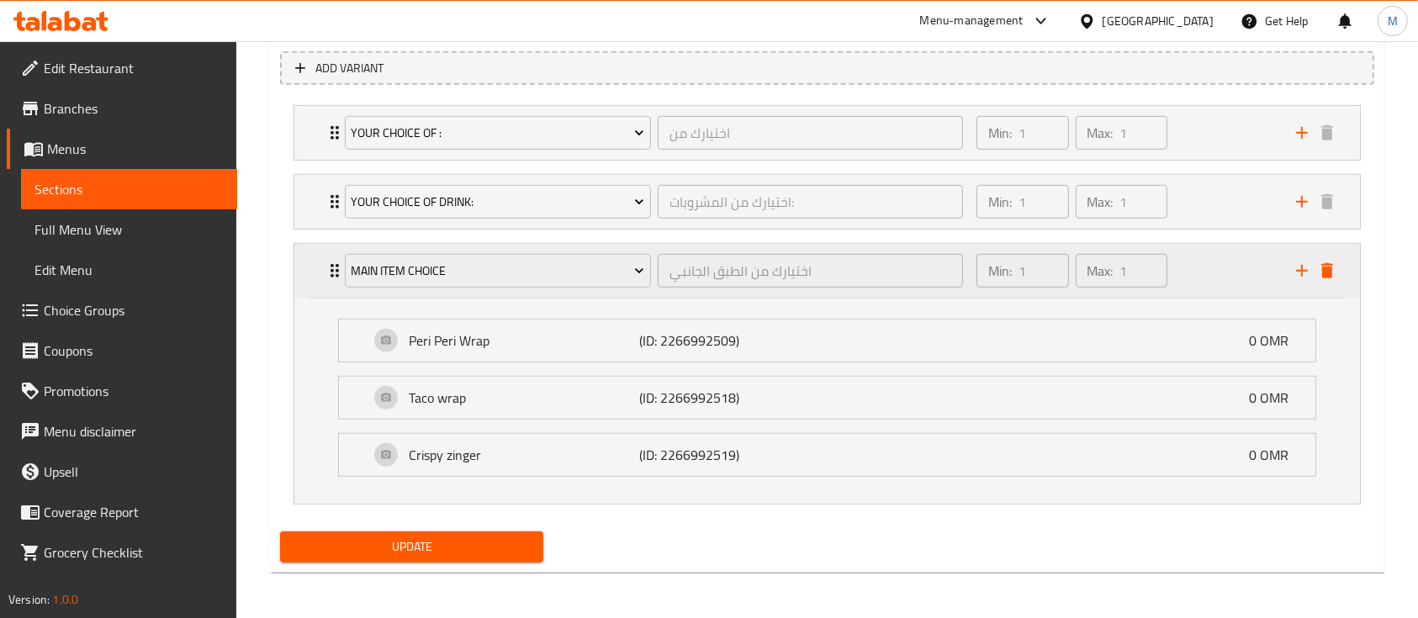
click at [336, 279] on div "main item choice اختيارك من الطبق الجانبي ​" at bounding box center [654, 271] width 638 height 54
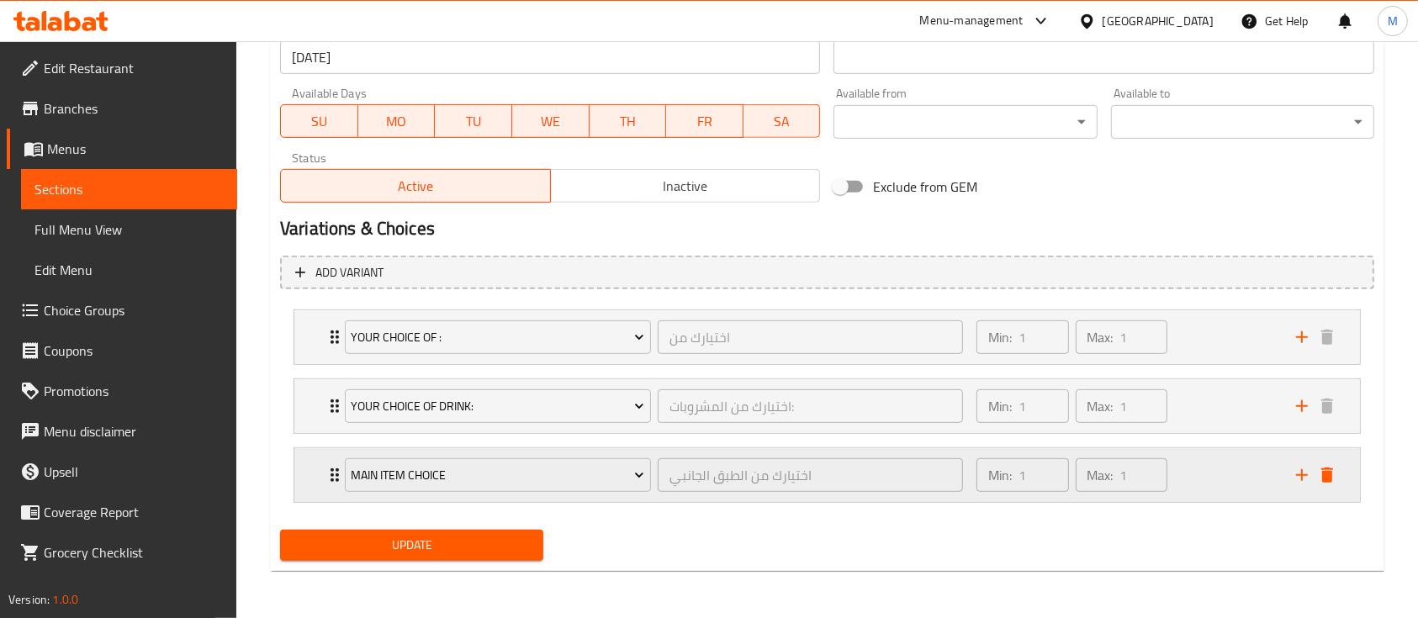
scroll to position [759, 0]
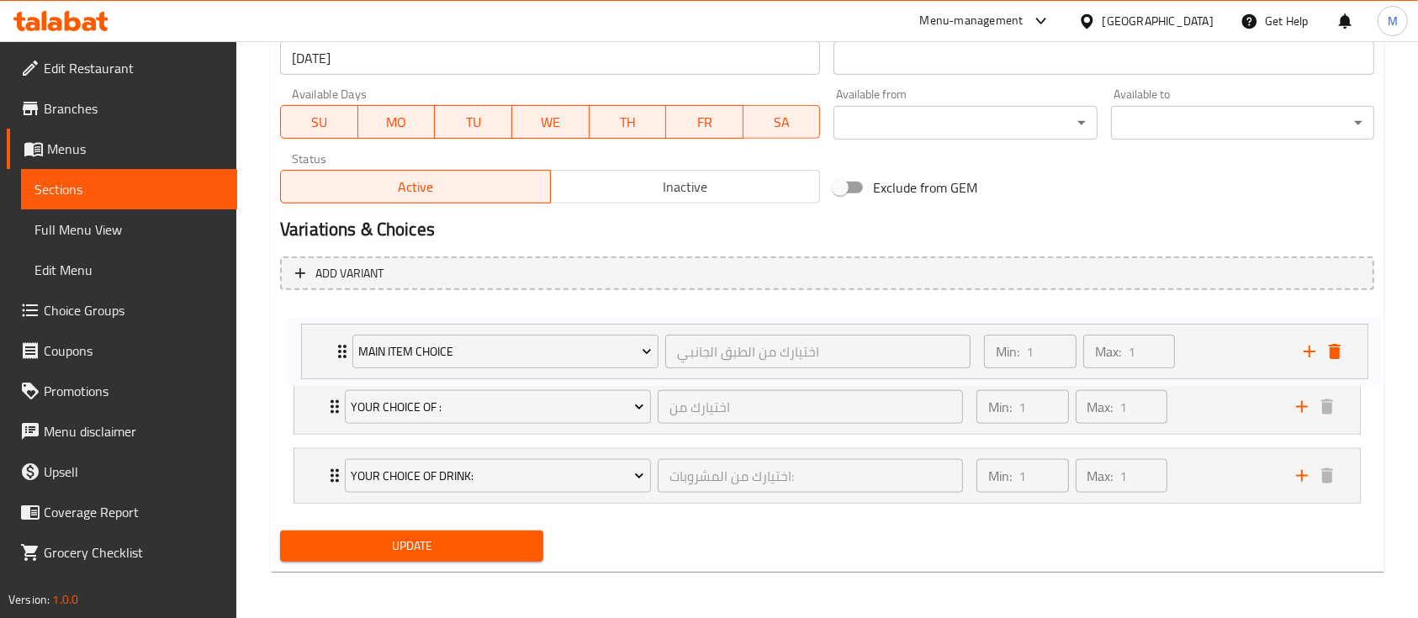
drag, startPoint x: 326, startPoint y: 466, endPoint x: 339, endPoint y: 337, distance: 129.3
click at [339, 337] on div "your choice of : اختيارك من ​ Min: 1 ​ Max: 1 ​ 2 pcs of Strip, fries, 1 junior…" at bounding box center [827, 407] width 1094 height 207
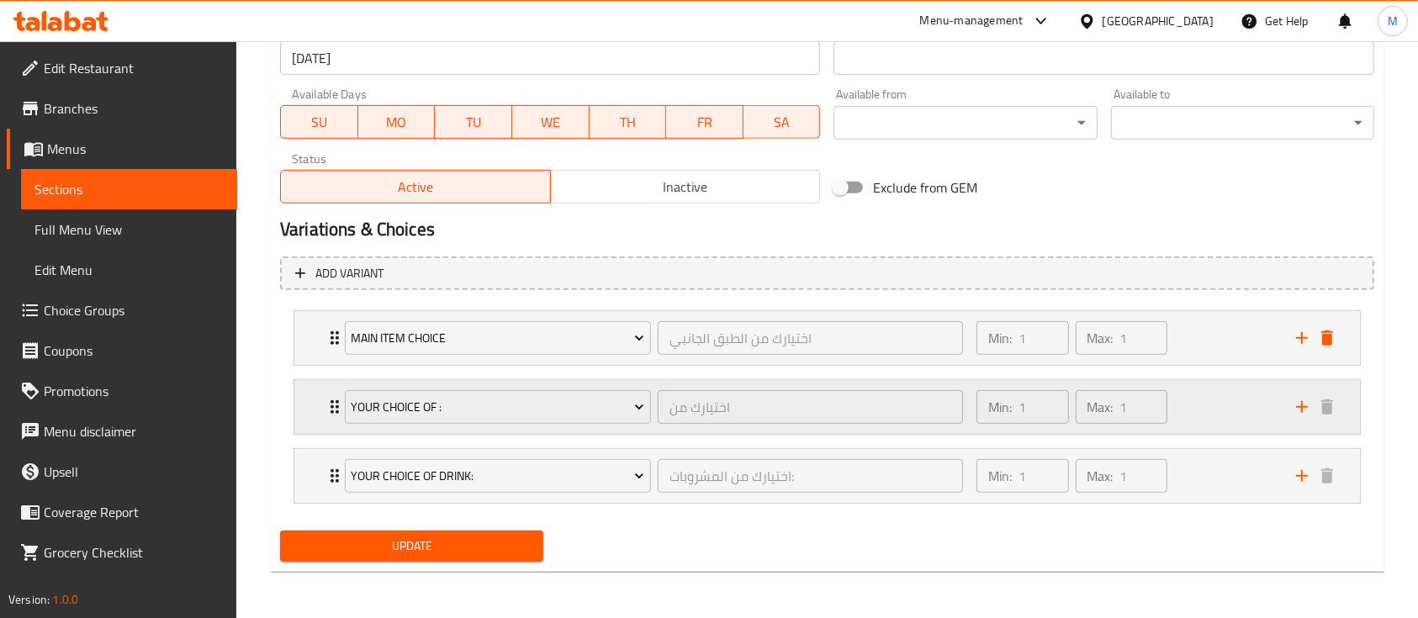
click at [342, 408] on div "your choice of :" at bounding box center [497, 407] width 313 height 40
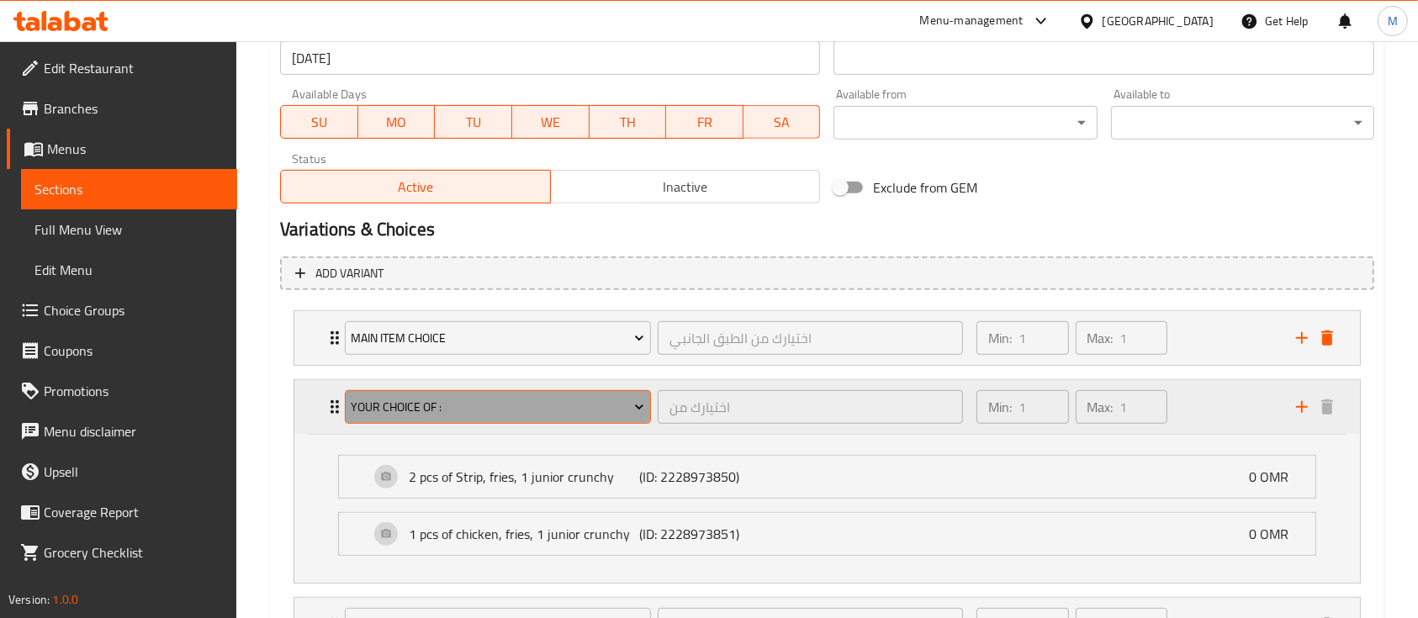
click at [451, 410] on span "your choice of :" at bounding box center [497, 407] width 293 height 21
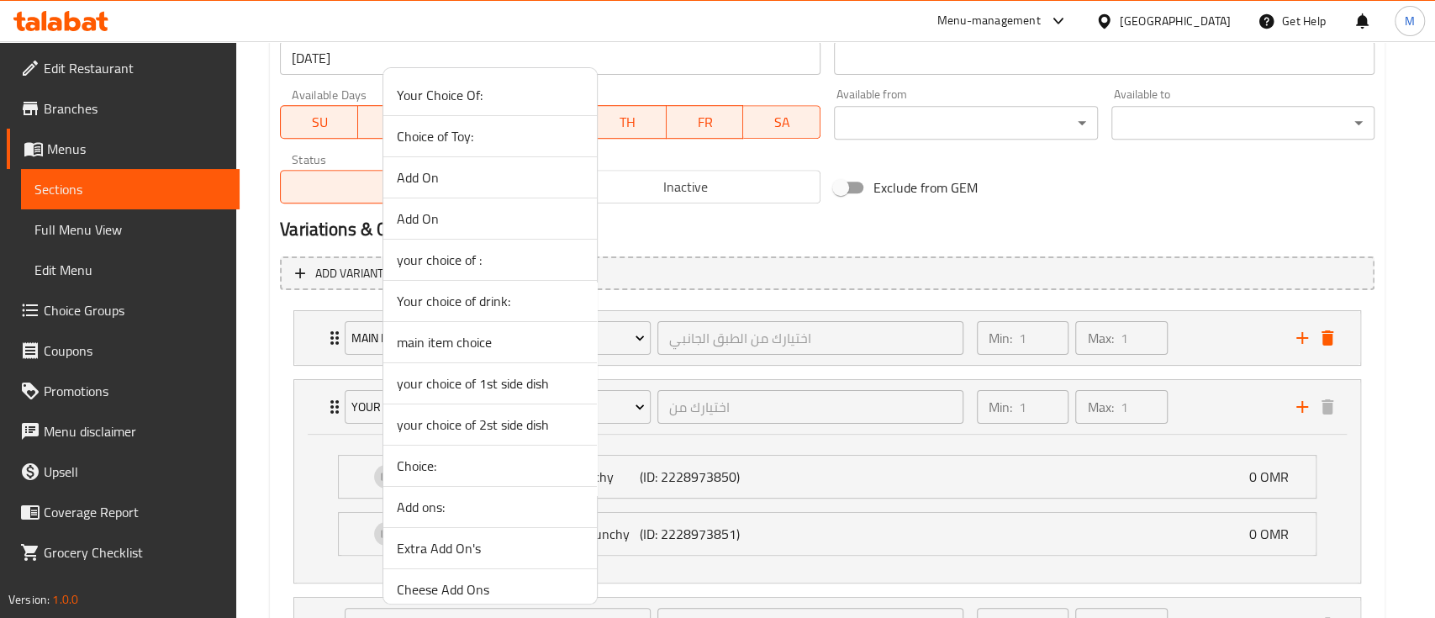
click at [504, 391] on span "your choice of 1st side dish" at bounding box center [490, 383] width 187 height 20
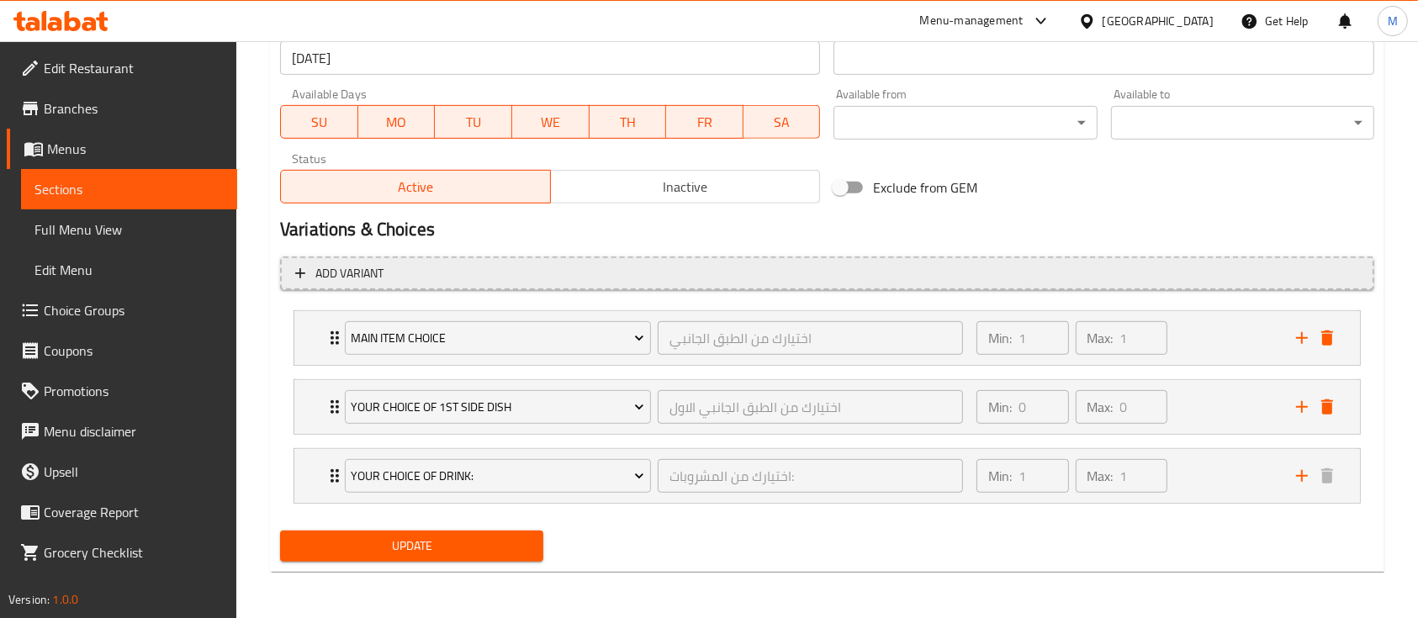
click at [387, 280] on span "Add variant" at bounding box center [827, 273] width 1064 height 21
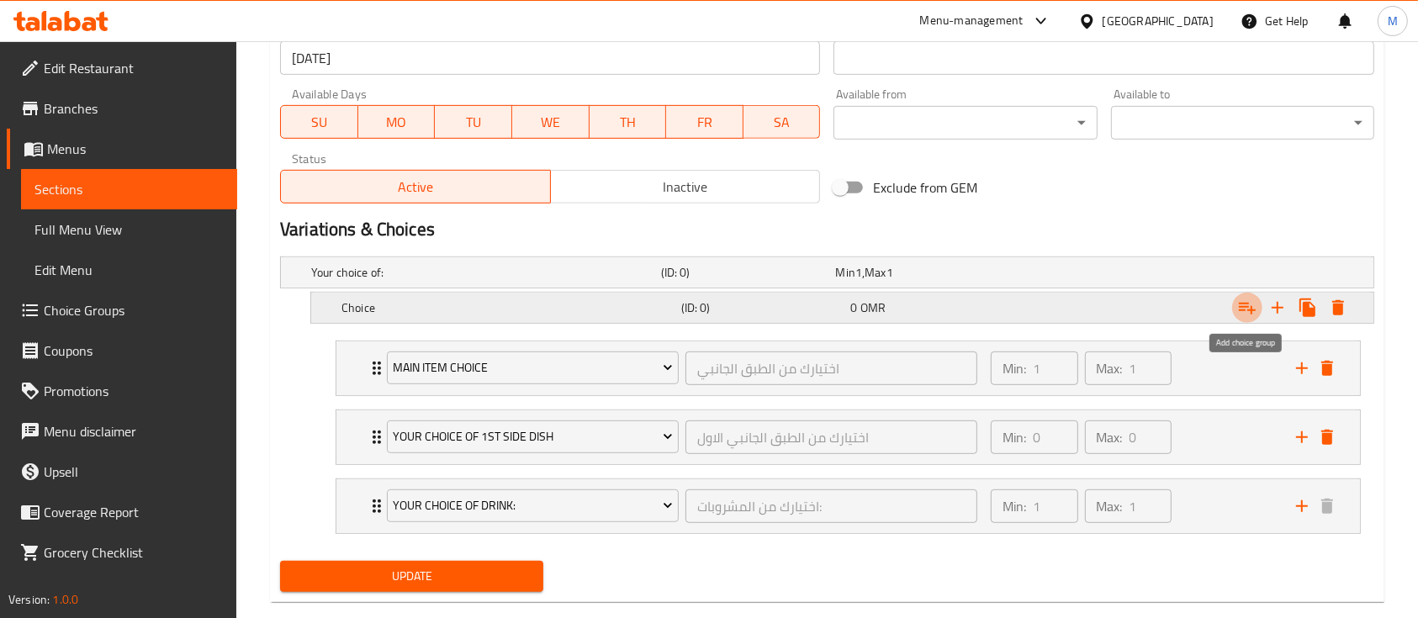
click at [1249, 304] on icon "Expand" at bounding box center [1247, 308] width 20 height 20
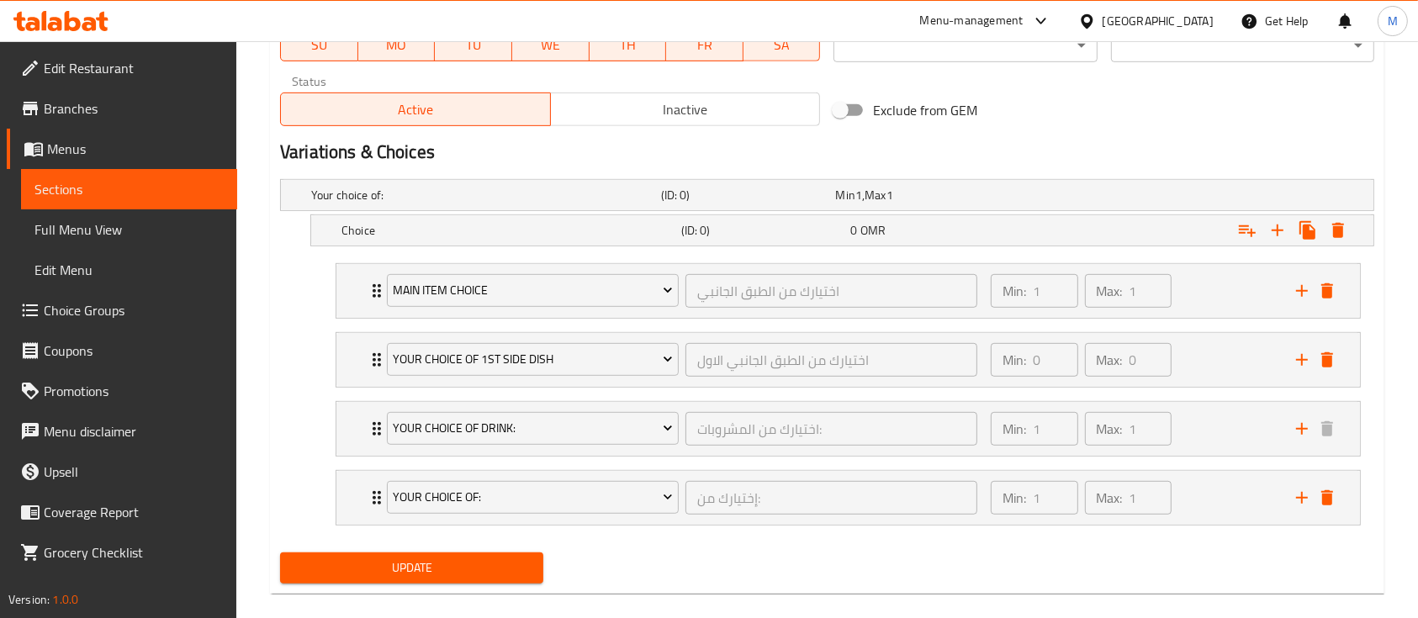
scroll to position [858, 0]
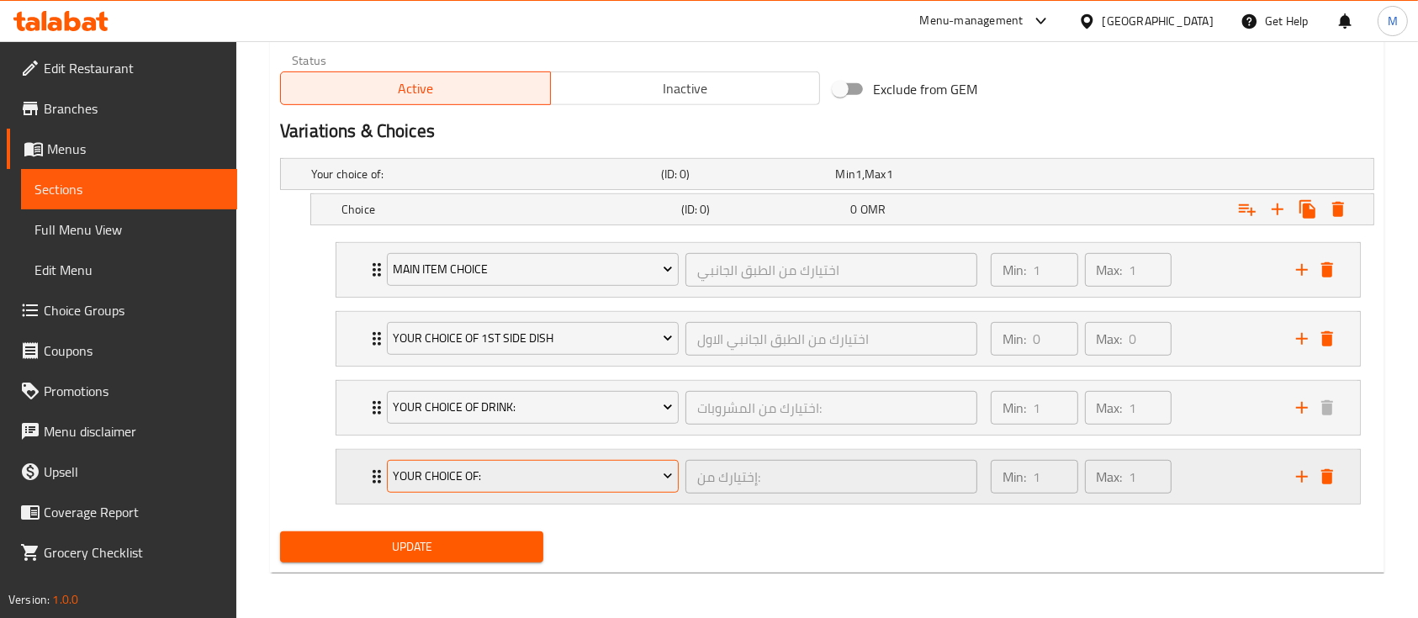
click at [497, 468] on span "Your Choice Of:" at bounding box center [532, 476] width 279 height 21
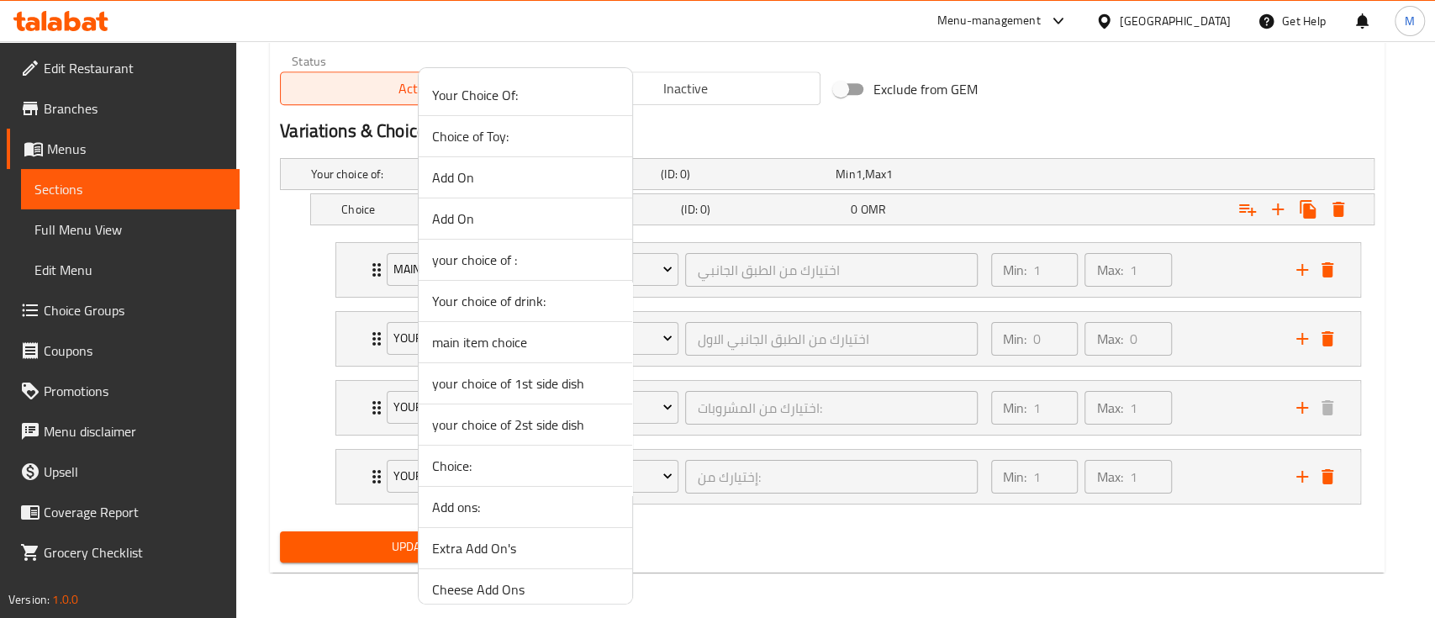
click at [541, 420] on span "your choice of 2st side dish" at bounding box center [525, 425] width 187 height 20
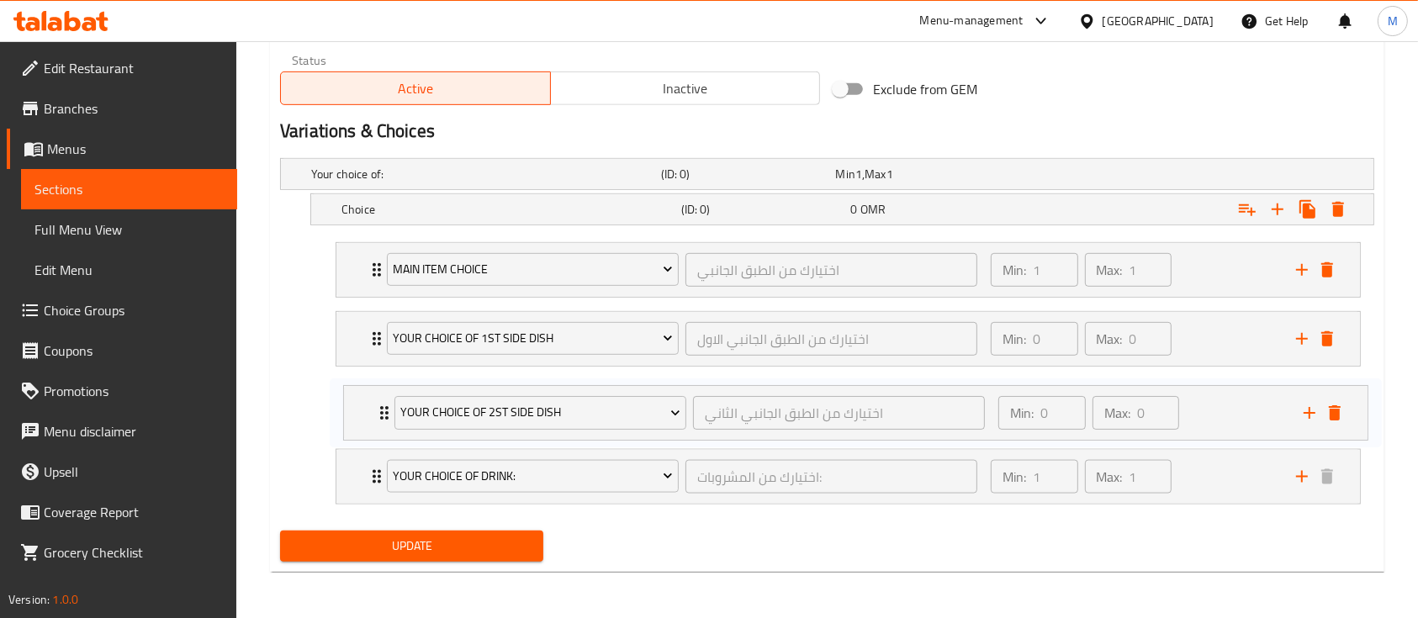
drag, startPoint x: 357, startPoint y: 473, endPoint x: 365, endPoint y: 400, distance: 72.7
click at [365, 400] on div "main item choice اختيارك من الطبق الجانبي ​ Min: 1 ​ Max: 1 ​ Peri Peri Wrap (I…" at bounding box center [848, 373] width 1052 height 276
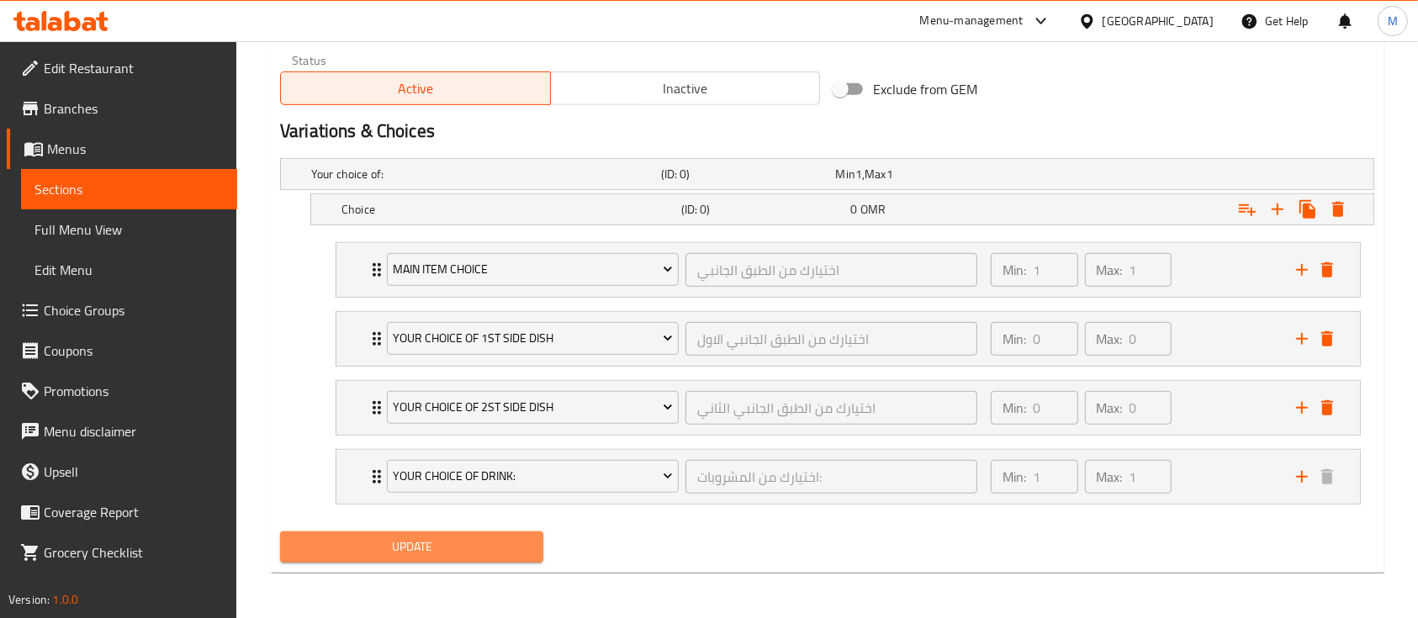
click at [429, 558] on button "Update" at bounding box center [411, 546] width 263 height 31
click at [374, 342] on icon "Expand" at bounding box center [376, 338] width 8 height 13
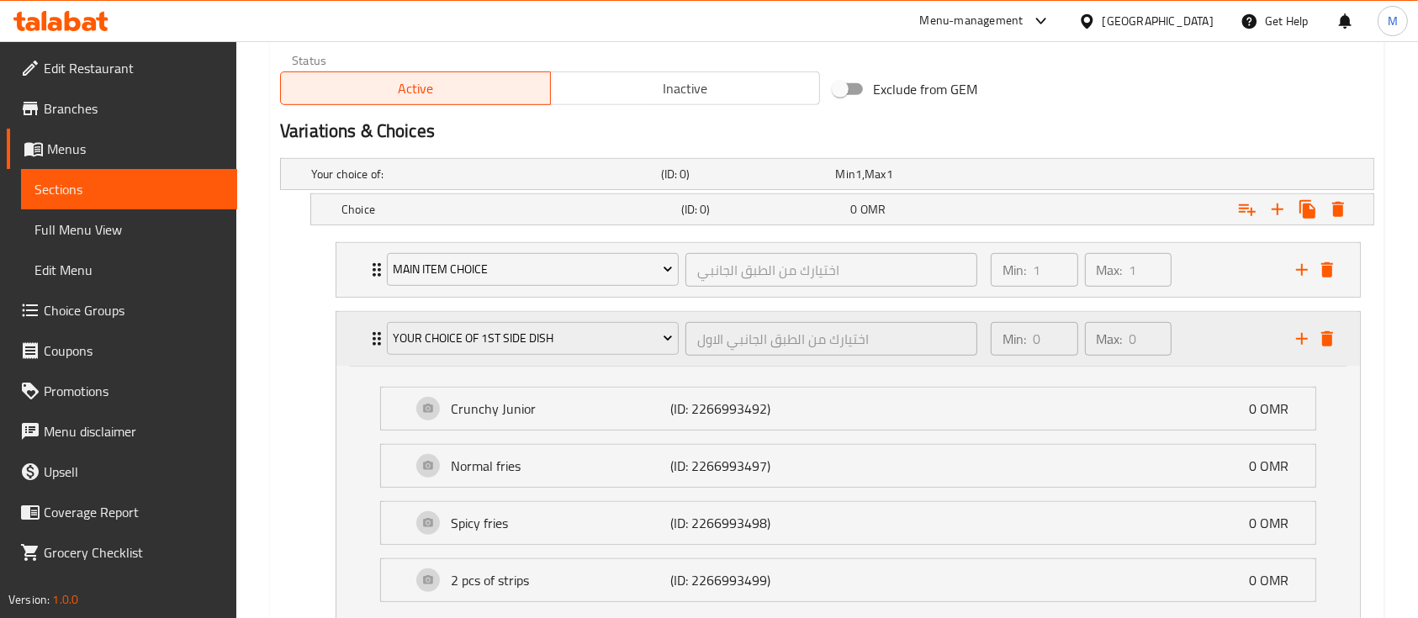
click at [373, 341] on icon "Expand" at bounding box center [376, 338] width 8 height 13
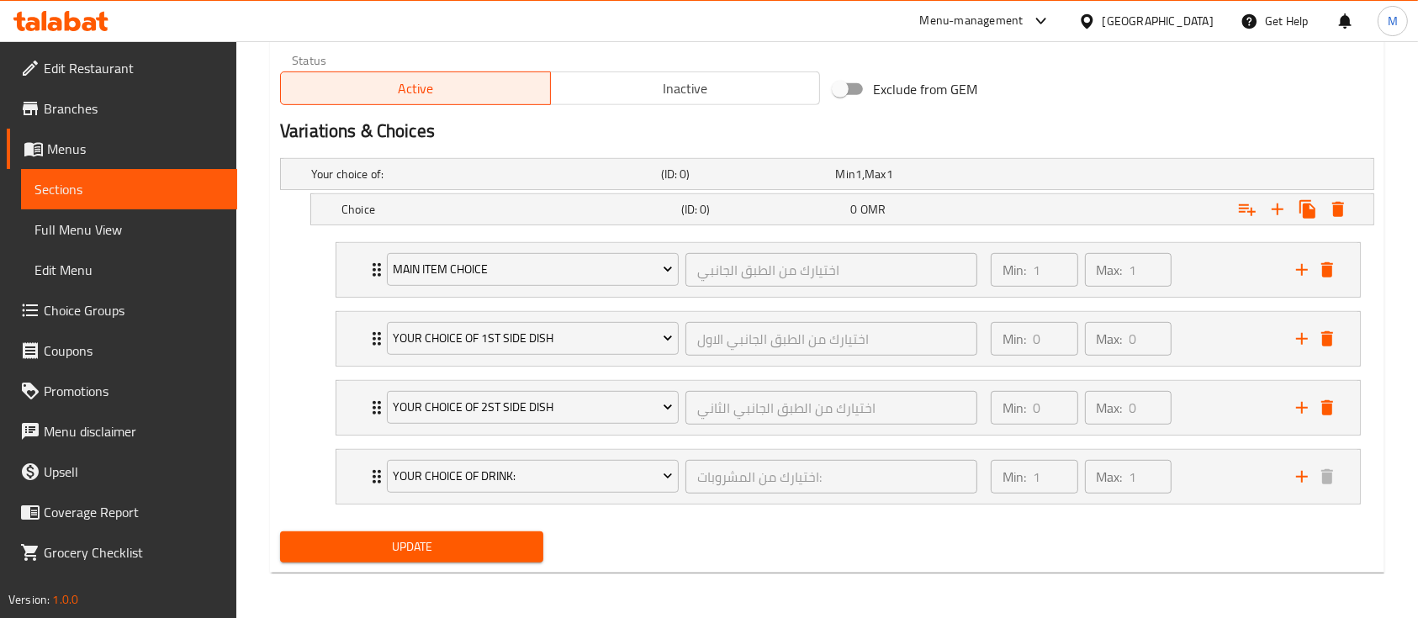
click at [101, 326] on link "Choice Groups" at bounding box center [122, 310] width 230 height 40
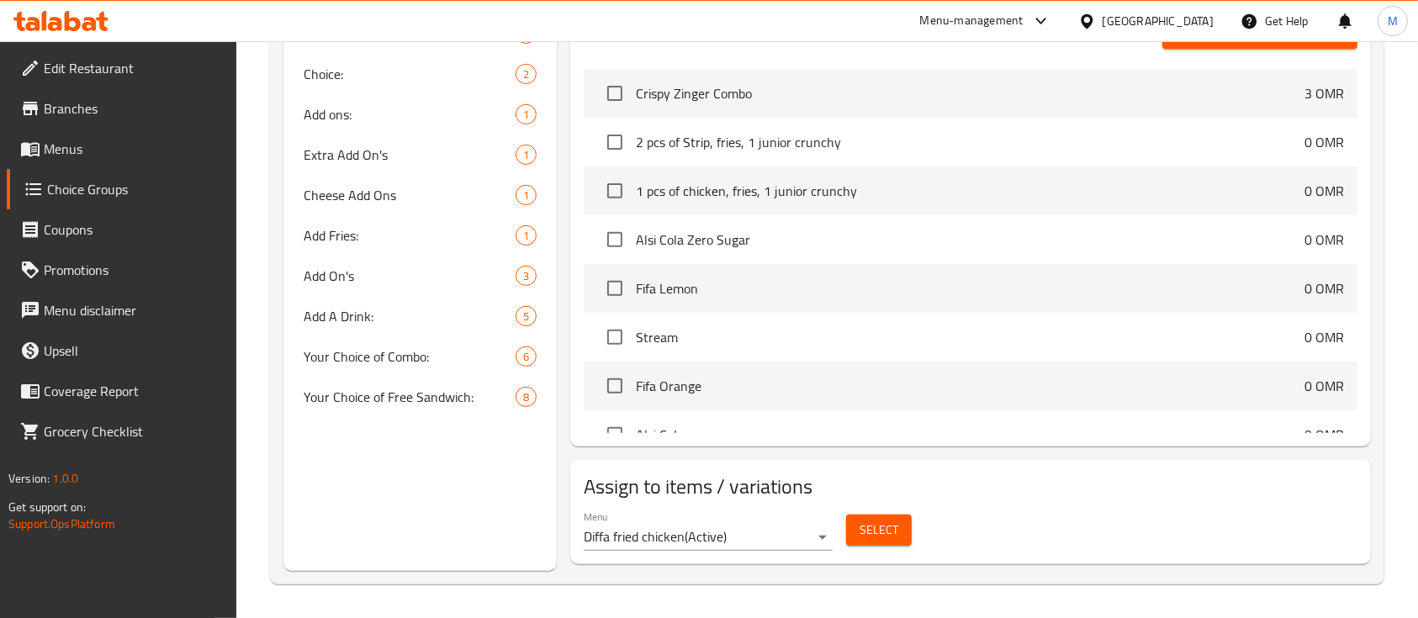
scroll to position [238, 0]
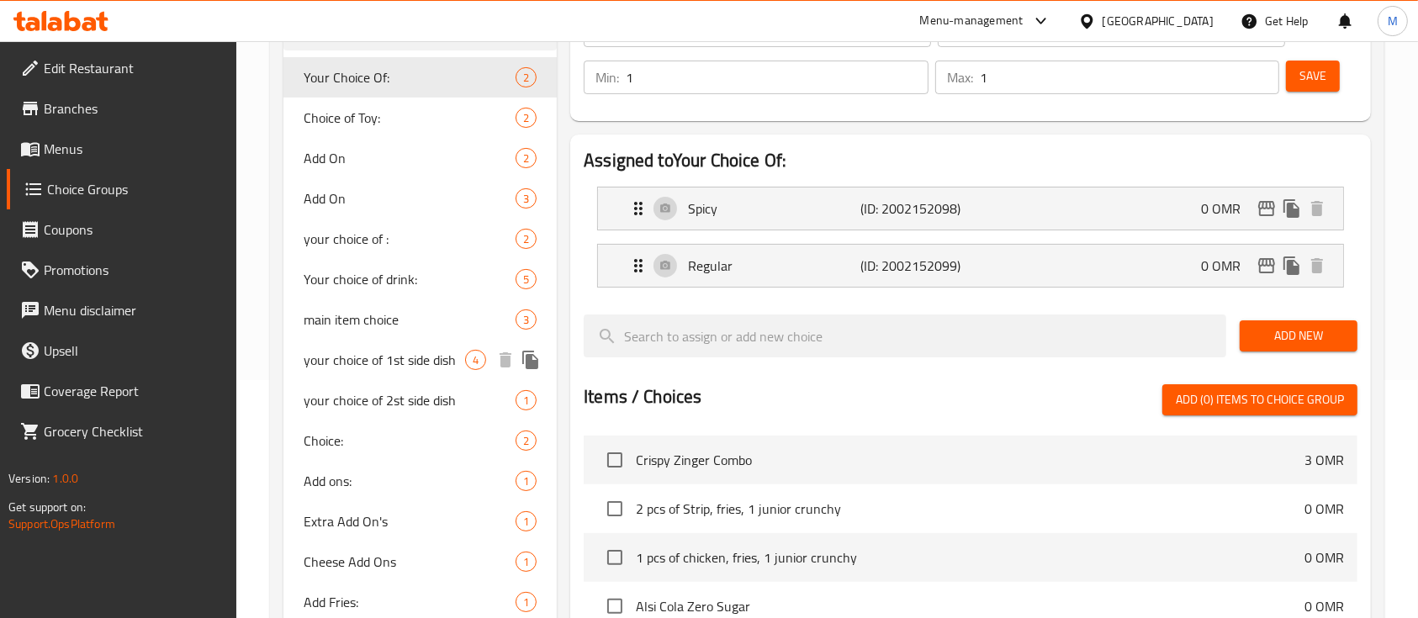
click at [393, 366] on span "your choice of 1st side dish" at bounding box center [384, 360] width 161 height 20
type input "your choice of 1st side dish"
type input "اختيارك من الطبق الجانبي الاول"
type input "0"
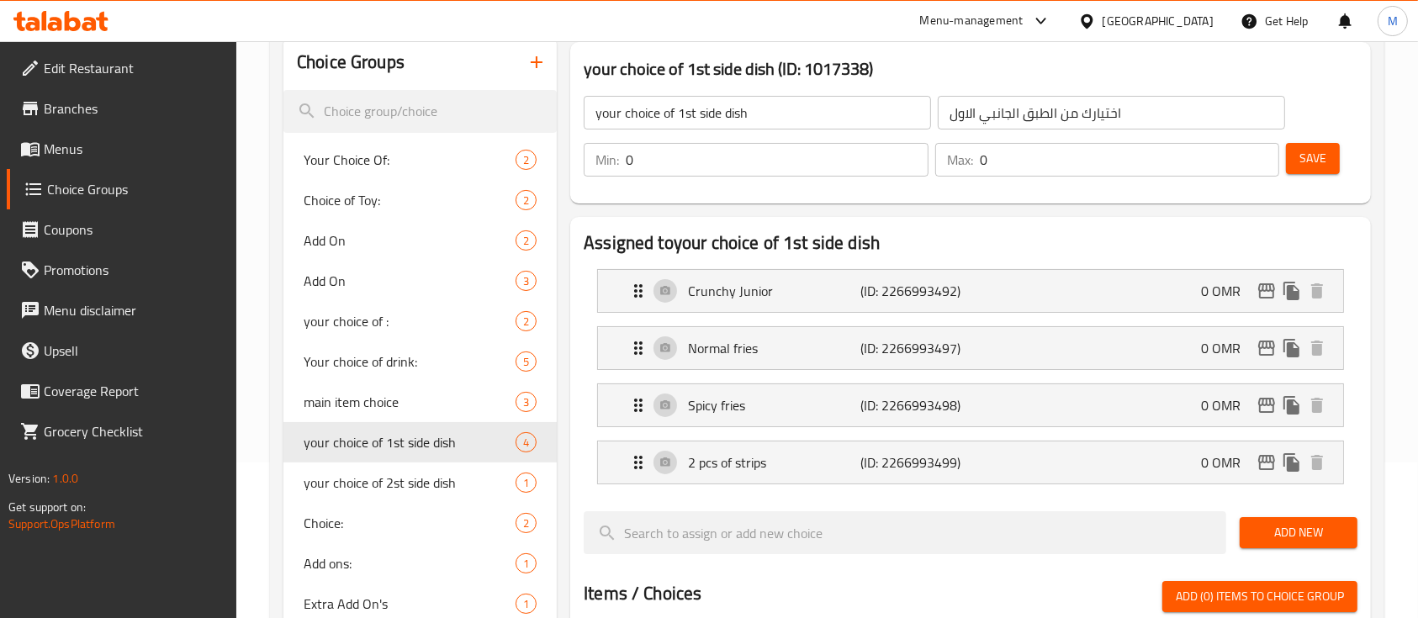
scroll to position [126, 0]
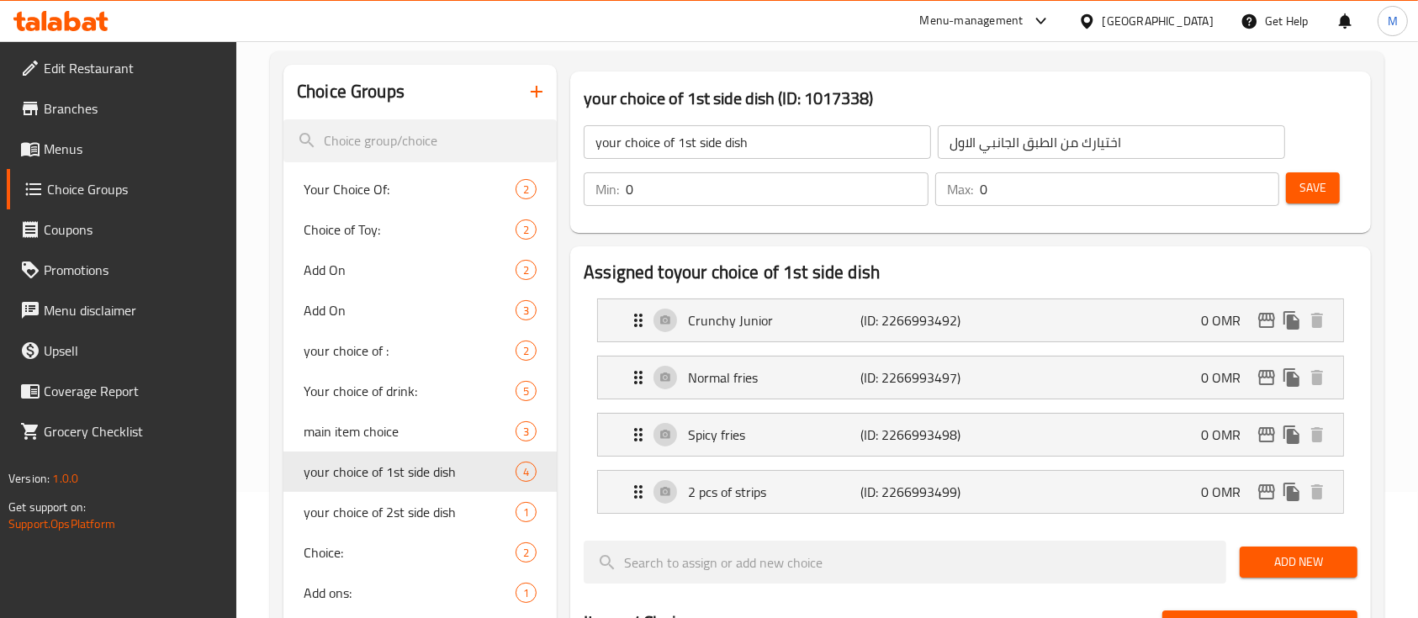
click at [720, 193] on input "0" at bounding box center [777, 189] width 303 height 34
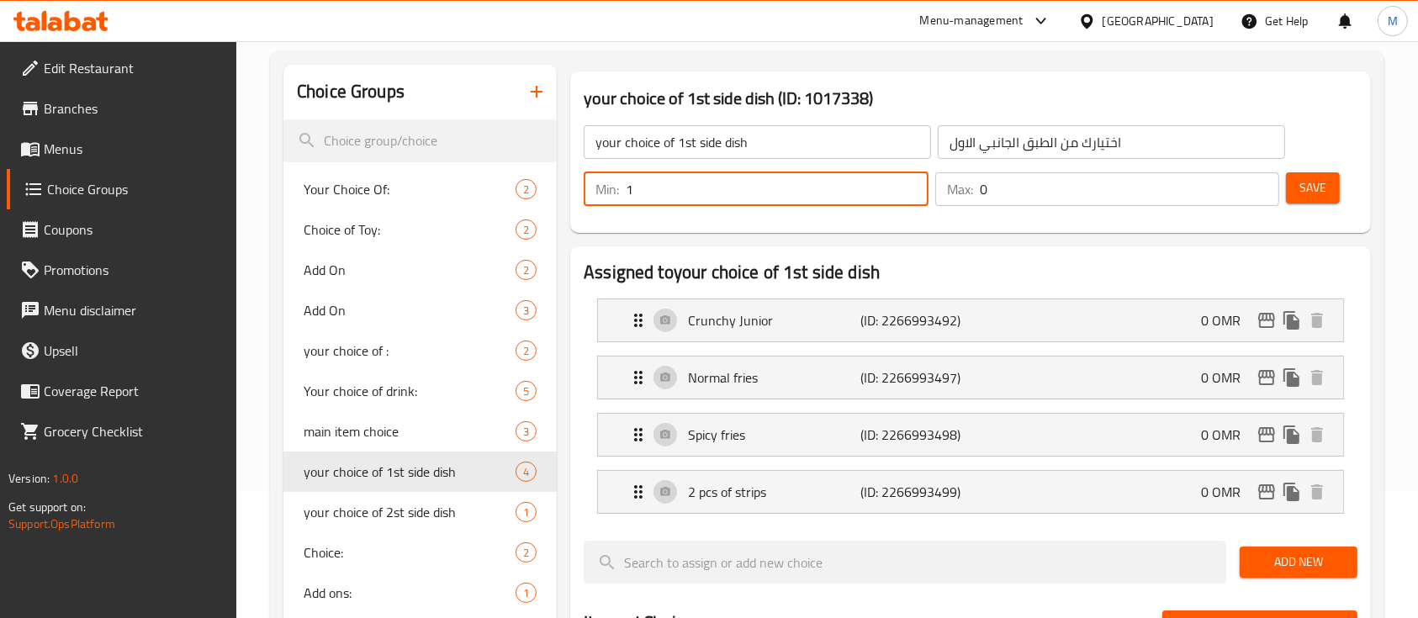
type input "1"
click at [1009, 191] on input "0" at bounding box center [1130, 189] width 300 height 34
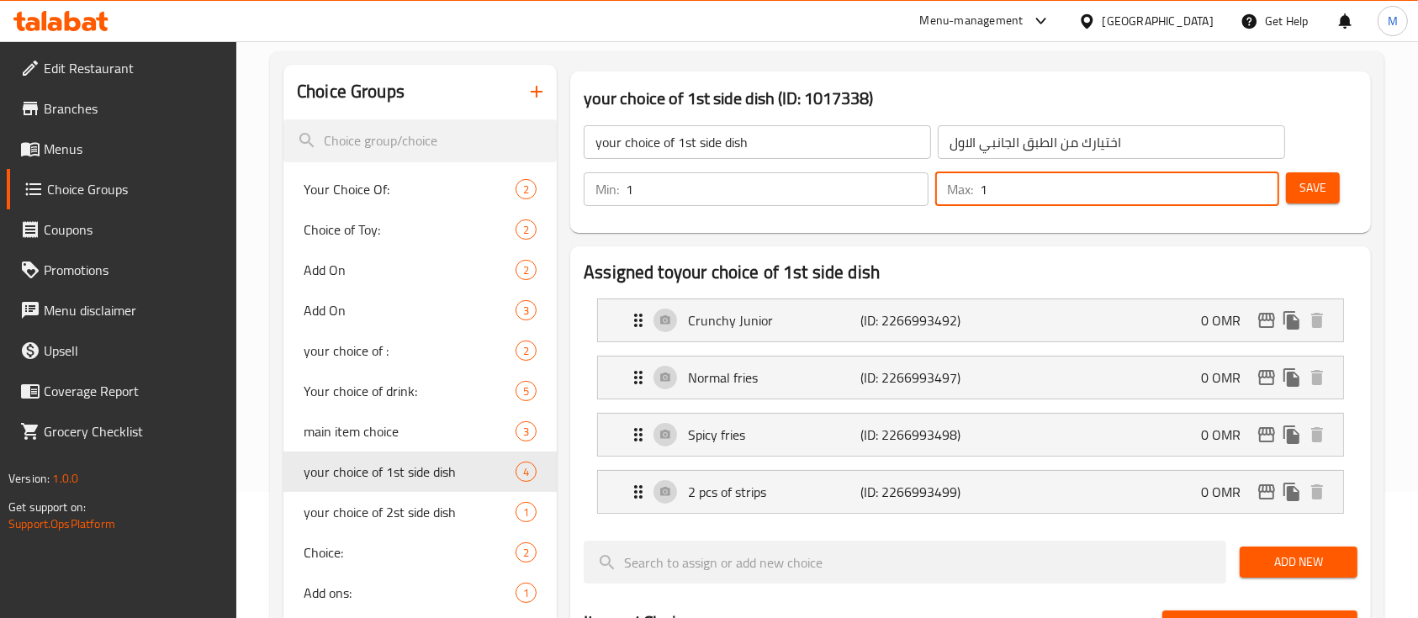
type input "1"
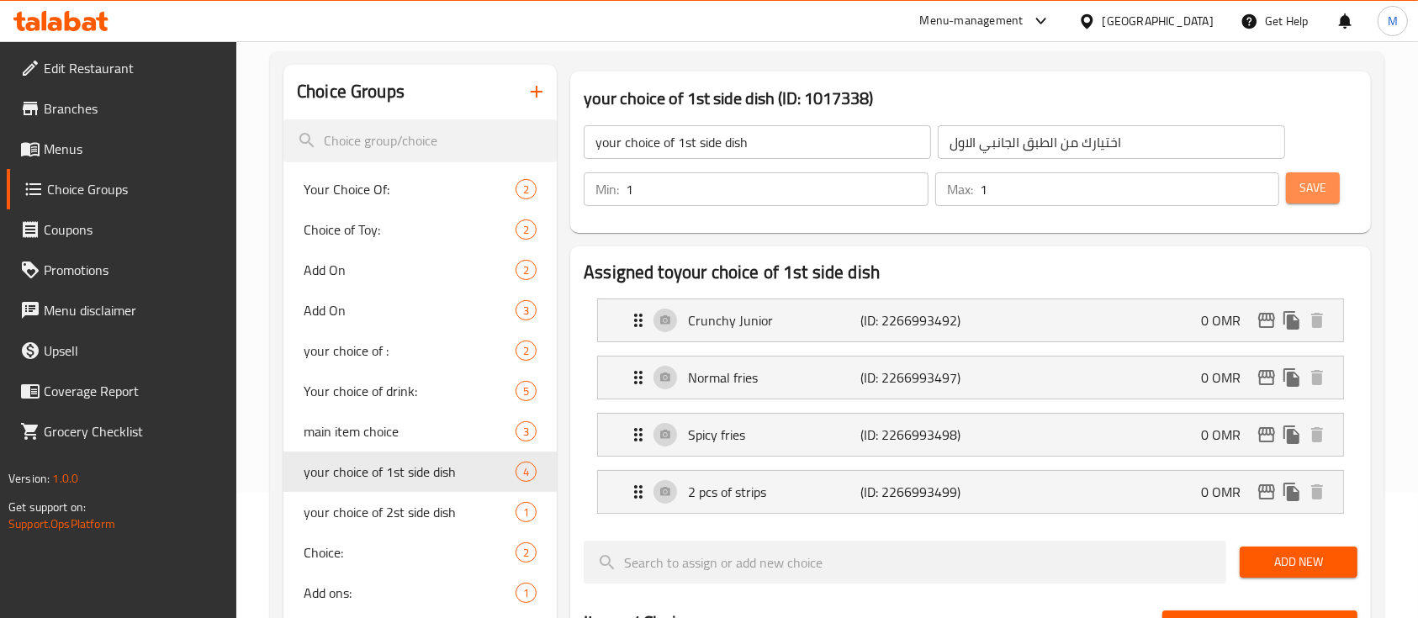
click at [1306, 192] on span "Save" at bounding box center [1312, 187] width 27 height 21
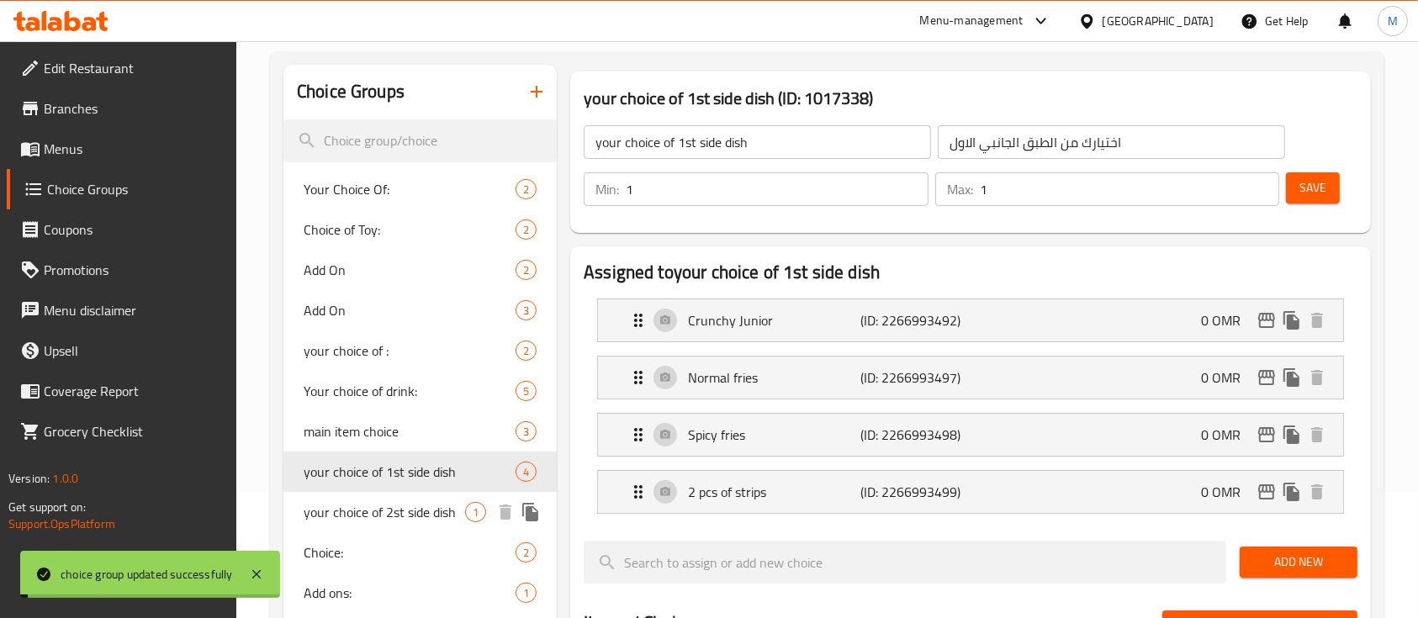
click at [369, 513] on span "your choice of 2st side dish" at bounding box center [384, 512] width 161 height 20
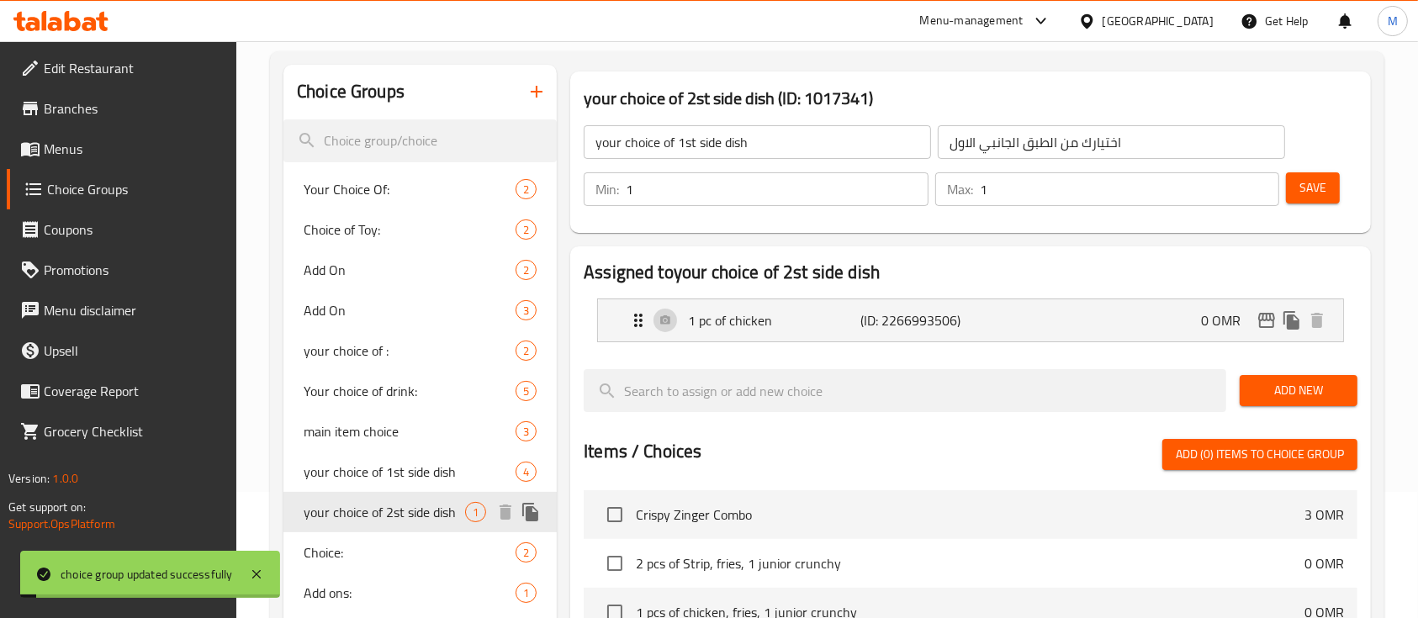
type input "your choice of 2st side dish"
type input "اختيارك من الطبق الجانبي الثاني"
type input "0"
click at [824, 198] on input "0" at bounding box center [777, 189] width 303 height 34
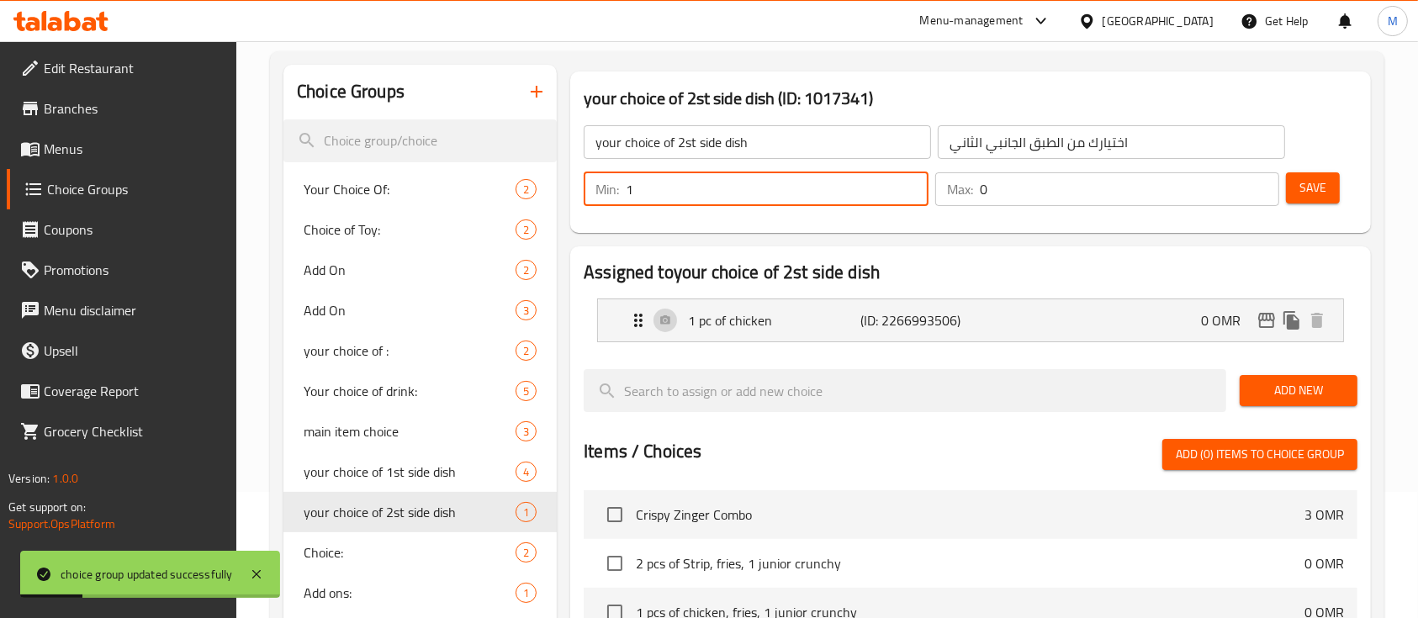
type input "1"
click at [1022, 191] on input "0" at bounding box center [1130, 189] width 300 height 34
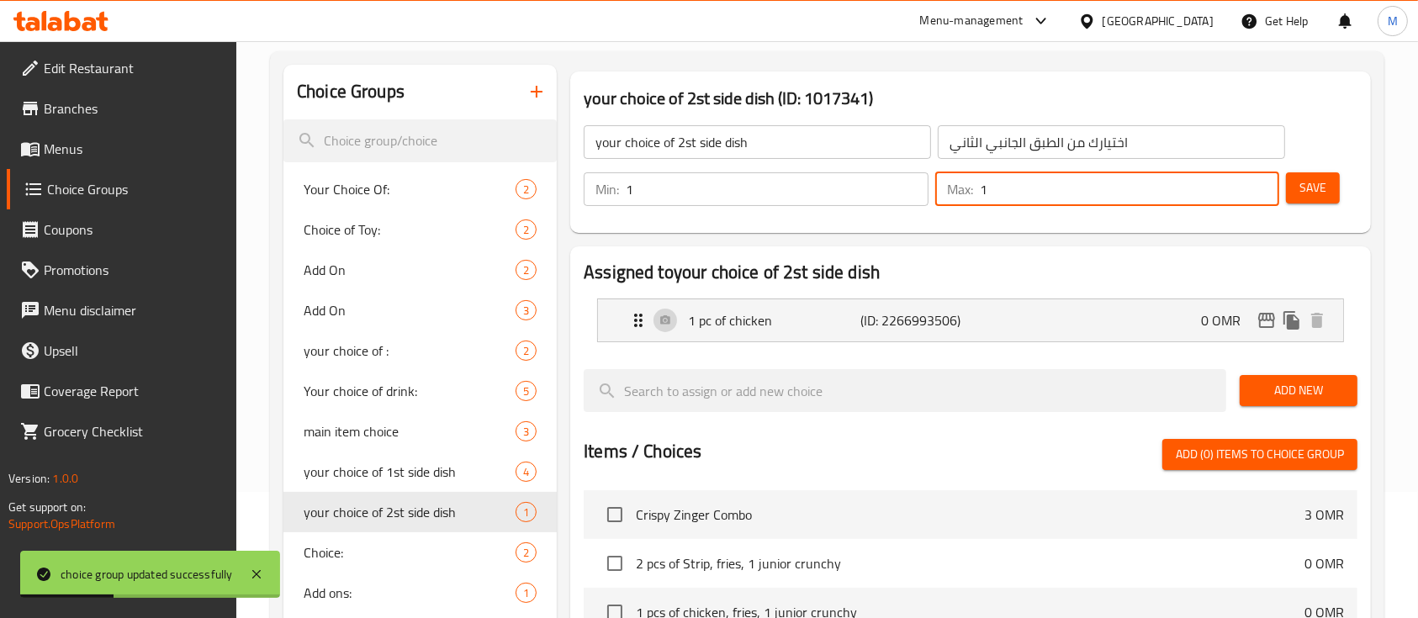
type input "1"
click at [1296, 187] on button "Save" at bounding box center [1313, 187] width 54 height 31
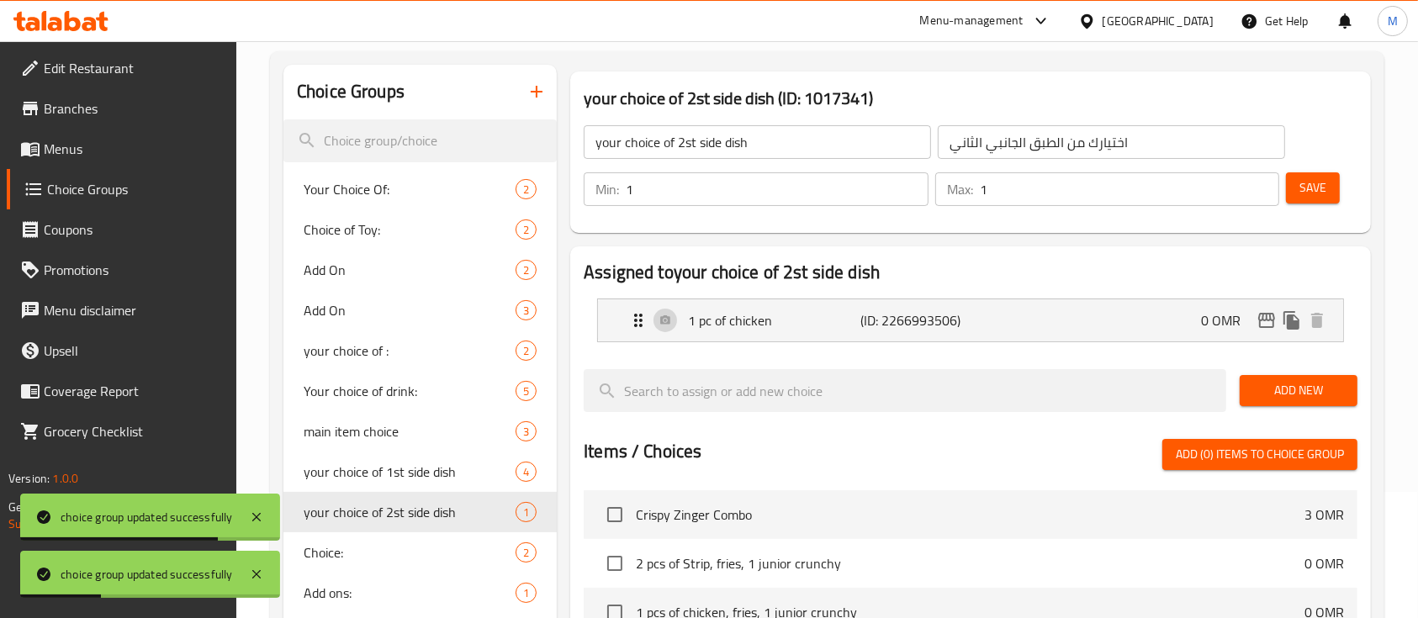
click at [67, 158] on span "Menus" at bounding box center [134, 149] width 180 height 20
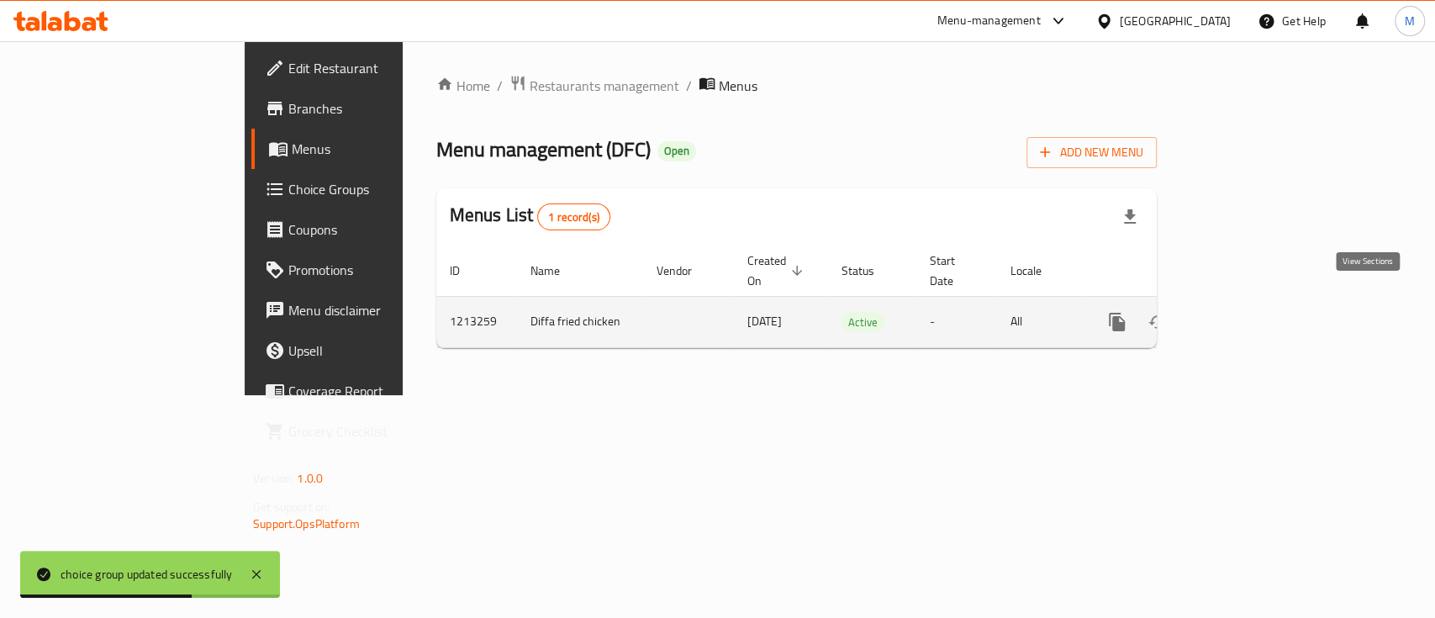
click at [1246, 314] on icon "enhanced table" at bounding box center [1238, 321] width 15 height 15
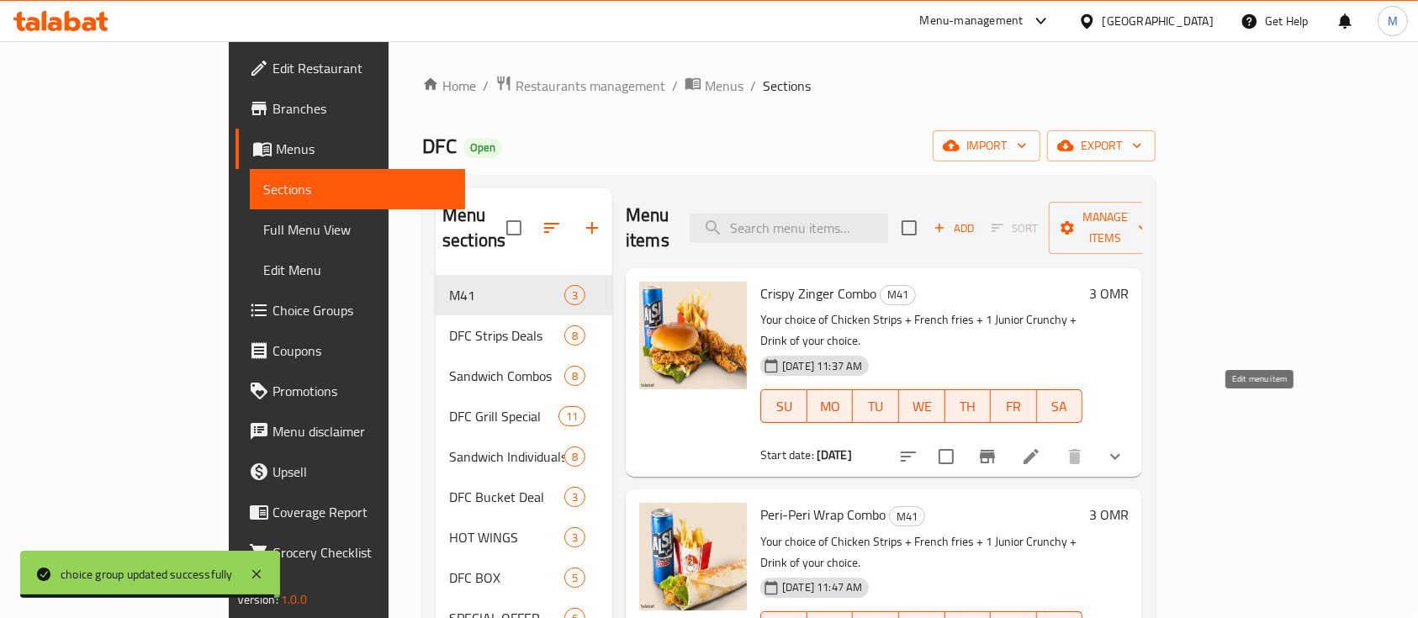
click at [1041, 446] on icon at bounding box center [1031, 456] width 20 height 20
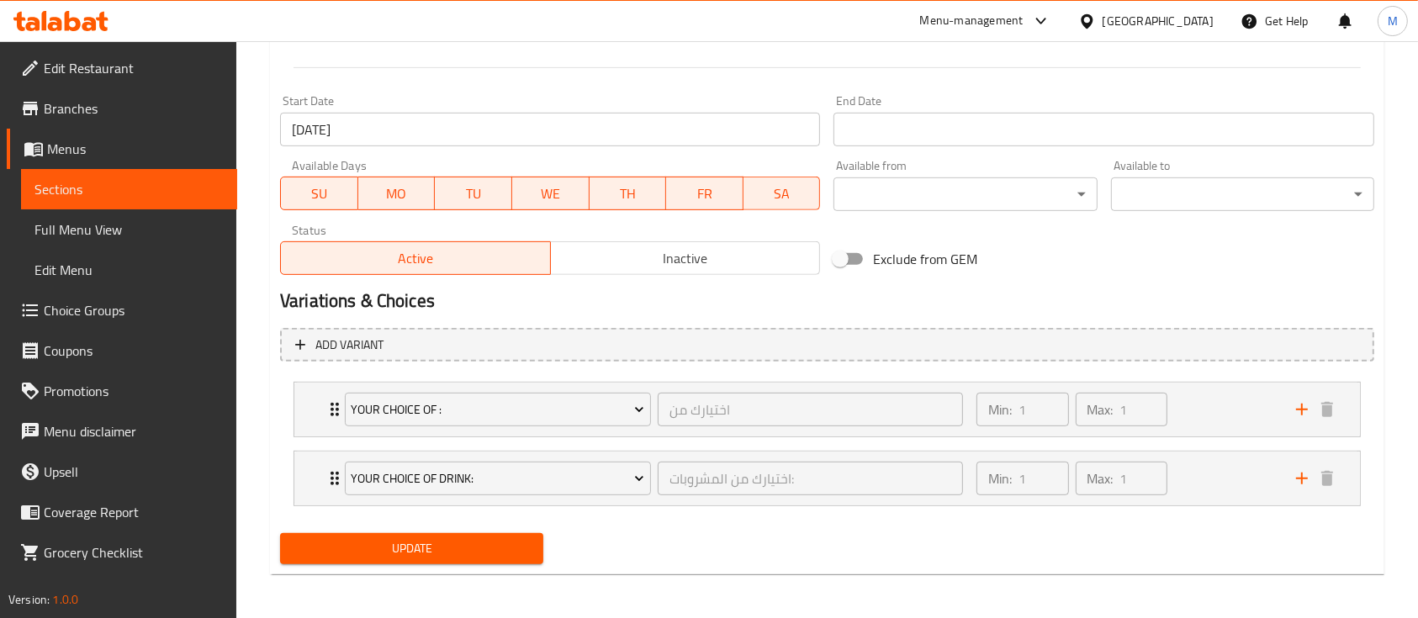
scroll to position [690, 0]
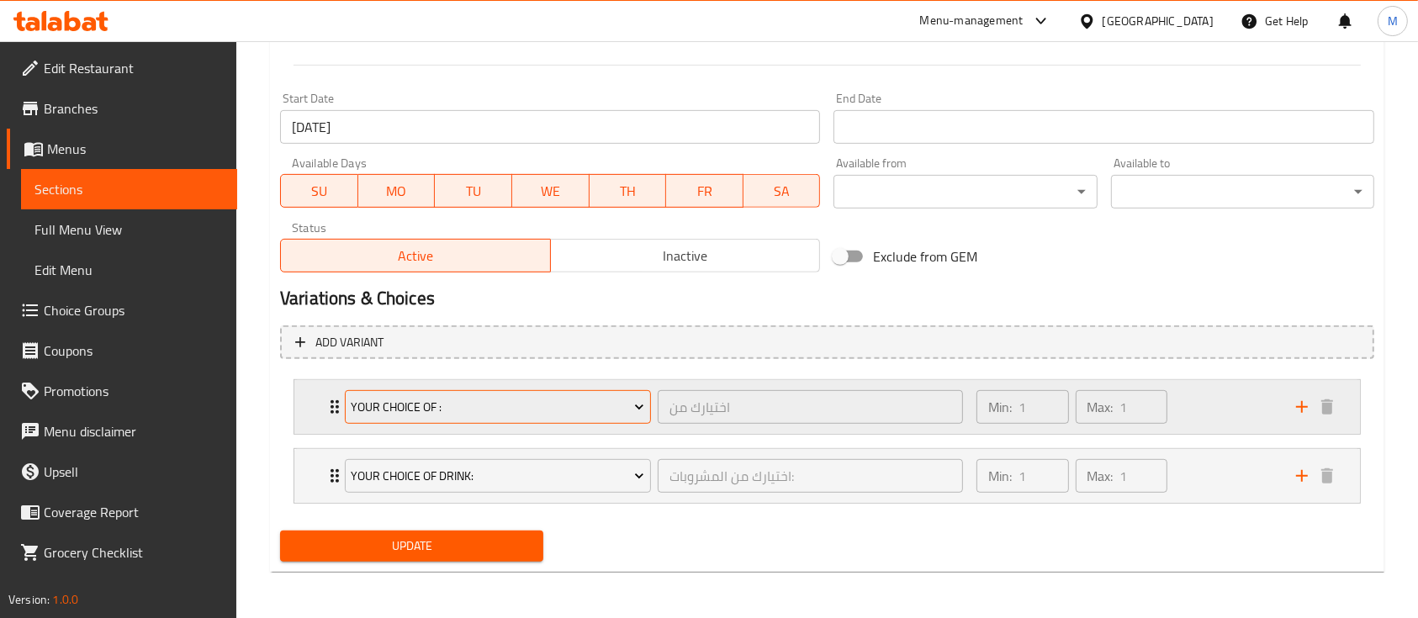
click at [557, 405] on span "your choice of :" at bounding box center [497, 407] width 293 height 21
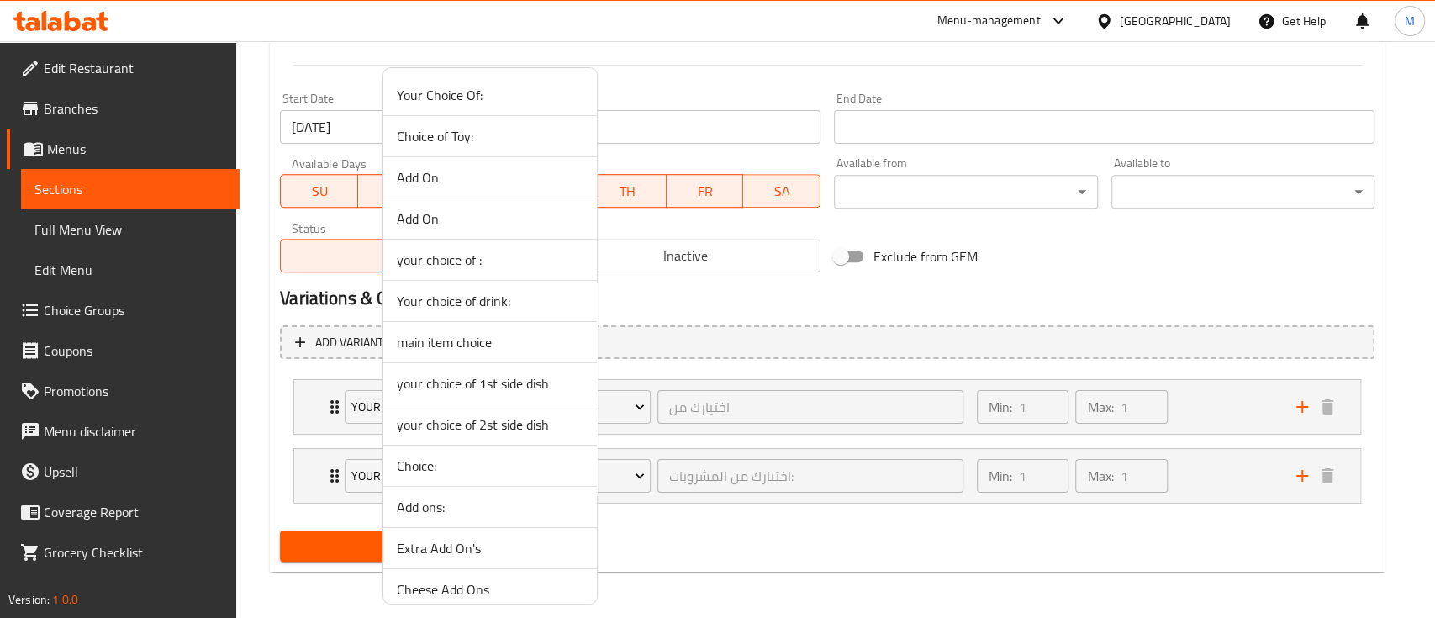
click at [491, 344] on span "main item choice" at bounding box center [490, 342] width 187 height 20
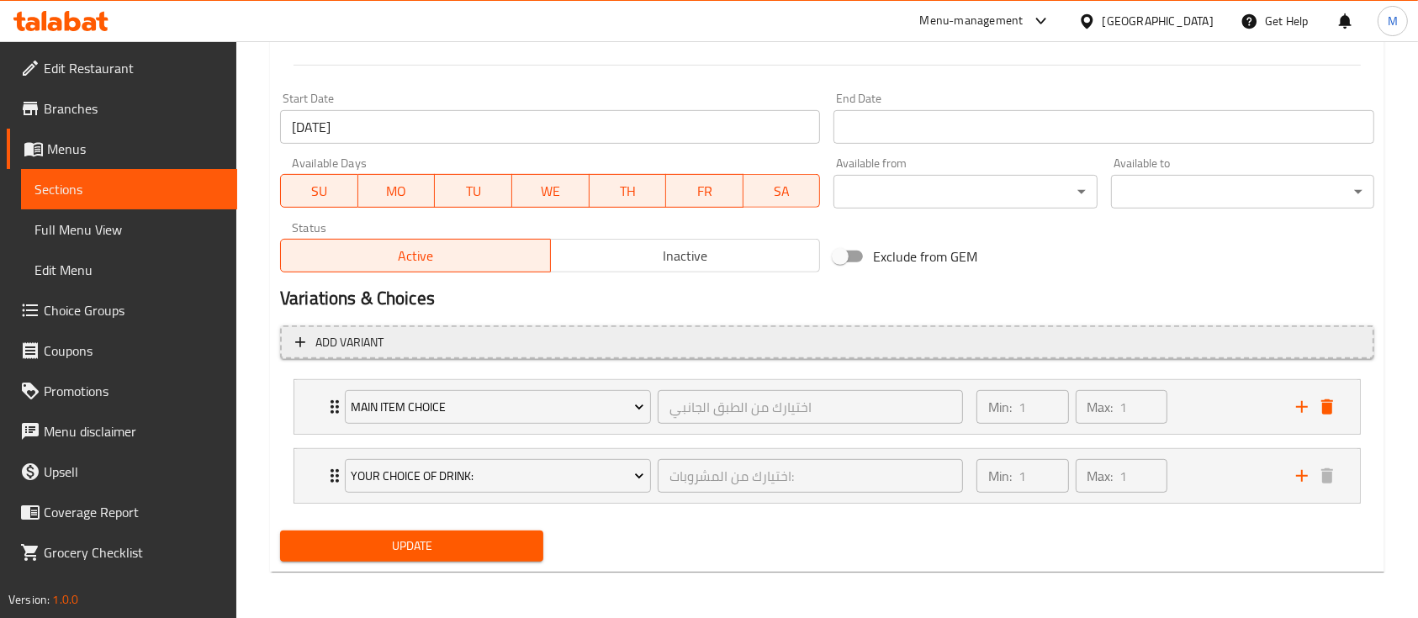
click at [307, 341] on icon "button" at bounding box center [300, 342] width 17 height 17
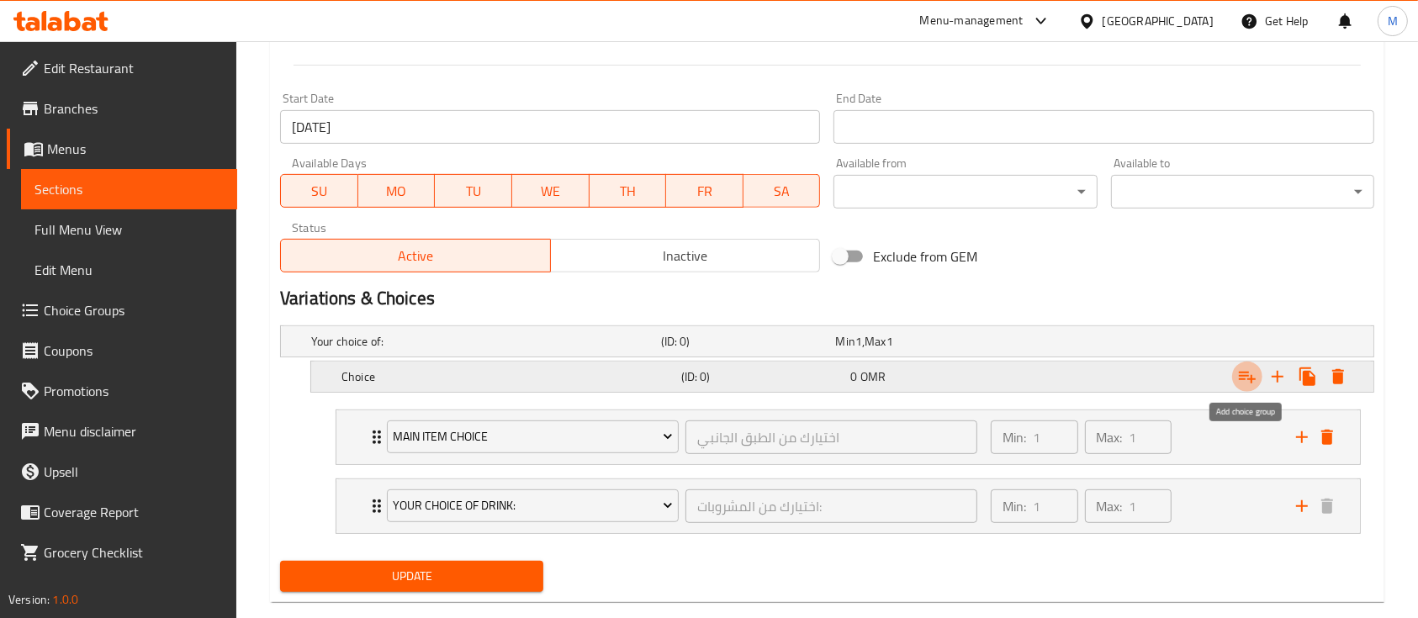
click at [1248, 374] on icon "Expand" at bounding box center [1246, 378] width 17 height 12
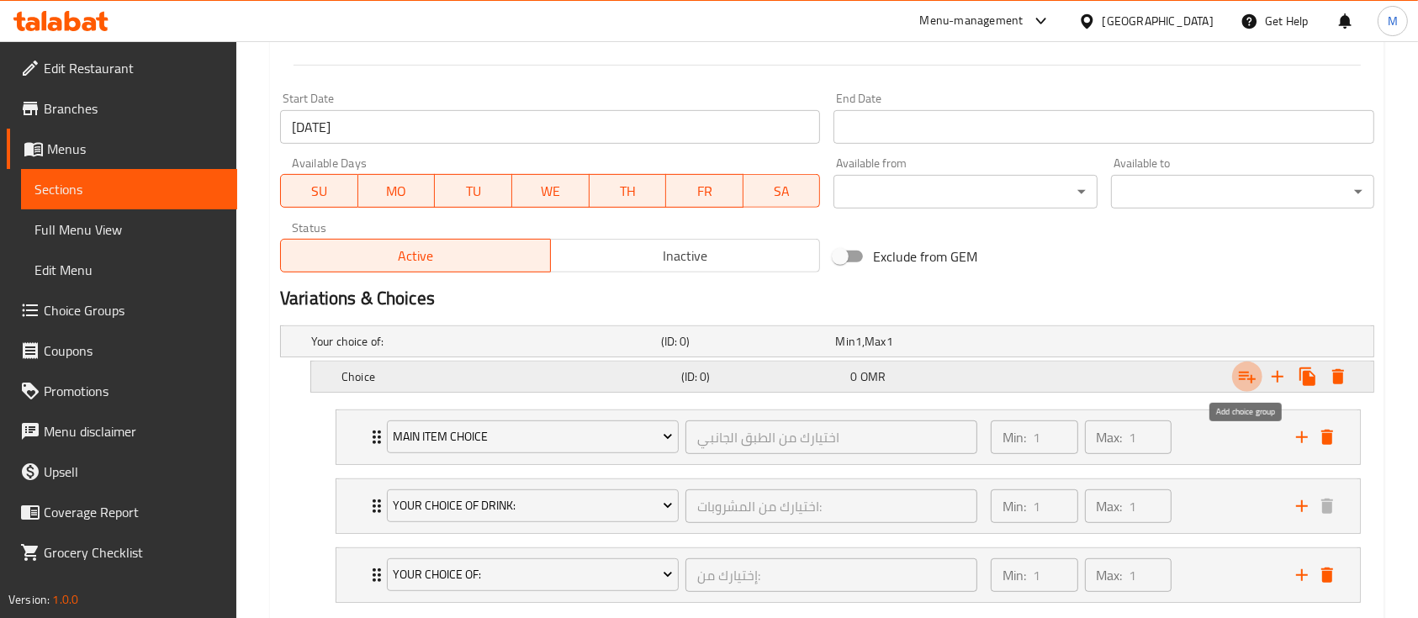
click at [1248, 374] on icon "Expand" at bounding box center [1246, 378] width 17 height 12
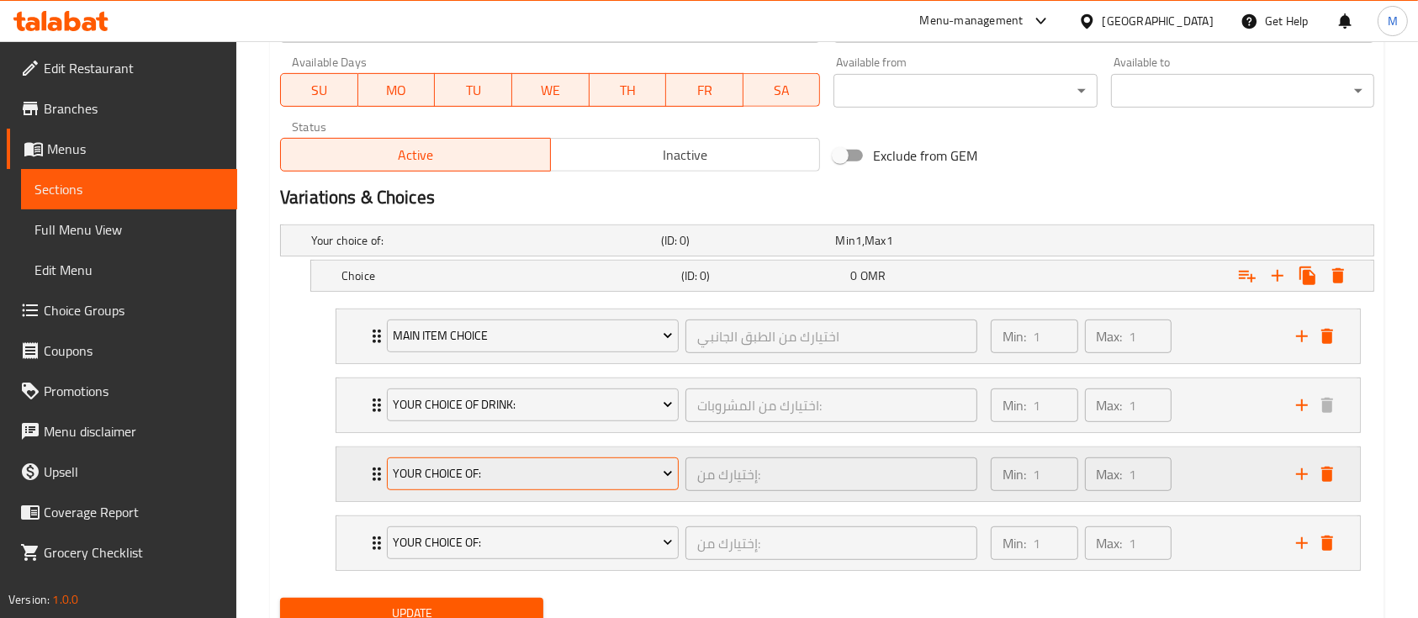
scroll to position [858, 0]
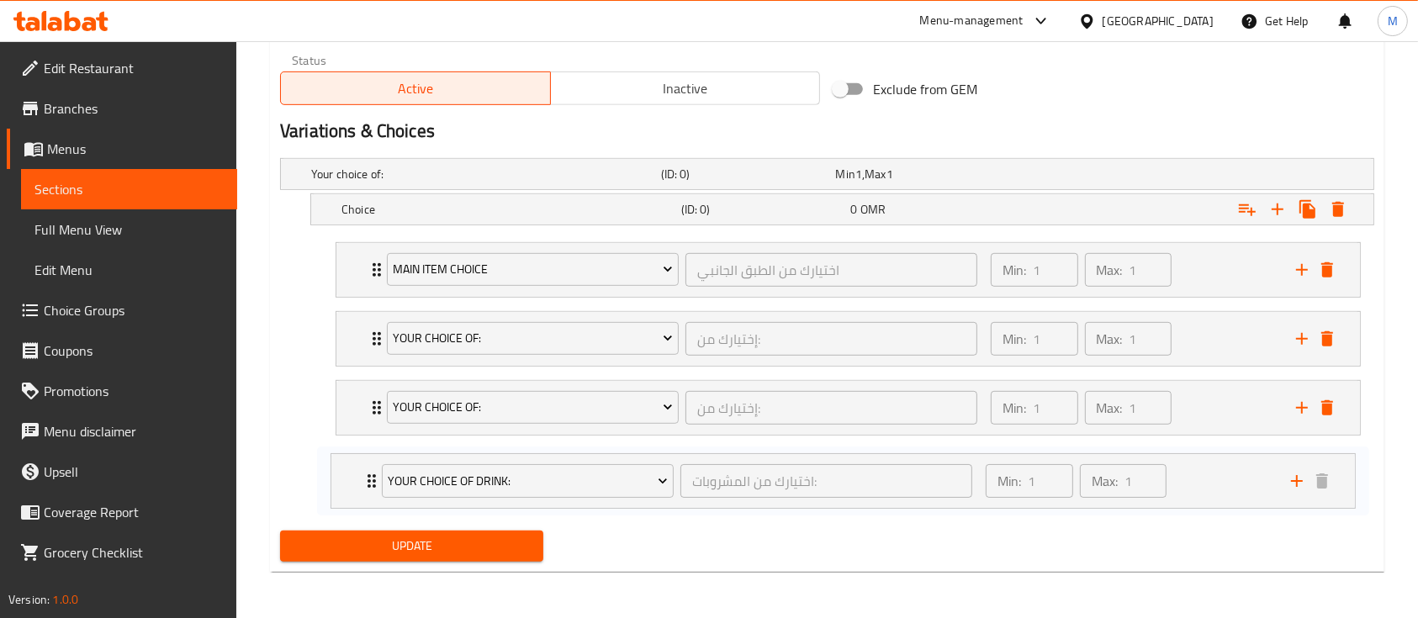
drag, startPoint x: 368, startPoint y: 345, endPoint x: 362, endPoint y: 488, distance: 143.9
click at [362, 499] on div "main item choice اختيارك من الطبق الجانبي ​ Min: 1 ​ Max: 1 ​ Peri Peri Wrap (I…" at bounding box center [848, 373] width 1052 height 276
click at [373, 341] on icon "Expand" at bounding box center [376, 338] width 8 height 13
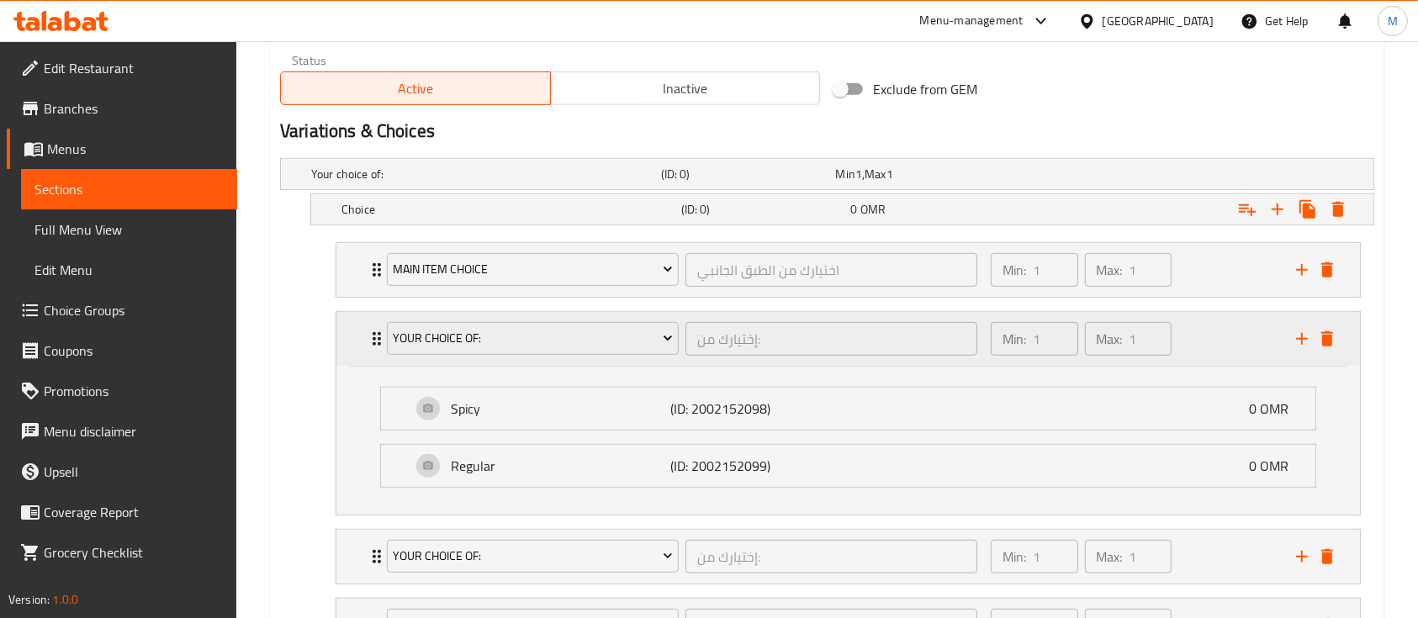
click at [377, 336] on div "Your Choice Of: إختيارك من: ​" at bounding box center [682, 339] width 610 height 54
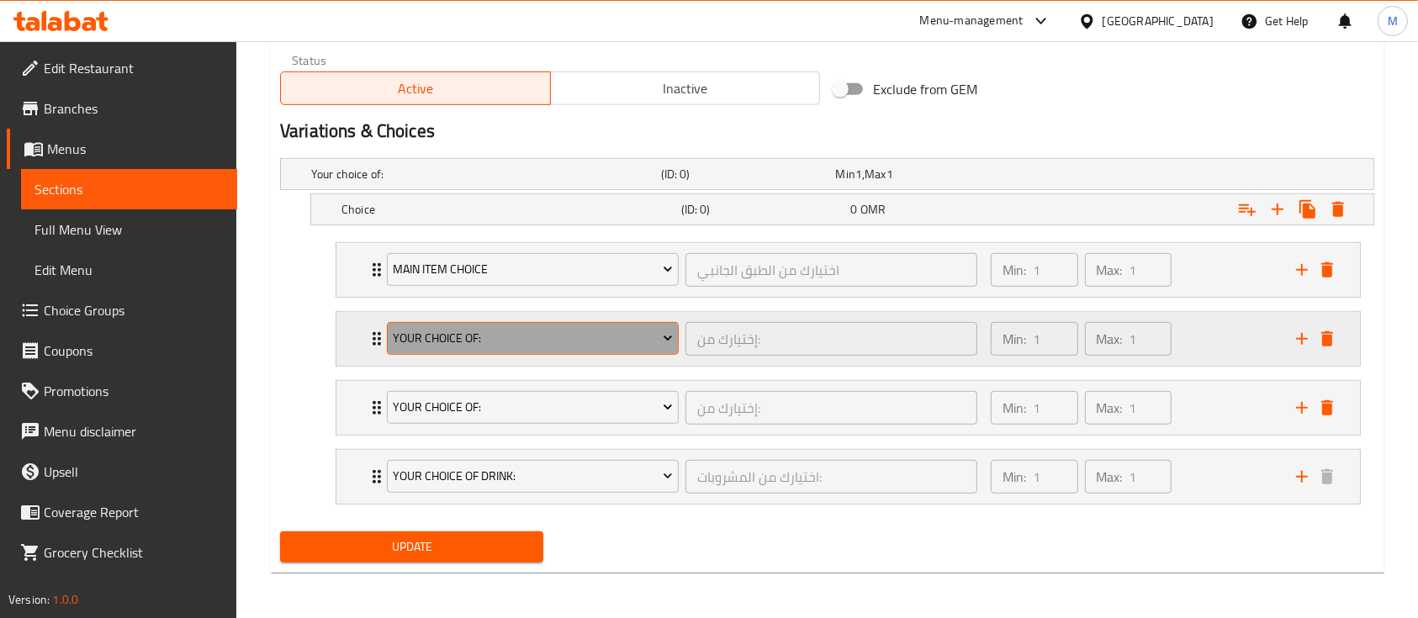
click at [671, 337] on icon "Expand" at bounding box center [667, 338] width 17 height 17
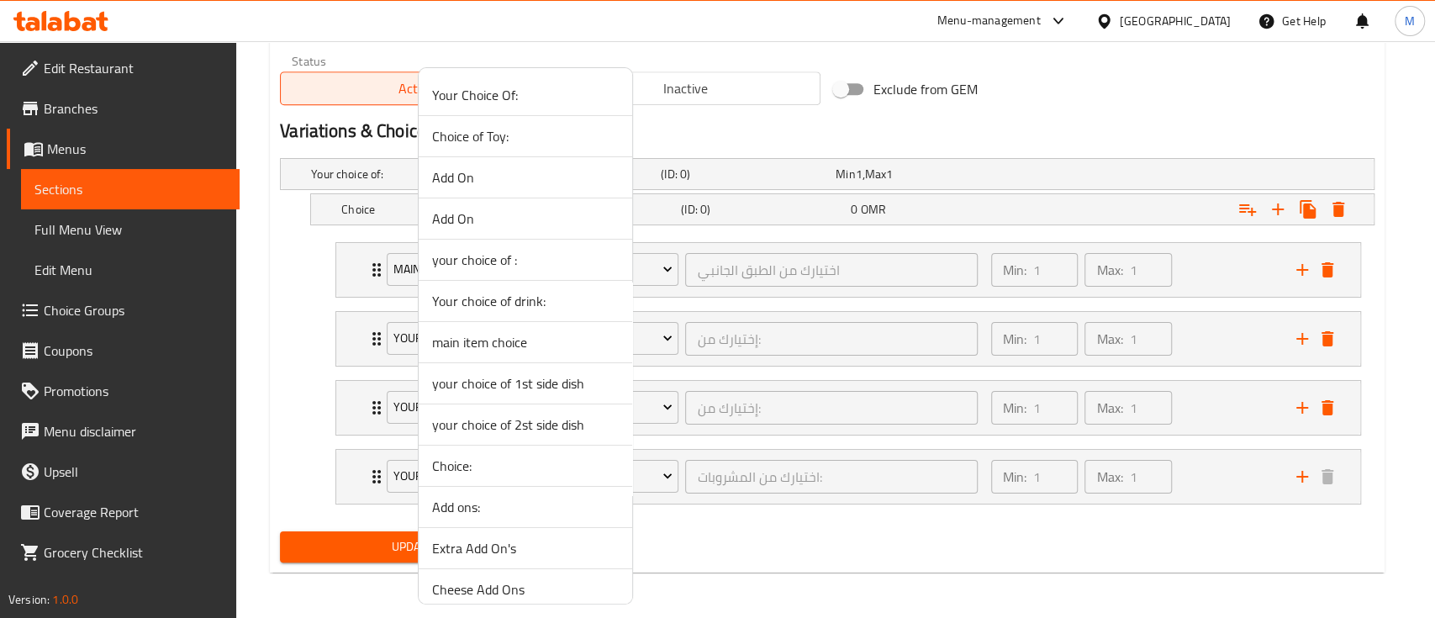
click at [575, 387] on span "your choice of 1st side dish" at bounding box center [525, 383] width 187 height 20
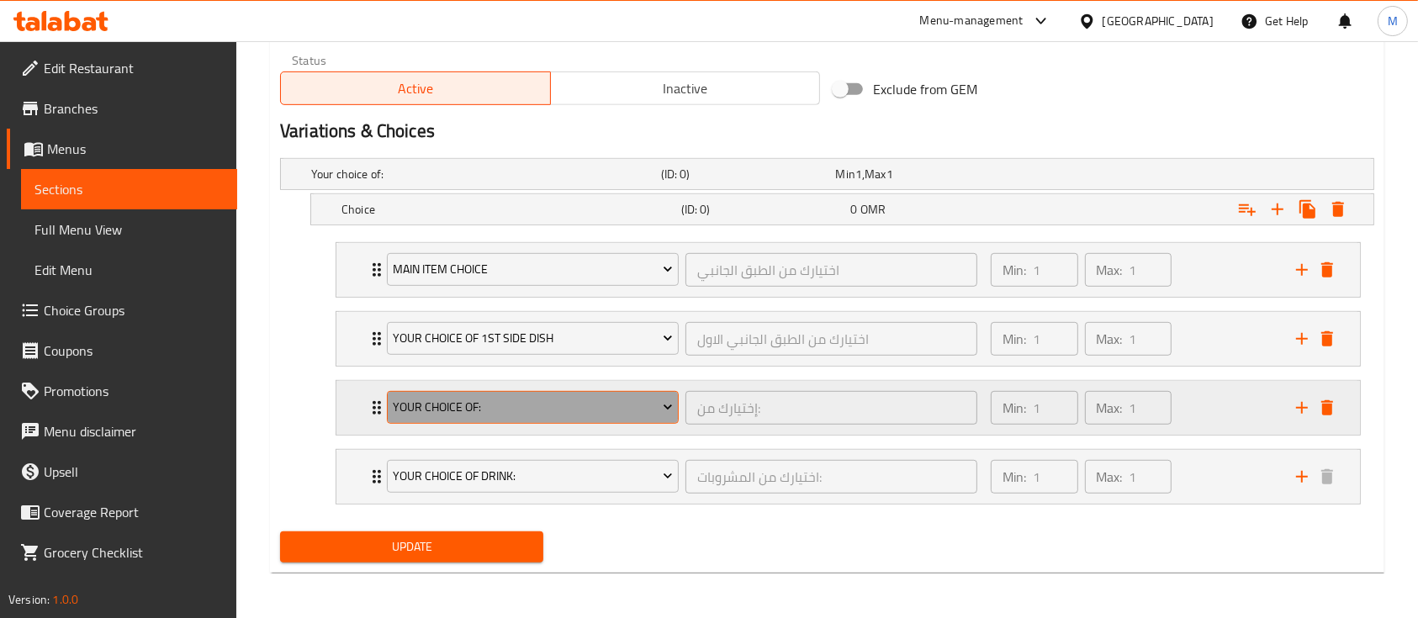
click at [599, 405] on span "Your Choice Of:" at bounding box center [532, 407] width 279 height 21
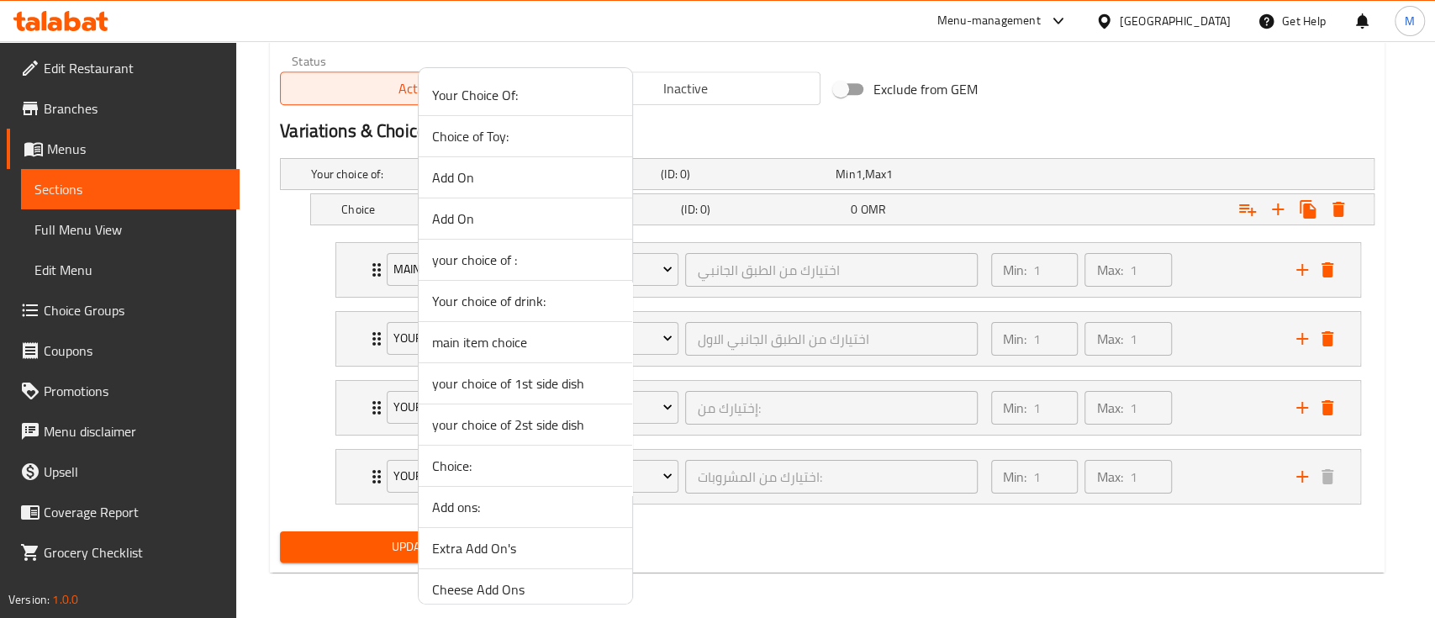
click at [556, 422] on span "your choice of 2st side dish" at bounding box center [525, 425] width 187 height 20
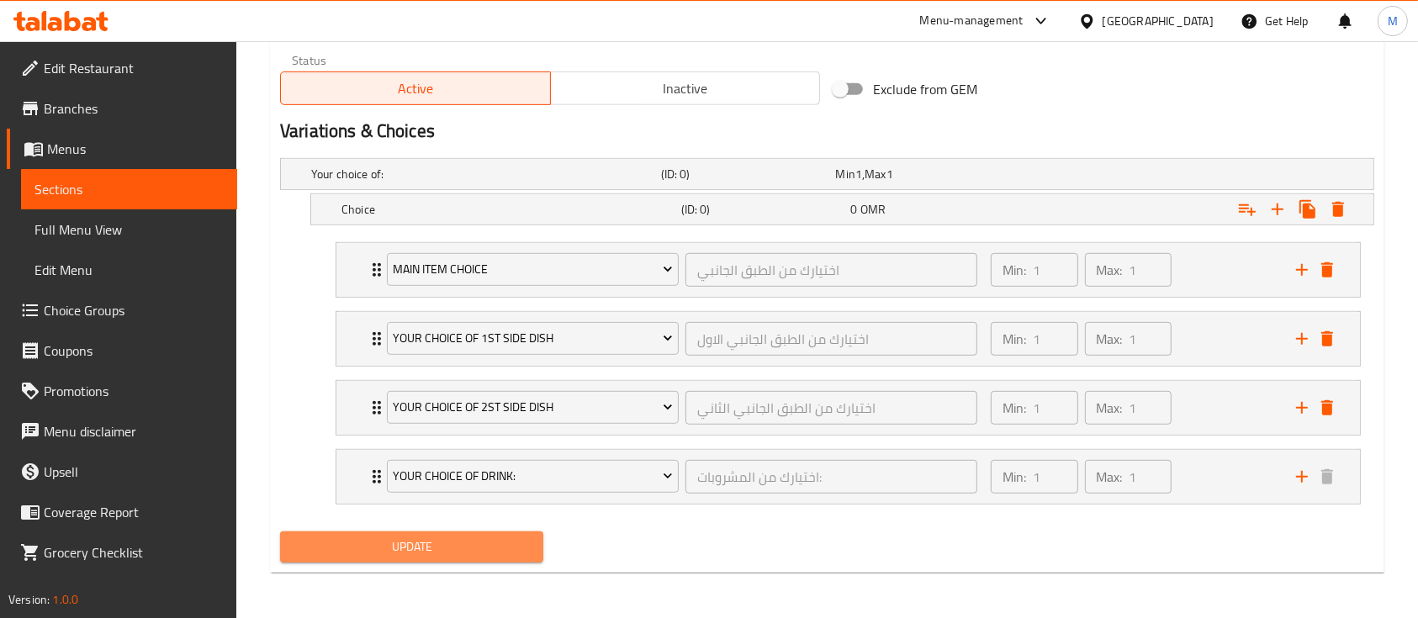
click at [483, 546] on span "Update" at bounding box center [411, 546] width 236 height 21
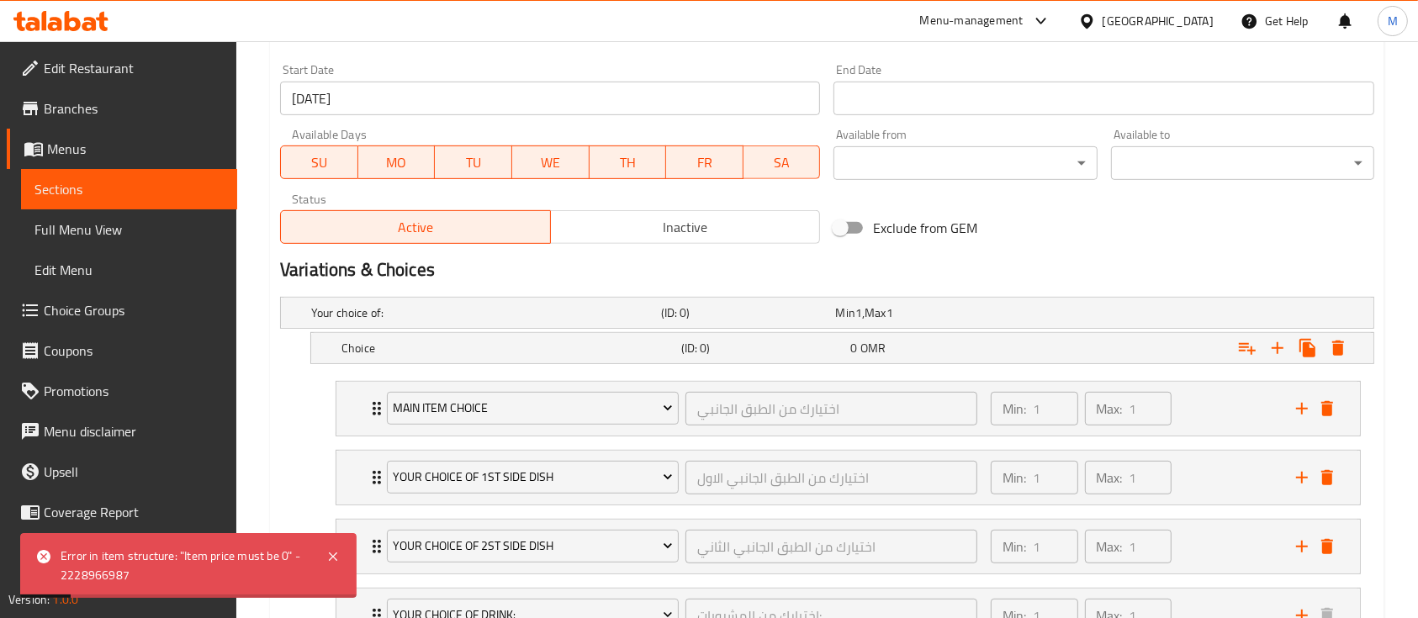
scroll to position [633, 0]
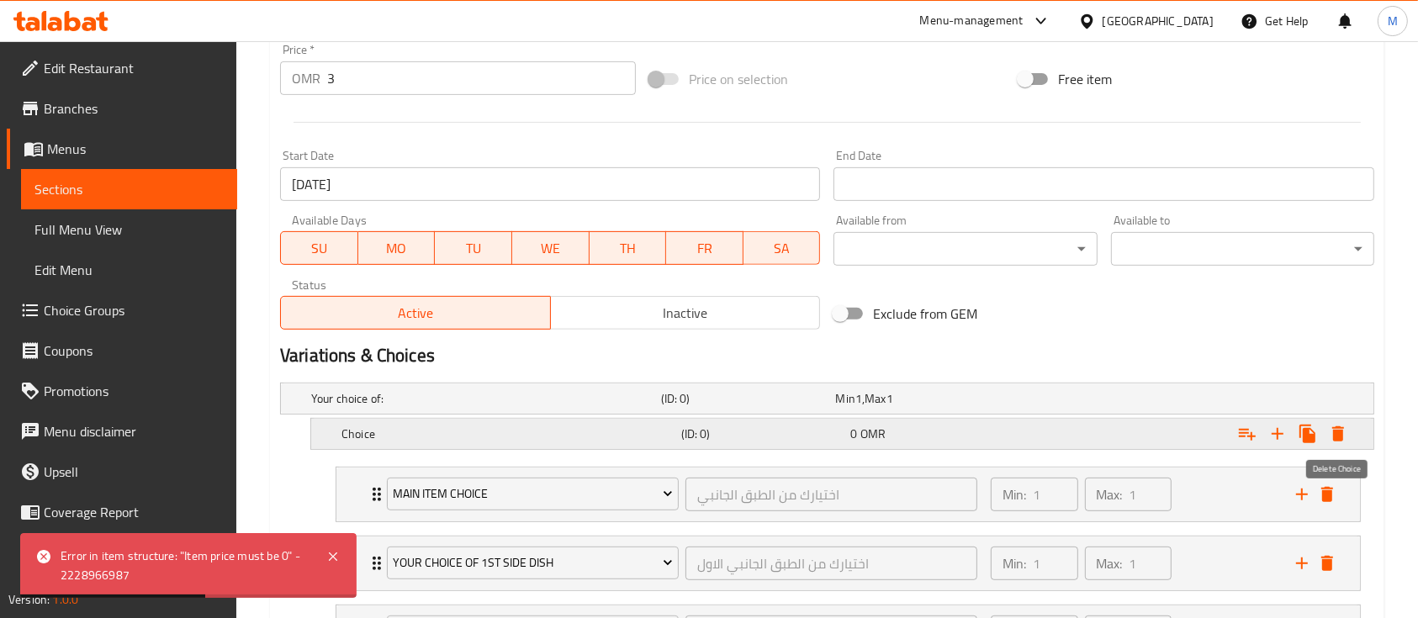
click at [1351, 434] on button "Expand" at bounding box center [1338, 434] width 30 height 30
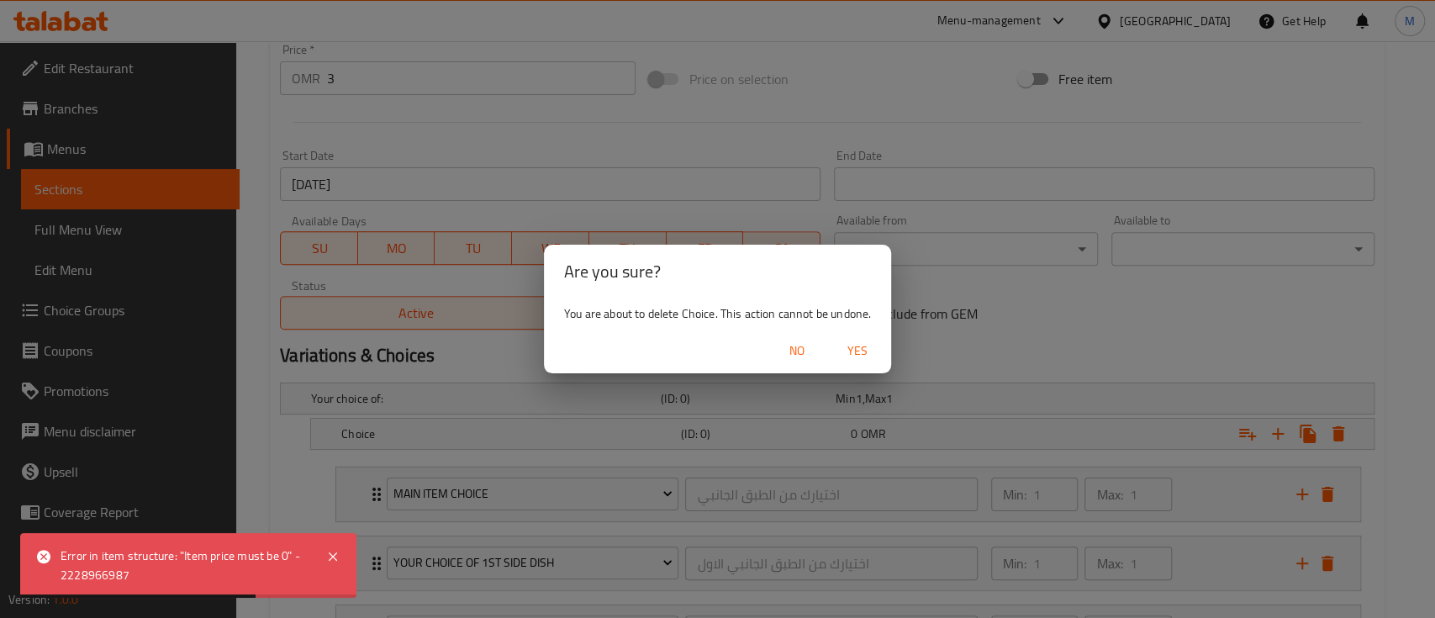
click at [861, 351] on span "Yes" at bounding box center [857, 351] width 40 height 21
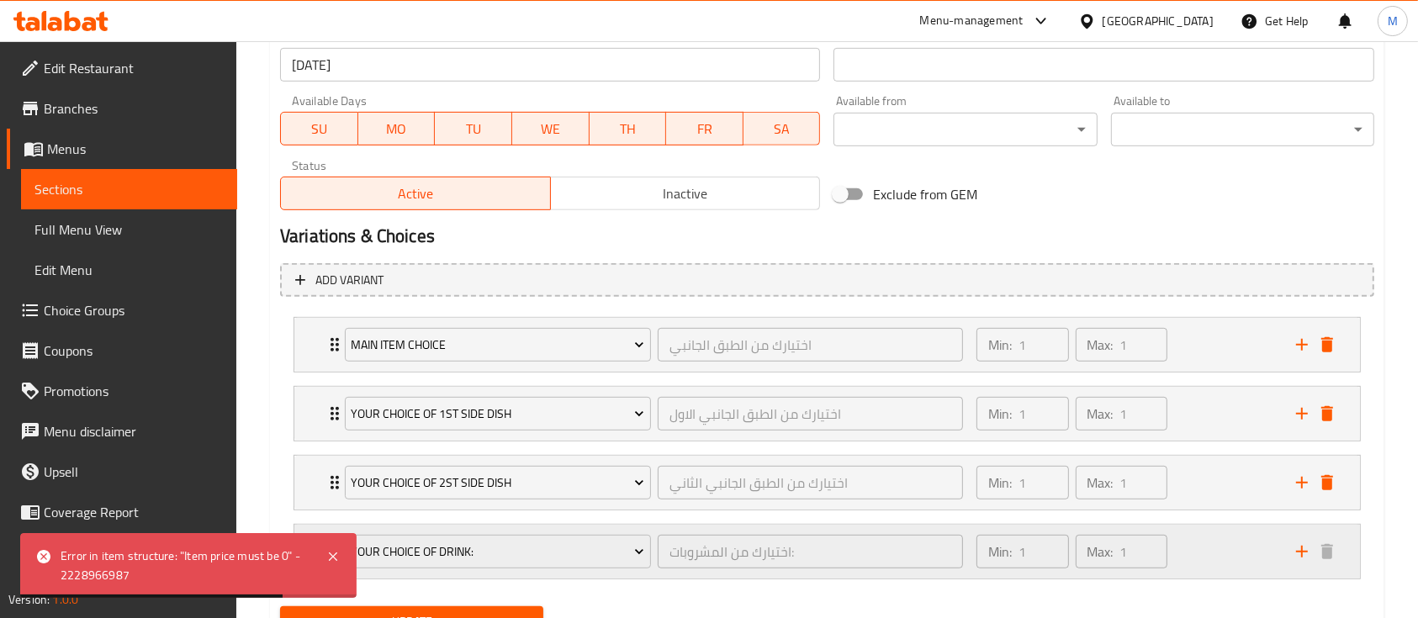
scroll to position [827, 0]
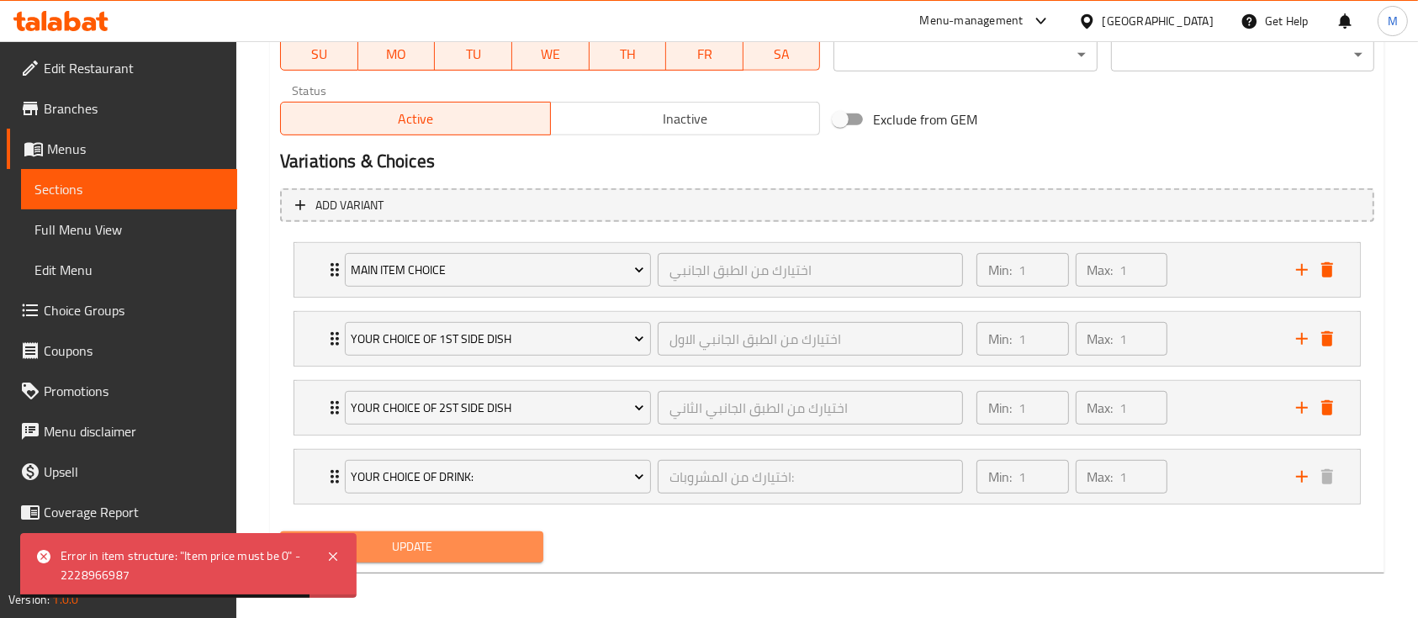
click at [462, 549] on span "Update" at bounding box center [411, 546] width 236 height 21
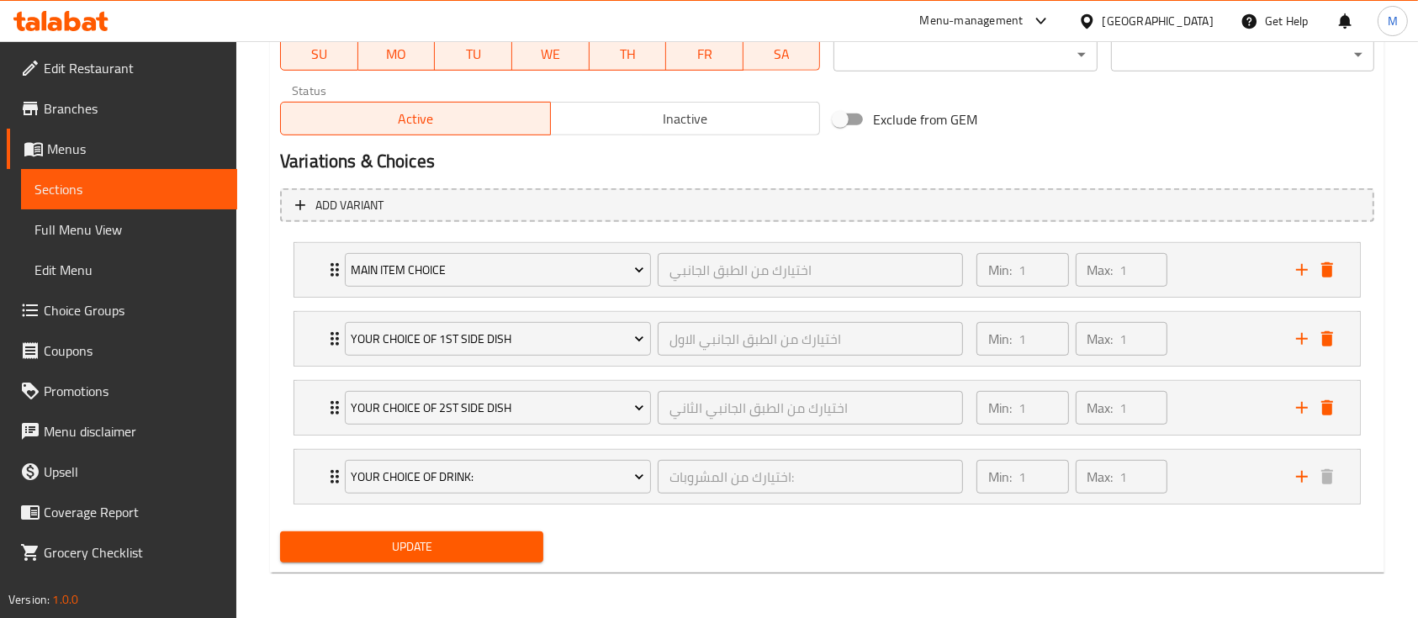
click at [462, 549] on span "Update" at bounding box center [411, 546] width 236 height 21
click at [474, 552] on span "Update" at bounding box center [411, 546] width 236 height 21
click at [87, 239] on span "Full Menu View" at bounding box center [128, 229] width 189 height 20
click at [73, 225] on span "Full Menu View" at bounding box center [128, 229] width 189 height 20
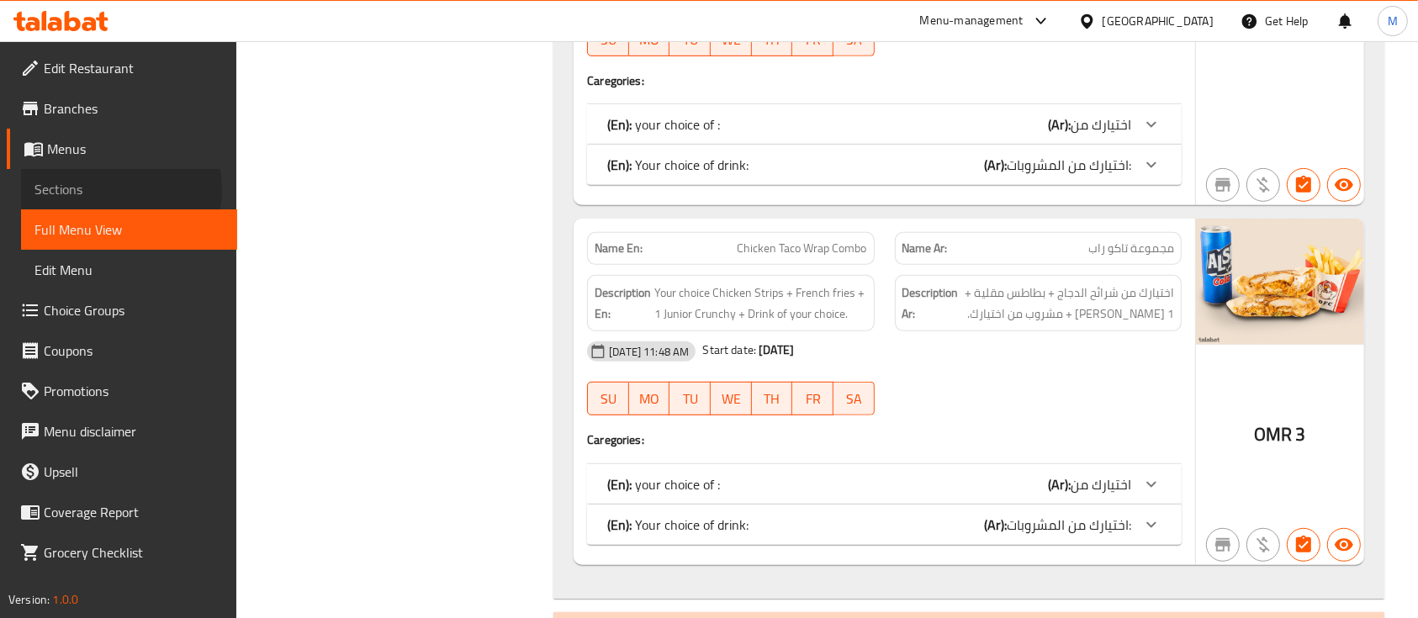
click at [114, 189] on span "Sections" at bounding box center [128, 189] width 189 height 20
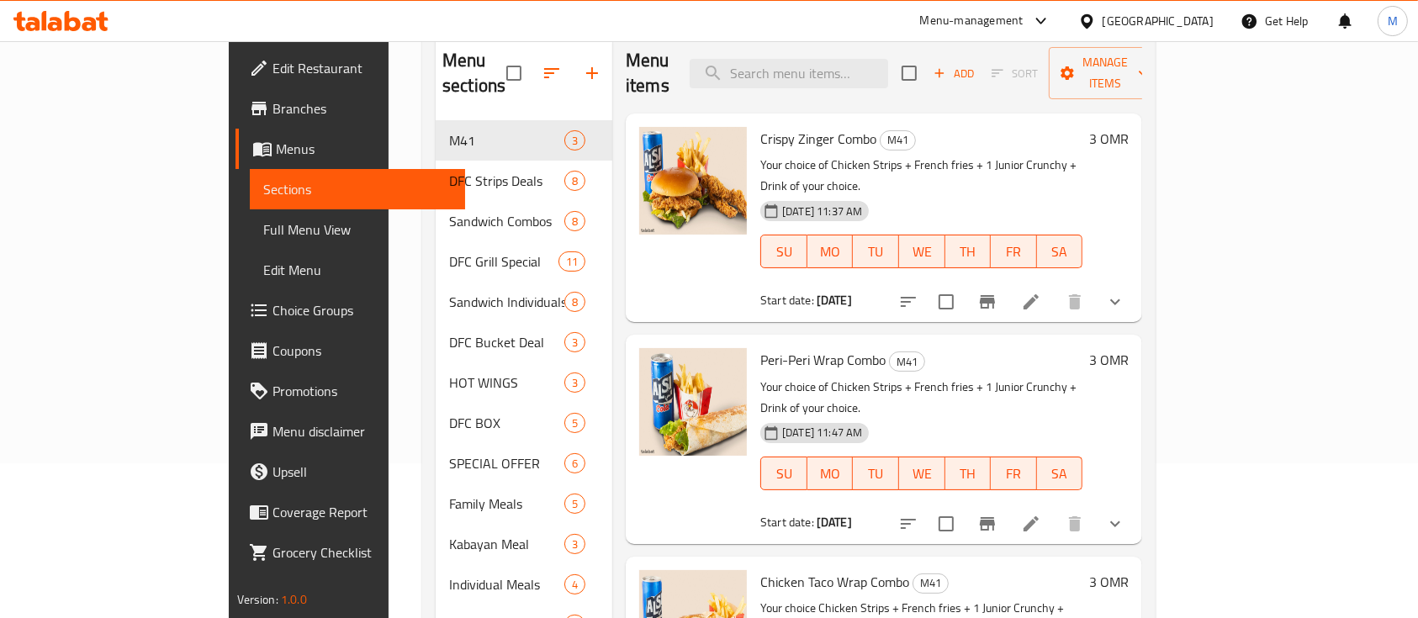
scroll to position [11, 0]
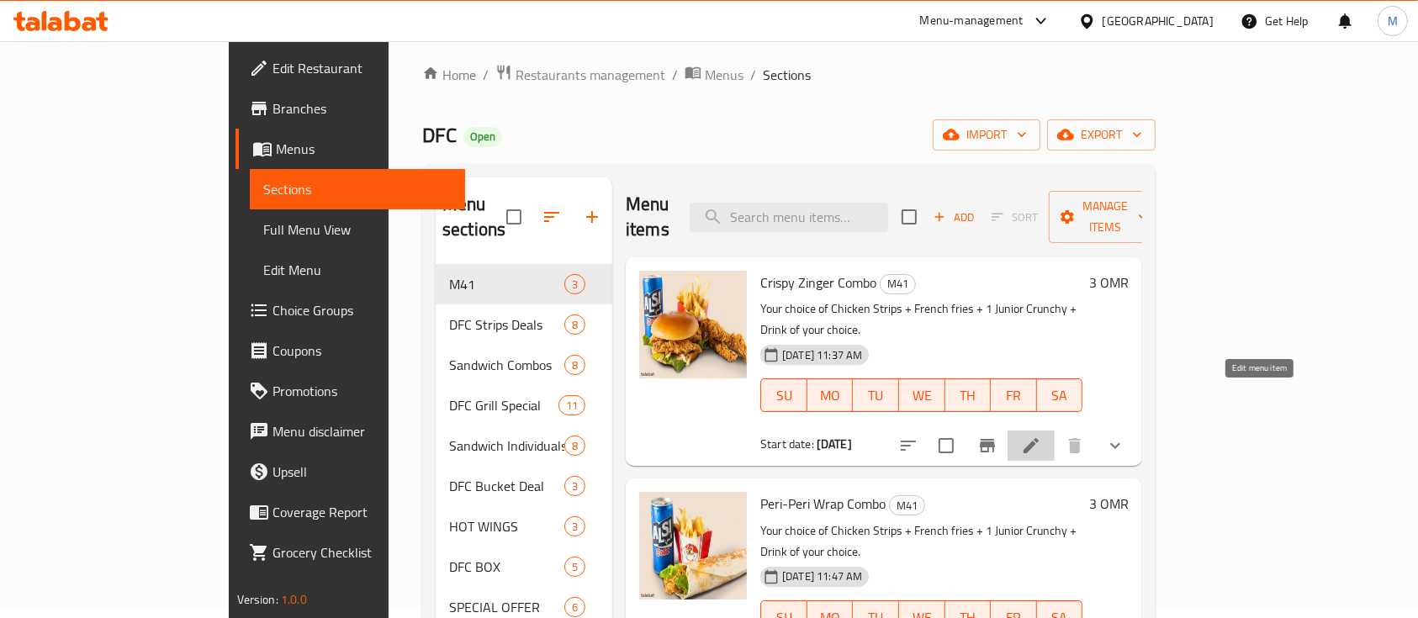
click at [1041, 436] on icon at bounding box center [1031, 446] width 20 height 20
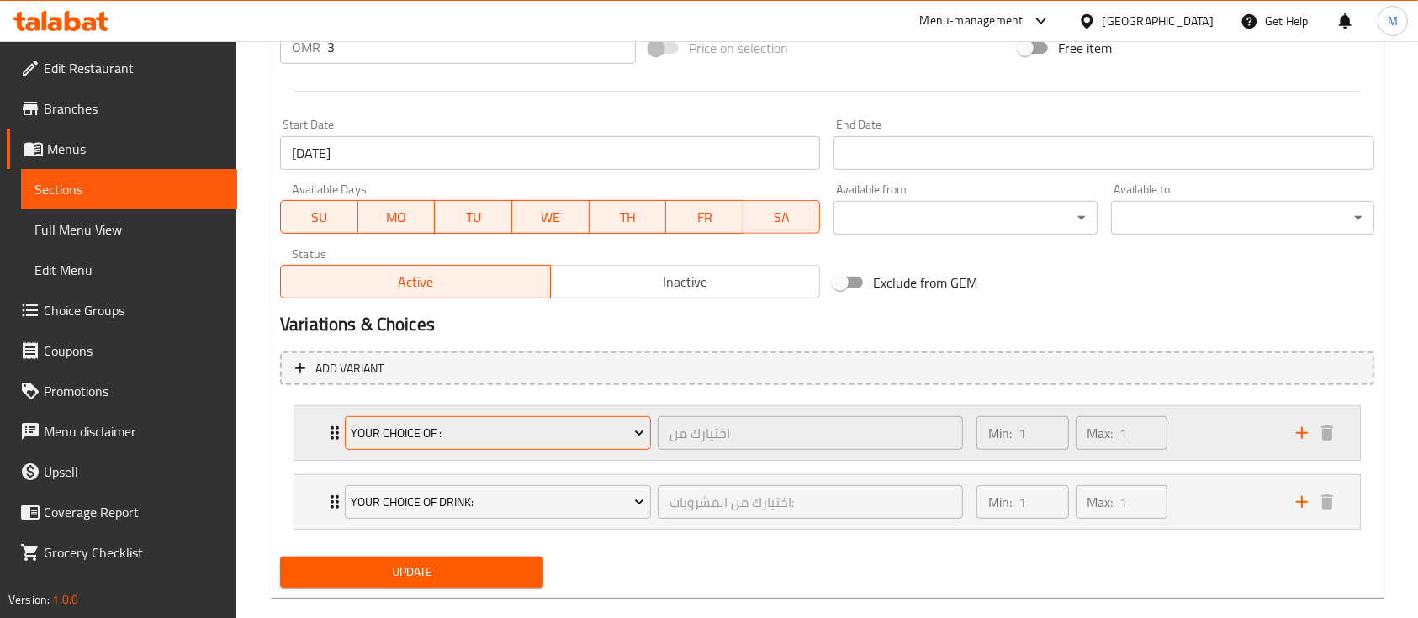
scroll to position [690, 0]
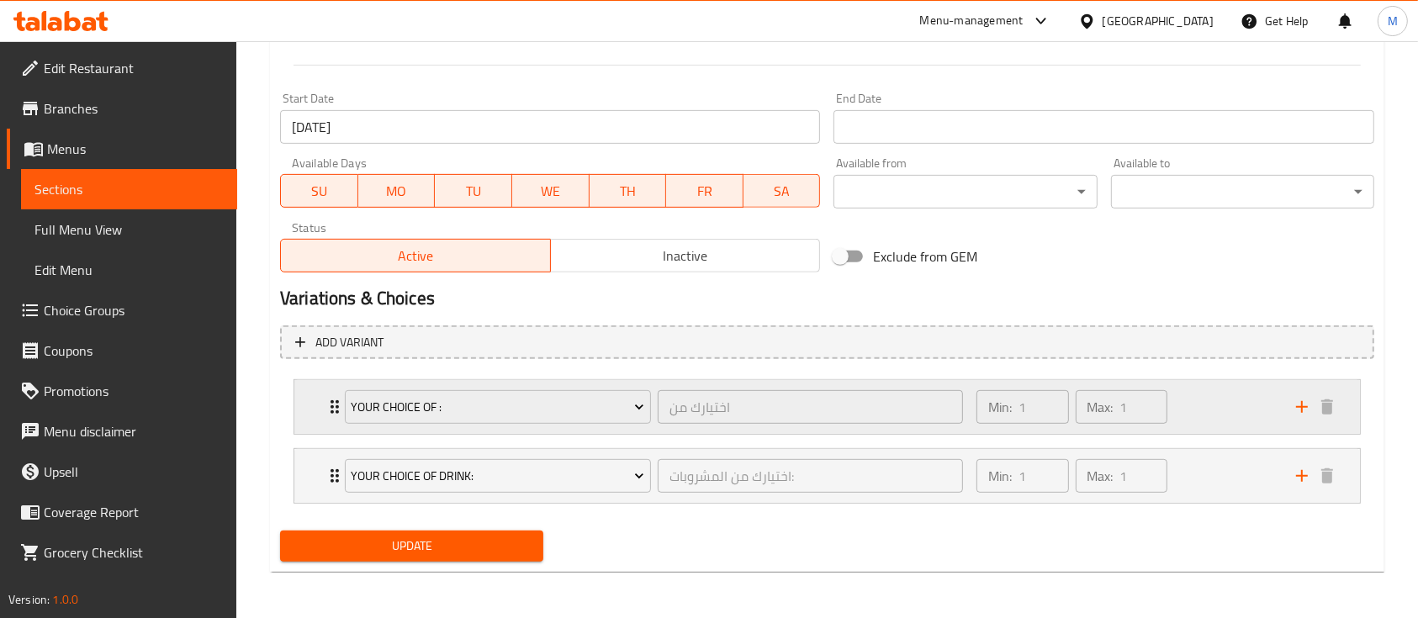
click at [325, 401] on icon "Expand" at bounding box center [335, 407] width 20 height 20
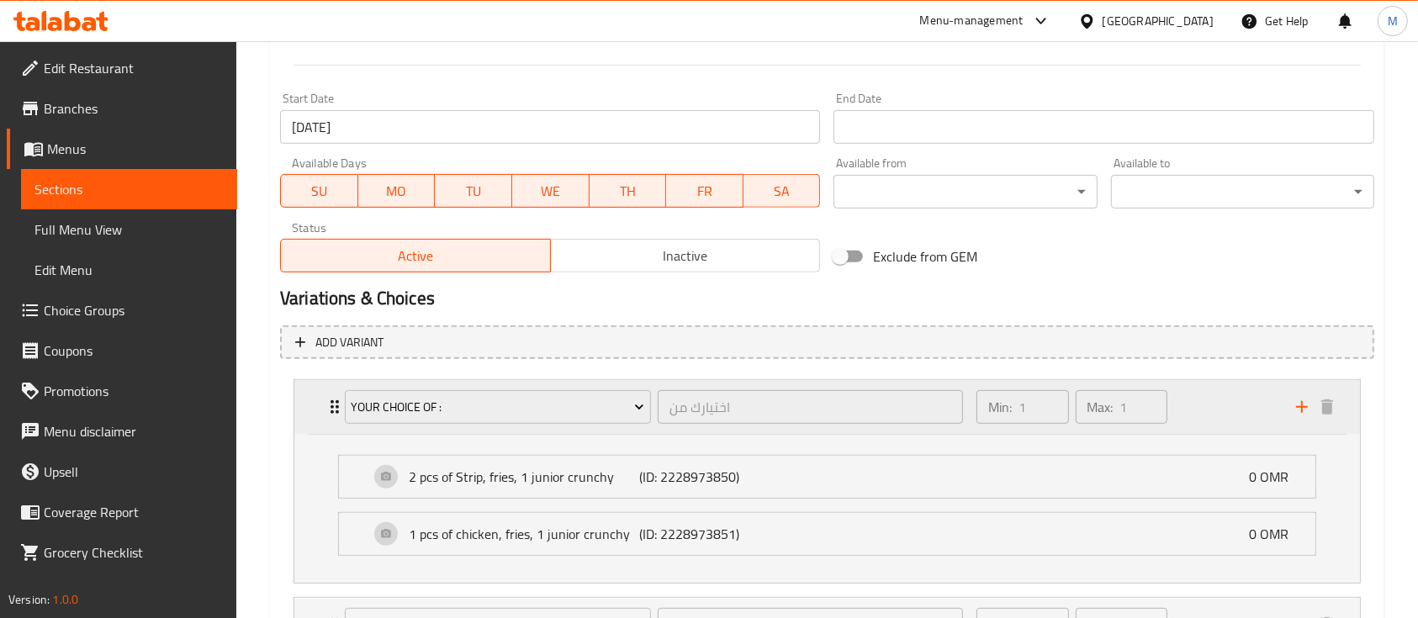
click at [331, 400] on icon "Expand" at bounding box center [334, 406] width 8 height 13
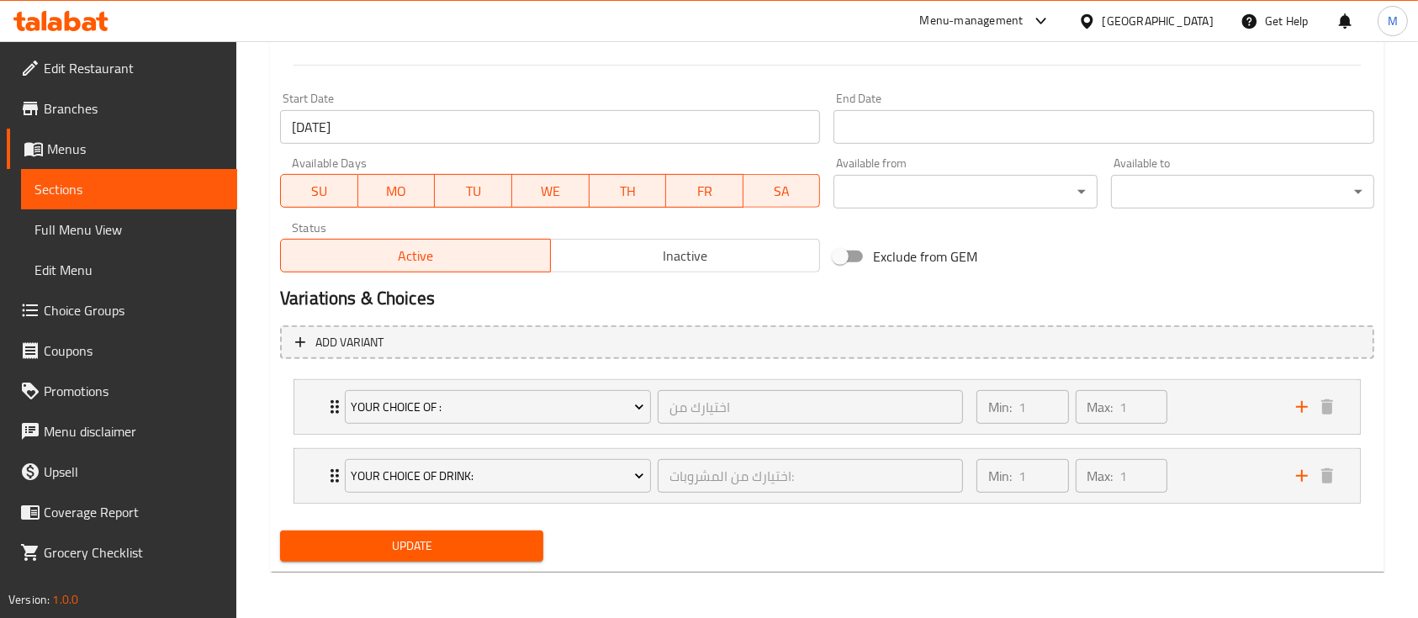
scroll to position [689, 0]
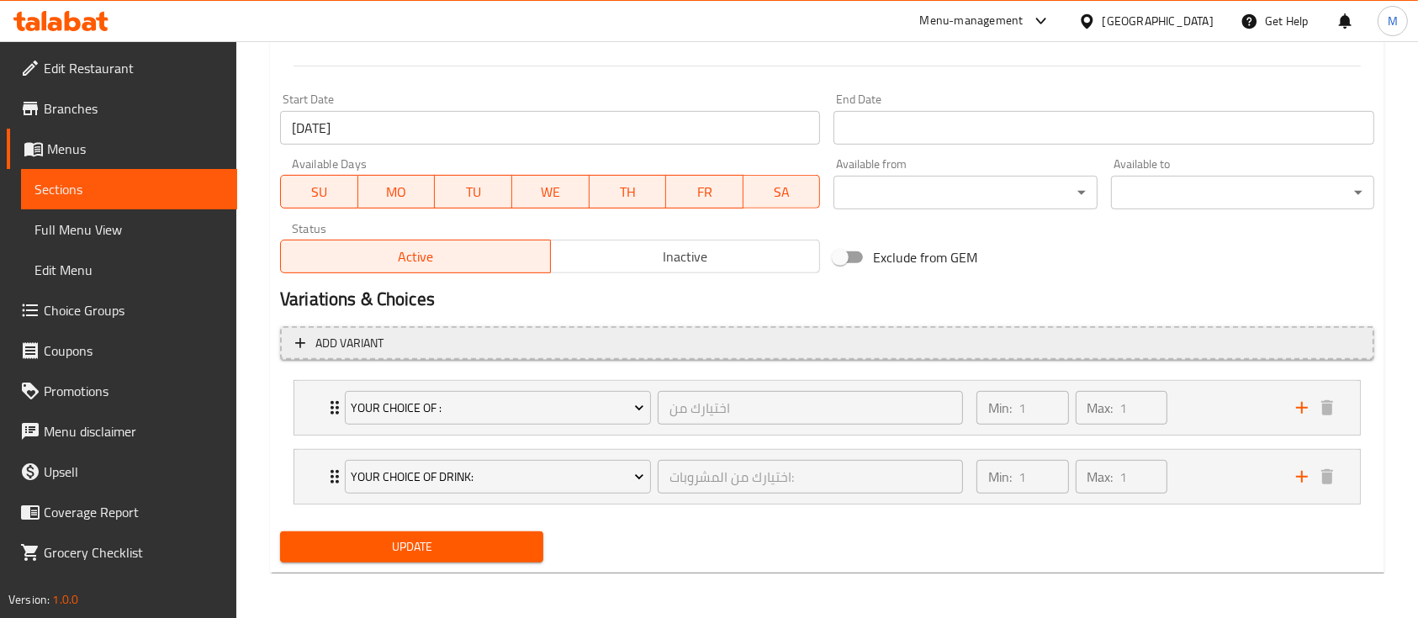
click at [299, 350] on icon "button" at bounding box center [300, 343] width 17 height 17
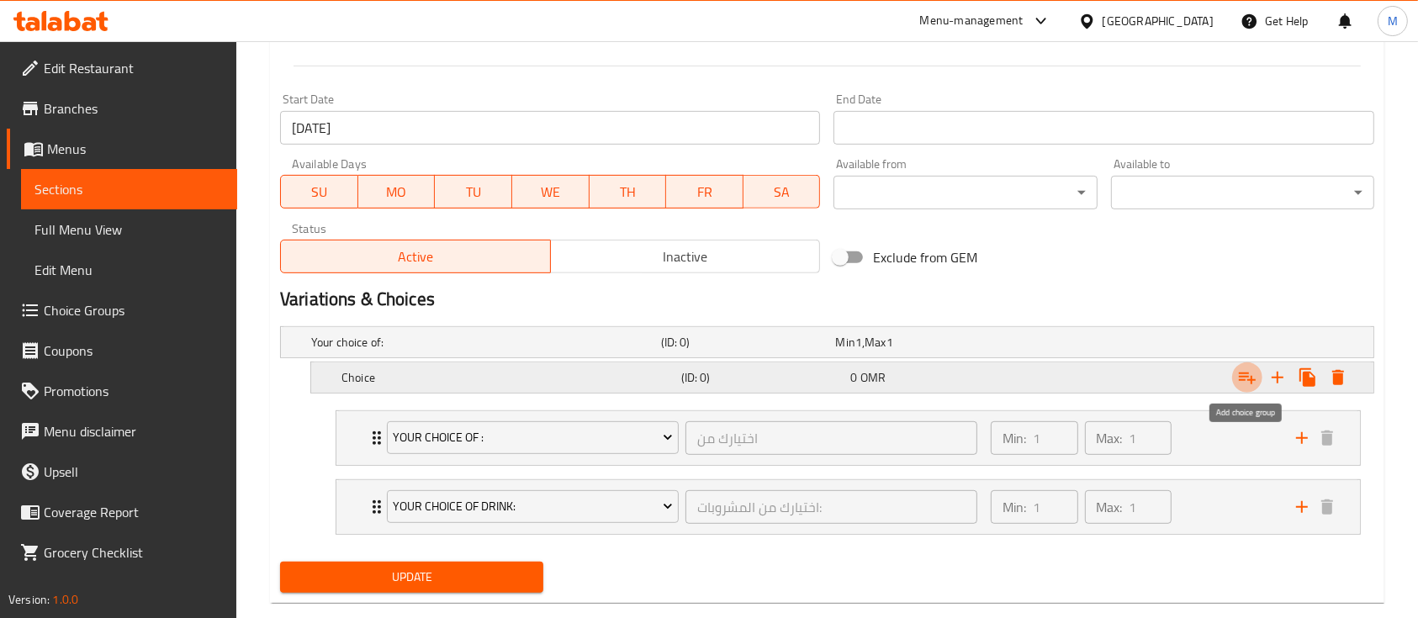
click at [1247, 371] on icon "Expand" at bounding box center [1247, 377] width 20 height 20
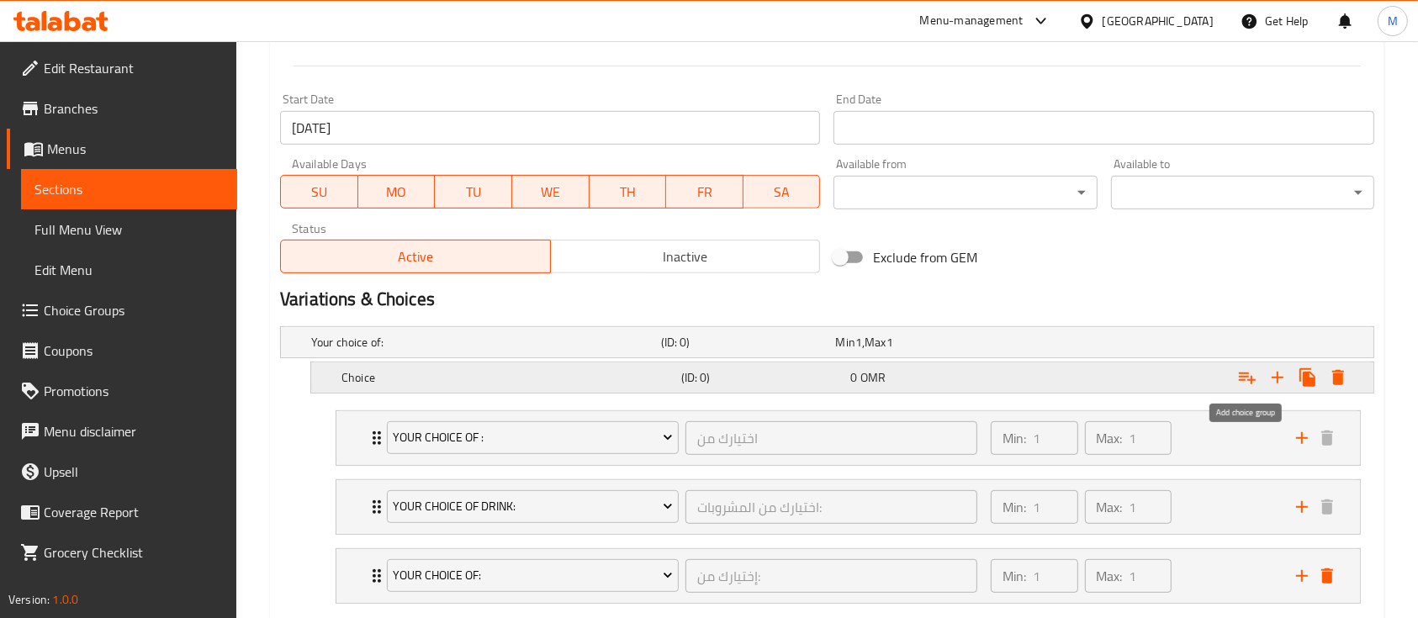
click at [1251, 373] on icon "Expand" at bounding box center [1247, 377] width 20 height 20
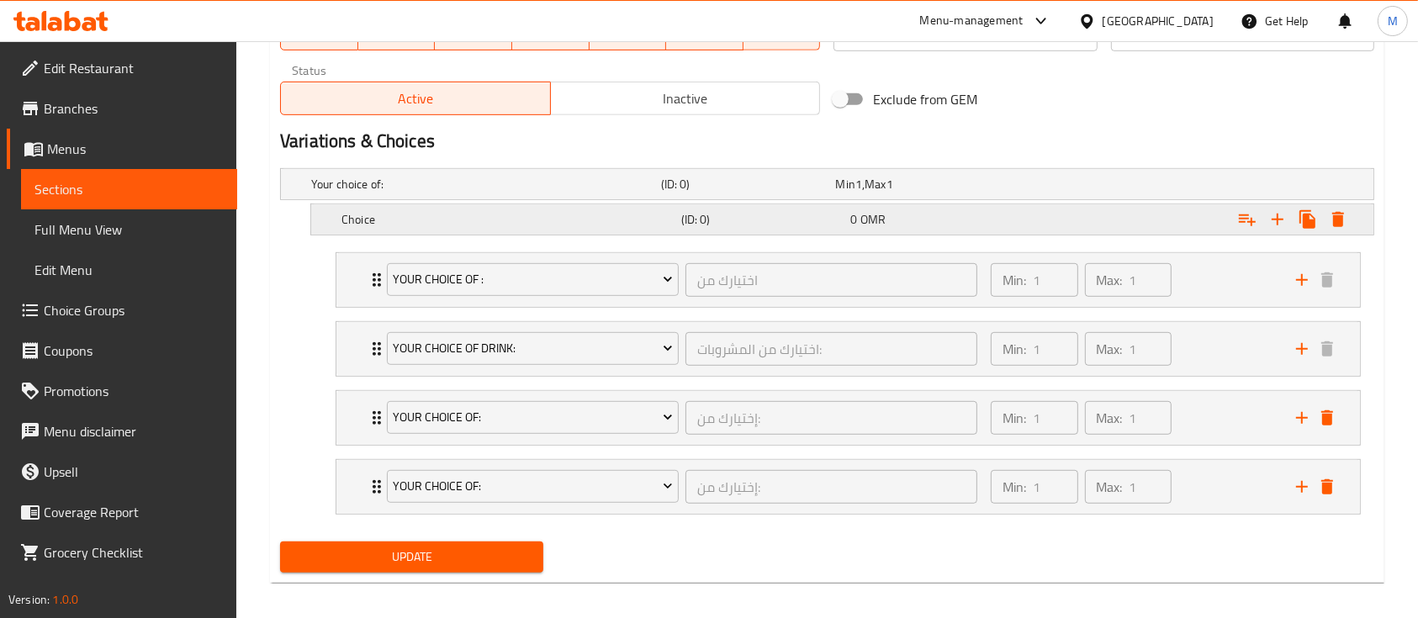
scroll to position [848, 0]
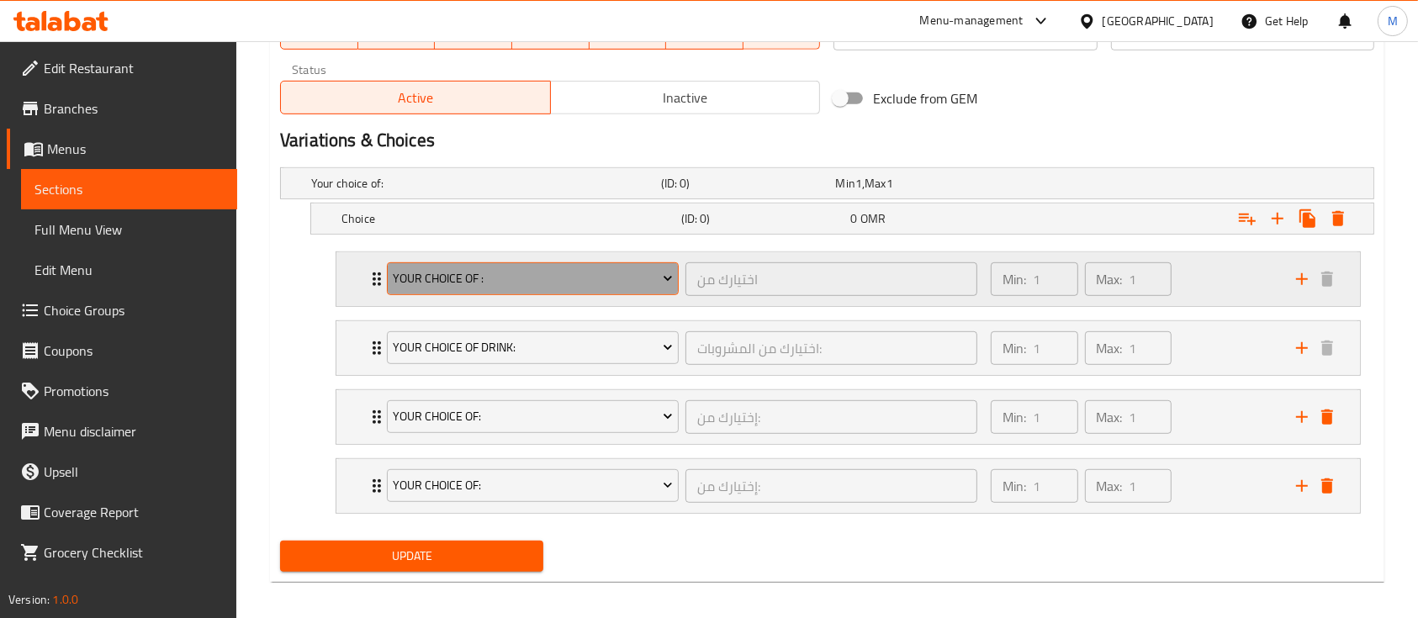
click at [575, 274] on span "your choice of :" at bounding box center [532, 278] width 279 height 21
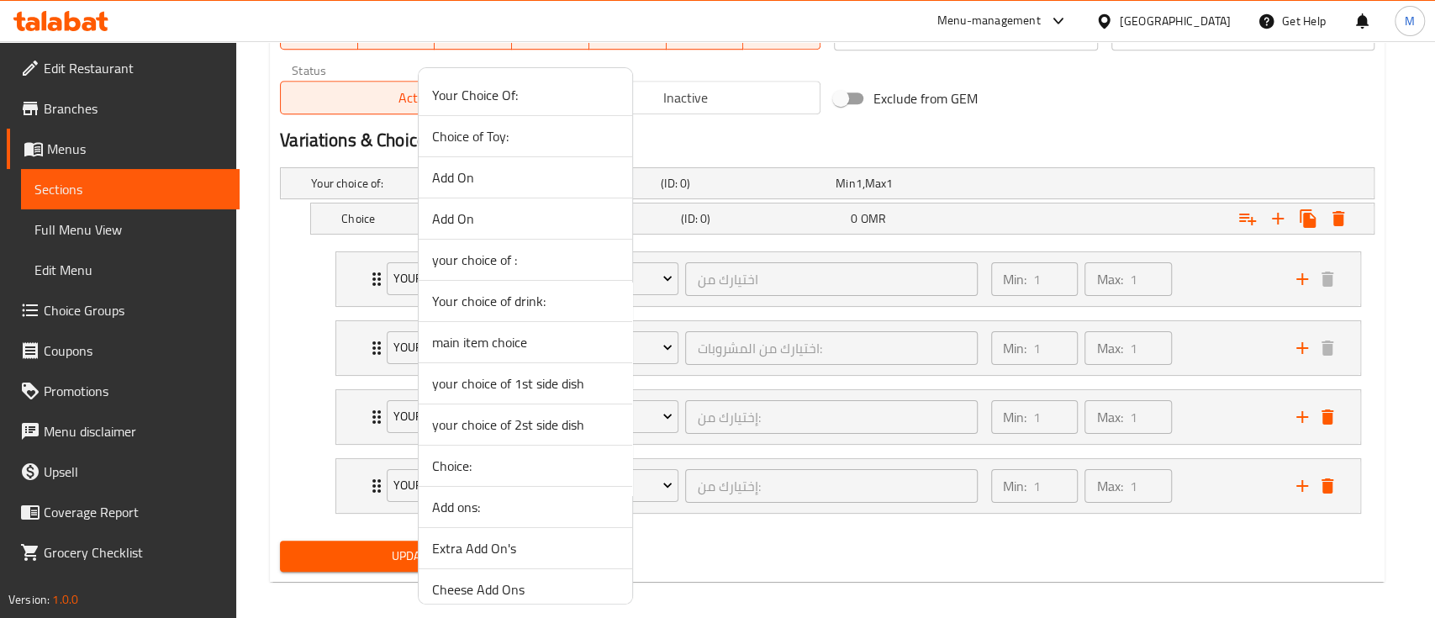
click at [506, 358] on li "main item choice" at bounding box center [526, 342] width 214 height 41
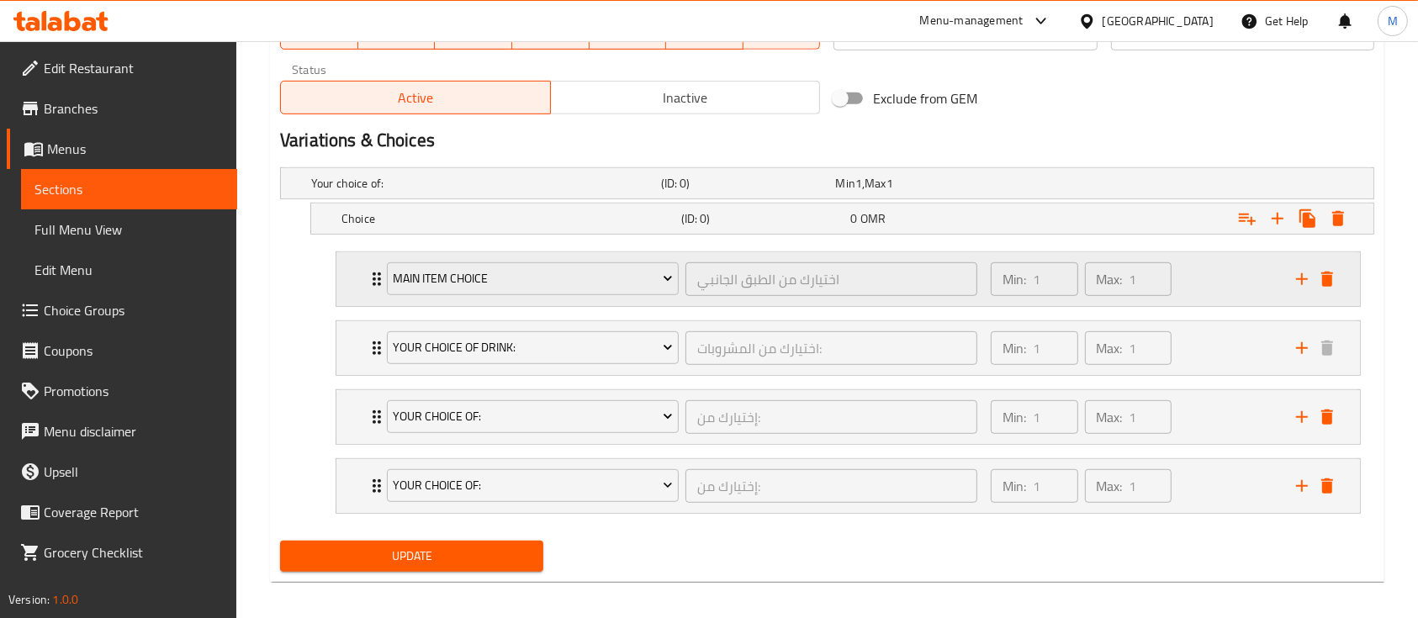
click at [369, 278] on icon "Expand" at bounding box center [377, 279] width 20 height 20
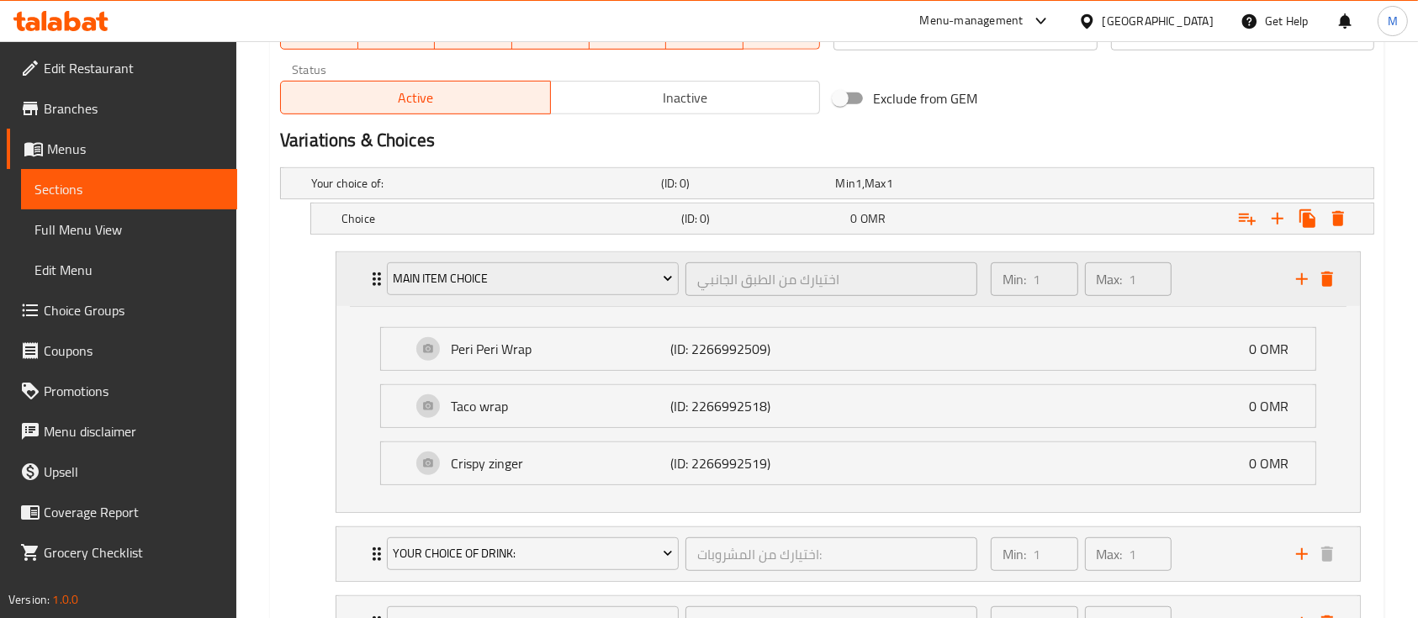
click at [370, 280] on icon "Expand" at bounding box center [377, 279] width 20 height 20
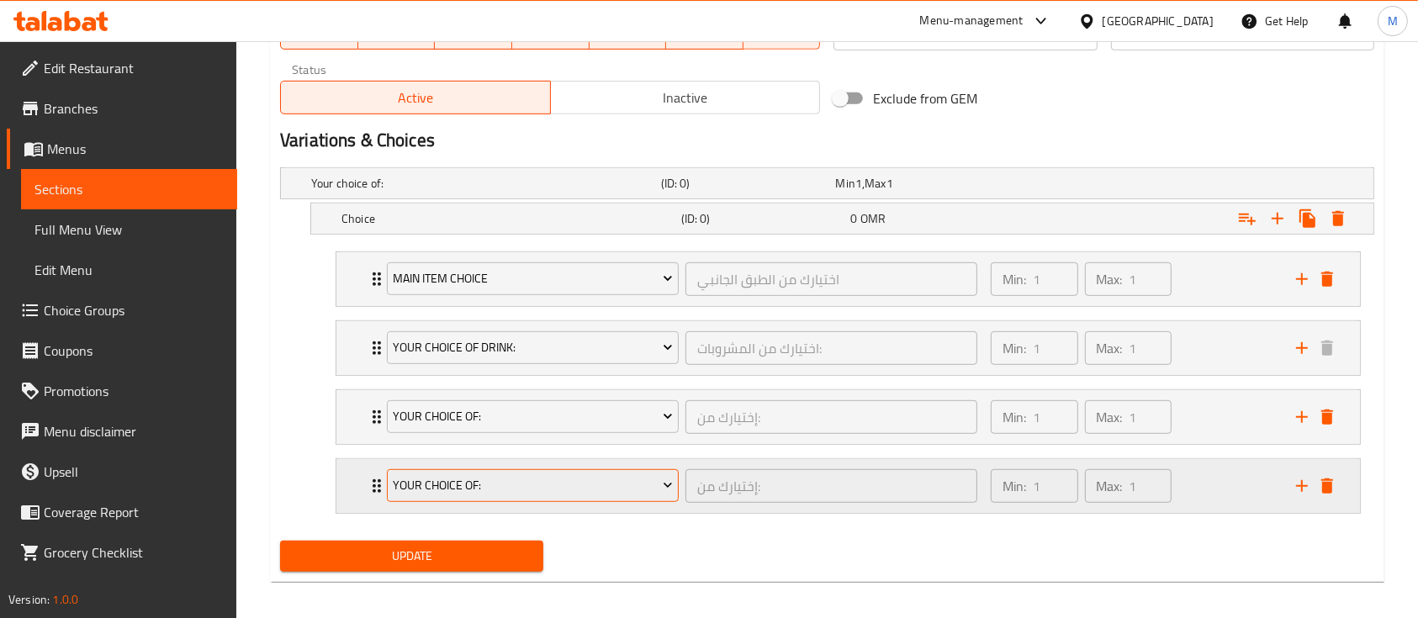
drag, startPoint x: 415, startPoint y: 357, endPoint x: 492, endPoint y: 472, distance: 138.1
click at [492, 472] on div "main item choice اختيارك من الطبق الجانبي ​ Min: 1 ​ Max: 1 ​ Peri Peri Wrap (I…" at bounding box center [848, 383] width 1052 height 276
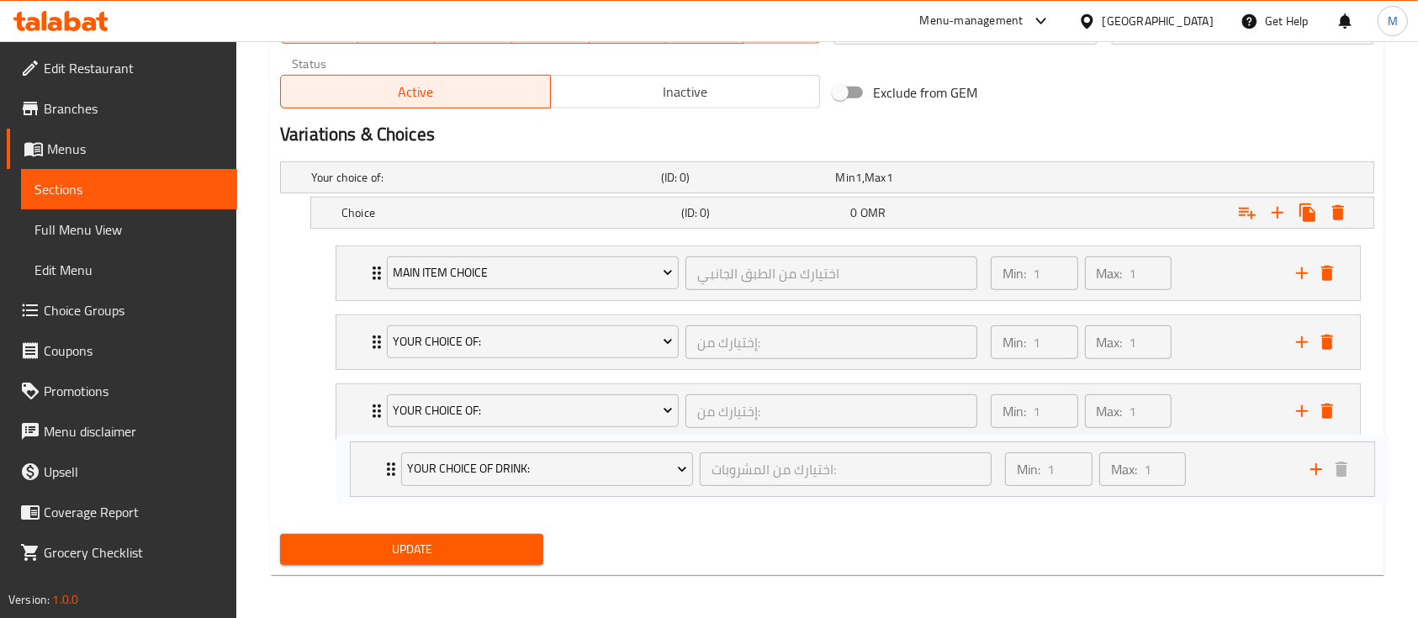
drag, startPoint x: 371, startPoint y: 353, endPoint x: 390, endPoint y: 497, distance: 145.1
click at [390, 497] on div "main item choice اختيارك من الطبق الجانبي ​ Min: 1 ​ Max: 1 ​ Peri Peri Wrap (I…" at bounding box center [848, 377] width 1052 height 276
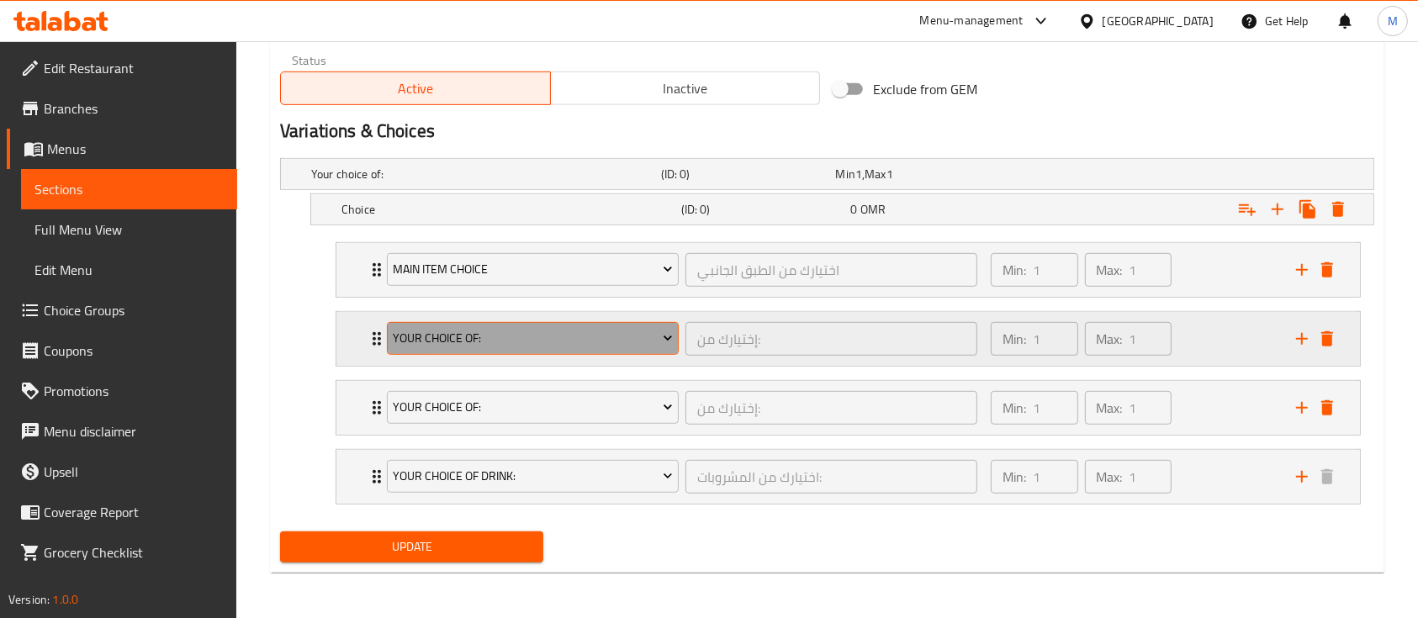
click at [415, 330] on span "Your Choice Of:" at bounding box center [532, 338] width 279 height 21
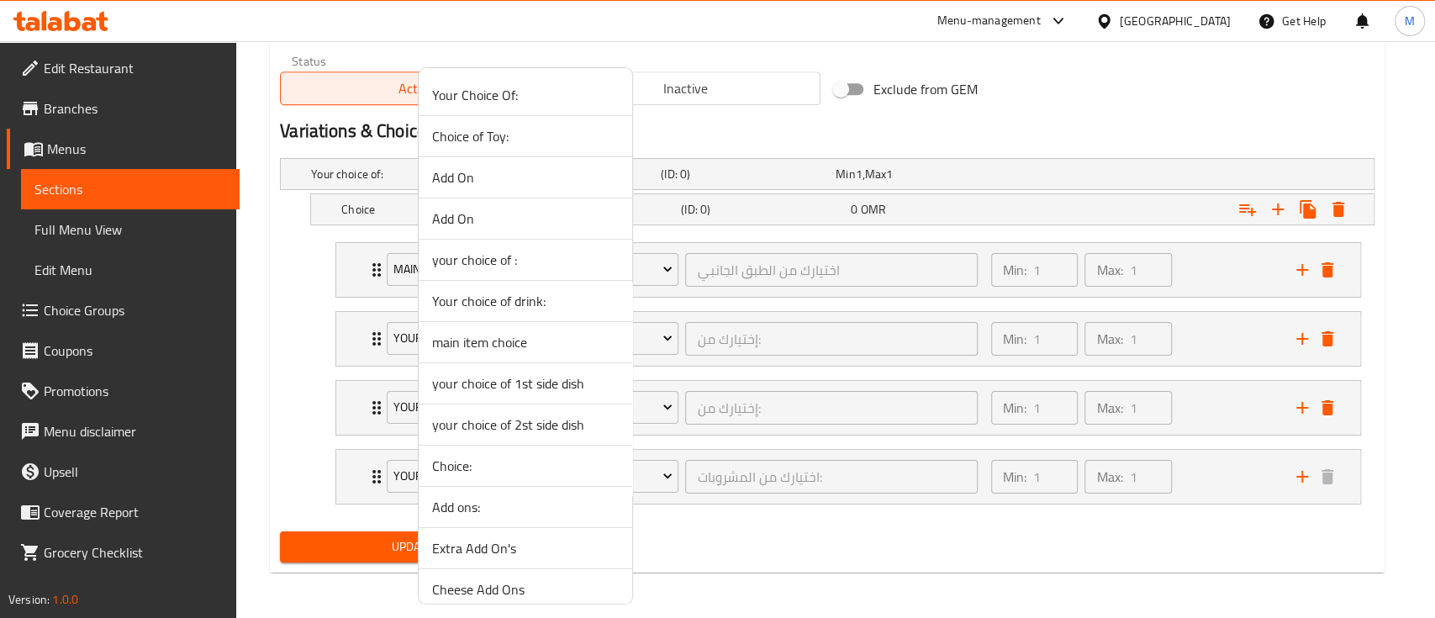
click at [553, 378] on span "your choice of 1st side dish" at bounding box center [525, 383] width 187 height 20
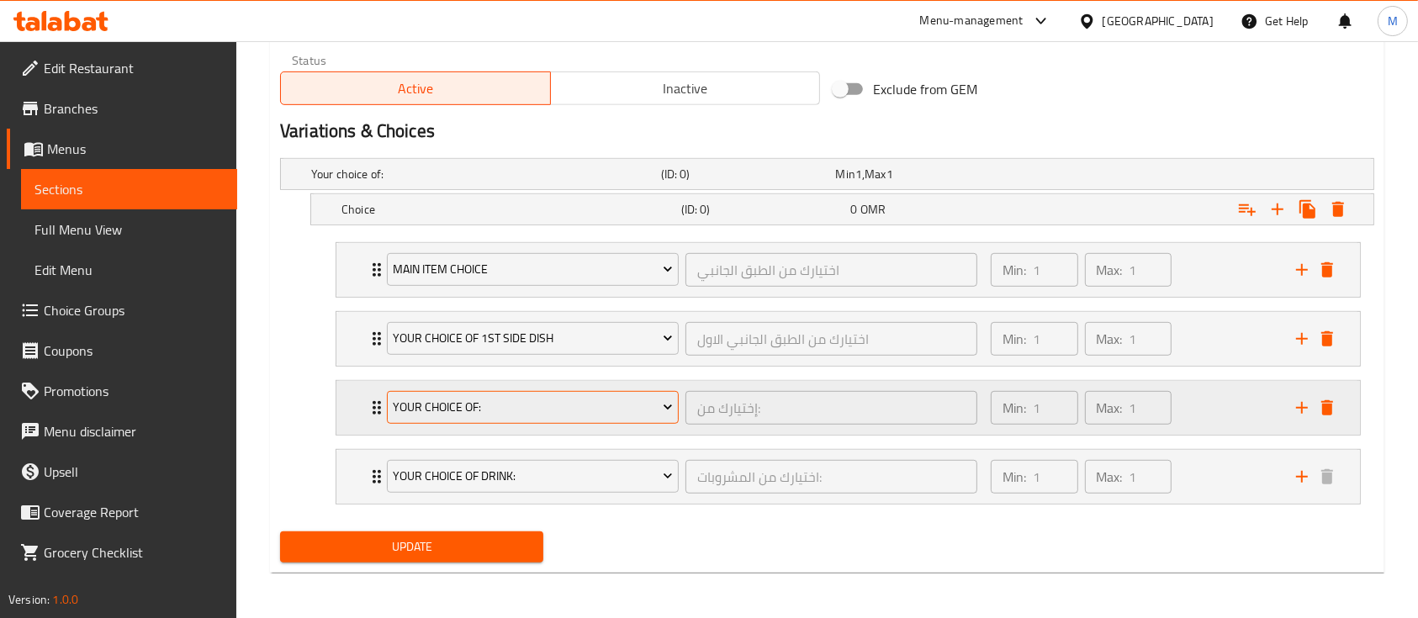
click at [555, 399] on span "Your Choice Of:" at bounding box center [532, 407] width 279 height 21
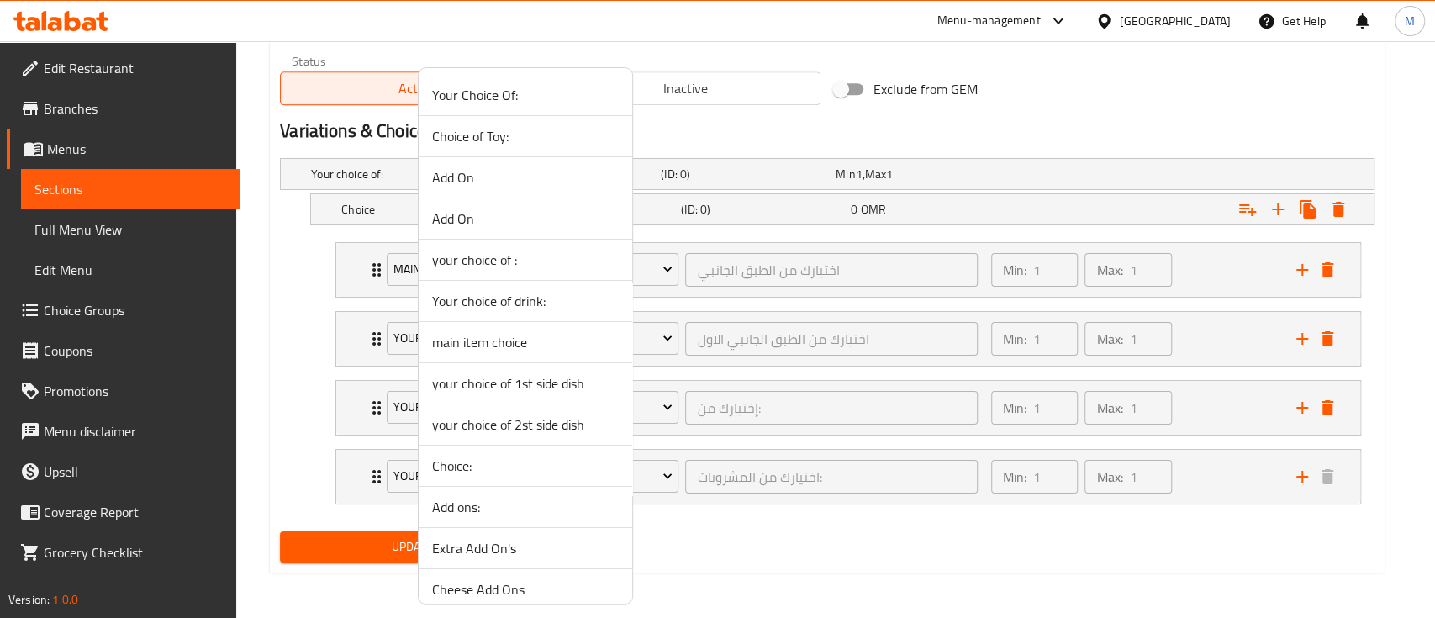
click at [585, 423] on span "your choice of 2st side dish" at bounding box center [525, 425] width 187 height 20
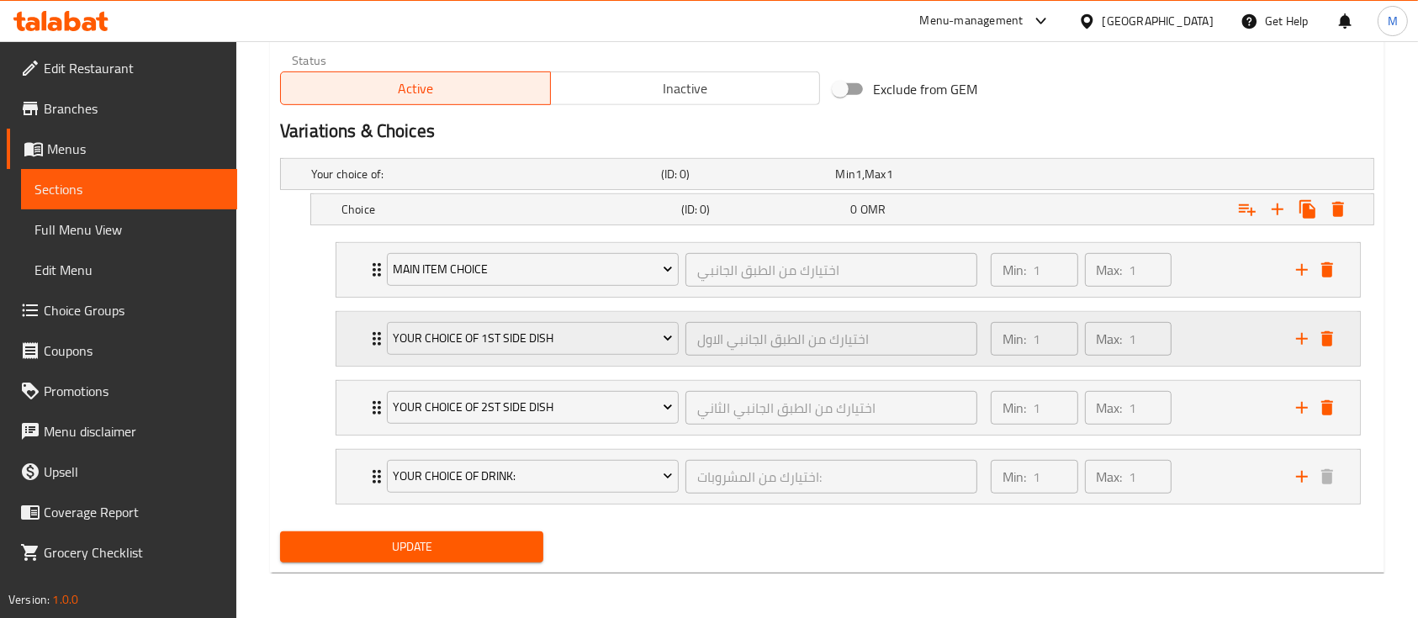
click at [384, 344] on div "your choice of 1st side dish" at bounding box center [532, 339] width 298 height 40
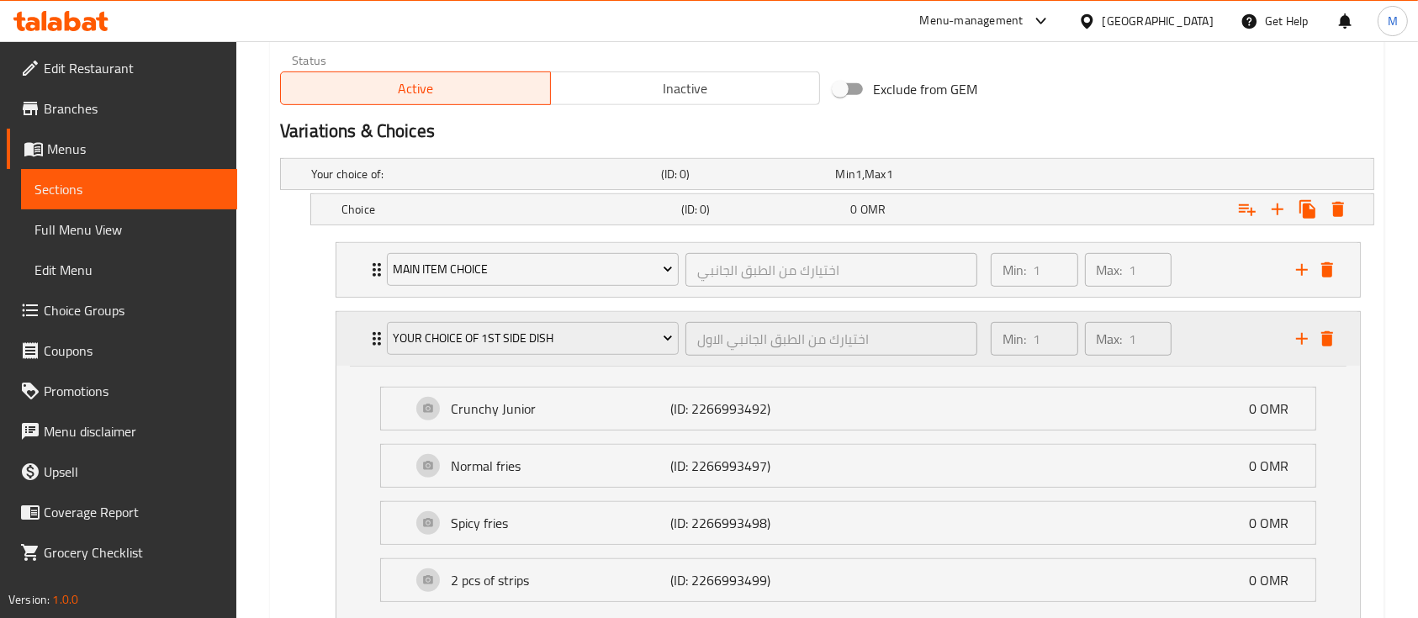
click at [385, 346] on div "your choice of 1st side dish" at bounding box center [532, 339] width 298 height 40
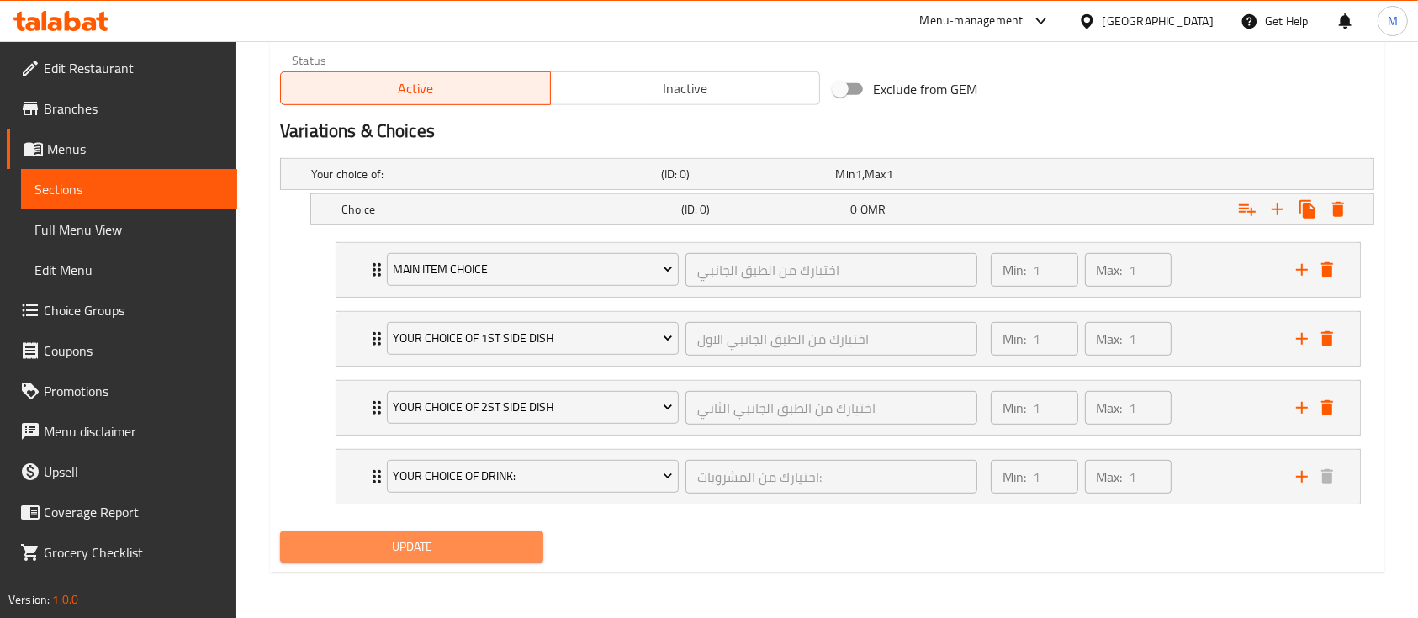
click at [454, 531] on button "Update" at bounding box center [411, 546] width 263 height 31
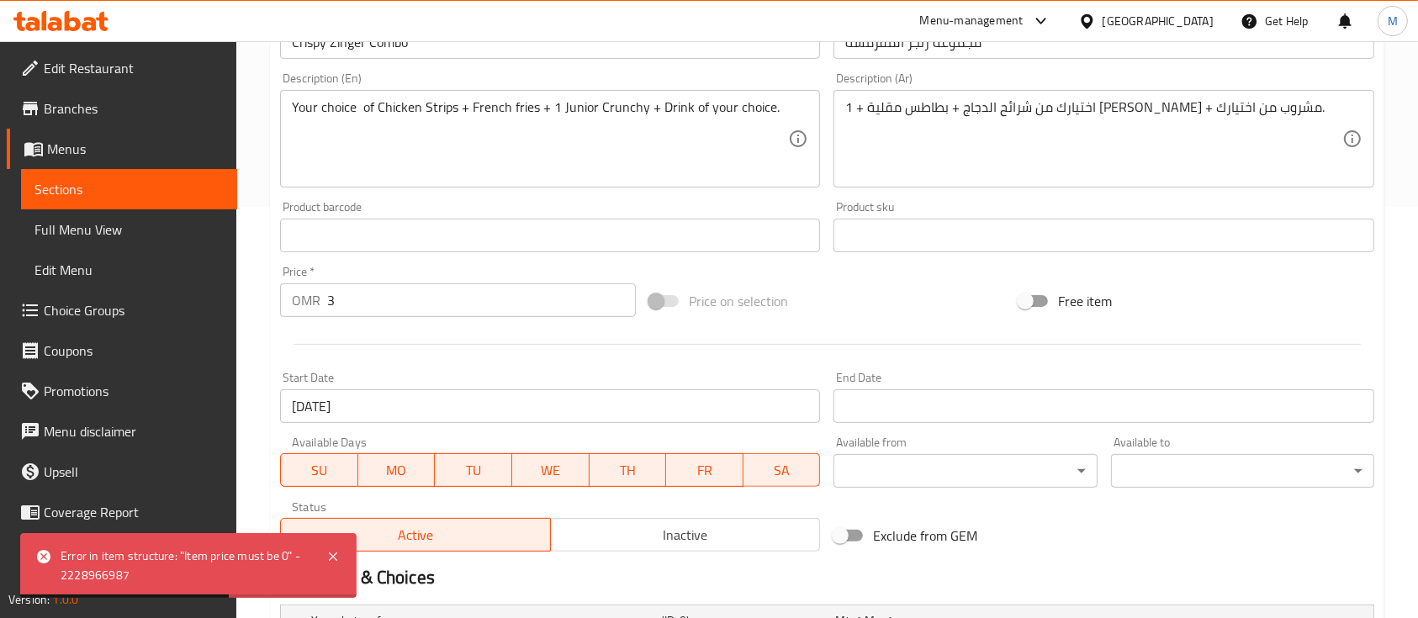
scroll to position [420, 0]
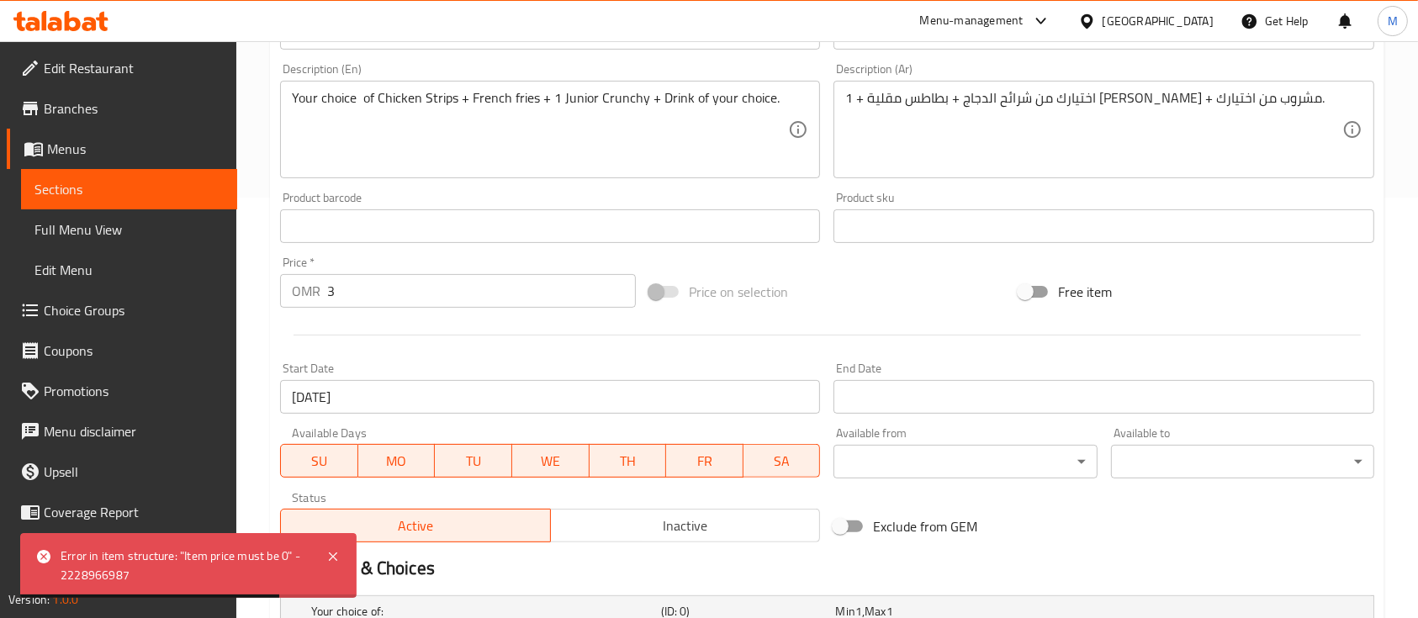
click at [663, 293] on span at bounding box center [664, 292] width 29 height 12
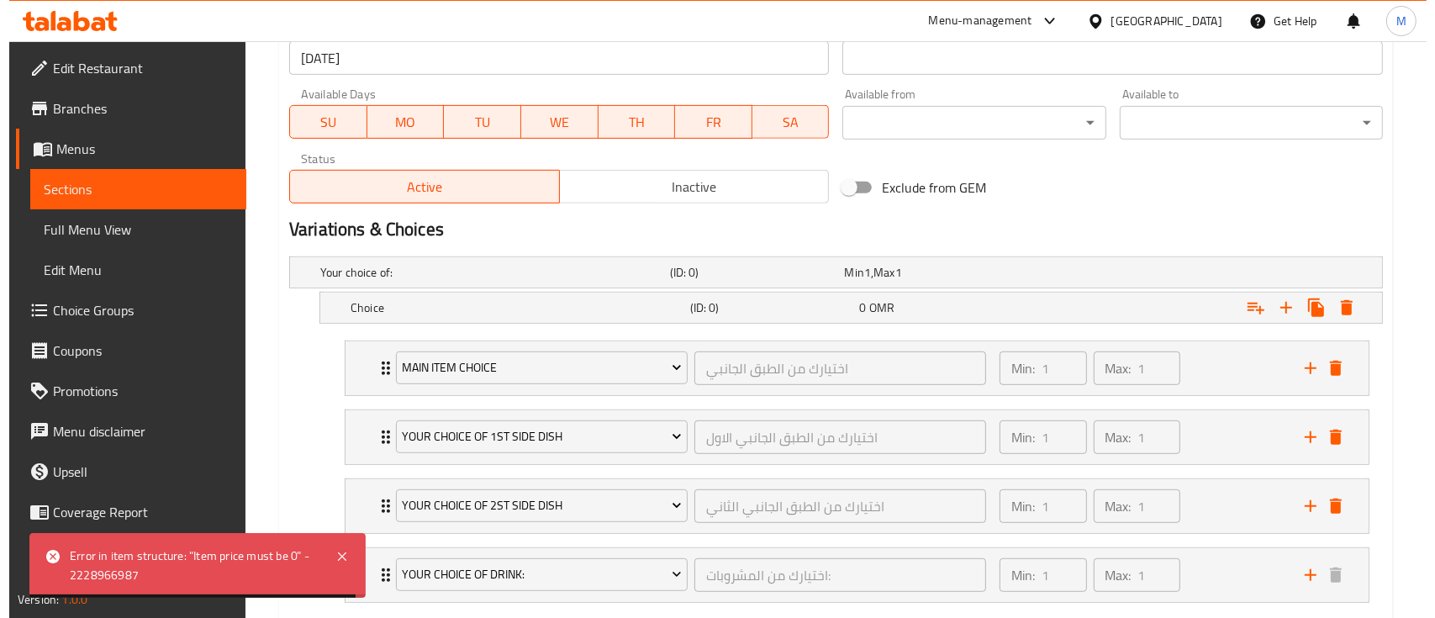
scroll to position [858, 0]
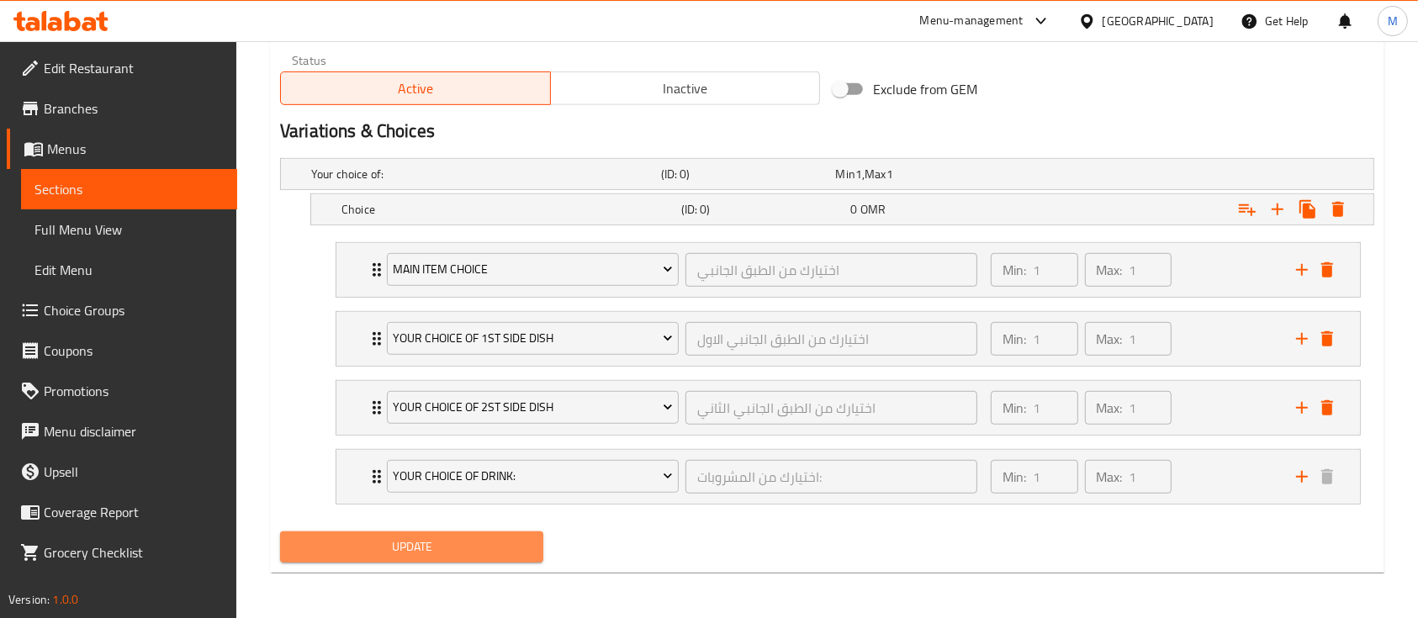
click at [431, 550] on span "Update" at bounding box center [411, 546] width 236 height 21
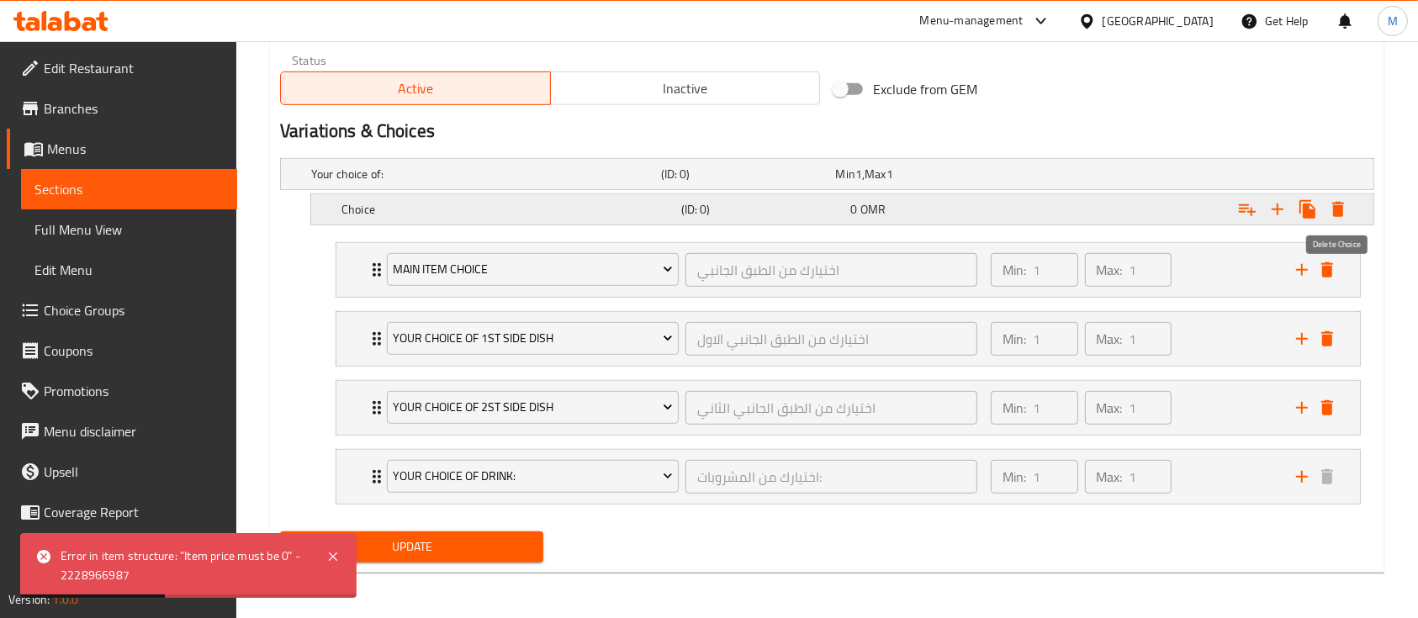
click at [1333, 208] on icon "Expand" at bounding box center [1338, 209] width 12 height 15
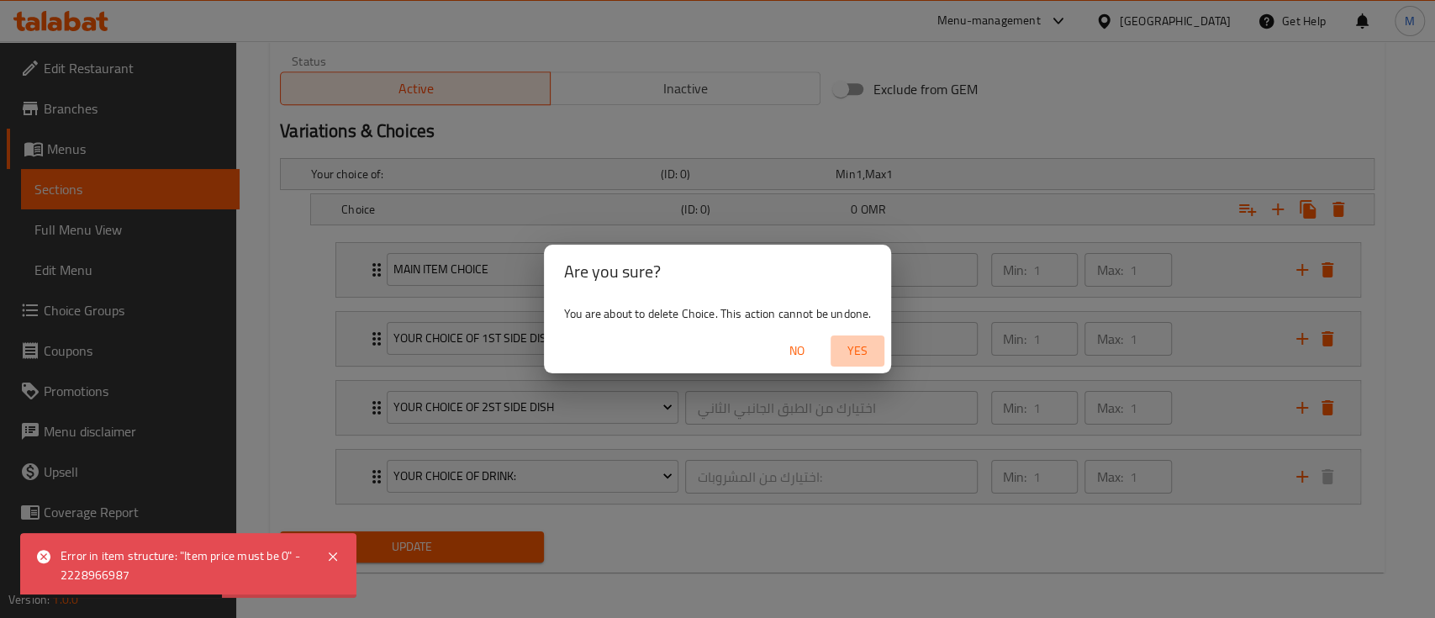
click at [863, 364] on button "Yes" at bounding box center [858, 350] width 54 height 31
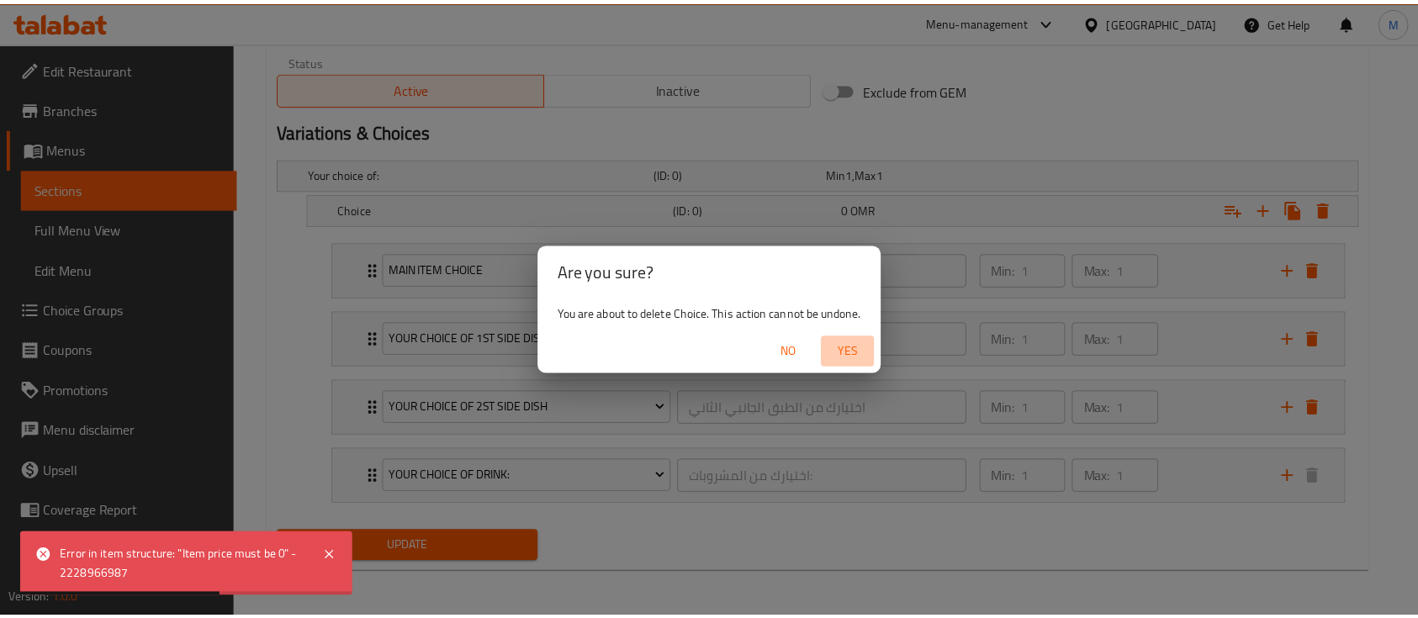
scroll to position [822, 0]
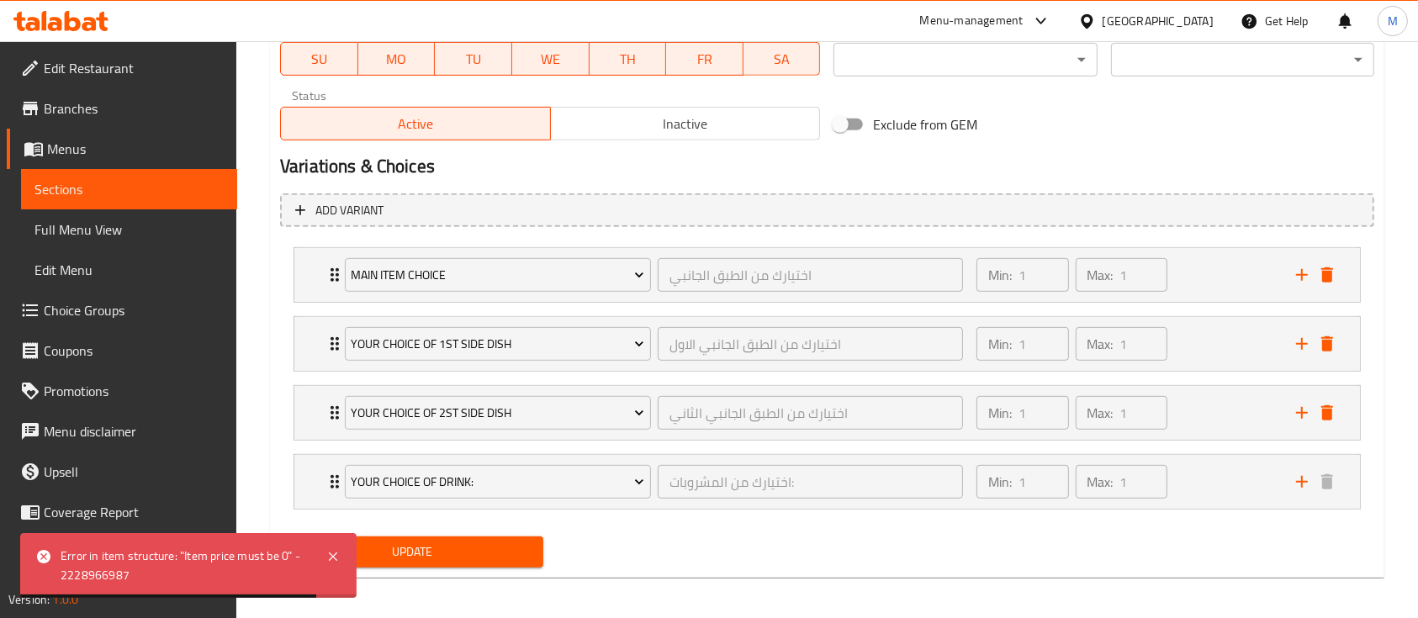
click at [499, 563] on button "Update" at bounding box center [411, 551] width 263 height 31
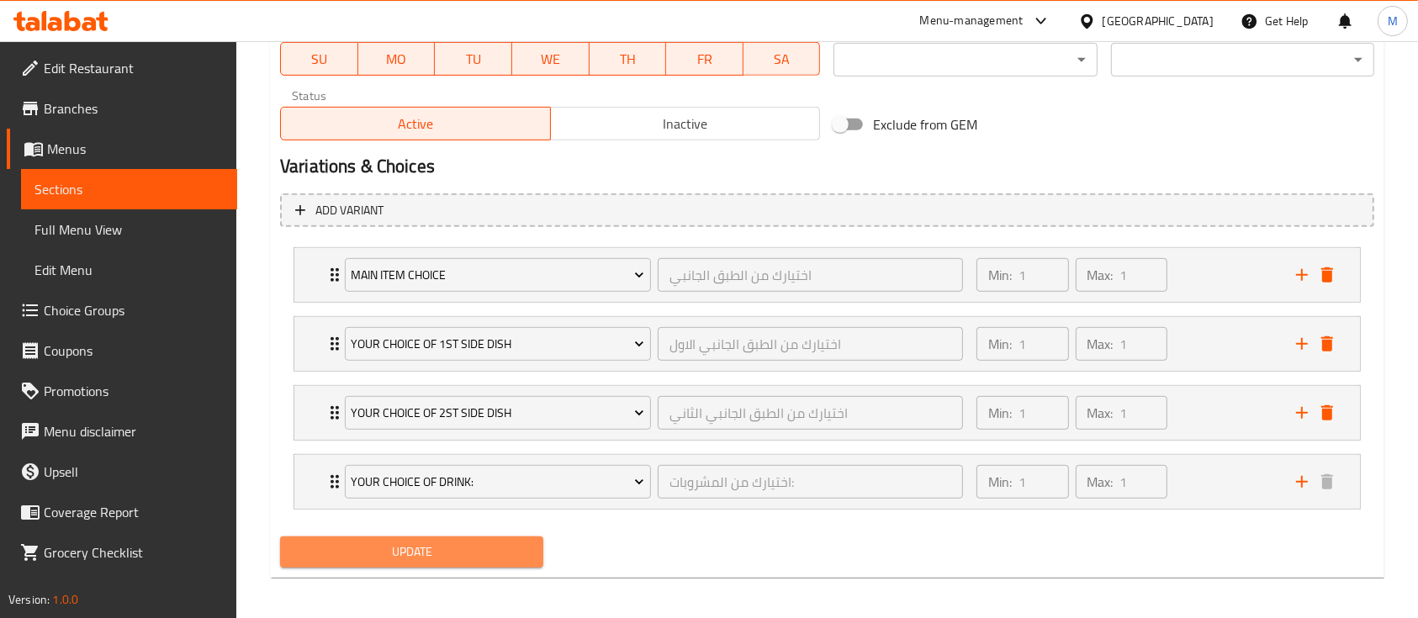
click at [323, 562] on button "Update" at bounding box center [411, 551] width 263 height 31
click at [439, 558] on span "Update" at bounding box center [411, 551] width 236 height 21
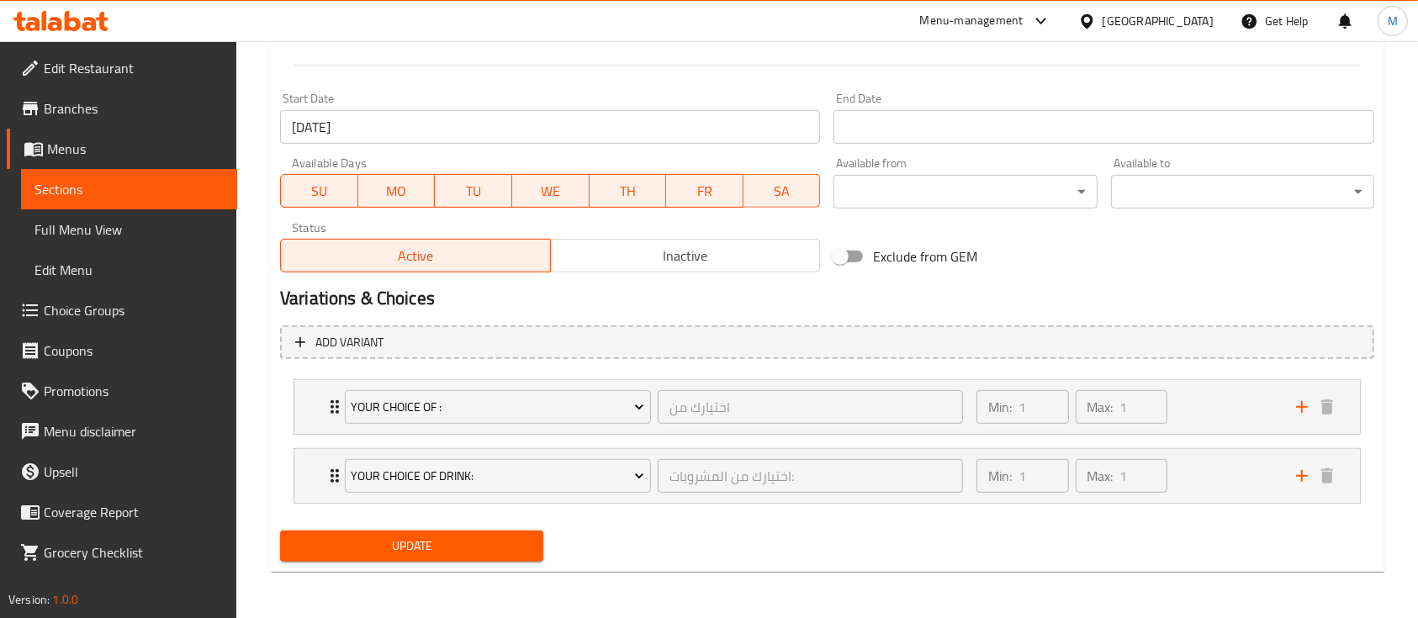
scroll to position [689, 0]
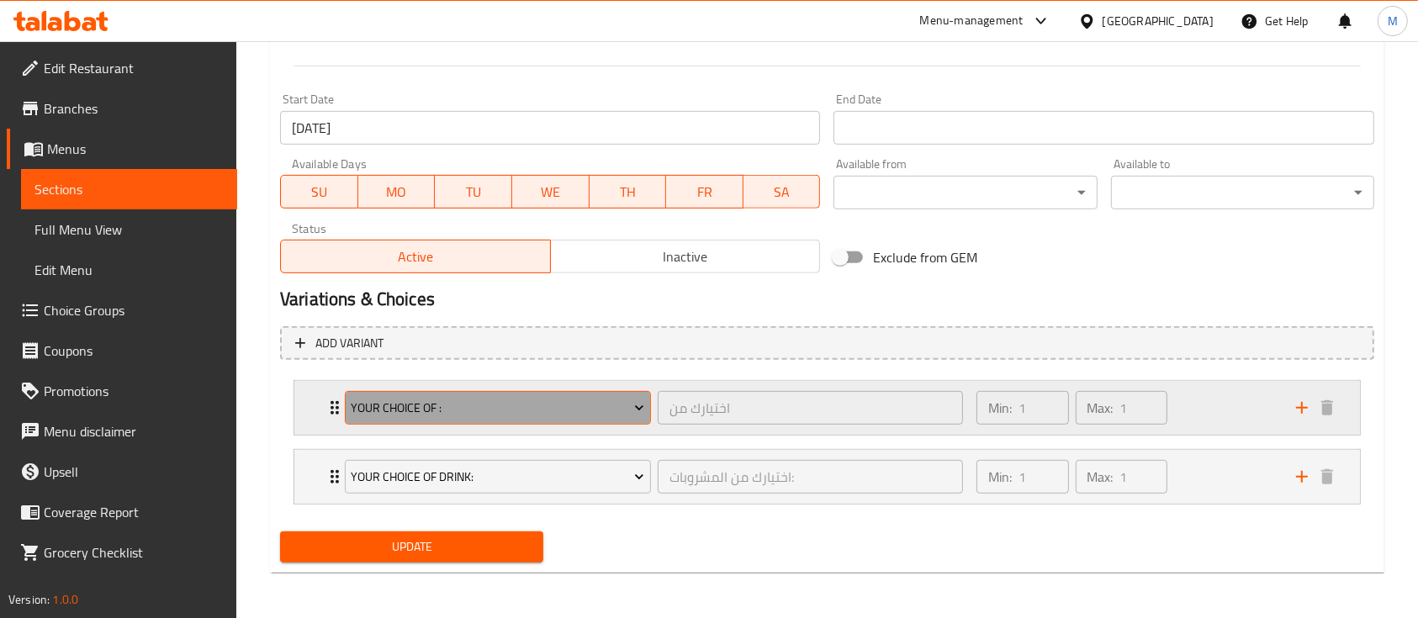
click at [446, 420] on button "your choice of :" at bounding box center [498, 408] width 306 height 34
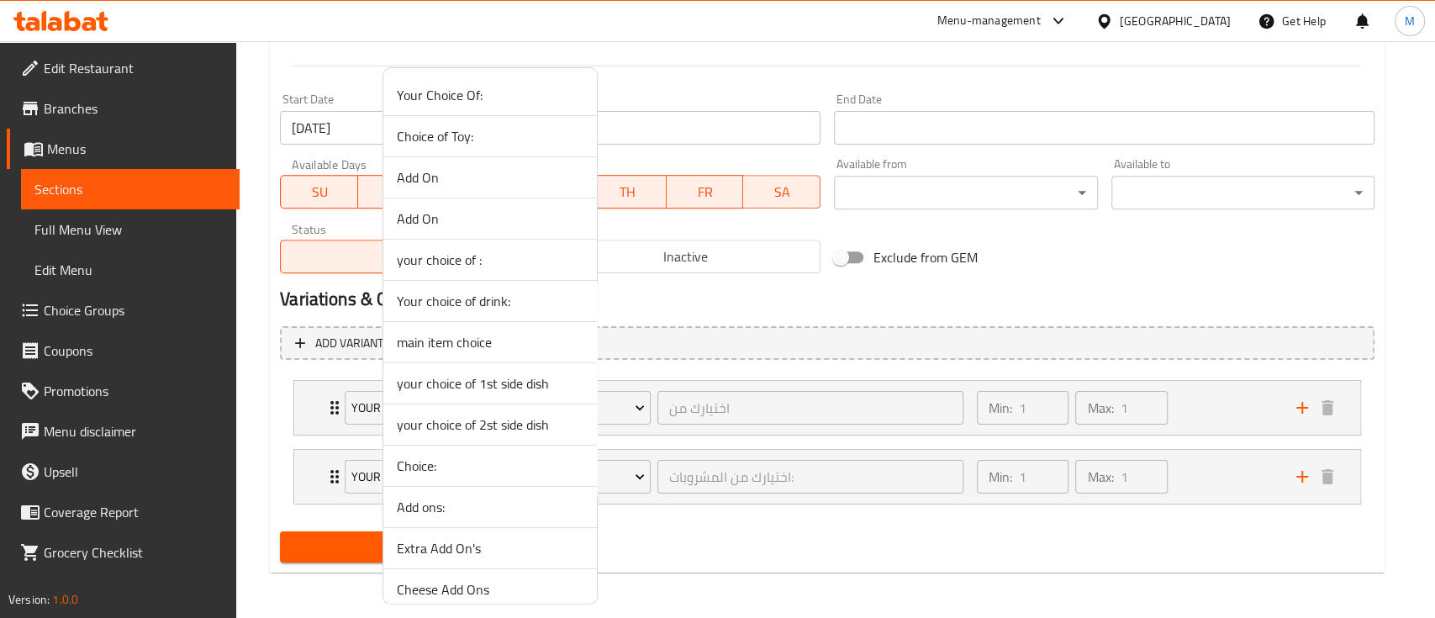
click at [460, 346] on span "main item choice" at bounding box center [490, 342] width 187 height 20
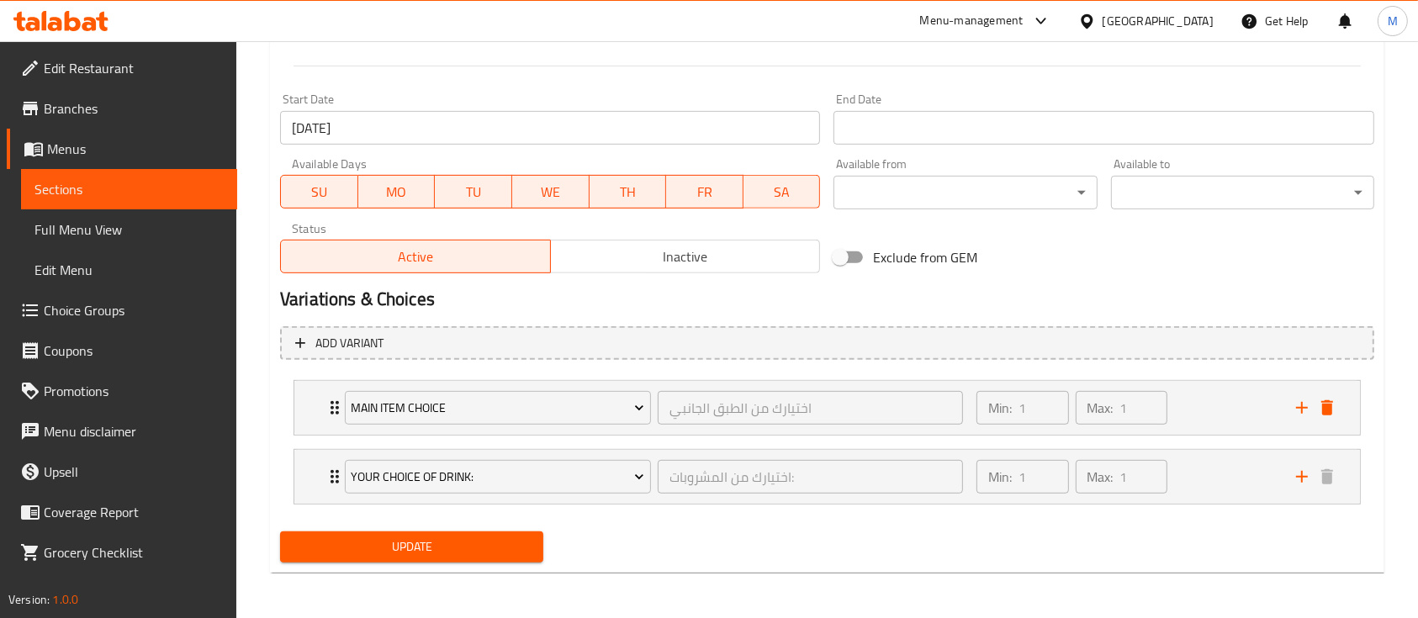
click at [478, 536] on span "Update" at bounding box center [411, 546] width 236 height 21
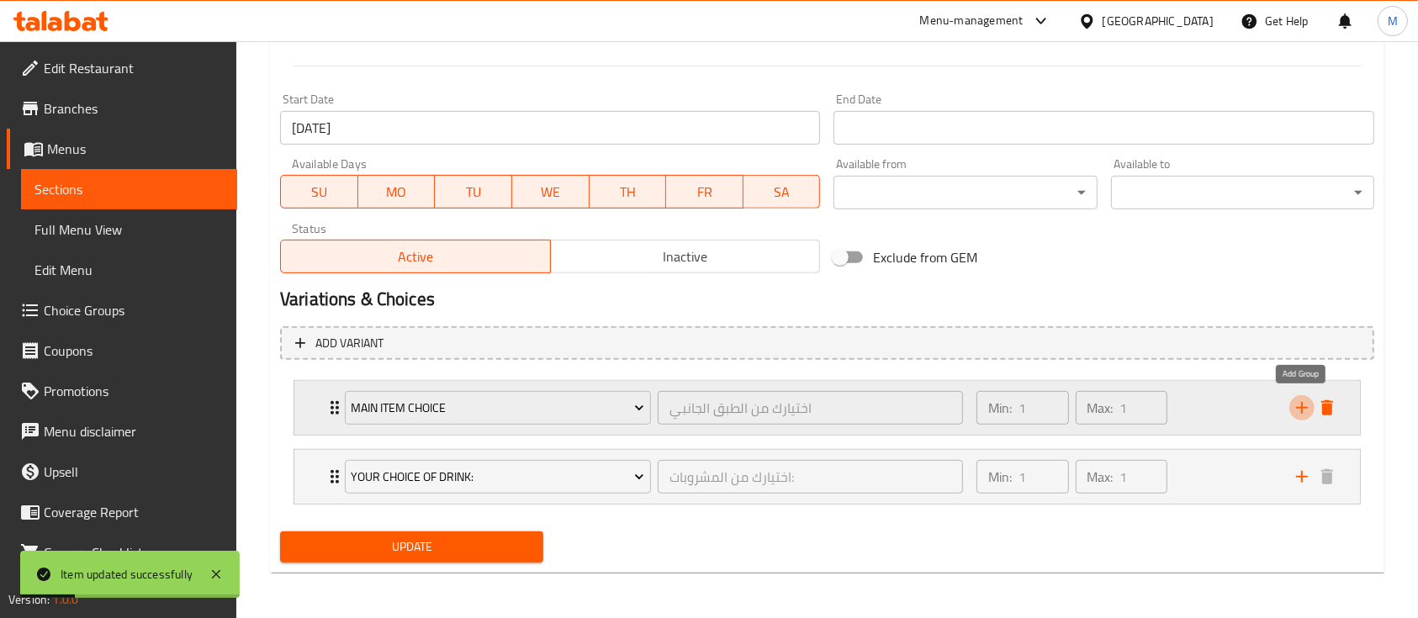
click at [1303, 415] on icon "add" at bounding box center [1301, 408] width 20 height 20
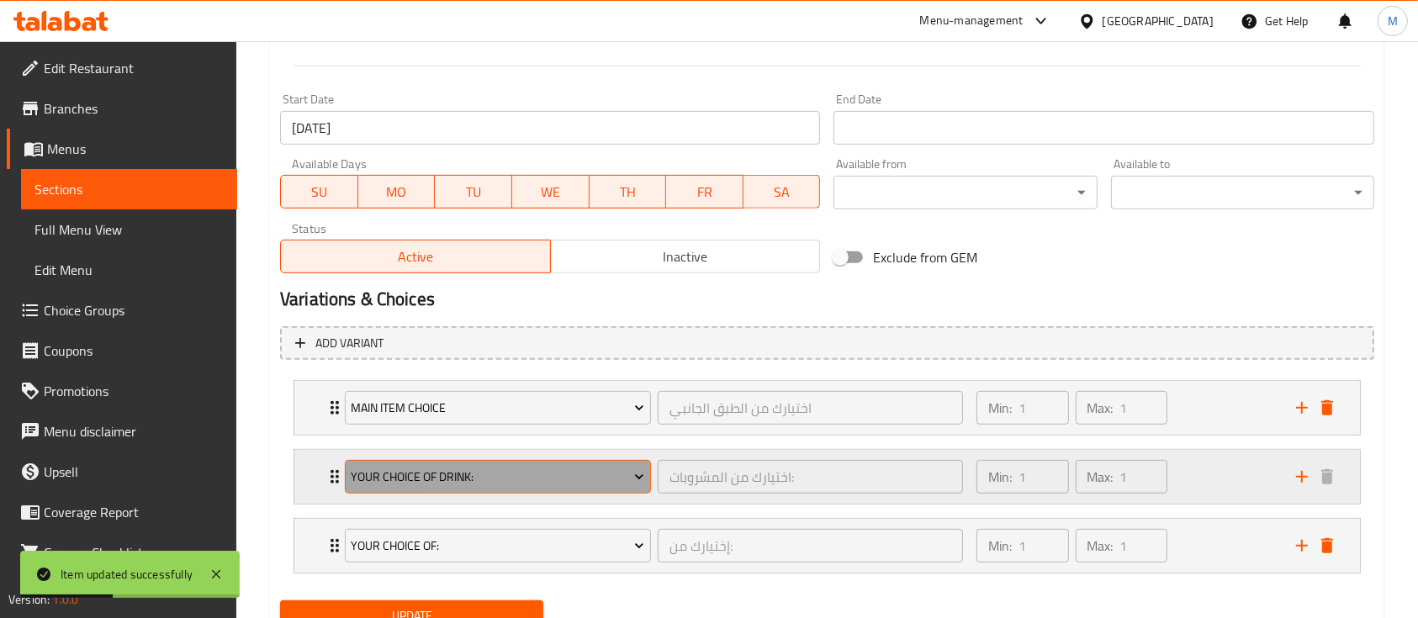
click at [474, 484] on span "Your choice of drink:" at bounding box center [497, 477] width 293 height 21
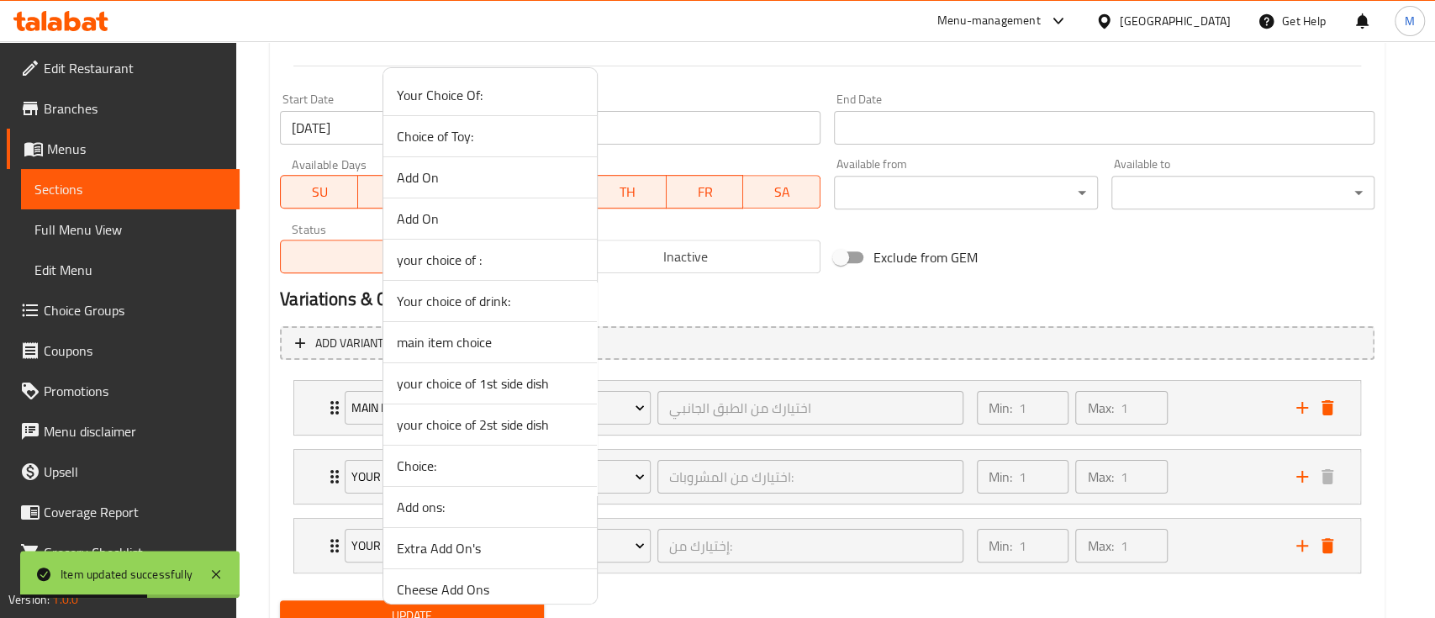
click at [525, 383] on span "your choice of 1st side dish" at bounding box center [490, 383] width 187 height 20
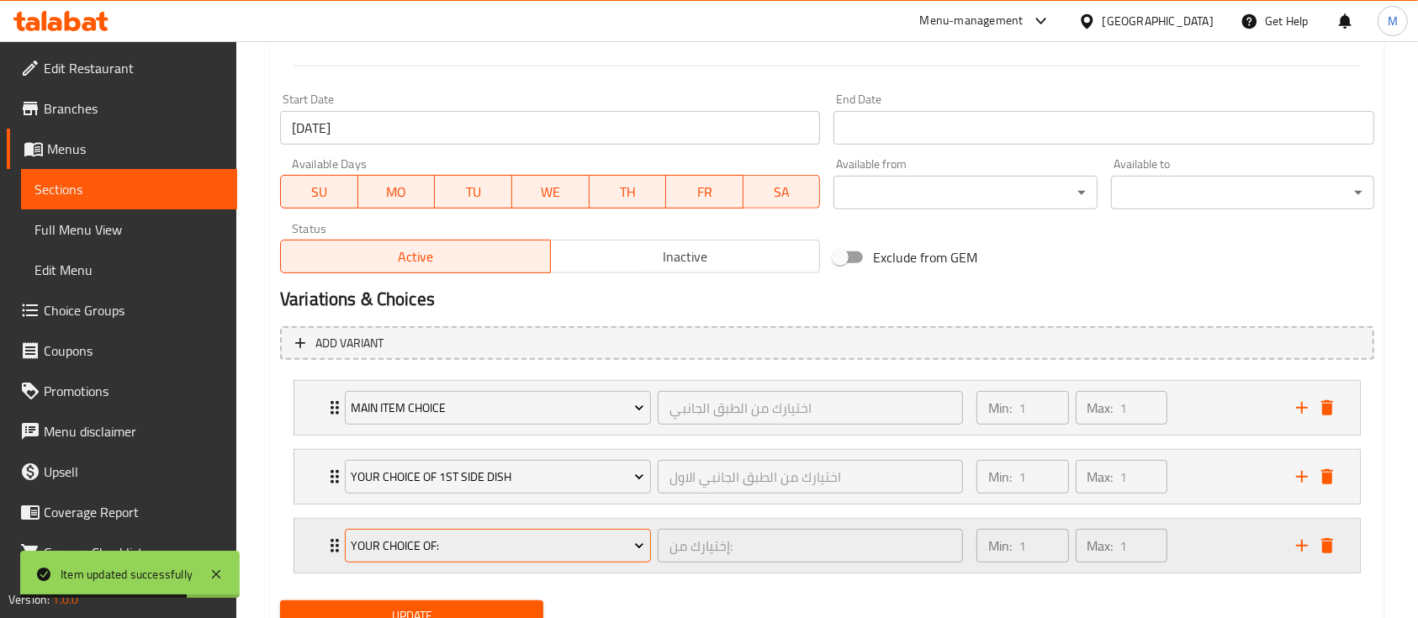
scroll to position [759, 0]
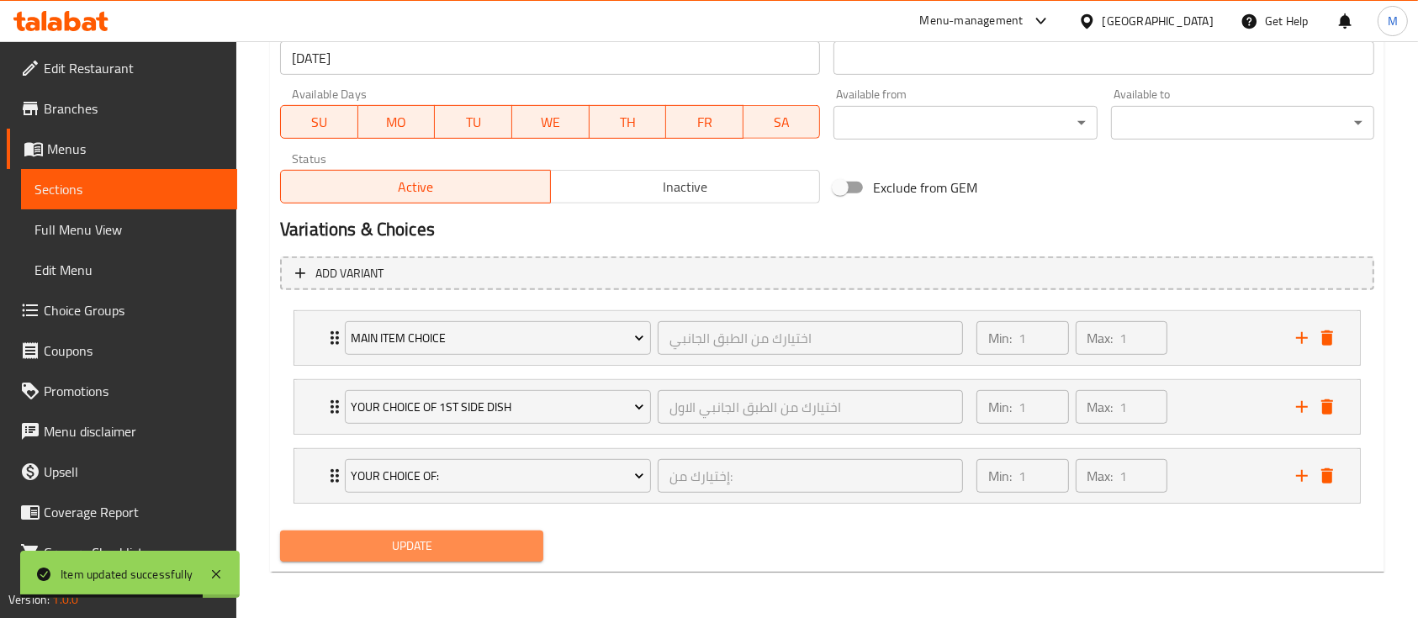
click at [464, 548] on span "Update" at bounding box center [411, 546] width 236 height 21
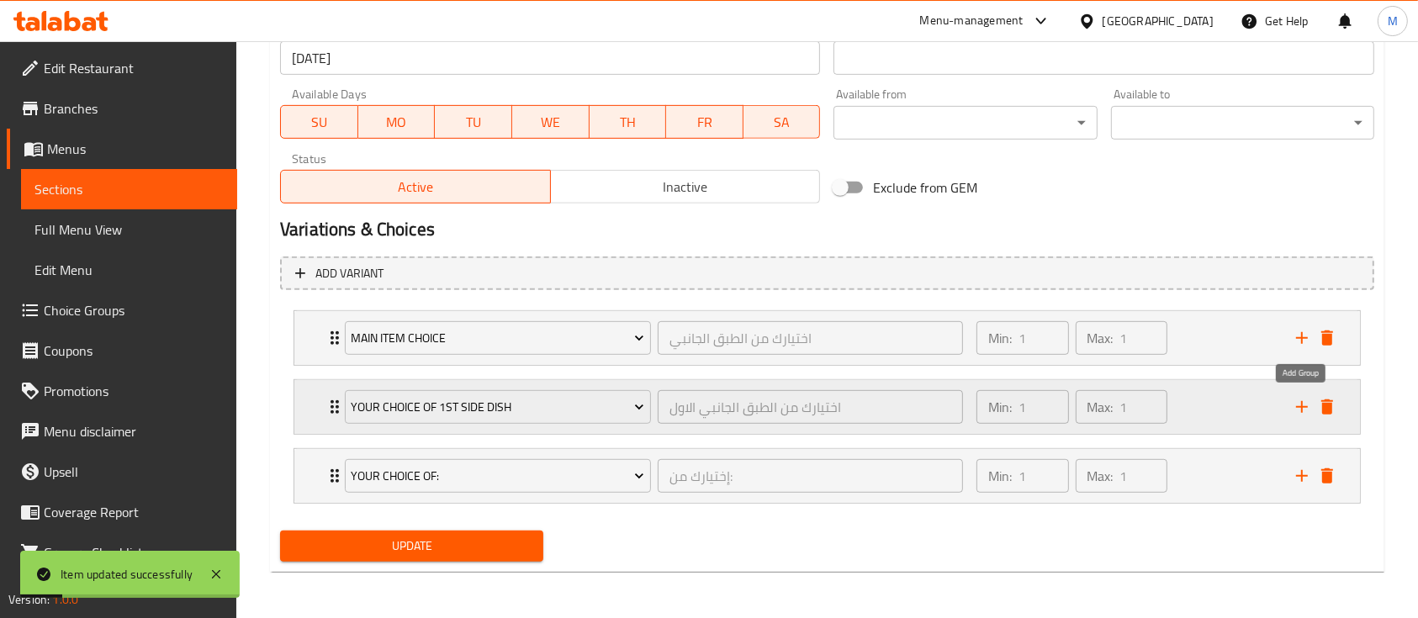
click at [1303, 415] on icon "add" at bounding box center [1301, 407] width 20 height 20
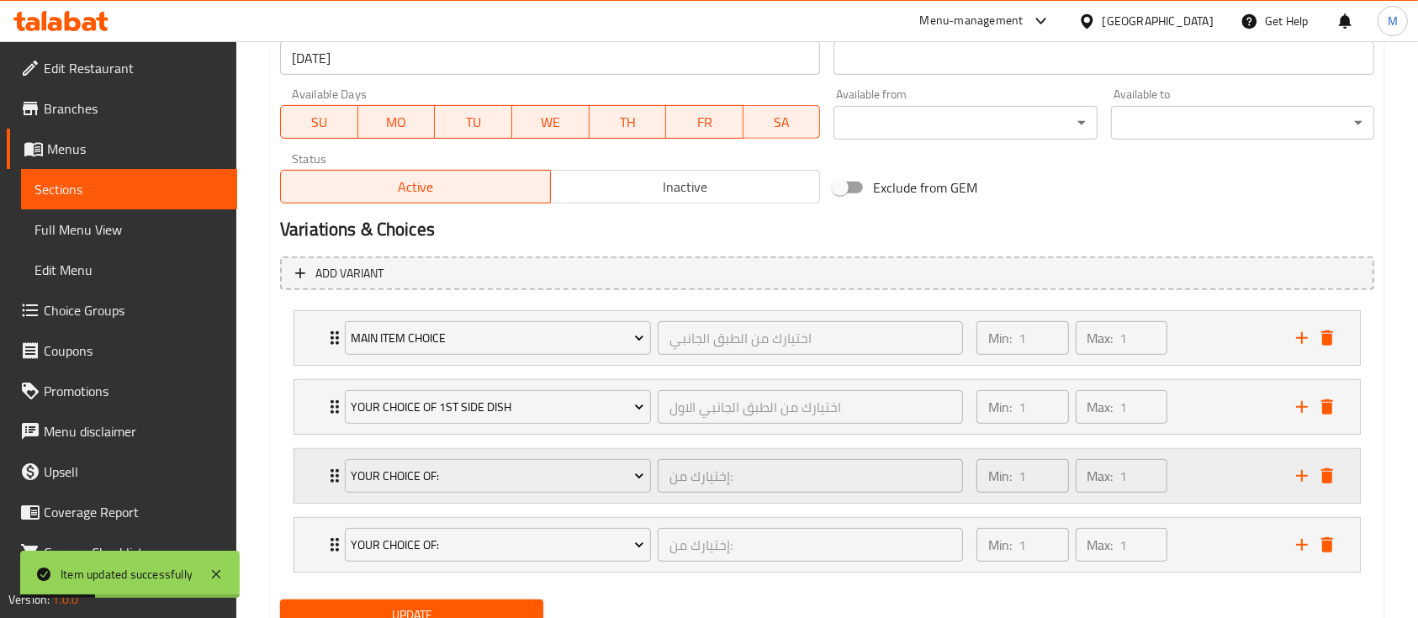
click at [462, 493] on div "Your Choice Of:" at bounding box center [497, 476] width 313 height 40
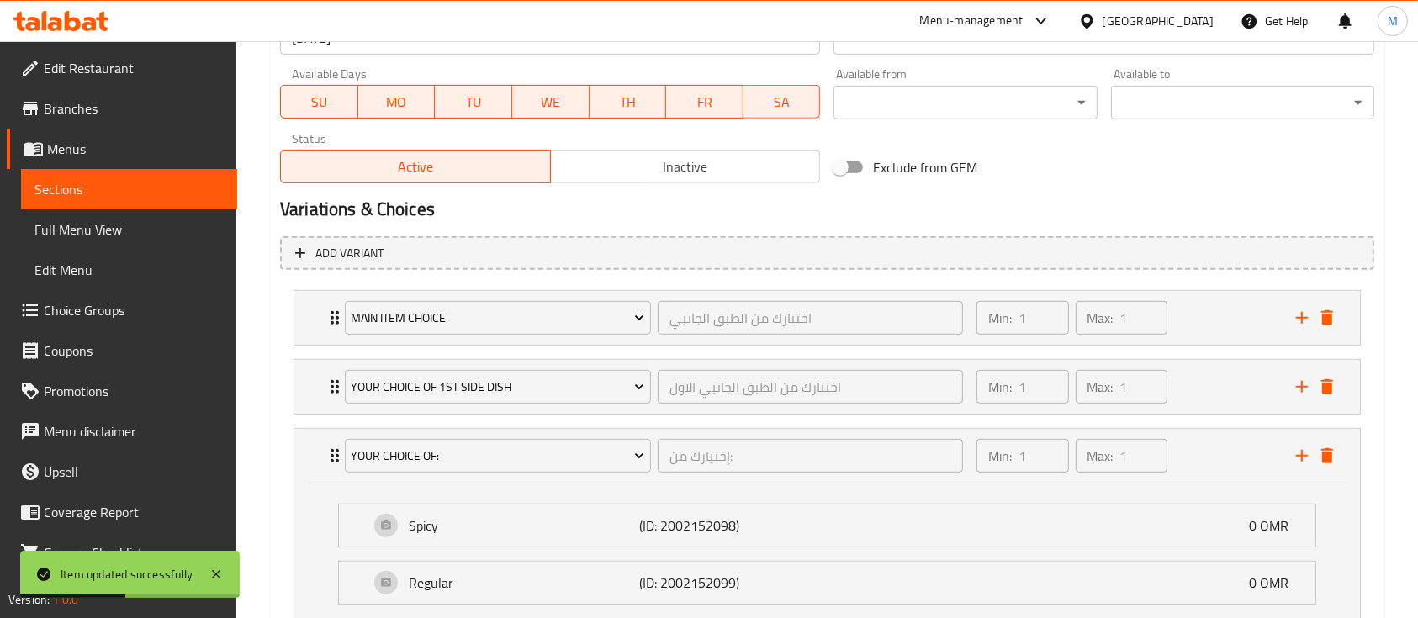
scroll to position [788, 0]
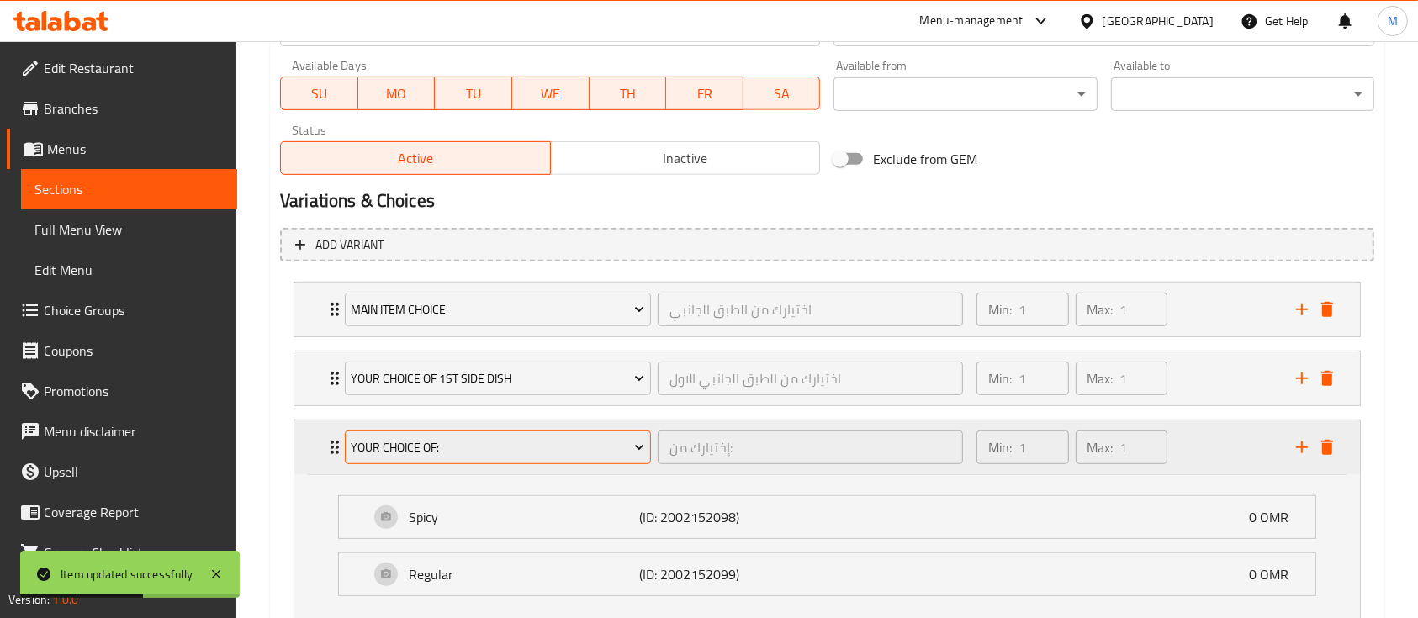
click at [547, 437] on span "Your Choice Of:" at bounding box center [497, 447] width 293 height 21
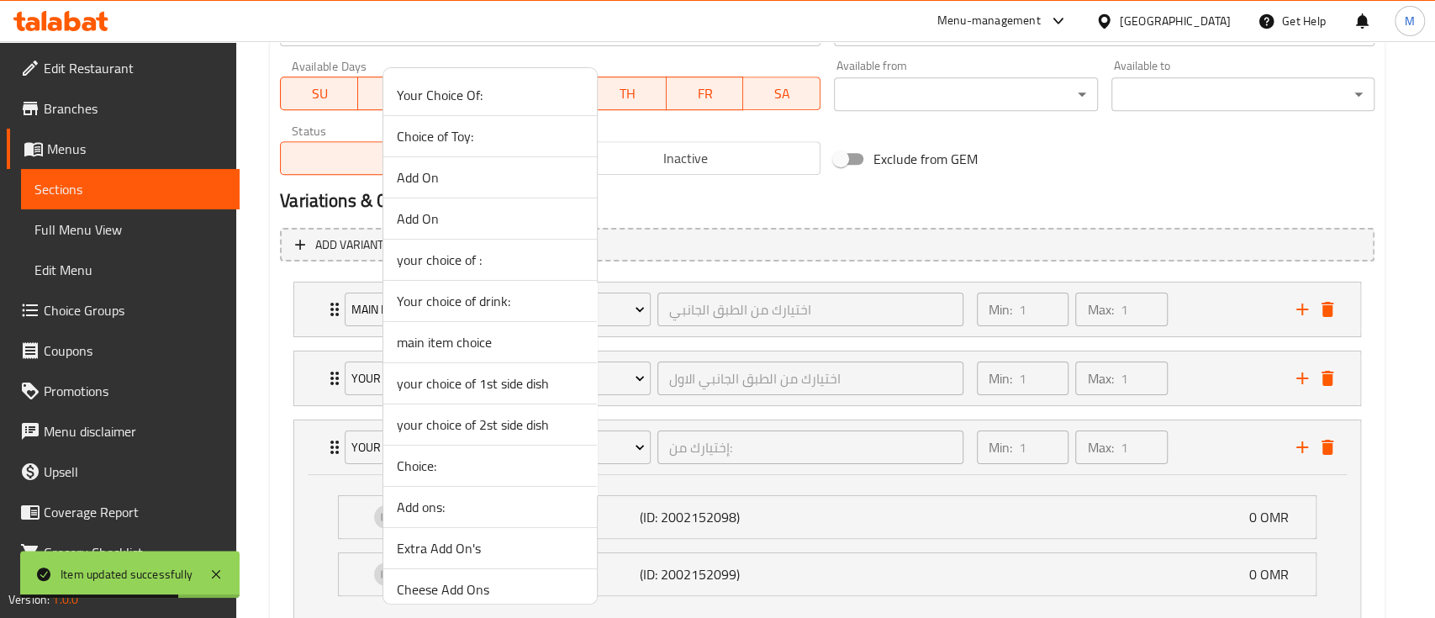
click at [520, 430] on span "your choice of 2st side dish" at bounding box center [490, 425] width 187 height 20
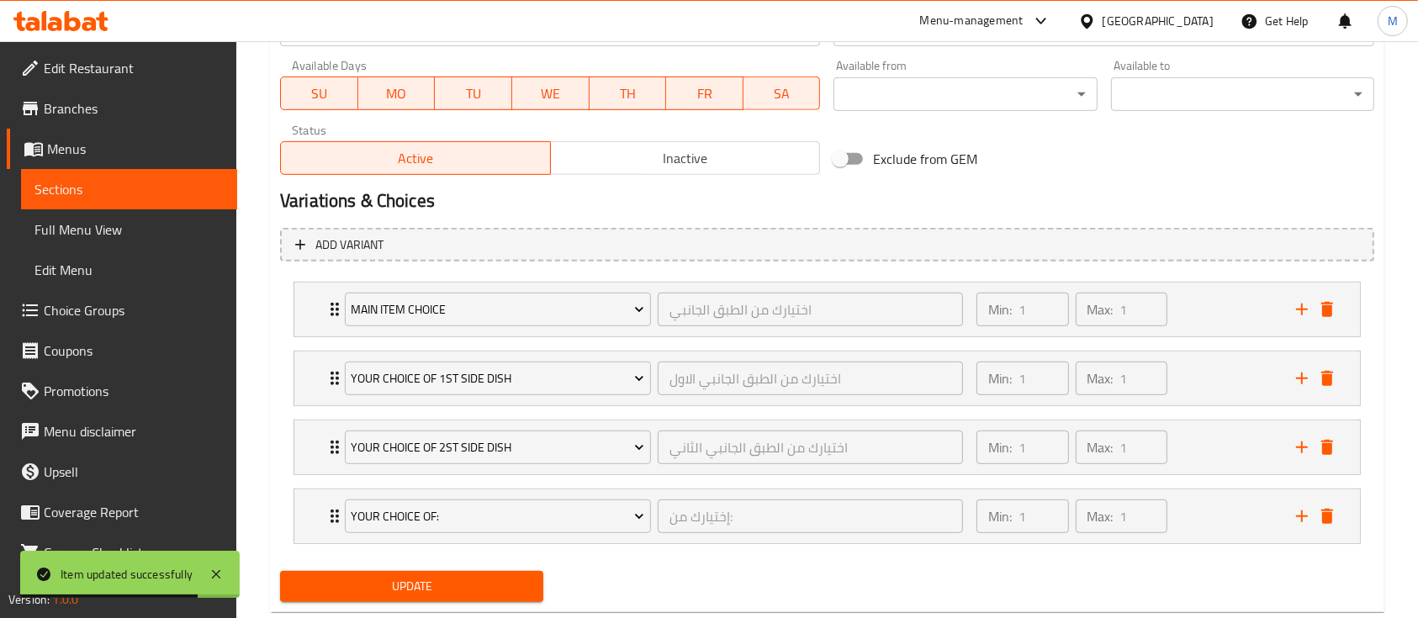
scroll to position [827, 0]
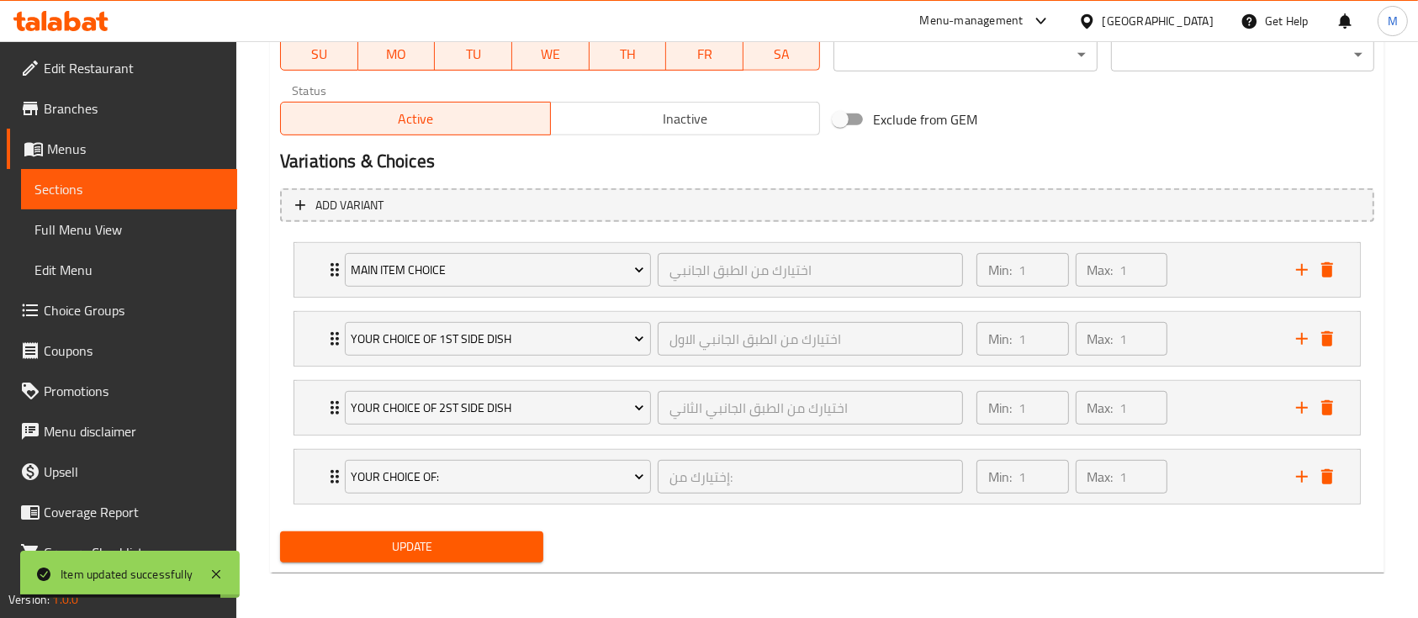
click at [466, 553] on span "Update" at bounding box center [411, 546] width 236 height 21
click at [510, 473] on span "Your Choice Of:" at bounding box center [497, 477] width 293 height 21
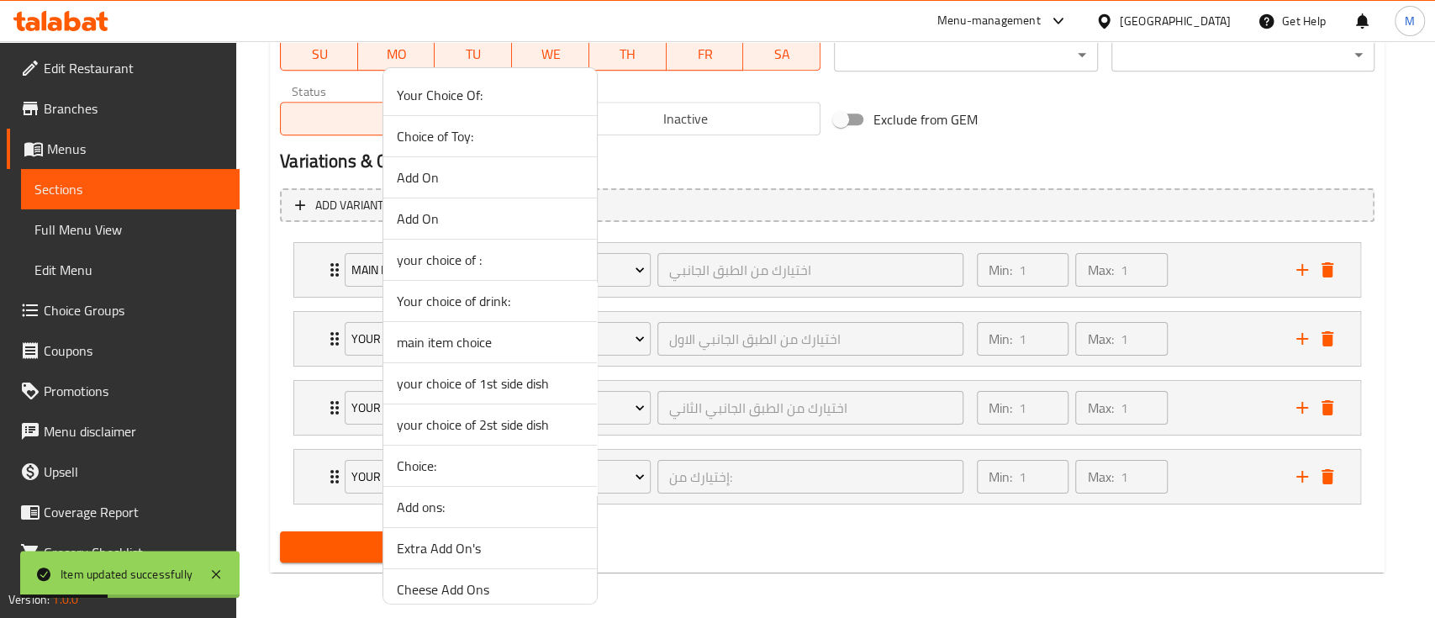
click at [490, 307] on span "Your choice of drink:" at bounding box center [490, 301] width 187 height 20
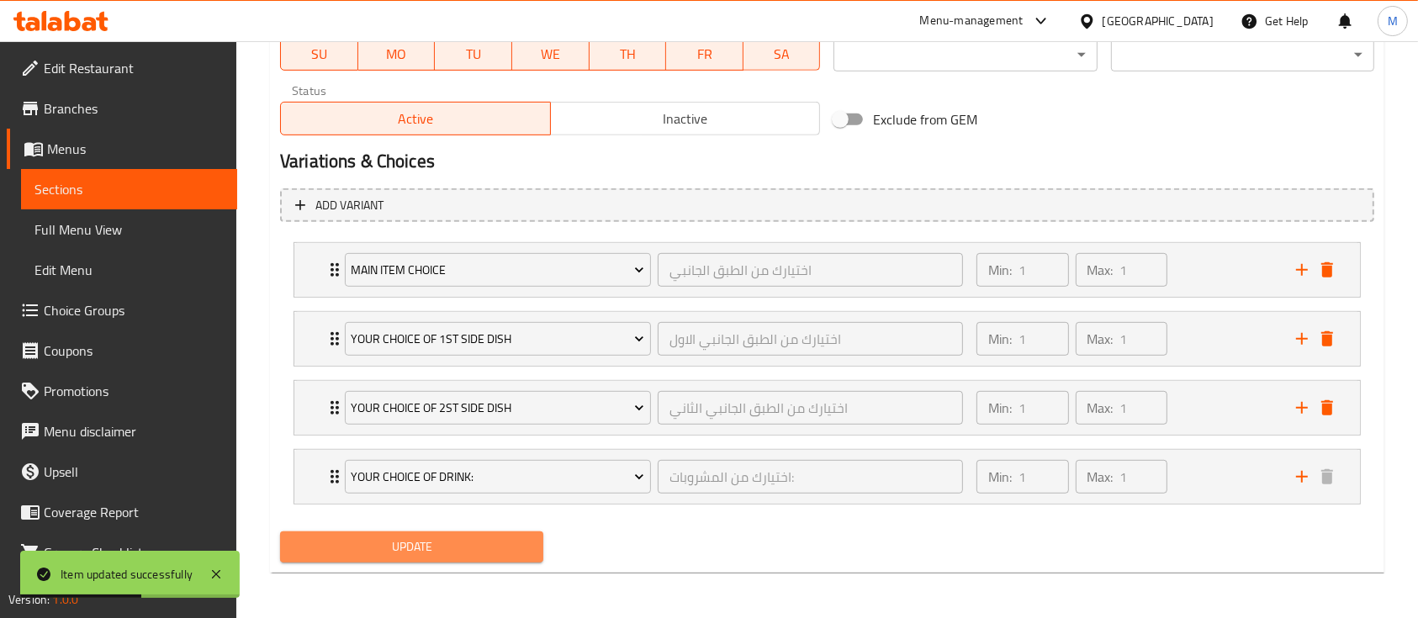
click at [412, 557] on button "Update" at bounding box center [411, 546] width 263 height 31
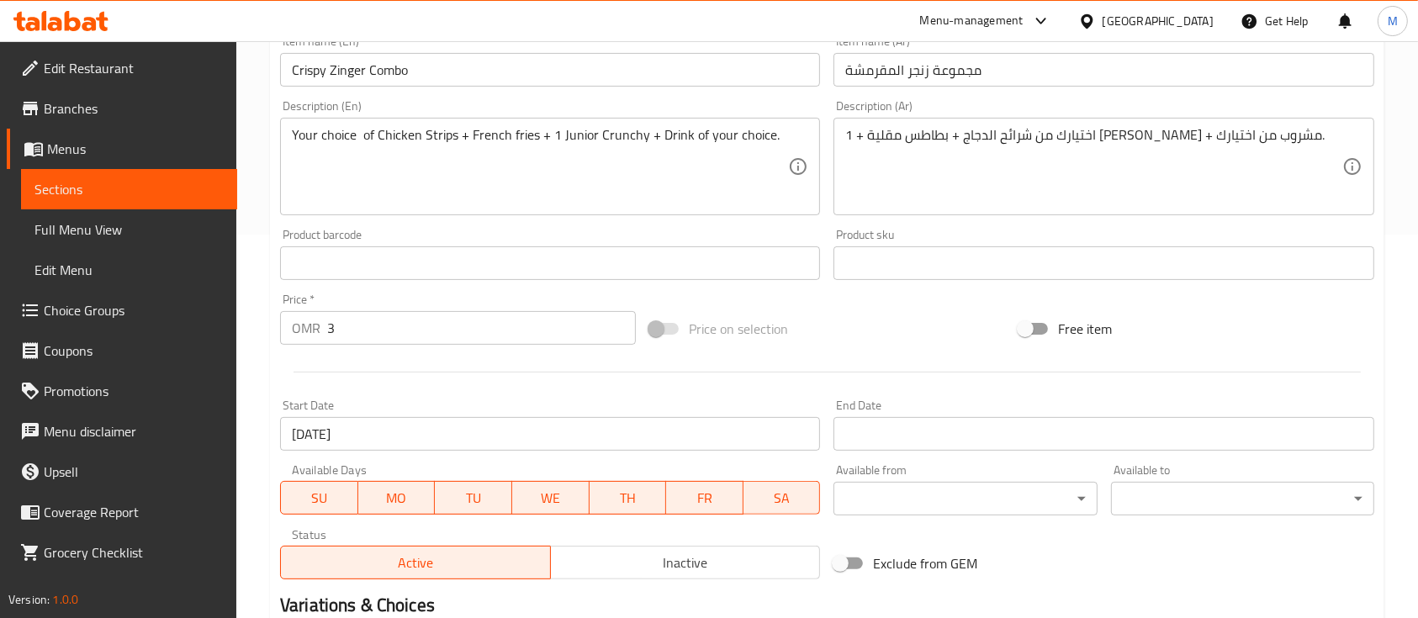
scroll to position [379, 0]
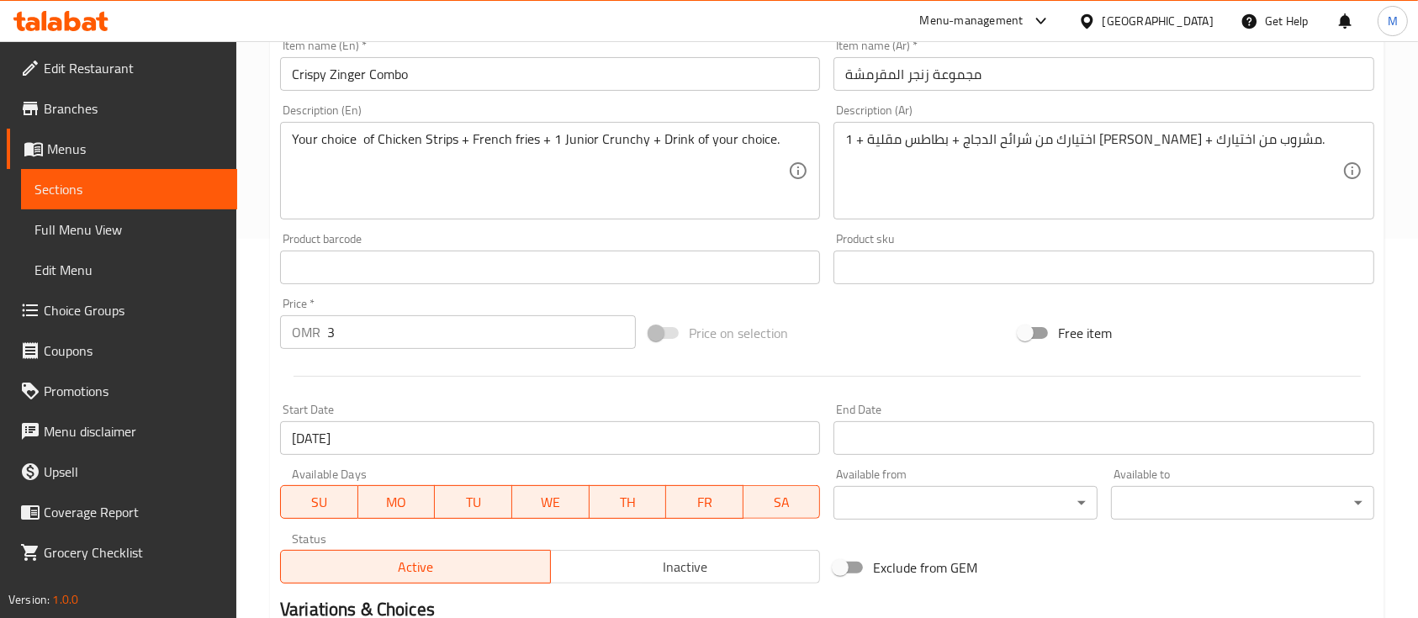
click at [78, 111] on span "Branches" at bounding box center [134, 108] width 180 height 20
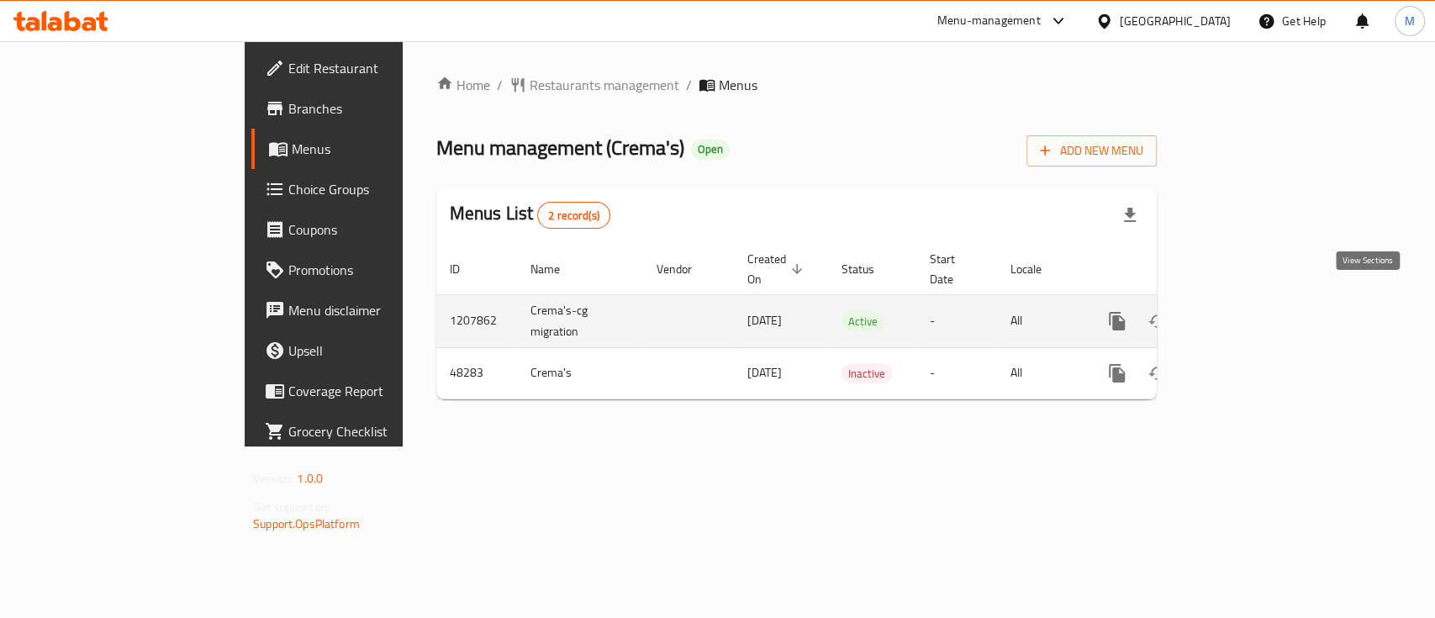
click at [1249, 311] on icon "enhanced table" at bounding box center [1238, 321] width 20 height 20
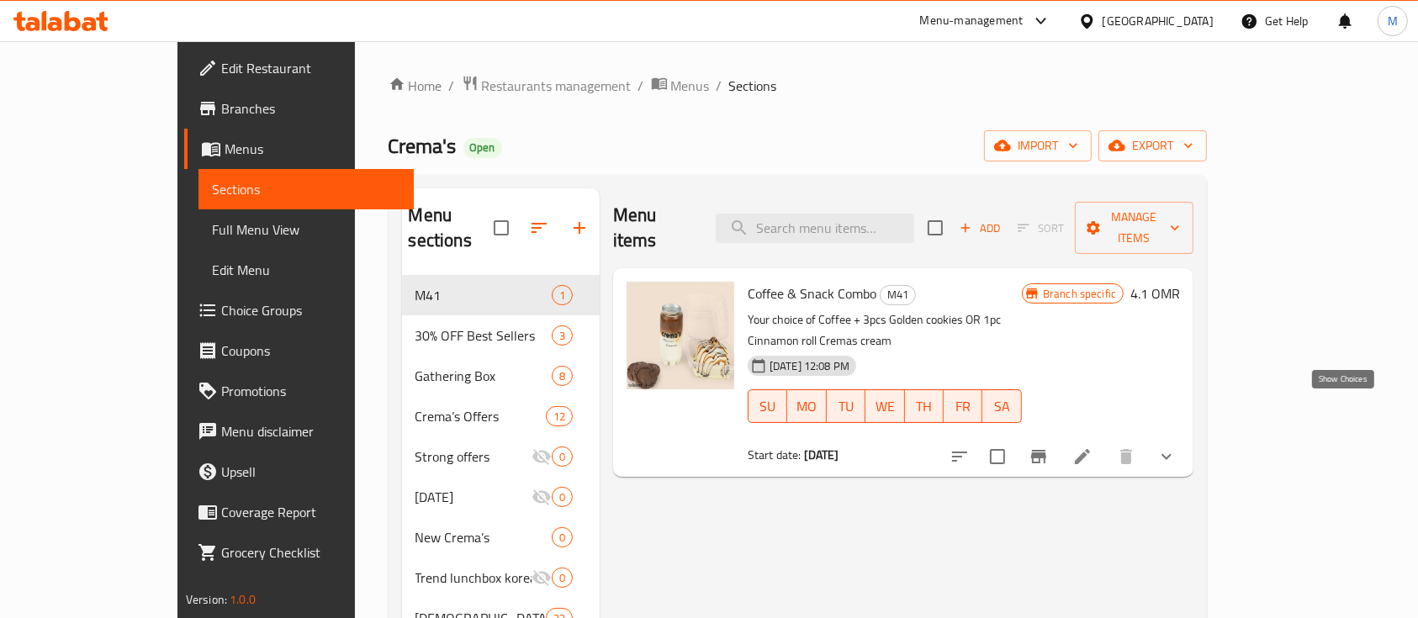
click at [1176, 446] on icon "show more" at bounding box center [1166, 456] width 20 height 20
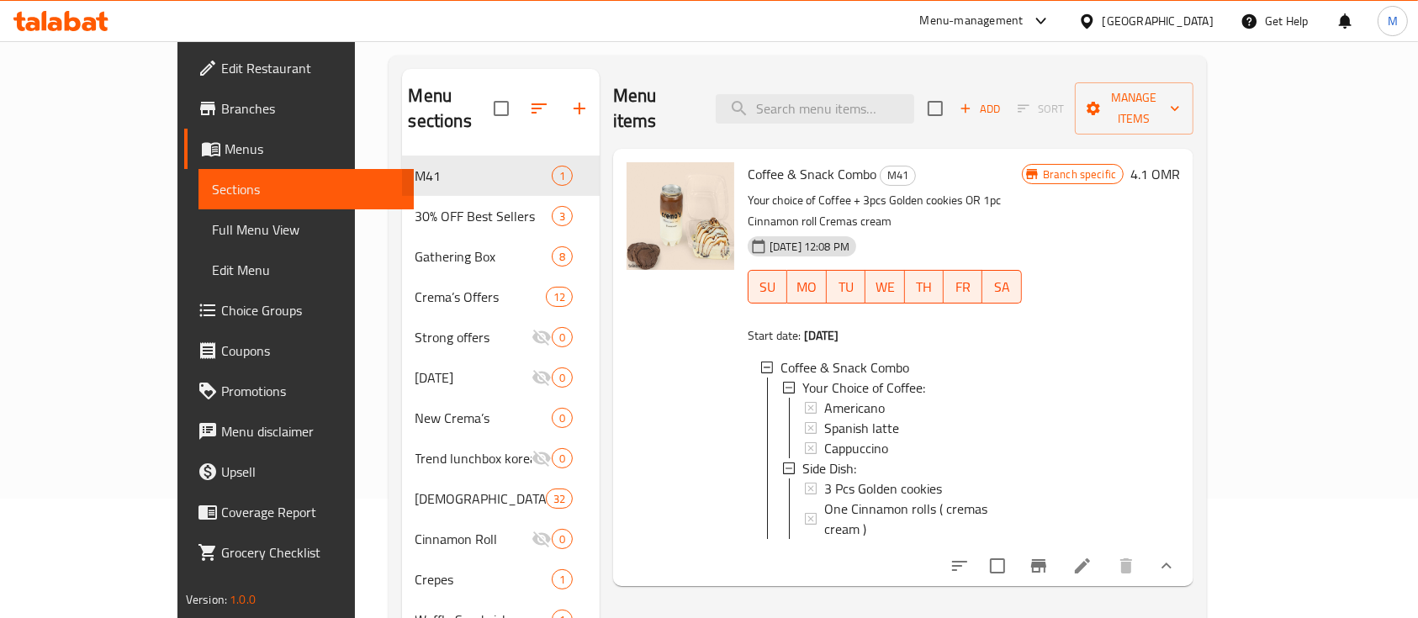
scroll to position [336, 0]
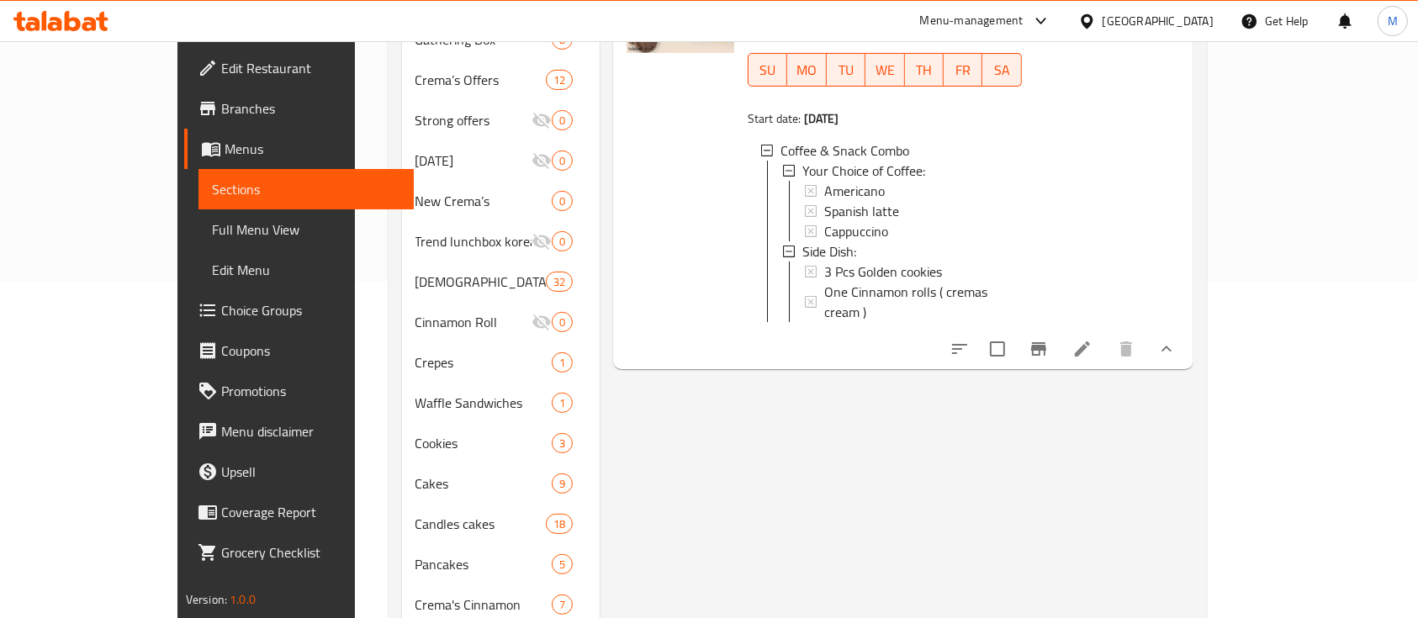
click at [1090, 341] on icon at bounding box center [1082, 348] width 15 height 15
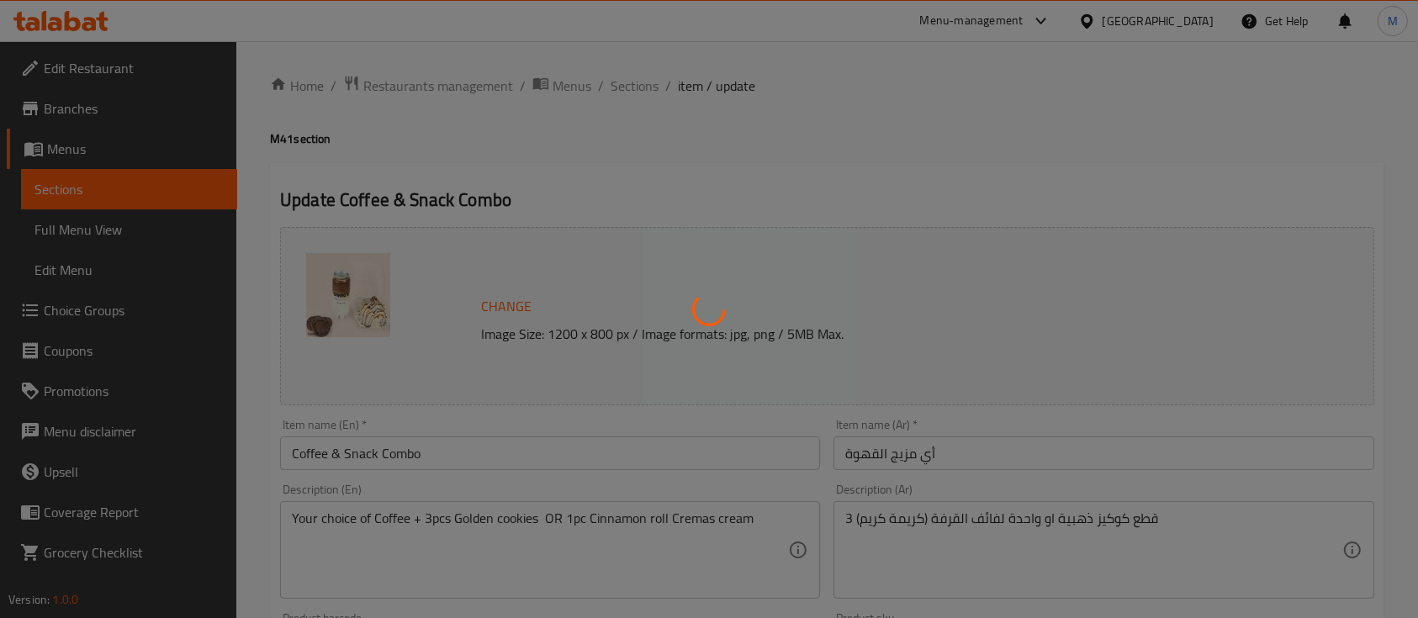
type input "اختيارك من القهوة:"
type input "1"
type input "طبق جانبي:"
type input "1"
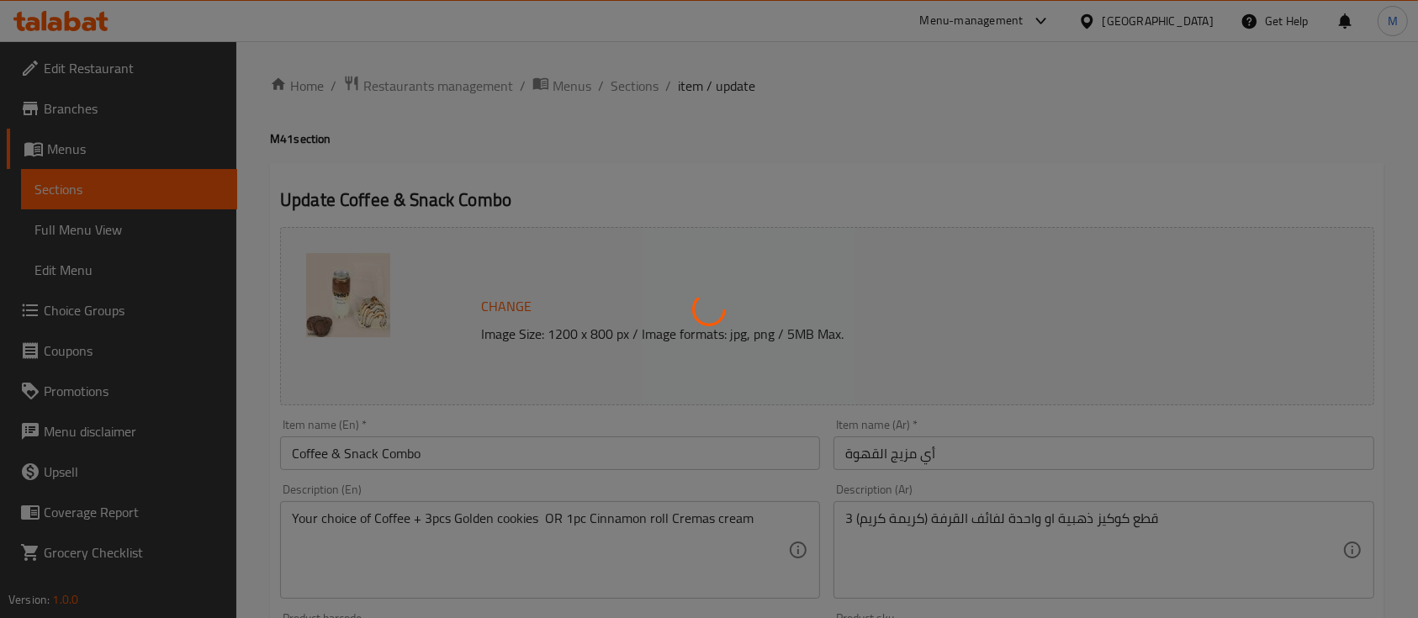
type input "1"
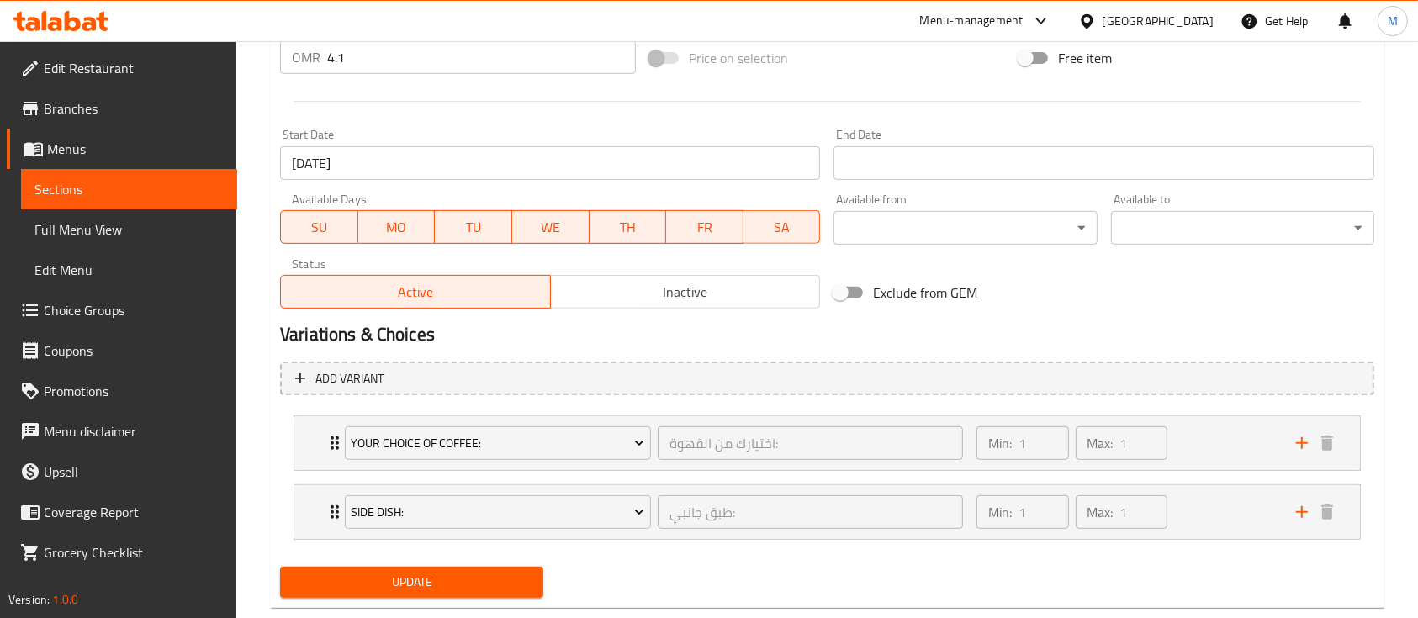
scroll to position [690, 0]
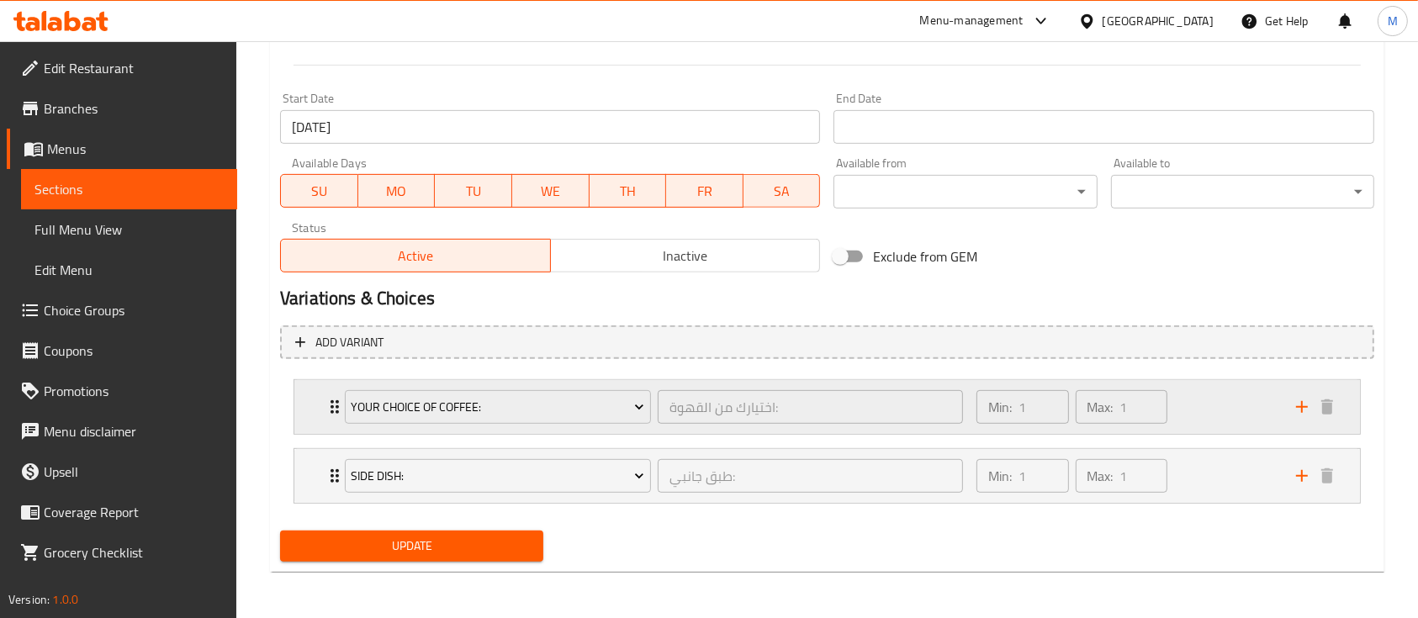
click at [335, 407] on div "Your Choice of Coffee: اختيارك من القهوة: ​" at bounding box center [654, 407] width 638 height 54
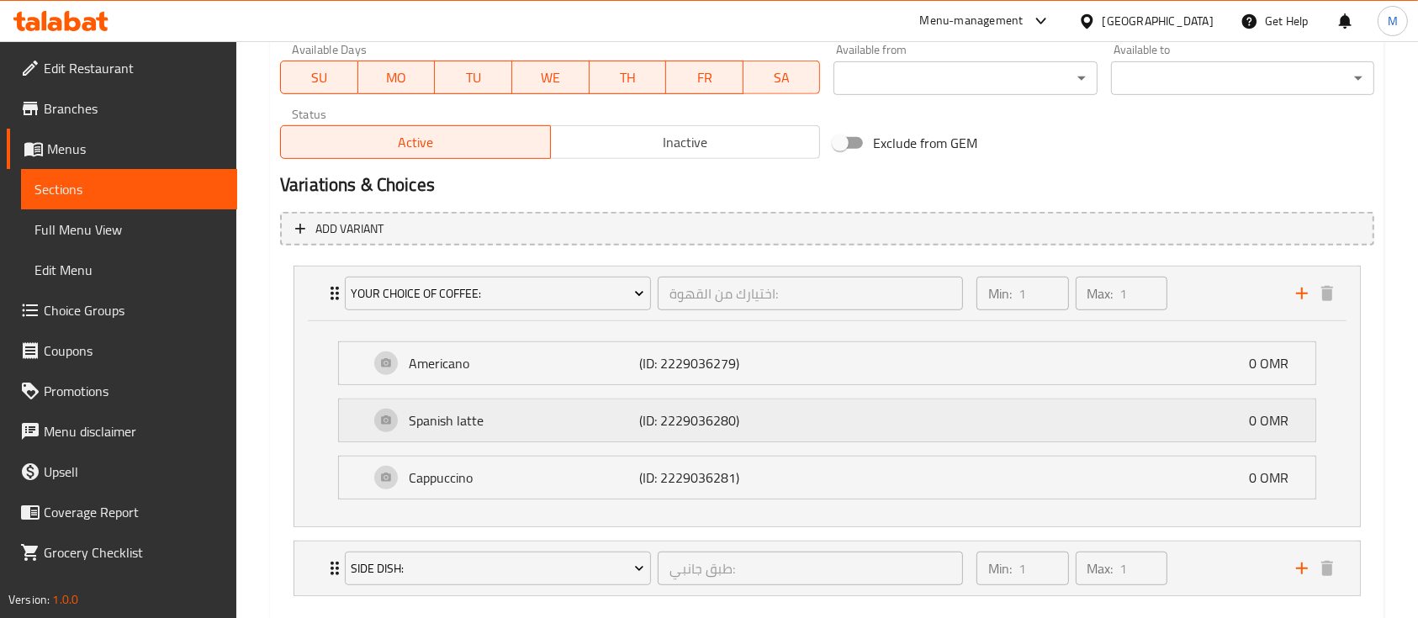
scroll to position [895, 0]
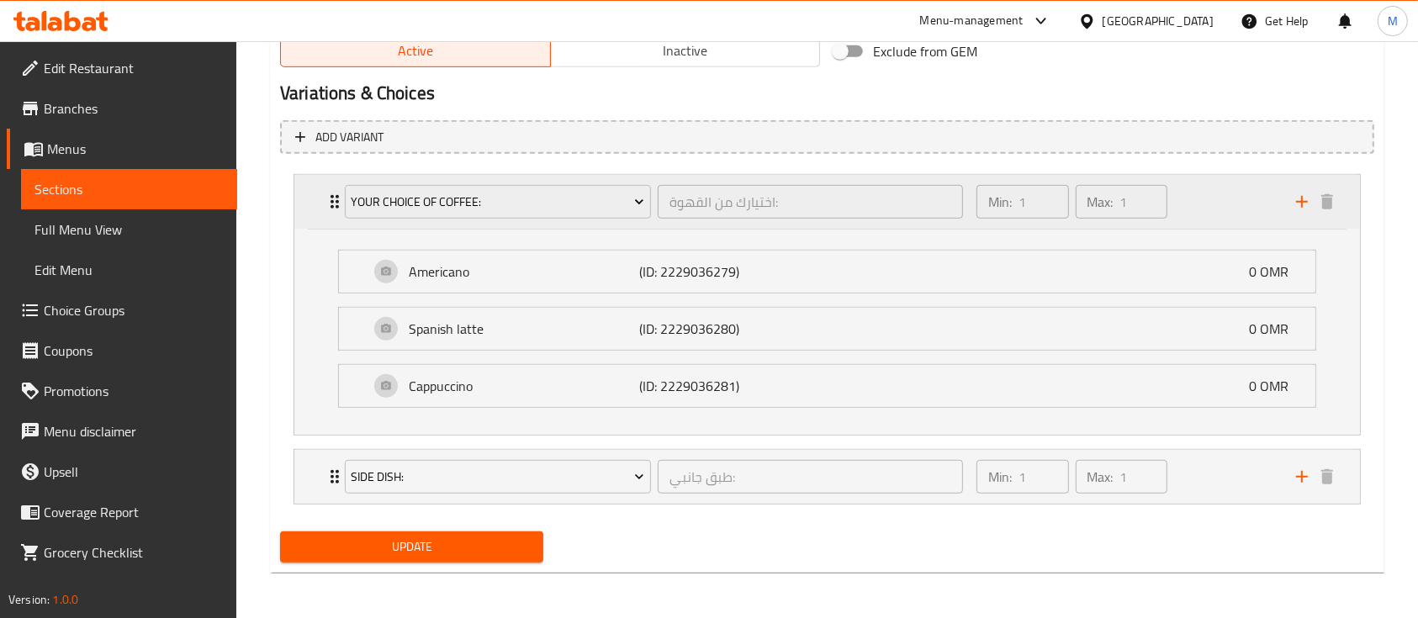
click at [320, 206] on div "Your Choice of Coffee: اختيارك من القهوة: ​ Min: 1 ​ Max: 1 ​" at bounding box center [826, 202] width 1065 height 54
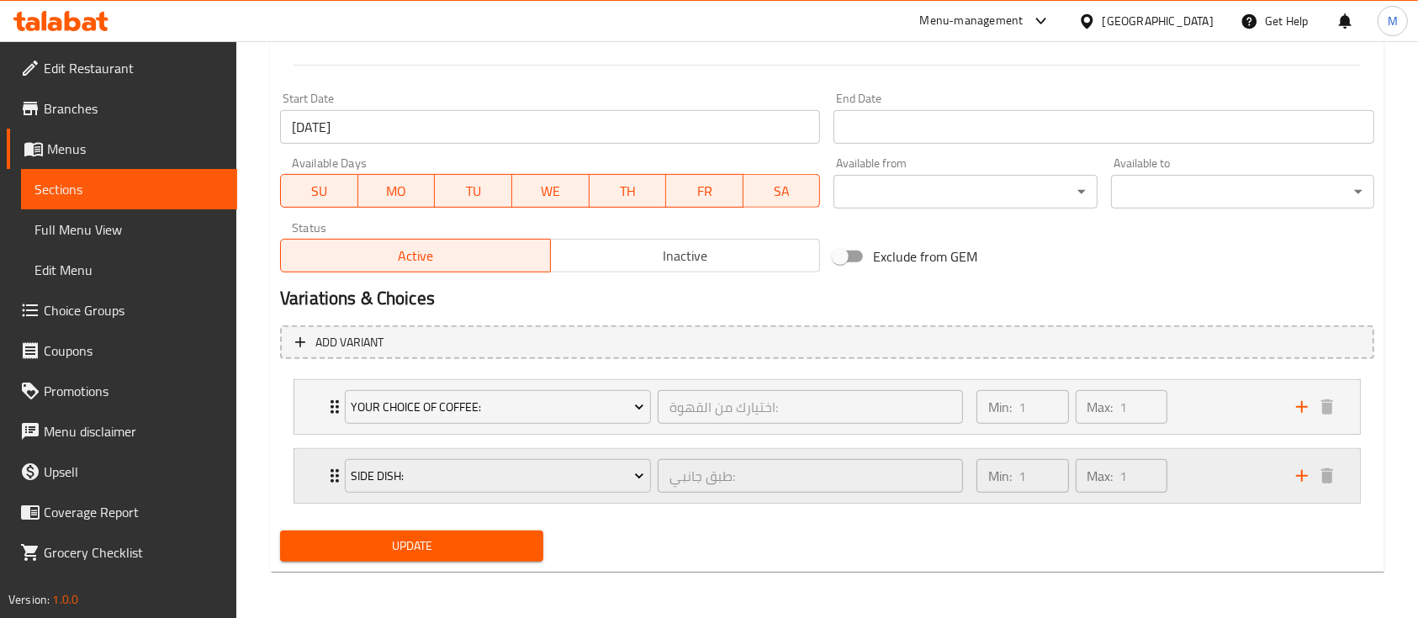
click at [328, 452] on div "Side Dish: طبق جانبي: ​ Min: 1 ​ Max: 1 ​" at bounding box center [832, 476] width 1015 height 54
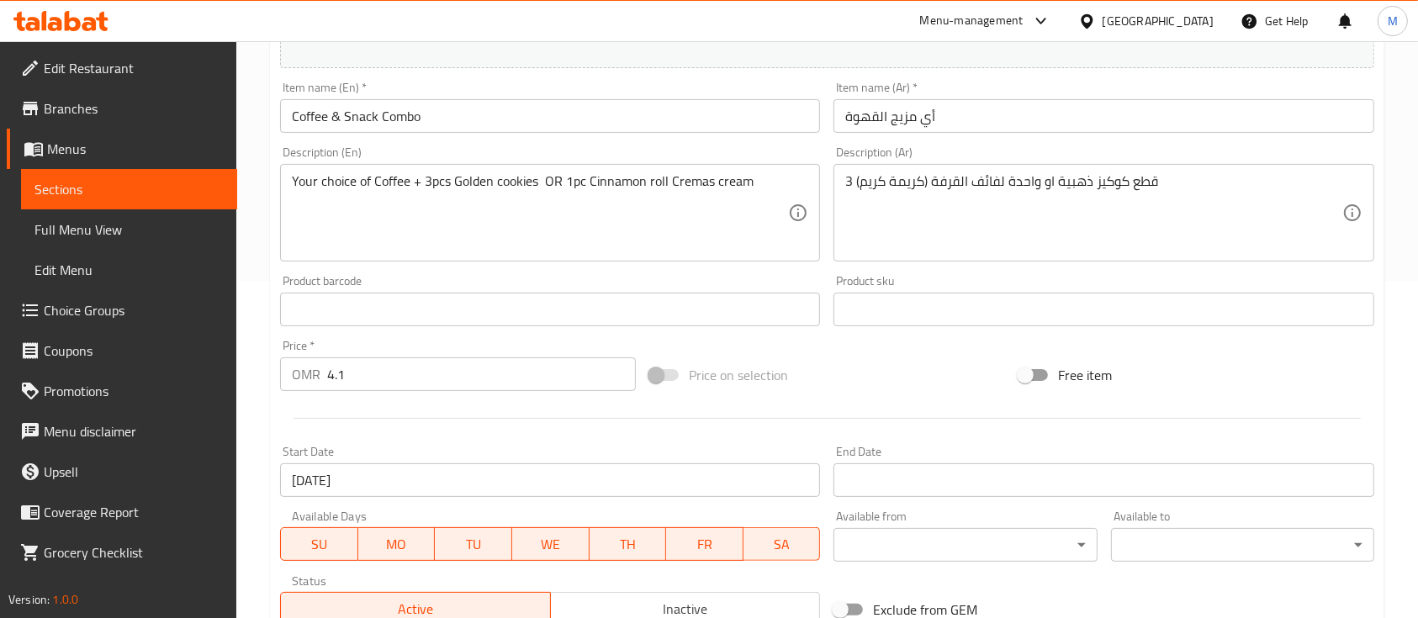
scroll to position [448, 0]
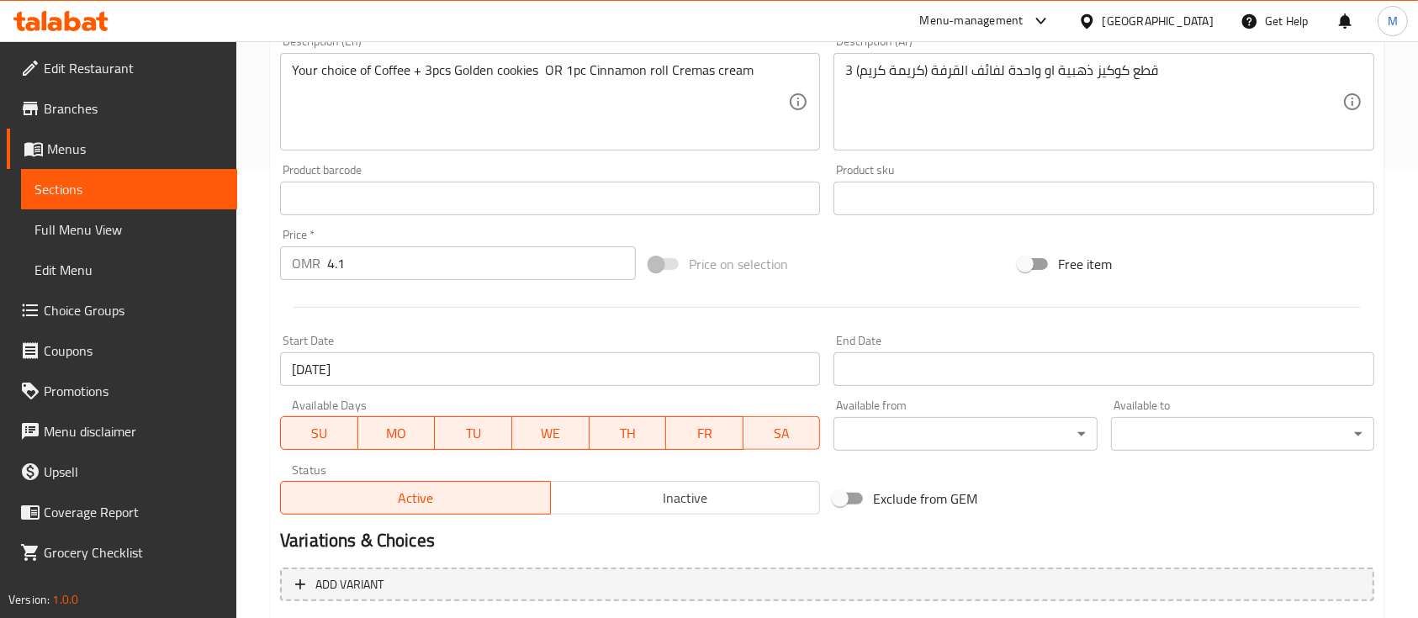
click at [380, 253] on input "4.1" at bounding box center [481, 263] width 309 height 34
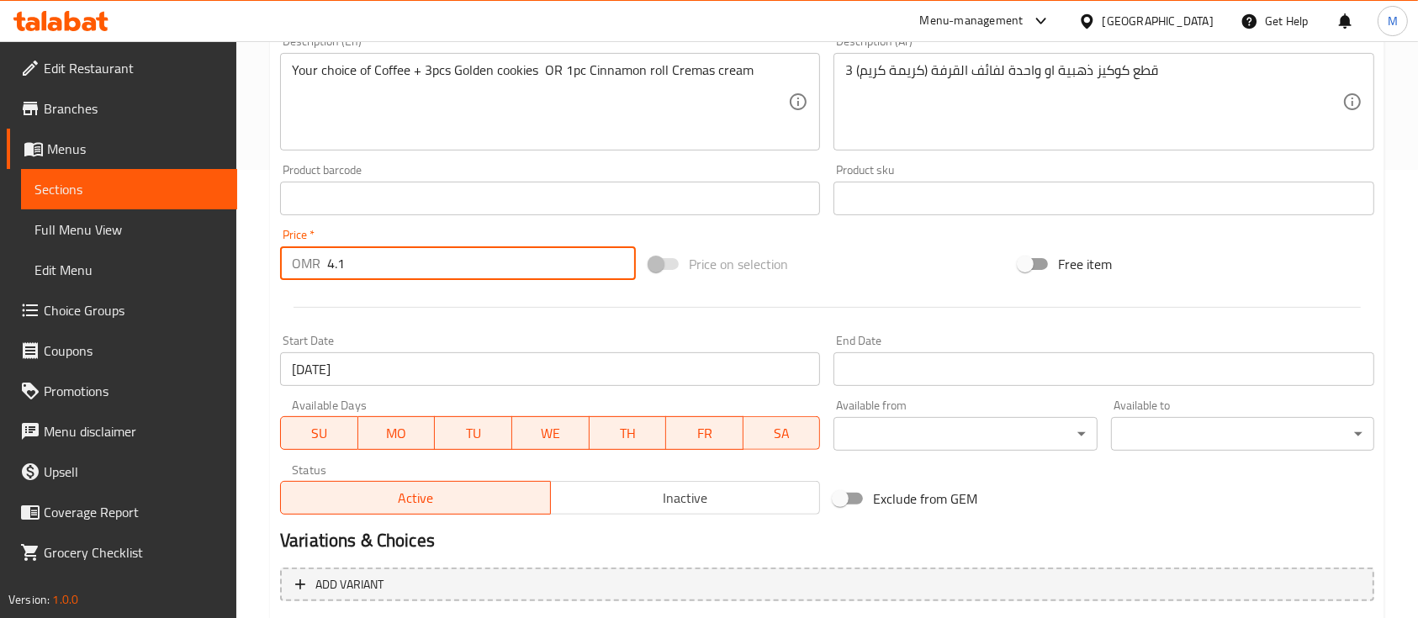
type input "4"
type input "3.5"
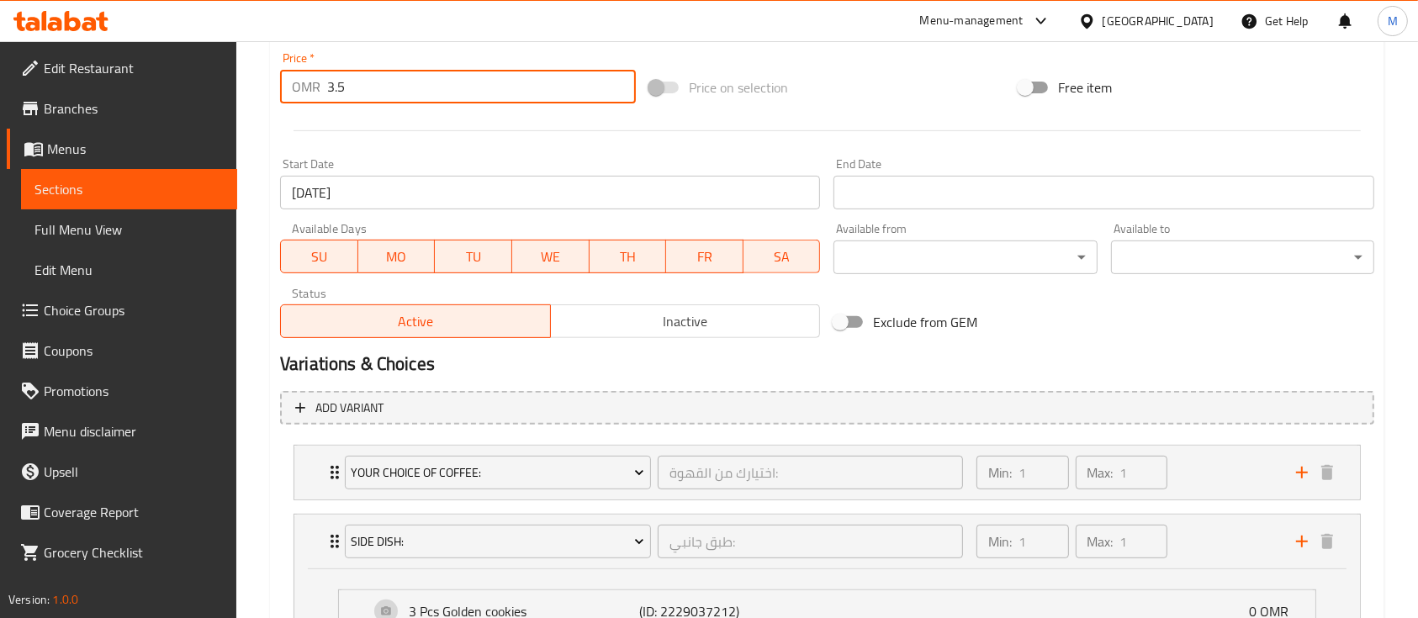
scroll to position [615, 0]
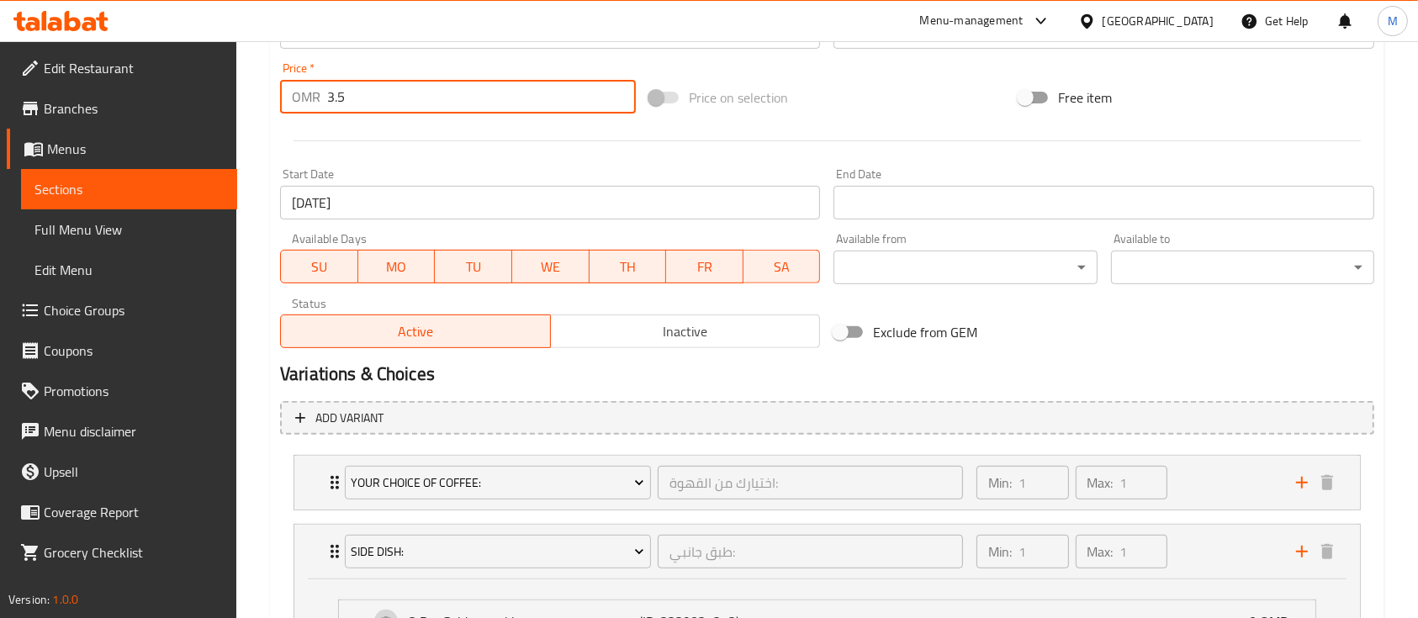
click at [71, 158] on span "Menus" at bounding box center [135, 149] width 177 height 20
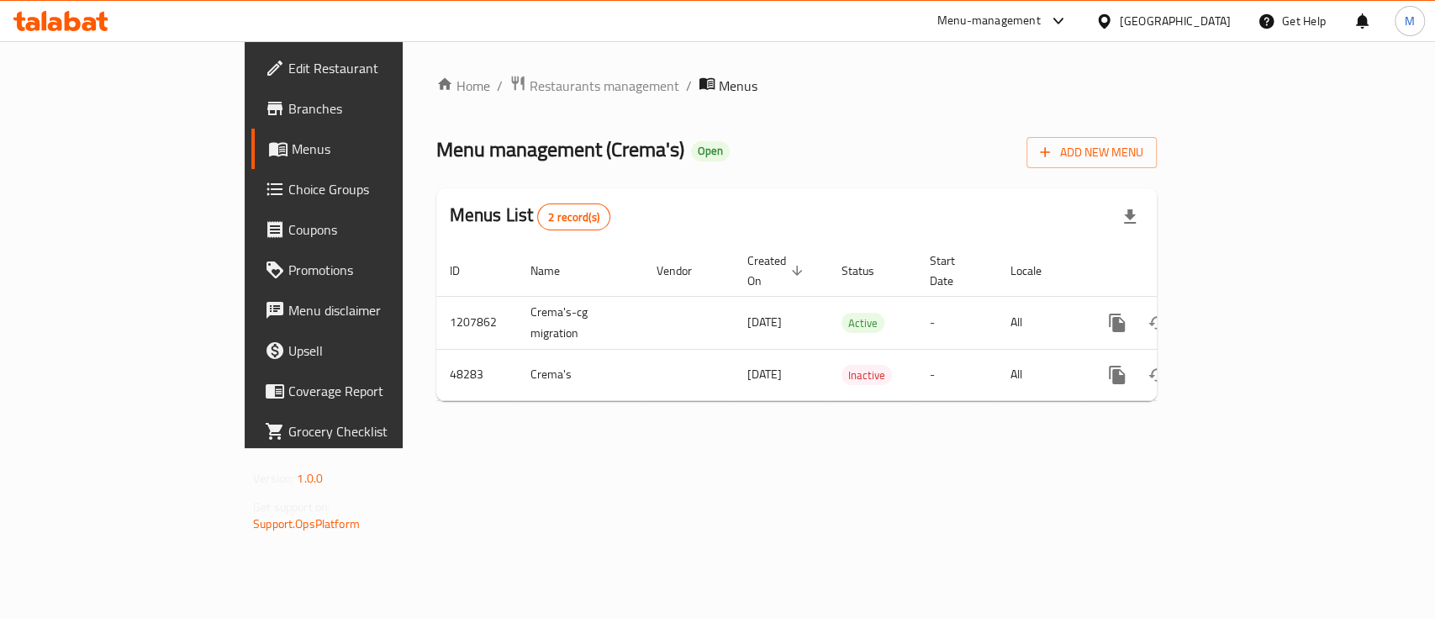
click at [288, 104] on span "Branches" at bounding box center [379, 108] width 182 height 20
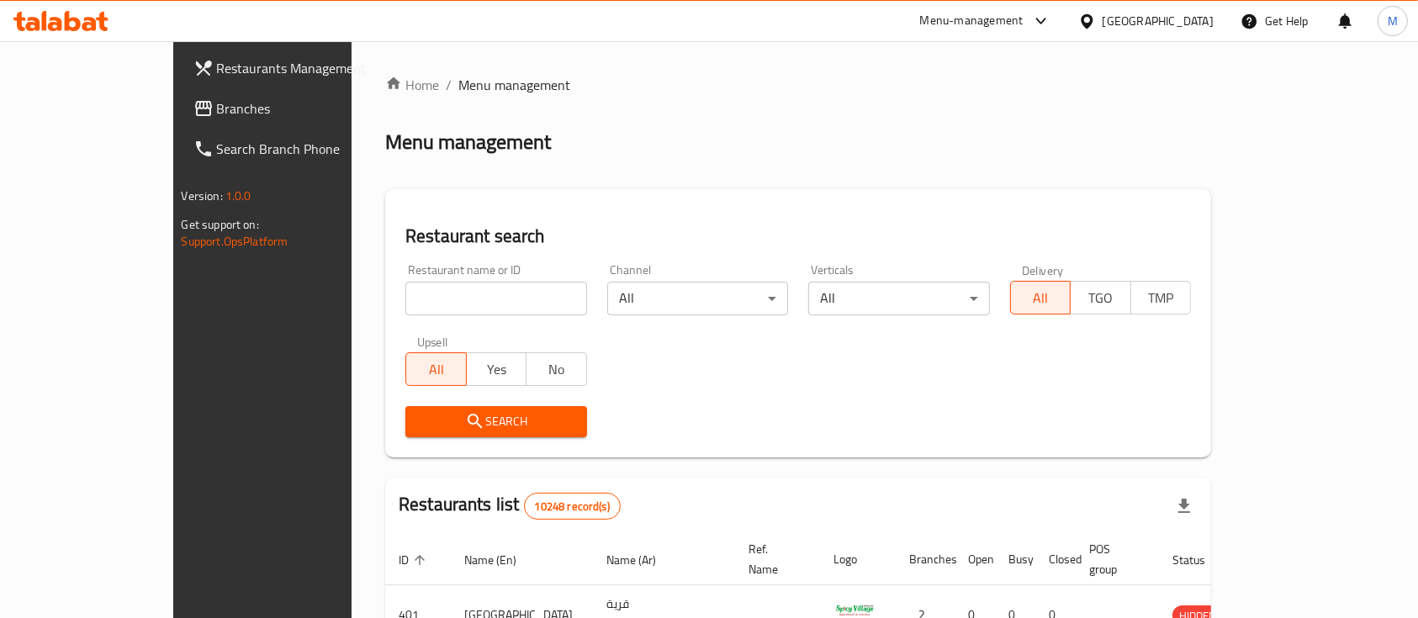
click at [1023, 18] on div "Menu-management" at bounding box center [971, 21] width 103 height 20
click at [942, 112] on div "Agent Campaigns Center" at bounding box center [958, 113] width 127 height 18
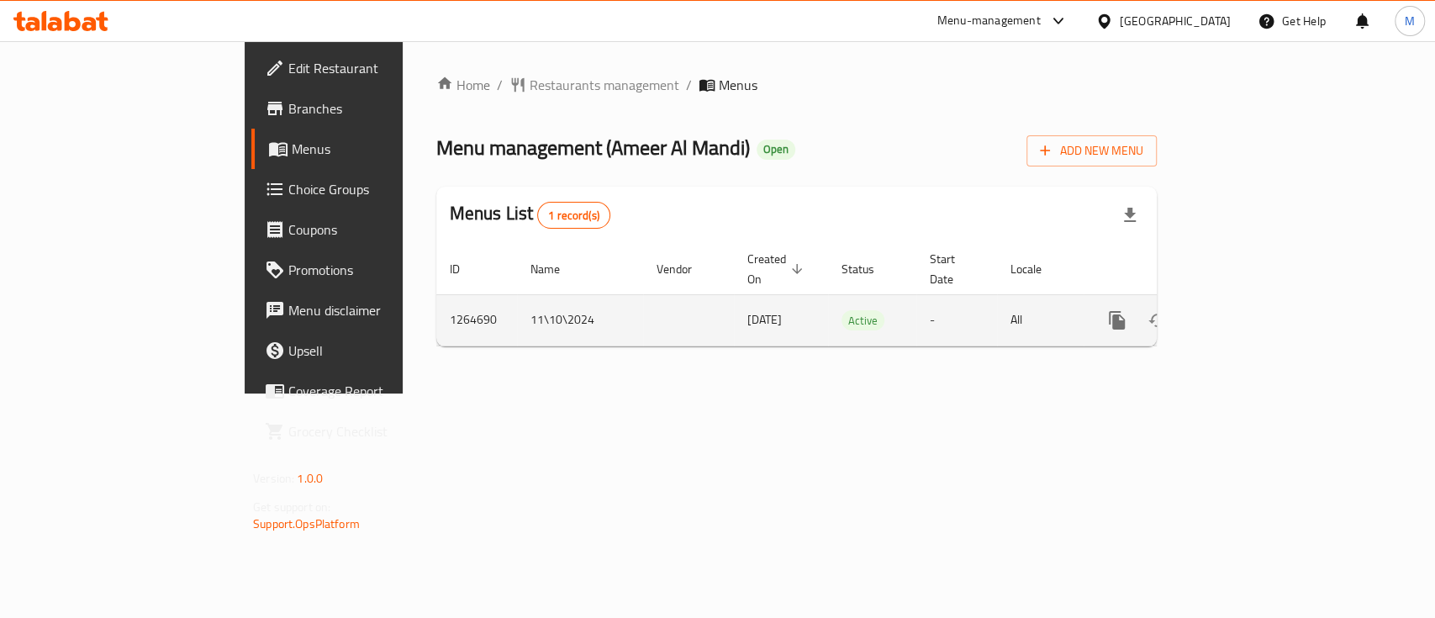
click at [1249, 310] on icon "enhanced table" at bounding box center [1238, 320] width 20 height 20
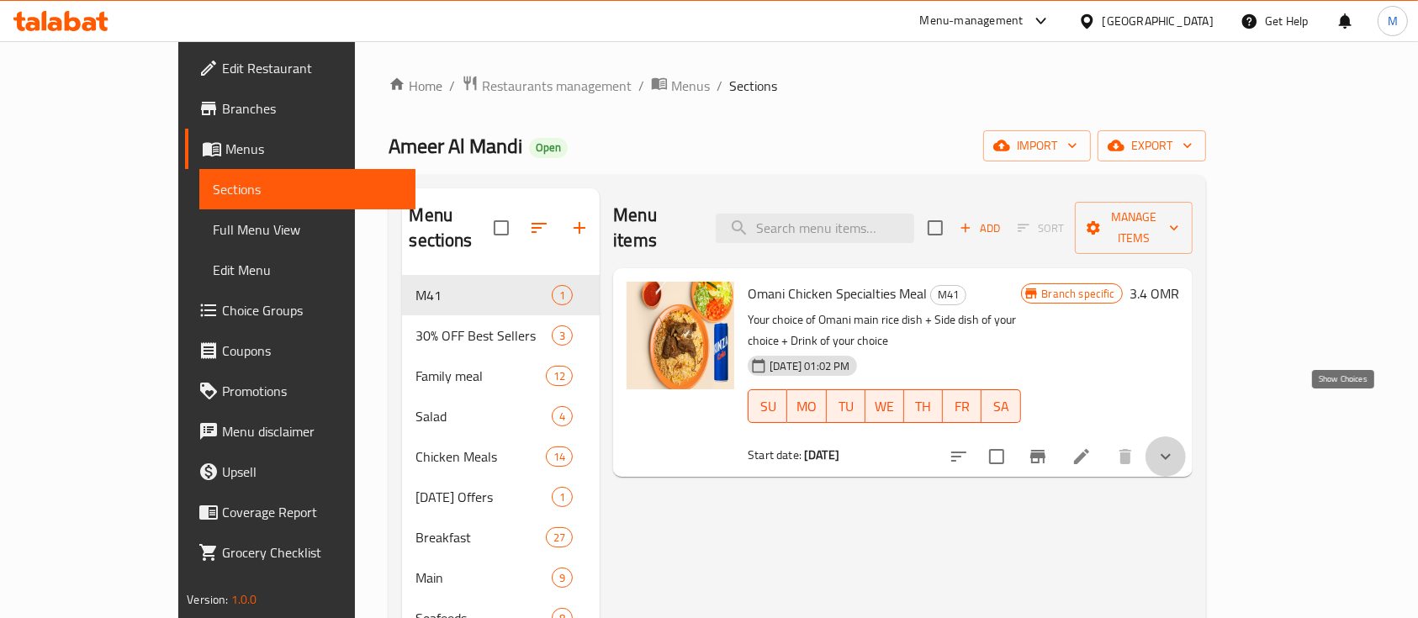
click at [1175, 446] on icon "show more" at bounding box center [1165, 456] width 20 height 20
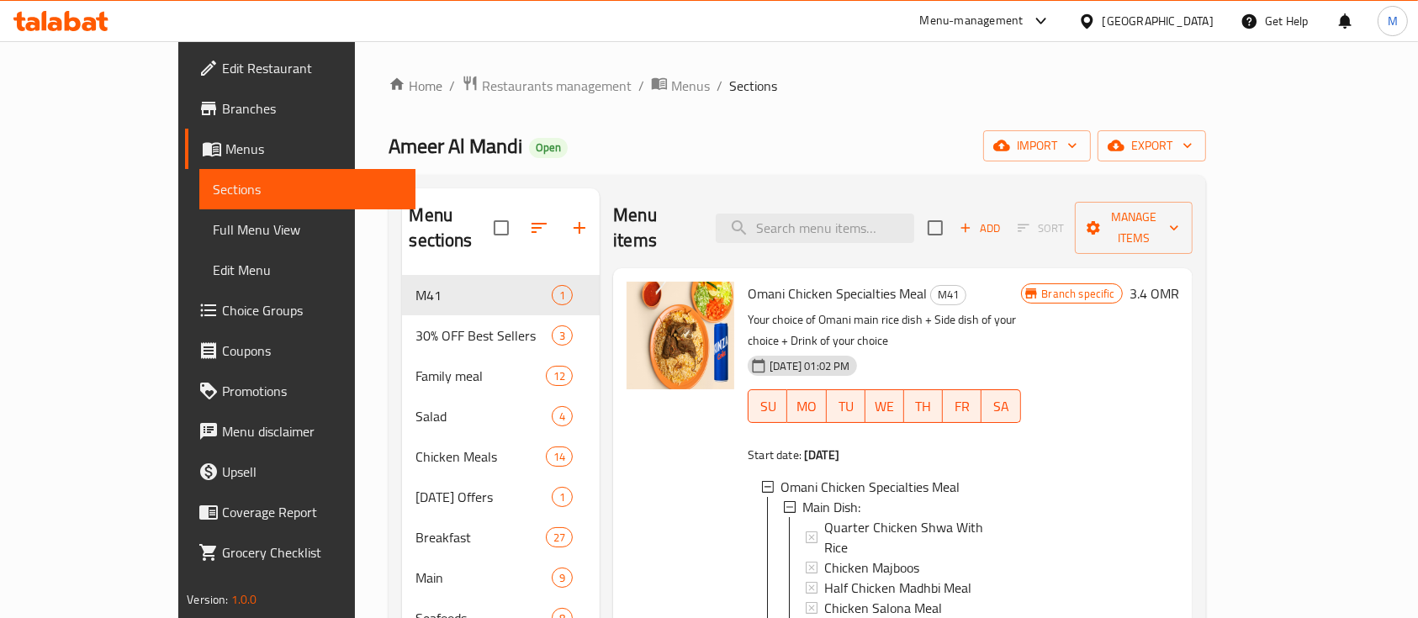
click at [222, 114] on span "Branches" at bounding box center [312, 108] width 180 height 20
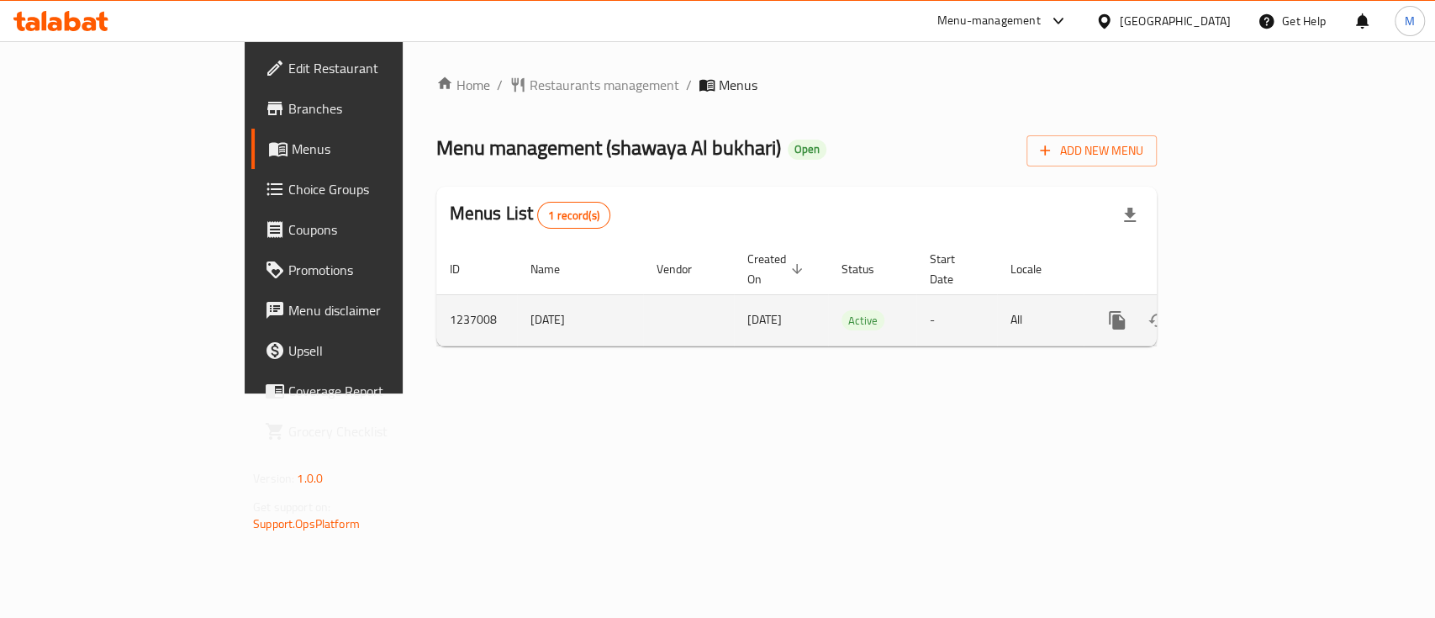
click at [1249, 310] on icon "enhanced table" at bounding box center [1238, 320] width 20 height 20
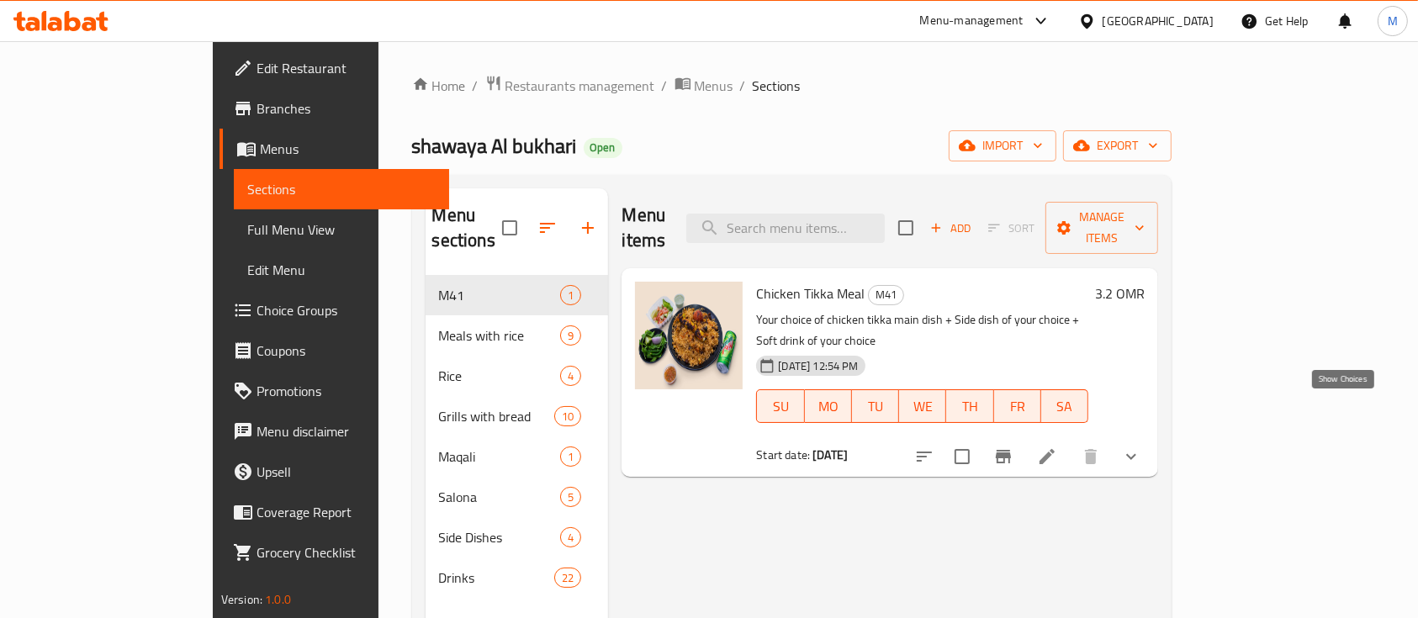
click at [1141, 446] on icon "show more" at bounding box center [1131, 456] width 20 height 20
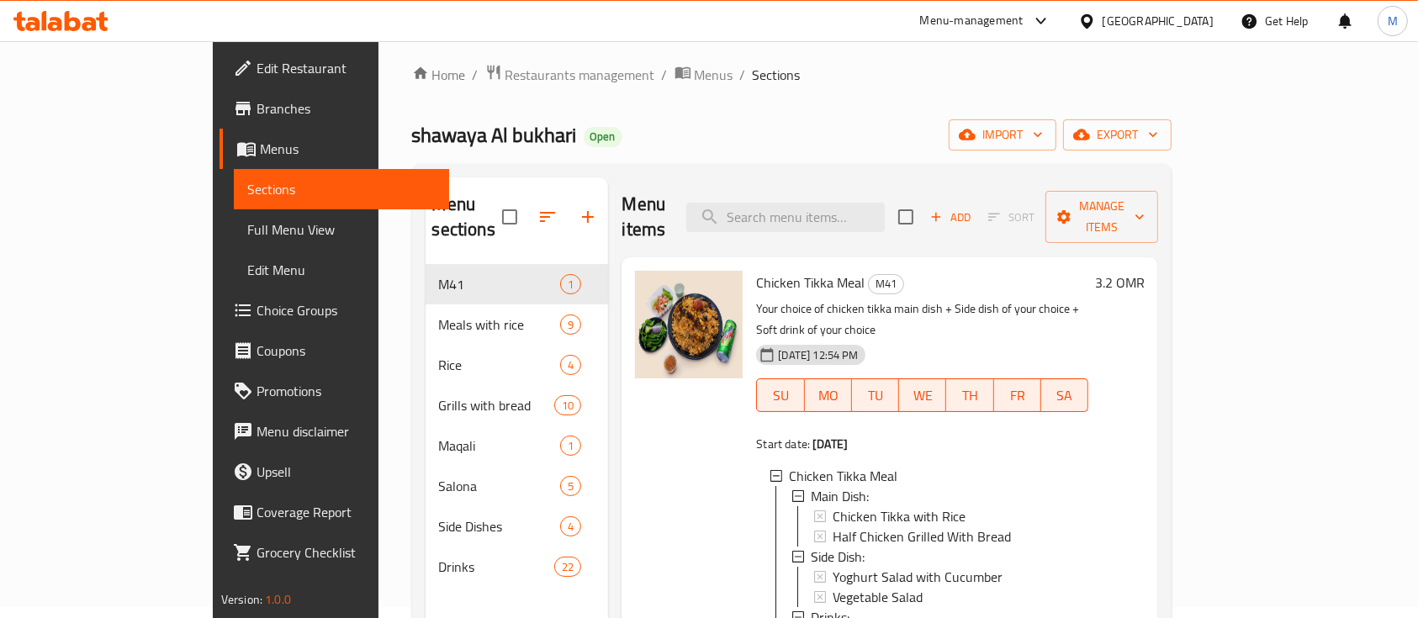
scroll to position [2, 0]
drag, startPoint x: 367, startPoint y: 60, endPoint x: 412, endPoint y: 66, distance: 45.1
click at [379, 61] on div "Home / Restaurants management / Menus / Sections shawaya Al bukhari Open import…" at bounding box center [791, 436] width 827 height 812
click at [505, 66] on span "Restaurants management" at bounding box center [580, 75] width 150 height 20
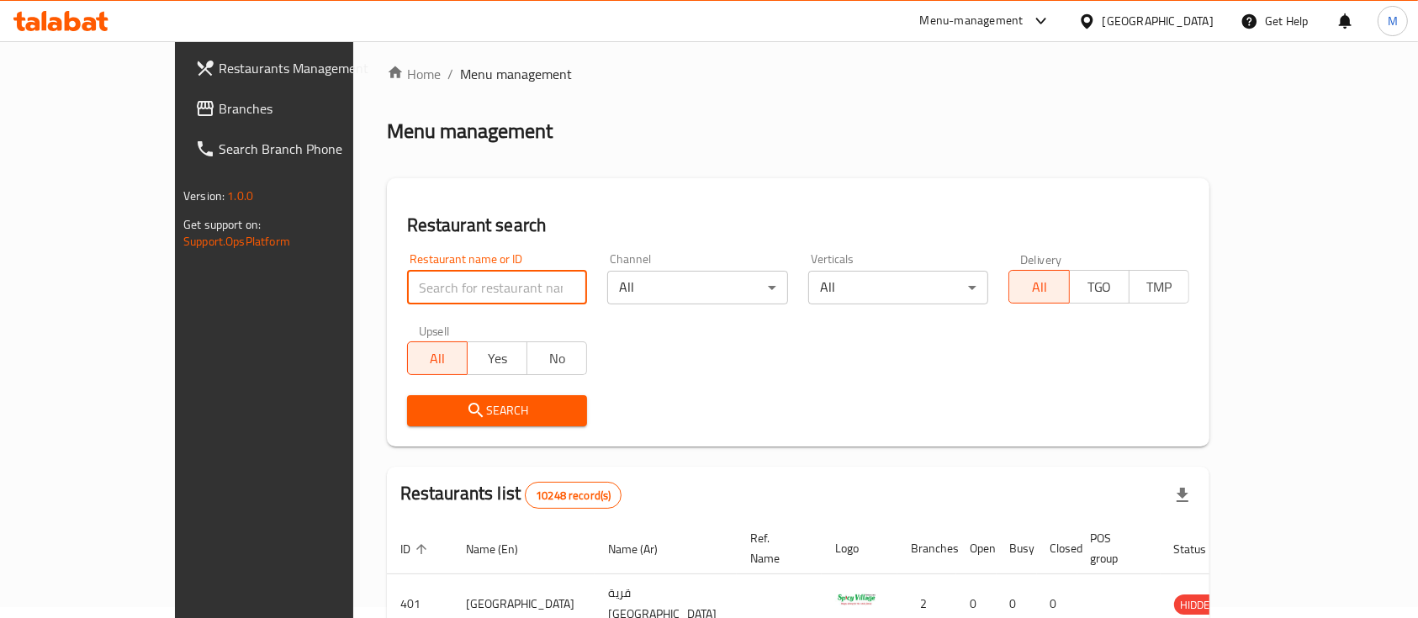
click at [454, 292] on input "search" at bounding box center [497, 288] width 181 height 34
type input "ا"
type input "hezza"
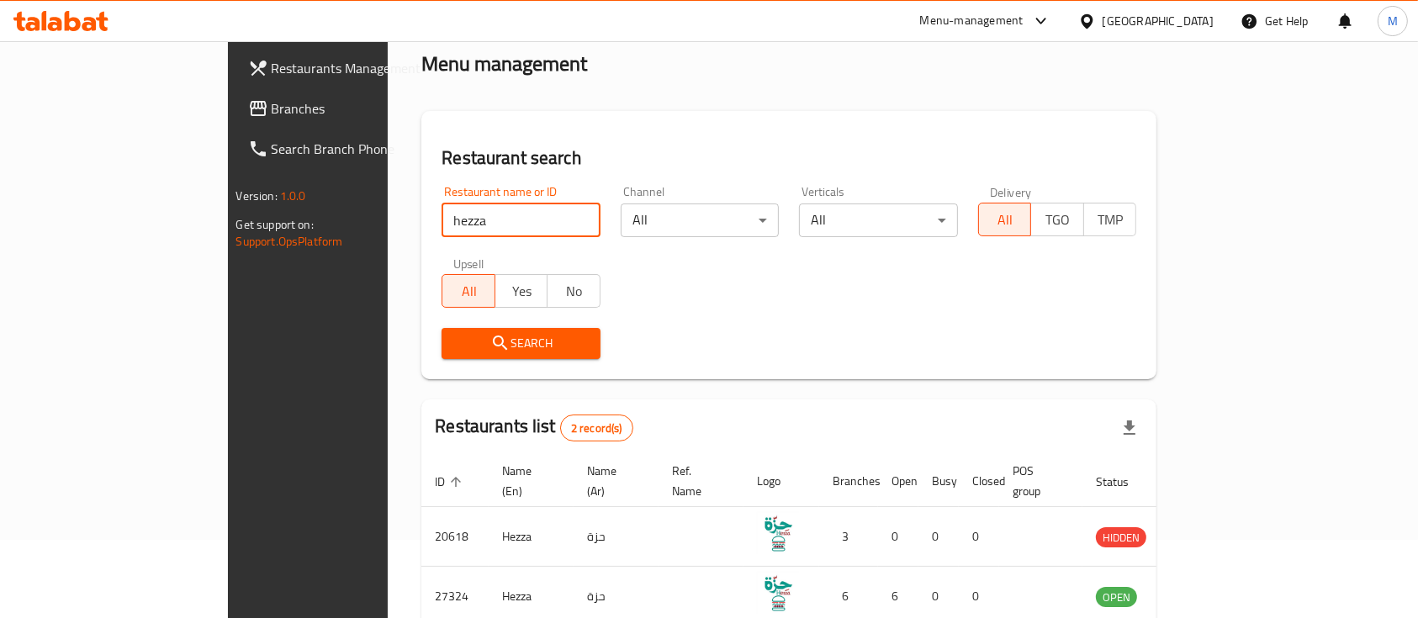
scroll to position [156, 0]
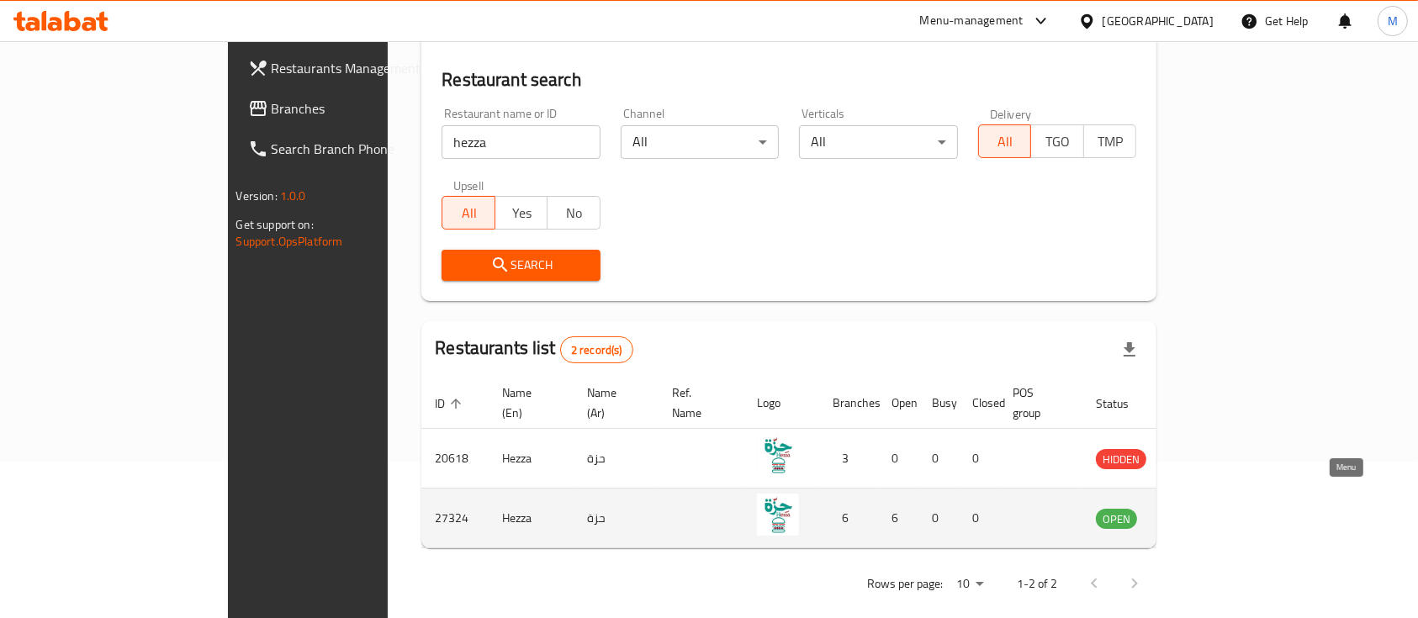
click at [1201, 515] on icon "enhanced table" at bounding box center [1198, 518] width 6 height 7
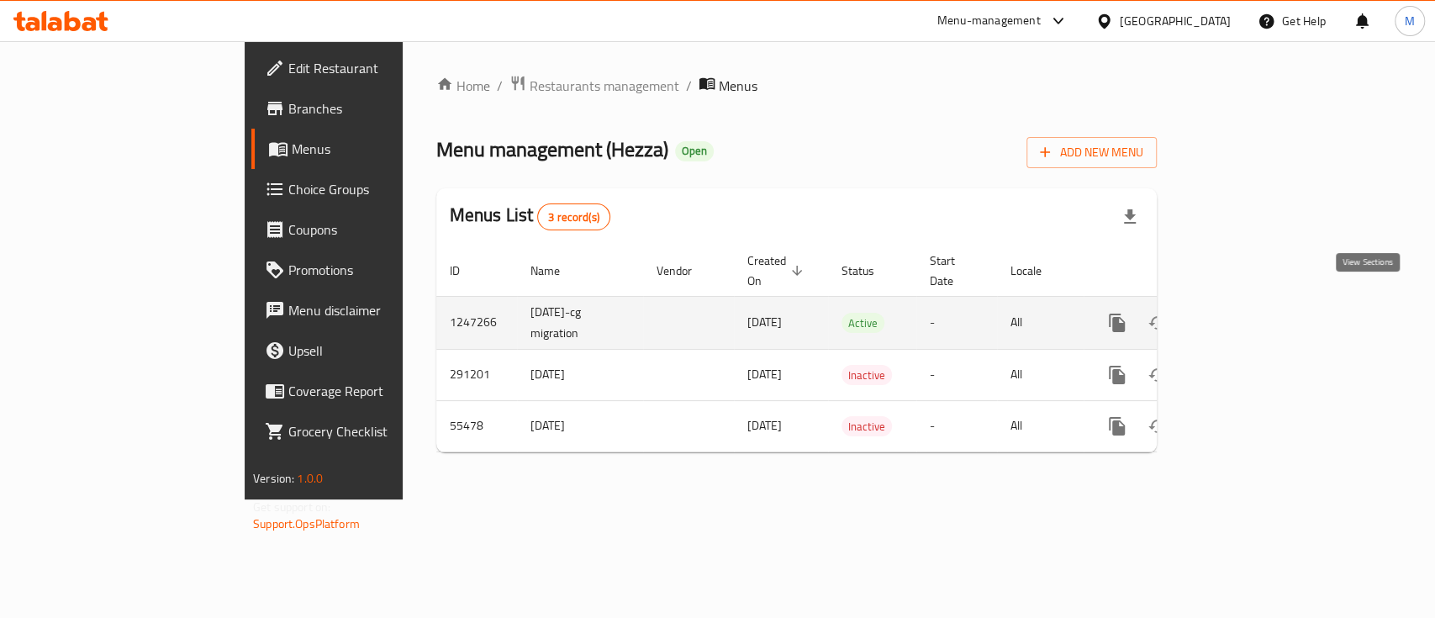
click at [1249, 313] on icon "enhanced table" at bounding box center [1238, 323] width 20 height 20
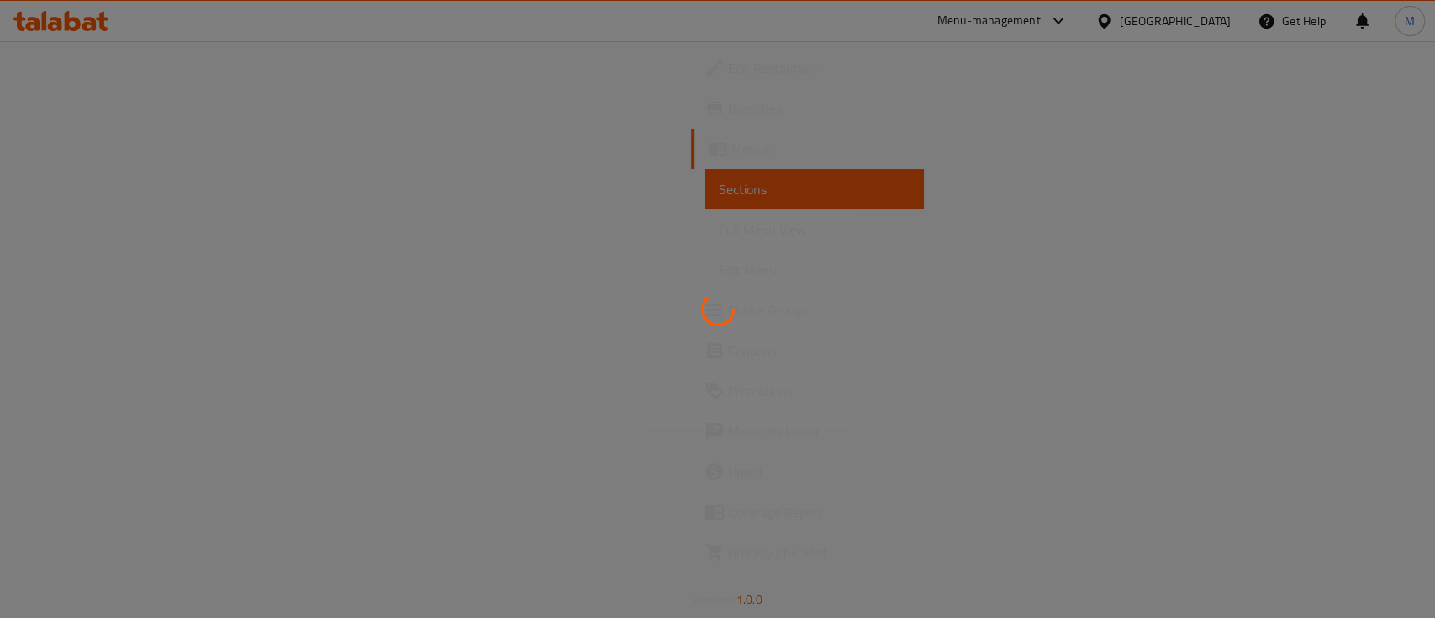
click at [1363, 301] on div at bounding box center [717, 309] width 1435 height 618
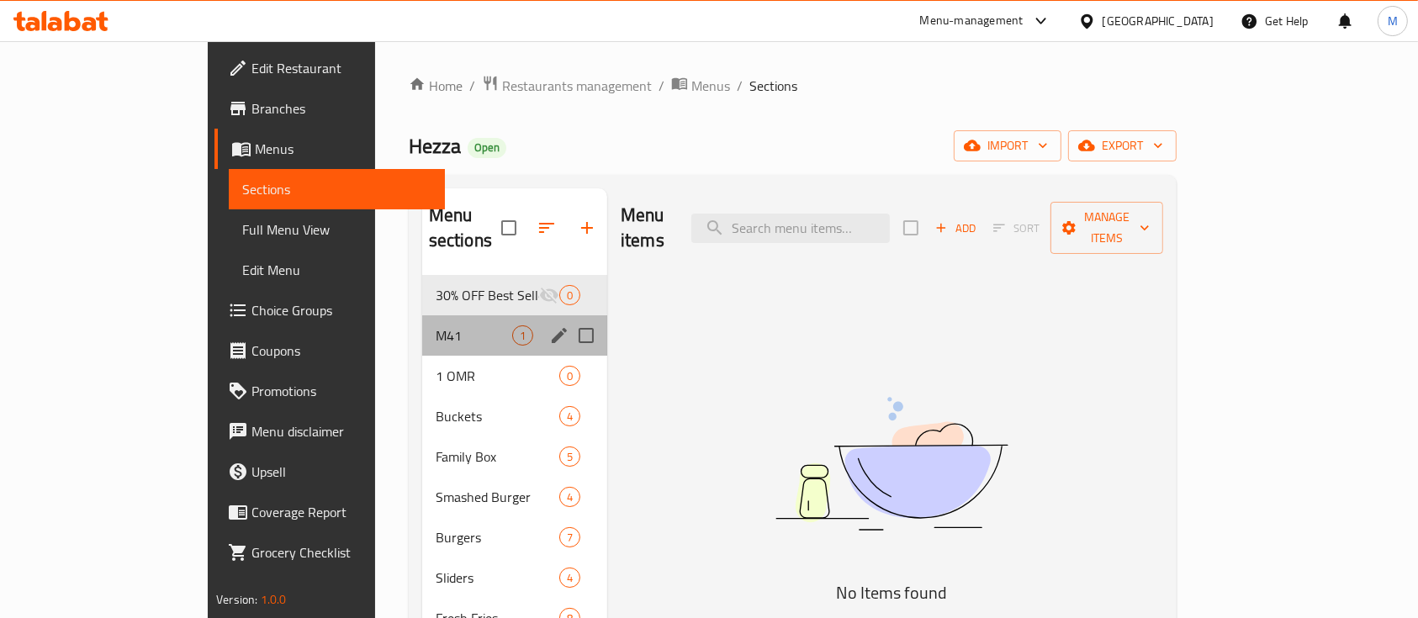
click at [422, 315] on div "M41 1" at bounding box center [514, 335] width 185 height 40
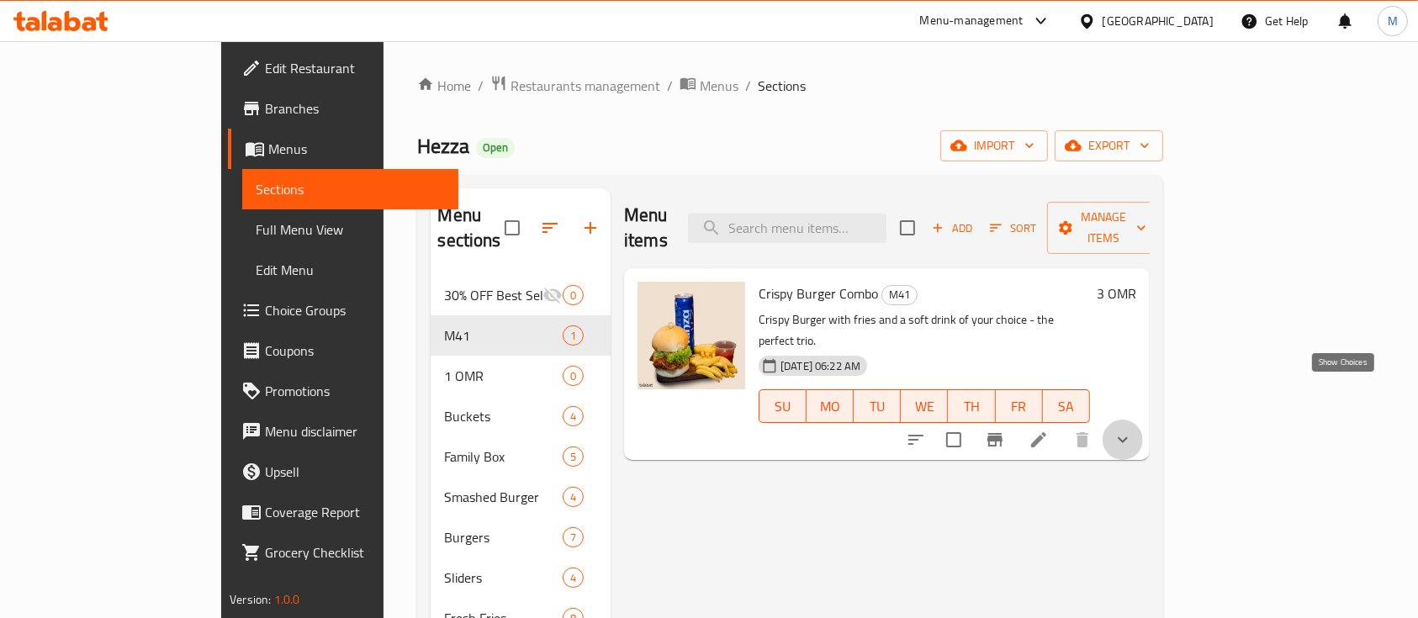
click at [1133, 430] on icon "show more" at bounding box center [1122, 440] width 20 height 20
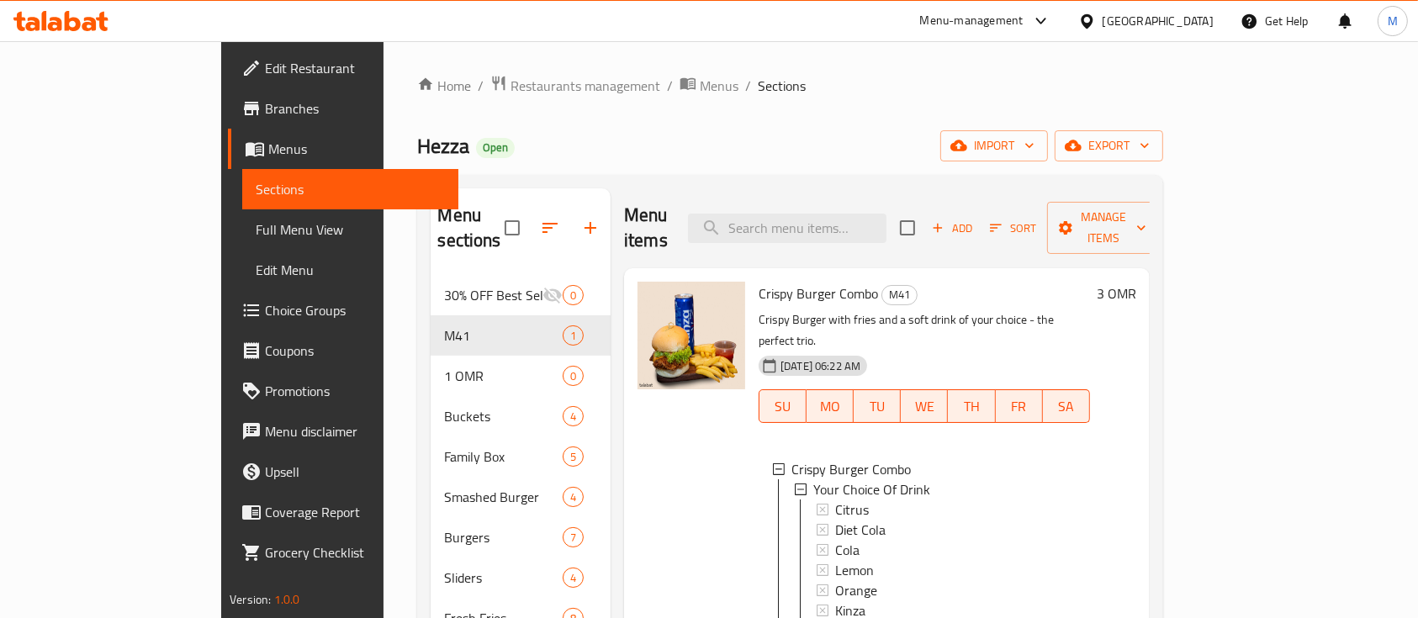
scroll to position [2, 0]
click at [1023, 11] on div "Menu-management" at bounding box center [971, 21] width 103 height 20
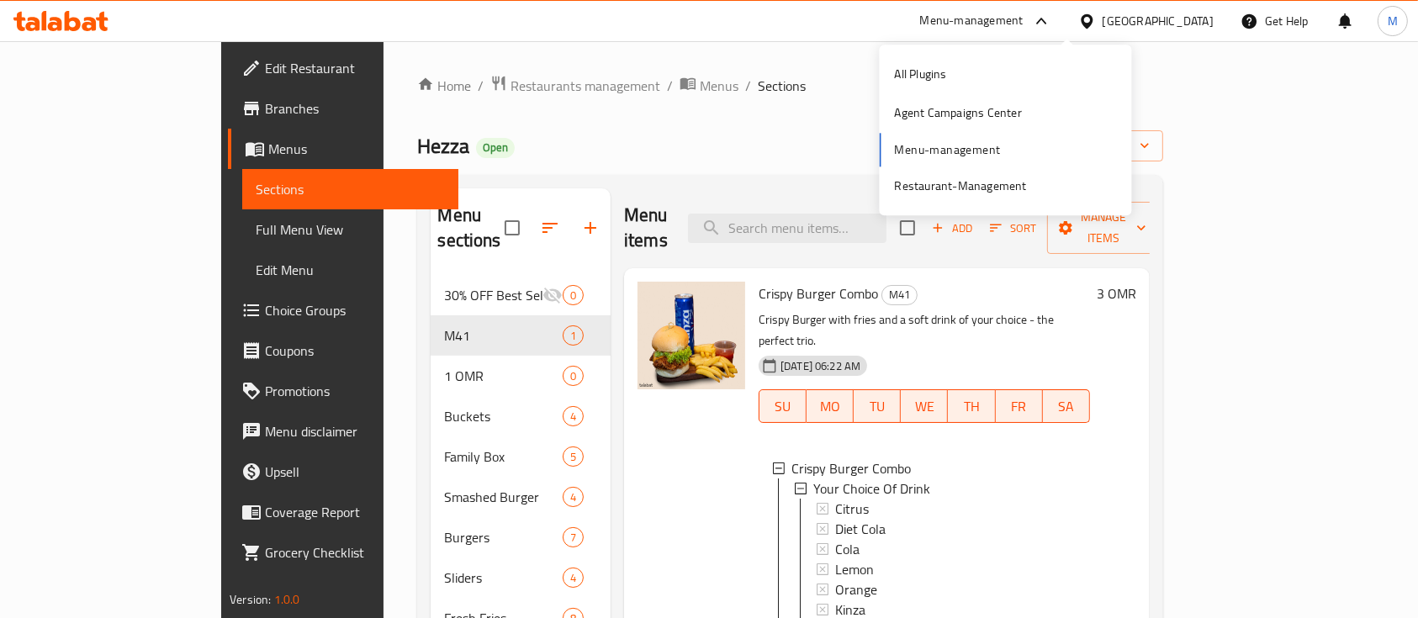
click at [754, 98] on div "Home / Restaurants management / Menus / Sections Hezza Open import export Menu …" at bounding box center [789, 488] width 745 height 826
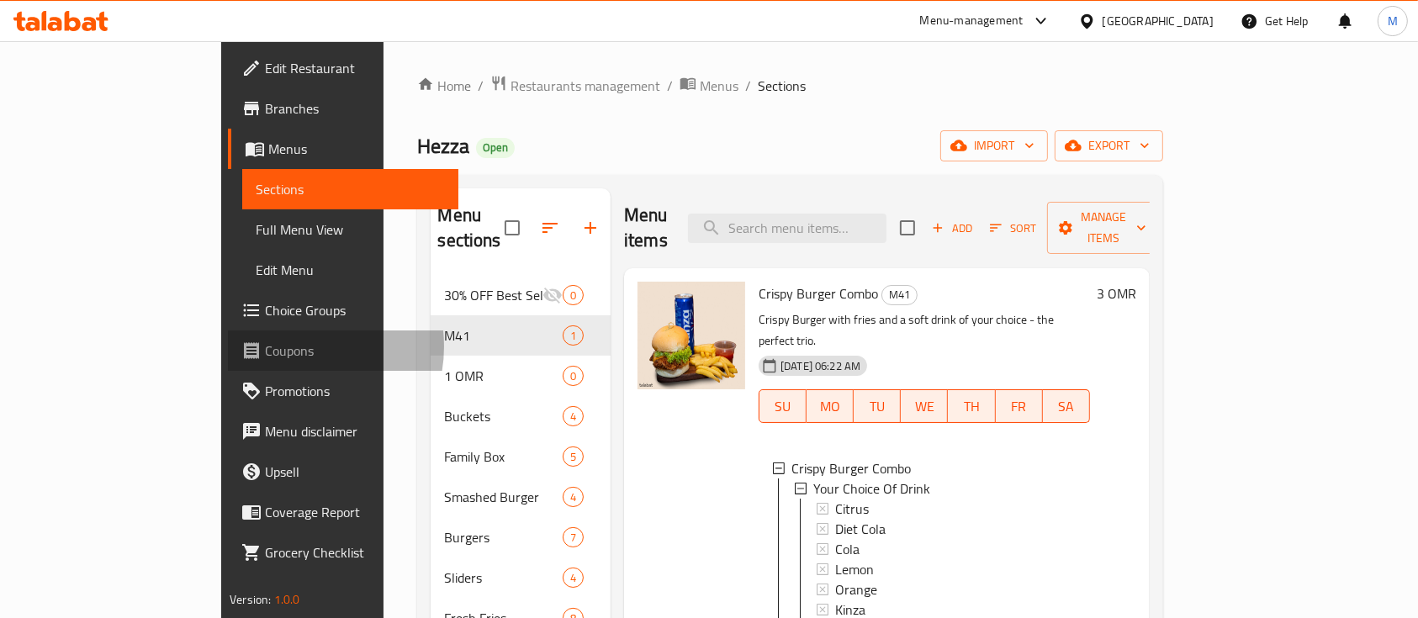
click at [265, 346] on span "Coupons" at bounding box center [355, 351] width 180 height 20
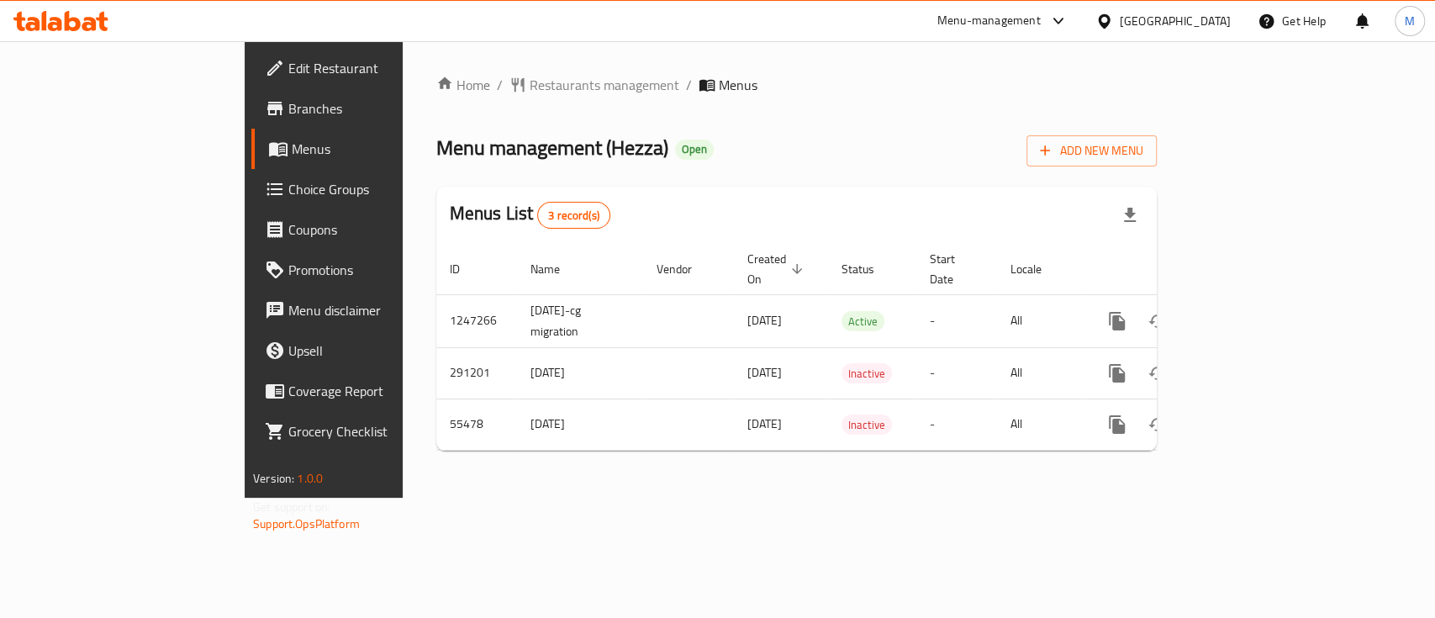
click at [288, 188] on span "Choice Groups" at bounding box center [379, 189] width 182 height 20
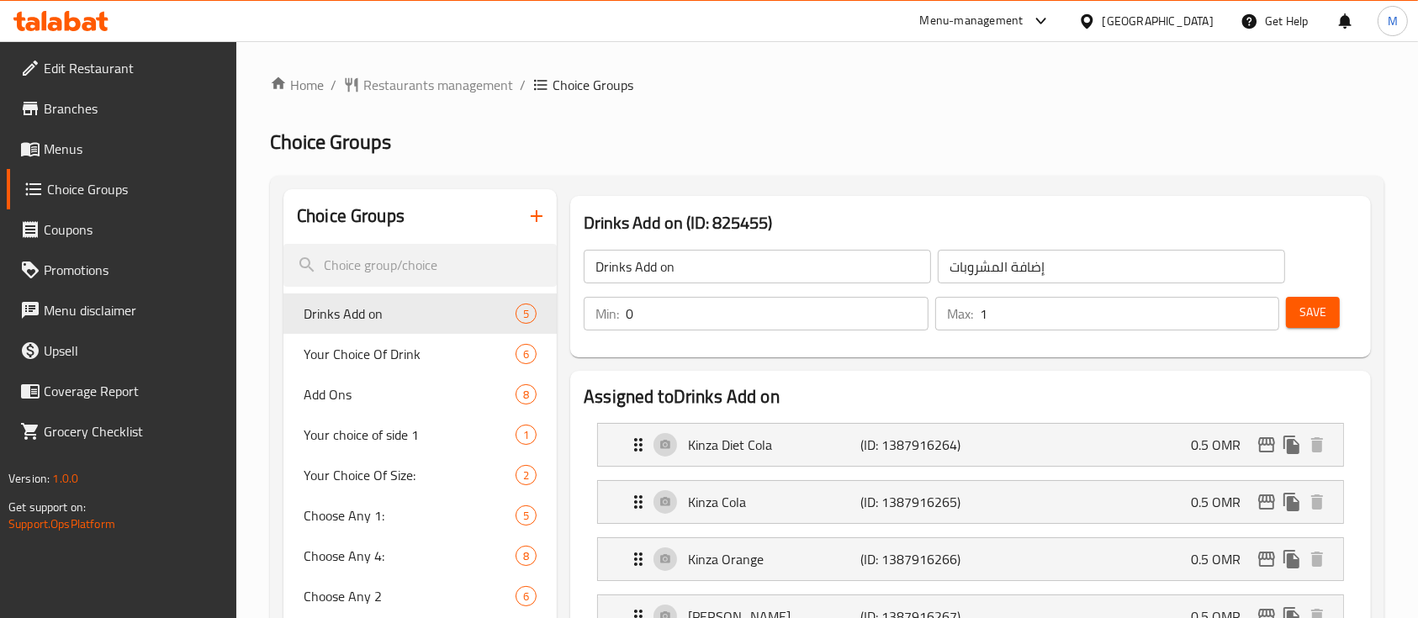
click at [535, 216] on icon "button" at bounding box center [537, 216] width 12 height 12
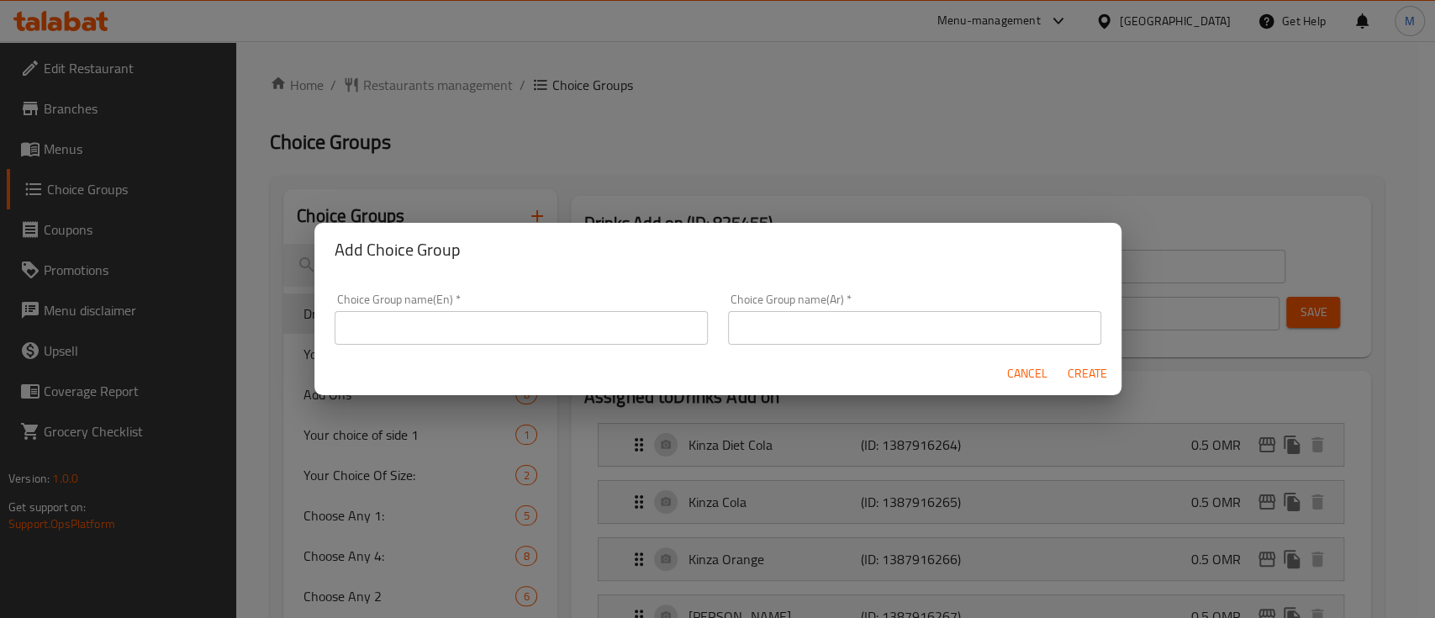
click at [526, 309] on div "Choice Group name(En)   * Choice Group name(En) *" at bounding box center [521, 318] width 373 height 51
click at [522, 327] on input "text" at bounding box center [521, 328] width 373 height 34
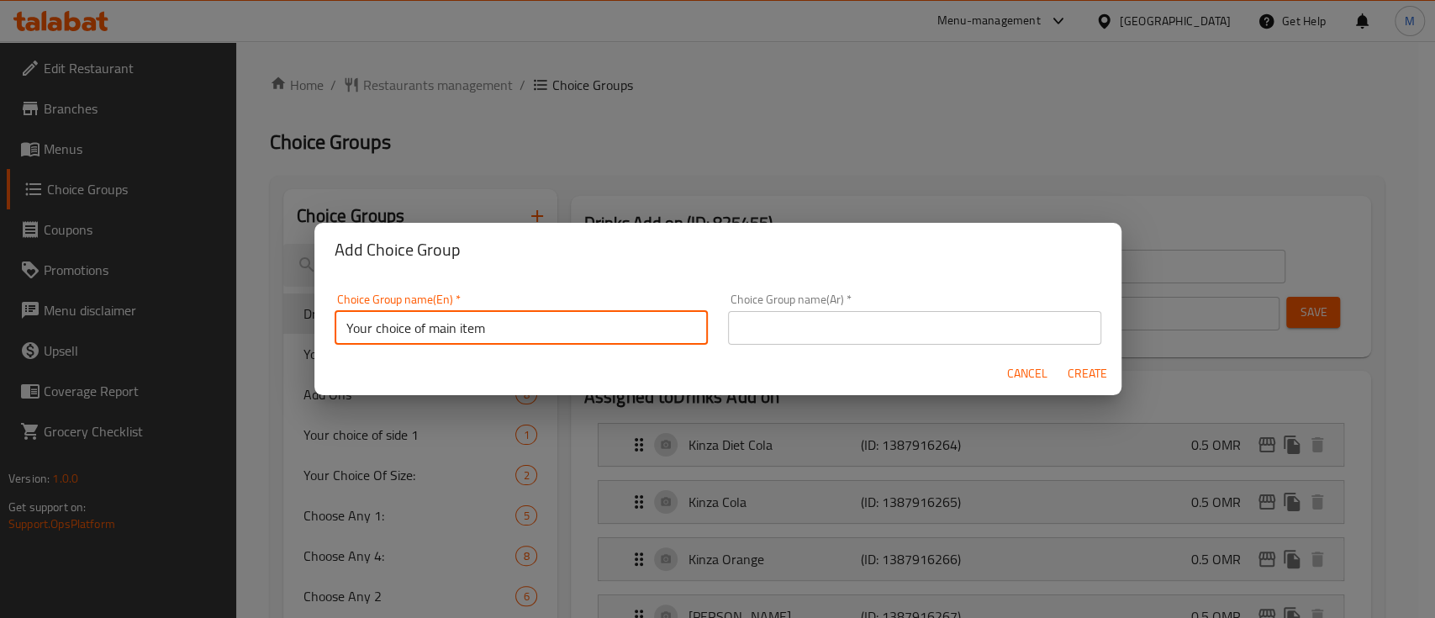
type input "Your choice of main item"
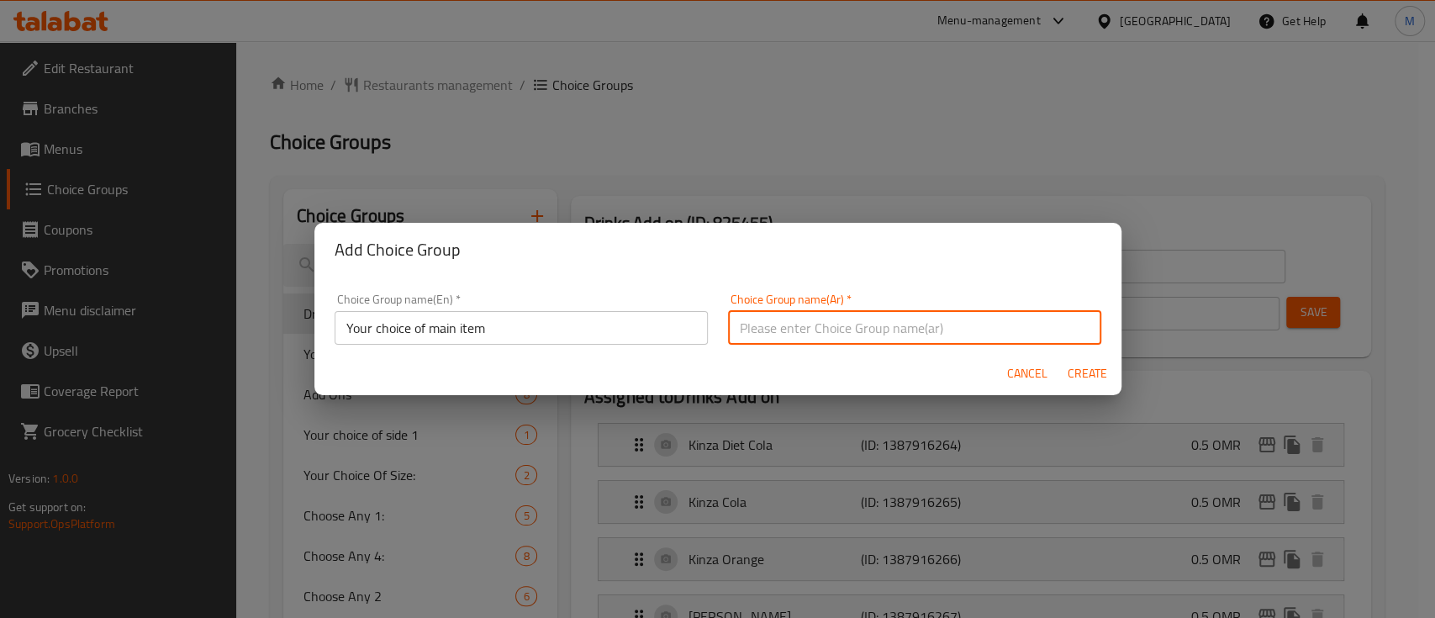
click at [805, 330] on input "text" at bounding box center [914, 328] width 373 height 34
type input "اختيارك من الطبق الرئيسي"
click at [1099, 374] on span "Create" at bounding box center [1088, 373] width 40 height 21
type input "Your choice of main item"
type input "اختيارك من الطبق الرئيسي"
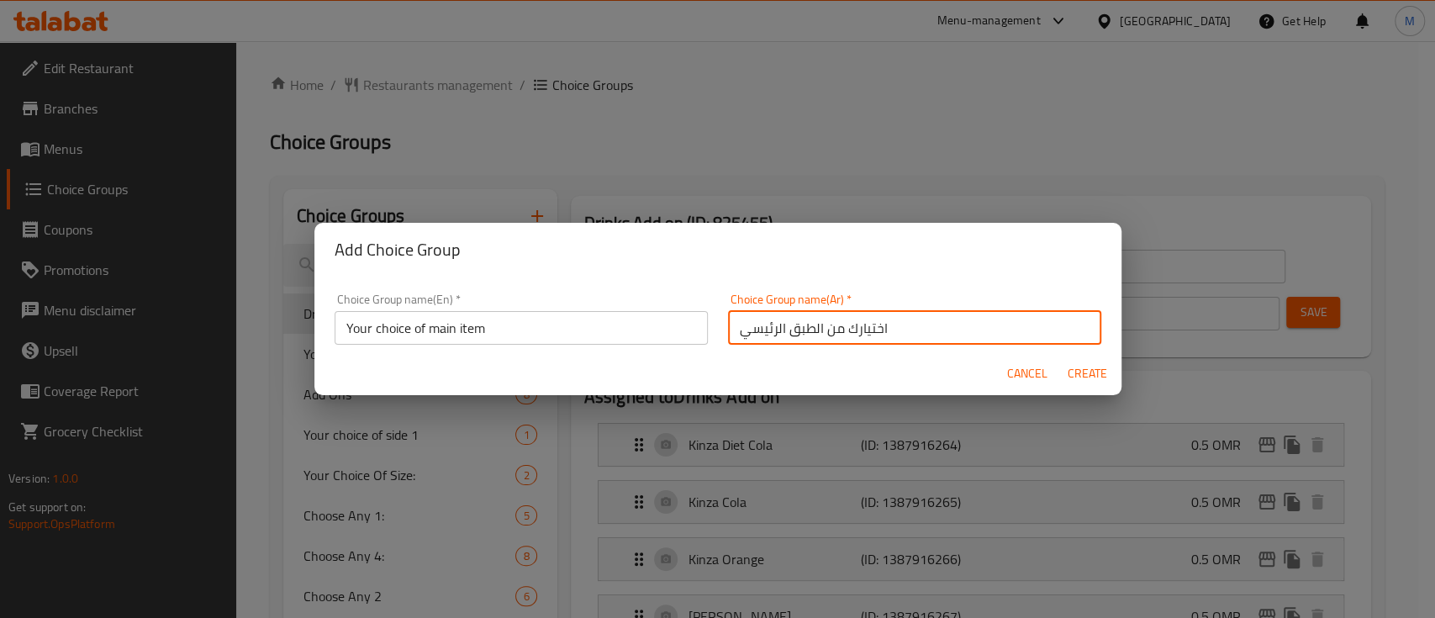
type input "0"
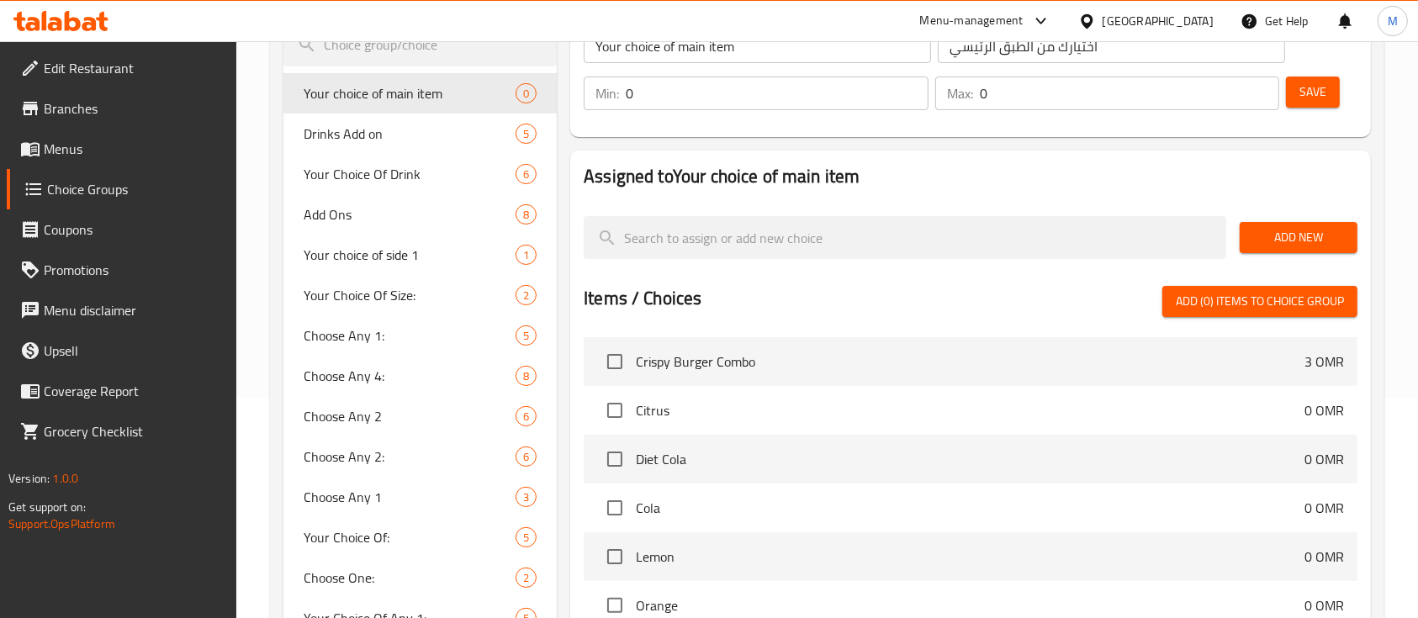
scroll to position [224, 0]
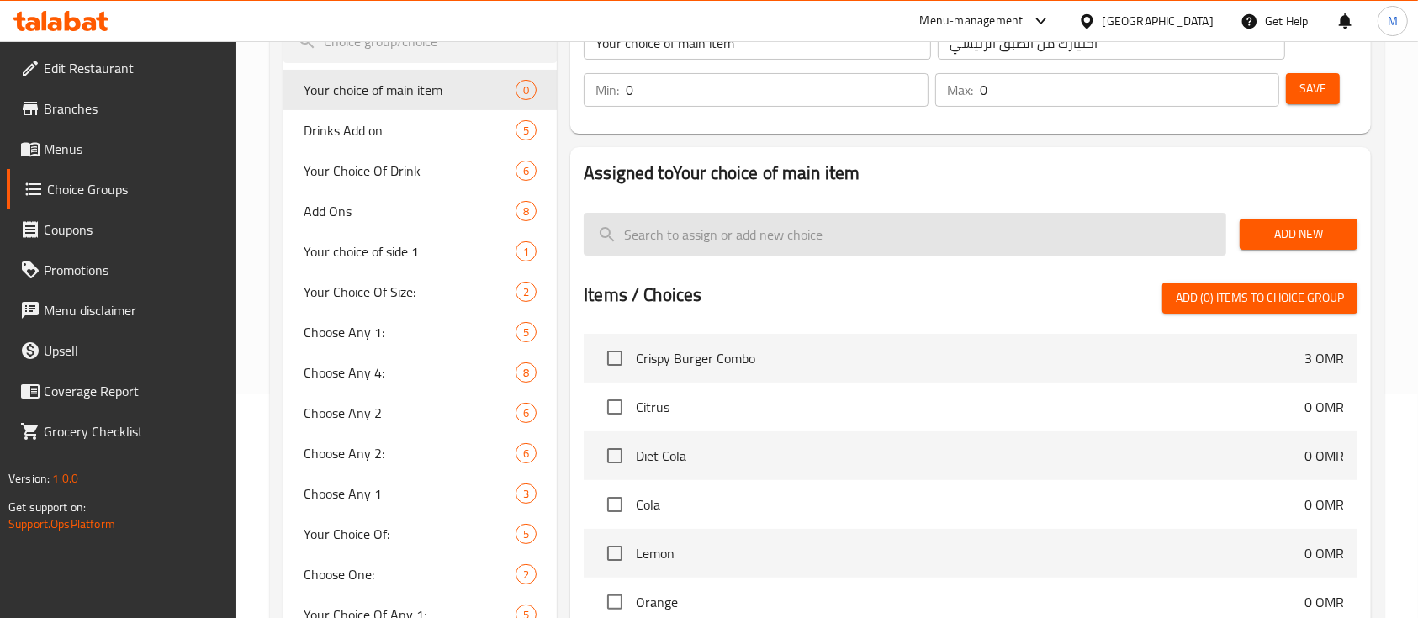
click at [758, 230] on input "search" at bounding box center [905, 234] width 642 height 43
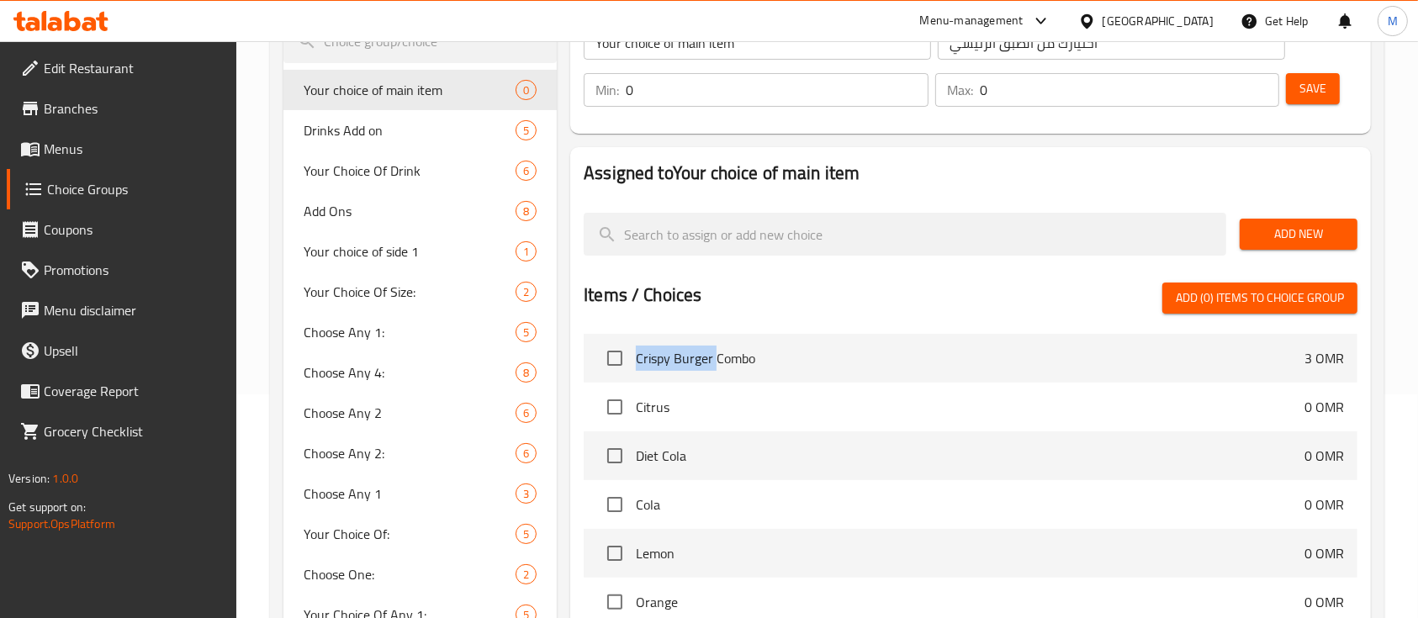
drag, startPoint x: 713, startPoint y: 360, endPoint x: 638, endPoint y: 362, distance: 74.8
click at [638, 362] on span "Crispy Burger Combo" at bounding box center [970, 358] width 668 height 20
copy span "Crispy Burger"
click at [1257, 239] on span "Add New" at bounding box center [1298, 234] width 91 height 21
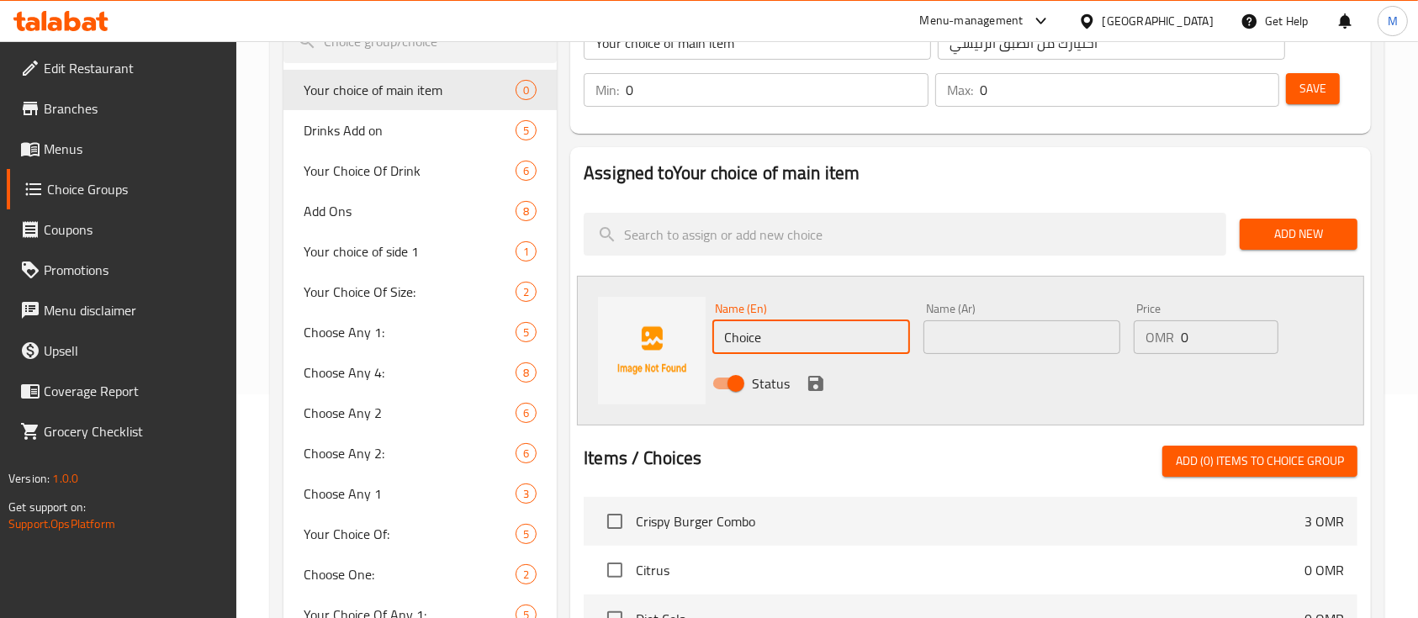
click at [818, 341] on input "Choice" at bounding box center [810, 337] width 197 height 34
paste input "rispy Burger"
type input "Crispy Burger"
click at [1014, 346] on input "text" at bounding box center [1021, 337] width 197 height 34
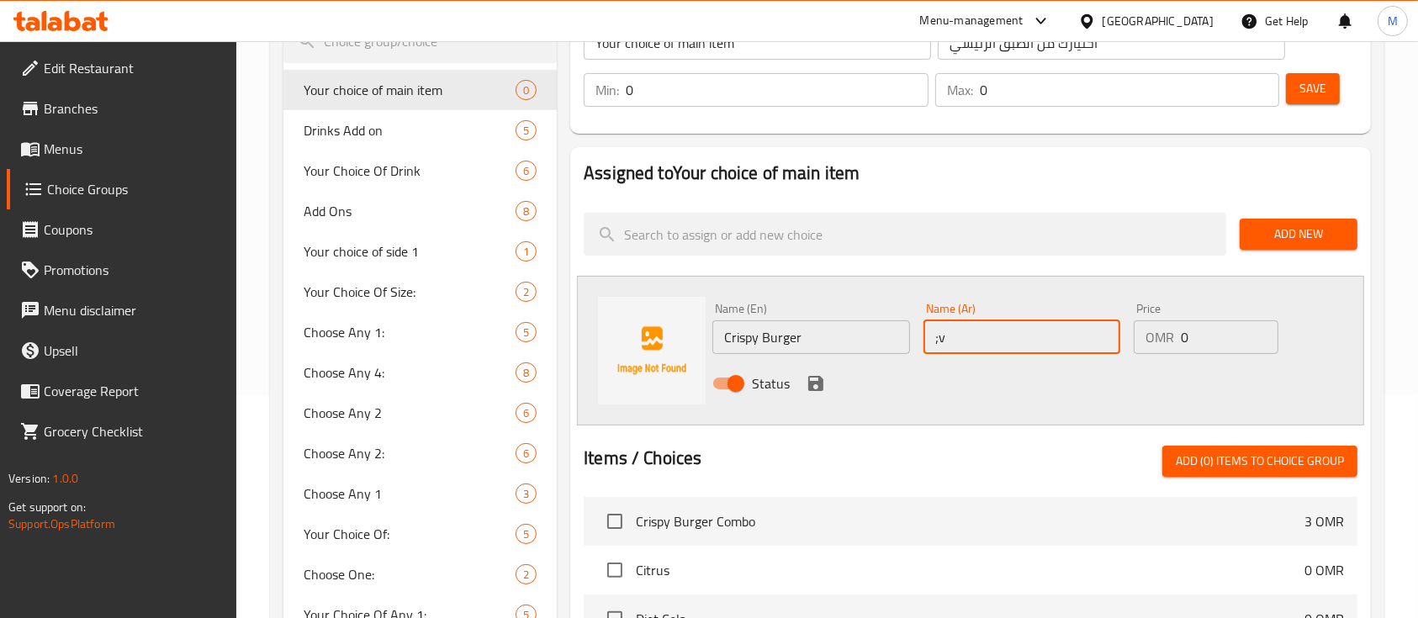
type input ";"
type input "'"
type input "كريسبي برجر"
click at [812, 387] on icon "save" at bounding box center [815, 383] width 15 height 15
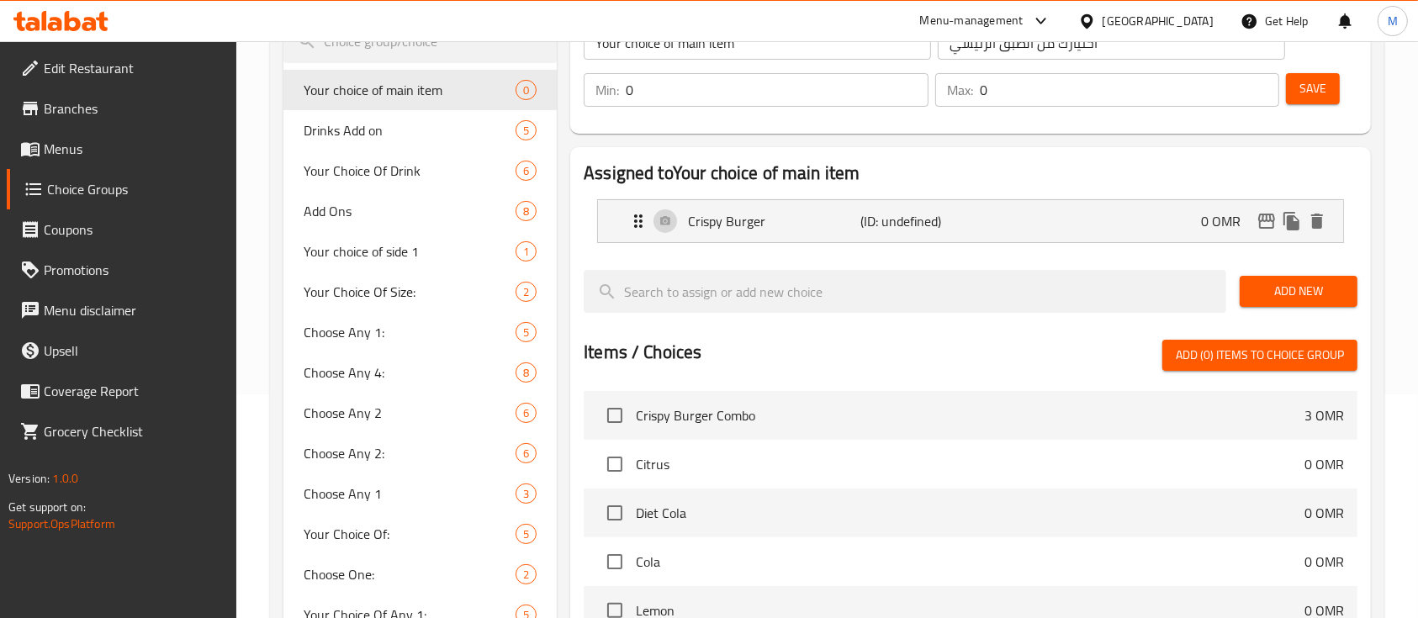
click at [1300, 99] on button "Save" at bounding box center [1313, 88] width 54 height 31
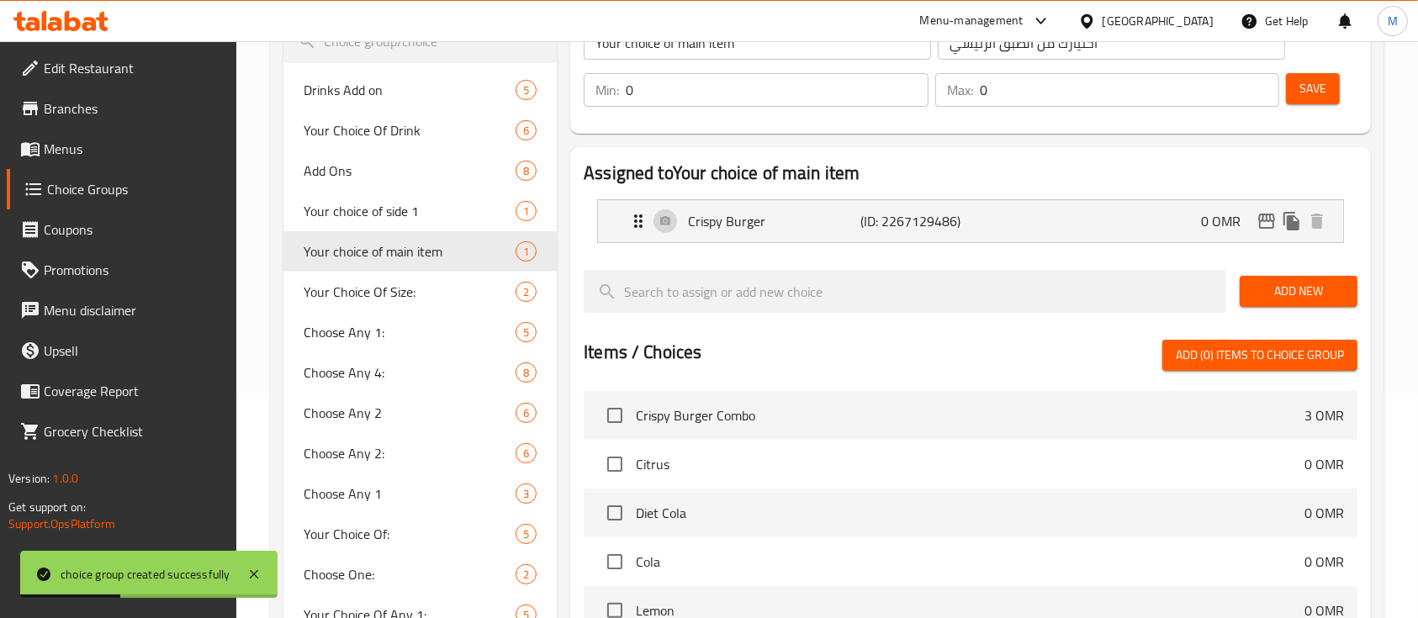
click at [668, 84] on input "0" at bounding box center [777, 90] width 303 height 34
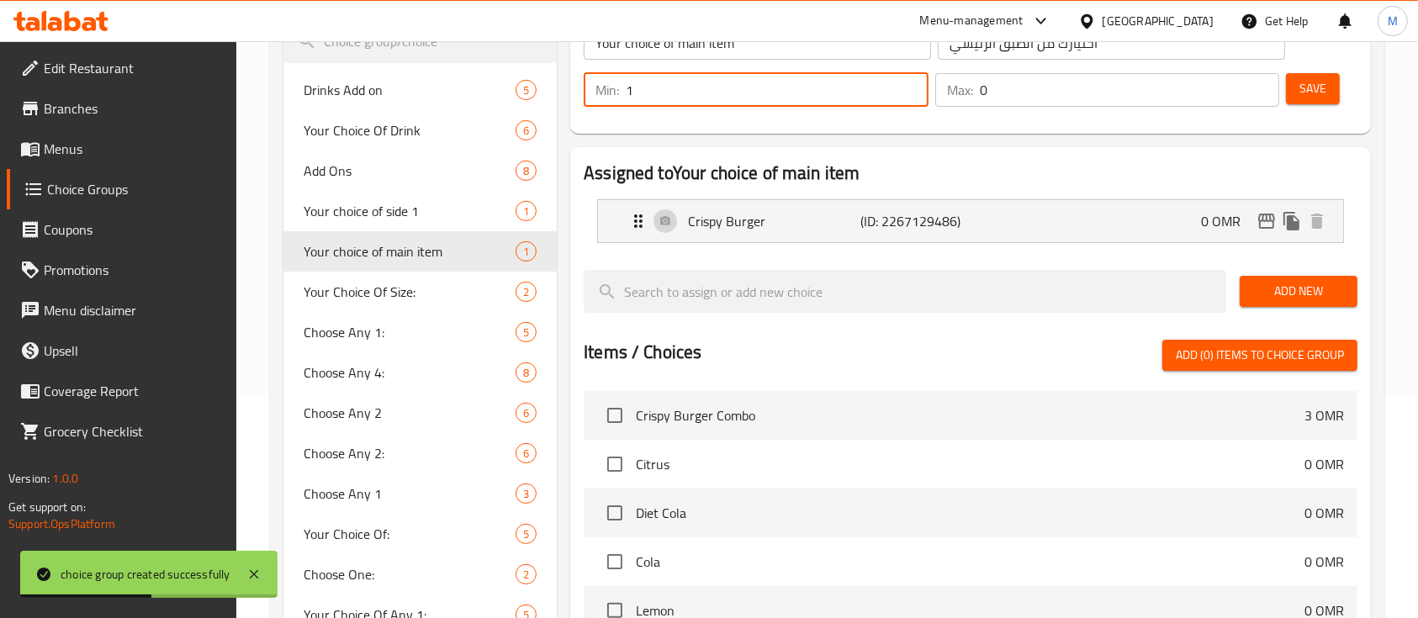
type input "1"
click at [1047, 85] on input "0" at bounding box center [1130, 90] width 300 height 34
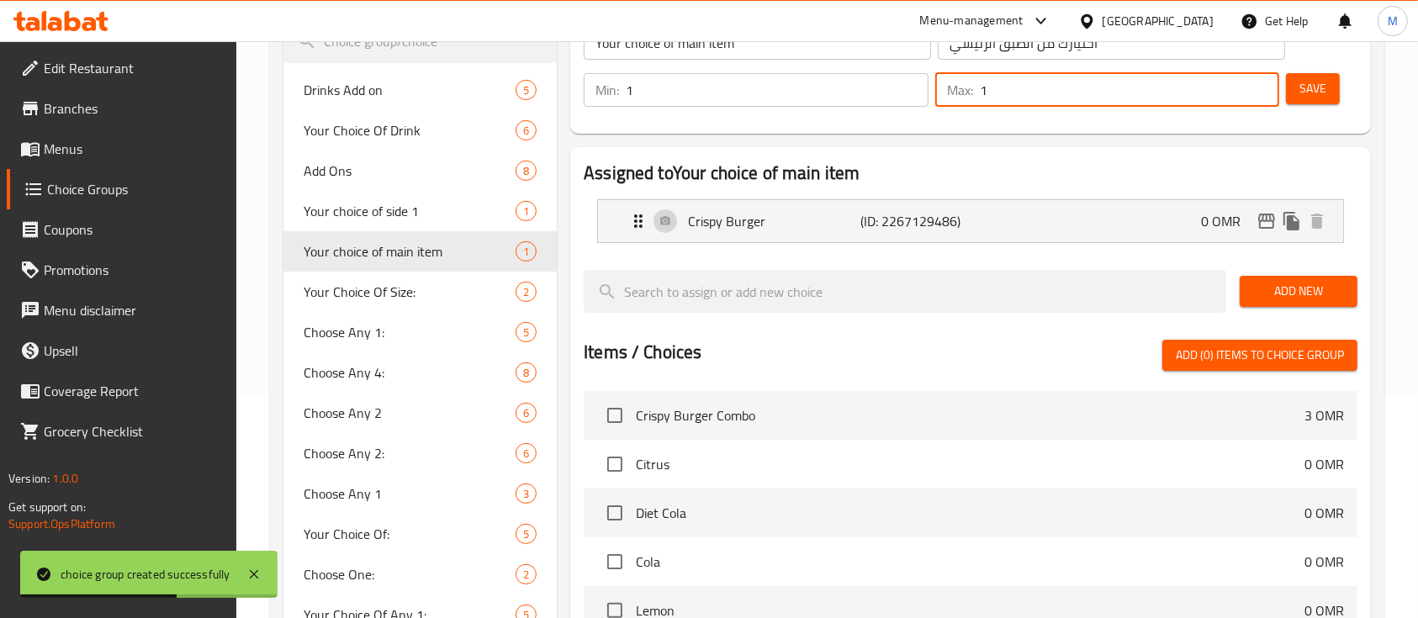
type input "1"
click at [1302, 89] on span "Save" at bounding box center [1312, 88] width 27 height 21
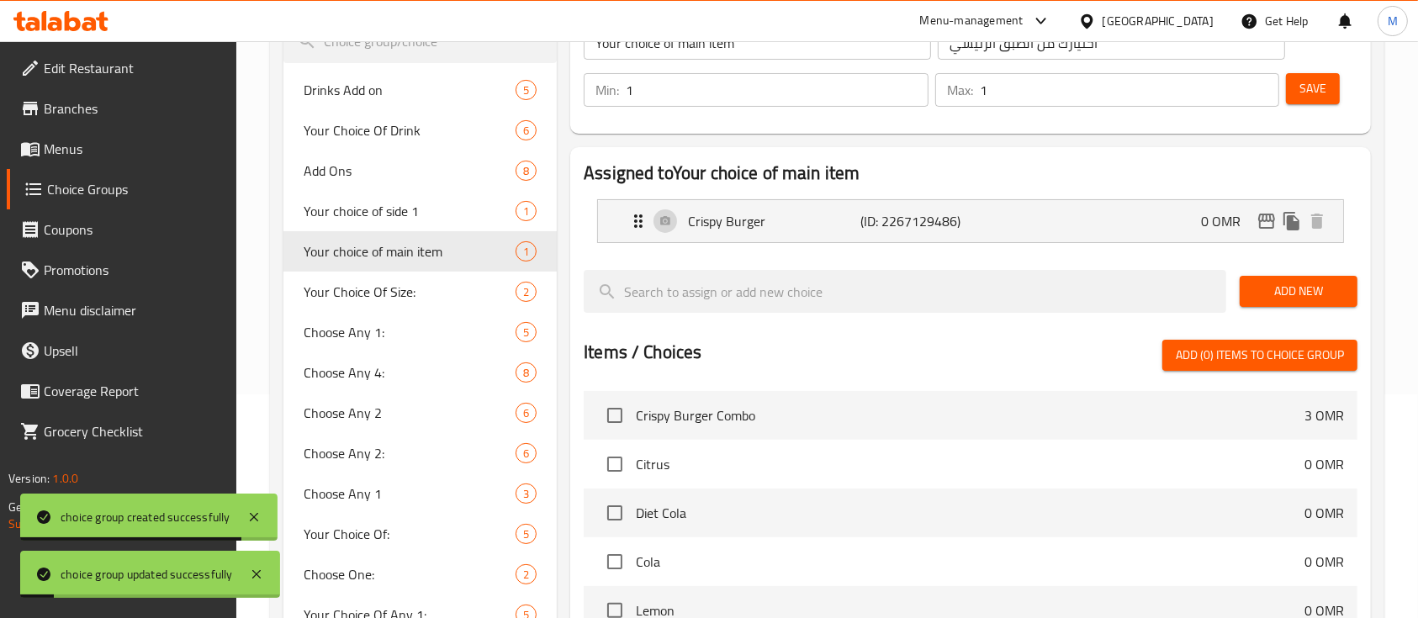
click at [125, 157] on span "Menus" at bounding box center [134, 149] width 180 height 20
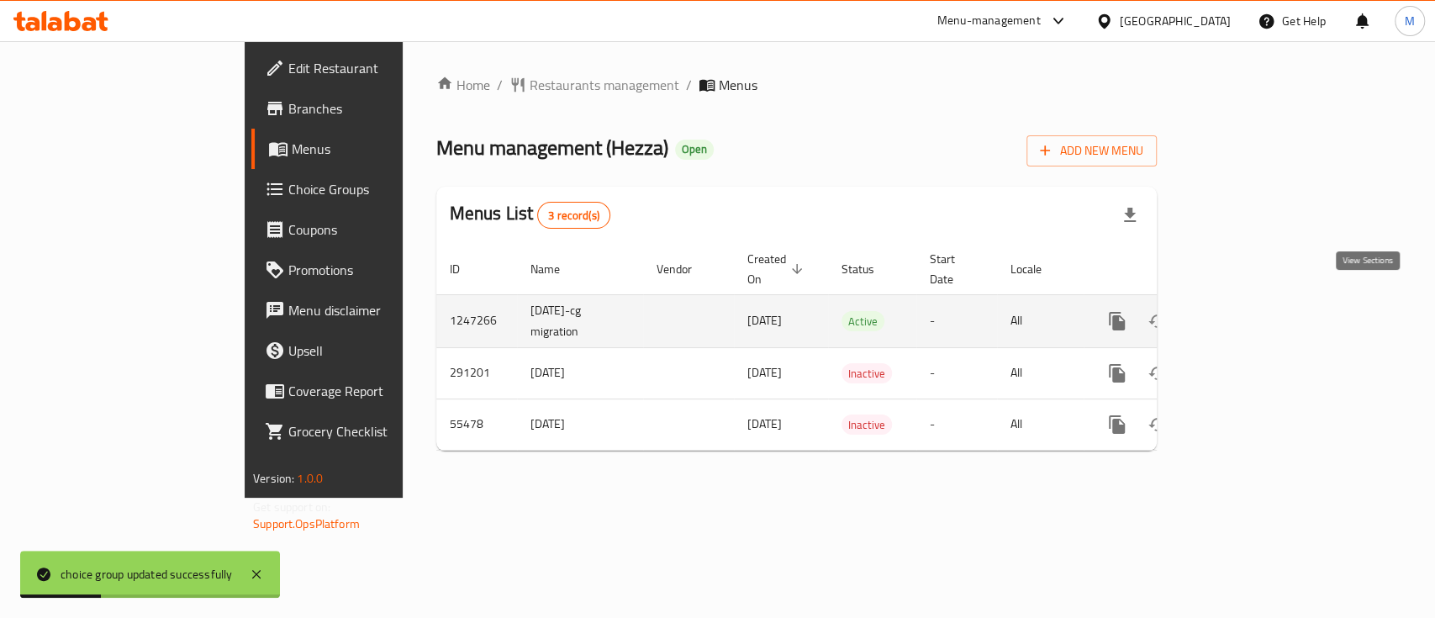
click at [1249, 311] on icon "enhanced table" at bounding box center [1238, 321] width 20 height 20
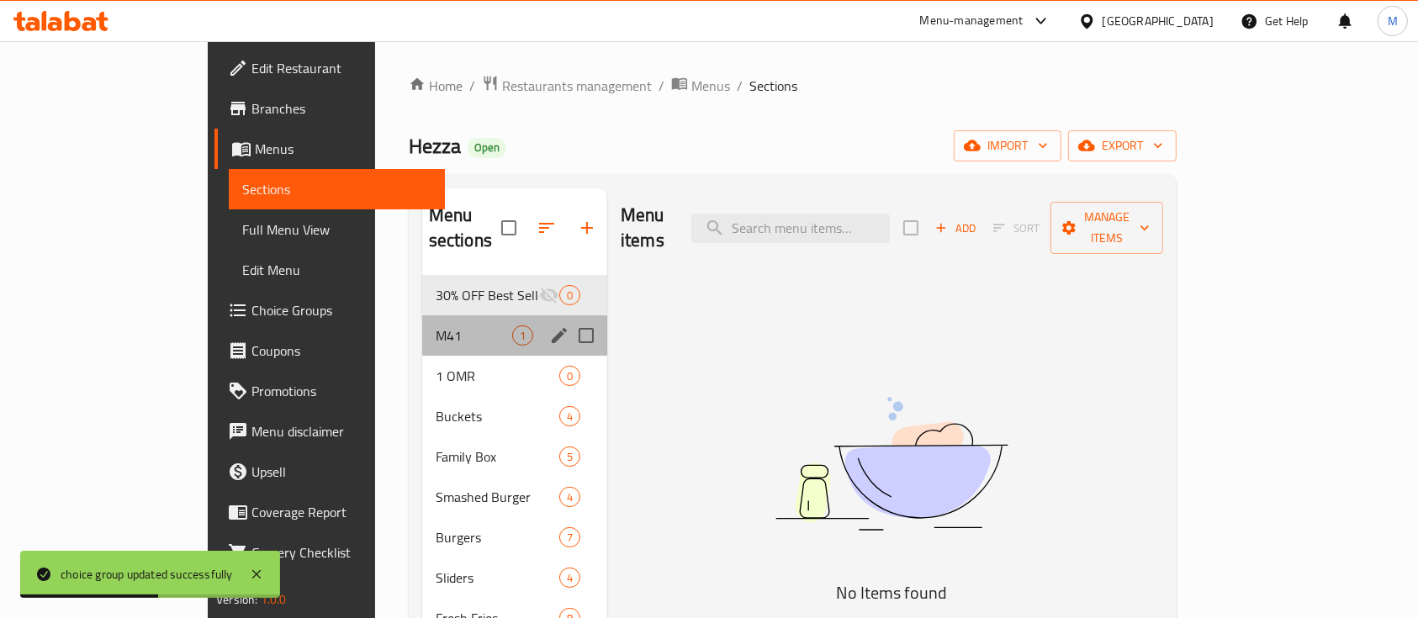
click at [422, 315] on div "M41 1" at bounding box center [514, 335] width 185 height 40
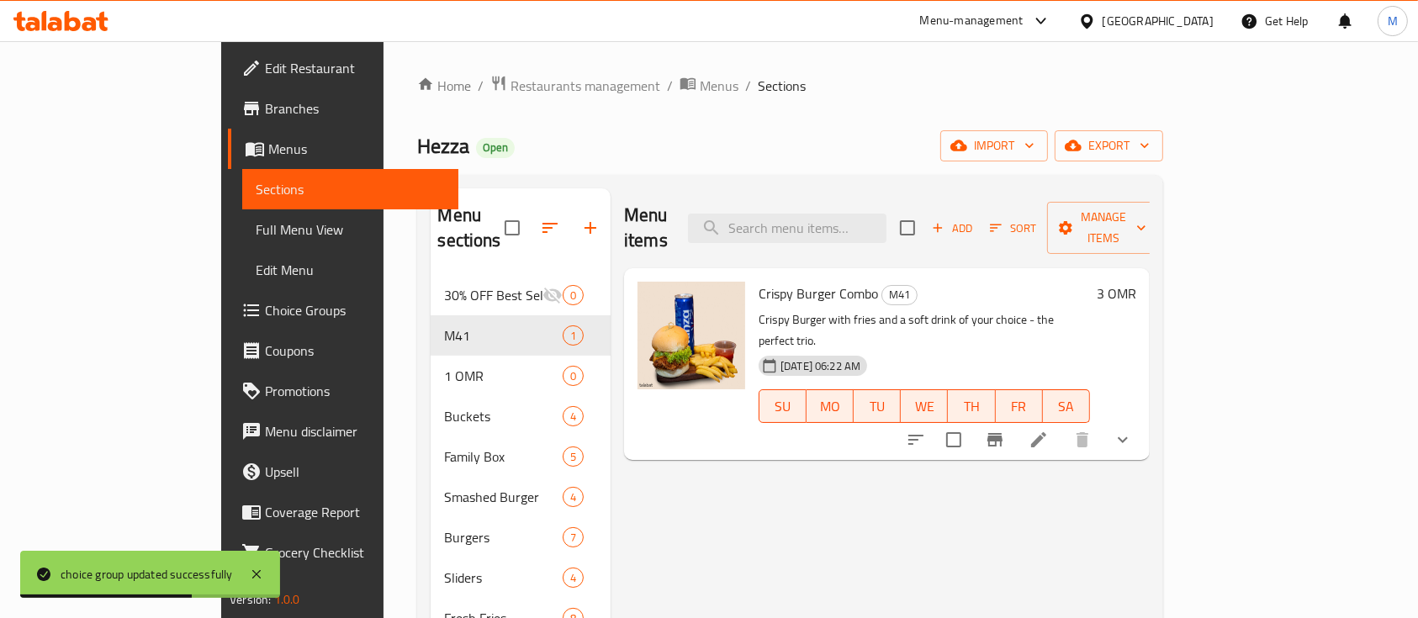
click at [1048, 430] on icon at bounding box center [1038, 440] width 20 height 20
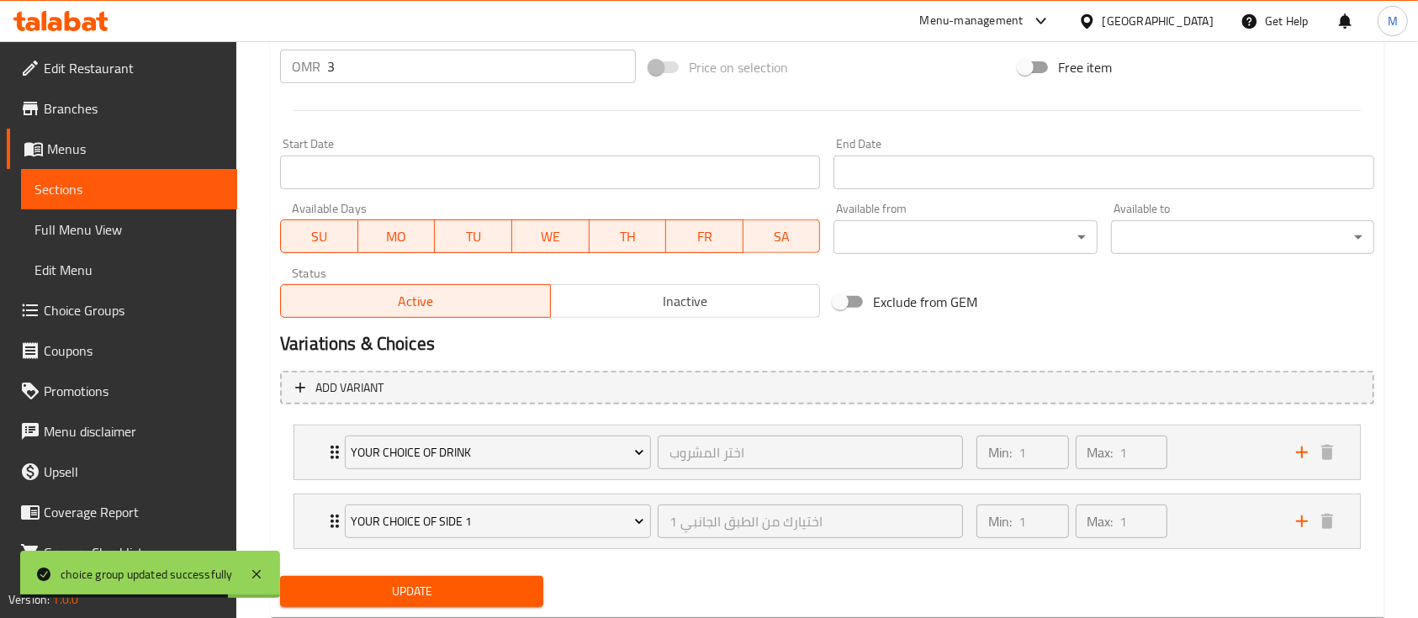
scroll to position [690, 0]
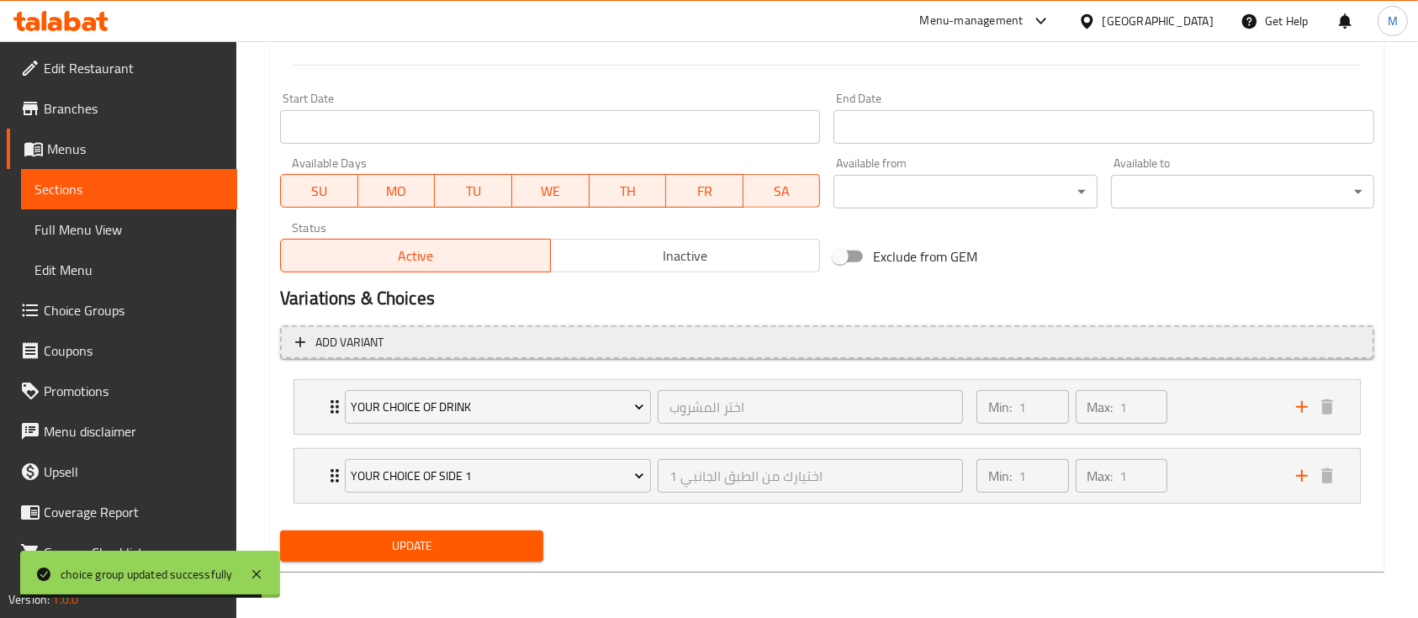
click at [323, 355] on button "Add variant" at bounding box center [827, 342] width 1094 height 34
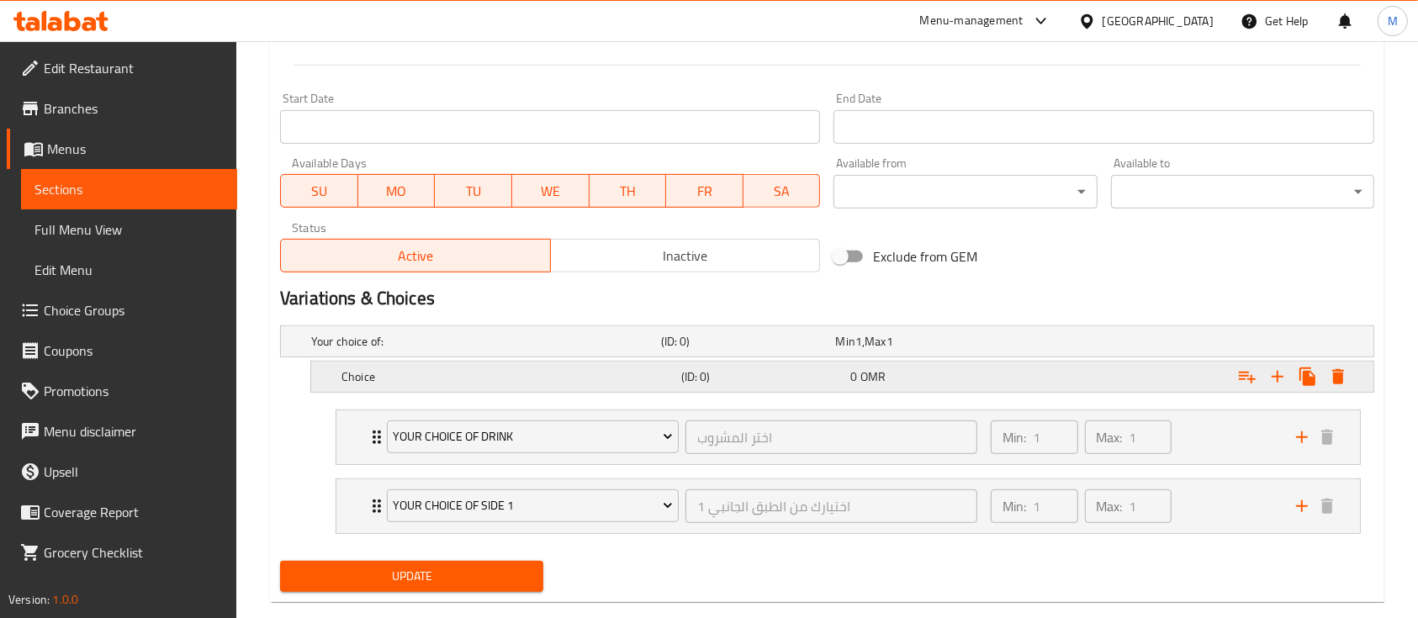
click at [525, 371] on h5 "Choice" at bounding box center [507, 376] width 333 height 17
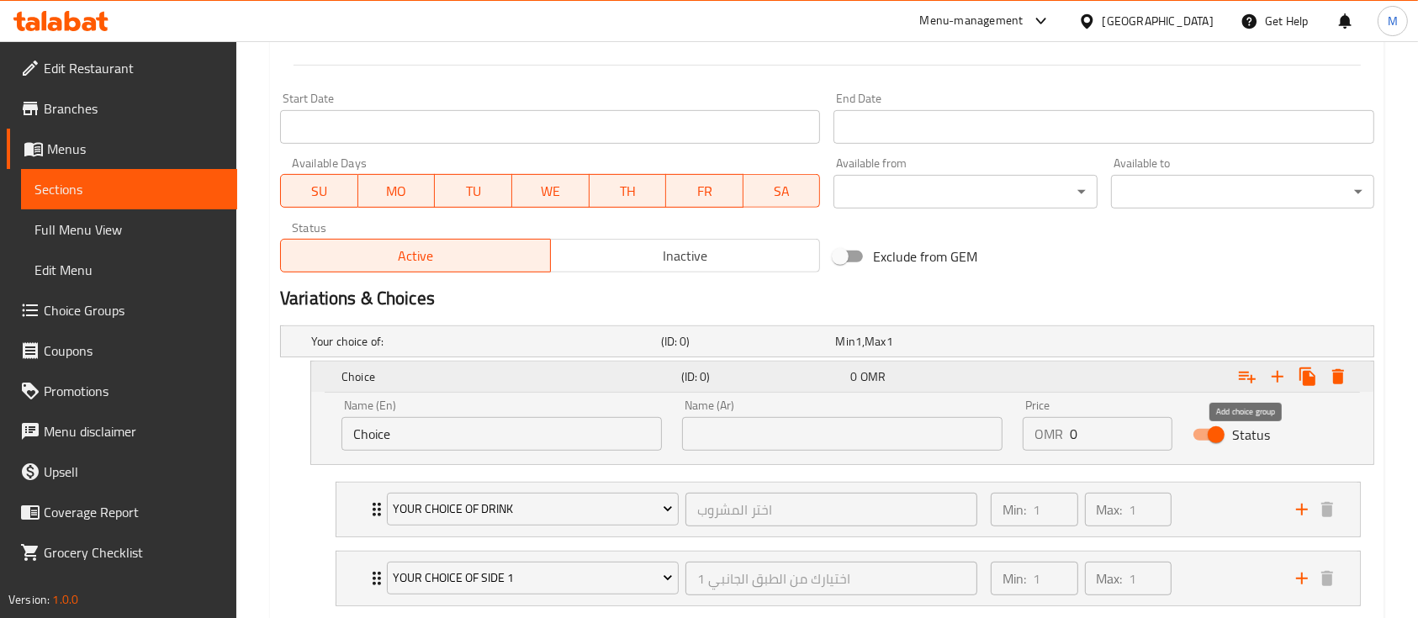
click at [1257, 376] on icon "Expand" at bounding box center [1247, 377] width 20 height 20
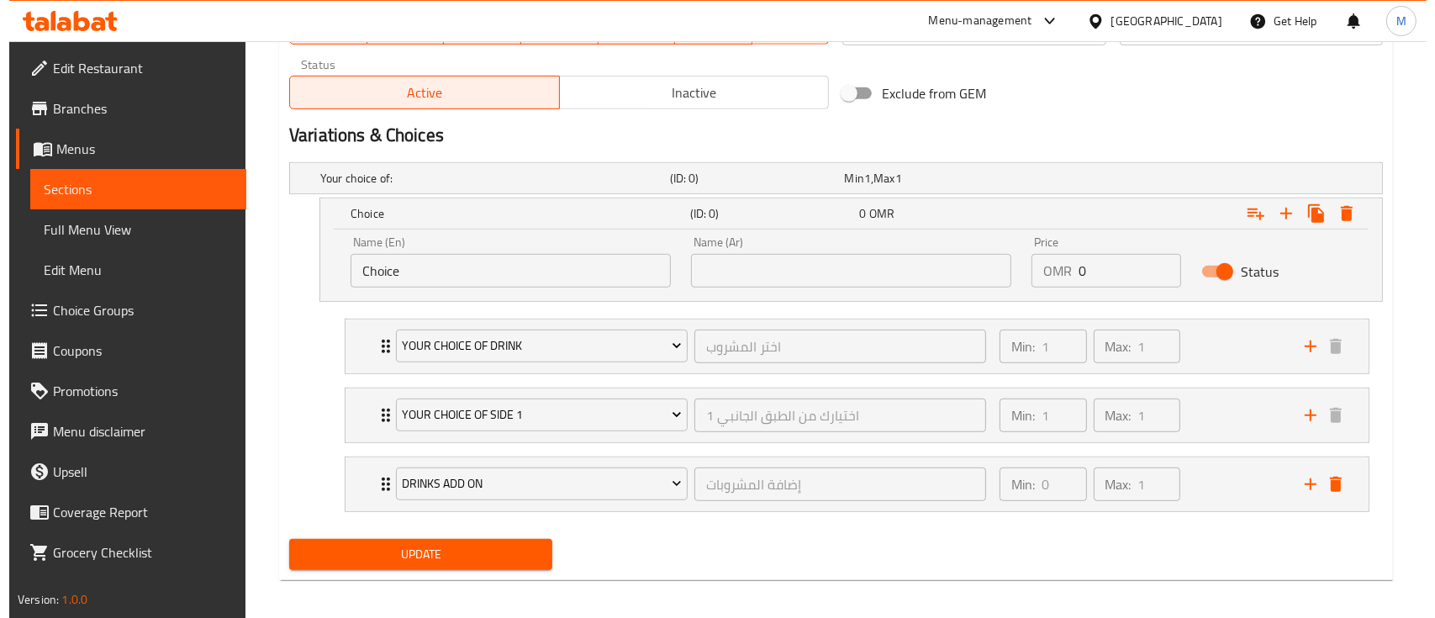
scroll to position [861, 0]
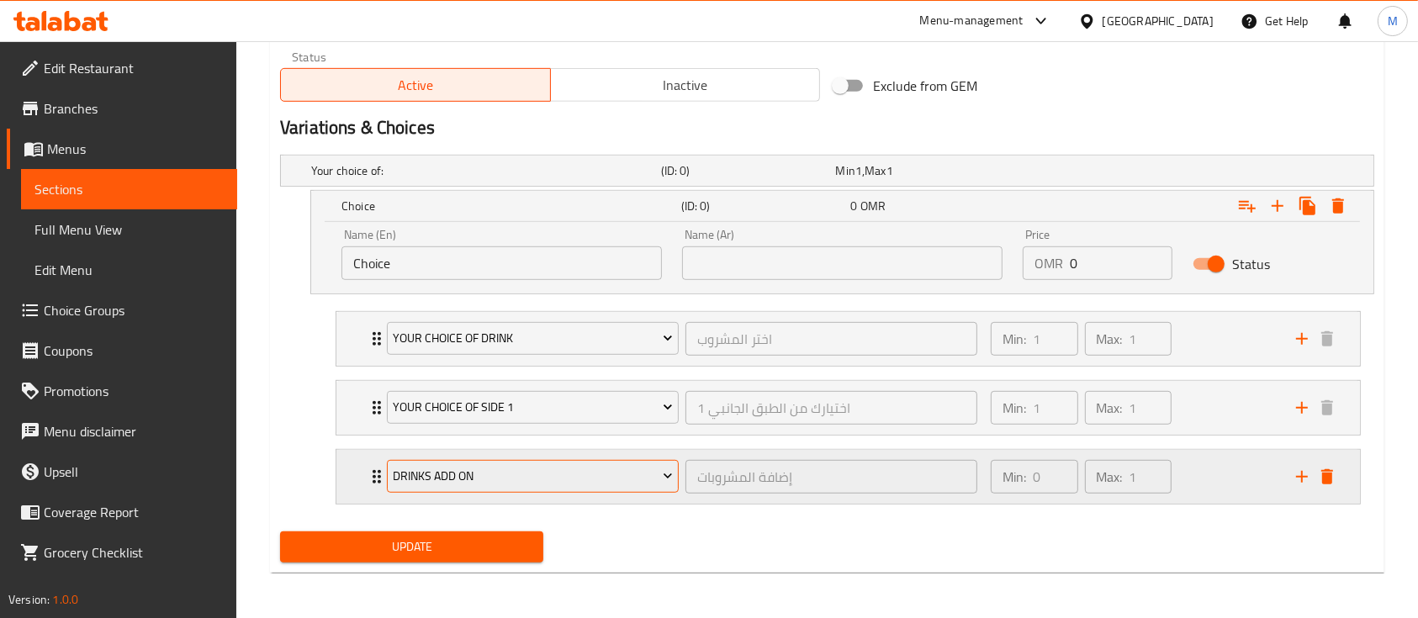
click at [442, 473] on span "Drinks Add on" at bounding box center [532, 476] width 279 height 21
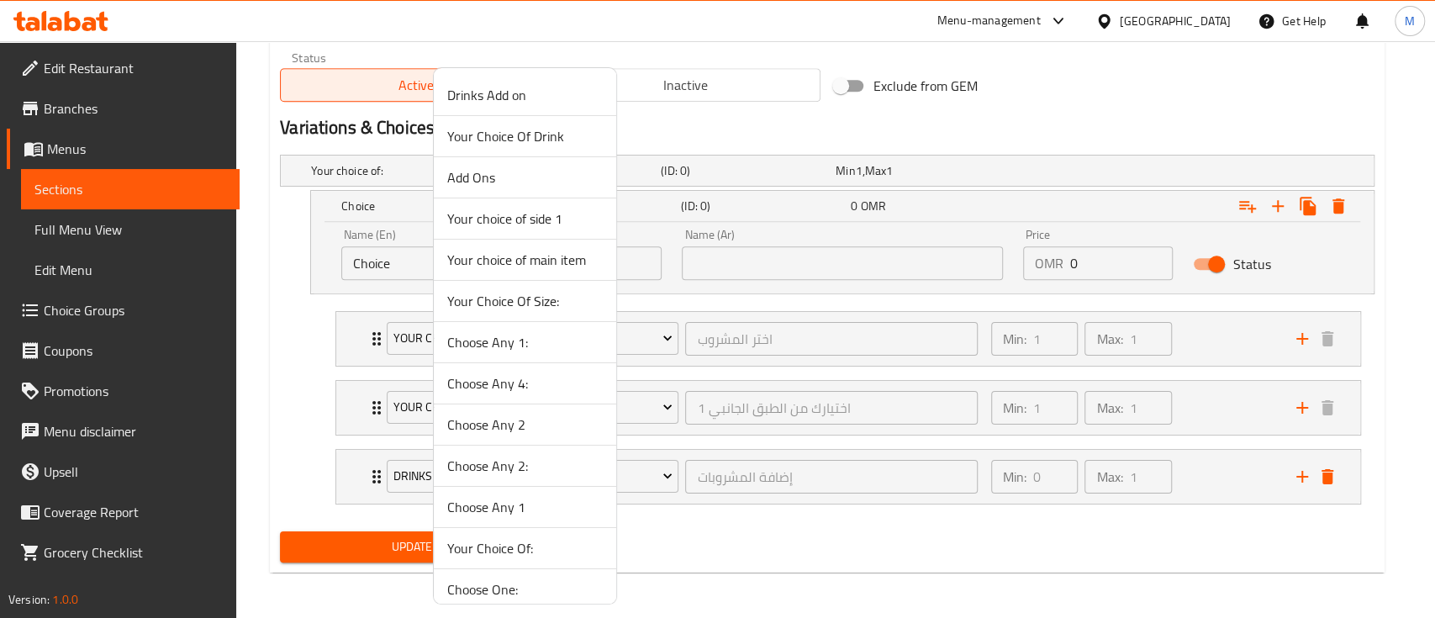
click at [563, 272] on li "Your choice of main item" at bounding box center [525, 260] width 182 height 41
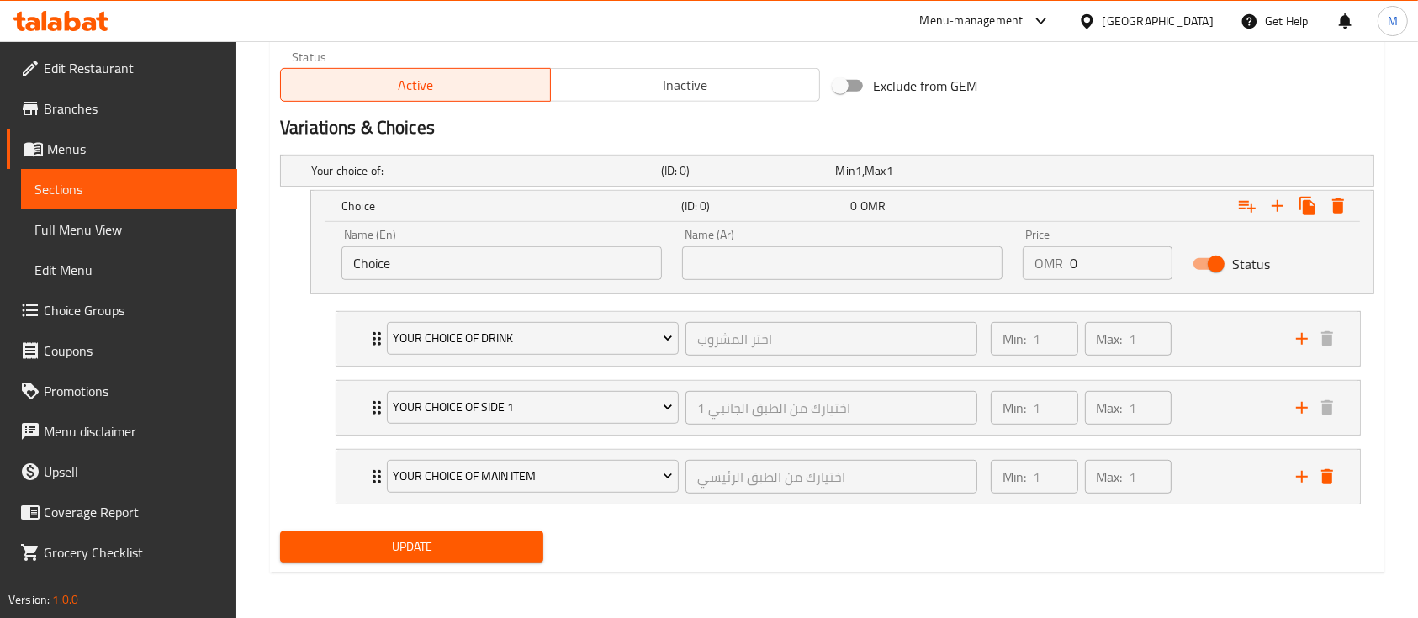
click at [428, 536] on span "Update" at bounding box center [411, 546] width 236 height 21
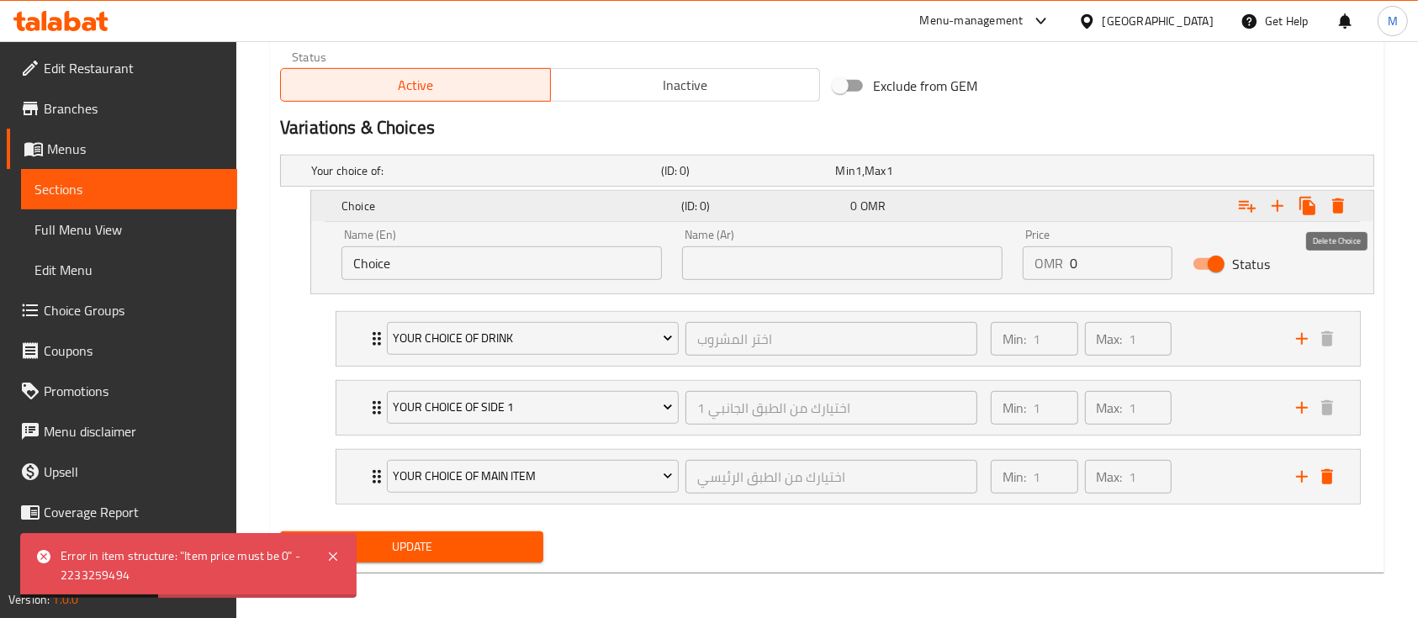
click at [1339, 208] on icon "Expand" at bounding box center [1338, 205] width 12 height 15
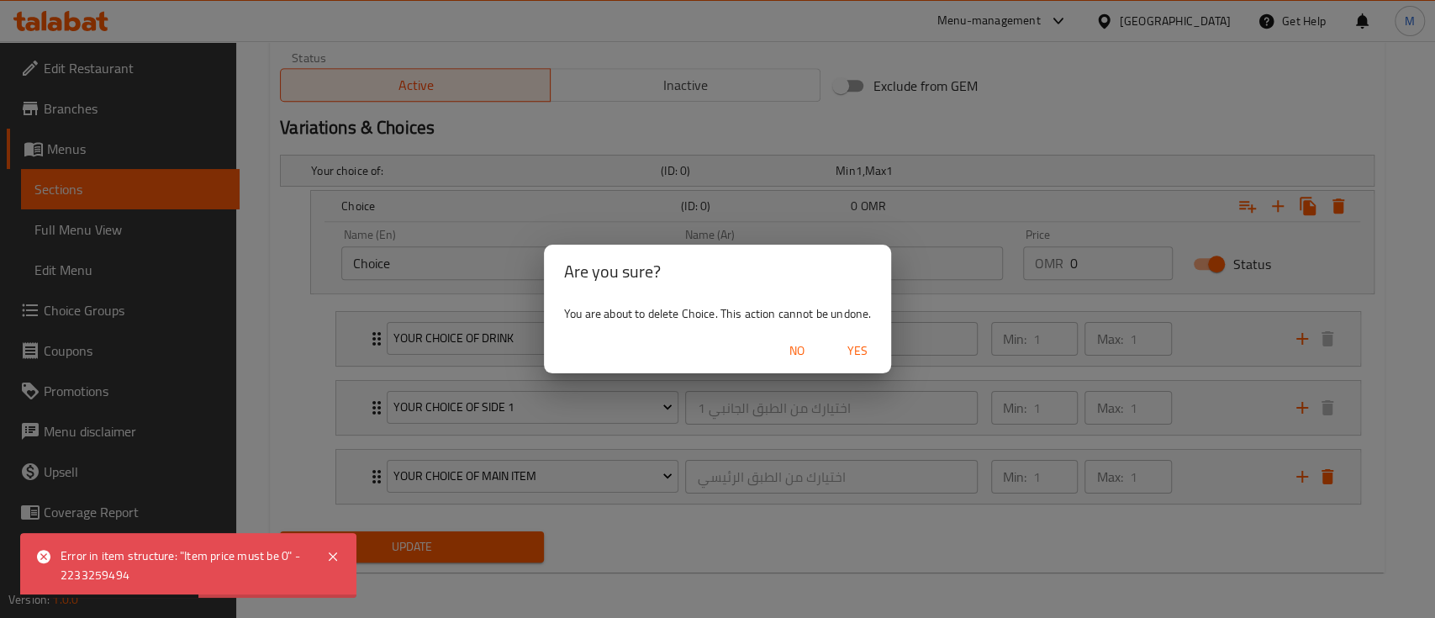
click at [853, 349] on span "Yes" at bounding box center [857, 351] width 40 height 21
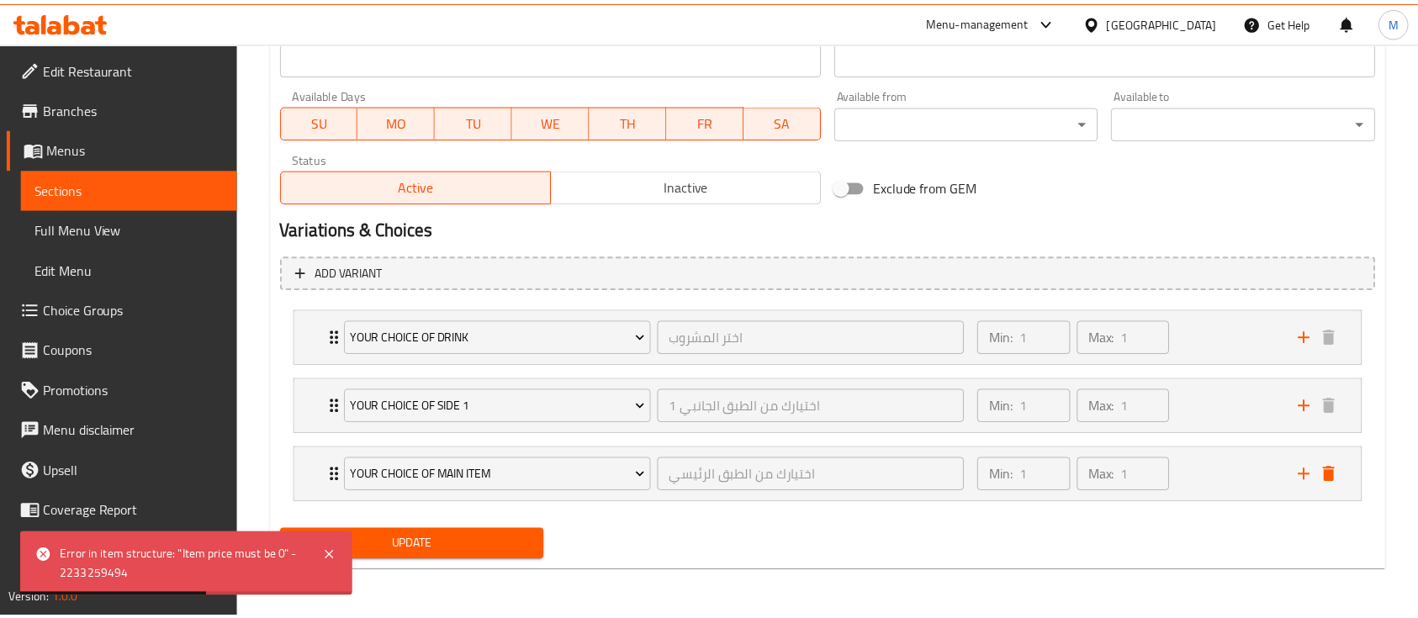
scroll to position [759, 0]
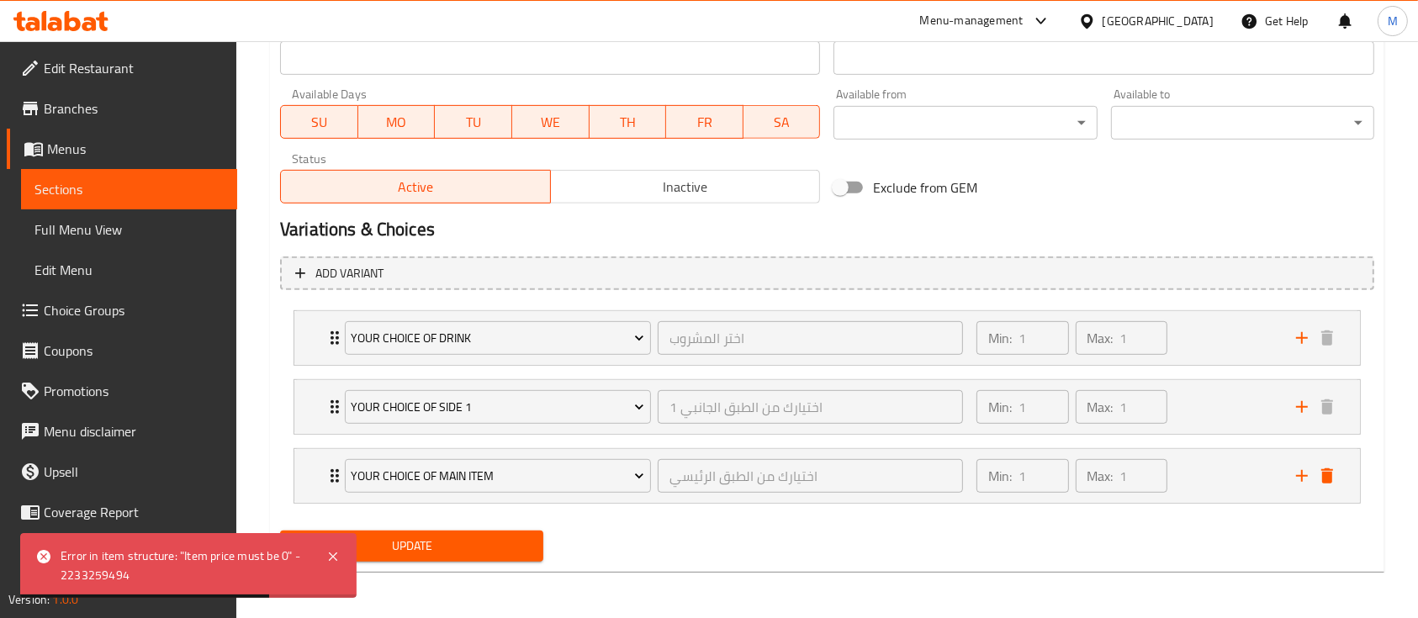
click at [420, 568] on div "Update" at bounding box center [411, 546] width 277 height 45
click at [424, 551] on span "Update" at bounding box center [411, 546] width 236 height 21
click at [339, 553] on icon at bounding box center [333, 557] width 20 height 20
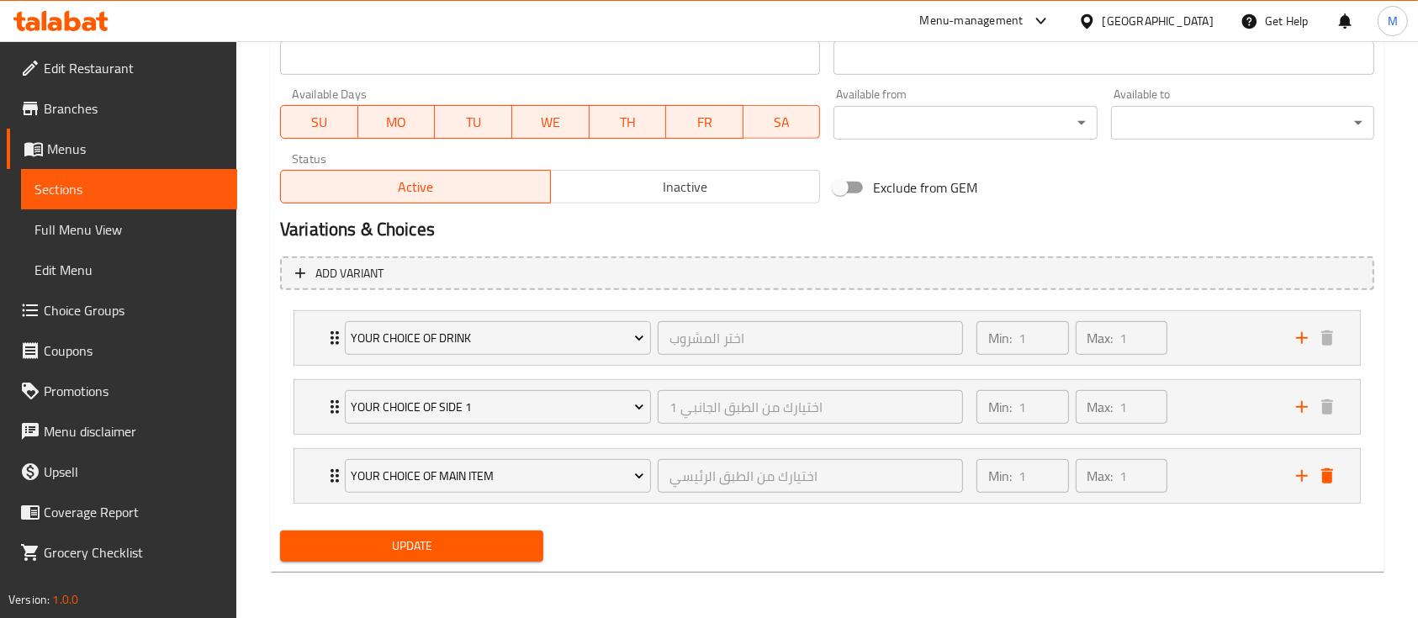
click at [424, 544] on span "Update" at bounding box center [411, 546] width 236 height 21
click at [370, 469] on span "Your choice of main item" at bounding box center [497, 476] width 293 height 21
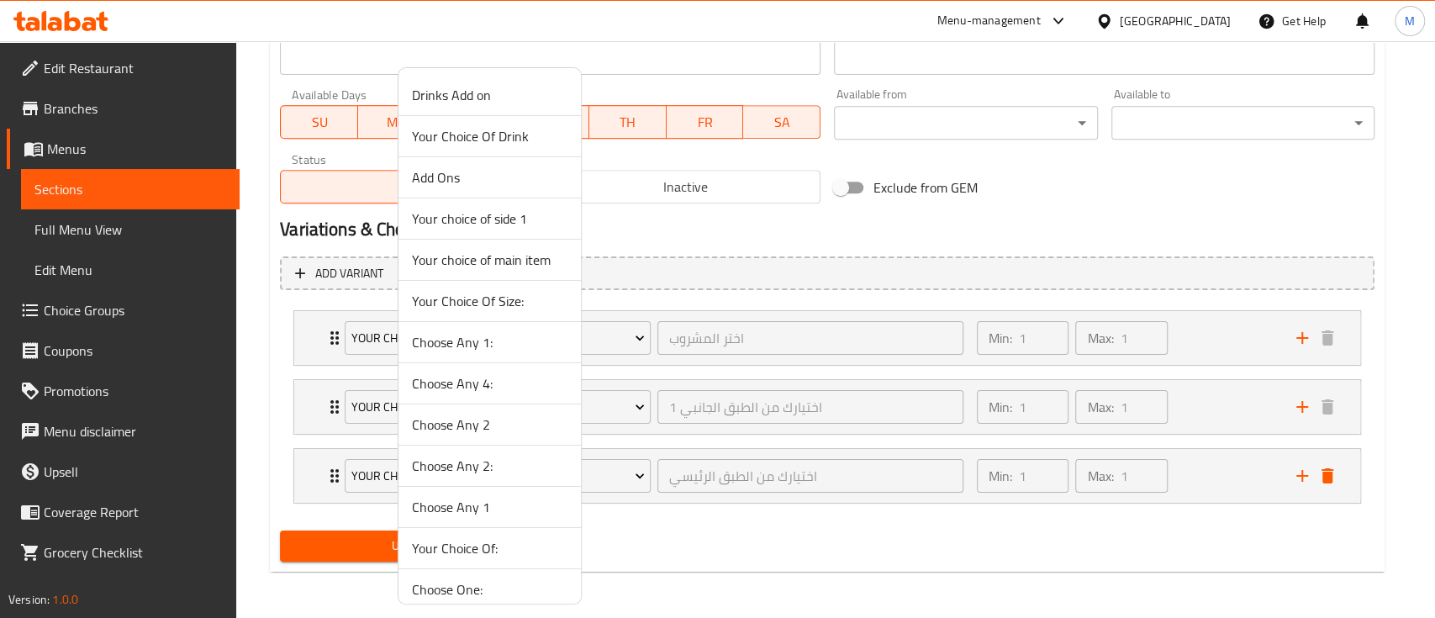
click at [329, 475] on div at bounding box center [717, 309] width 1435 height 618
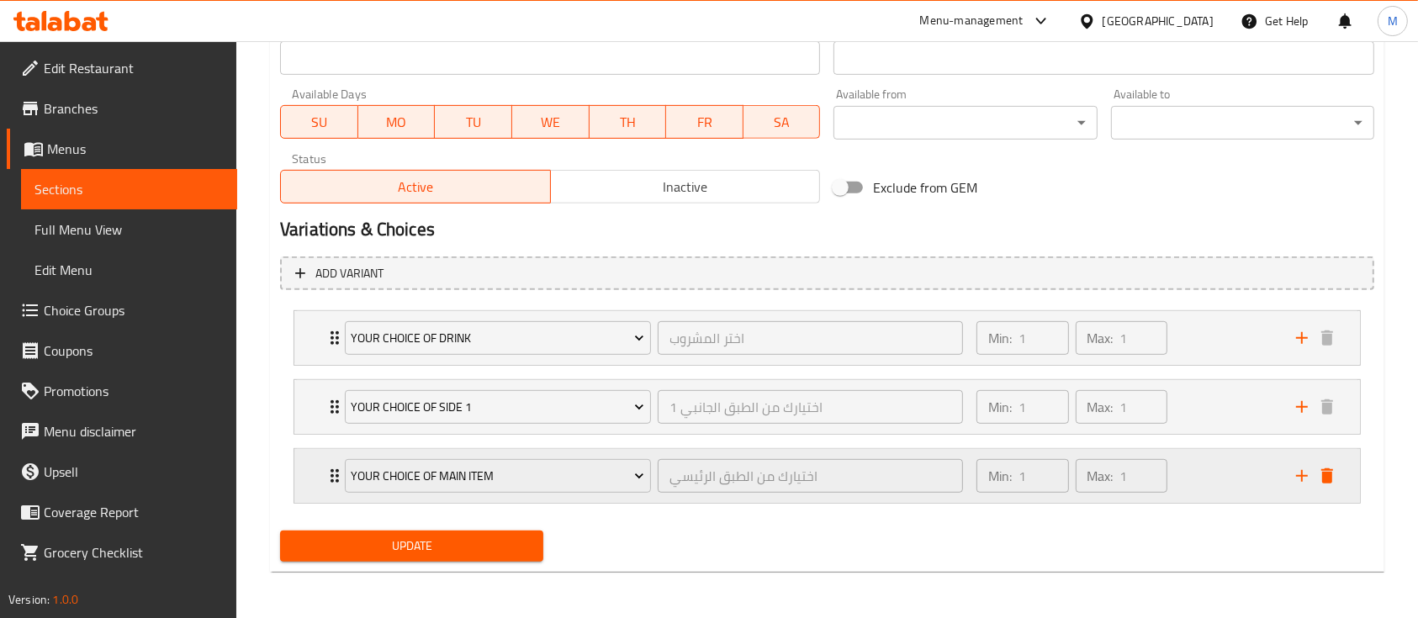
click at [329, 474] on icon "Expand" at bounding box center [335, 476] width 20 height 20
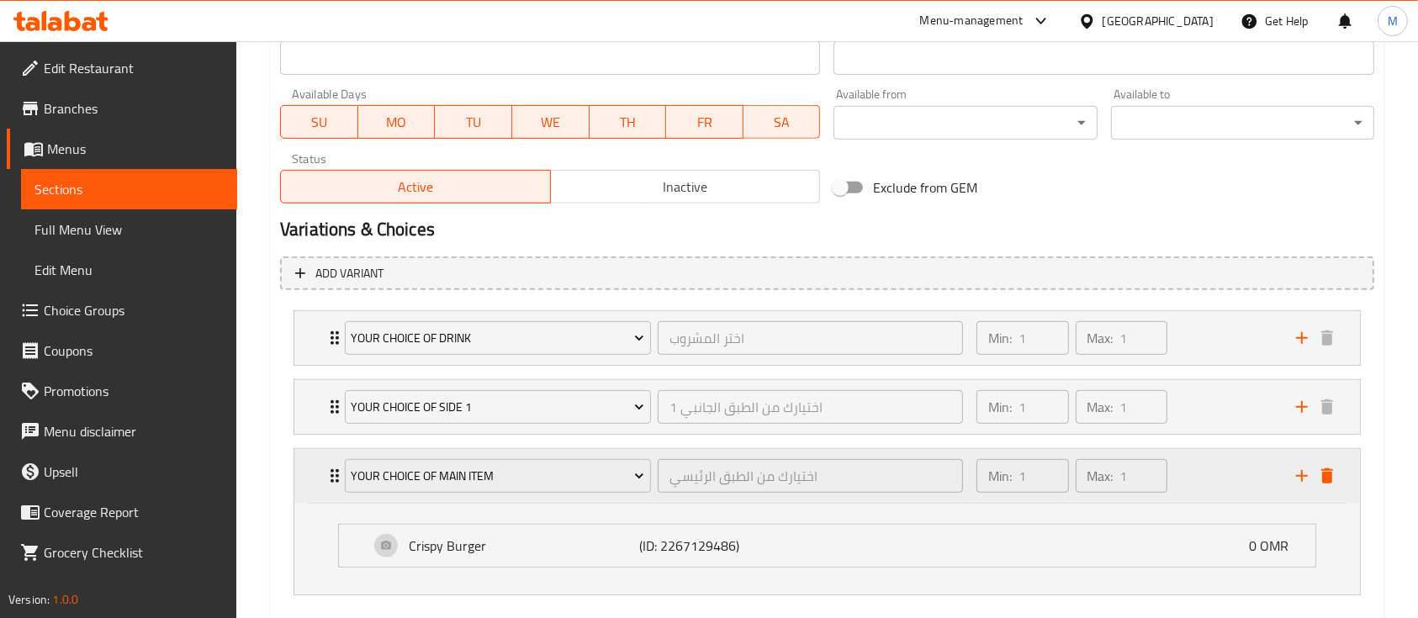
click at [329, 474] on icon "Expand" at bounding box center [335, 476] width 20 height 20
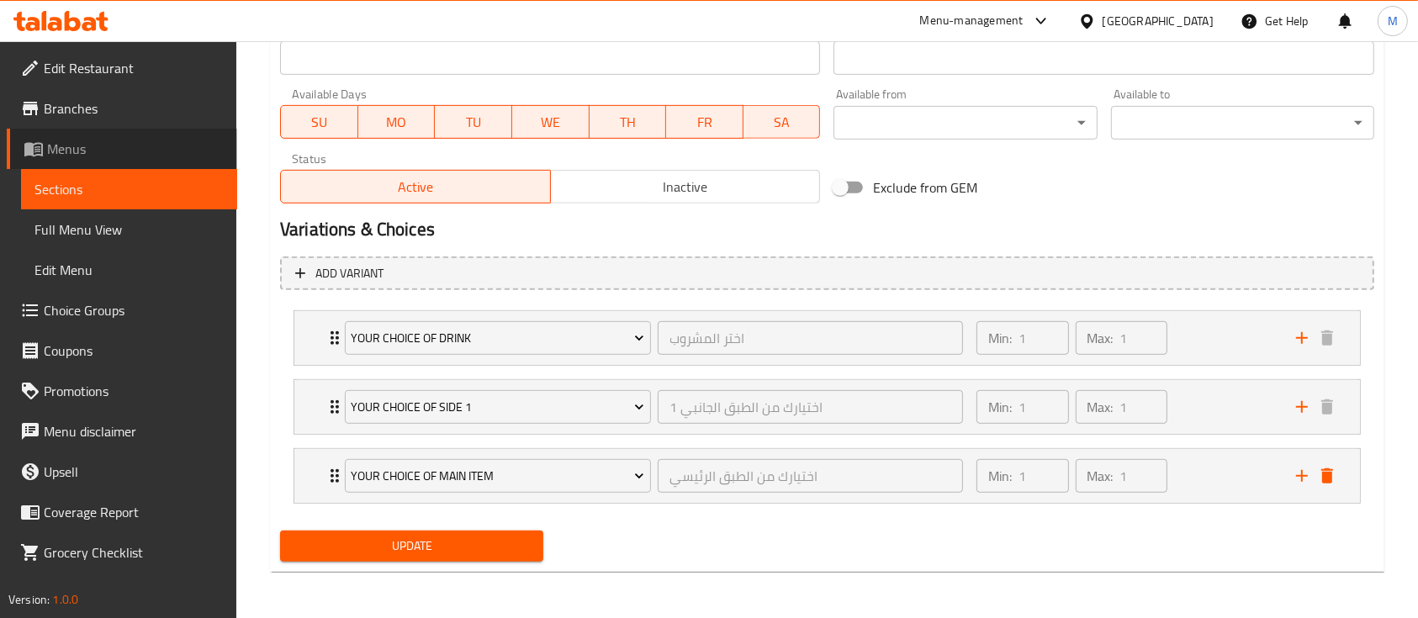
click at [124, 139] on span "Menus" at bounding box center [135, 149] width 177 height 20
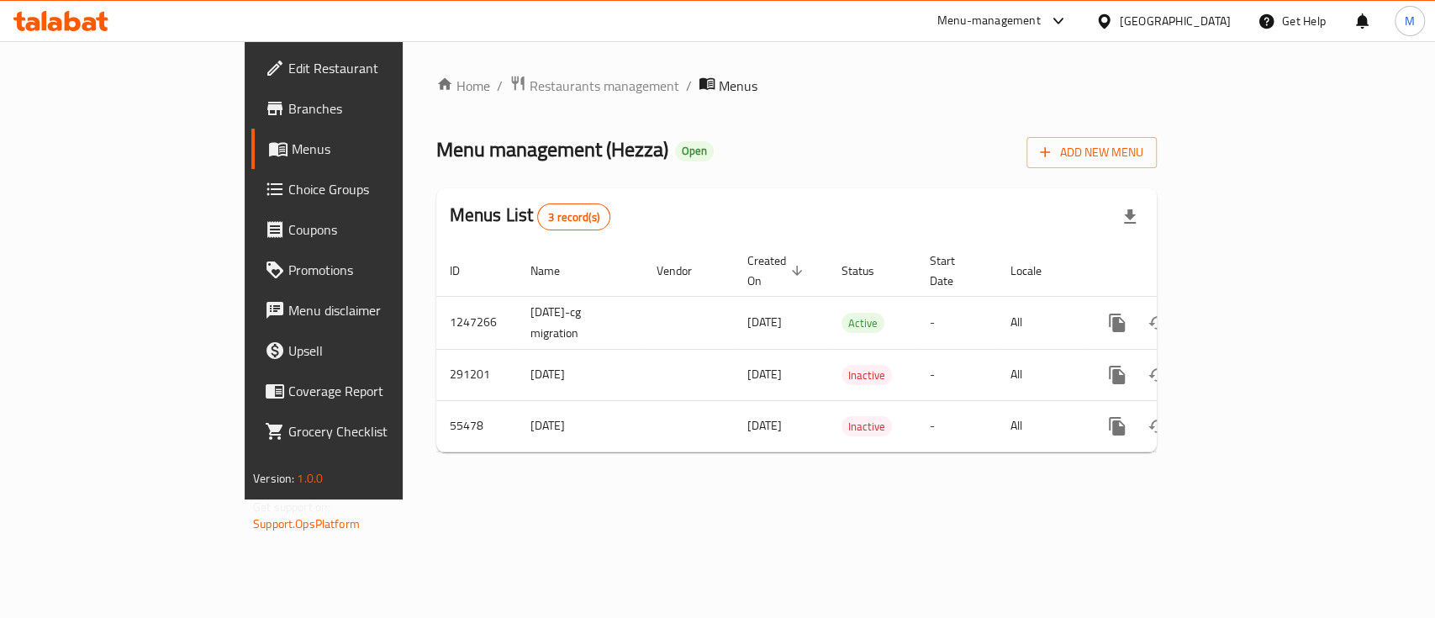
click at [288, 179] on span "Choice Groups" at bounding box center [379, 189] width 182 height 20
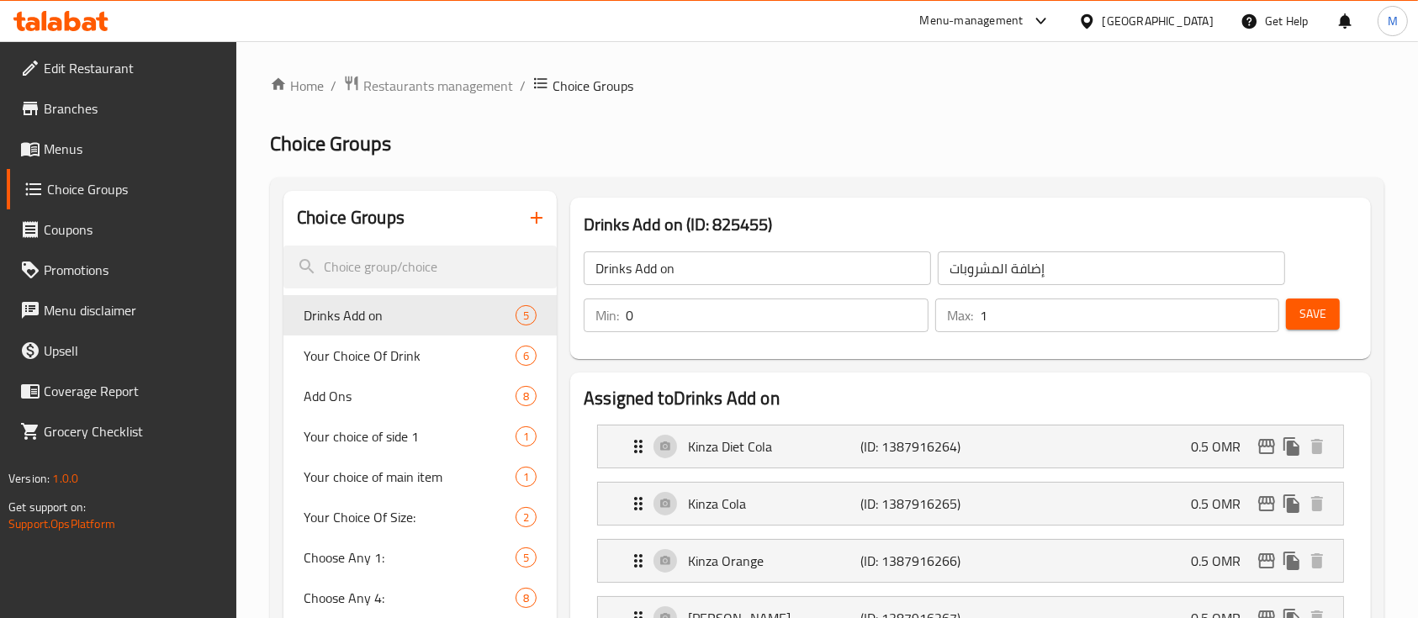
click at [71, 155] on span "Menus" at bounding box center [134, 149] width 180 height 20
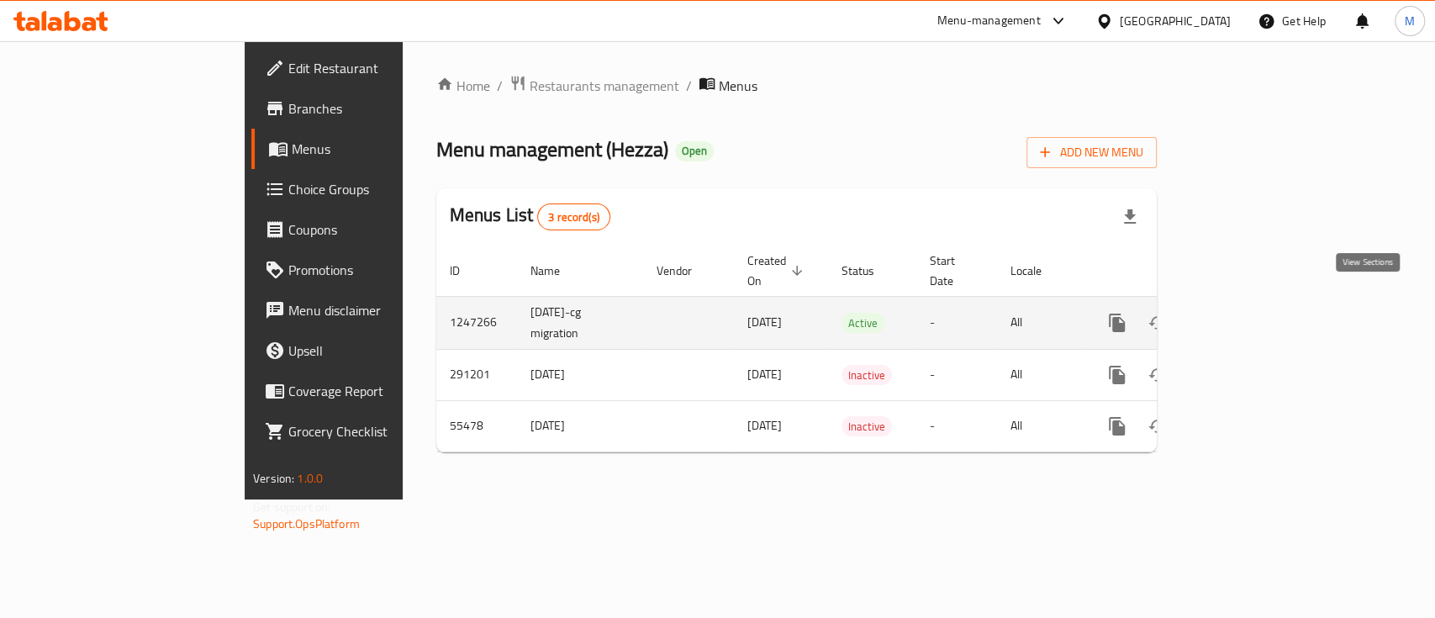
click at [1246, 315] on icon "enhanced table" at bounding box center [1238, 322] width 15 height 15
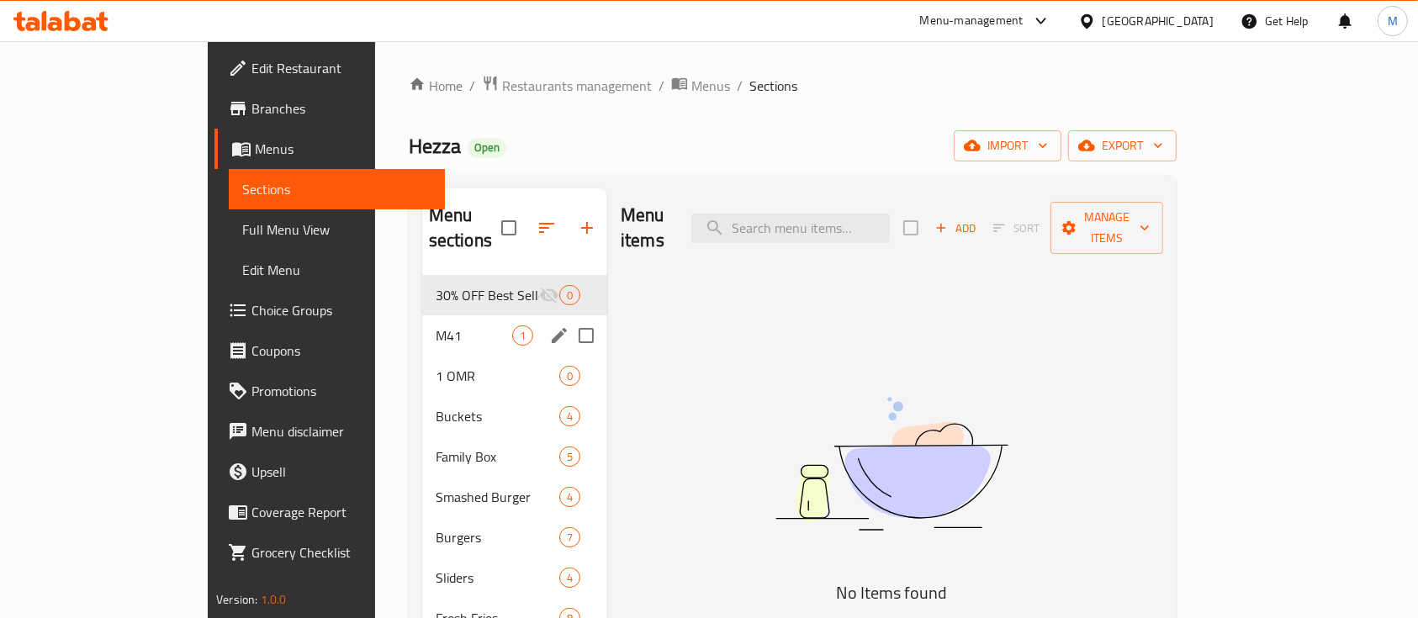
click at [422, 315] on div "M41 1" at bounding box center [514, 335] width 185 height 40
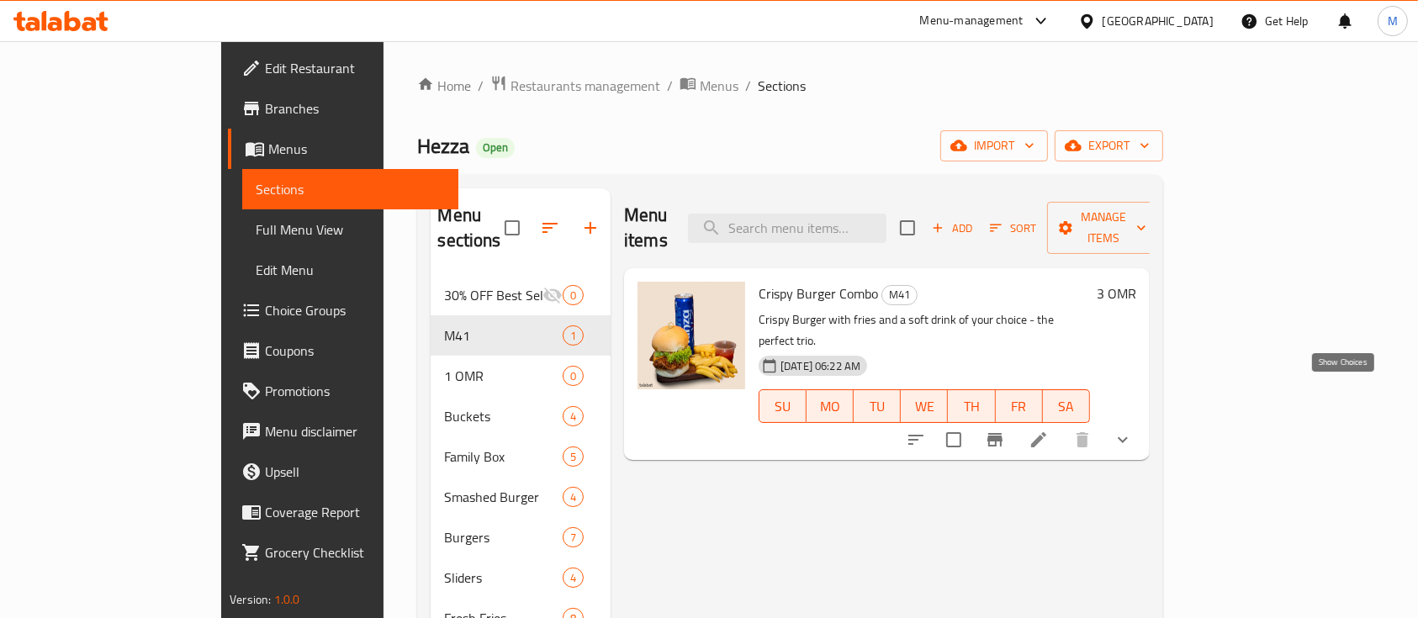
click at [1133, 430] on icon "show more" at bounding box center [1122, 440] width 20 height 20
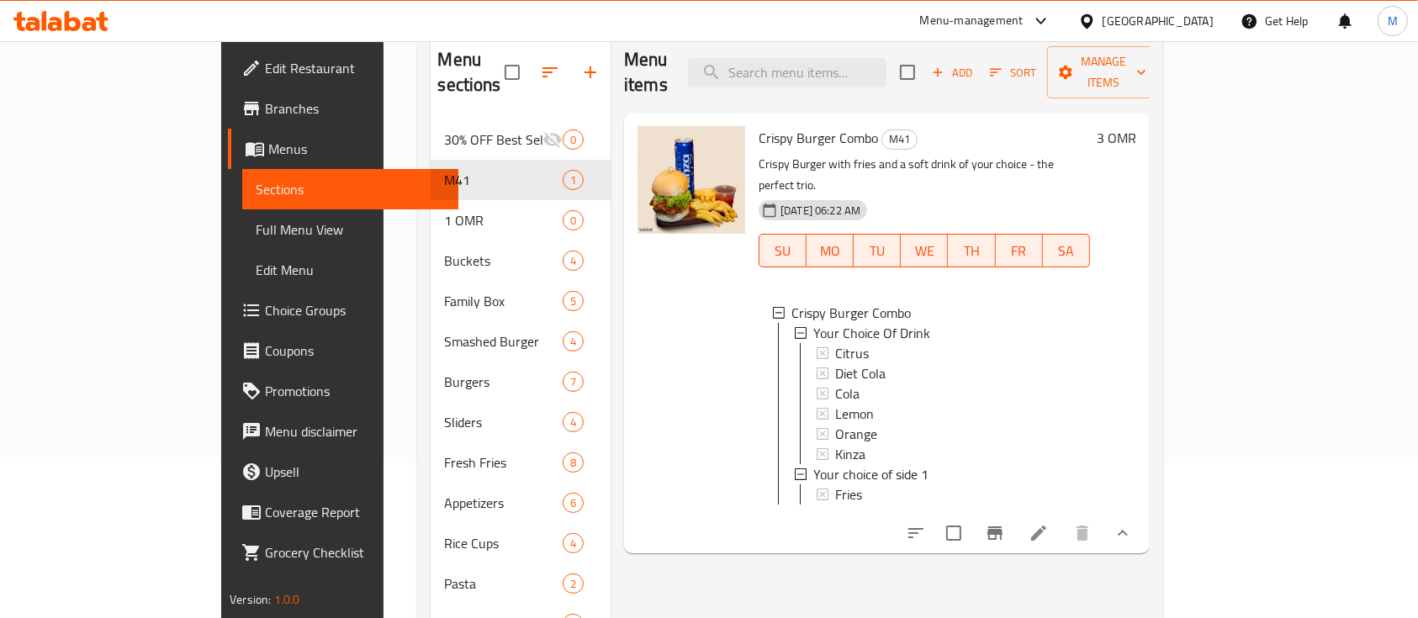
scroll to position [290, 0]
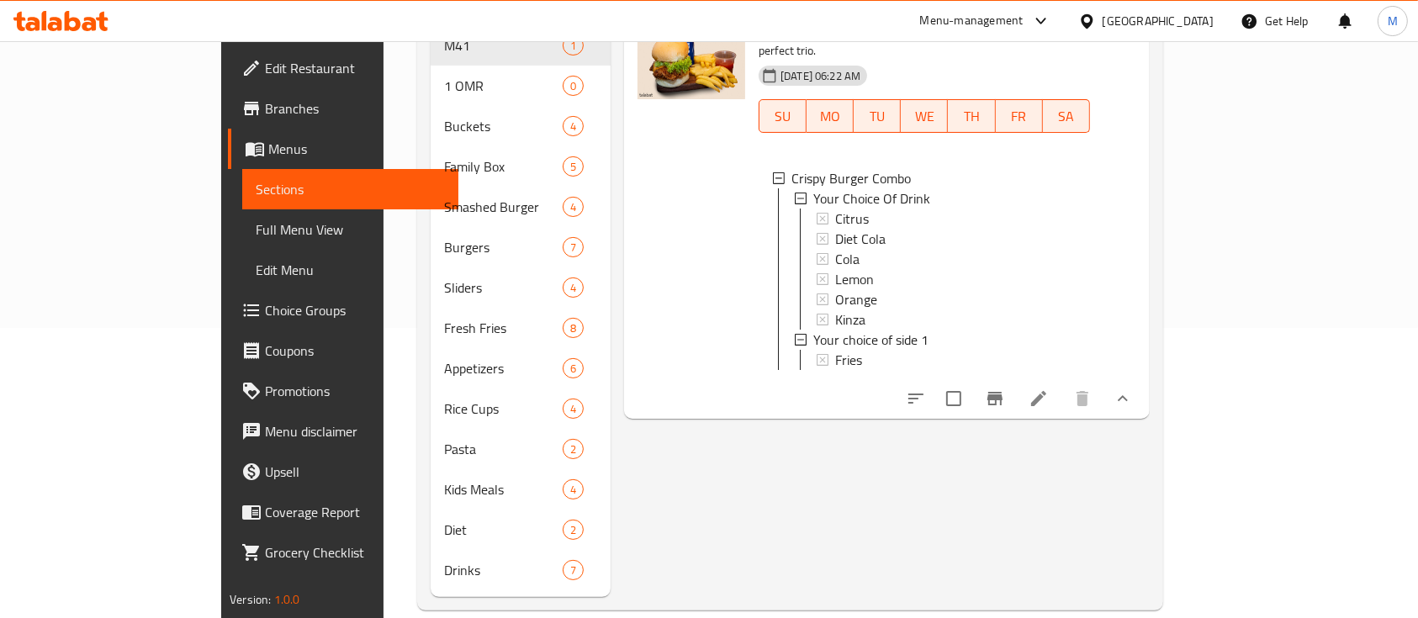
click at [1062, 383] on li at bounding box center [1038, 398] width 47 height 30
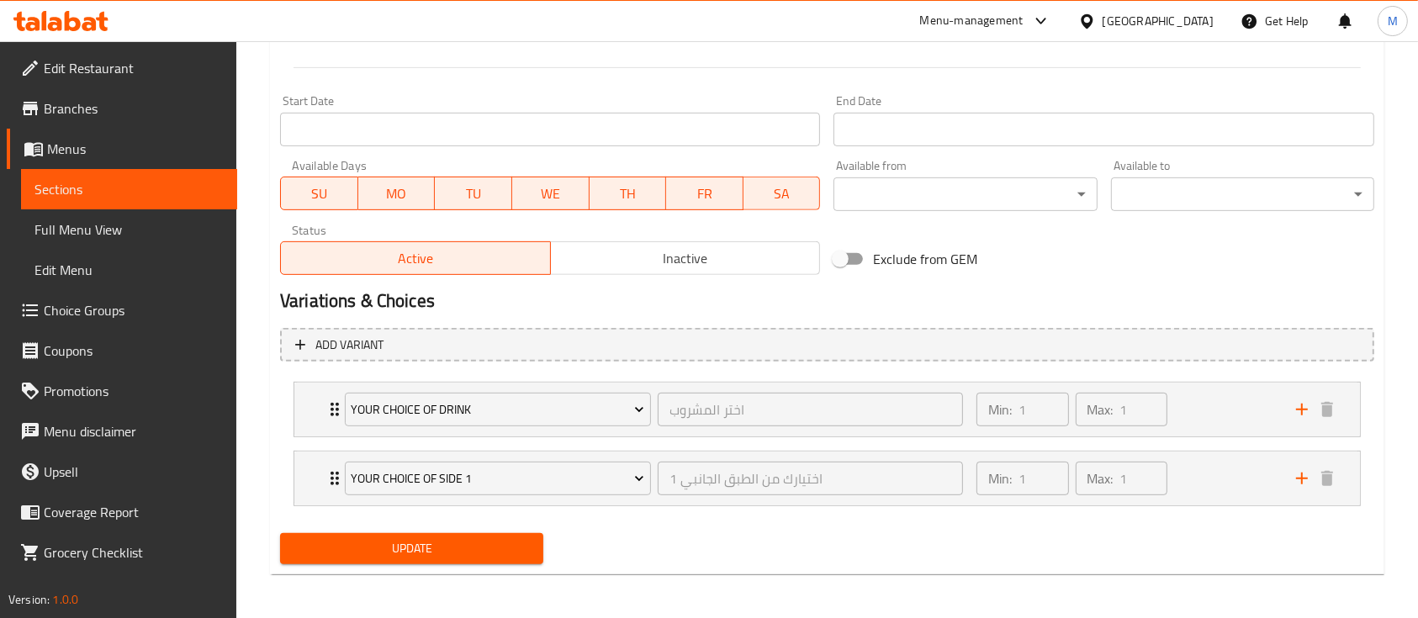
scroll to position [690, 0]
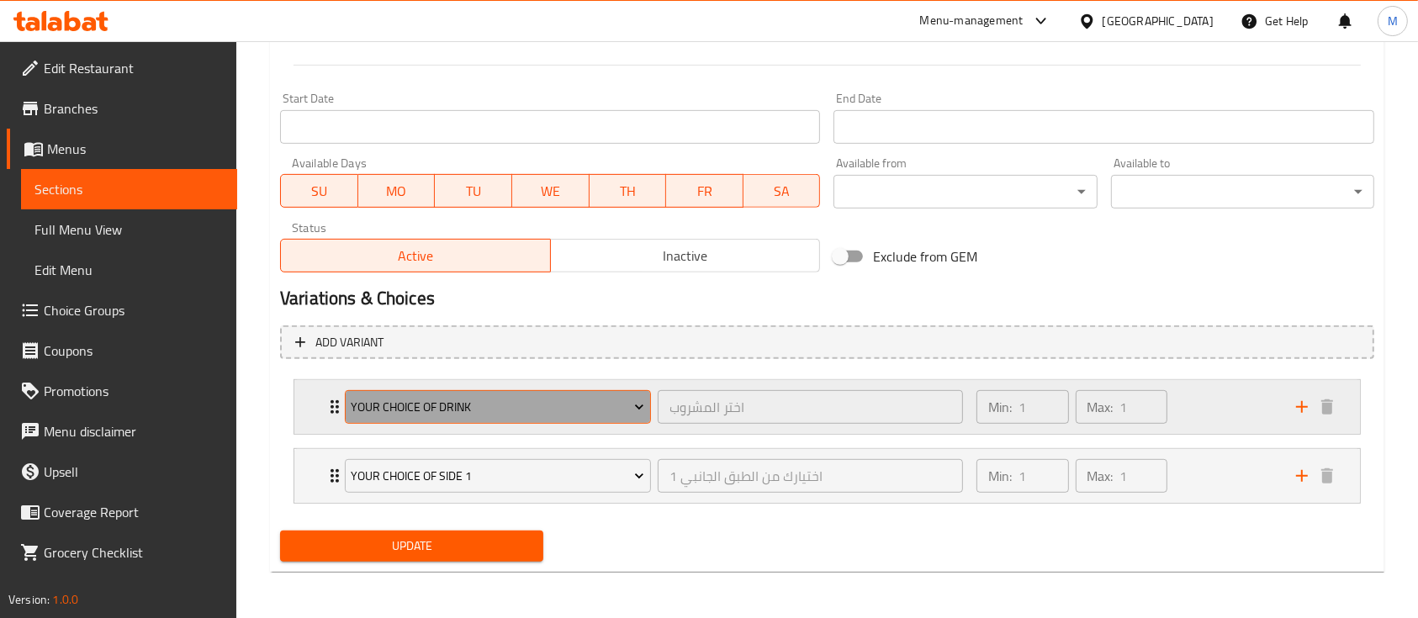
click at [397, 404] on span "Your Choice Of Drink" at bounding box center [497, 407] width 293 height 21
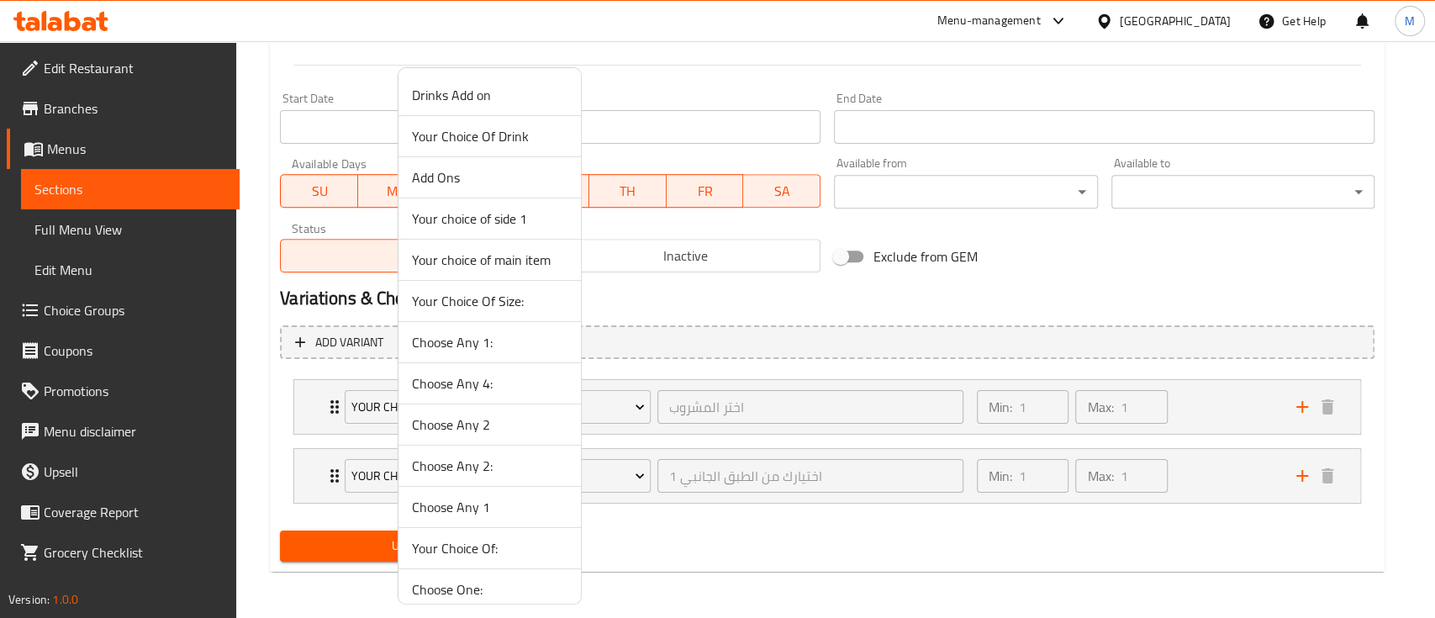
click at [519, 264] on span "Your choice of main item" at bounding box center [490, 260] width 156 height 20
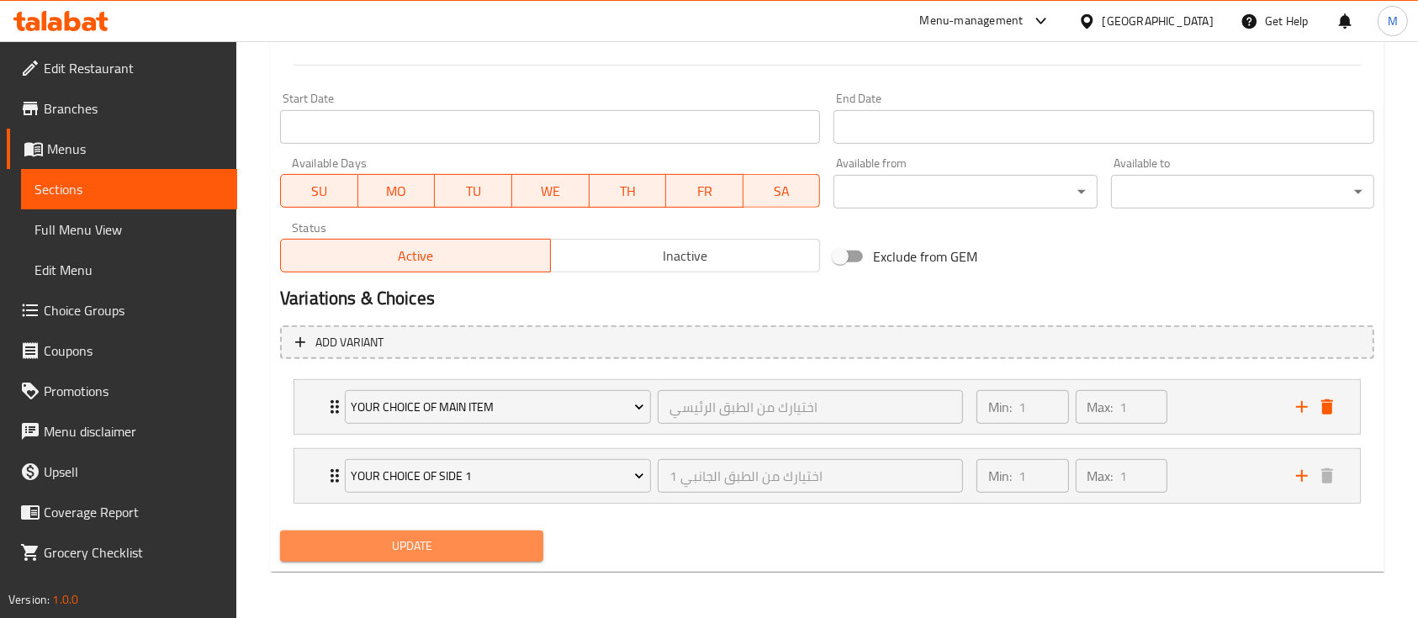
click at [417, 558] on button "Update" at bounding box center [411, 546] width 263 height 31
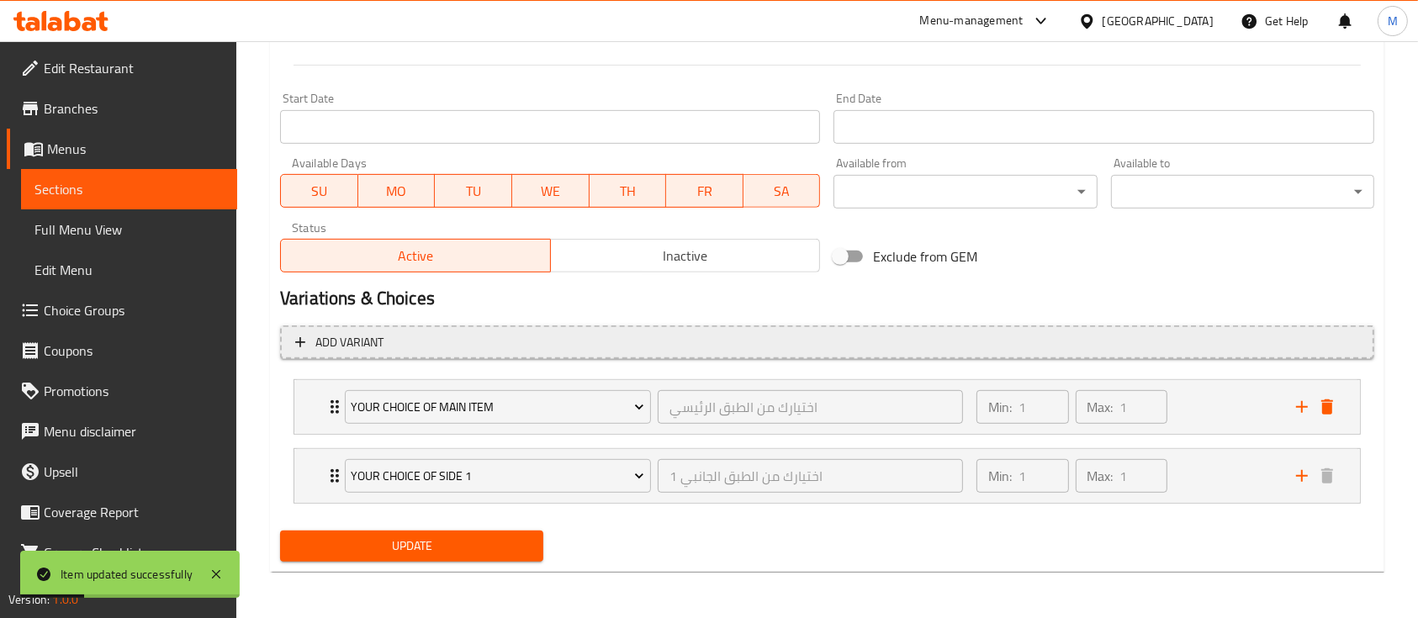
click at [343, 343] on span "Add variant" at bounding box center [349, 342] width 68 height 21
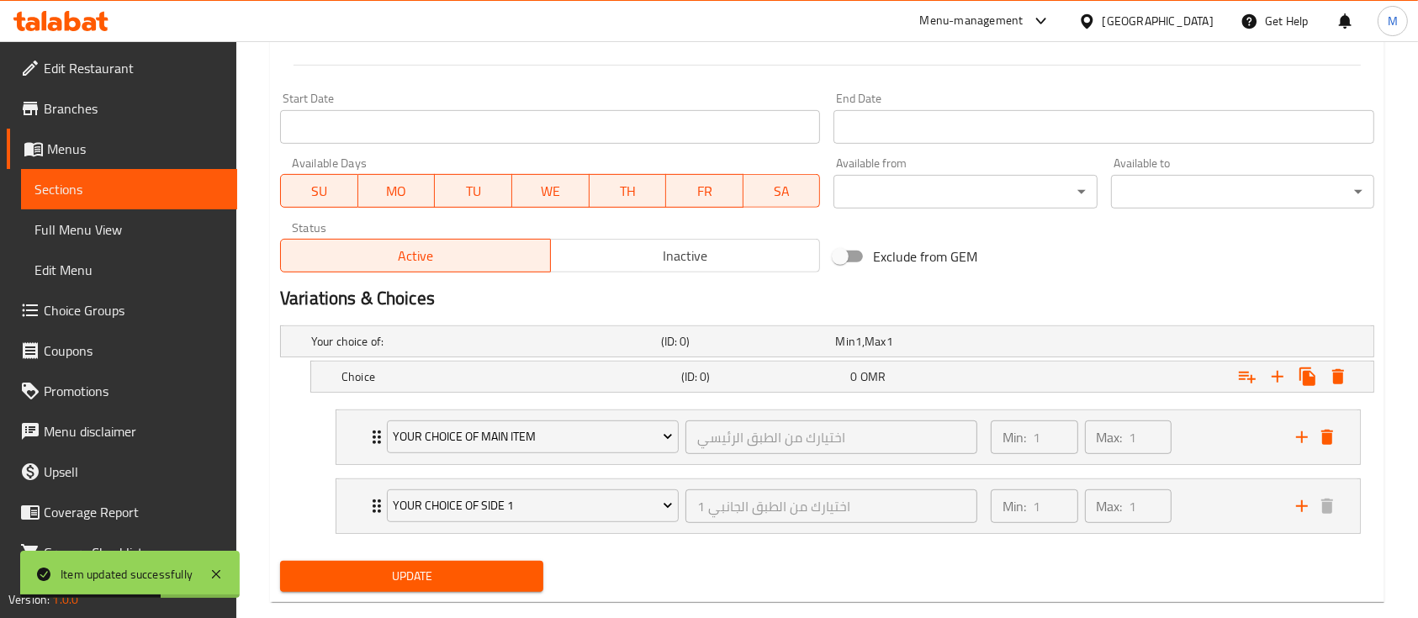
click at [497, 569] on span "Update" at bounding box center [411, 576] width 236 height 21
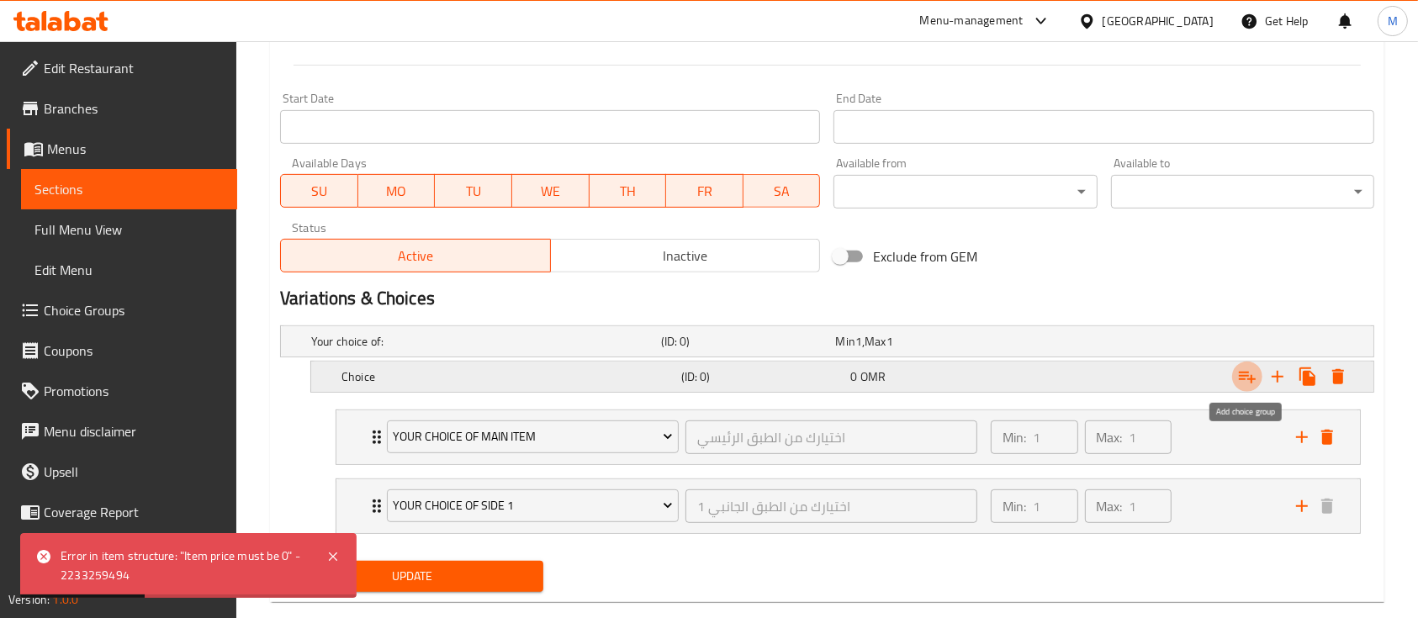
click at [1251, 372] on icon "Expand" at bounding box center [1247, 377] width 20 height 20
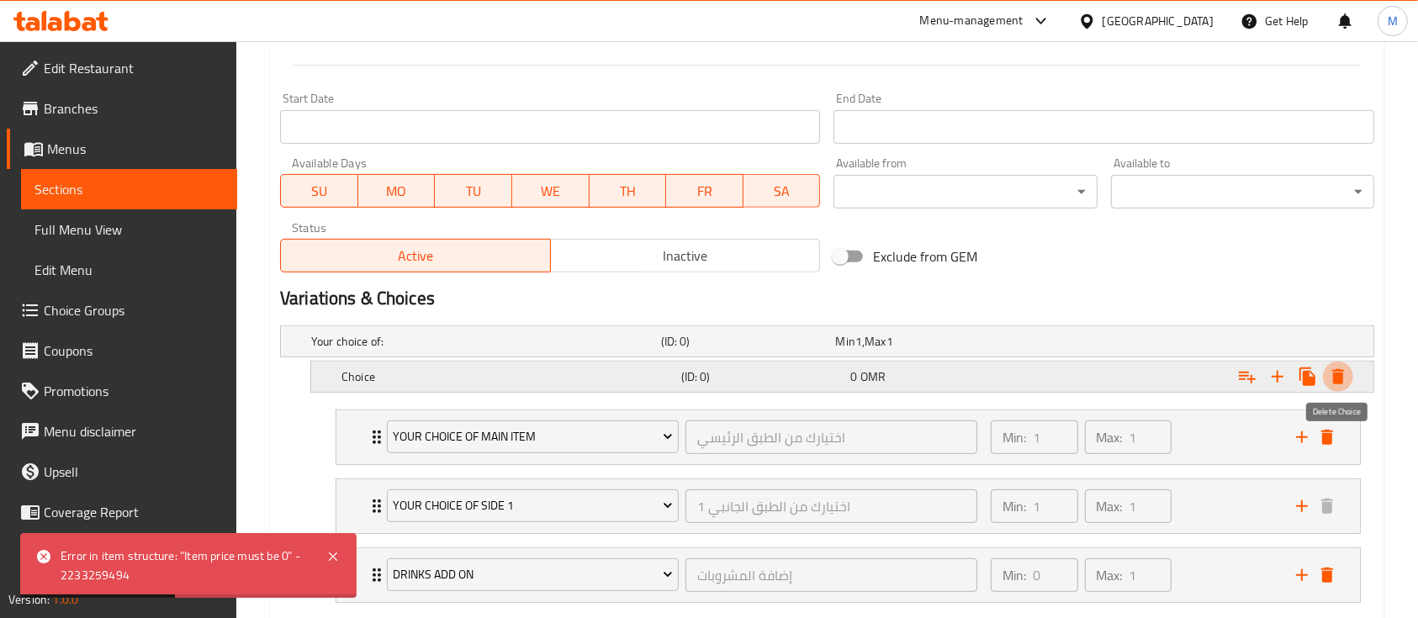
click at [1341, 374] on icon "Expand" at bounding box center [1338, 376] width 12 height 15
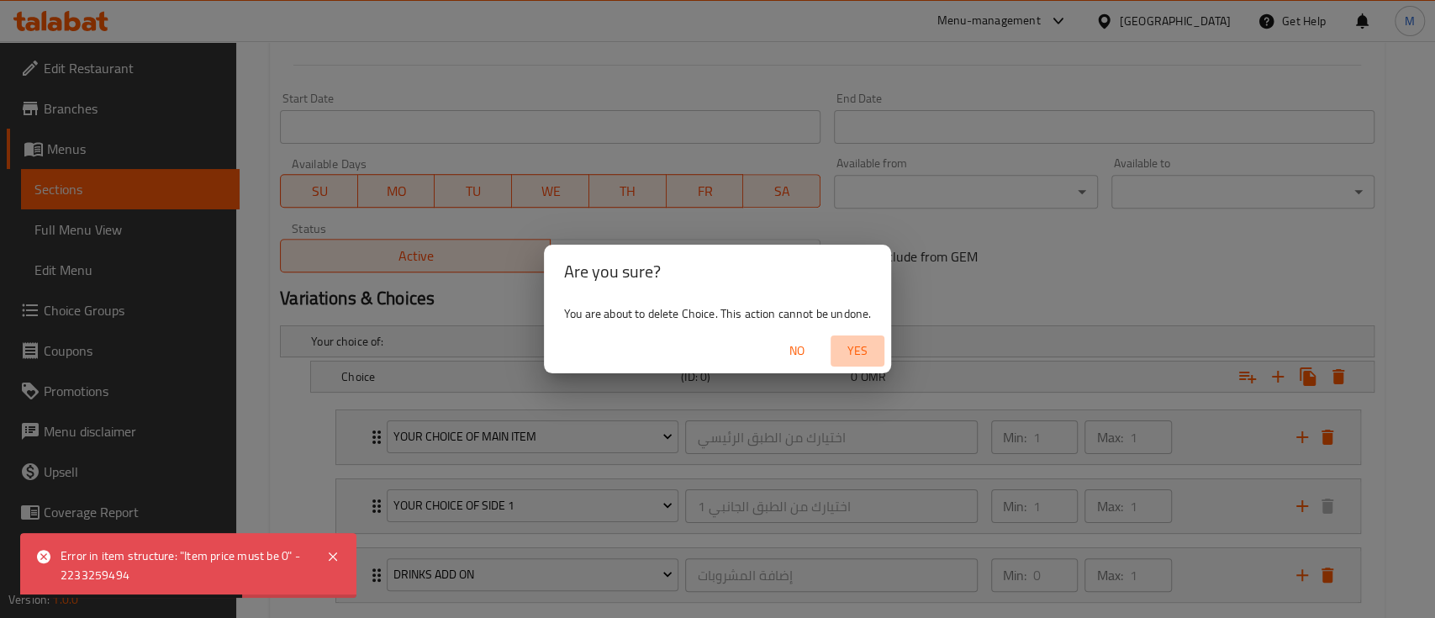
click at [864, 349] on span "Yes" at bounding box center [857, 351] width 40 height 21
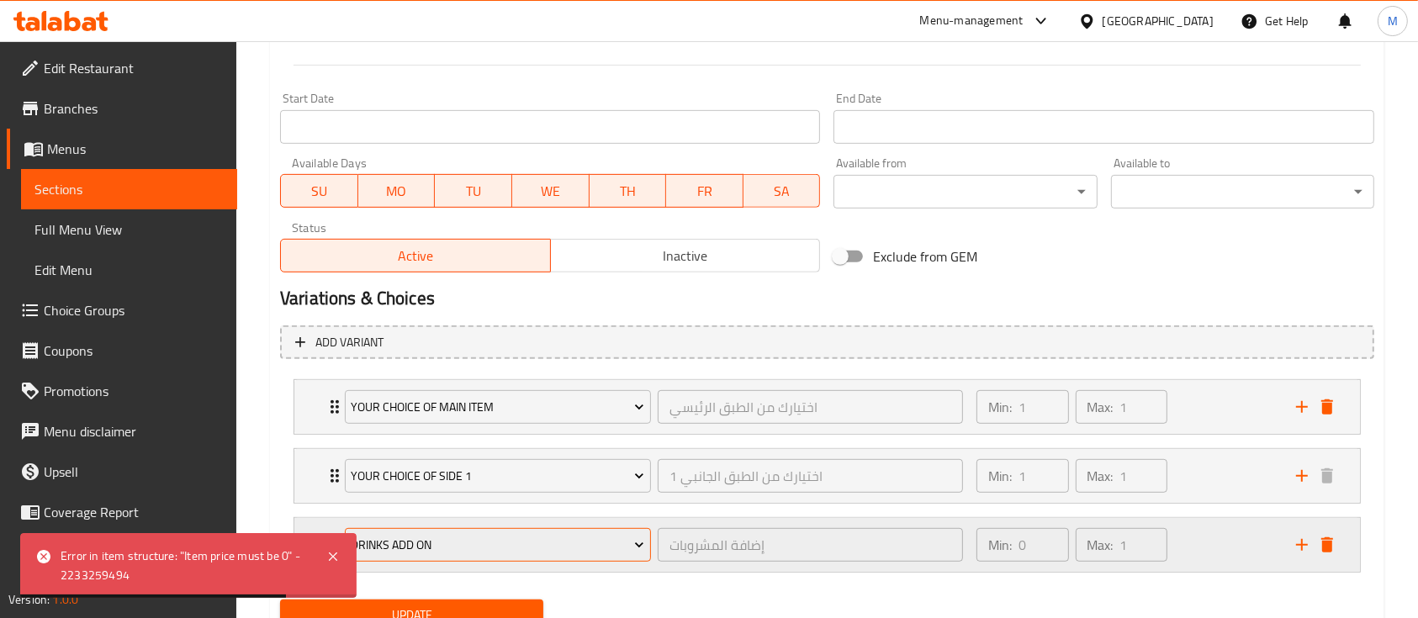
click at [499, 539] on span "Drinks Add on" at bounding box center [497, 545] width 293 height 21
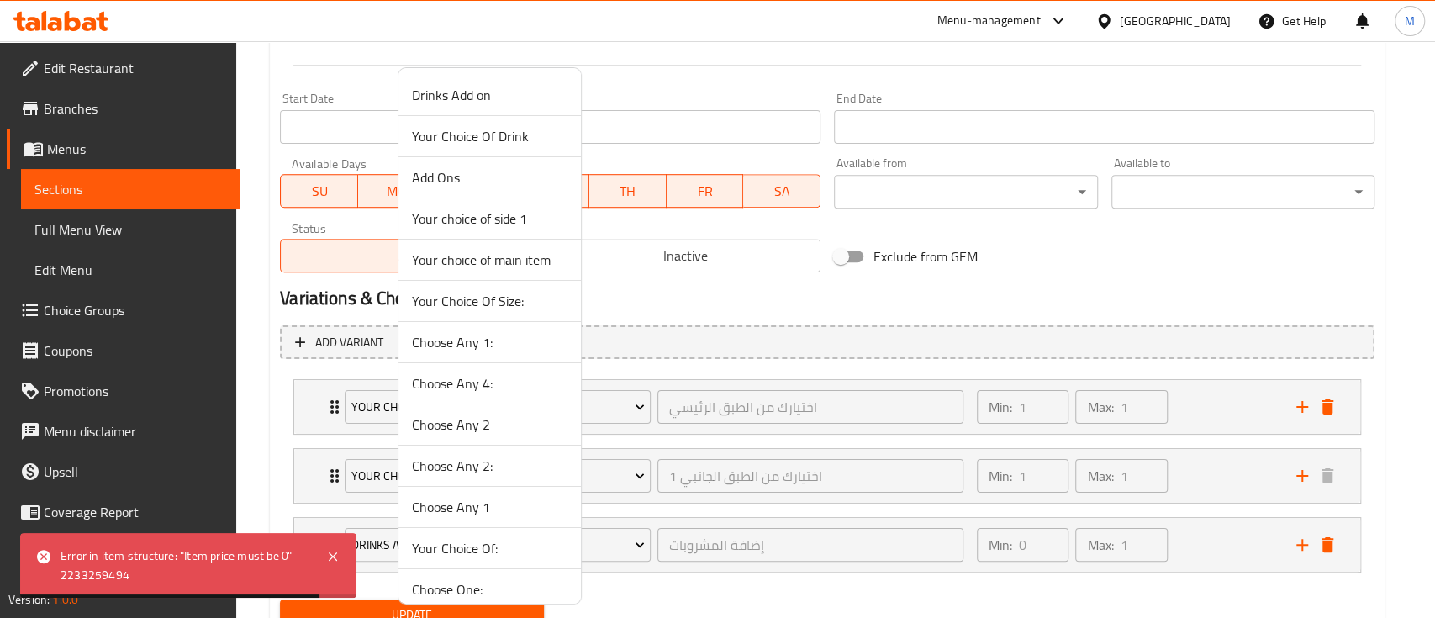
click at [676, 574] on div at bounding box center [717, 309] width 1435 height 618
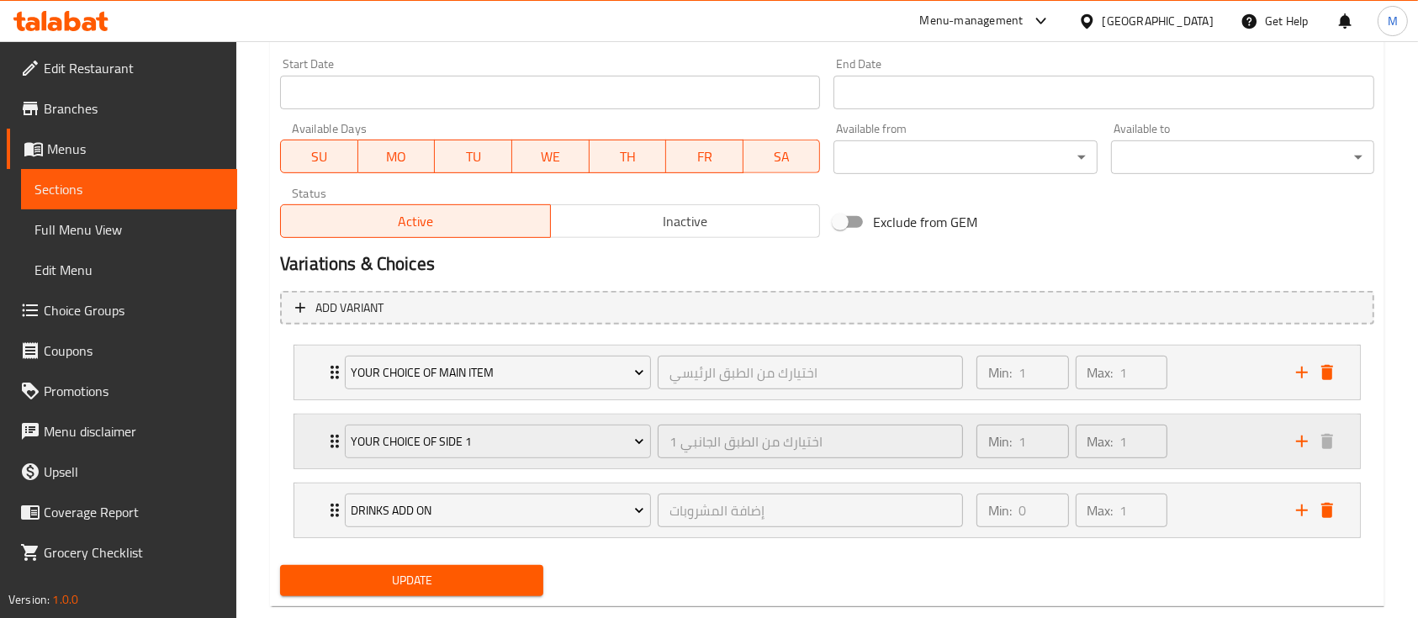
scroll to position [759, 0]
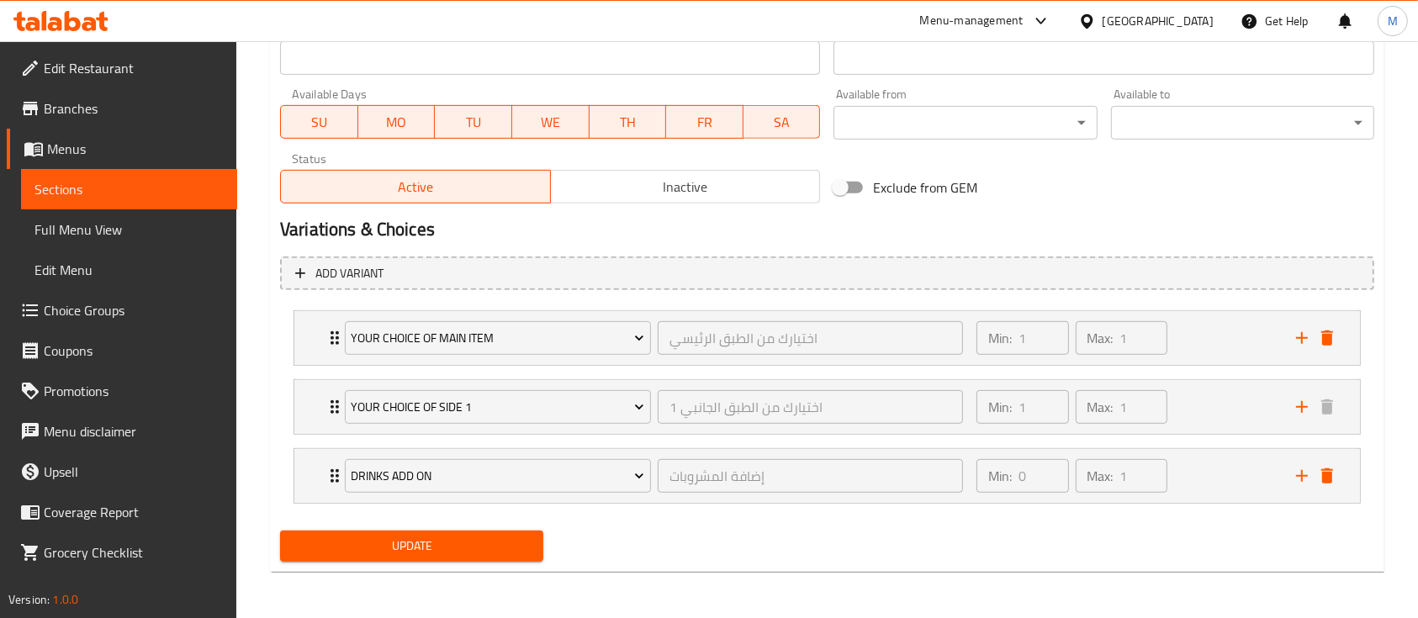
click at [436, 548] on span "Update" at bounding box center [411, 546] width 236 height 21
click at [440, 542] on span "Update" at bounding box center [411, 546] width 236 height 21
click at [440, 542] on div at bounding box center [709, 309] width 1418 height 618
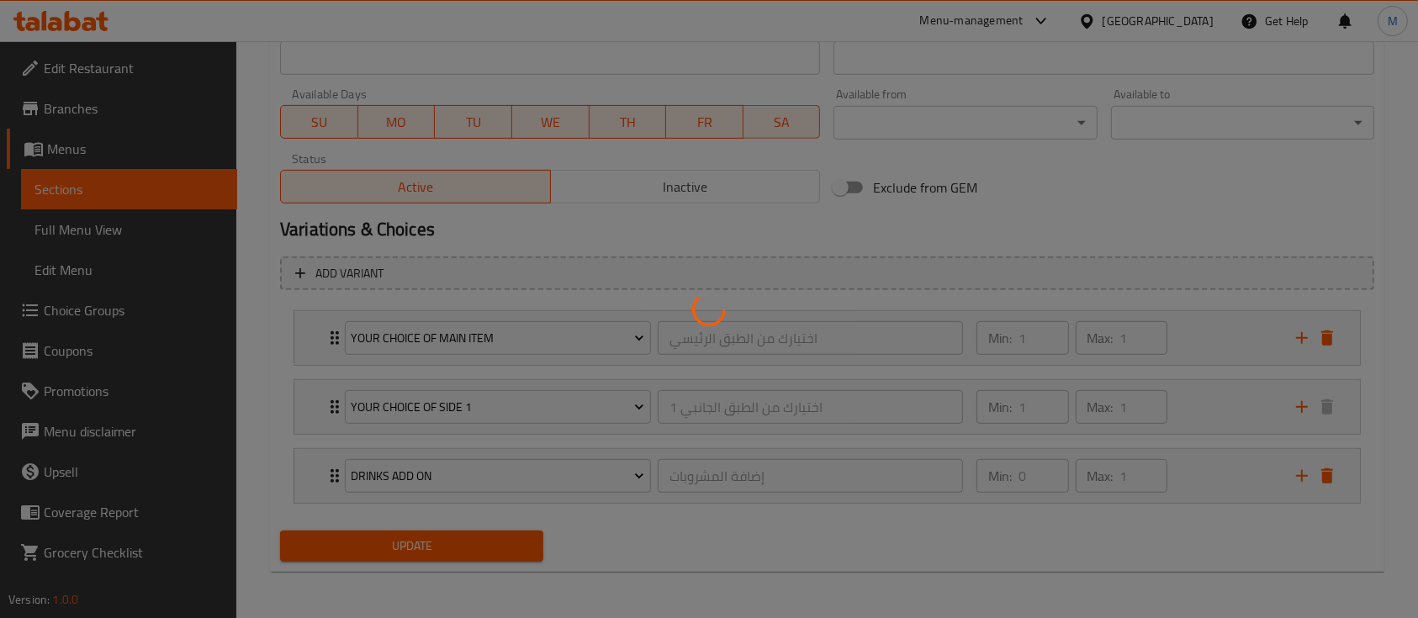
click at [440, 542] on div at bounding box center [709, 309] width 1418 height 618
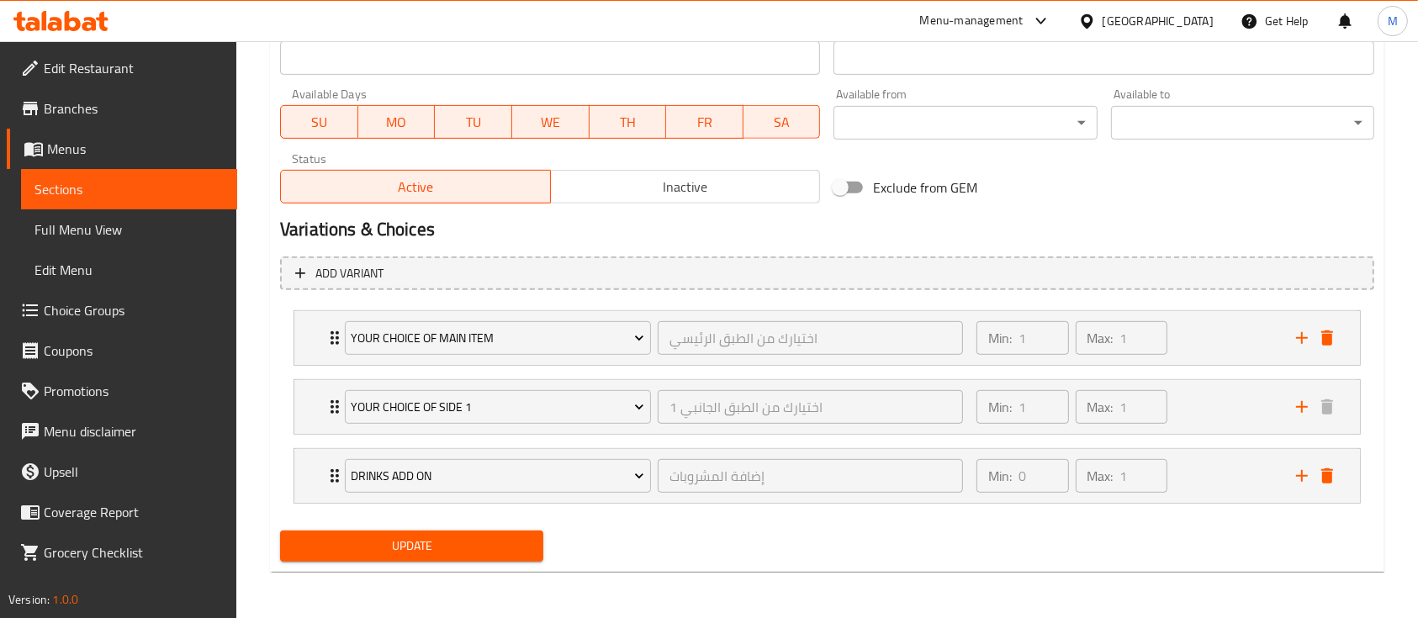
click at [433, 503] on li "Drinks Add on إضافة المشروبات ​ Min: 0 ​ Max: 1 ​ Kinza Diet Cola (ID: 13879162…" at bounding box center [827, 475] width 1094 height 69
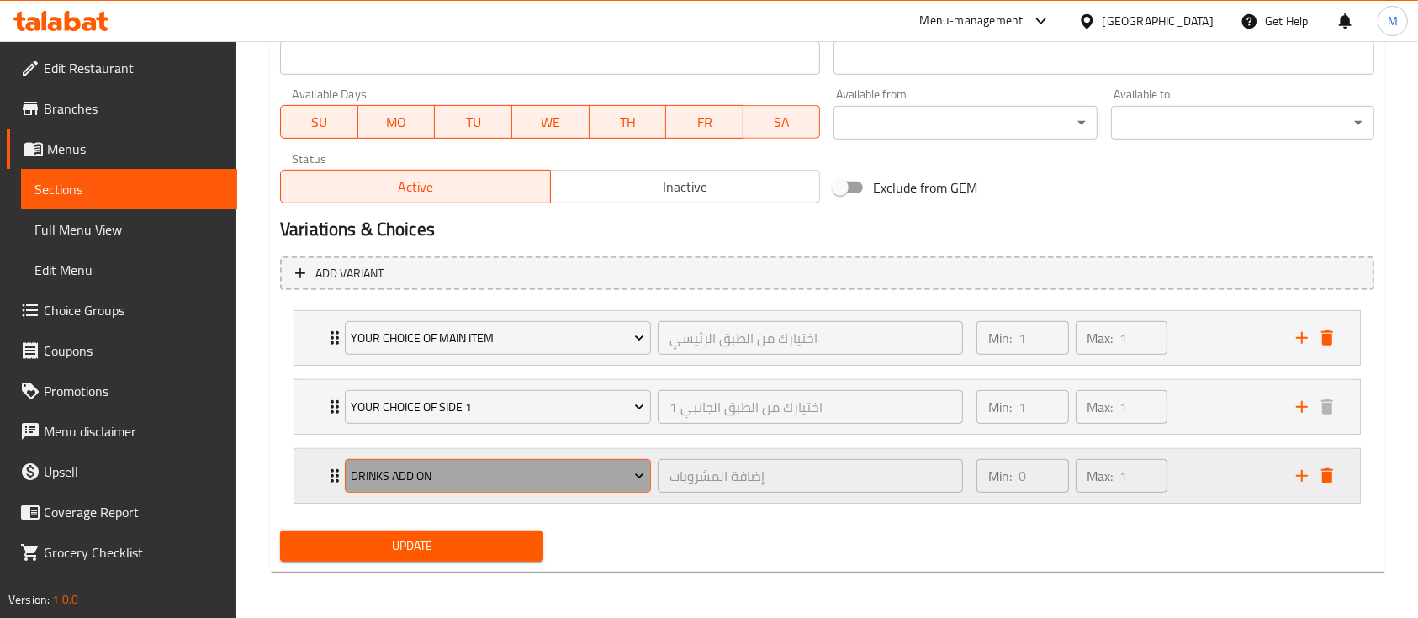
click at [426, 473] on span "Drinks Add on" at bounding box center [497, 476] width 293 height 21
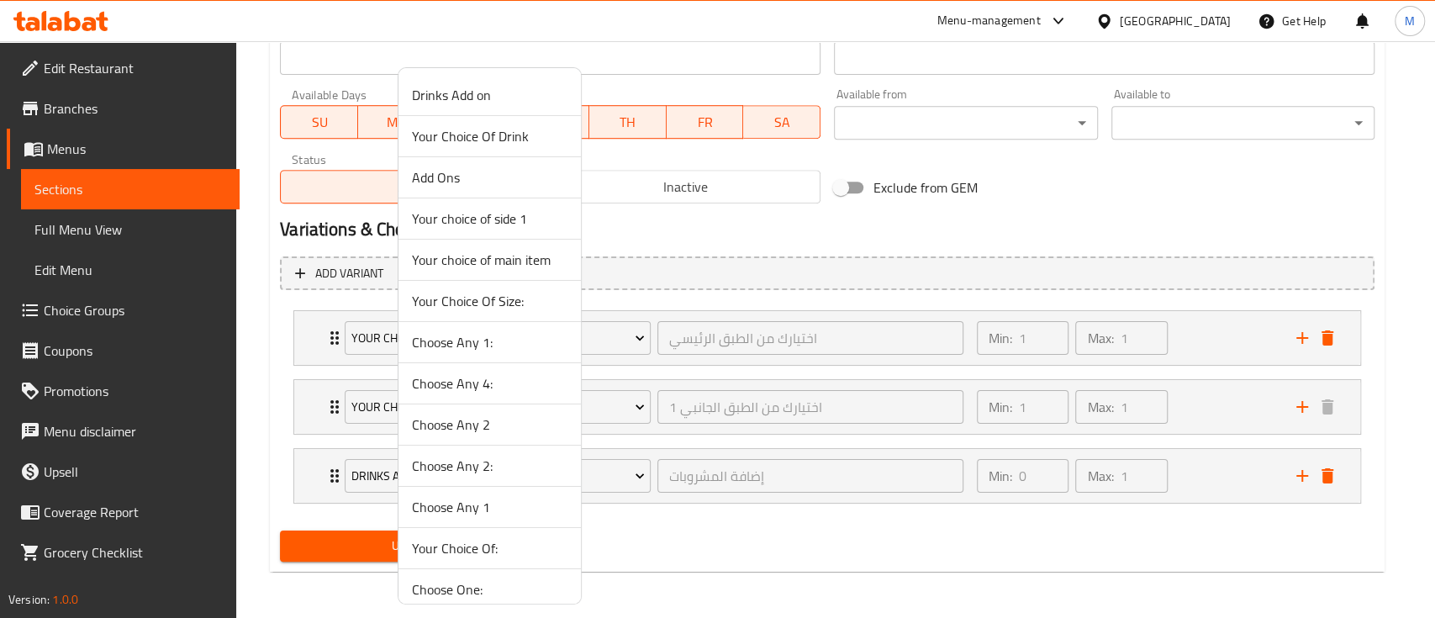
click at [809, 545] on div at bounding box center [717, 309] width 1435 height 618
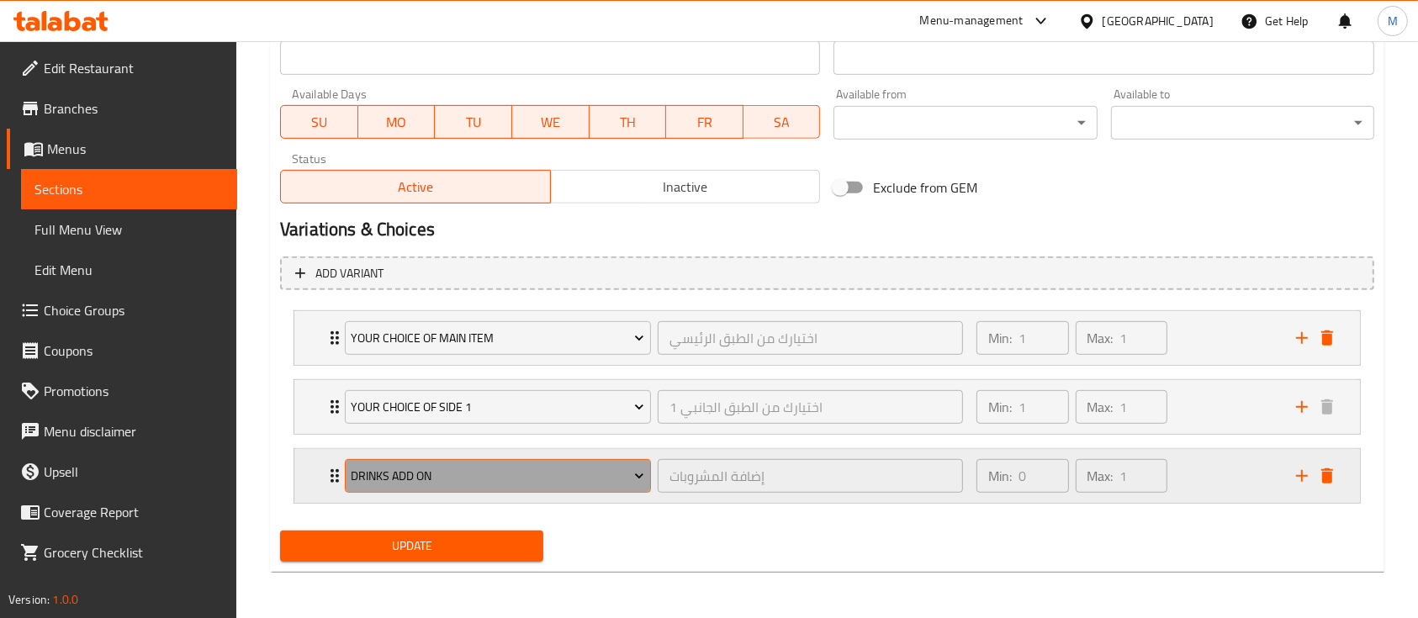
click at [487, 473] on span "Drinks Add on" at bounding box center [497, 476] width 293 height 21
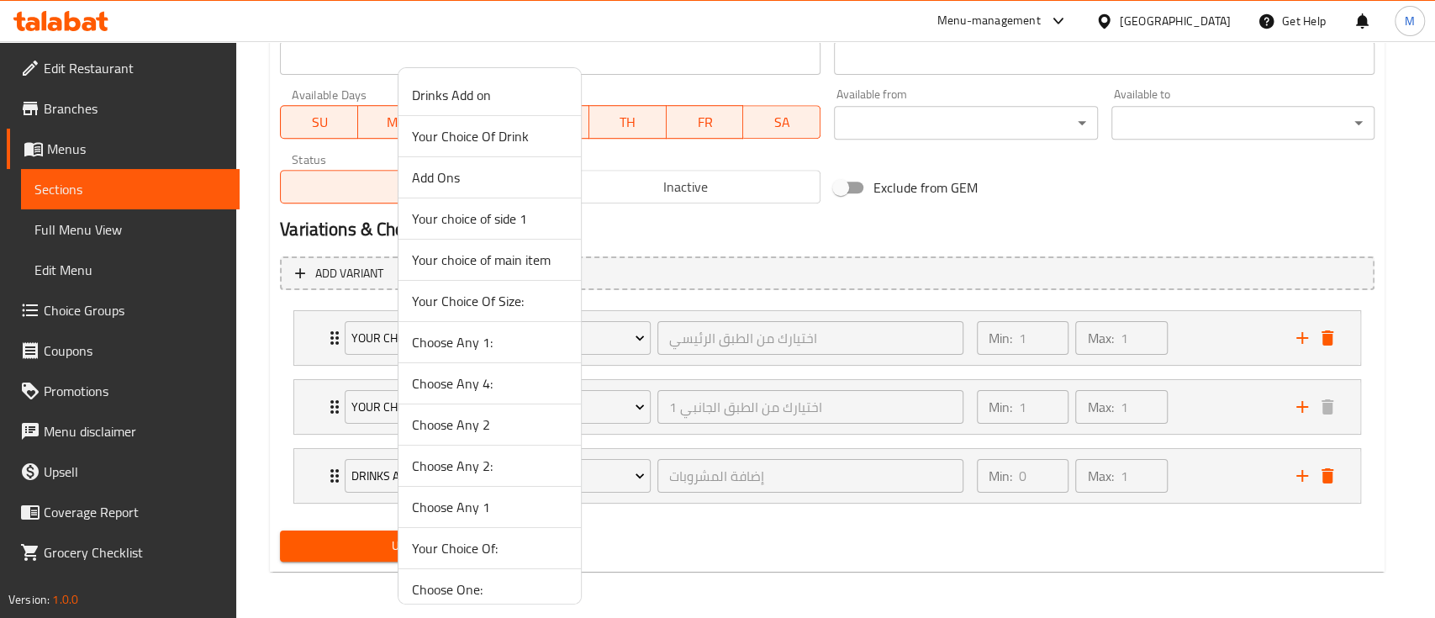
click at [709, 545] on div at bounding box center [717, 309] width 1435 height 618
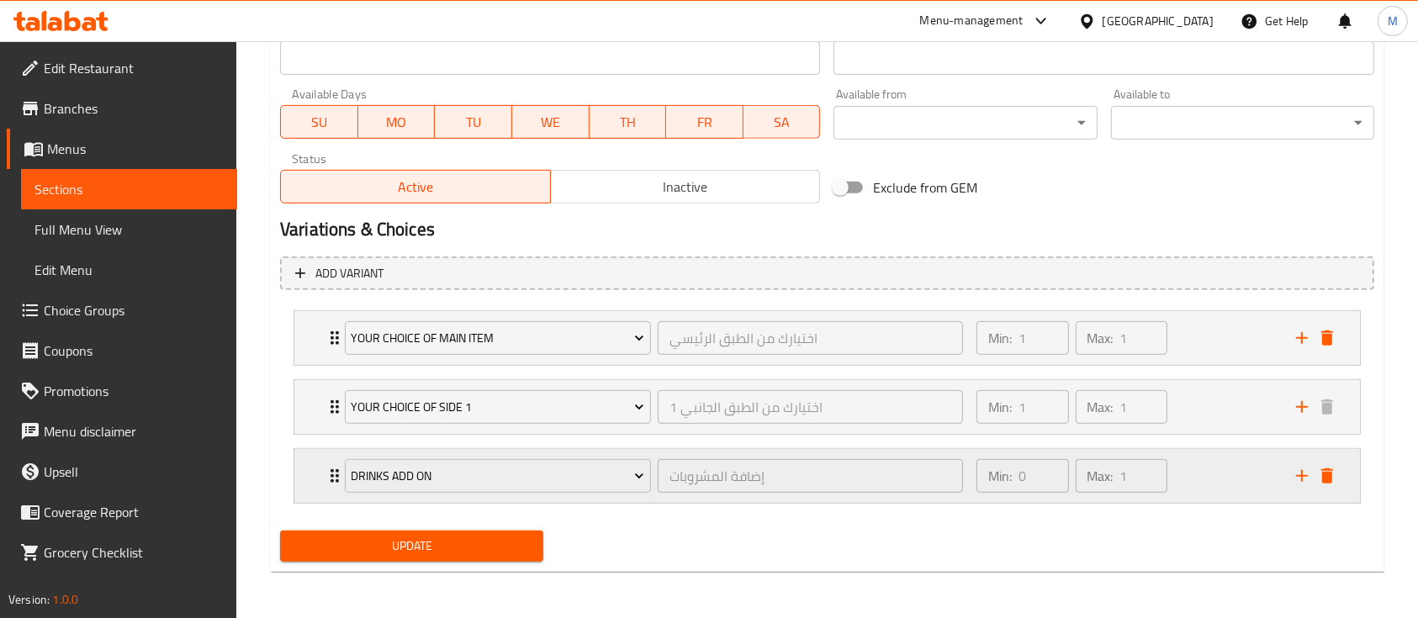
click at [335, 466] on div "Drinks Add on إضافة المشروبات ​" at bounding box center [654, 476] width 638 height 54
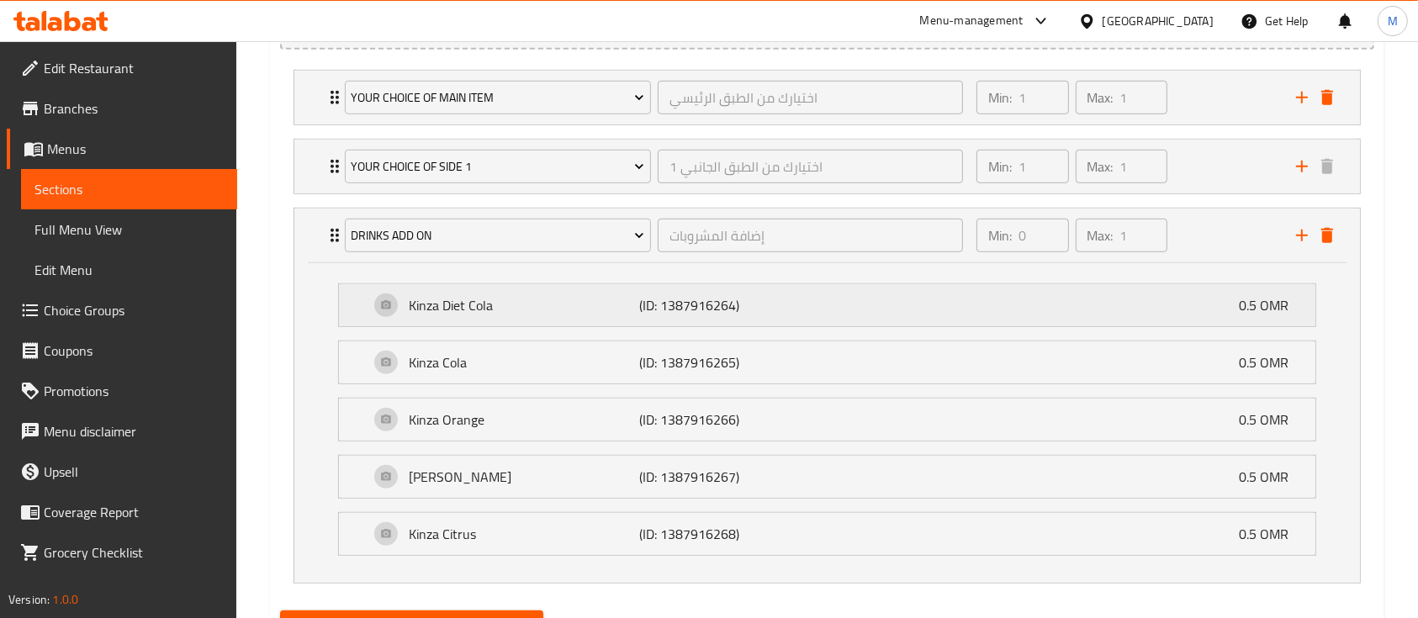
scroll to position [854, 0]
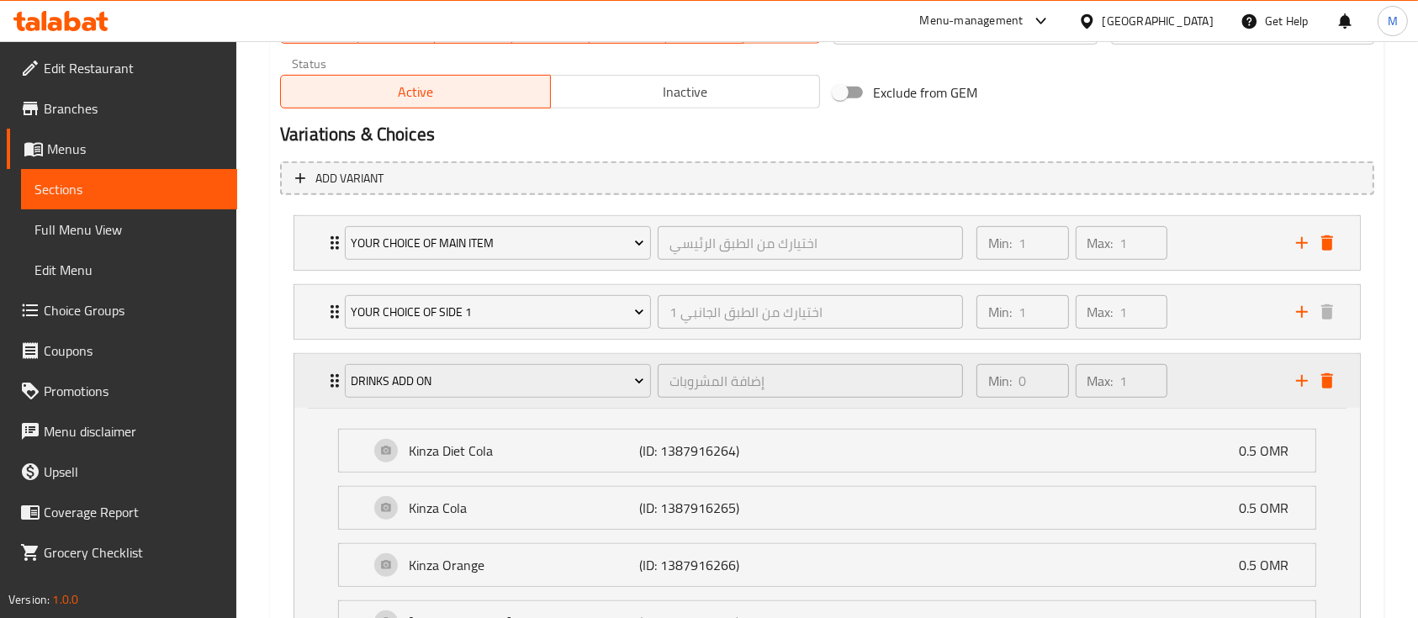
click at [333, 376] on icon "Expand" at bounding box center [335, 381] width 20 height 20
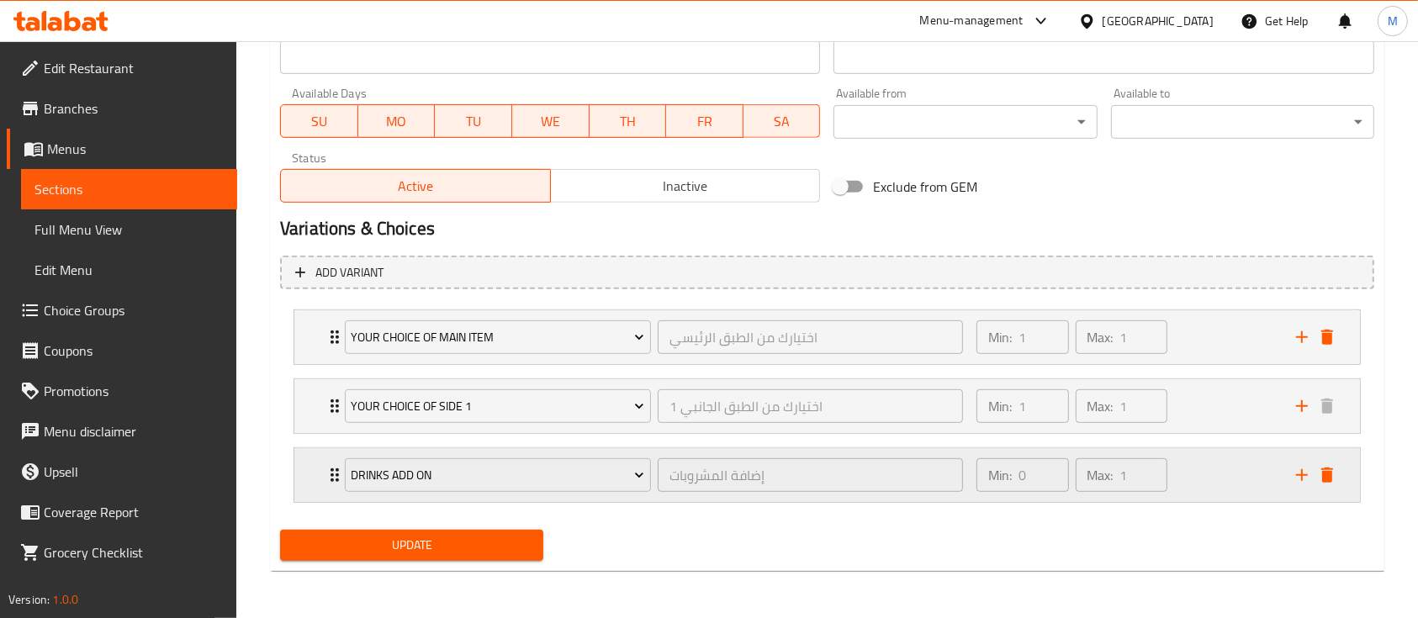
scroll to position [759, 0]
click at [71, 302] on span "Choice Groups" at bounding box center [134, 310] width 180 height 20
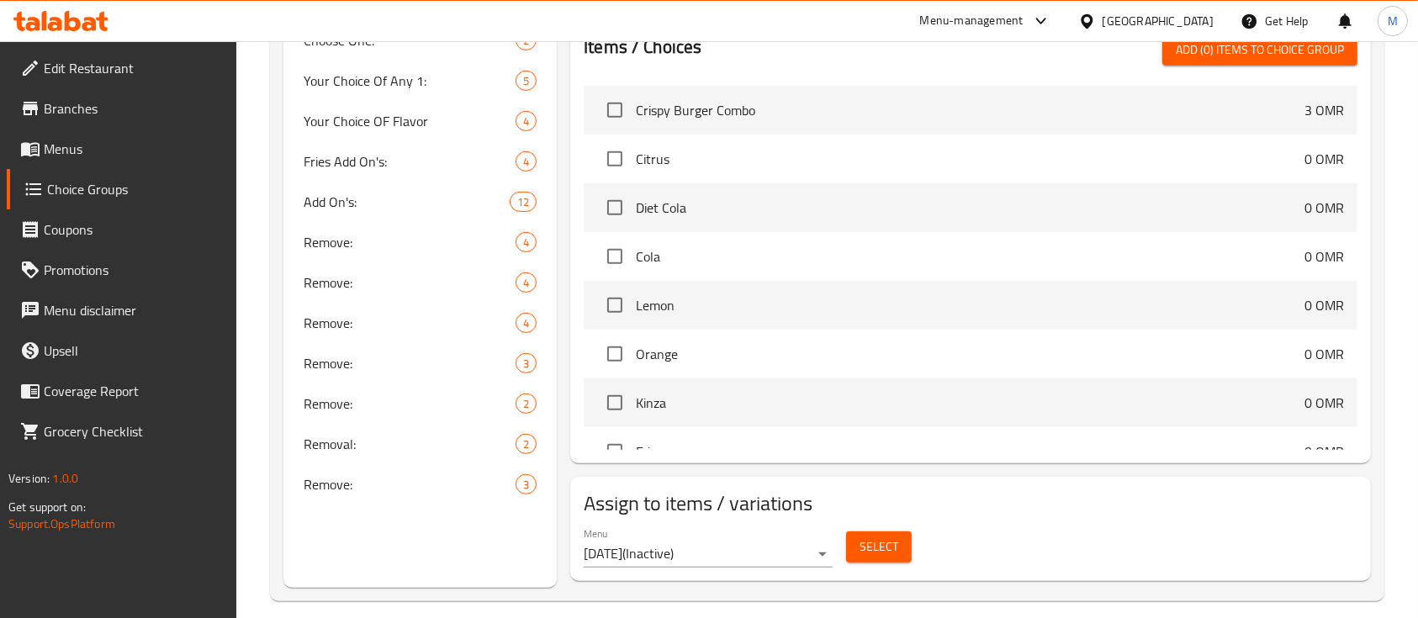
scroll to position [238, 0]
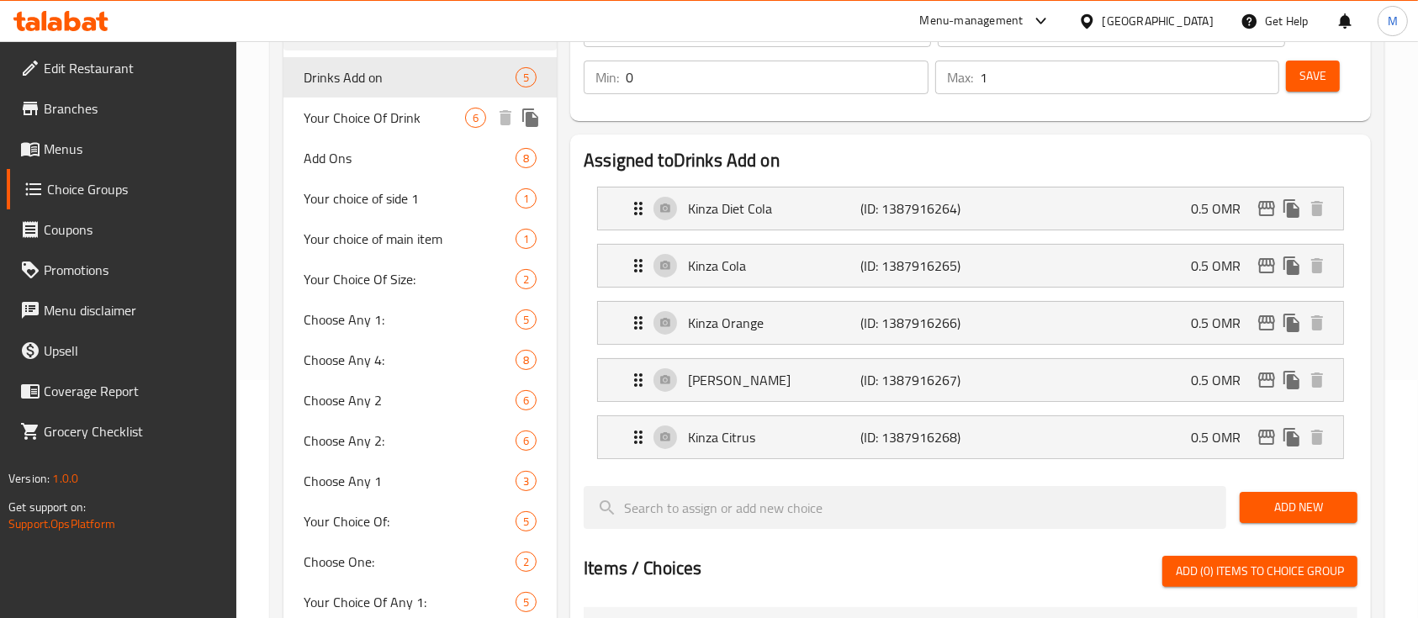
click at [399, 129] on div "Your Choice Of Drink 6" at bounding box center [419, 118] width 273 height 40
type input "Your Choice Of Drink"
type input "اختر المشروب"
type input "1"
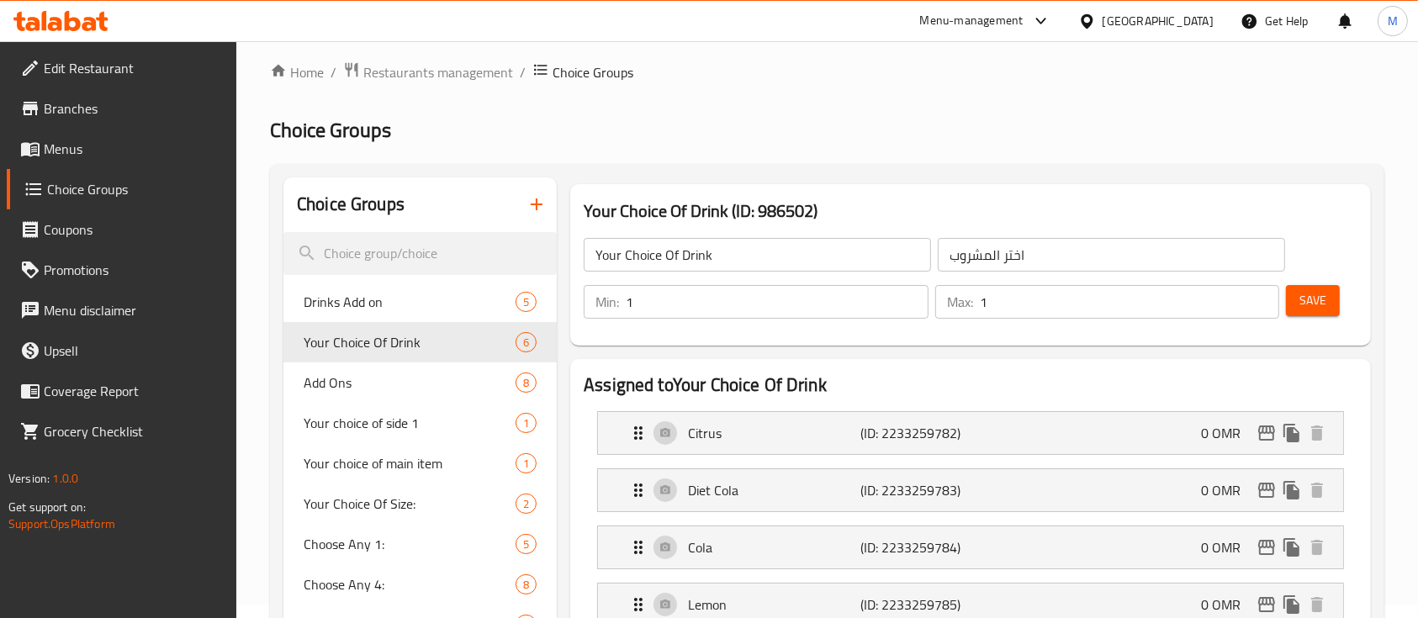
scroll to position [0, 0]
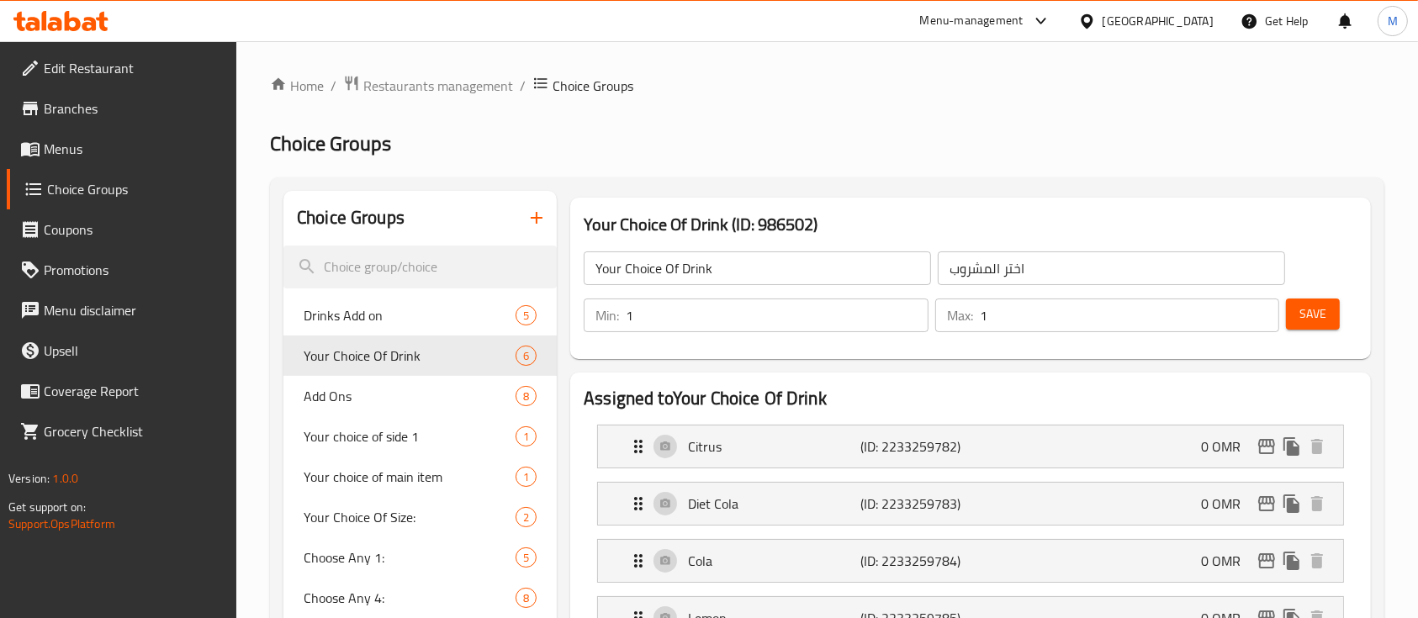
click at [55, 151] on span "Menus" at bounding box center [134, 149] width 180 height 20
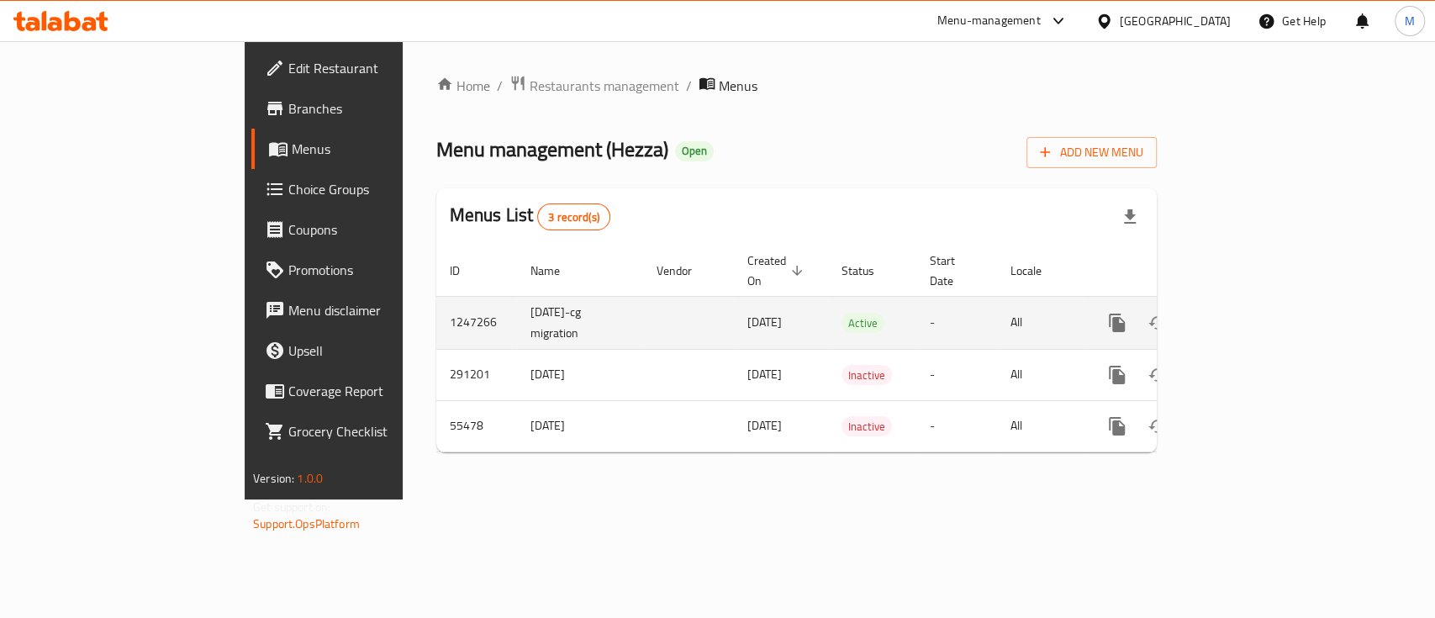
click at [1249, 313] on icon "enhanced table" at bounding box center [1238, 323] width 20 height 20
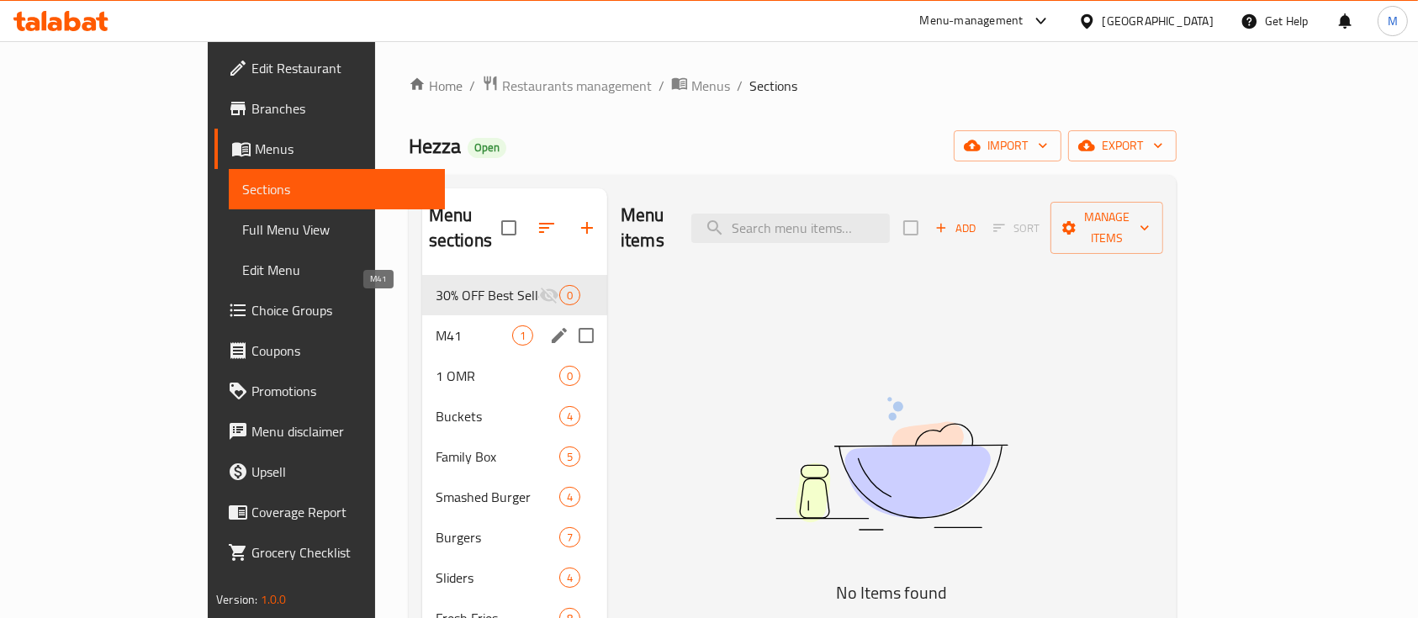
click at [436, 325] on span "M41" at bounding box center [474, 335] width 77 height 20
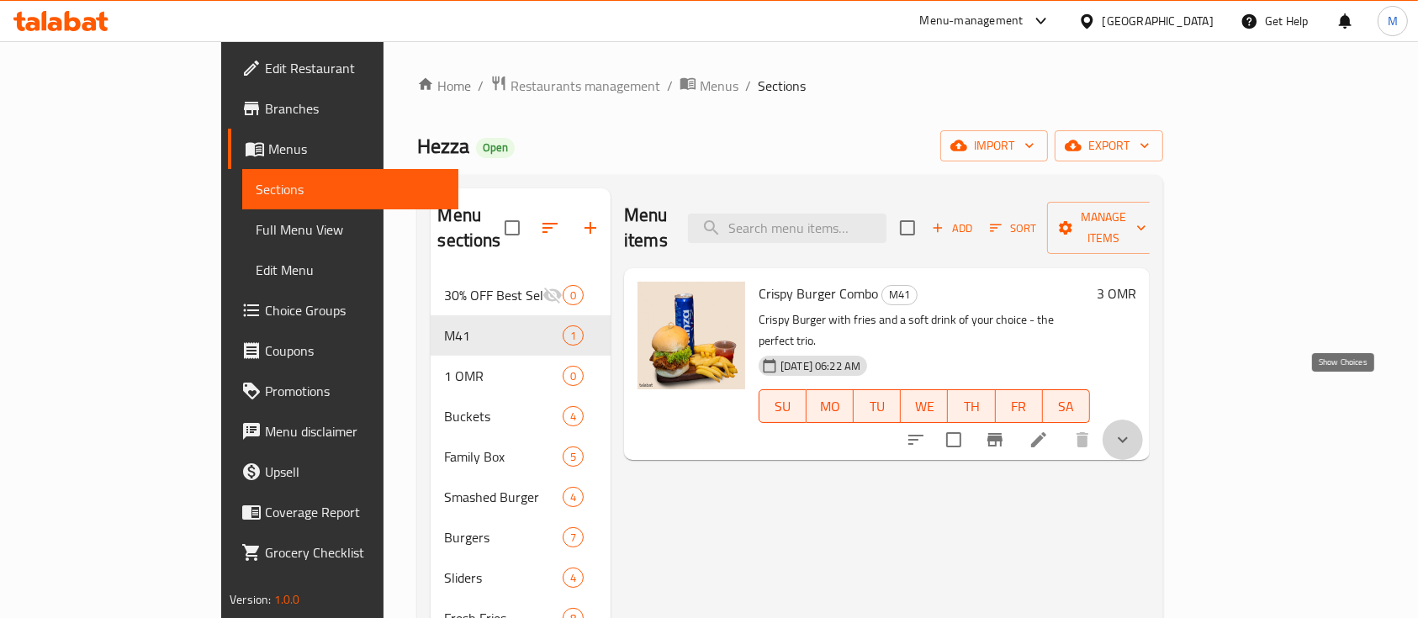
click at [1133, 430] on icon "show more" at bounding box center [1122, 440] width 20 height 20
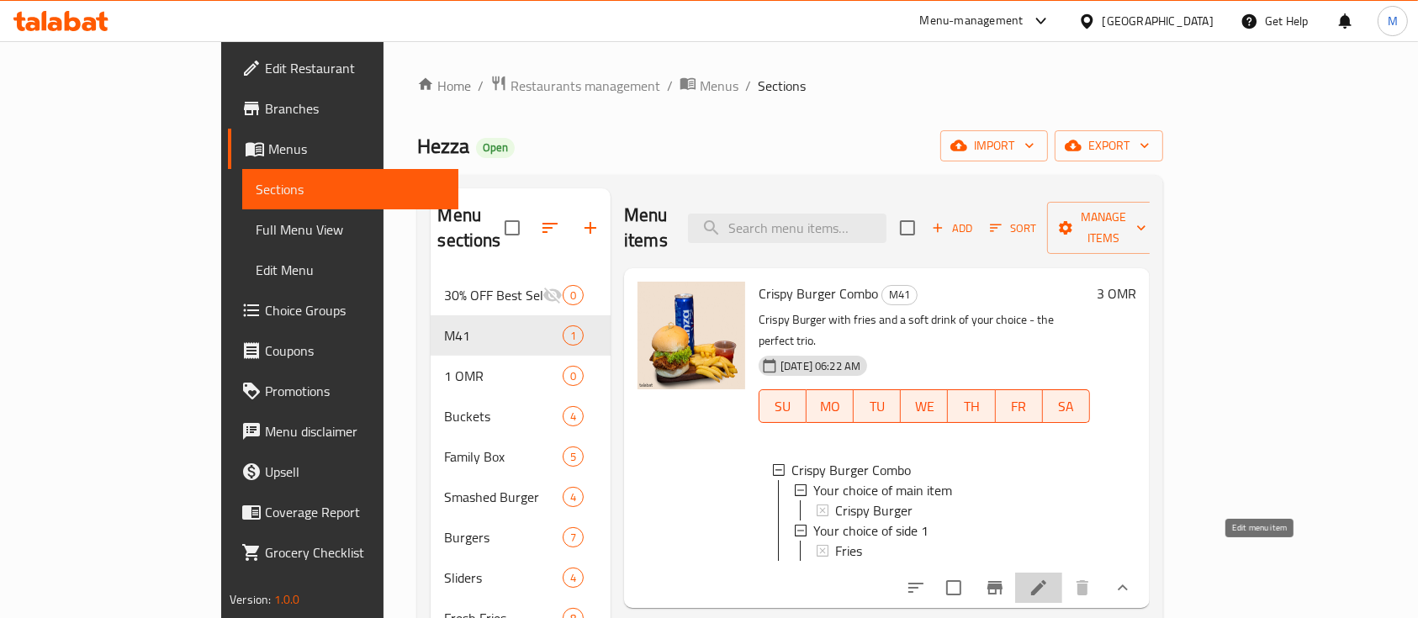
click at [1048, 578] on icon at bounding box center [1038, 588] width 20 height 20
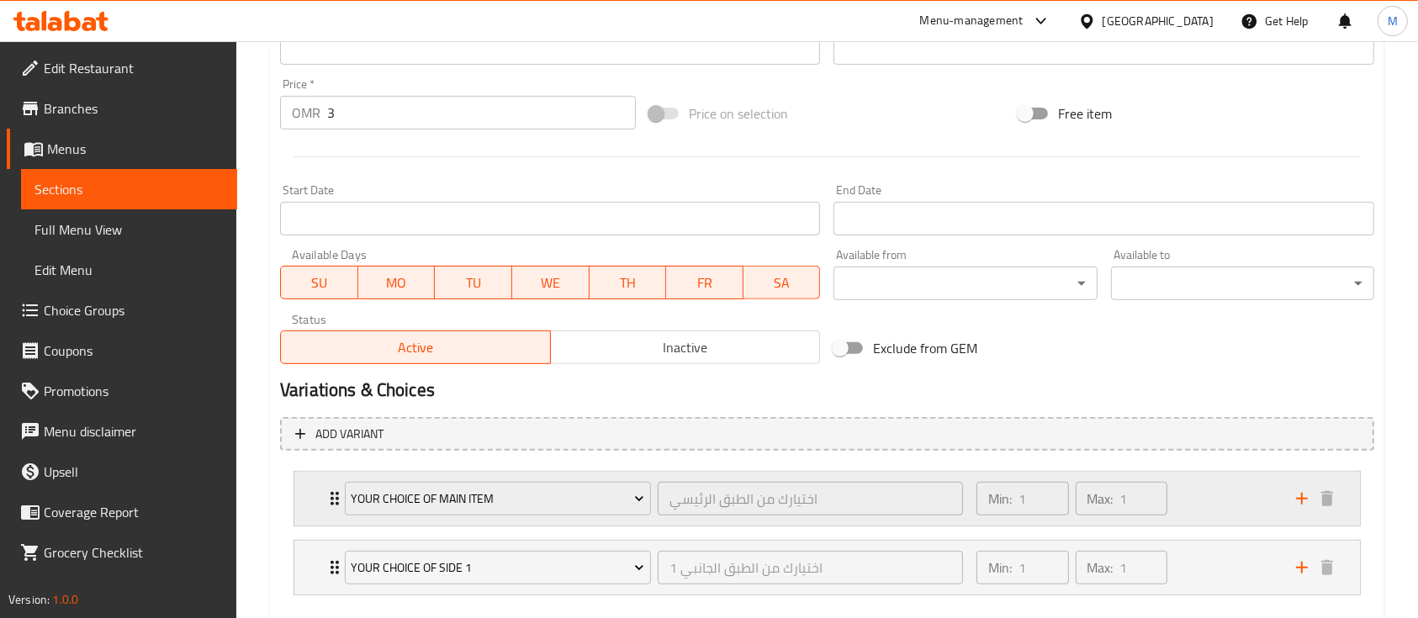
scroll to position [690, 0]
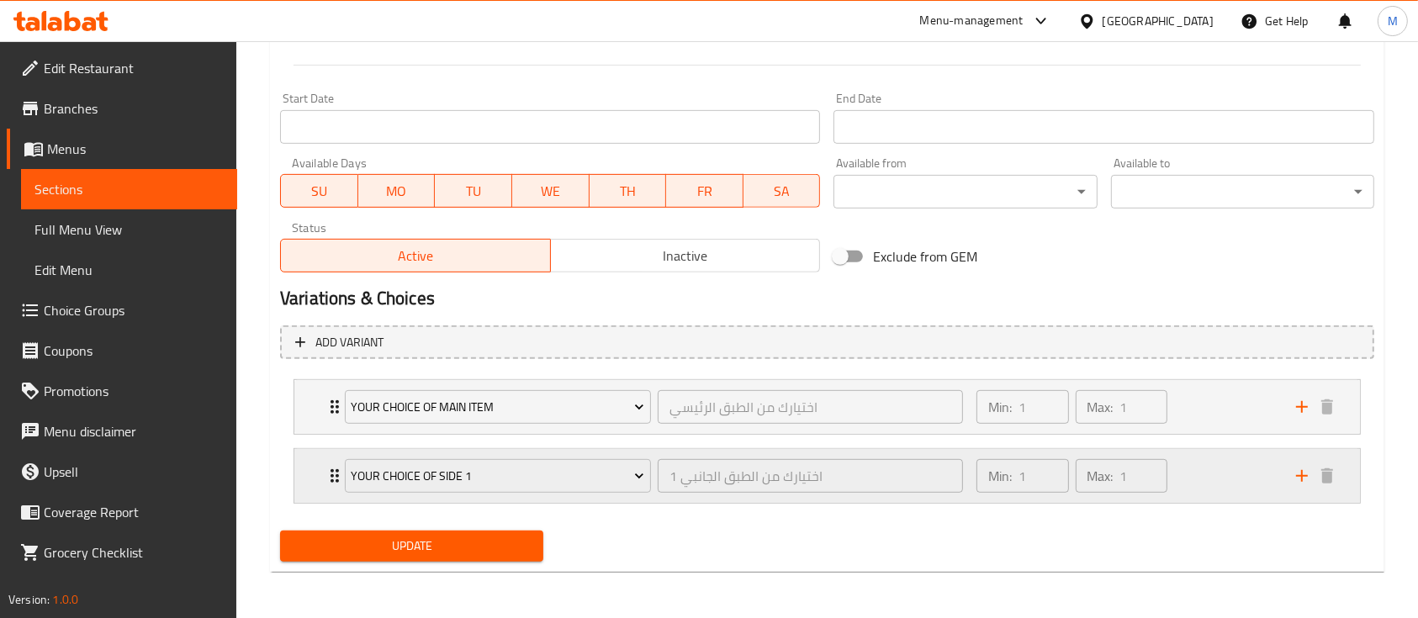
click at [322, 472] on div "Your choice of side 1 اختيارك من الطبق الجانبي 1 ​ Min: 1 ​ Max: 1 ​" at bounding box center [826, 476] width 1065 height 54
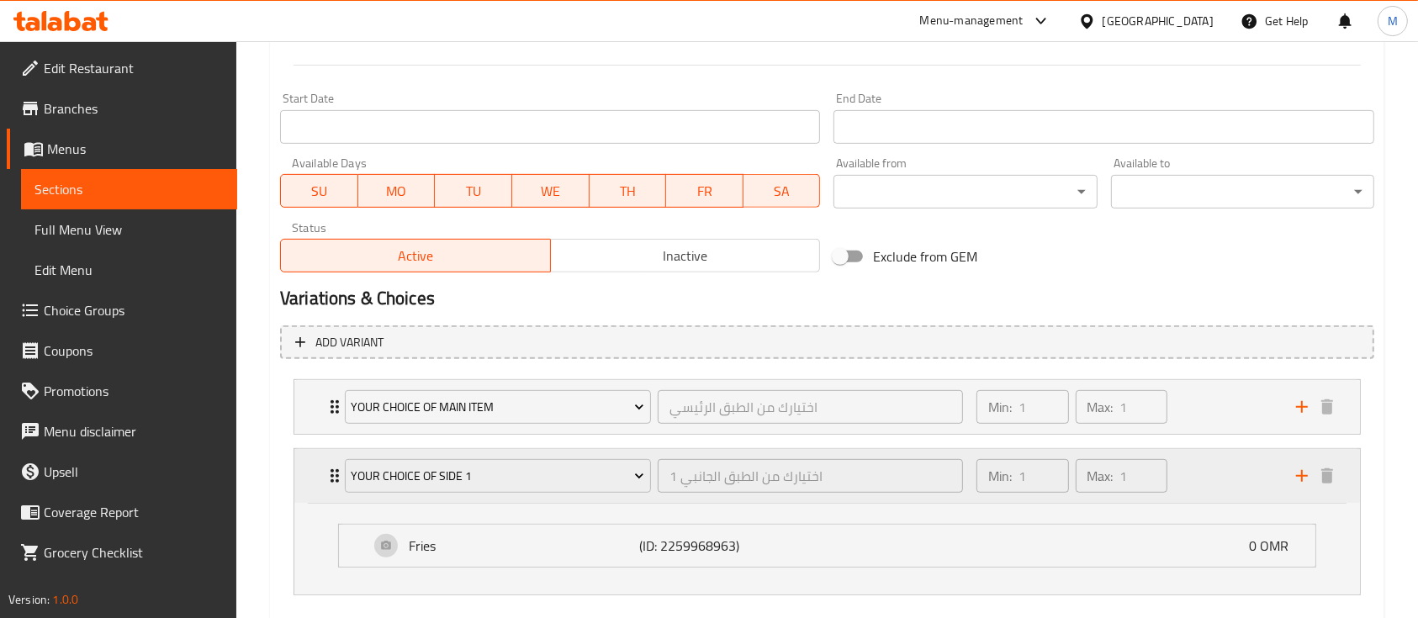
click at [325, 466] on icon "Expand" at bounding box center [335, 476] width 20 height 20
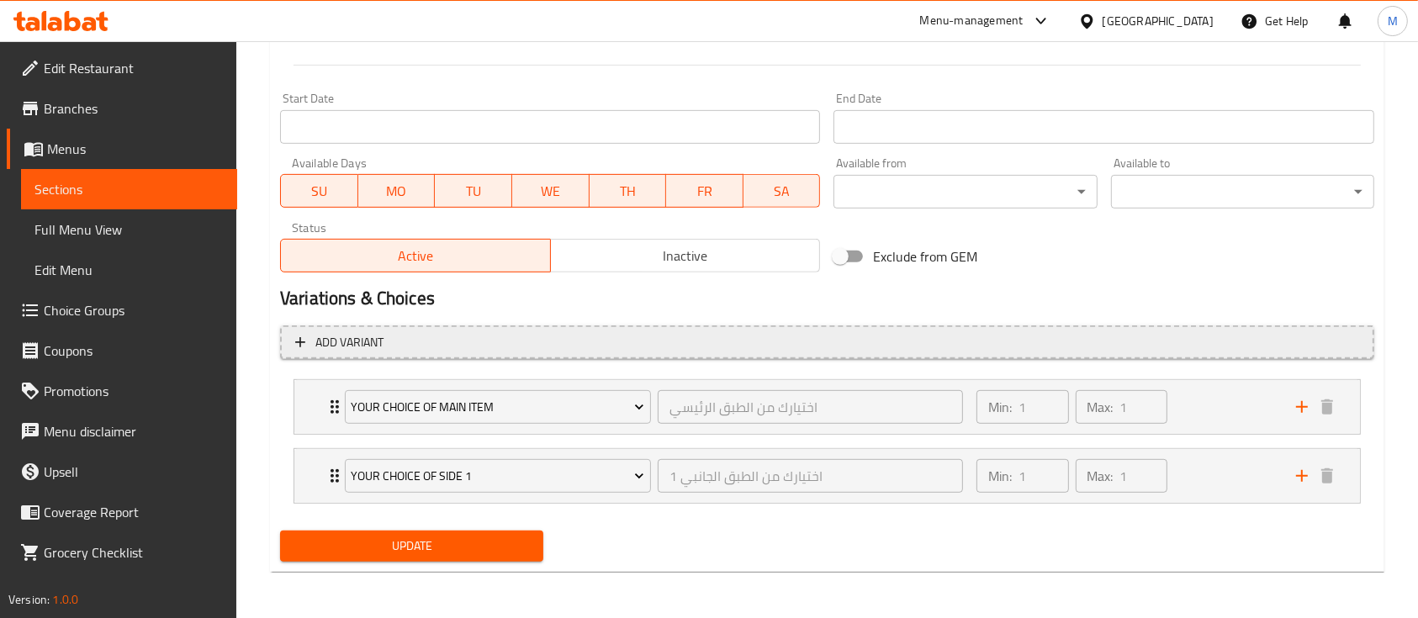
click at [349, 329] on button "Add variant" at bounding box center [827, 342] width 1094 height 34
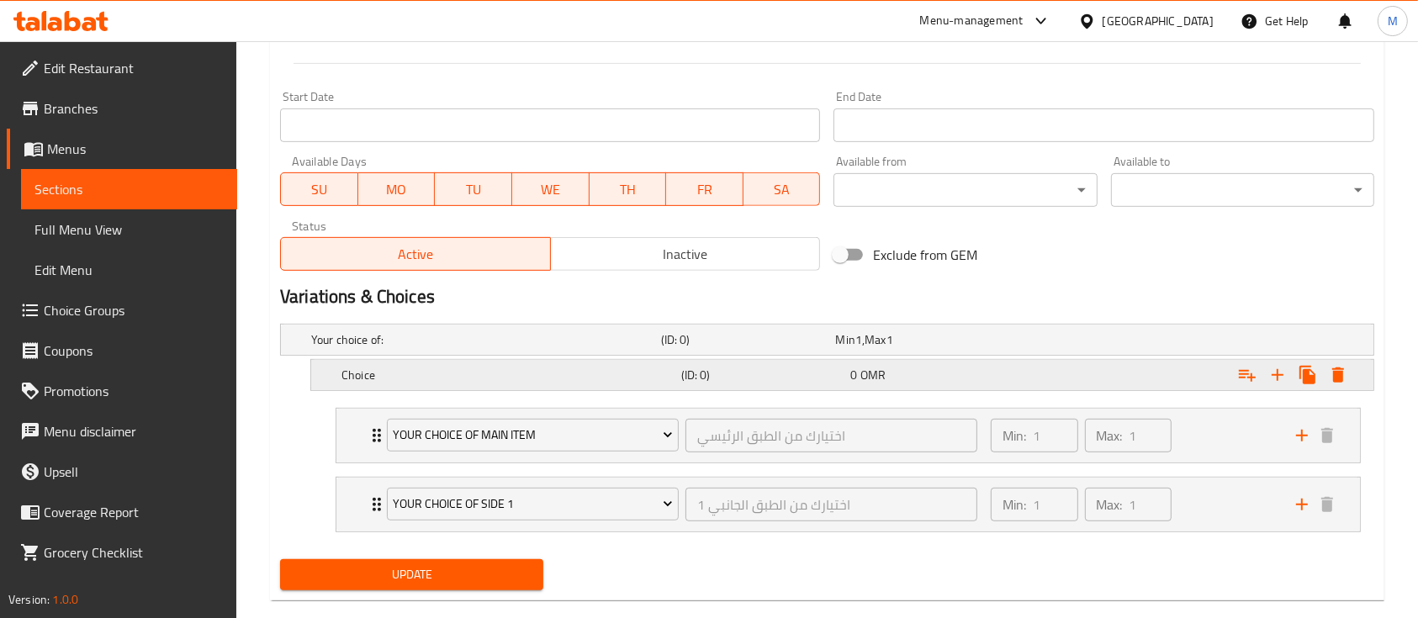
scroll to position [720, 0]
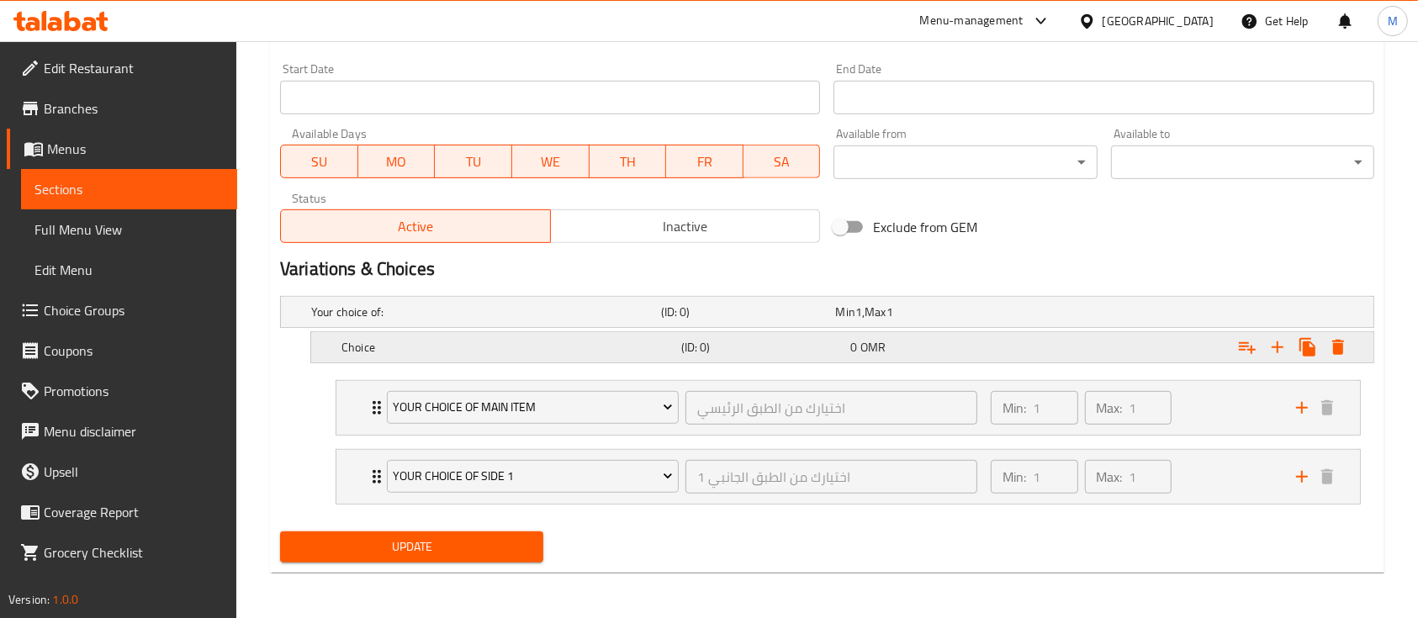
click at [386, 333] on div "Choice (ID: 0) 0 OMR" at bounding box center [847, 347] width 1018 height 37
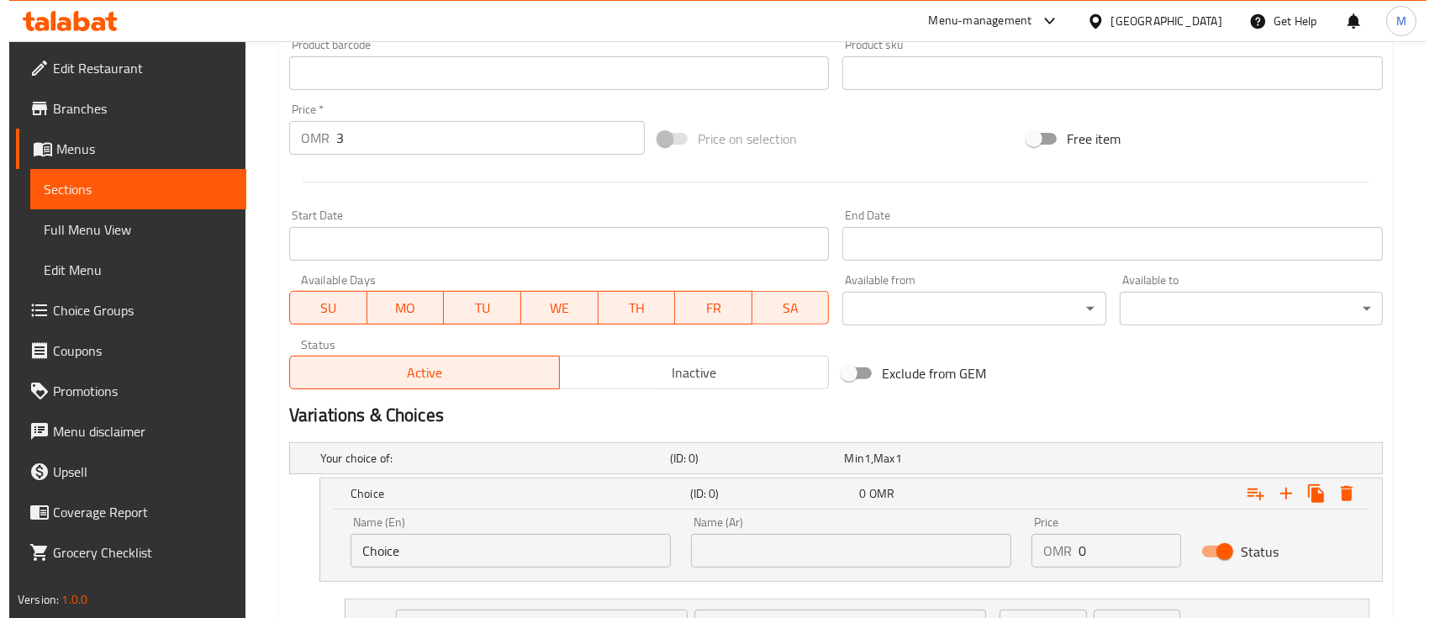
scroll to position [784, 0]
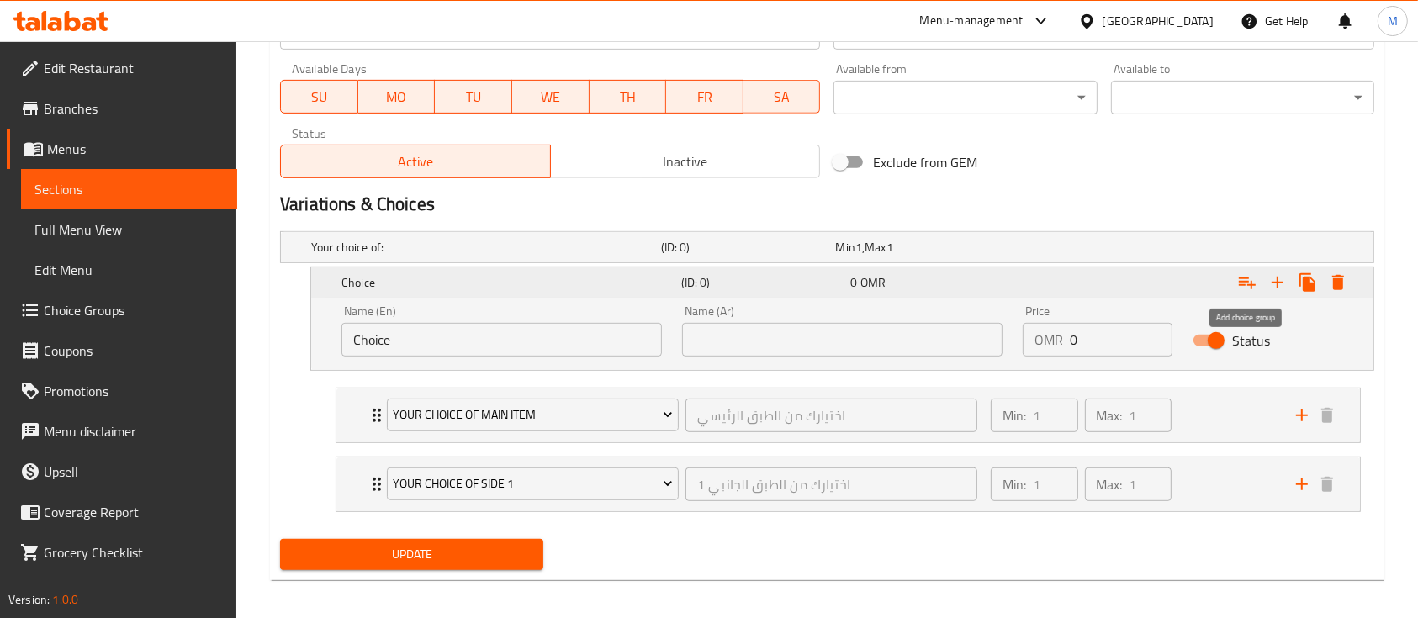
click at [1247, 280] on icon "Expand" at bounding box center [1246, 283] width 17 height 12
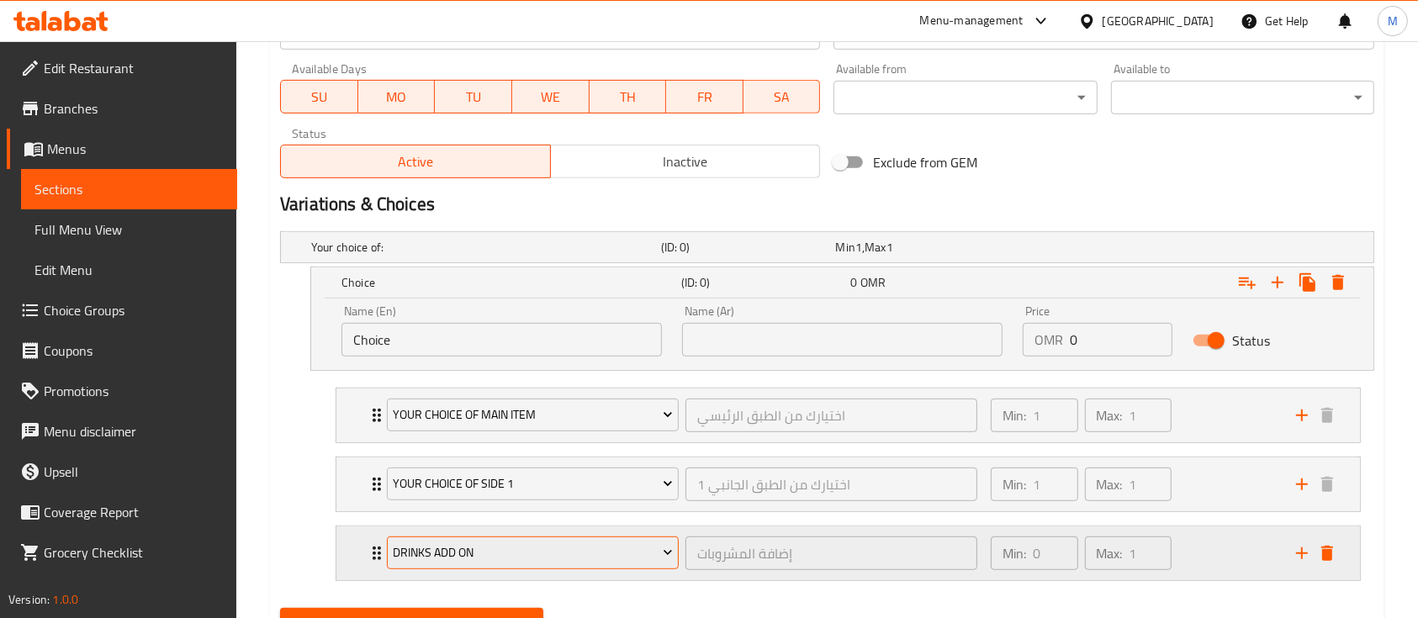
click at [464, 557] on span "Drinks Add on" at bounding box center [532, 552] width 279 height 21
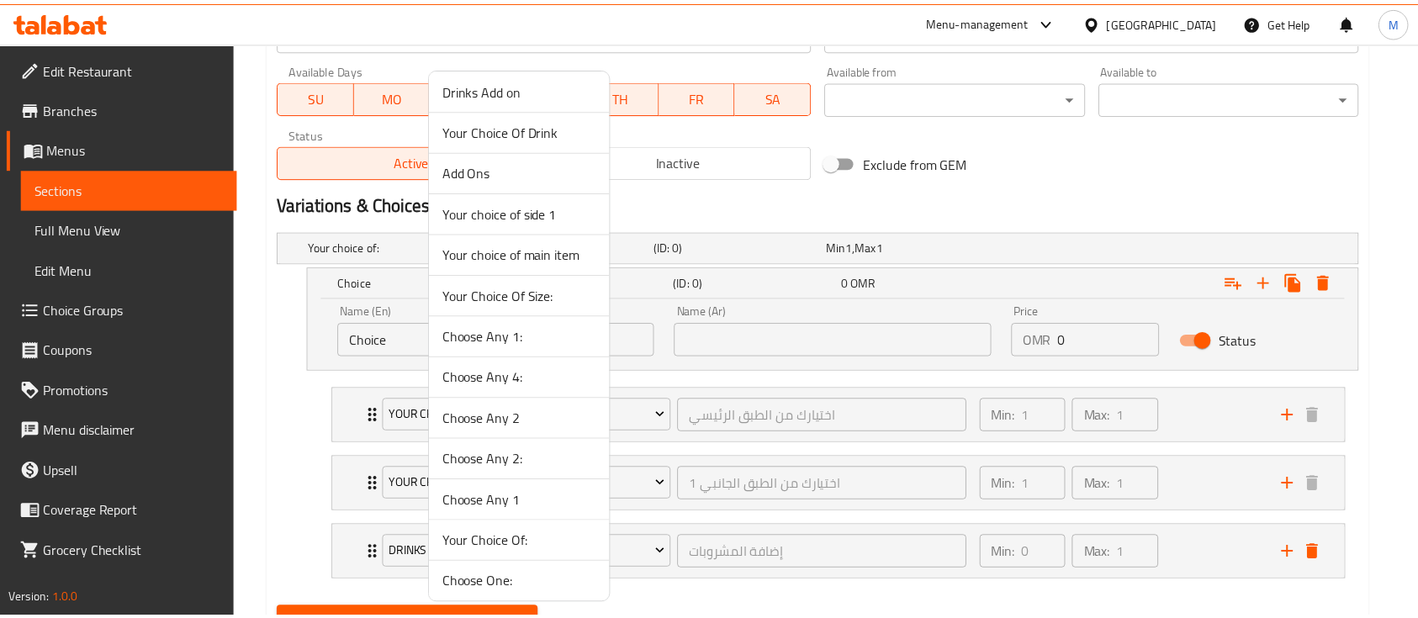
scroll to position [0, 0]
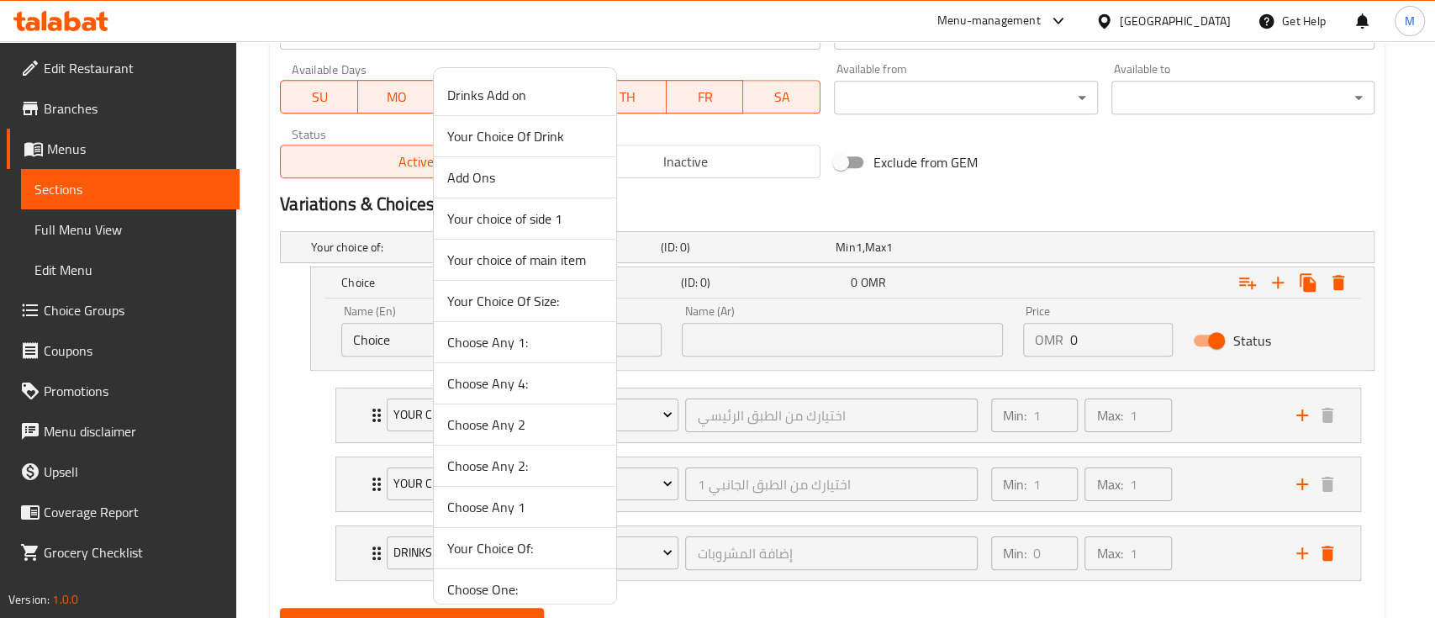
click at [518, 141] on span "Your Choice Of Drink" at bounding box center [525, 136] width 156 height 20
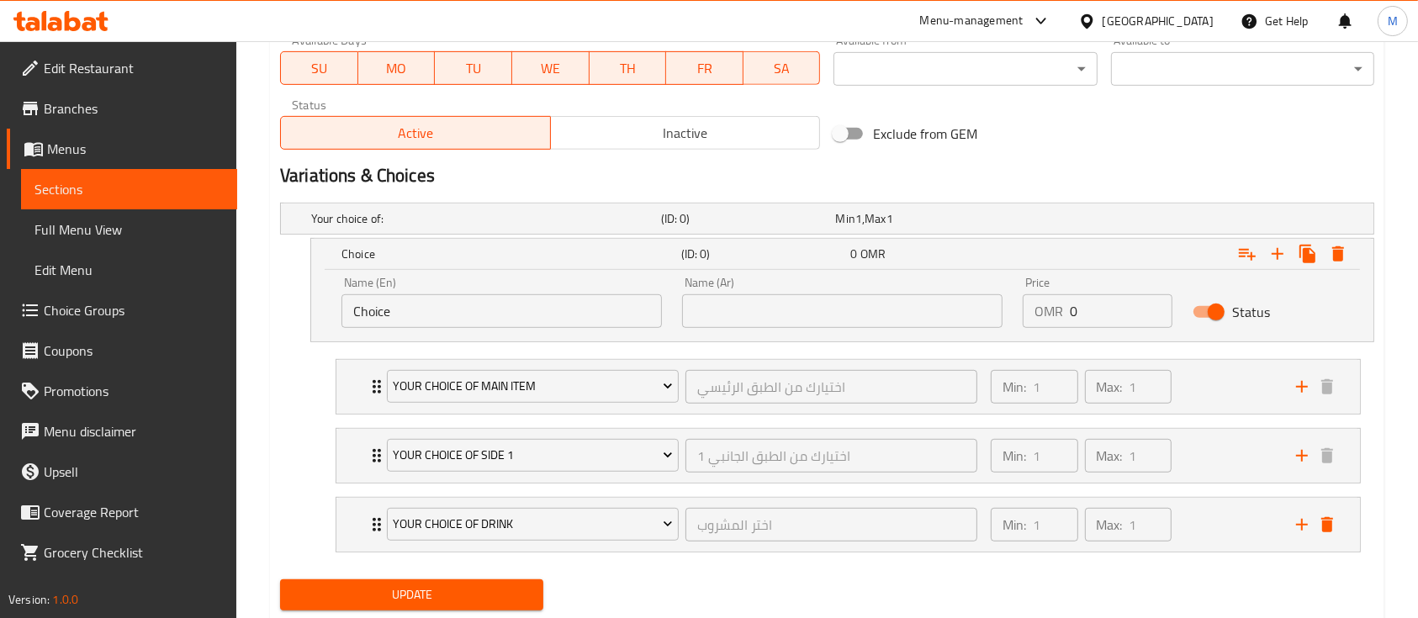
scroll to position [861, 0]
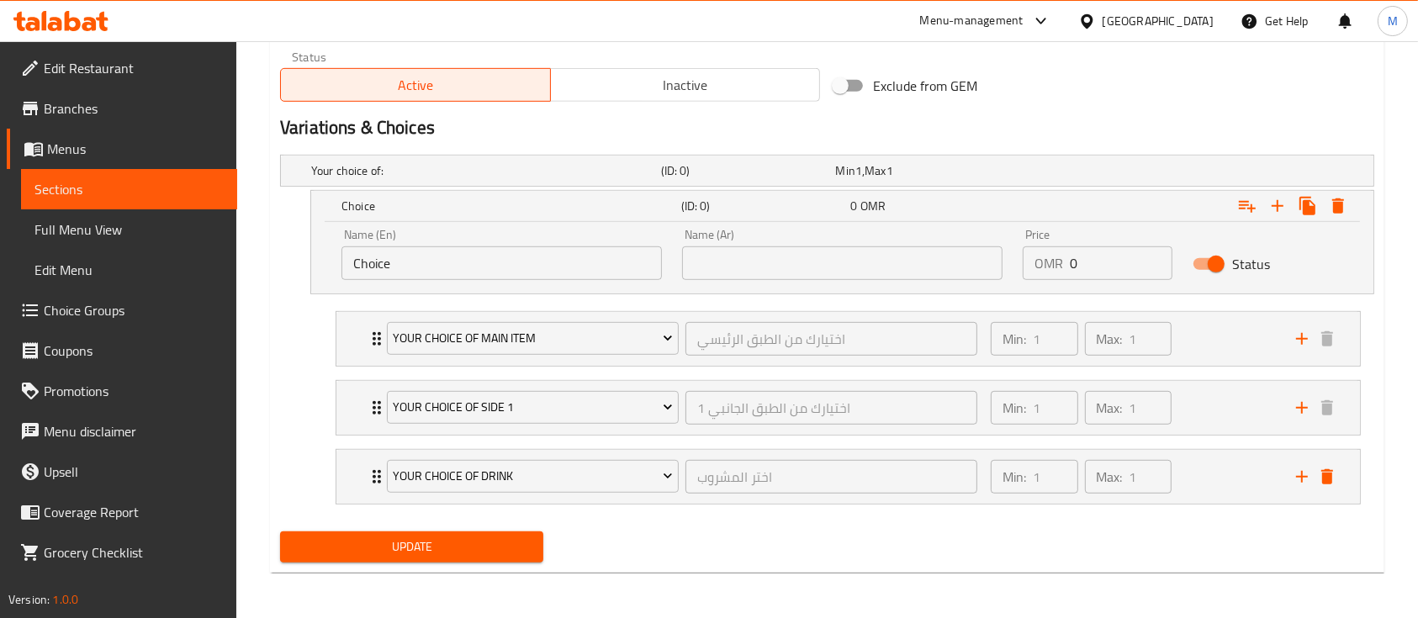
click at [343, 555] on span "Update" at bounding box center [411, 546] width 236 height 21
click at [67, 159] on span "Menus" at bounding box center [135, 149] width 177 height 20
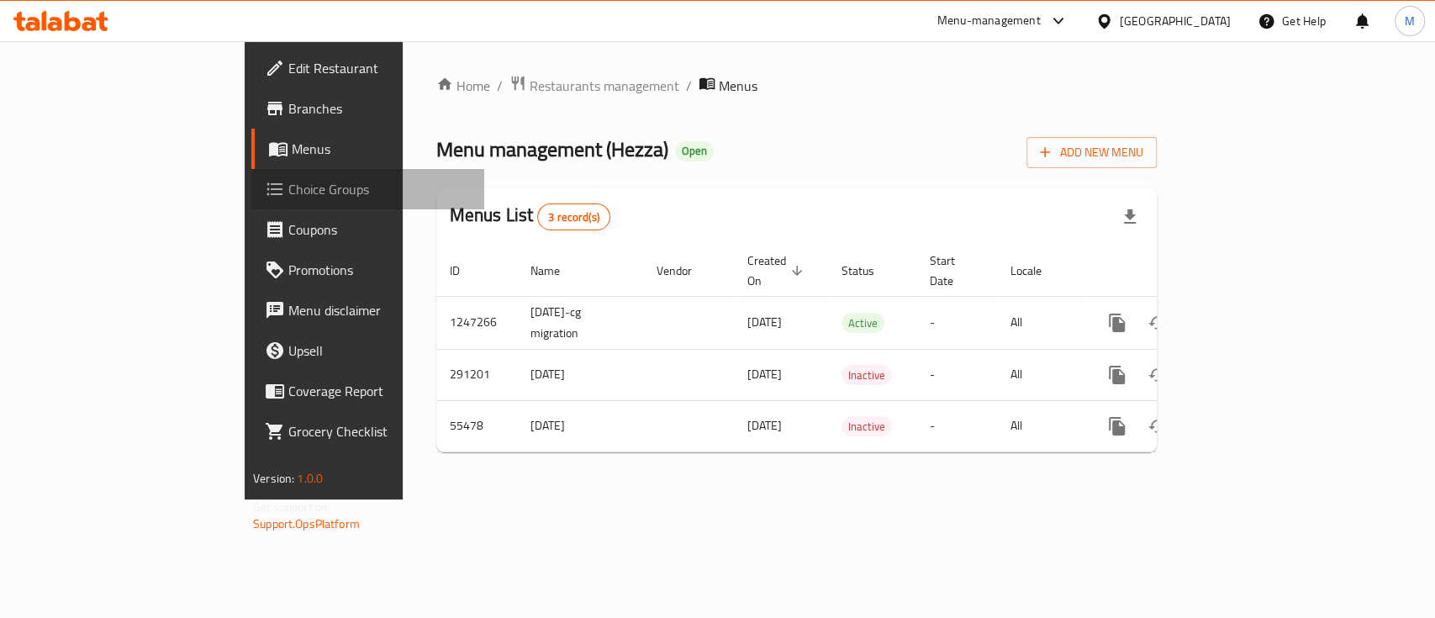
click at [288, 190] on span "Choice Groups" at bounding box center [379, 189] width 182 height 20
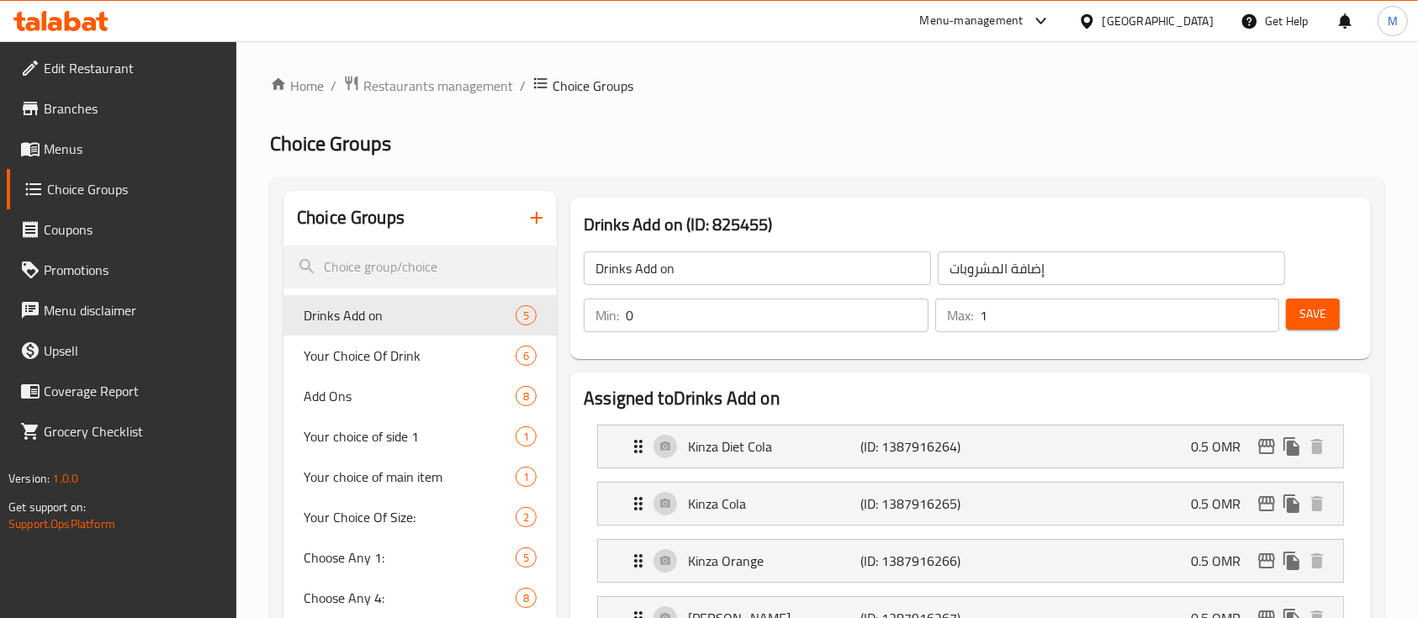
click at [93, 149] on span "Menus" at bounding box center [134, 149] width 180 height 20
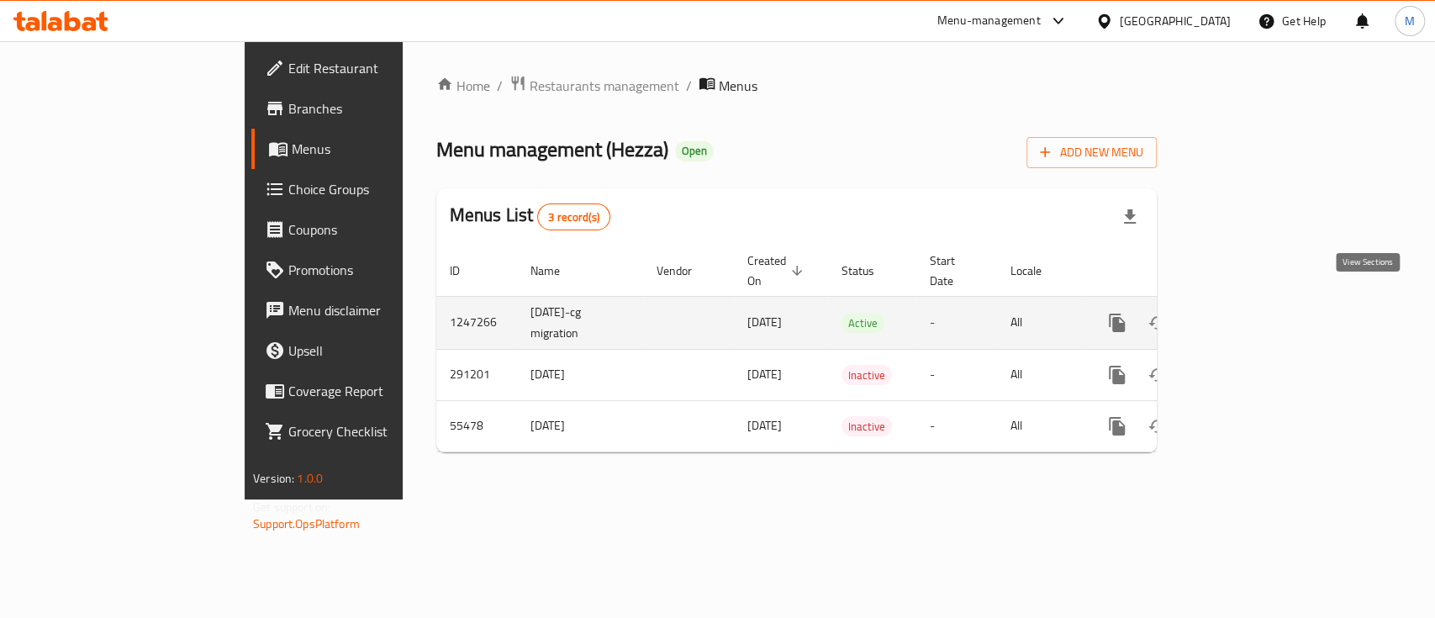
click at [1246, 315] on icon "enhanced table" at bounding box center [1238, 322] width 15 height 15
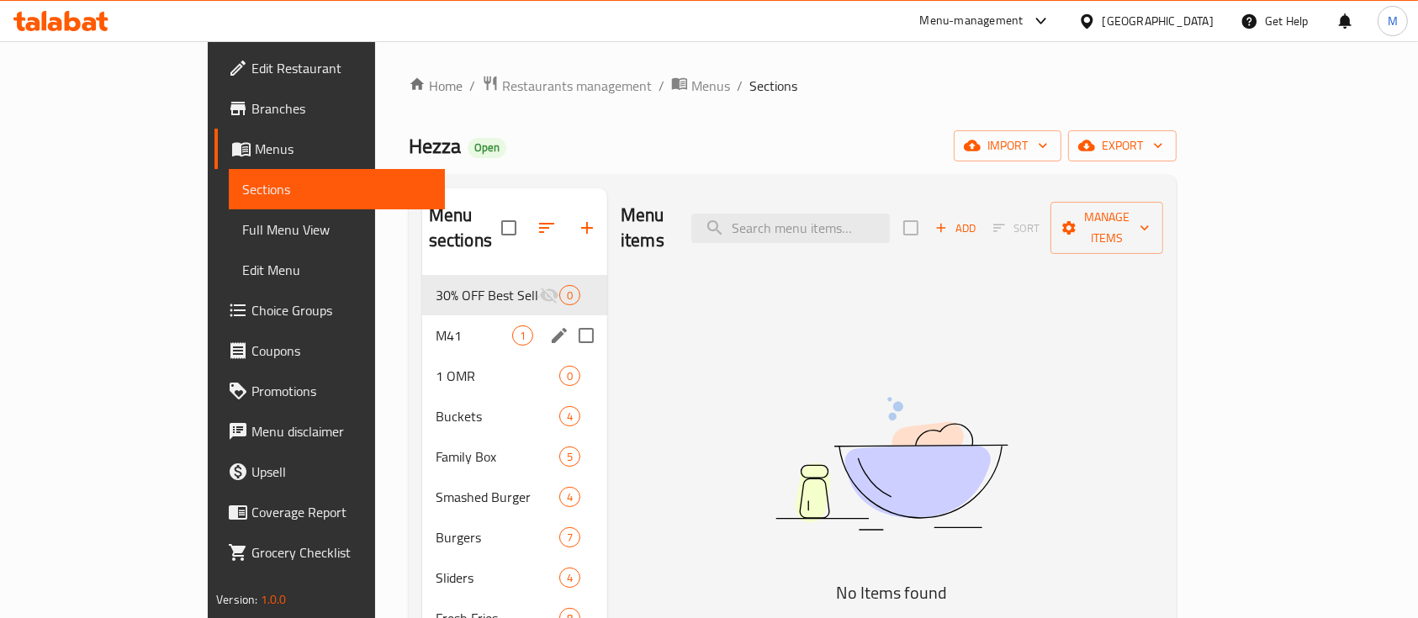
click at [433, 321] on div "M41 1" at bounding box center [514, 335] width 185 height 40
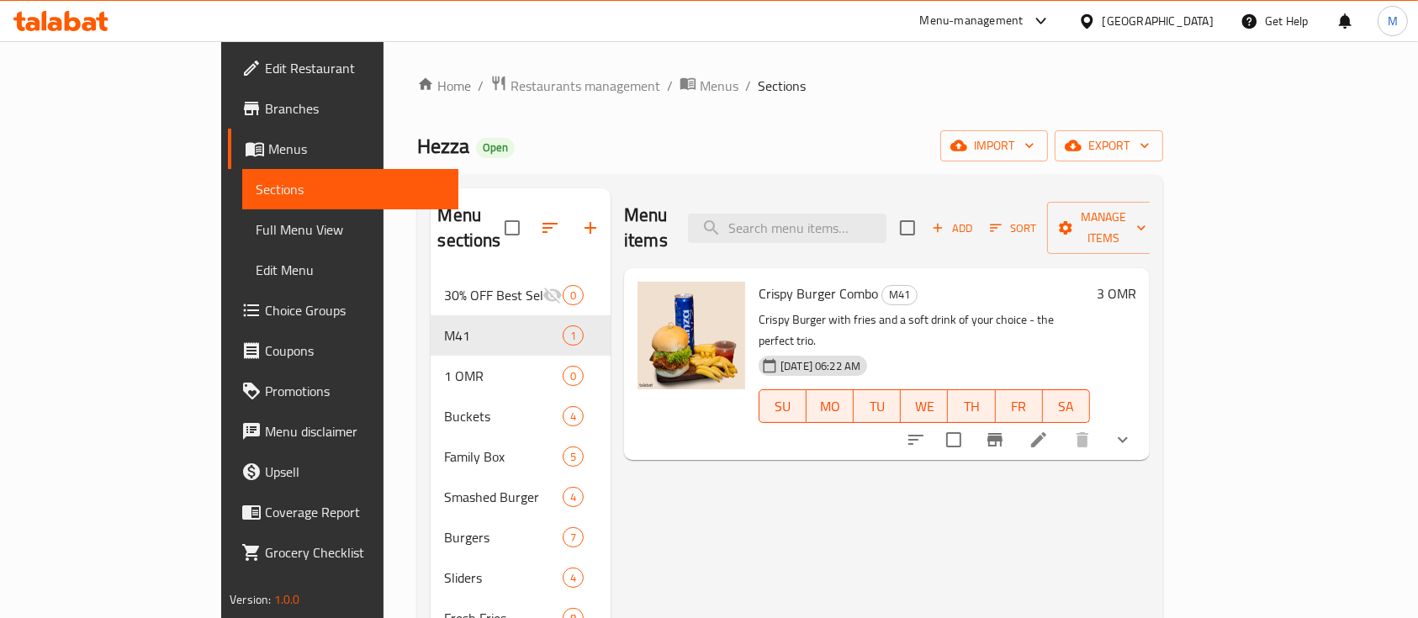
click at [1062, 425] on li at bounding box center [1038, 440] width 47 height 30
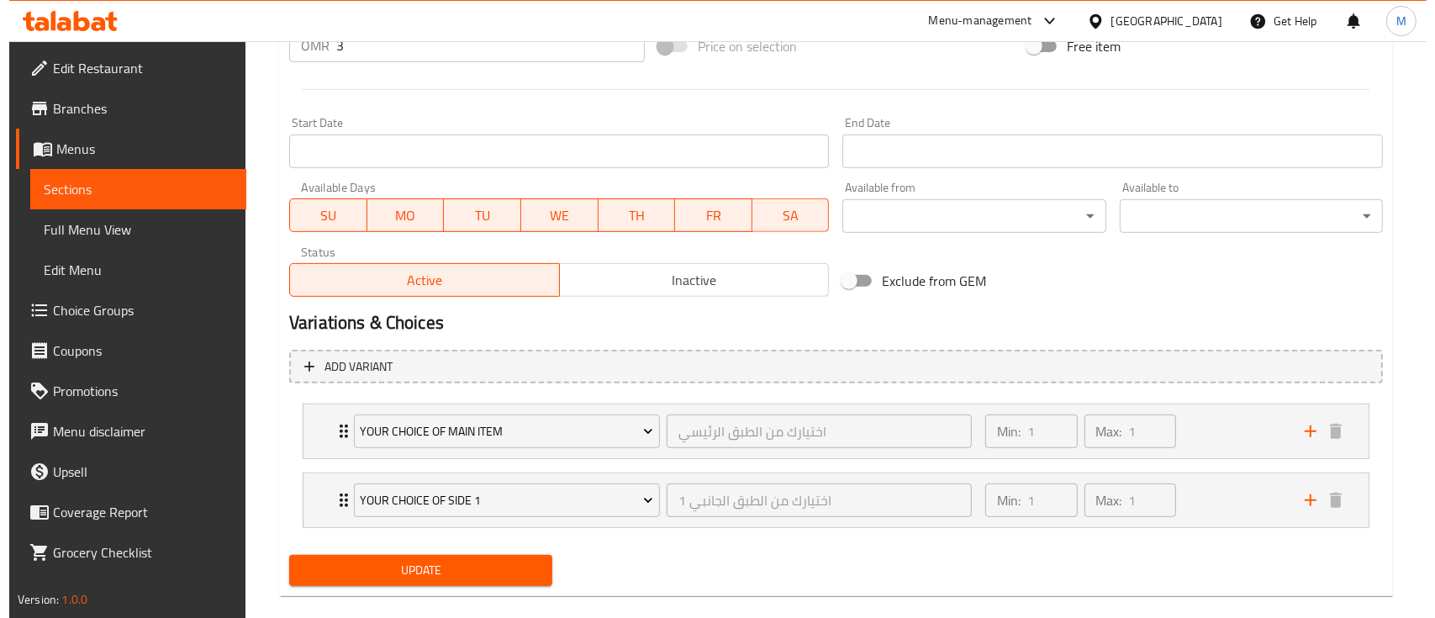
scroll to position [690, 0]
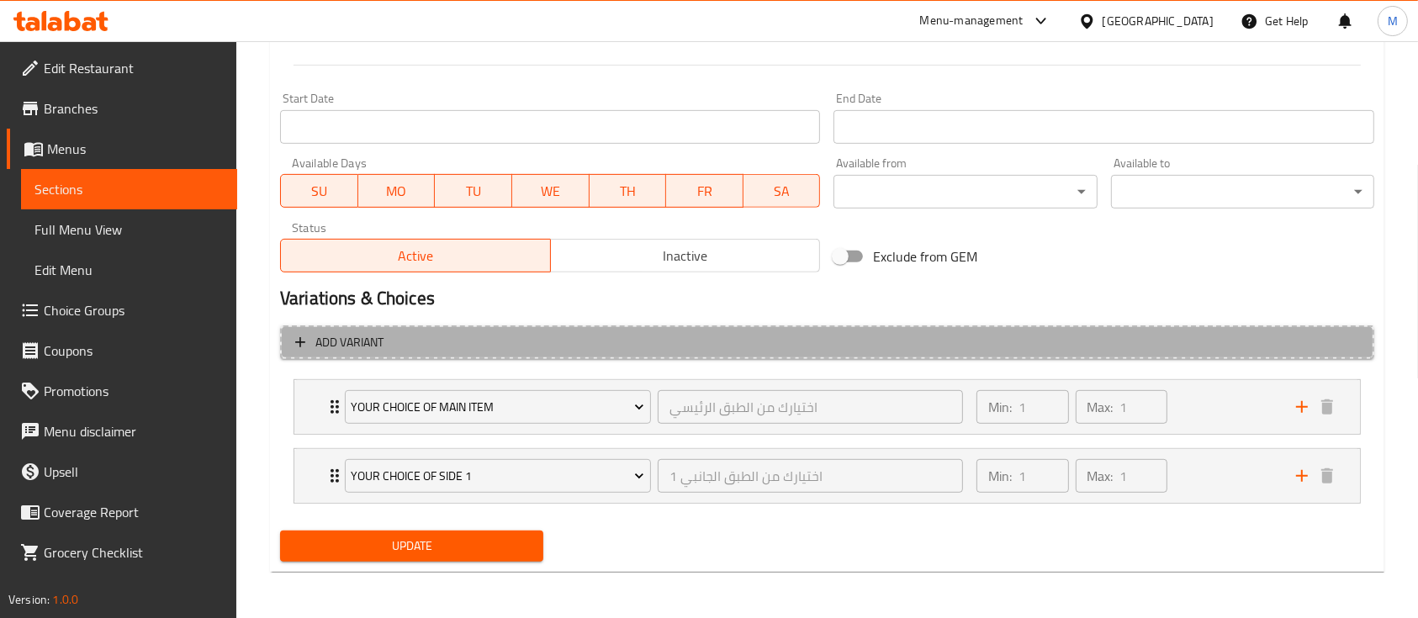
click at [576, 334] on span "Add variant" at bounding box center [827, 342] width 1064 height 21
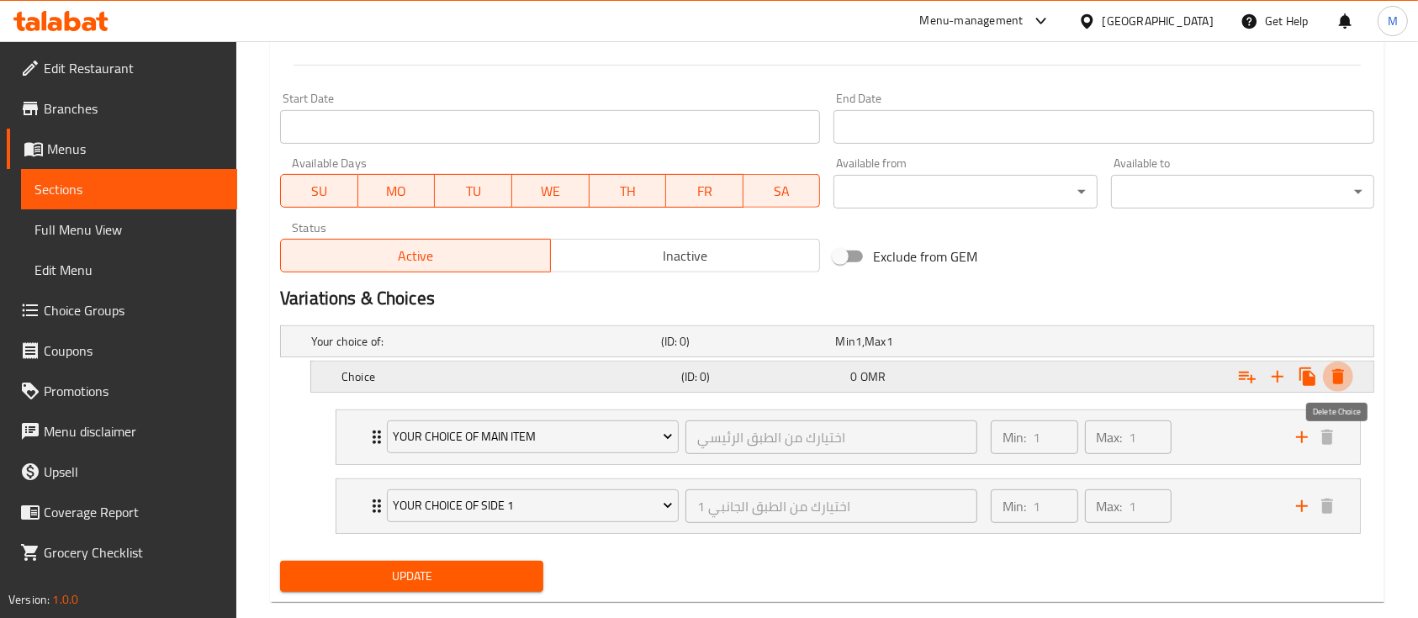
click at [1343, 379] on icon "Expand" at bounding box center [1338, 377] width 20 height 20
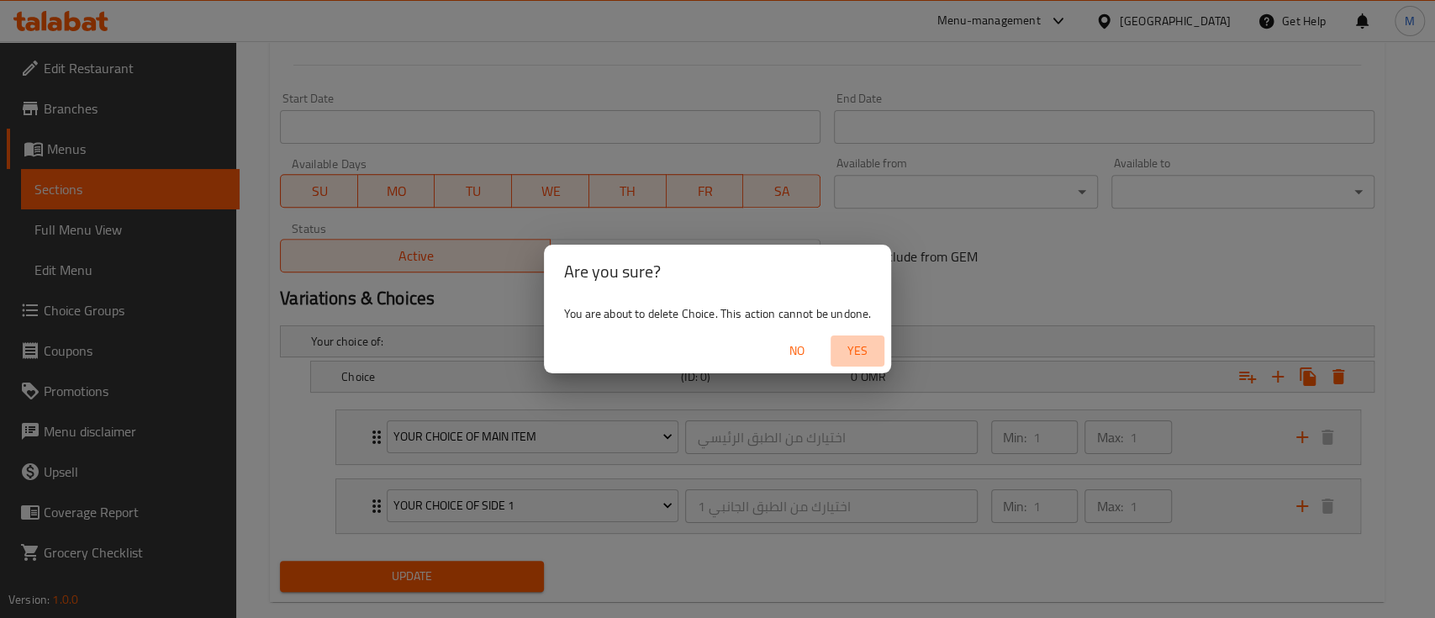
click at [845, 355] on span "Yes" at bounding box center [857, 351] width 40 height 21
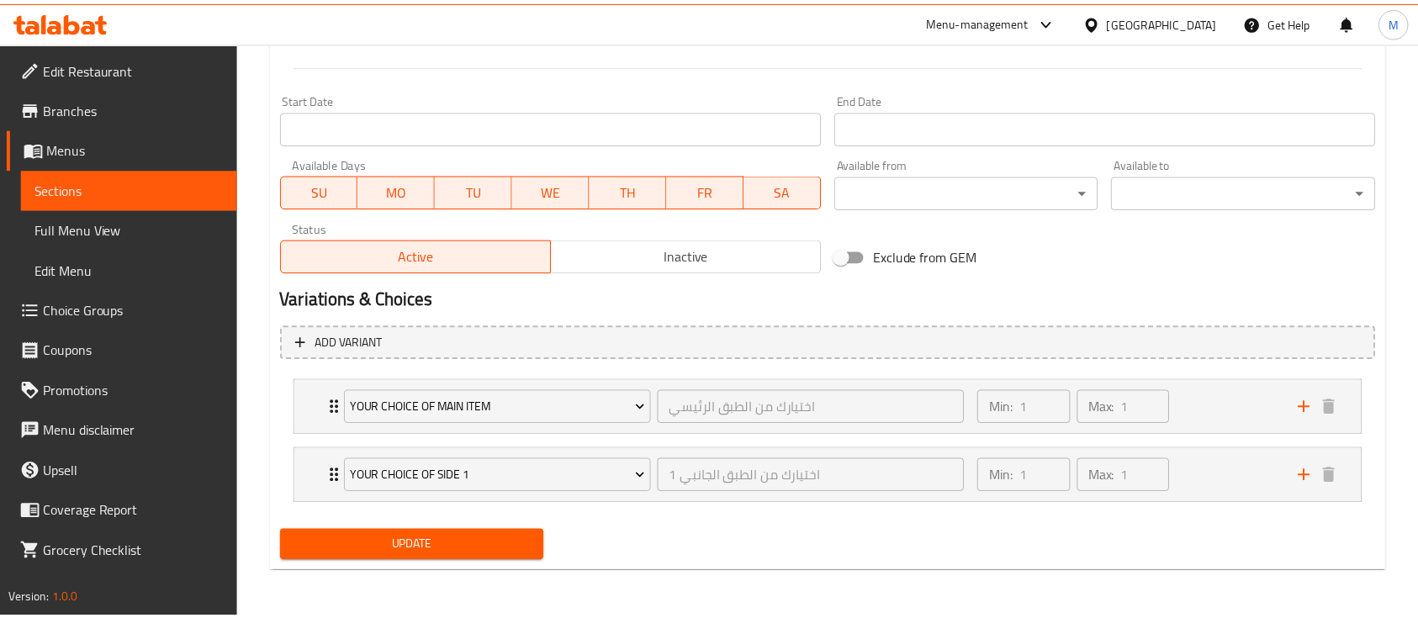
scroll to position [685, 0]
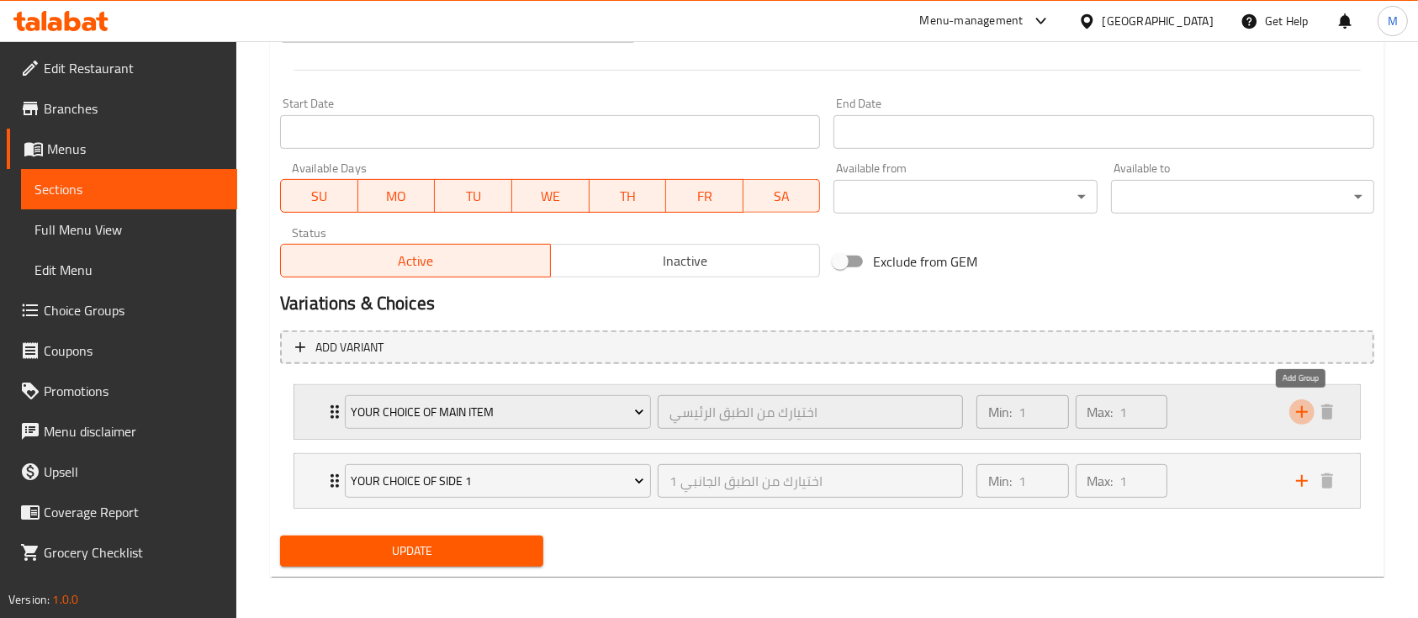
click at [1310, 420] on icon "add" at bounding box center [1301, 412] width 20 height 20
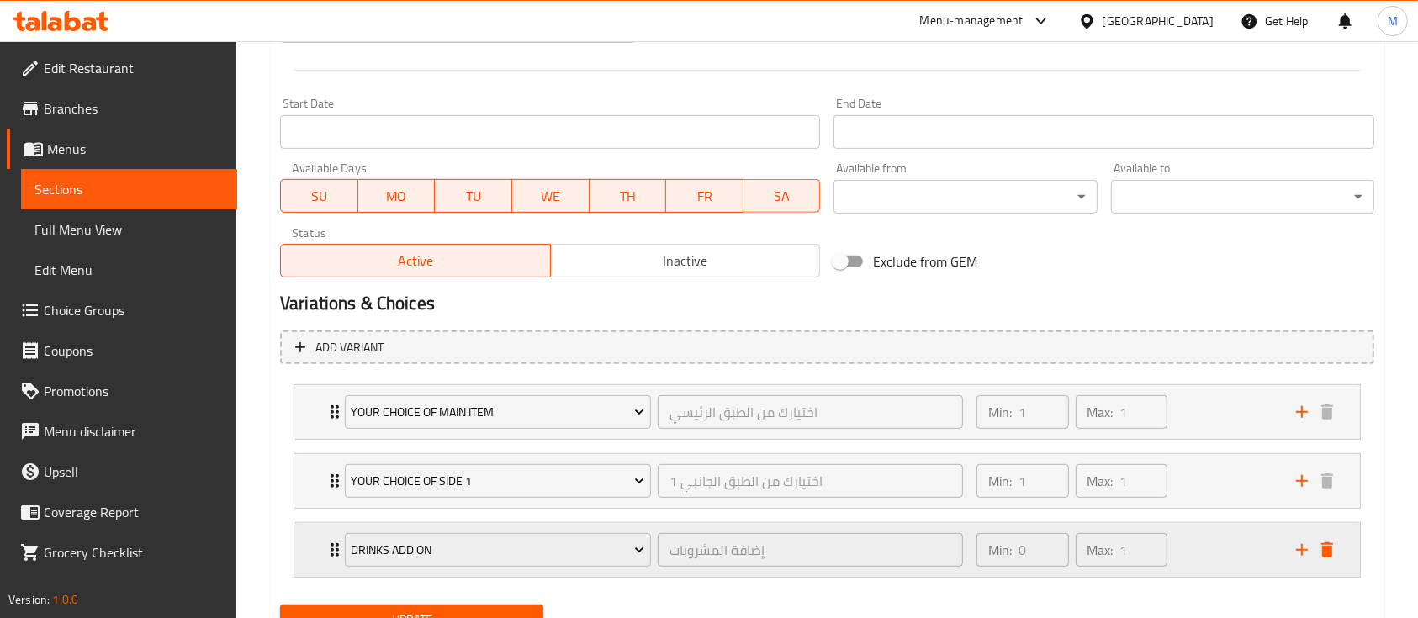
click at [393, 570] on div "Drinks Add on إضافة المشروبات ​" at bounding box center [654, 550] width 638 height 54
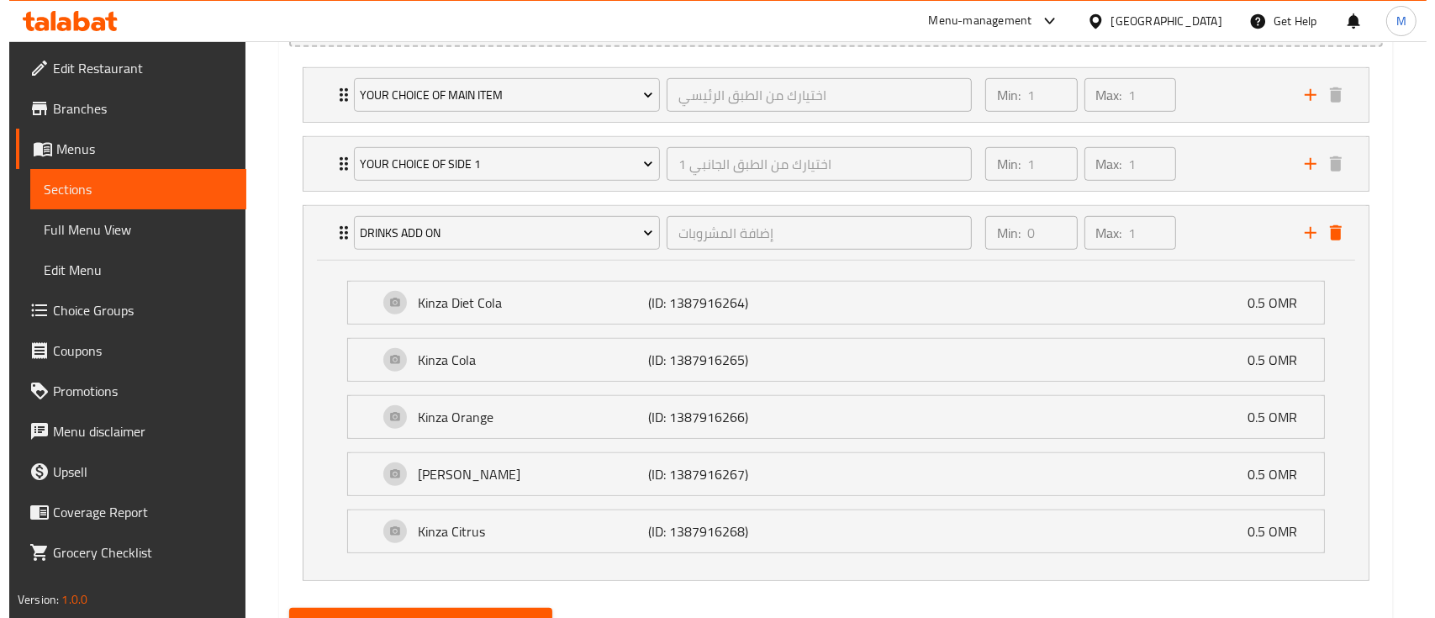
scroll to position [1079, 0]
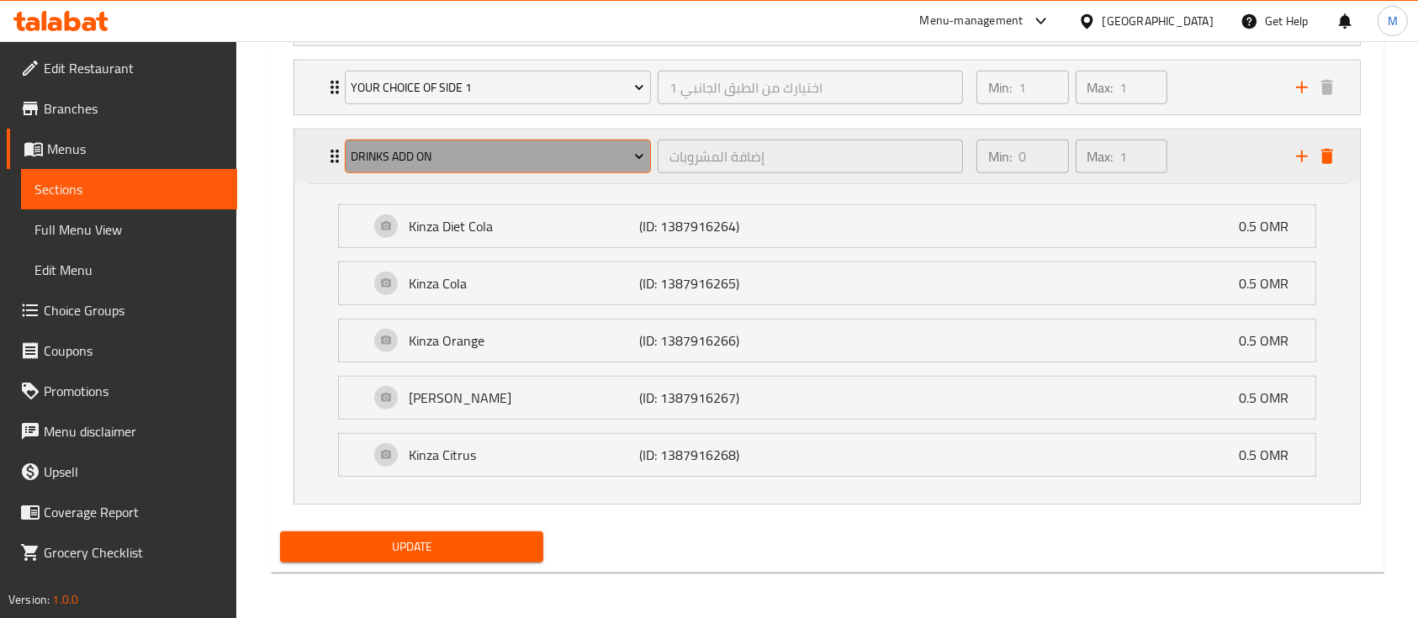
click at [472, 153] on span "Drinks Add on" at bounding box center [497, 156] width 293 height 21
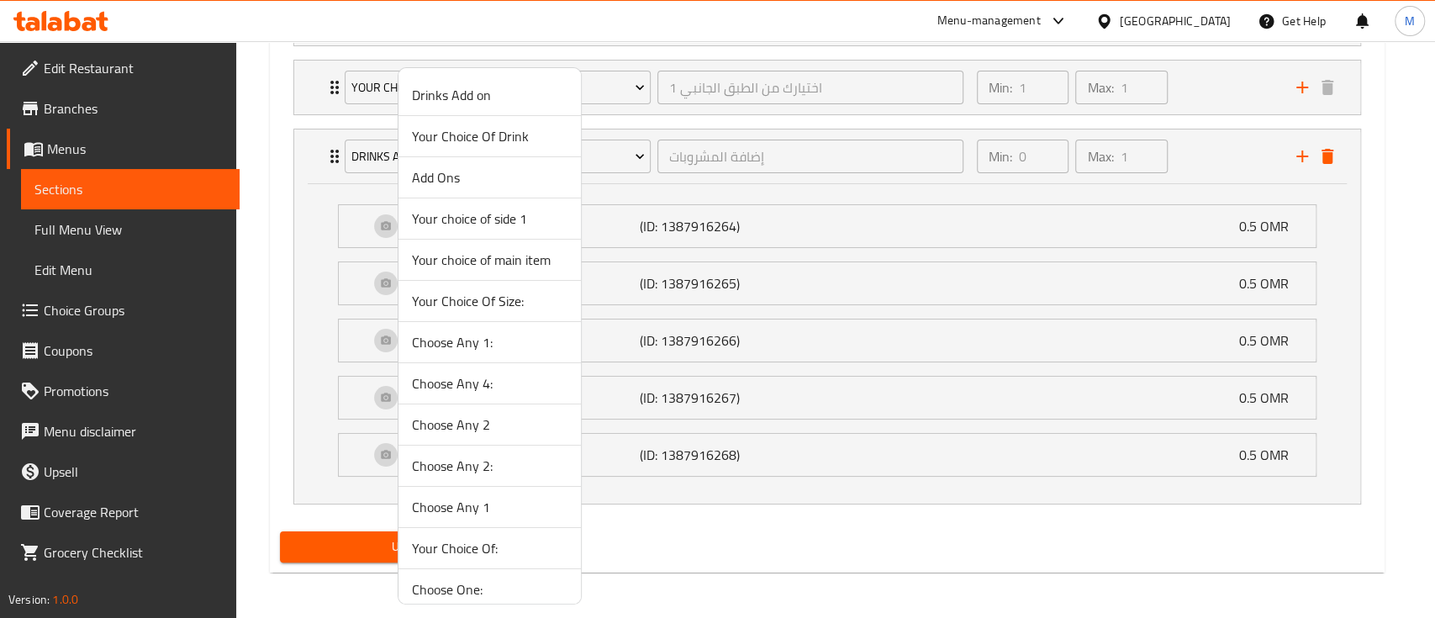
click at [466, 139] on span "Your Choice Of Drink" at bounding box center [490, 136] width 156 height 20
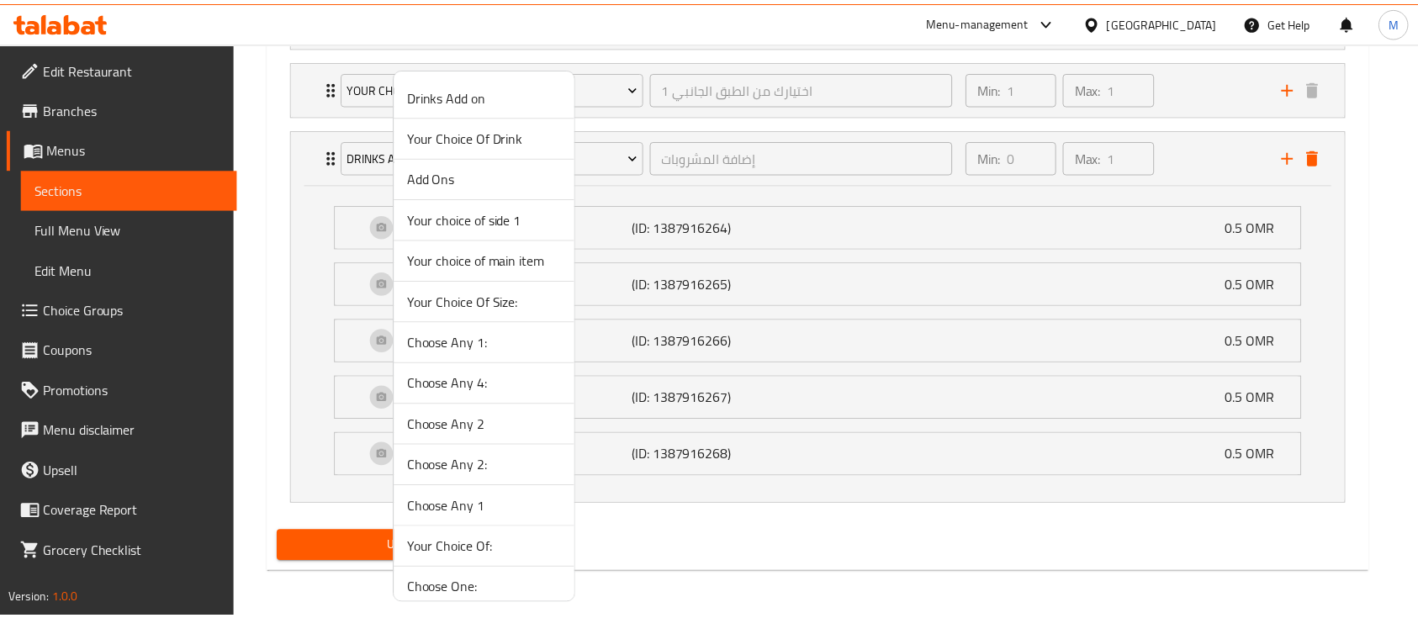
scroll to position [759, 0]
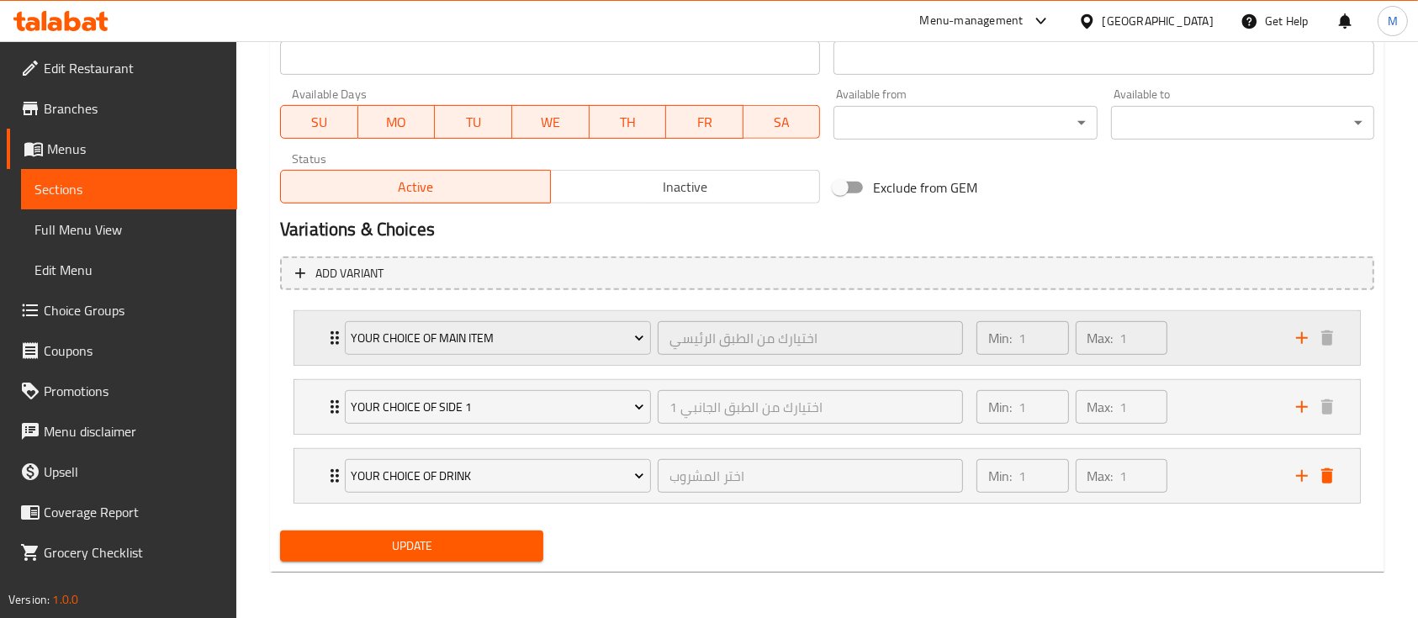
click at [330, 333] on icon "Expand" at bounding box center [335, 338] width 20 height 20
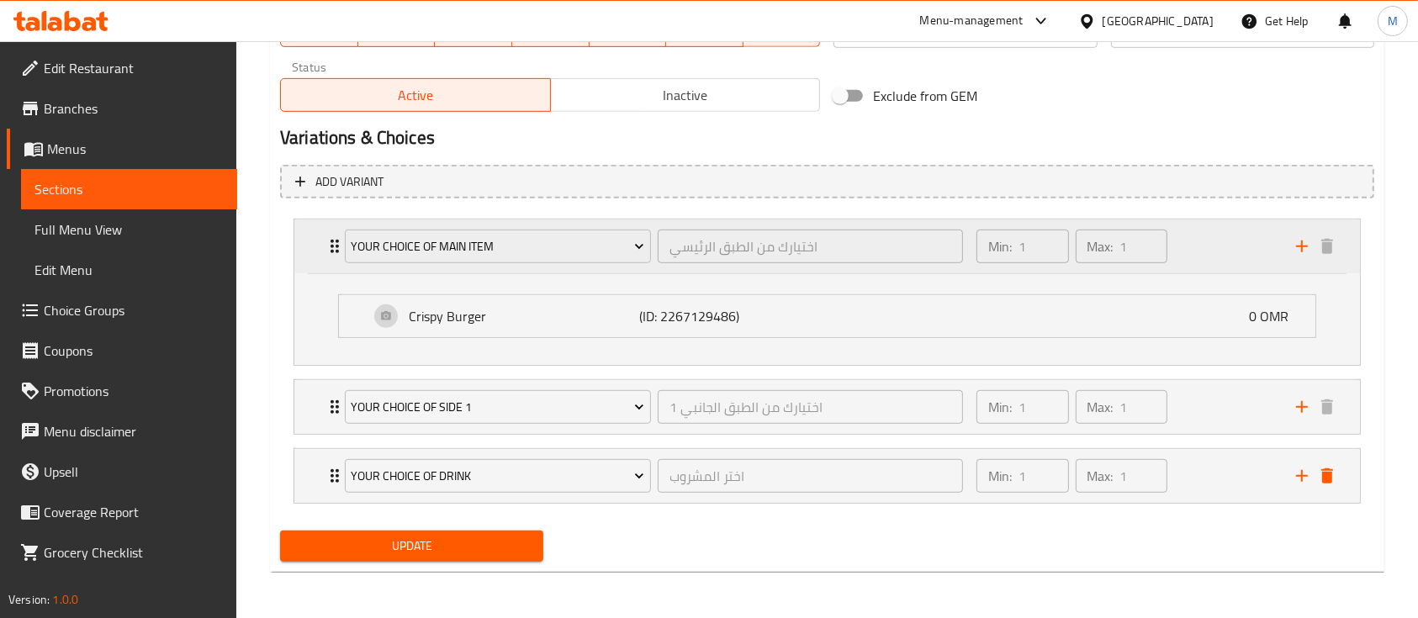
click at [328, 261] on div "Your choice of main item اختيارك من الطبق الرئيسي ​ Min: 1 ​ Max: 1 ​" at bounding box center [832, 246] width 1015 height 54
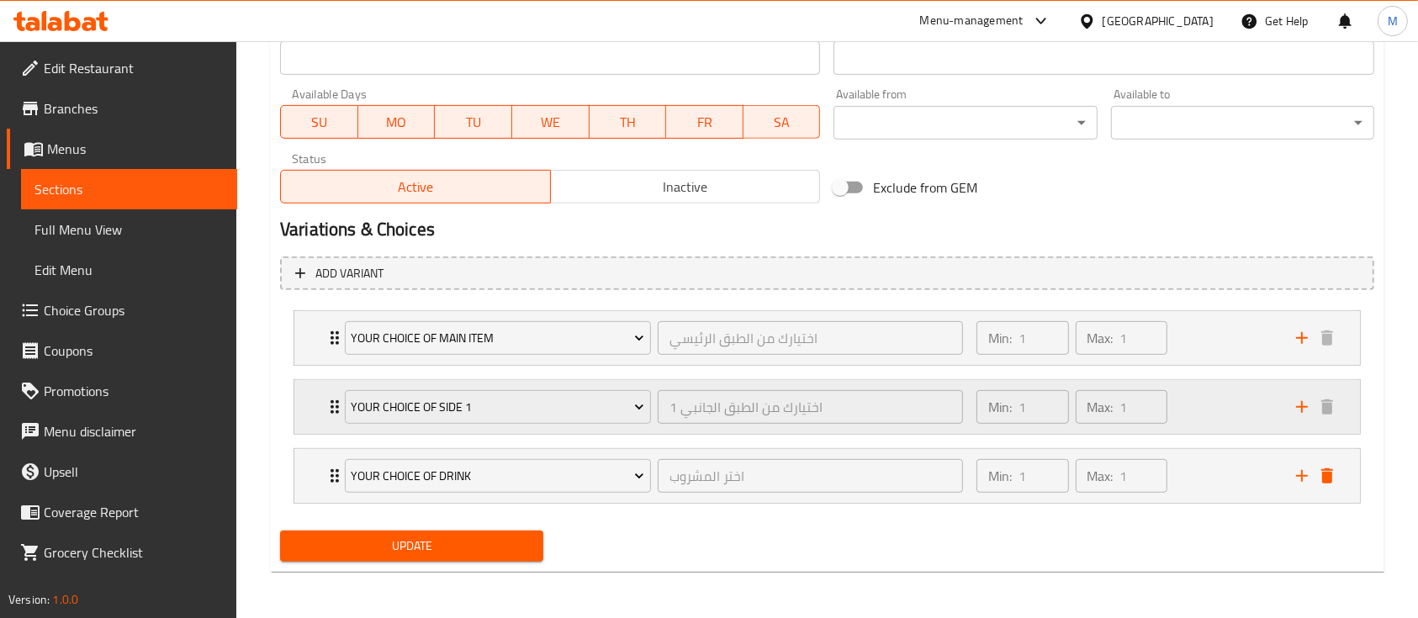
click at [333, 400] on icon "Expand" at bounding box center [334, 406] width 8 height 13
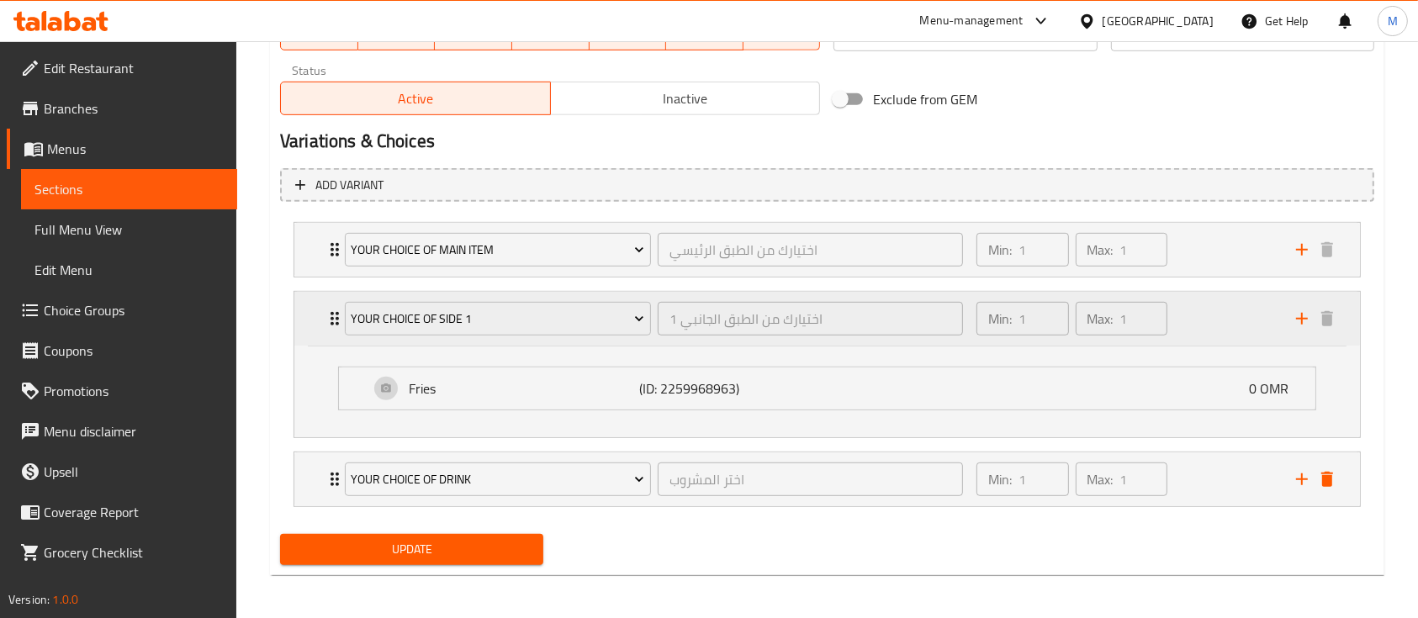
scroll to position [851, 0]
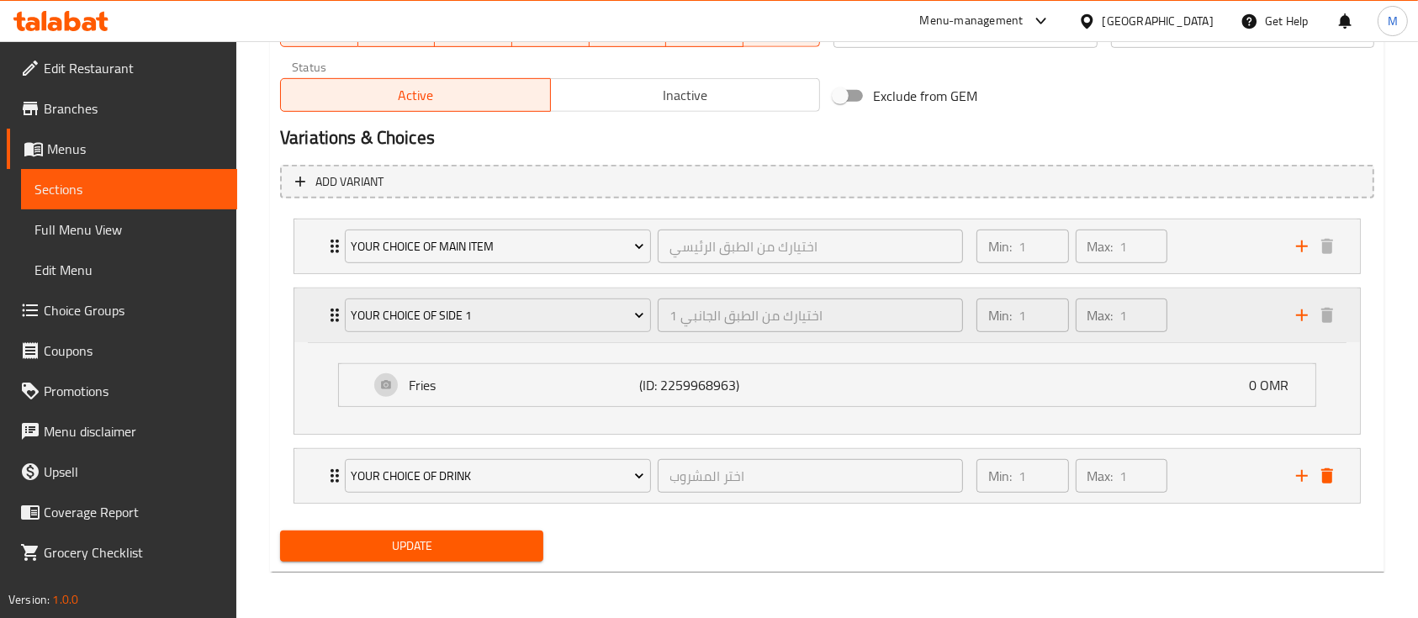
click at [327, 314] on icon "Expand" at bounding box center [335, 315] width 20 height 20
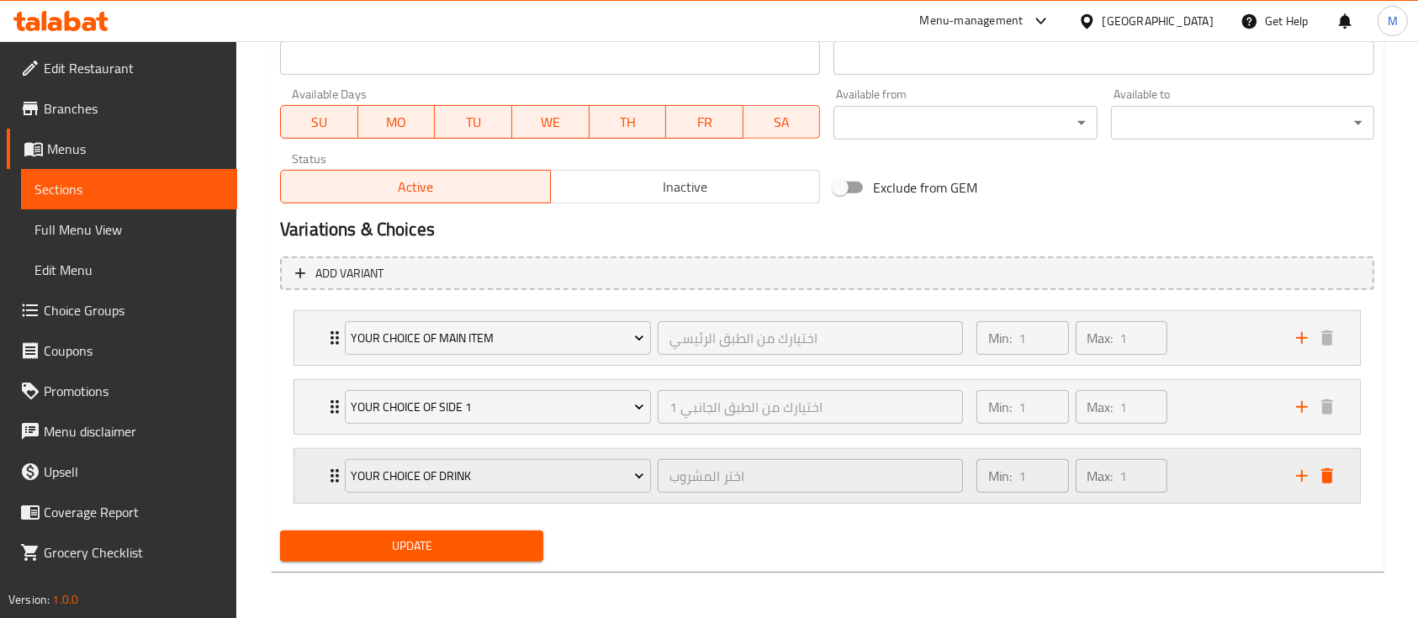
click at [328, 483] on icon "Expand" at bounding box center [335, 476] width 20 height 20
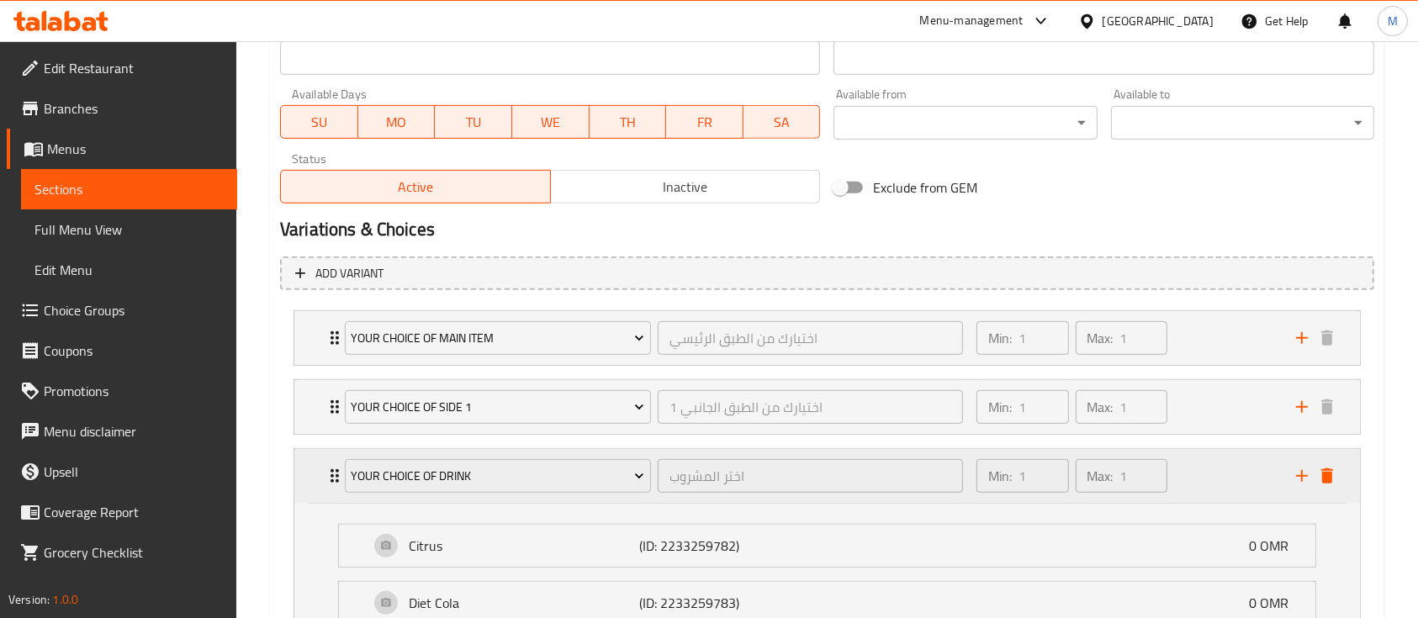
scroll to position [1079, 0]
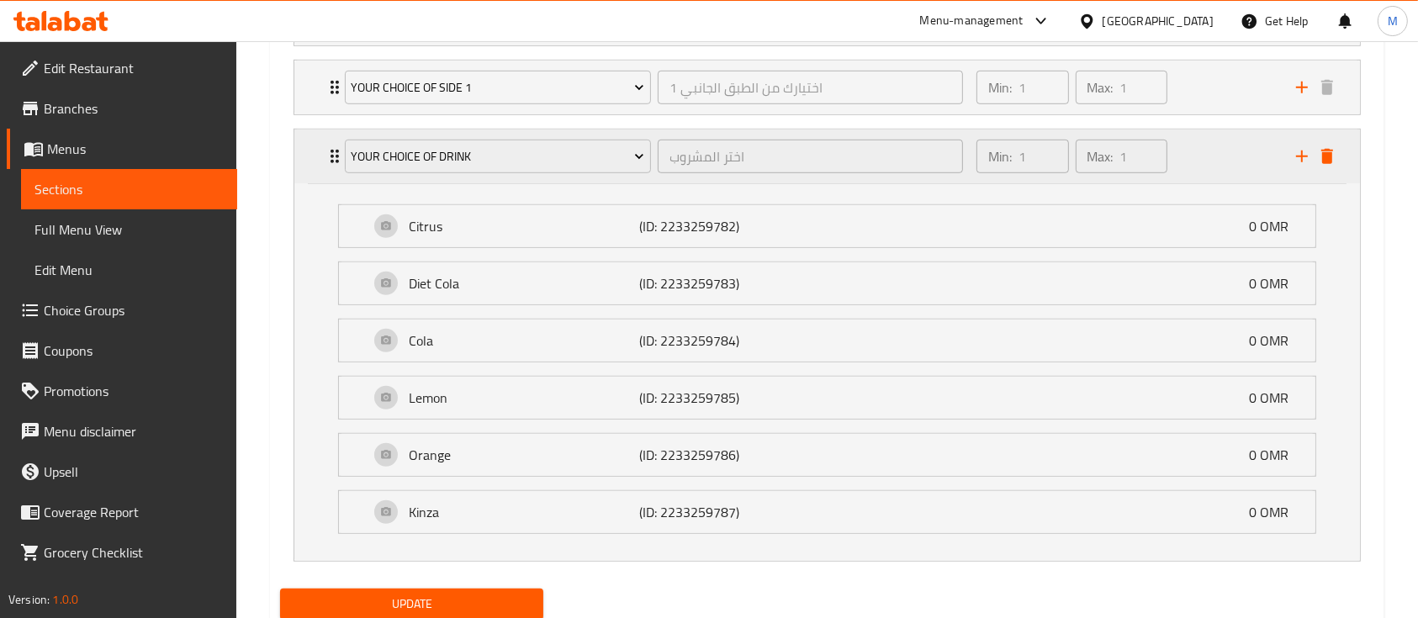
click at [335, 158] on div "Your Choice Of Drink اختر المشروب ​" at bounding box center [654, 156] width 638 height 54
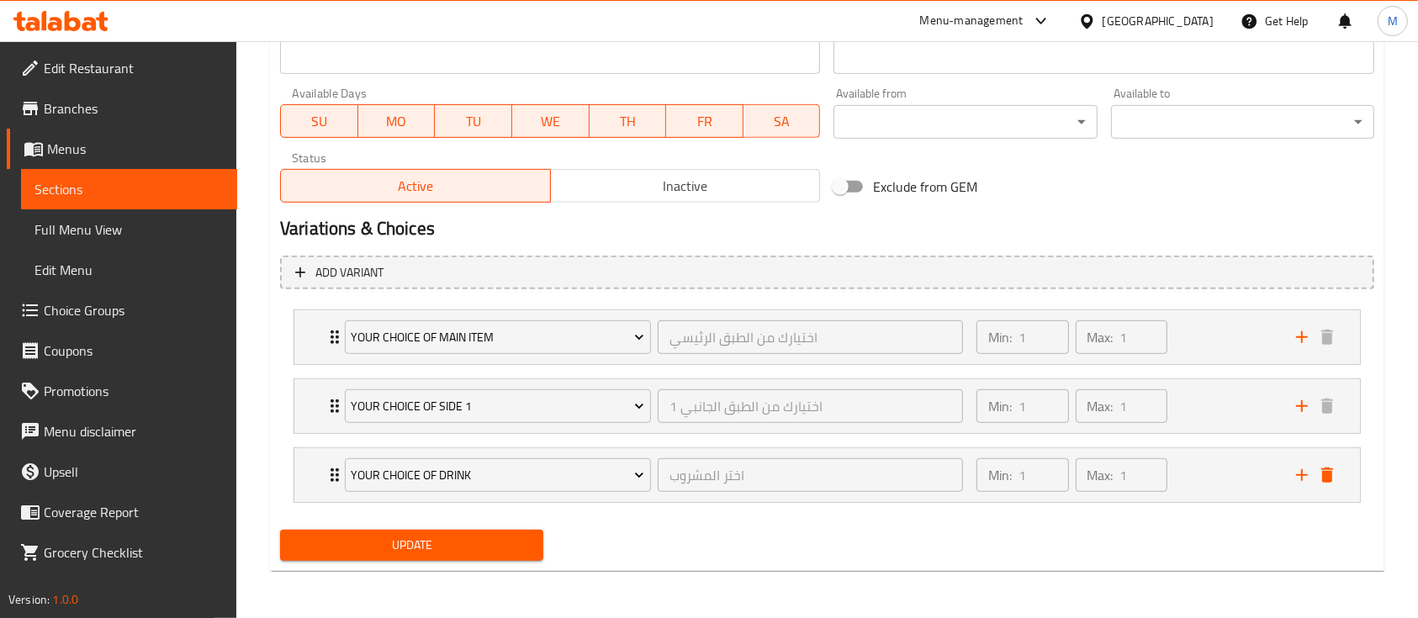
scroll to position [759, 0]
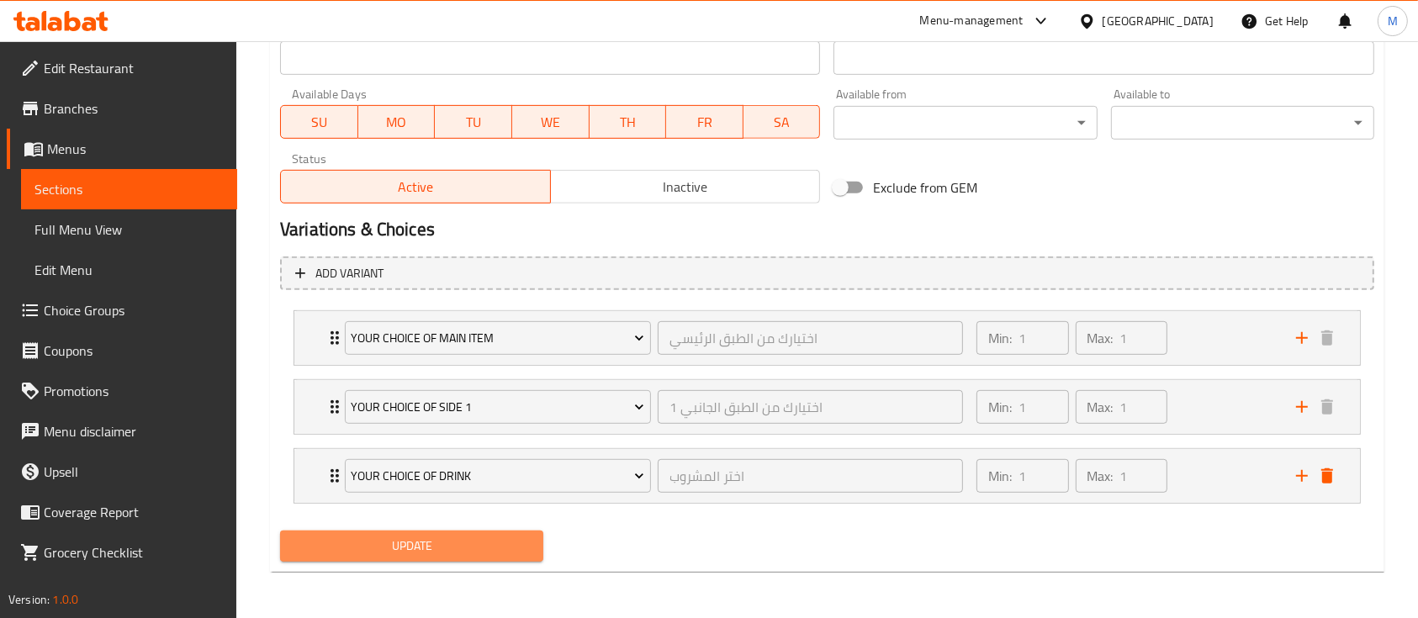
click at [460, 548] on span "Update" at bounding box center [411, 546] width 236 height 21
drag, startPoint x: 460, startPoint y: 548, endPoint x: 449, endPoint y: 548, distance: 10.9
click at [449, 548] on span "Update" at bounding box center [411, 546] width 236 height 21
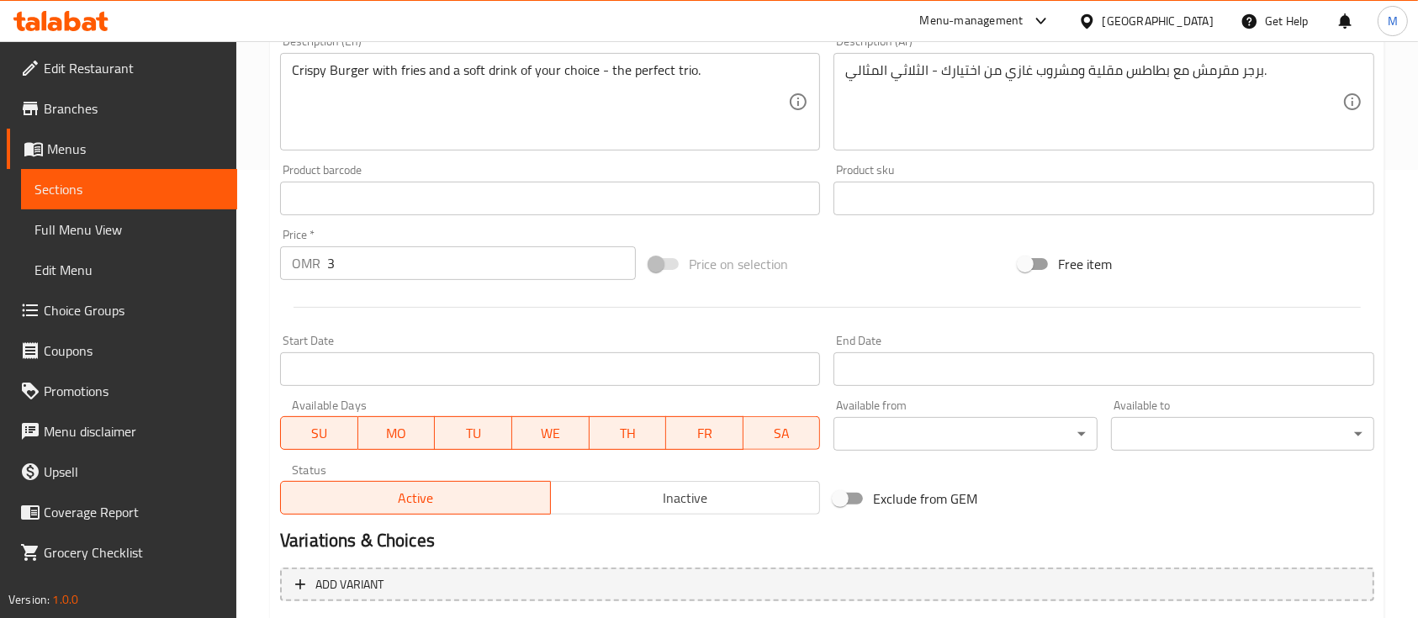
scroll to position [690, 0]
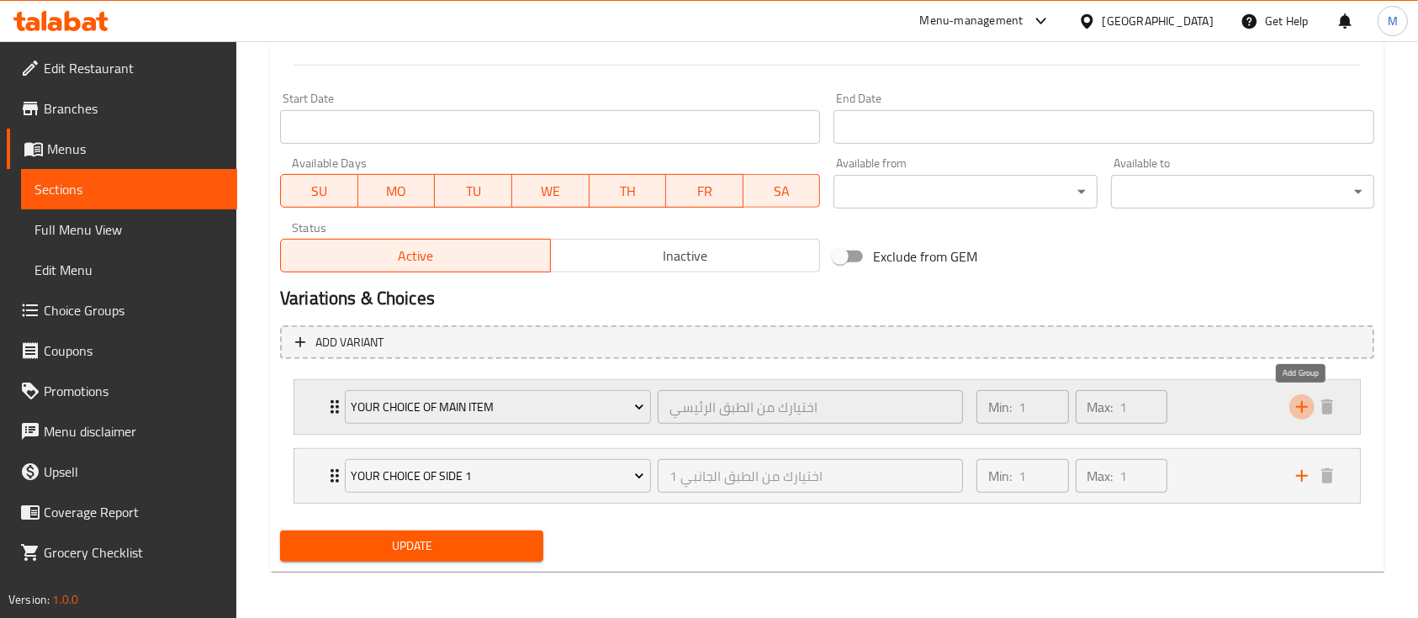
click at [1302, 412] on icon "add" at bounding box center [1301, 407] width 20 height 20
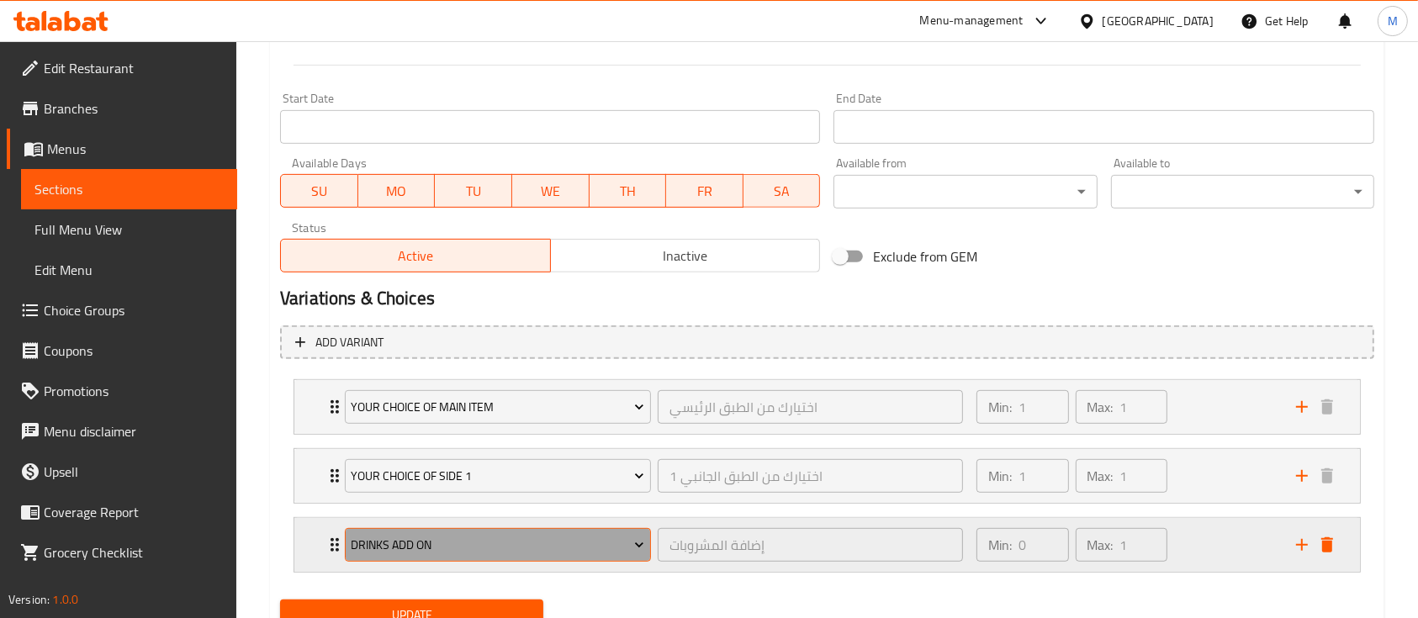
click at [409, 555] on button "Drinks Add on" at bounding box center [498, 545] width 306 height 34
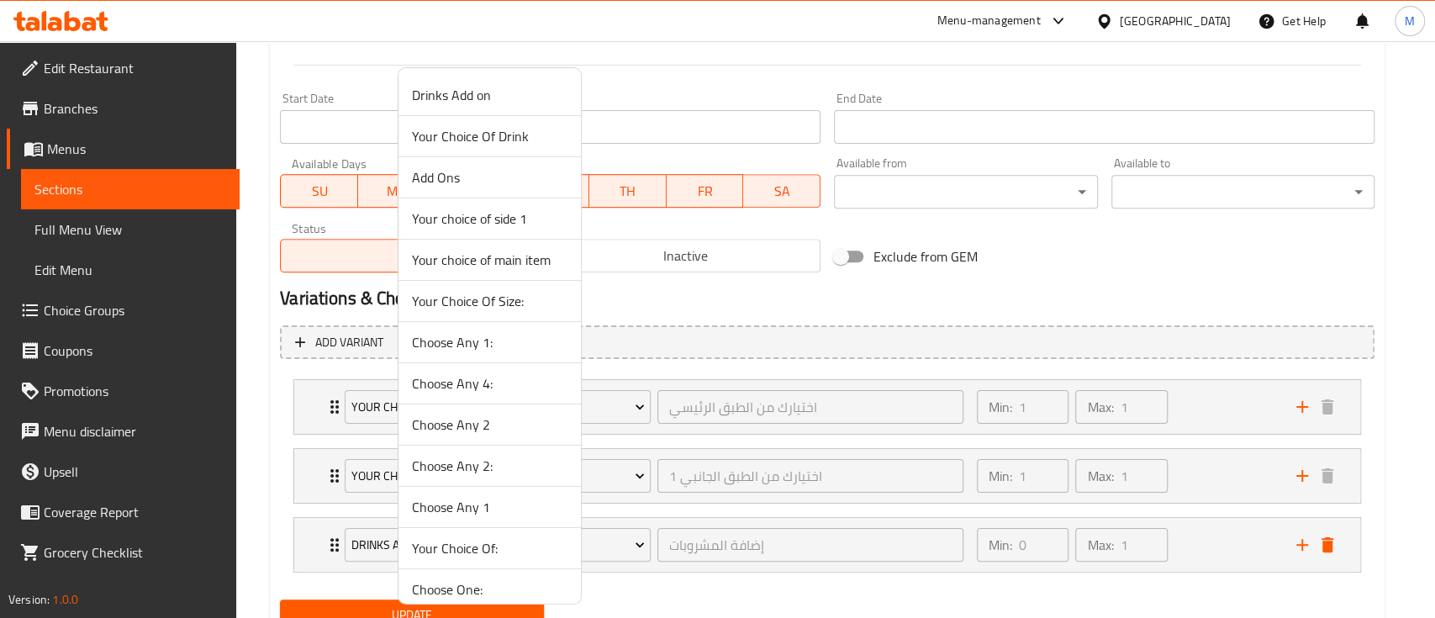
click at [528, 142] on span "Your Choice Of Drink" at bounding box center [490, 136] width 156 height 20
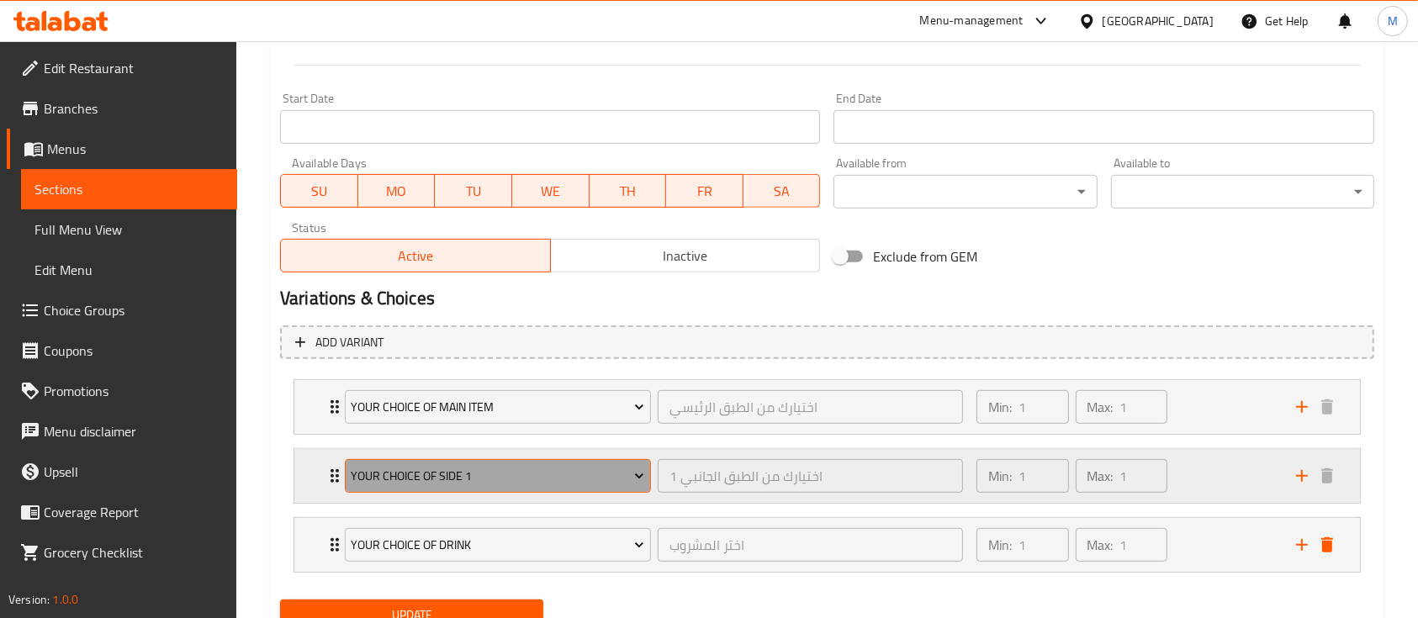
click at [419, 474] on span "Your choice of side 1" at bounding box center [497, 476] width 293 height 21
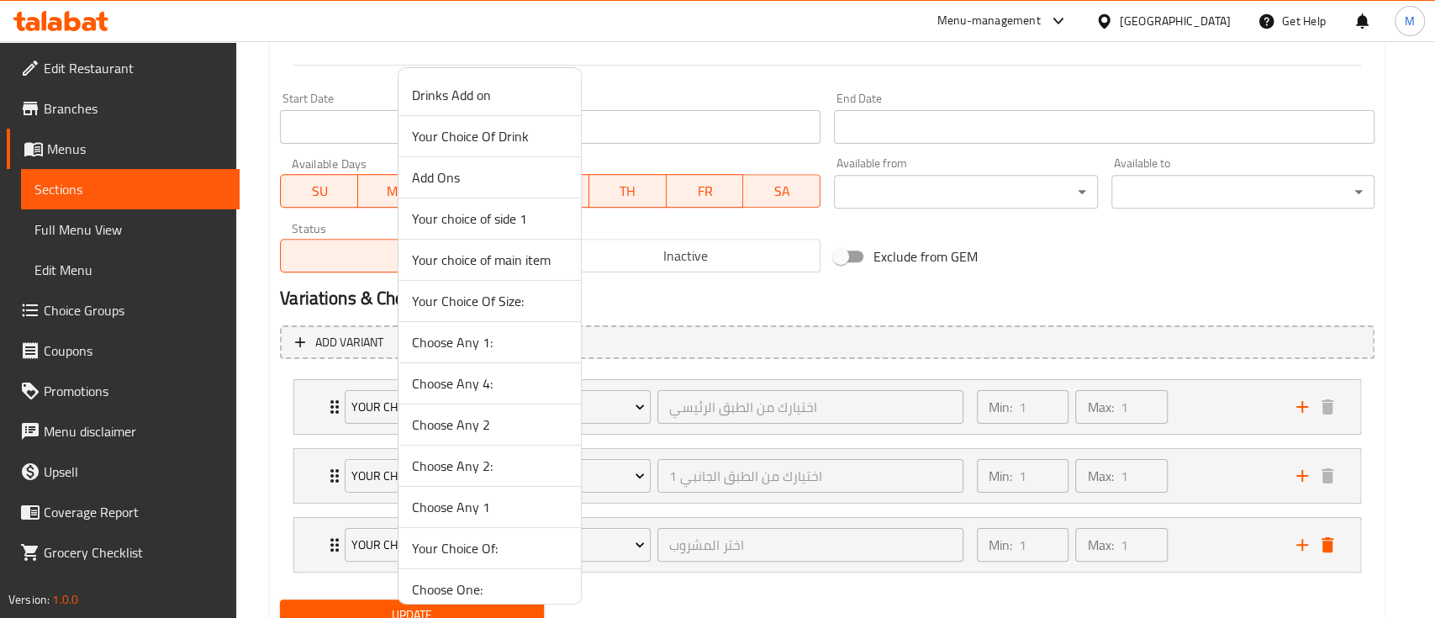
click at [291, 497] on div at bounding box center [717, 309] width 1435 height 618
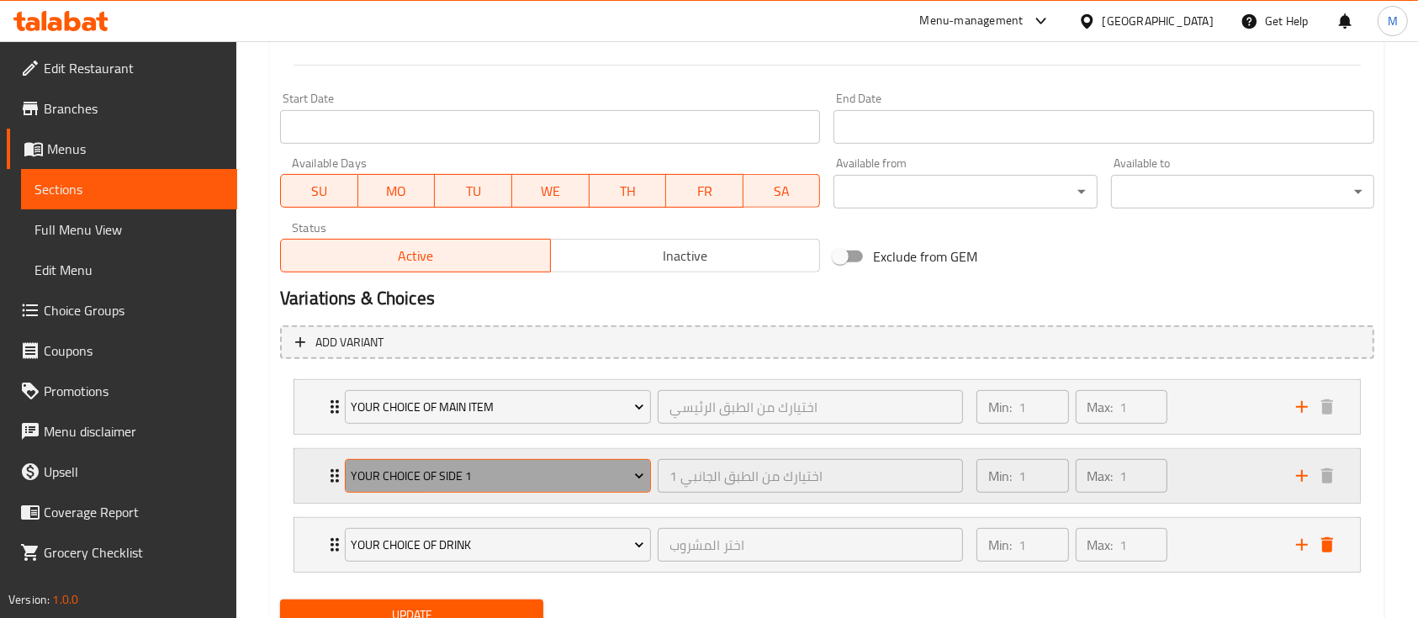
click at [425, 475] on span "Your choice of side 1" at bounding box center [497, 476] width 293 height 21
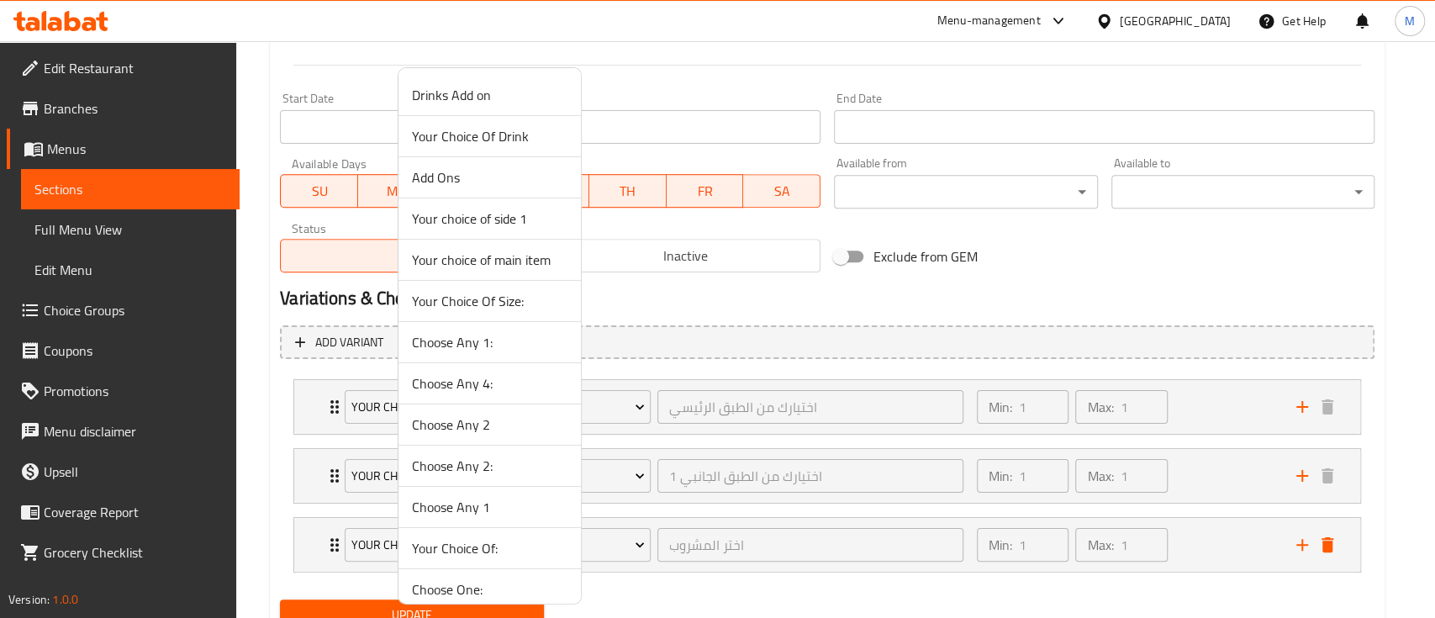
click at [283, 473] on div at bounding box center [717, 309] width 1435 height 618
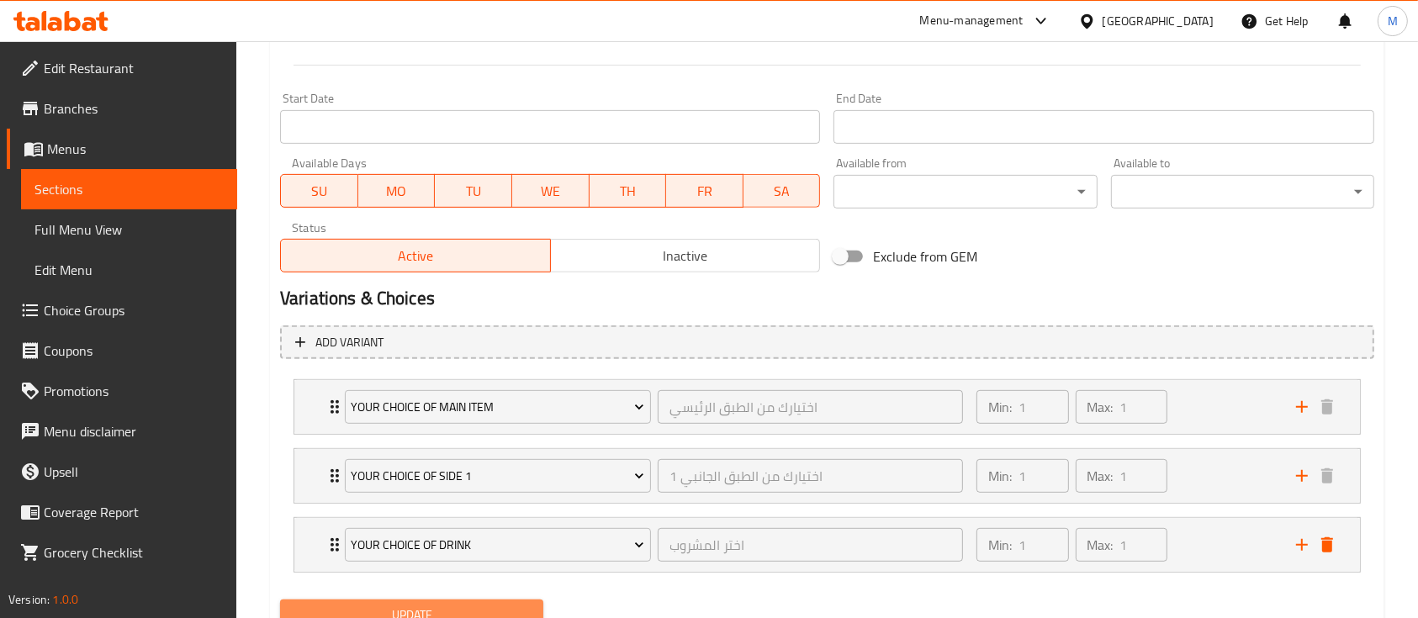
click at [469, 614] on span "Update" at bounding box center [411, 615] width 236 height 21
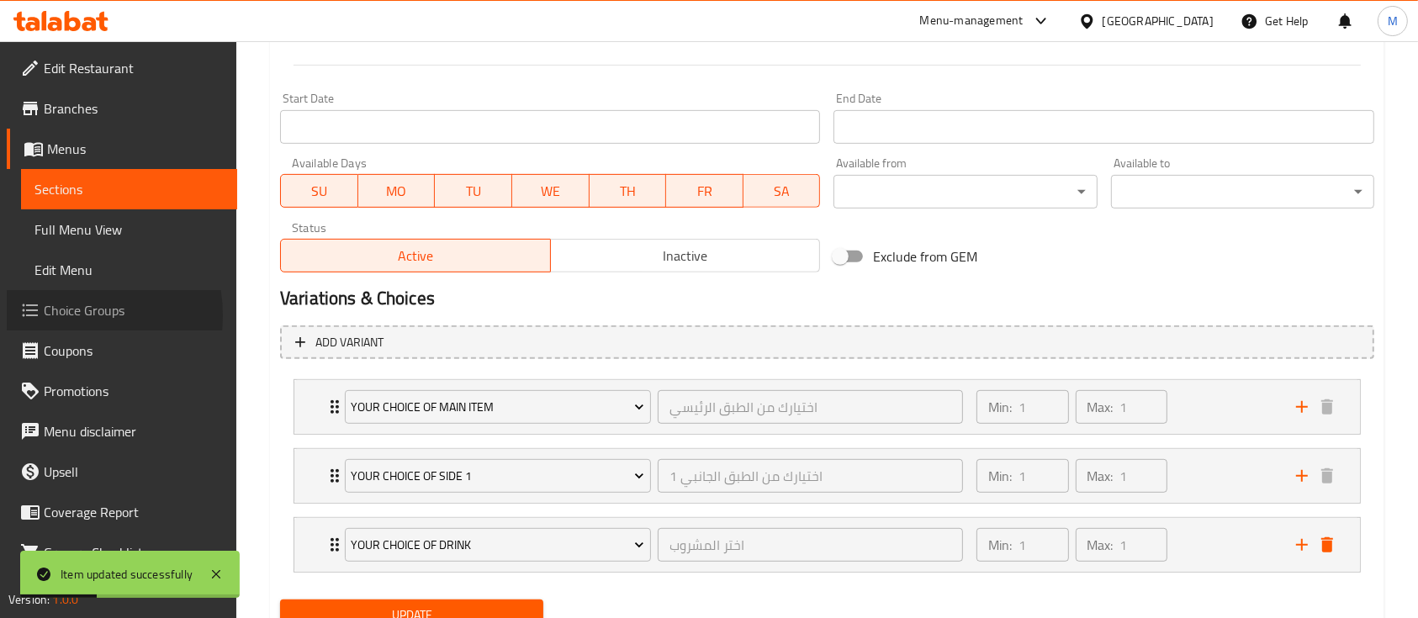
click at [66, 315] on span "Choice Groups" at bounding box center [134, 310] width 180 height 20
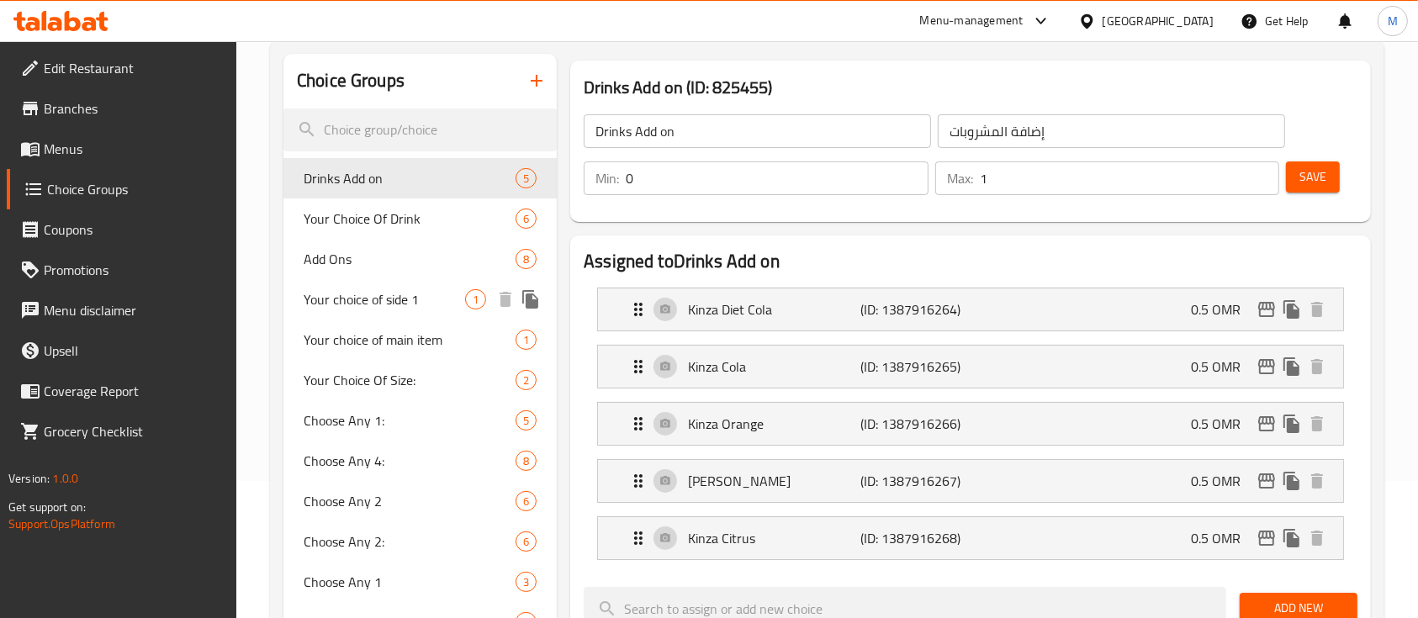
scroll to position [139, 0]
click at [1185, 314] on div "Kinza Diet Cola (ID: 1387916264) 0.5 OMR" at bounding box center [975, 308] width 694 height 42
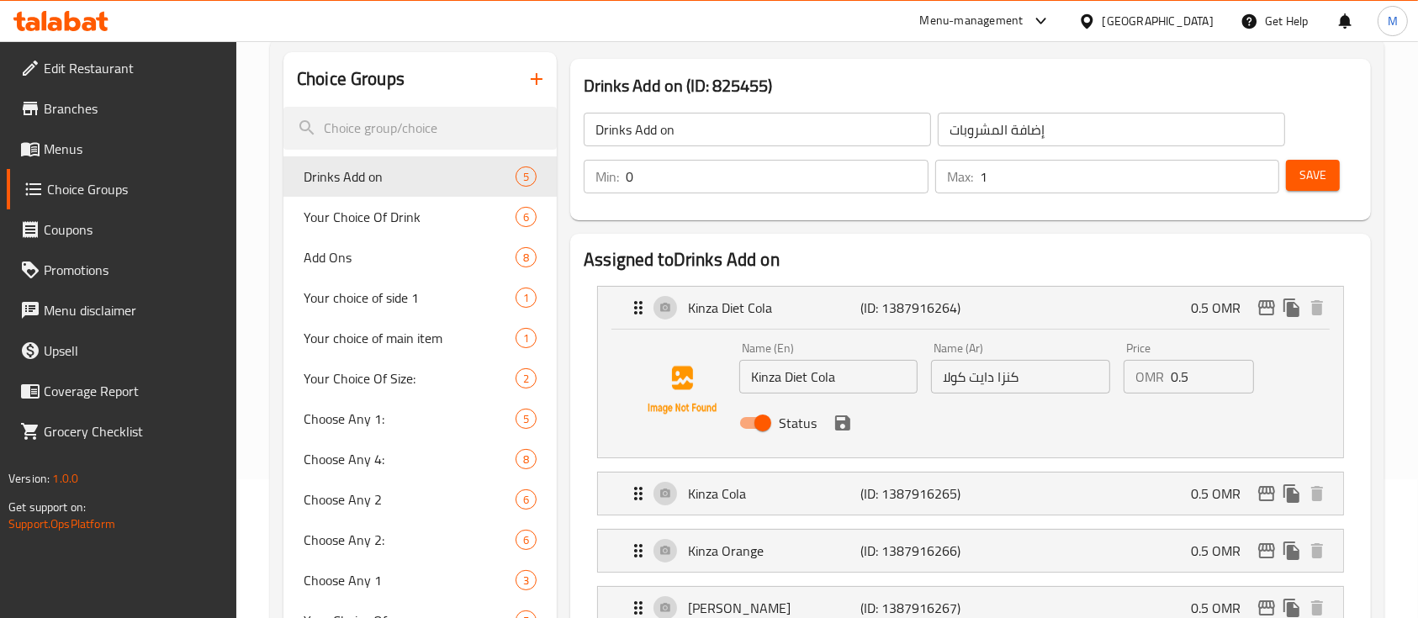
click at [1184, 388] on input "0.5" at bounding box center [1211, 377] width 83 height 34
type input "0"
click at [841, 434] on button "save" at bounding box center [842, 422] width 25 height 25
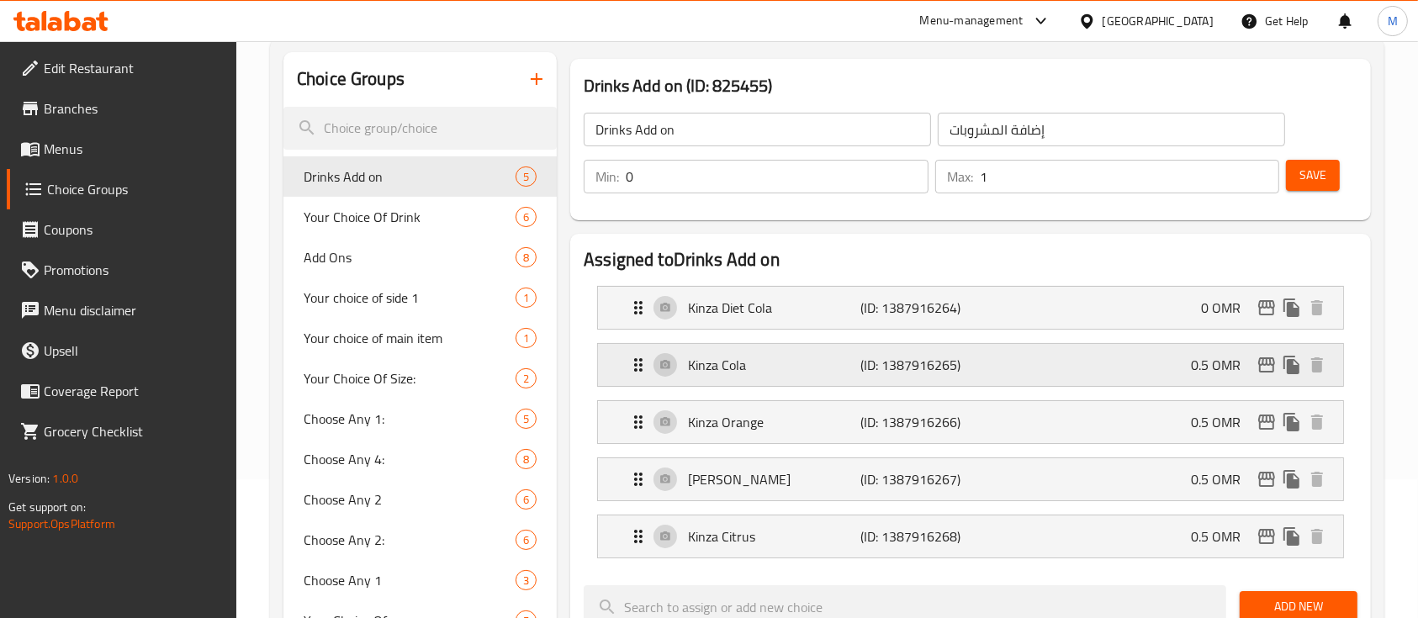
click at [1070, 377] on div "Kinza Cola (ID: 1387916265) 0.5 OMR" at bounding box center [975, 365] width 694 height 42
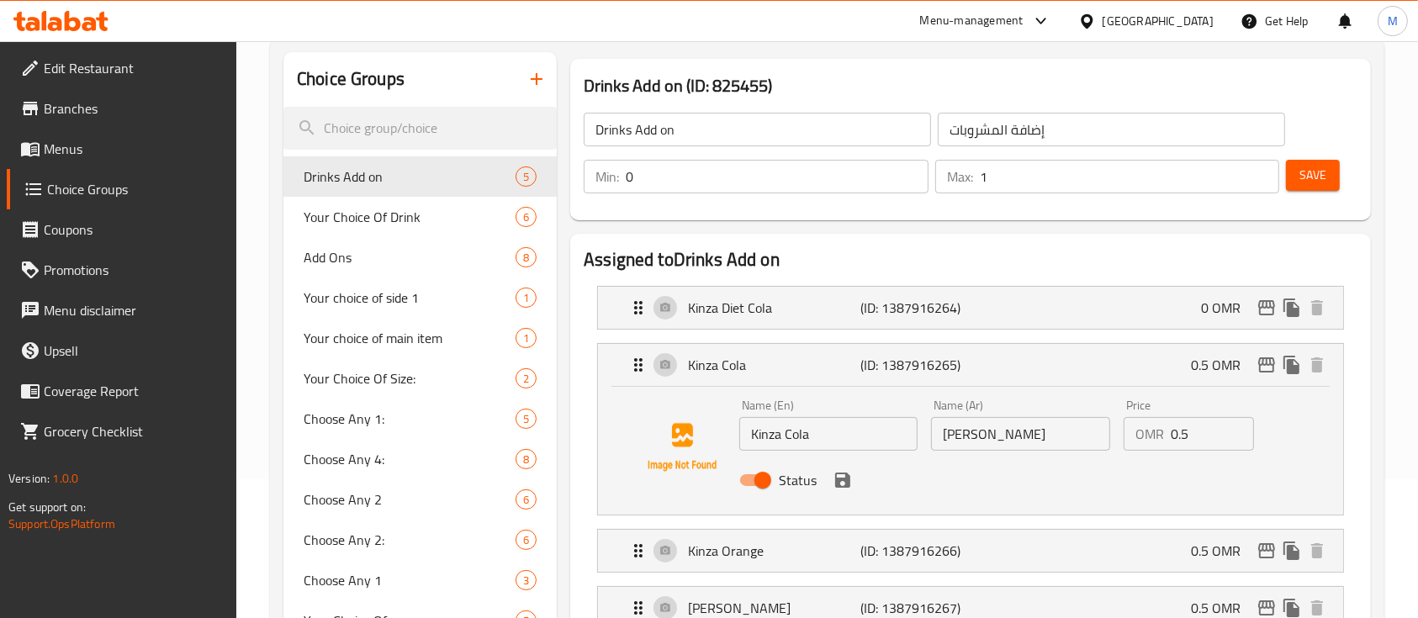
click at [1191, 442] on input "0.5" at bounding box center [1211, 434] width 83 height 34
click at [848, 492] on div "Status" at bounding box center [1020, 479] width 576 height 45
click at [837, 477] on icon "save" at bounding box center [842, 480] width 15 height 15
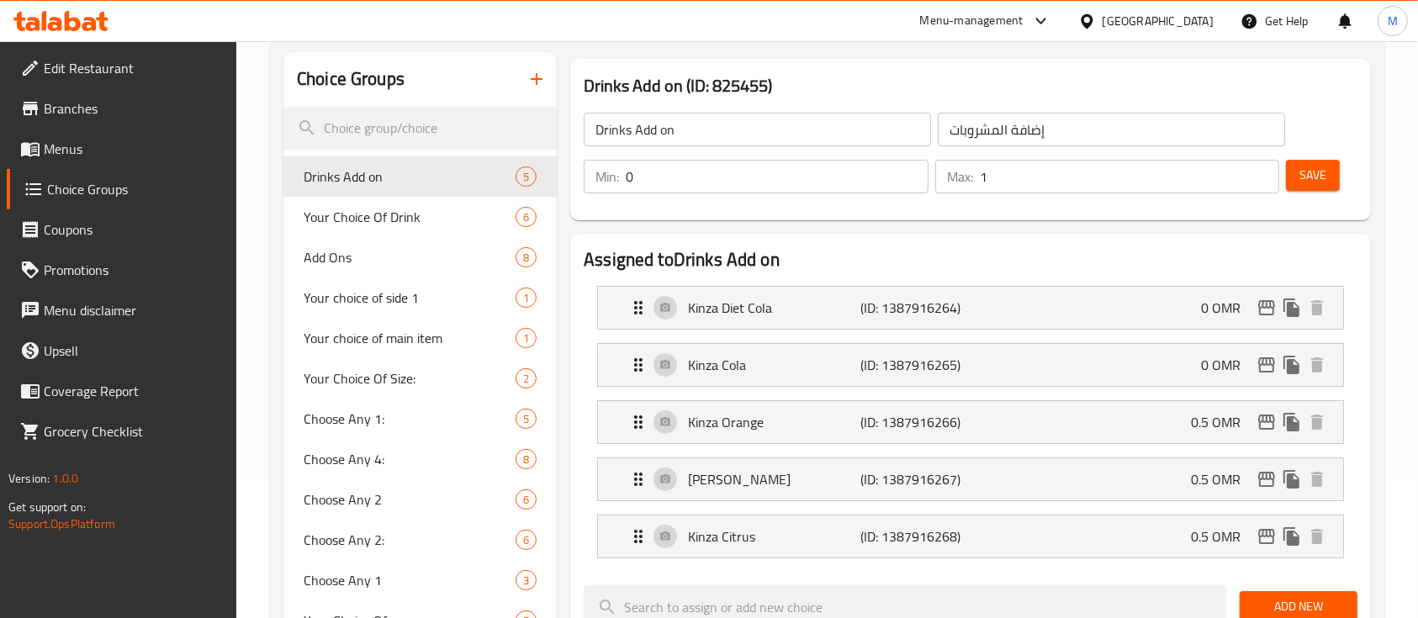
type input "0"
click at [1258, 315] on icon "edit" at bounding box center [1266, 308] width 20 height 20
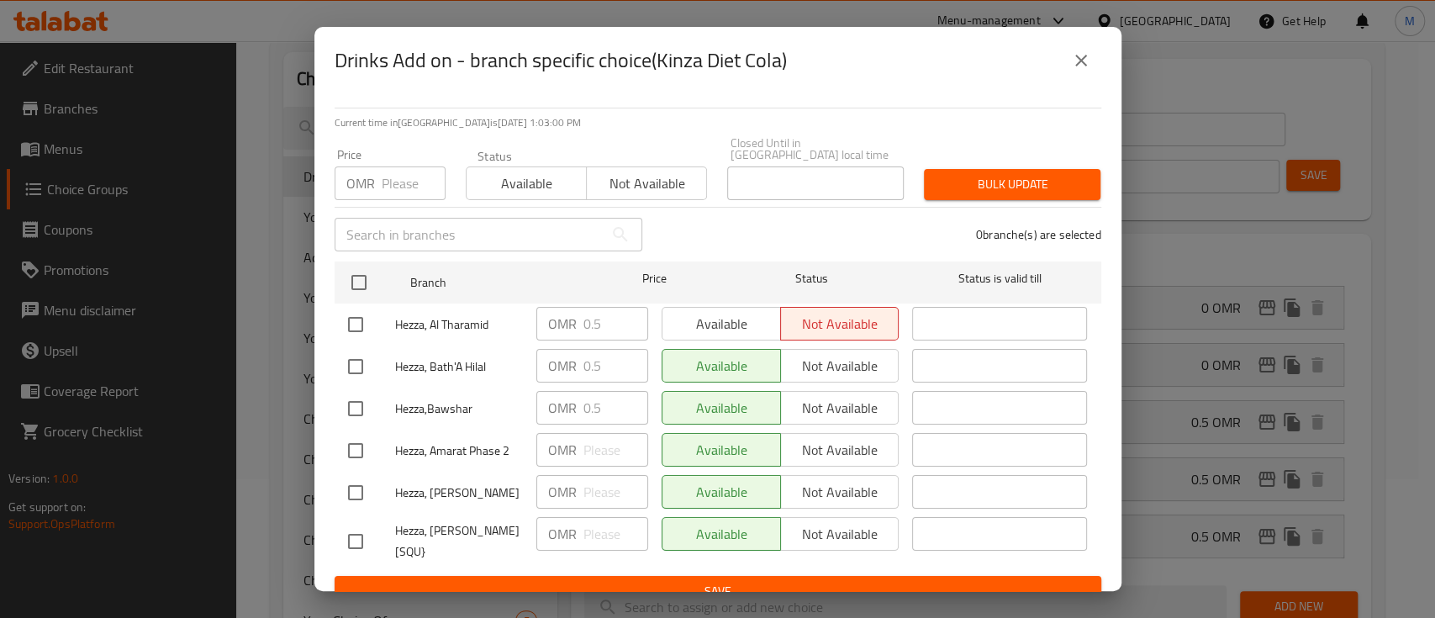
click at [397, 171] on input "number" at bounding box center [414, 183] width 64 height 34
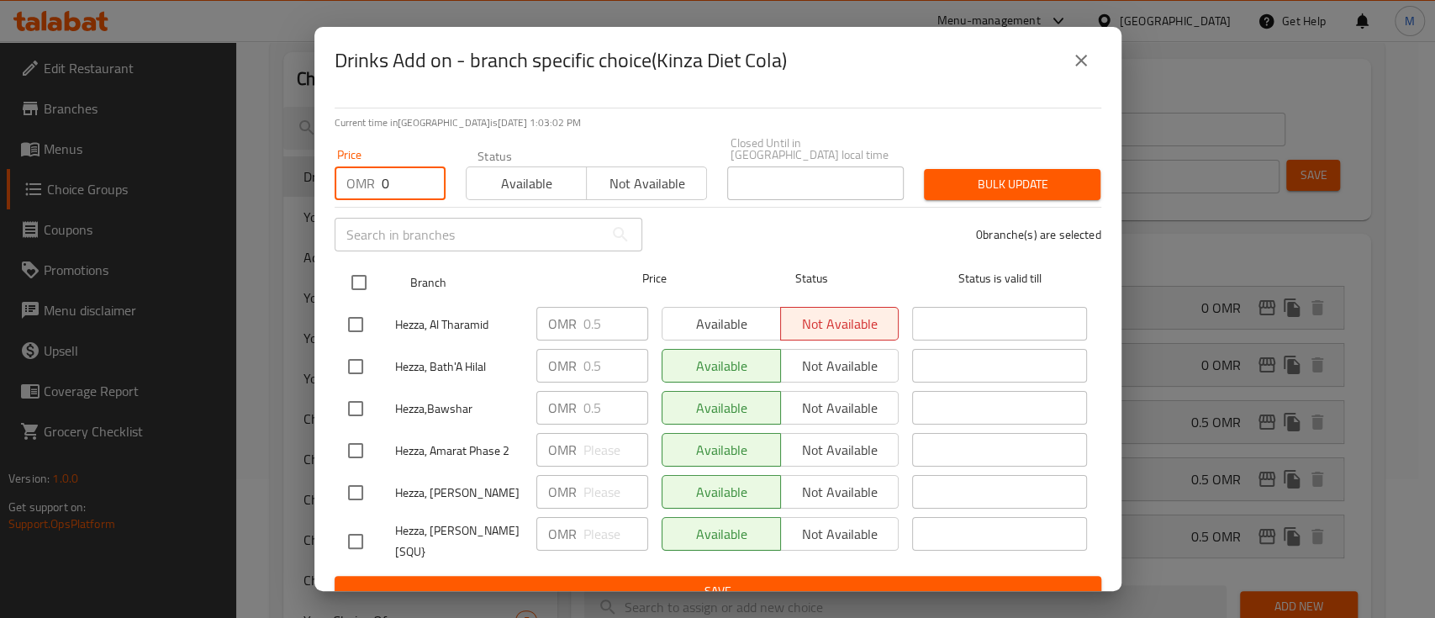
type input "0"
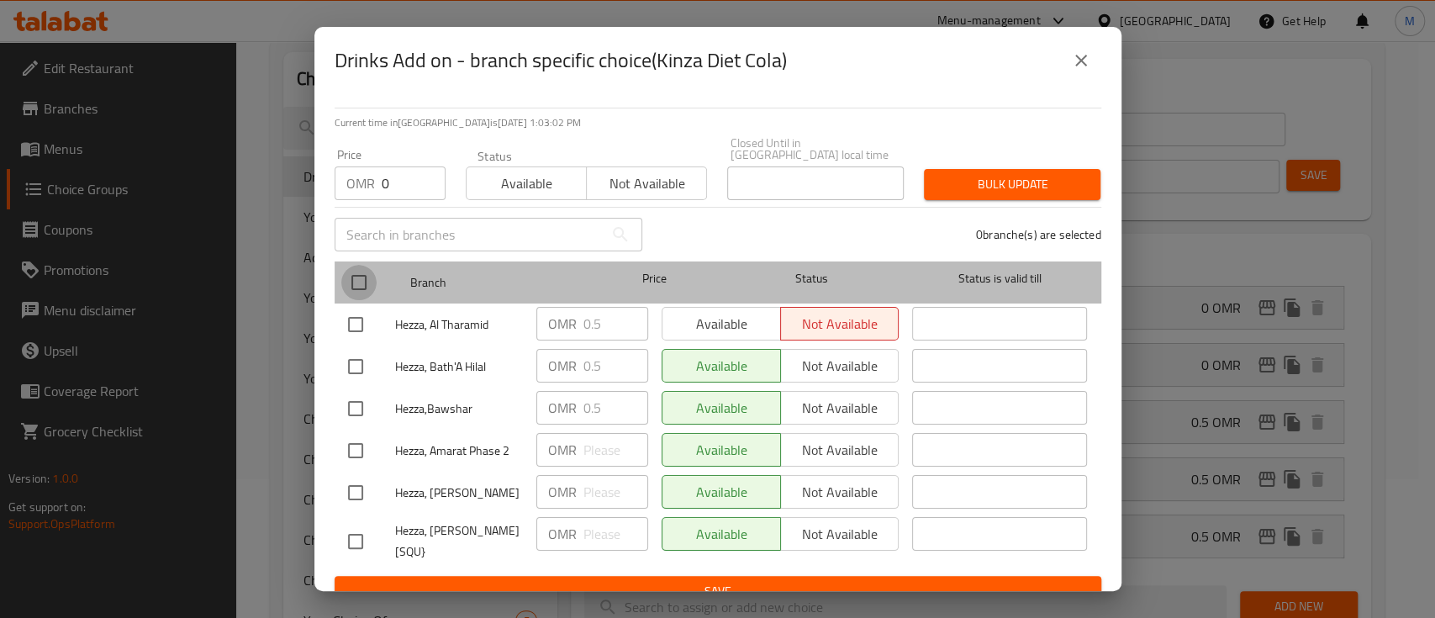
click at [361, 272] on input "checkbox" at bounding box center [358, 282] width 35 height 35
checkbox input "true"
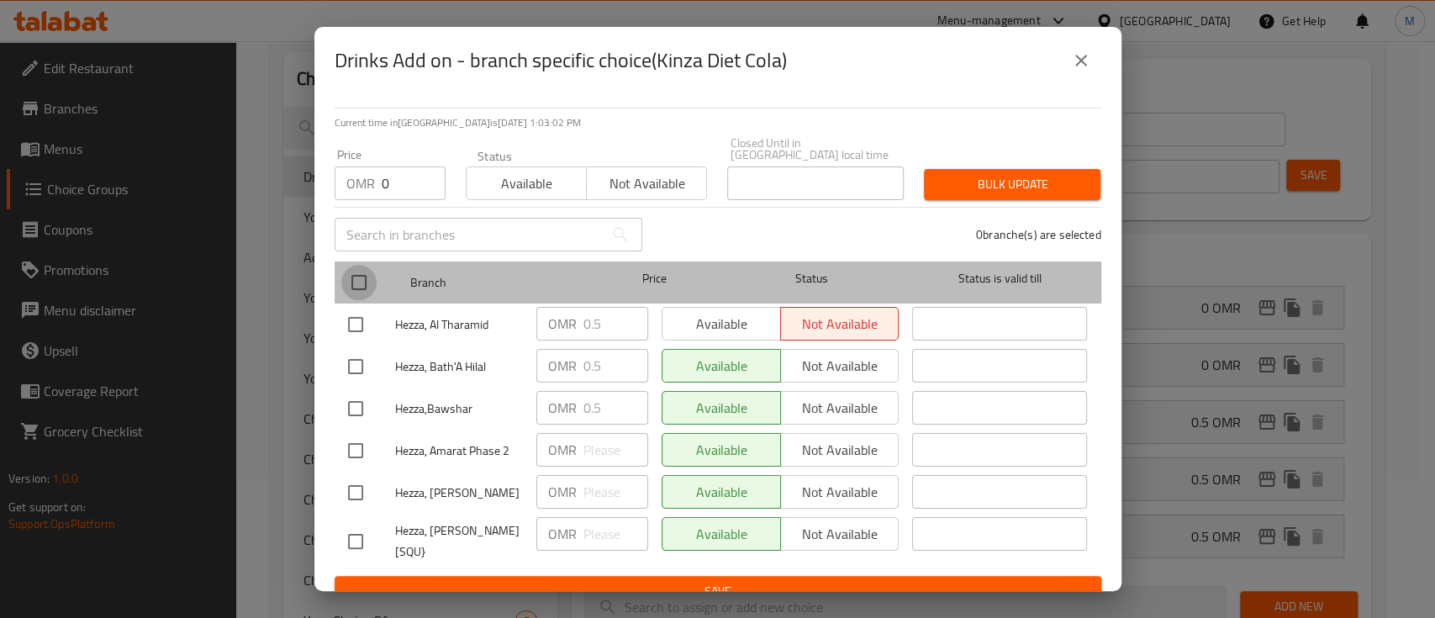
checkbox input "true"
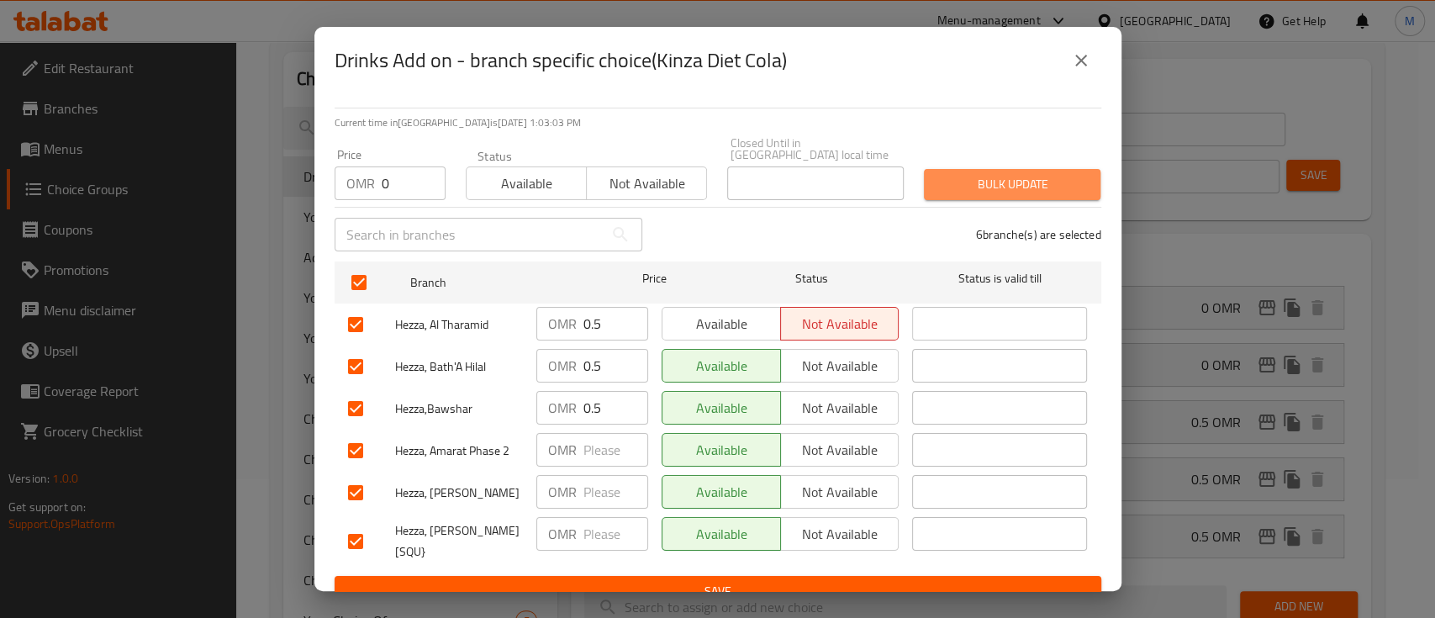
click at [1008, 180] on span "Bulk update" at bounding box center [1012, 184] width 150 height 21
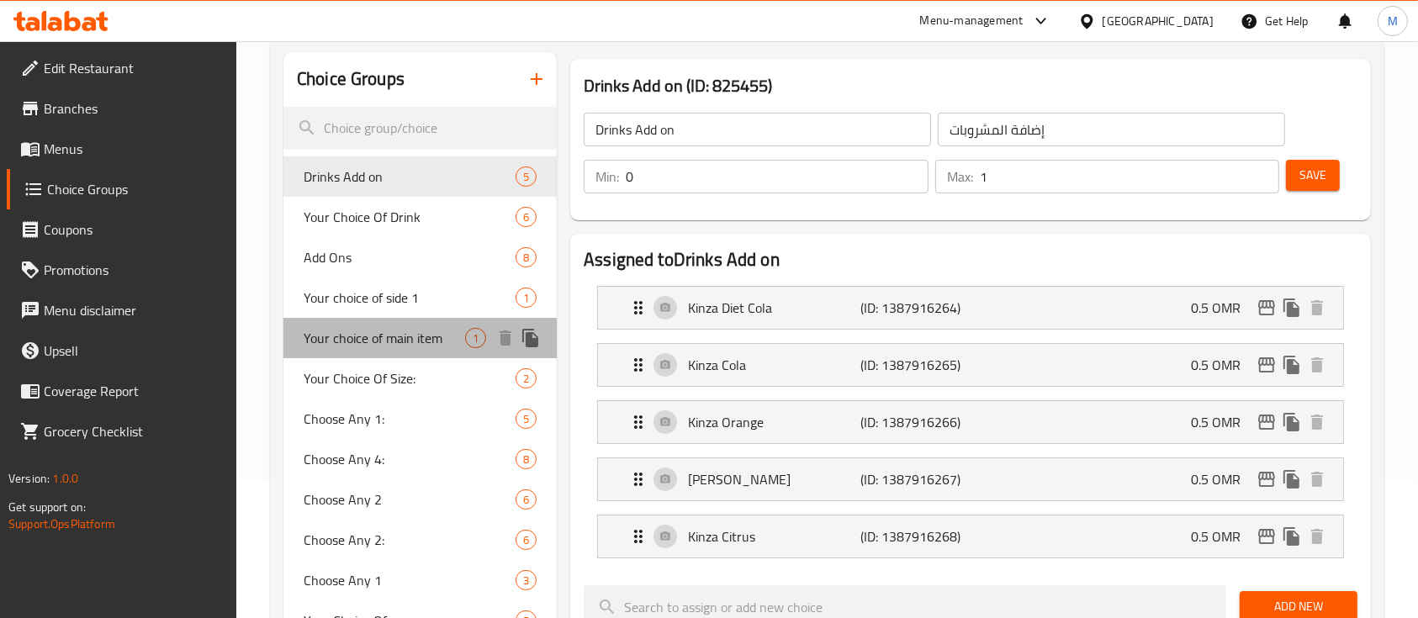
click at [389, 353] on div "Your choice of main item 1" at bounding box center [419, 338] width 273 height 40
type input "Your choice of main item"
type input "اختيارك من الطبق الرئيسي"
type input "1"
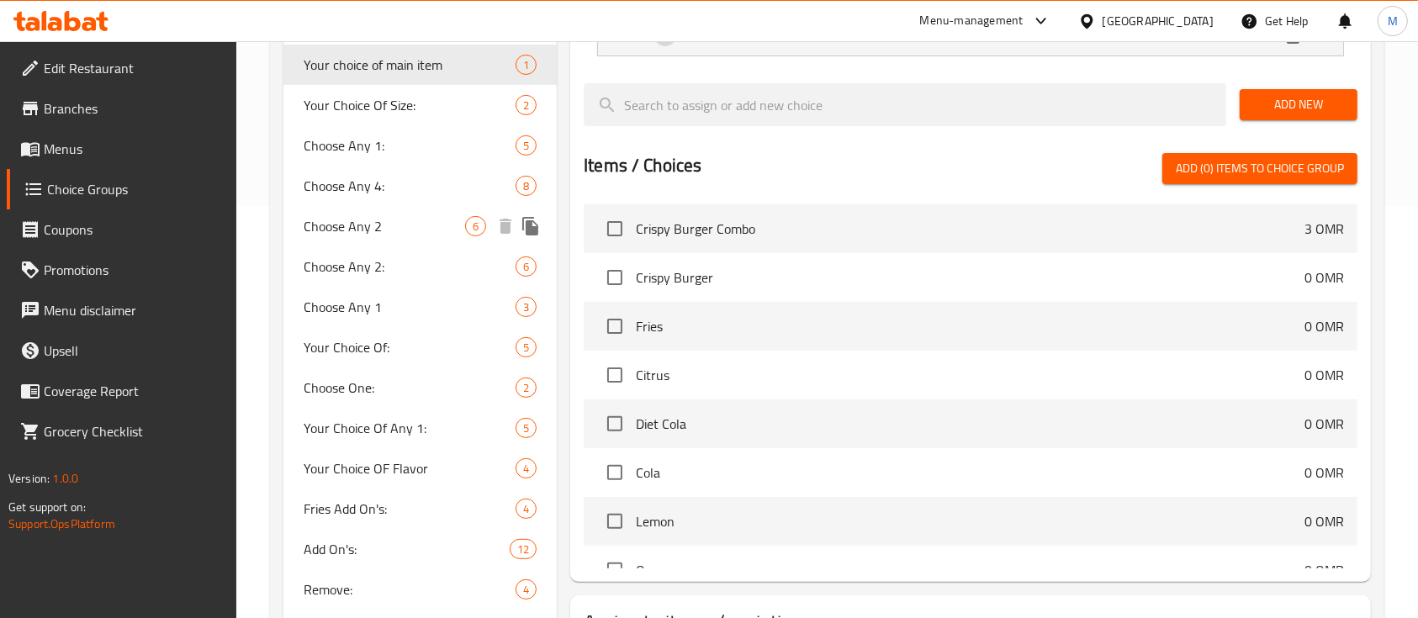
scroll to position [388, 0]
